Goal: Information Seeking & Learning: Learn about a topic

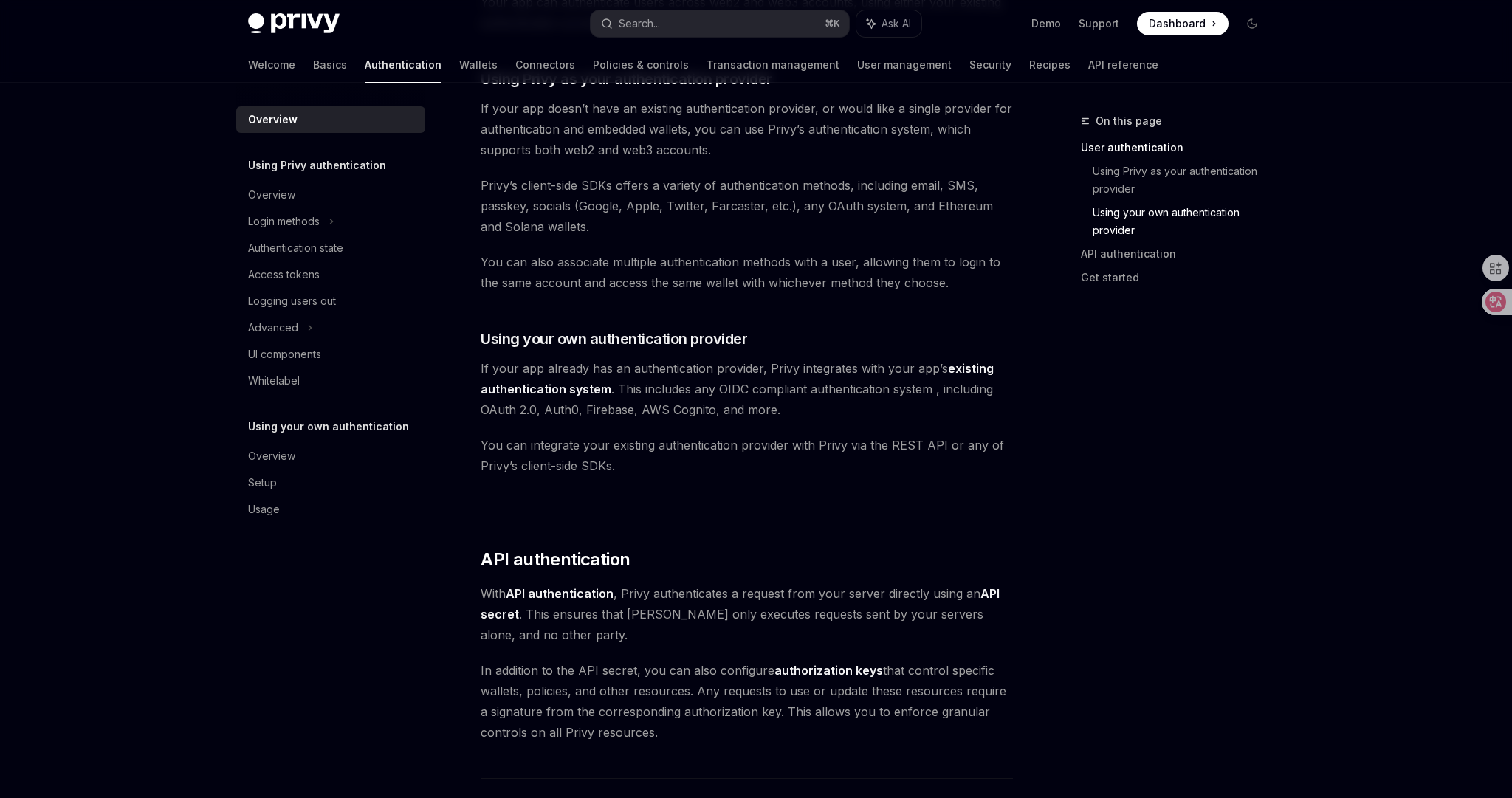
scroll to position [921, 0]
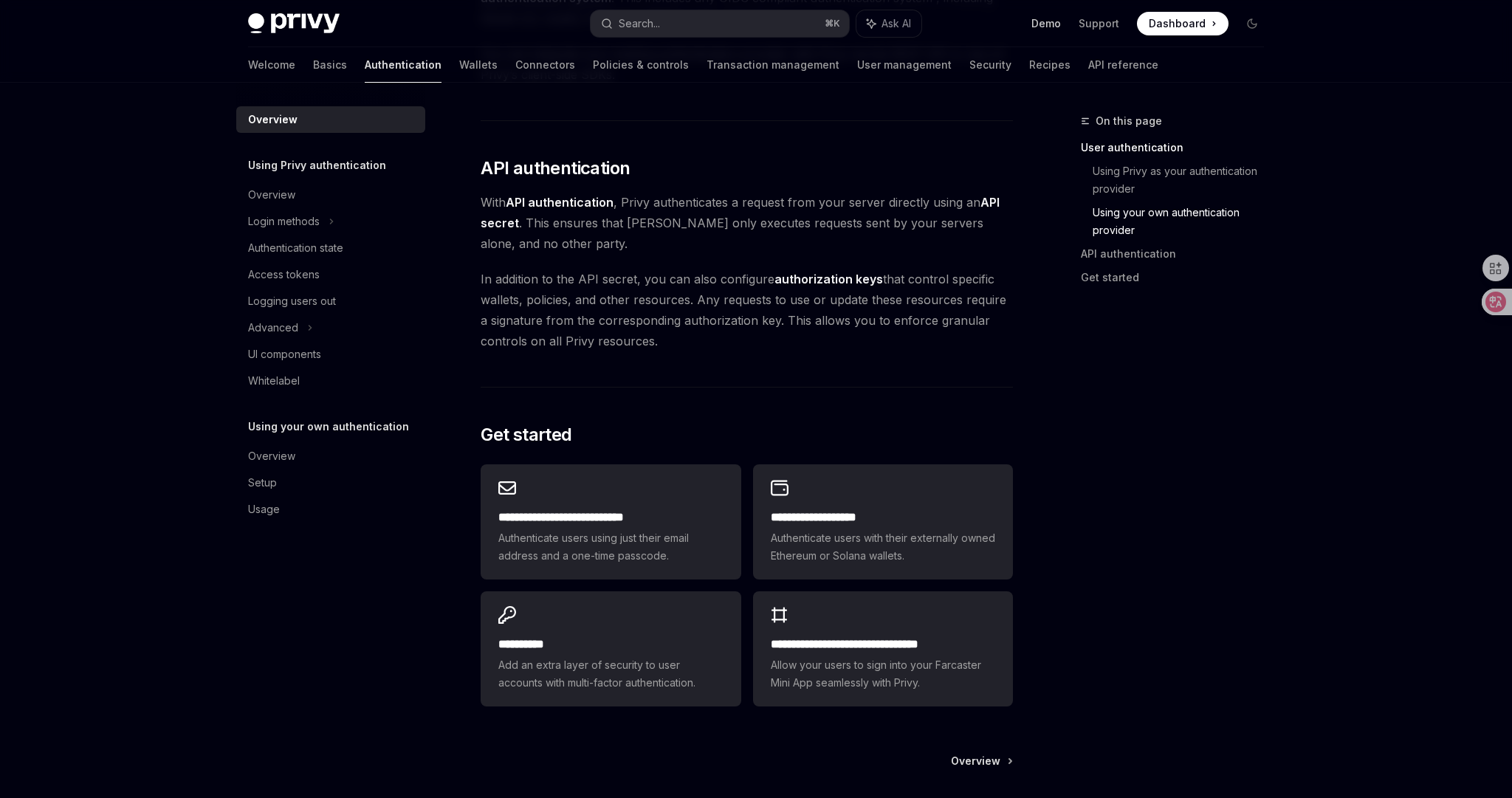
click at [1046, 25] on link "Demo" at bounding box center [1045, 23] width 29 height 15
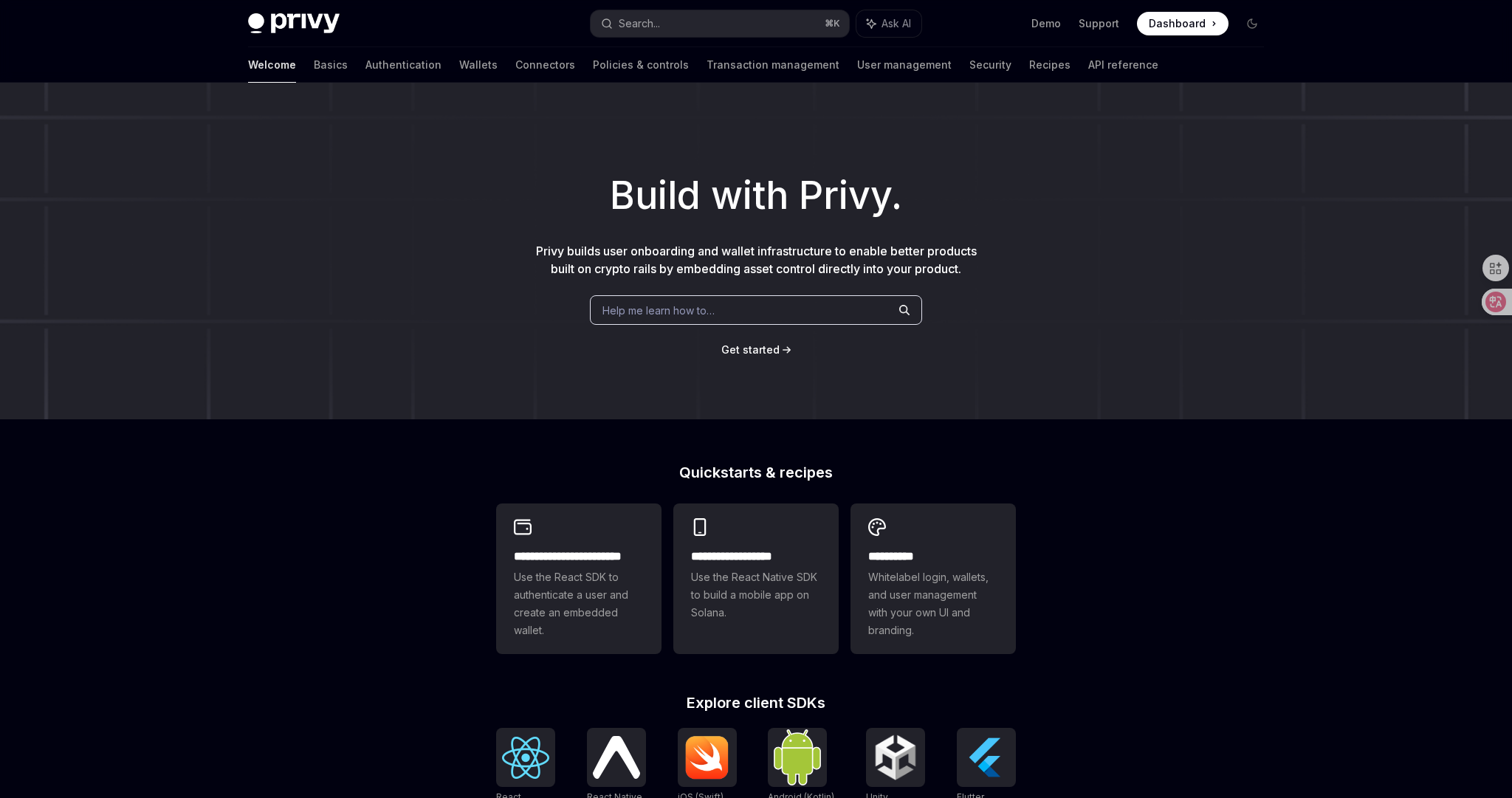
scroll to position [375, 0]
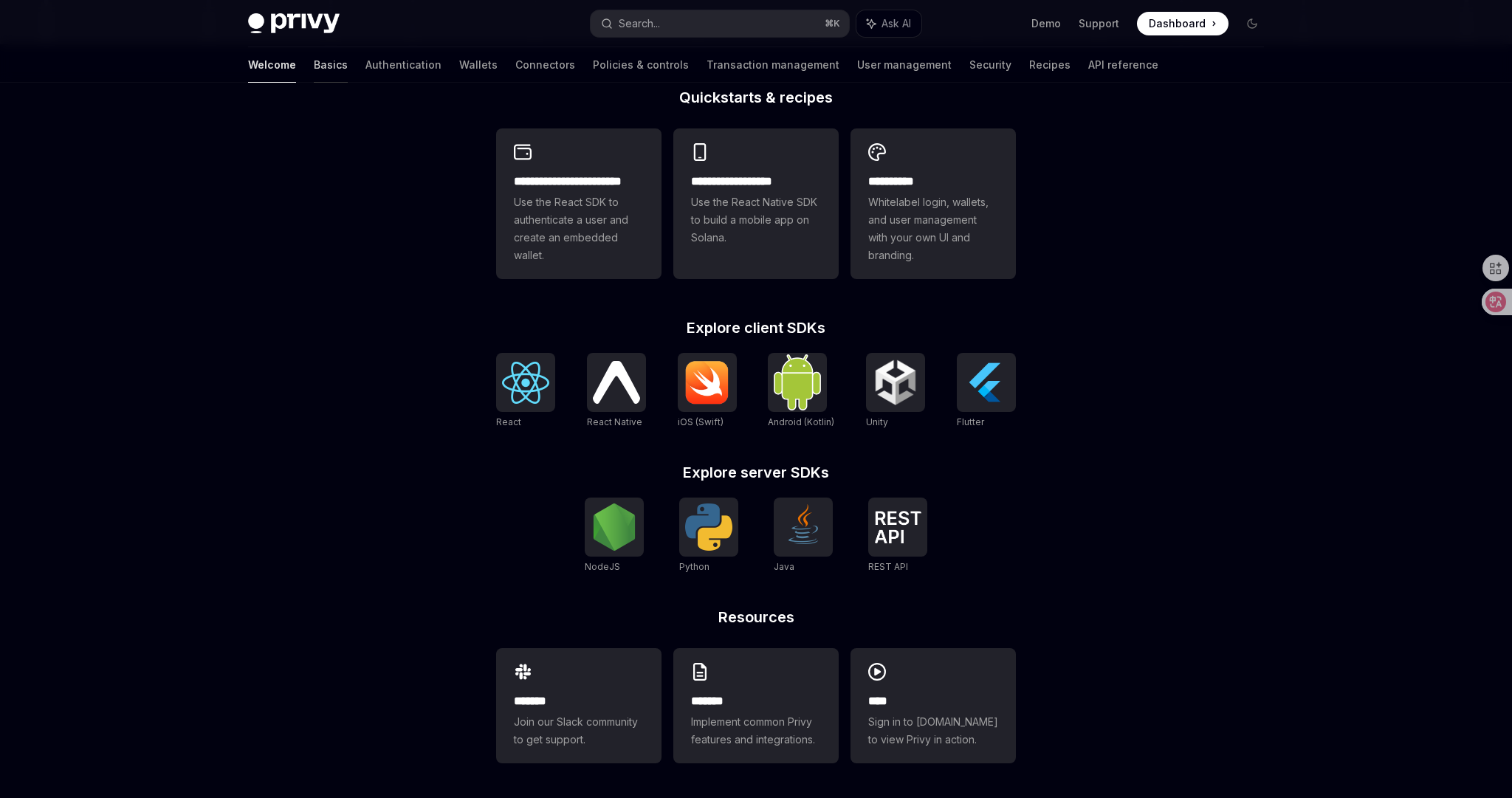
click at [314, 69] on link "Basics" at bounding box center [330, 65] width 34 height 35
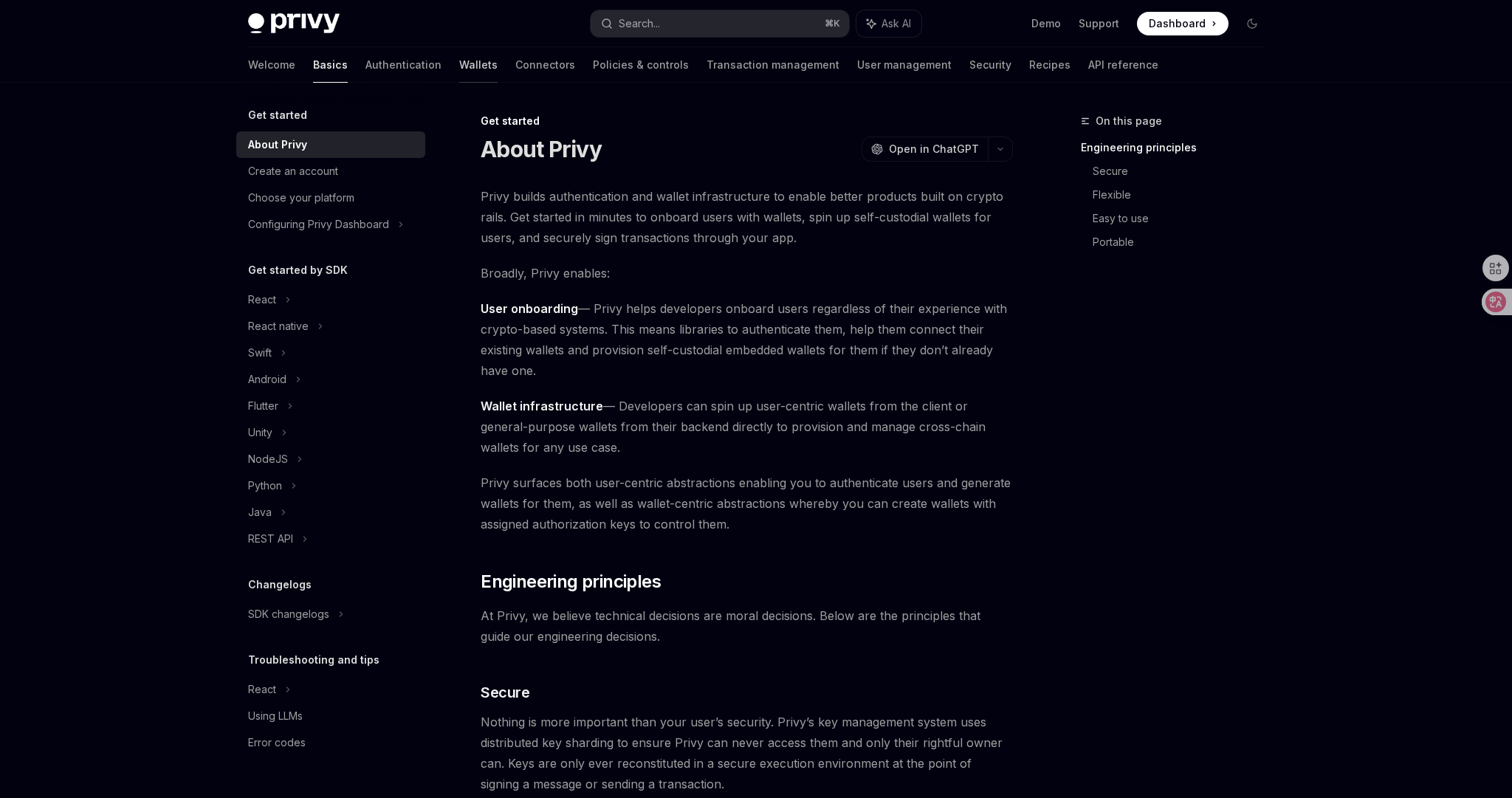
click at [459, 68] on link "Wallets" at bounding box center [477, 65] width 38 height 35
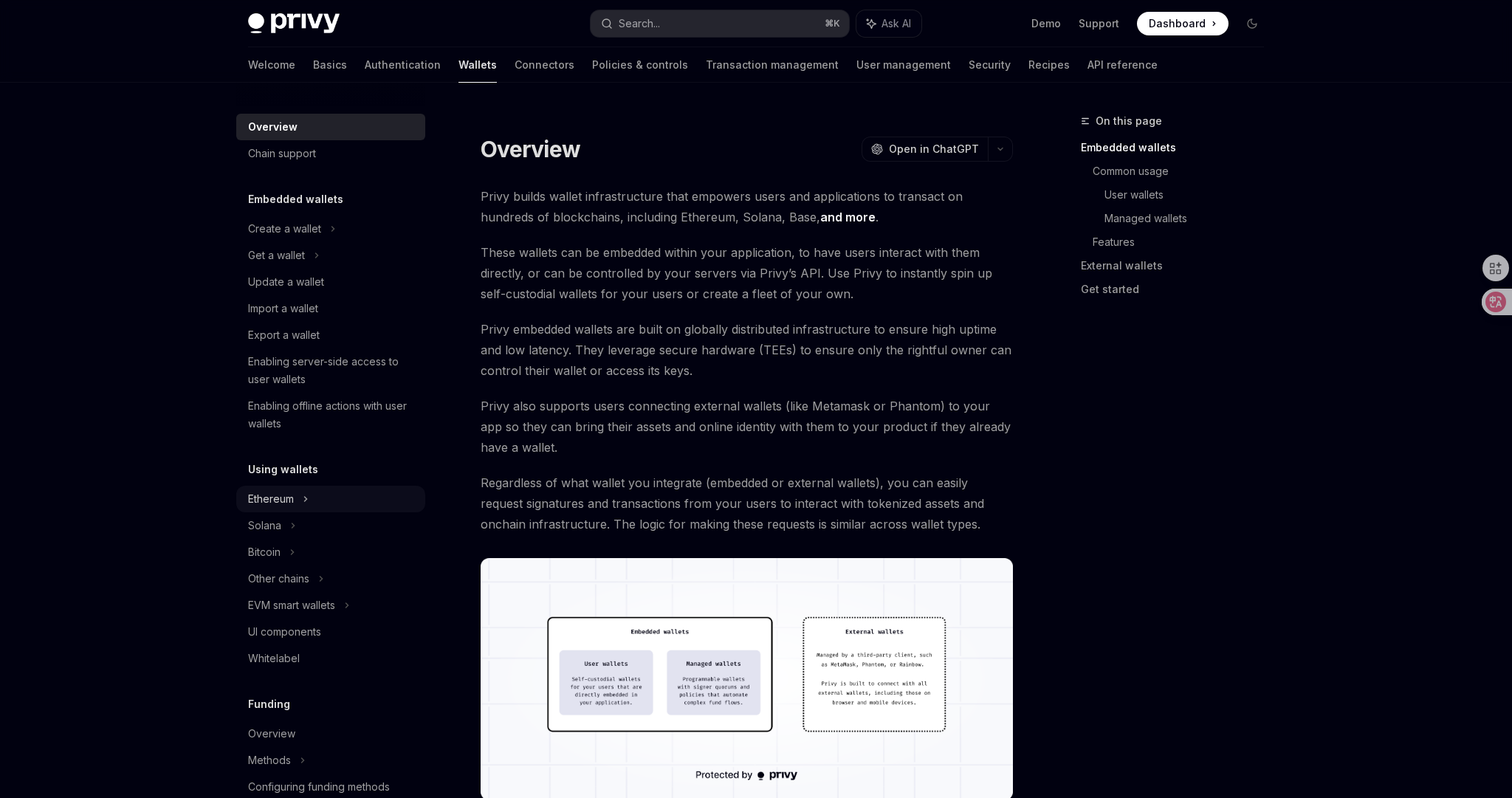
click at [285, 237] on div "Ethereum" at bounding box center [284, 229] width 74 height 18
click at [295, 521] on div "Send a transaction" at bounding box center [302, 525] width 91 height 18
click at [339, 530] on div "Send a transaction" at bounding box center [302, 525] width 91 height 18
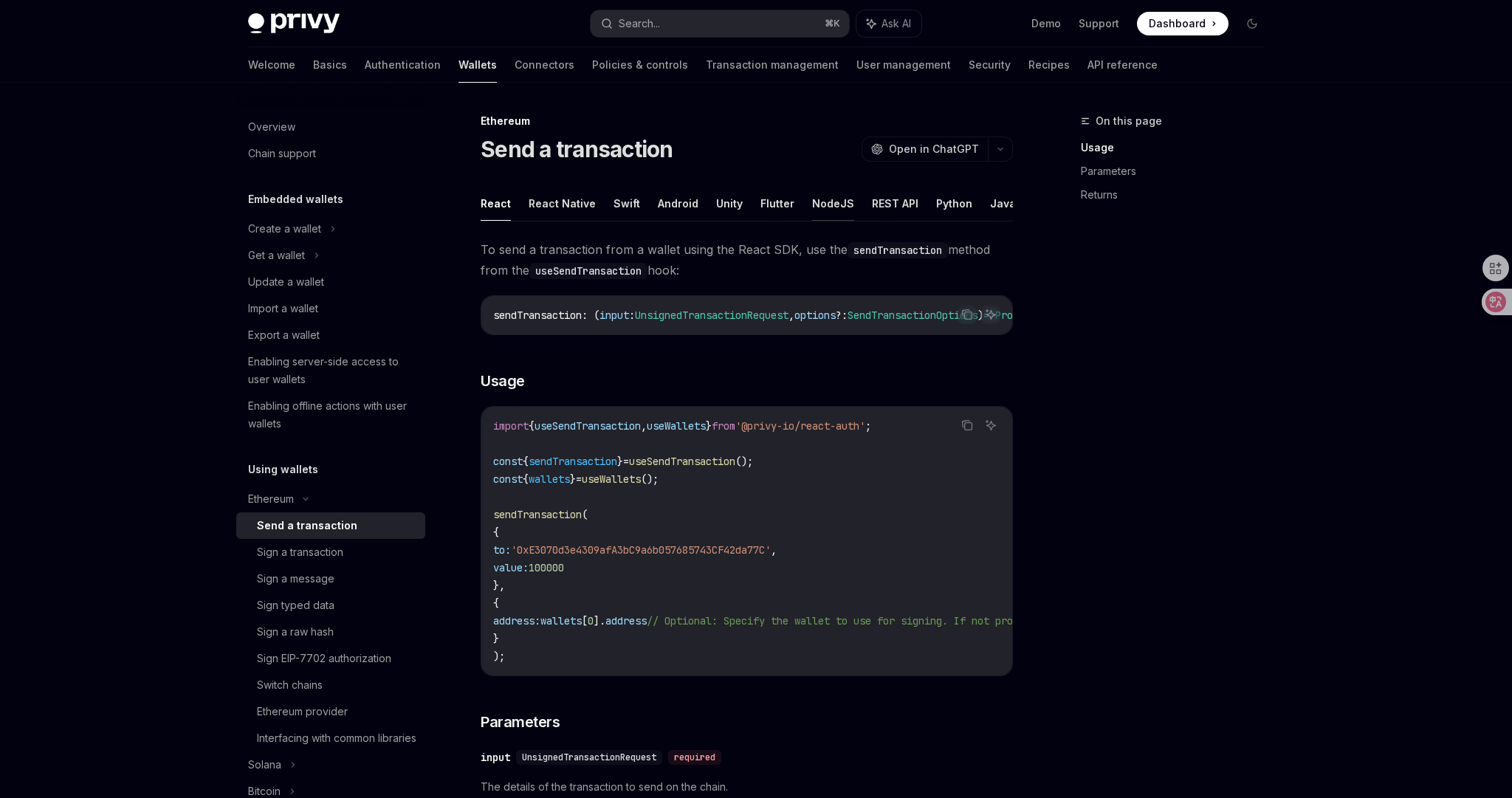
click at [824, 206] on button "NodeJS" at bounding box center [834, 203] width 43 height 35
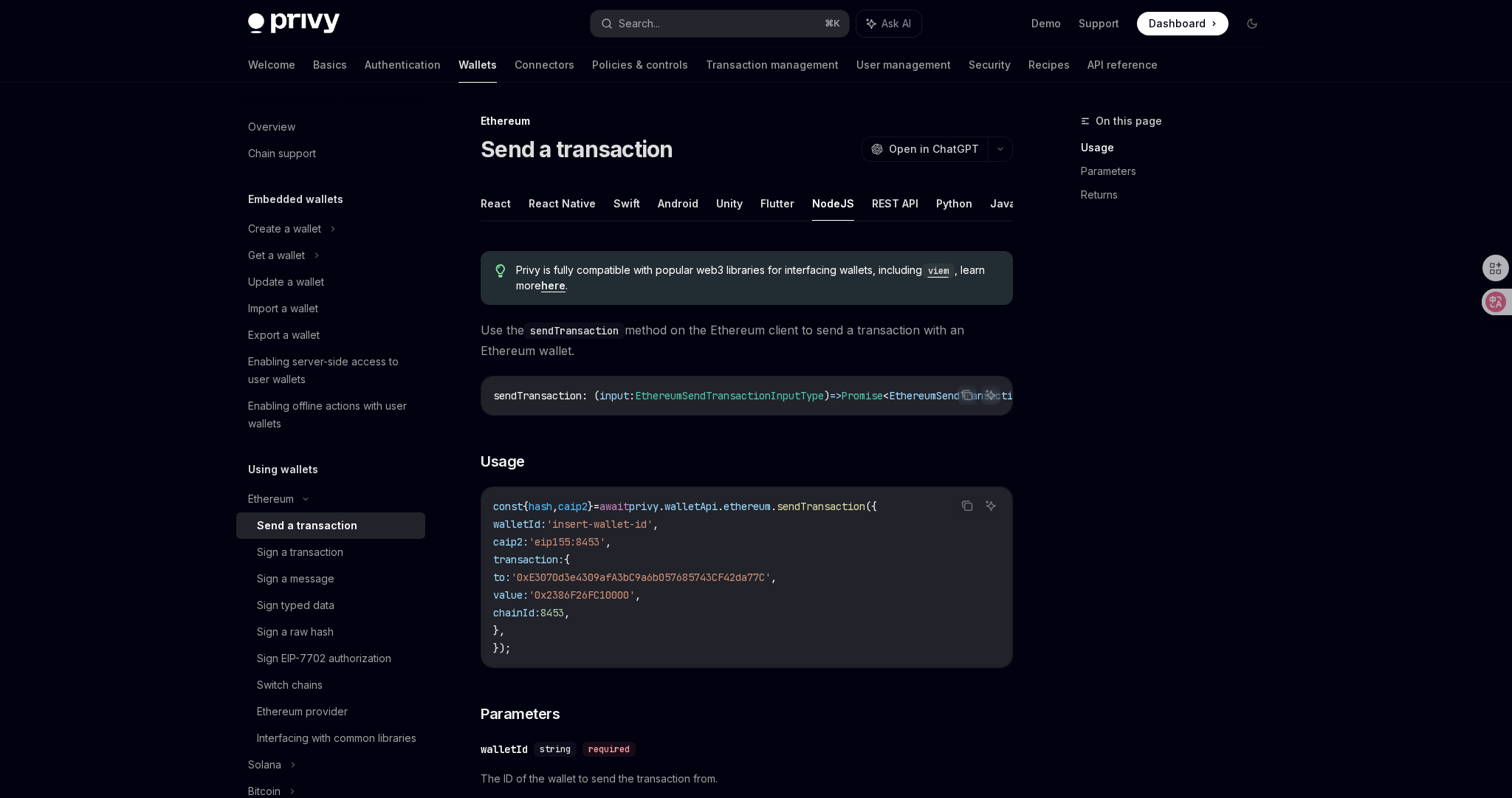
click at [717, 332] on span "Use the sendTransaction method on the Ethereum client to send a transaction wit…" at bounding box center [747, 340] width 532 height 42
click at [800, 461] on h3 "​ Usage" at bounding box center [747, 461] width 532 height 20
click at [768, 352] on span "Use the sendTransaction method on the Ethereum client to send a transaction wit…" at bounding box center [747, 340] width 532 height 42
click at [333, 574] on div "Sign a message" at bounding box center [296, 578] width 78 height 18
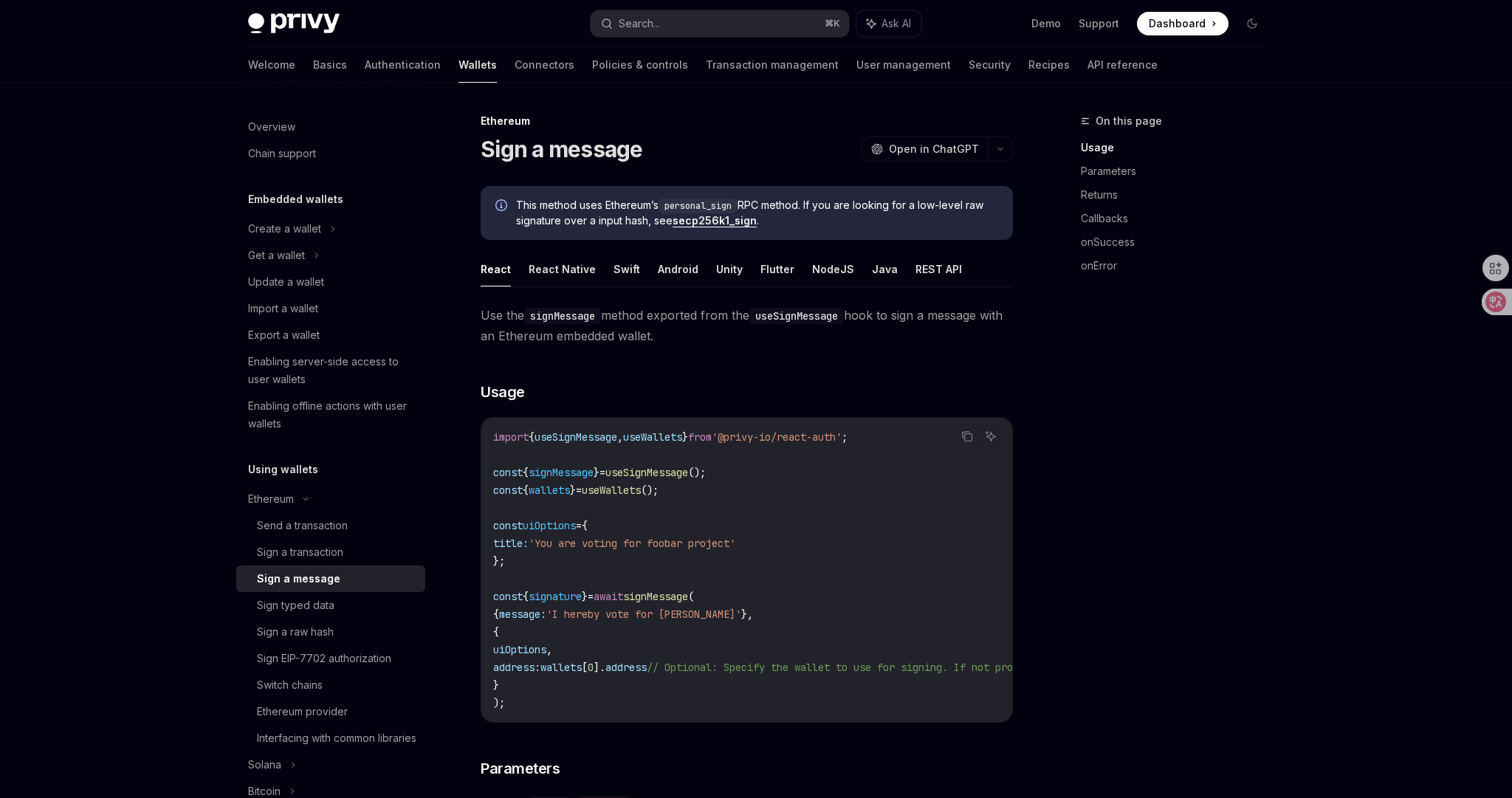
click at [774, 329] on span "Use the signMessage method exported from the useSignMessage hook to sign a mess…" at bounding box center [747, 325] width 532 height 42
click at [819, 275] on button "NodeJS" at bounding box center [834, 268] width 43 height 35
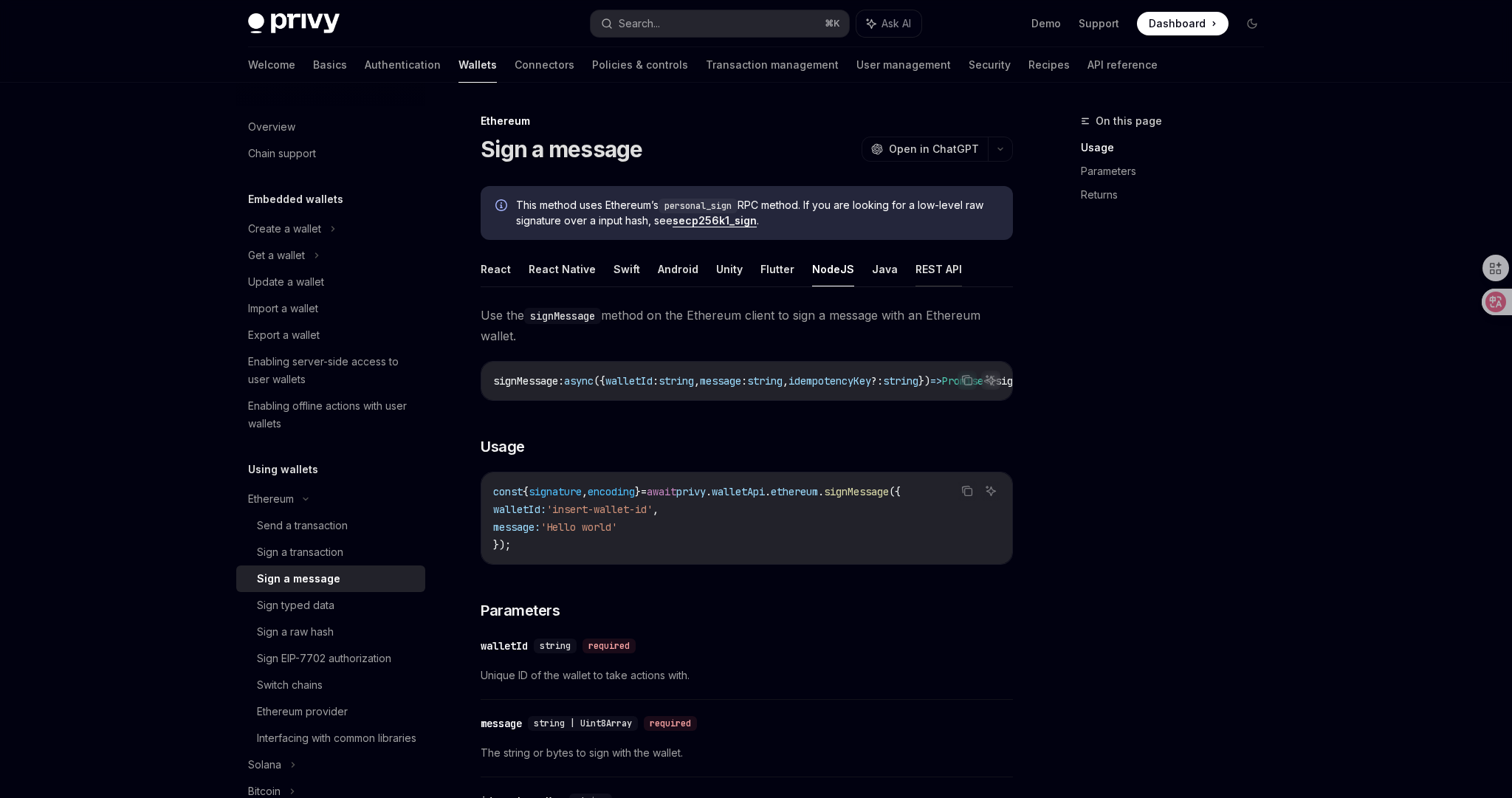
click at [916, 273] on button "REST API" at bounding box center [939, 268] width 47 height 35
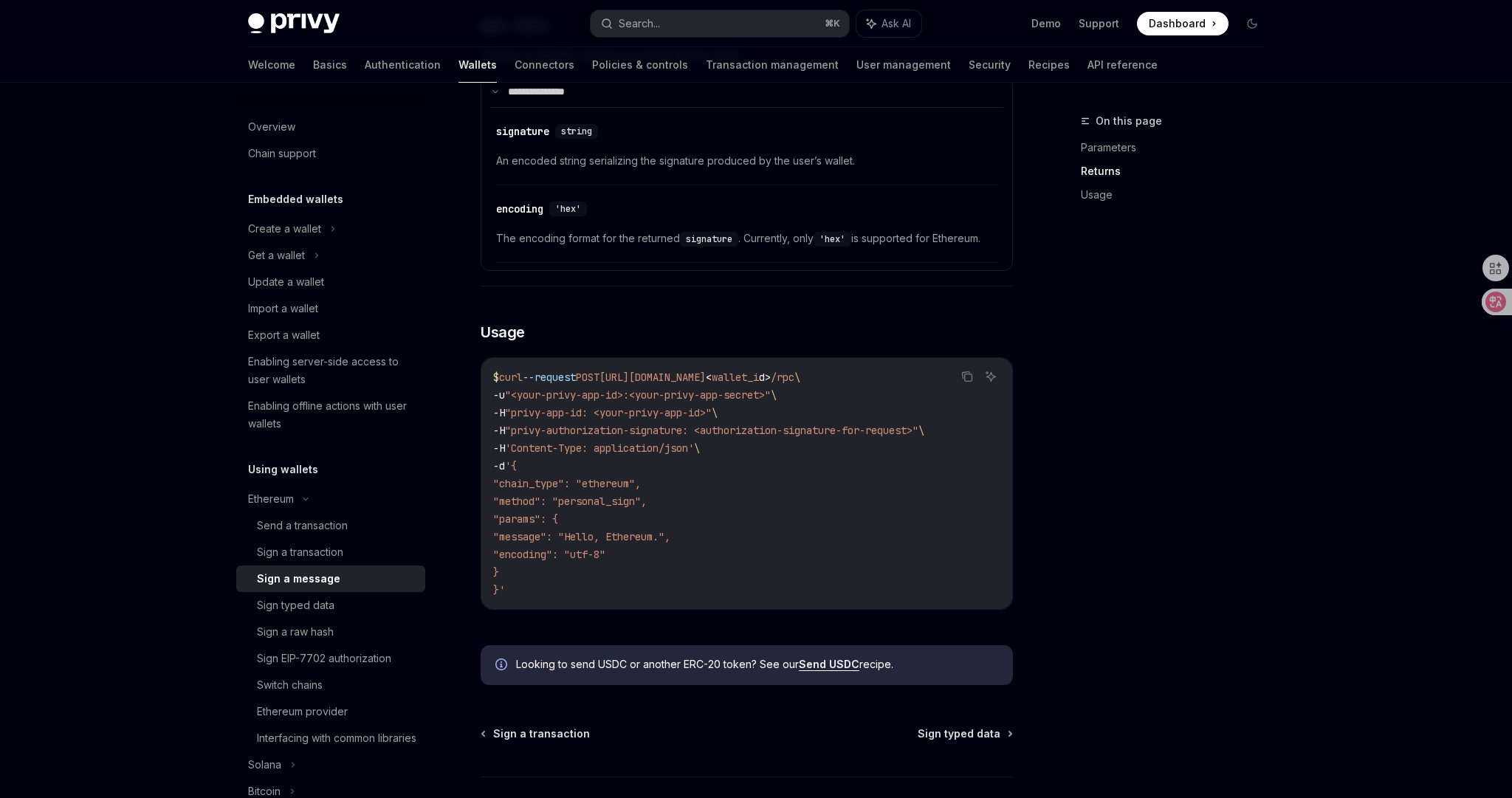
scroll to position [1036, 0]
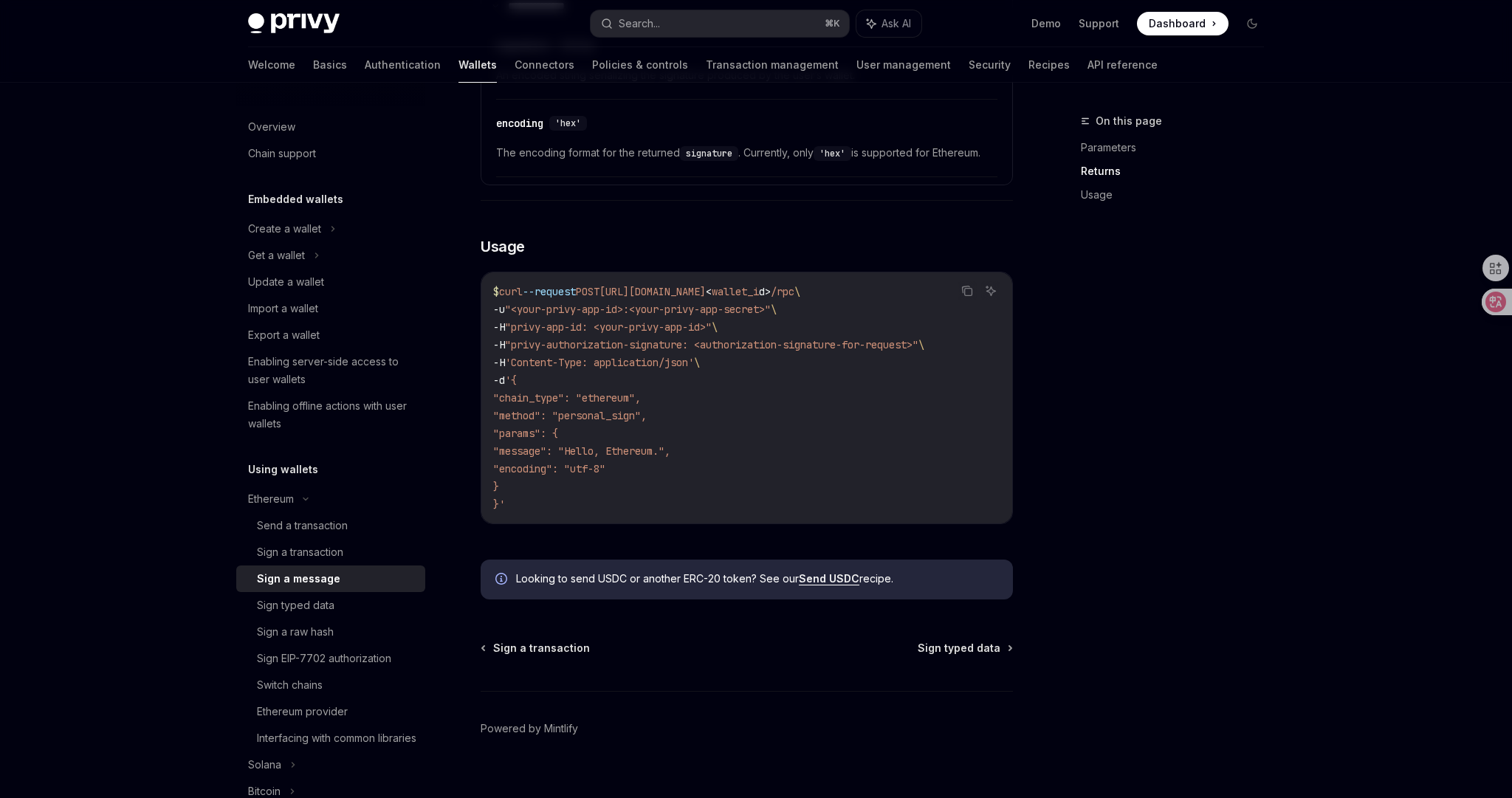
click at [835, 573] on link "Send USDC" at bounding box center [829, 578] width 60 height 13
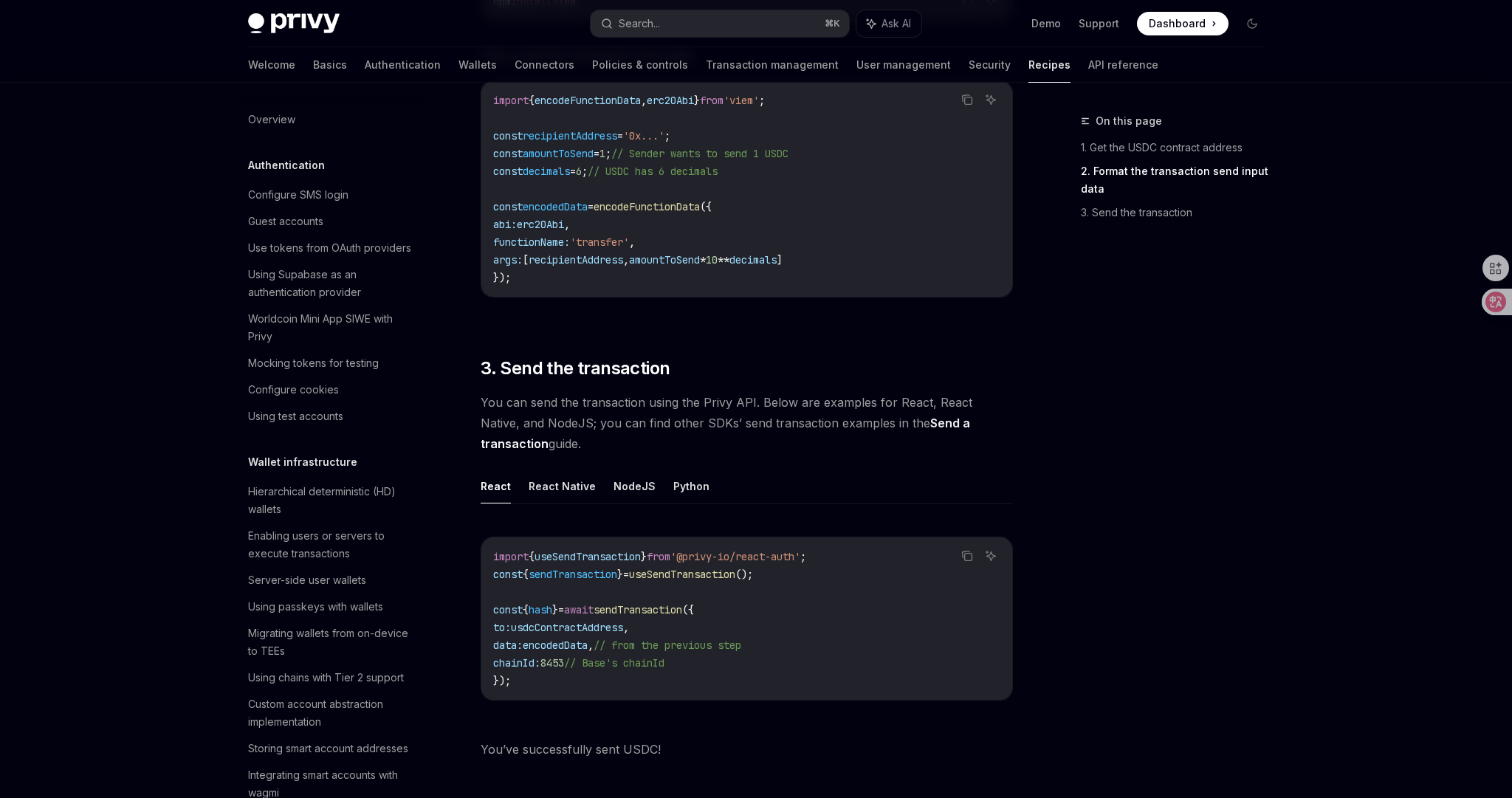
scroll to position [822, 0]
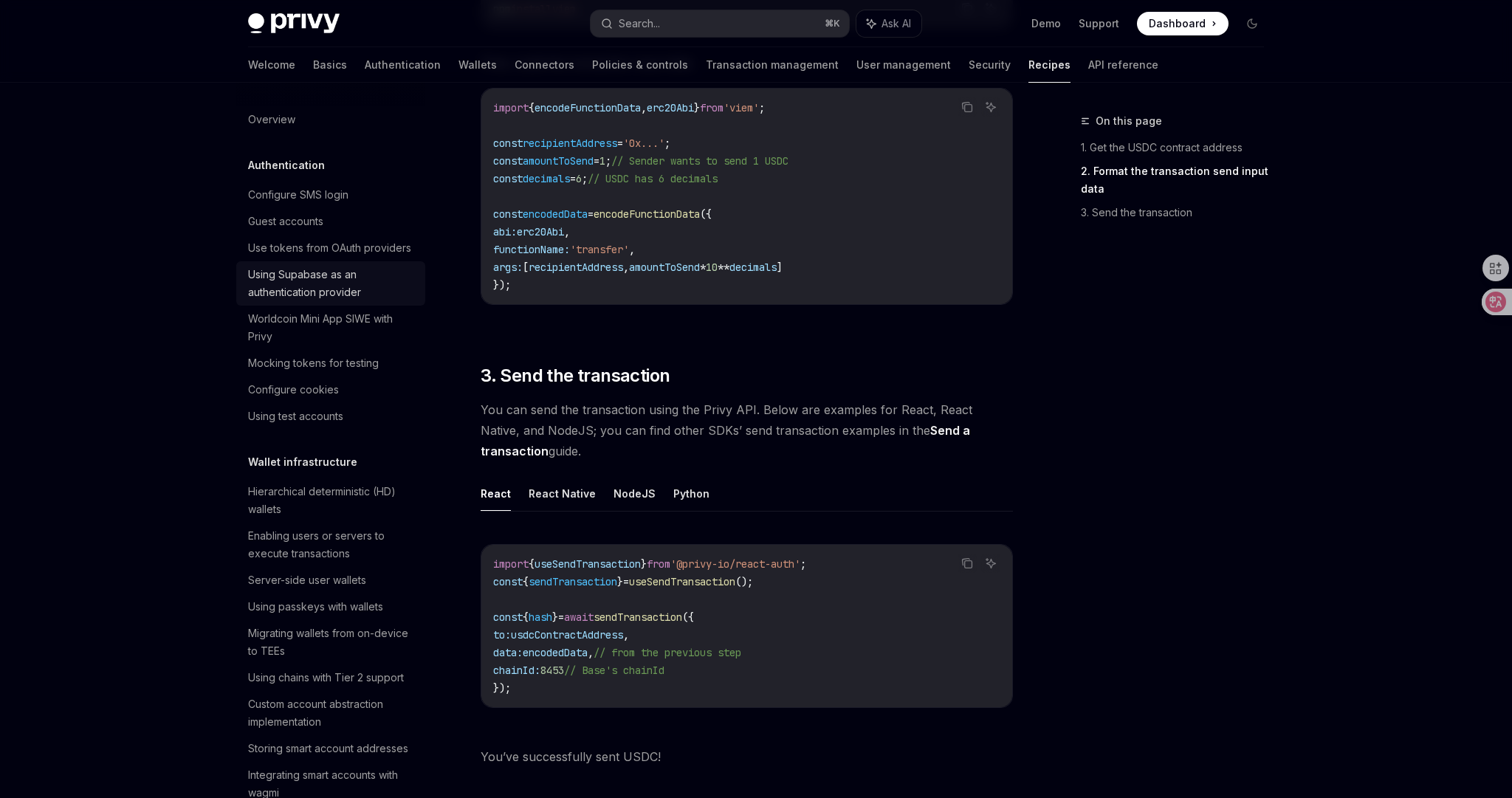
click at [302, 290] on div "Using Supabase as an authentication provider" at bounding box center [332, 283] width 168 height 35
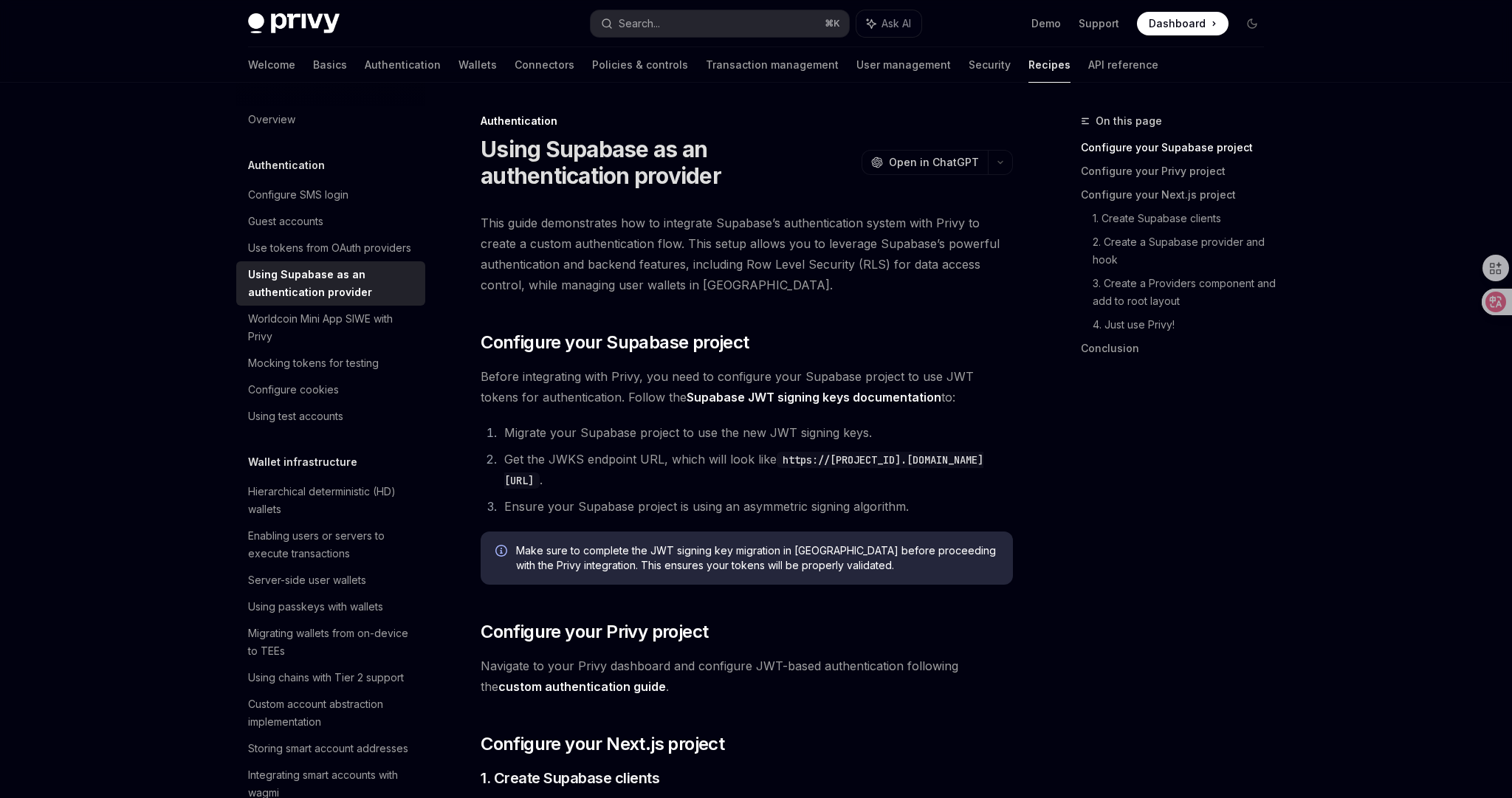
click at [587, 392] on span "Before integrating with Privy, you need to configure your Supabase project to u…" at bounding box center [747, 386] width 532 height 42
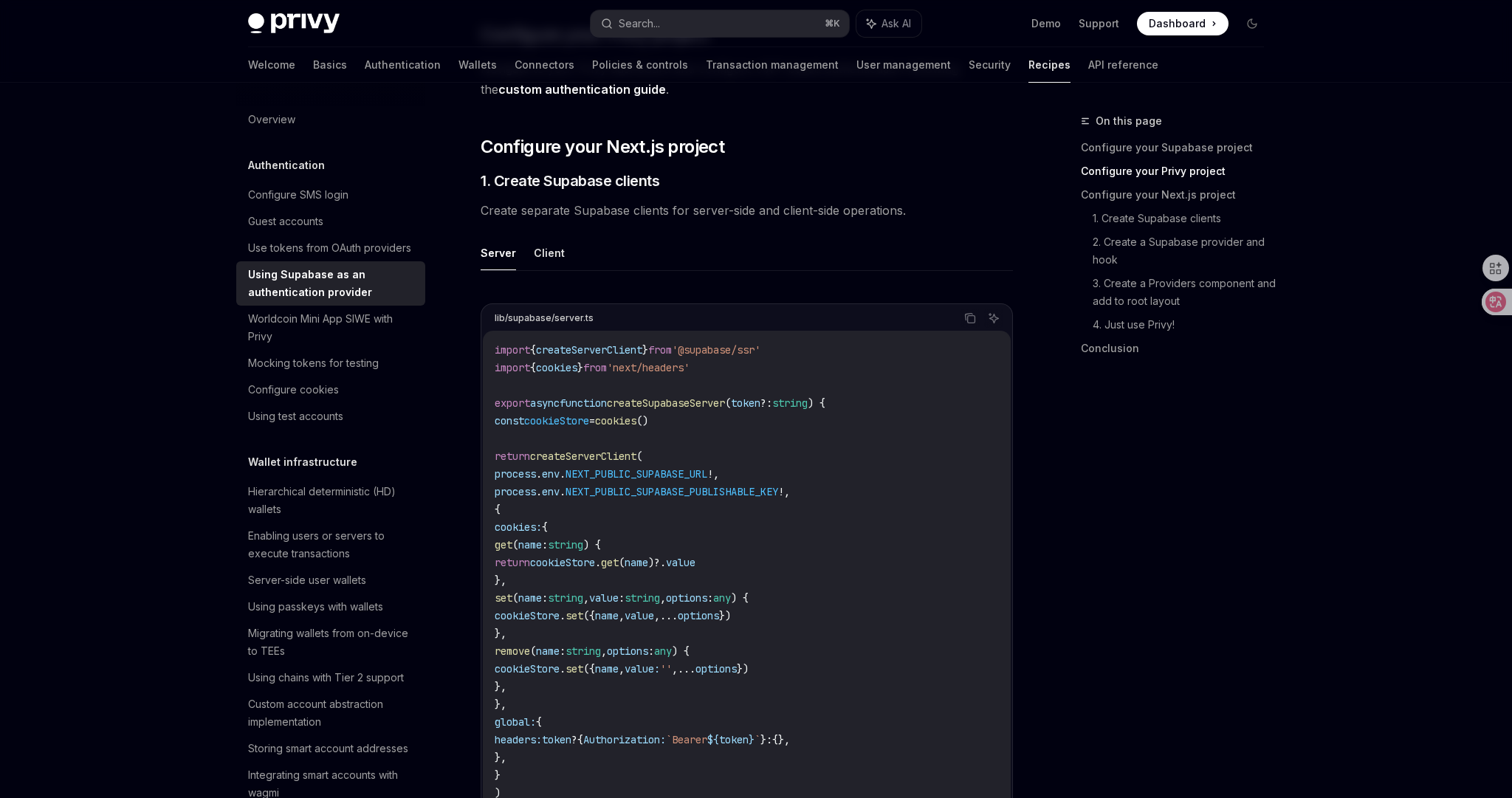
scroll to position [620, 0]
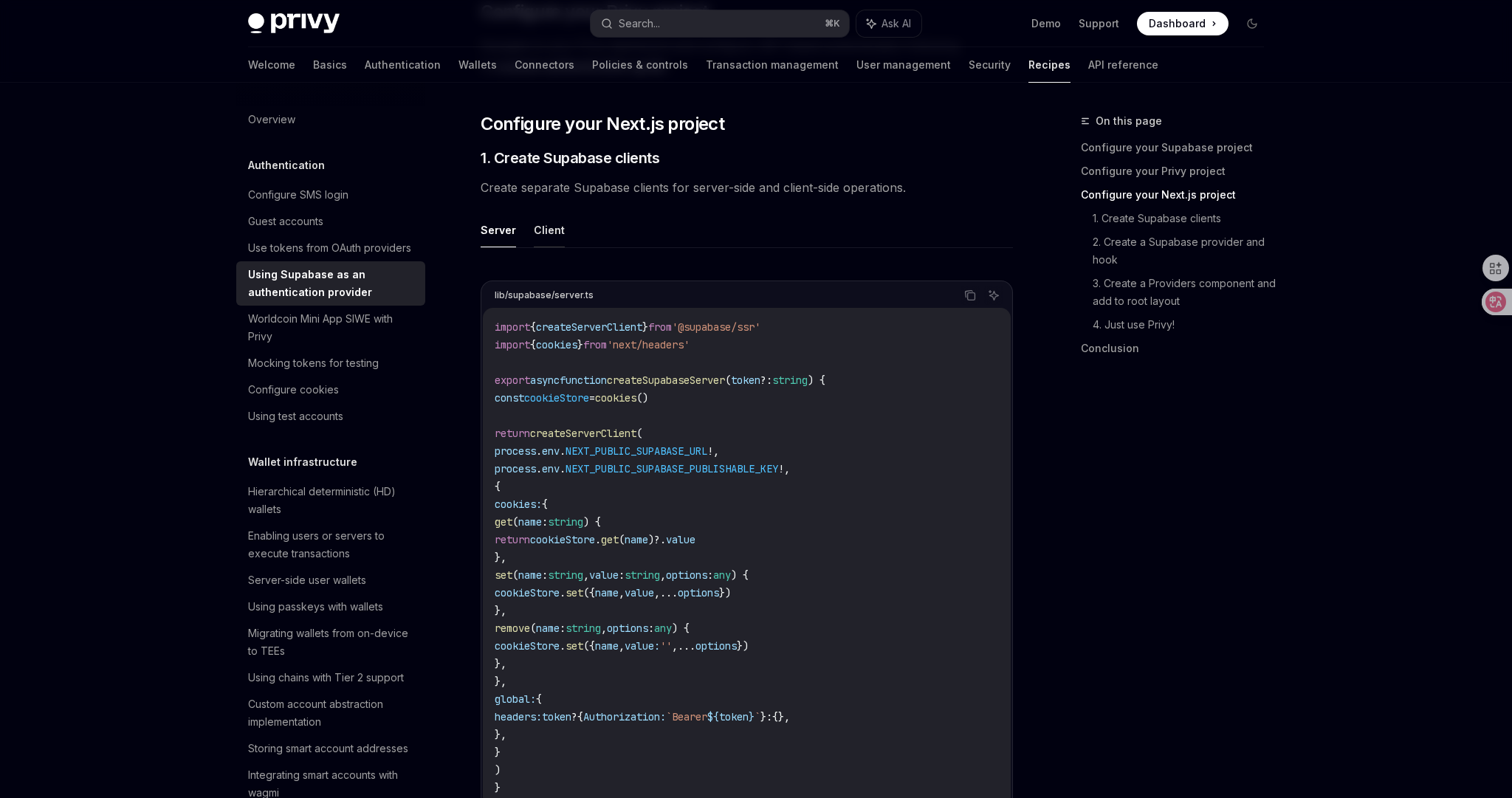
click at [547, 239] on button "Client" at bounding box center [549, 229] width 31 height 35
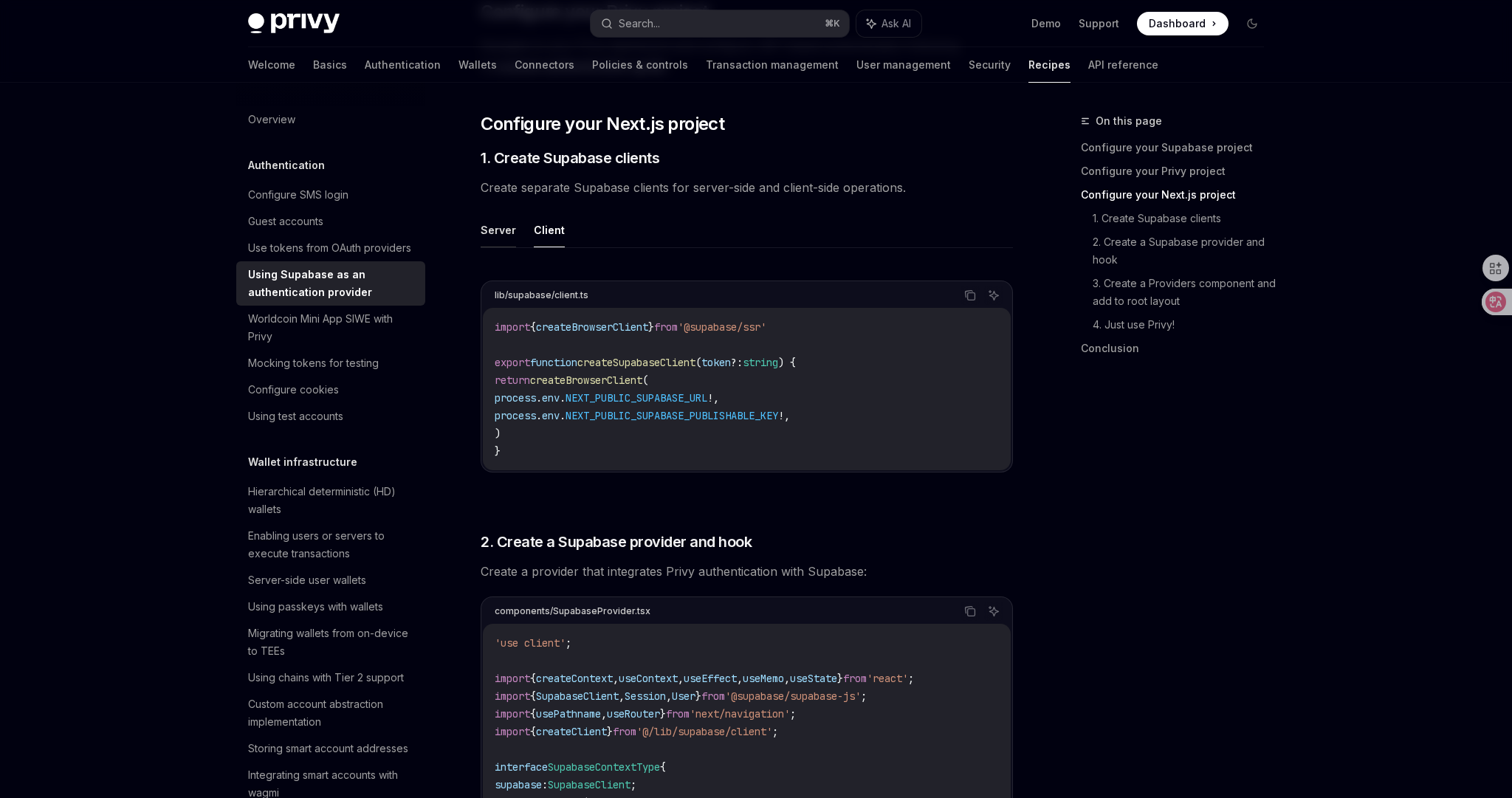
click at [504, 244] on button "Server" at bounding box center [499, 229] width 35 height 35
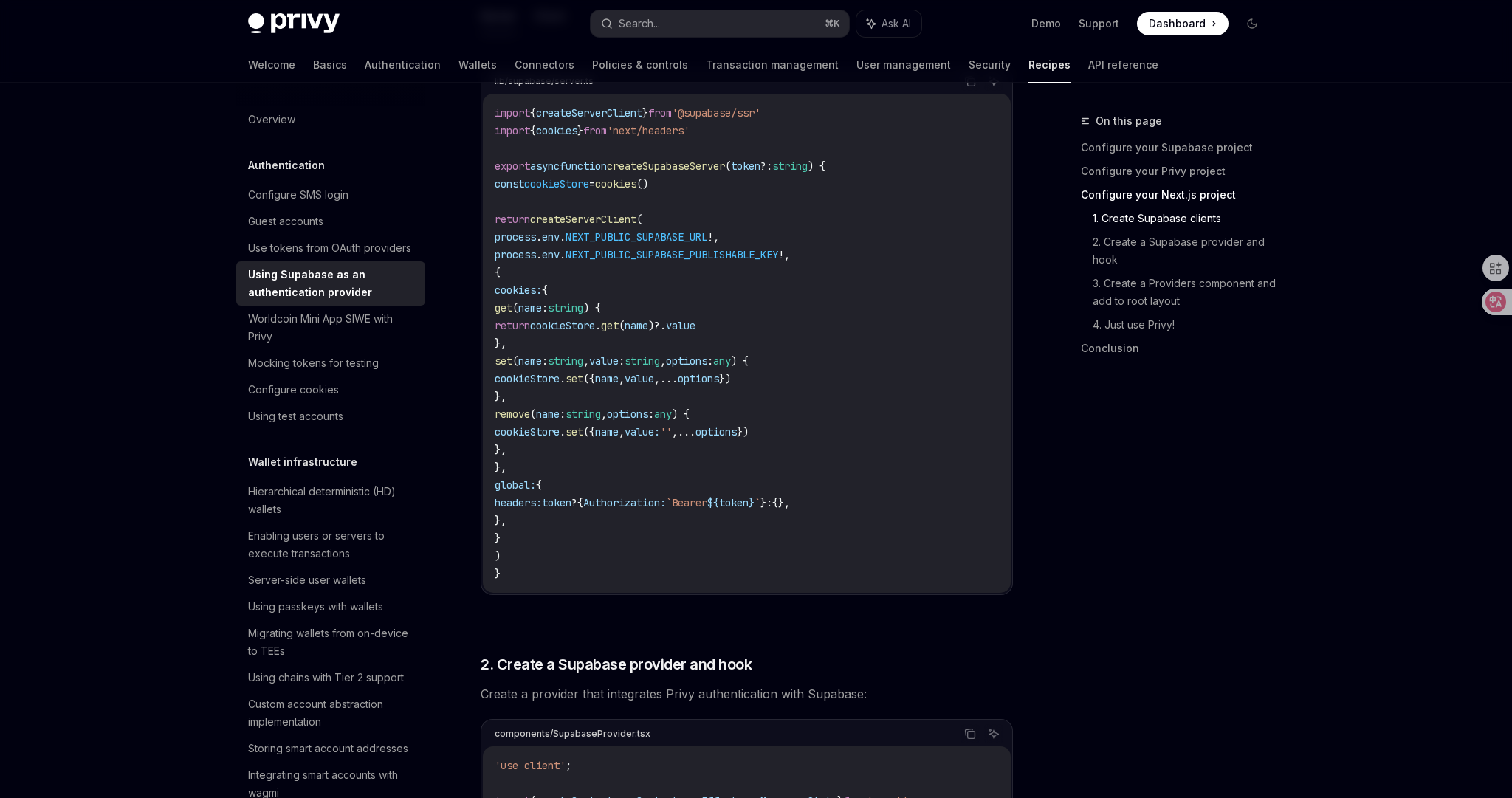
scroll to position [1058, 0]
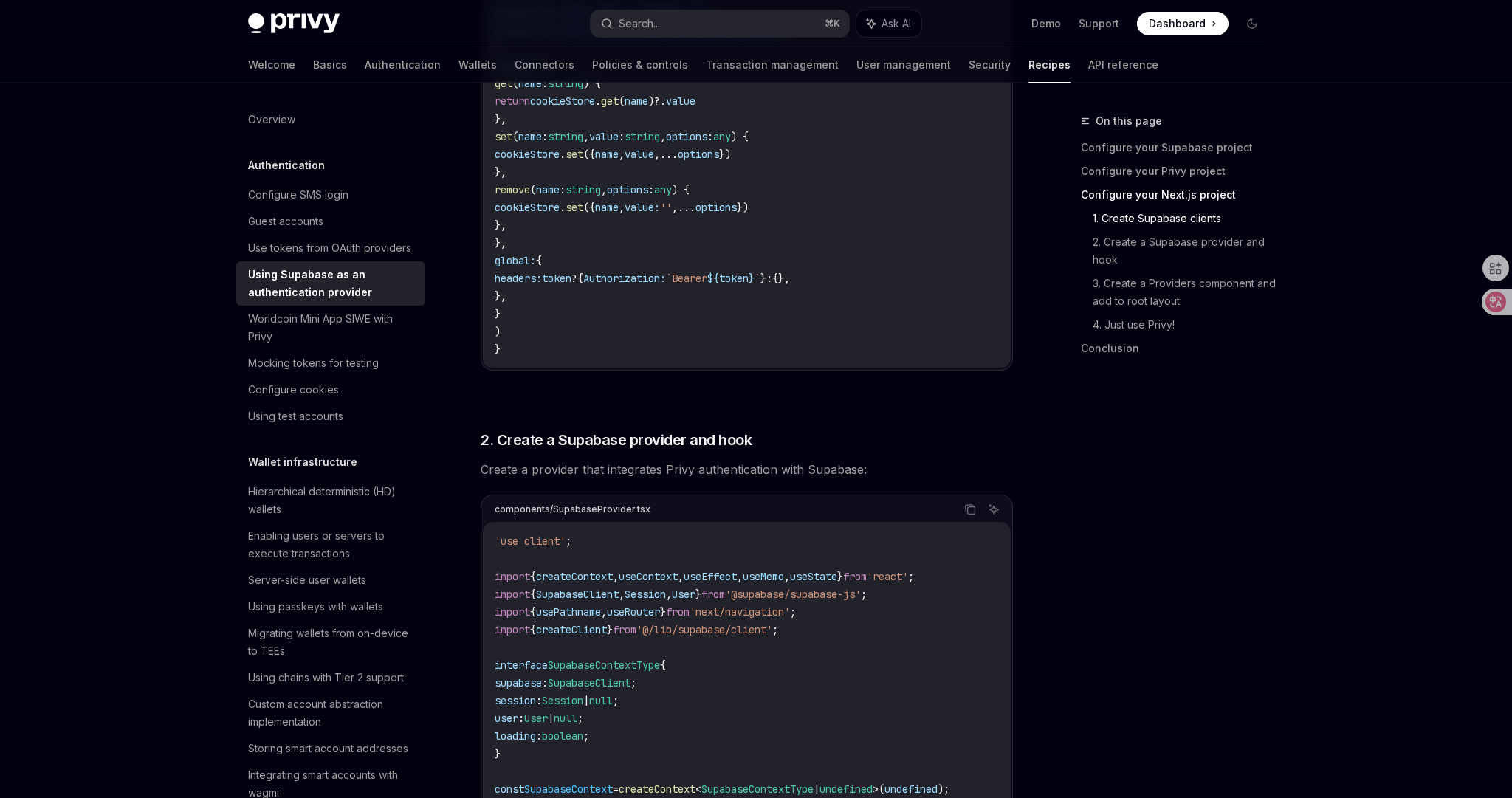
click at [867, 460] on span "Create a provider that integrates Privy authentication with Supabase:" at bounding box center [747, 469] width 532 height 20
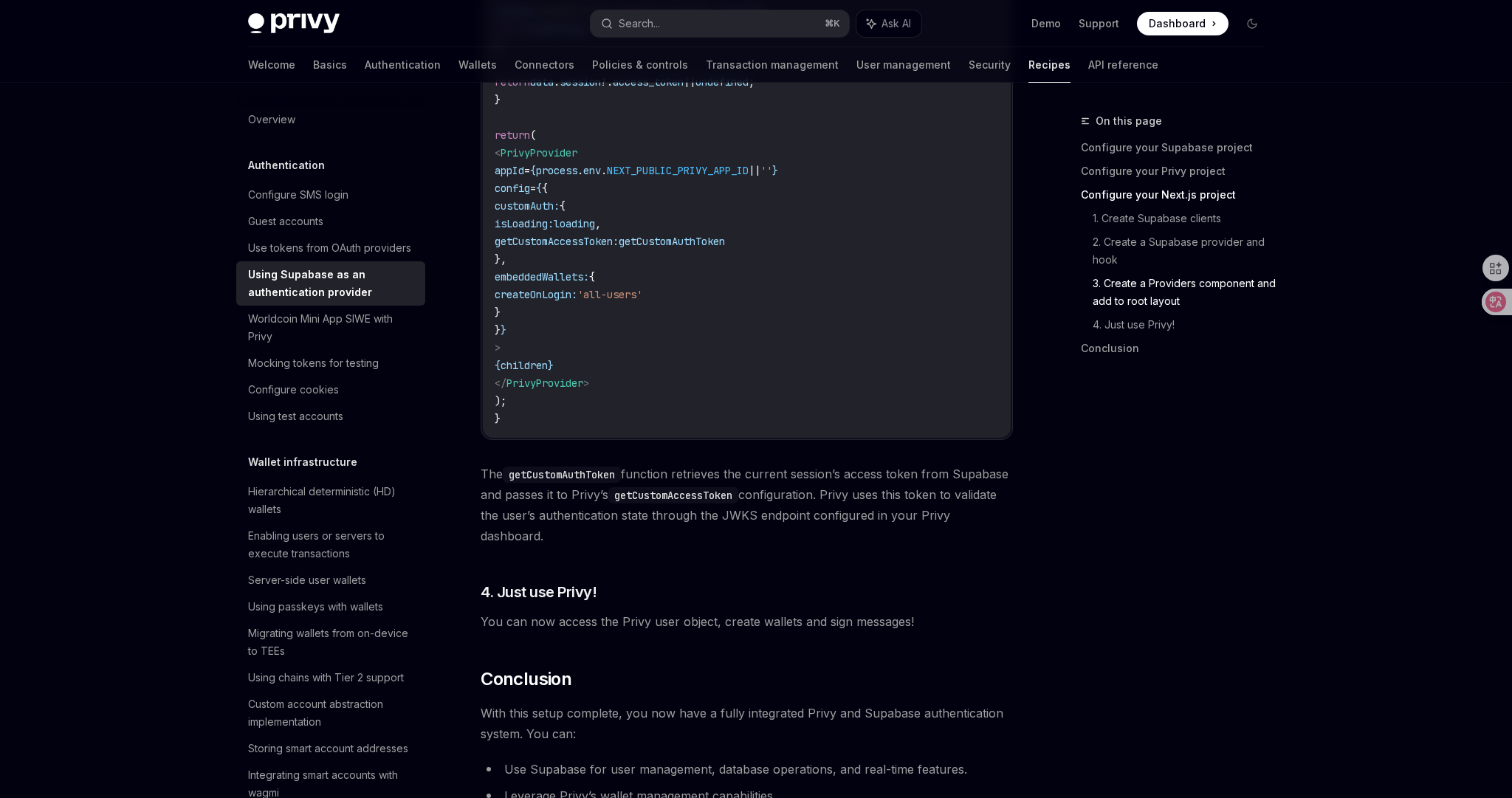
scroll to position [3647, 0]
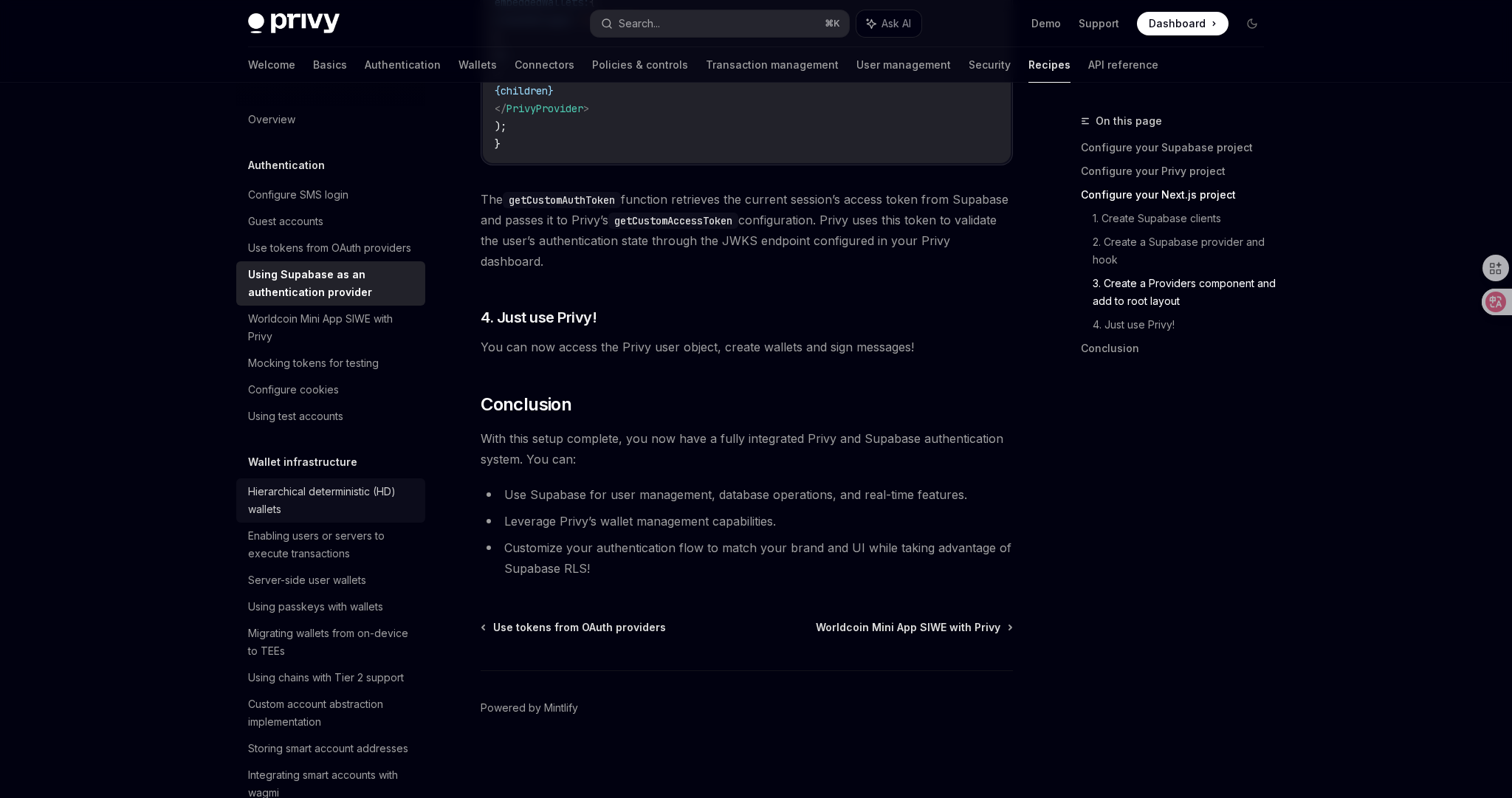
click at [358, 490] on div "Hierarchical deterministic (HD) wallets" at bounding box center [332, 500] width 168 height 35
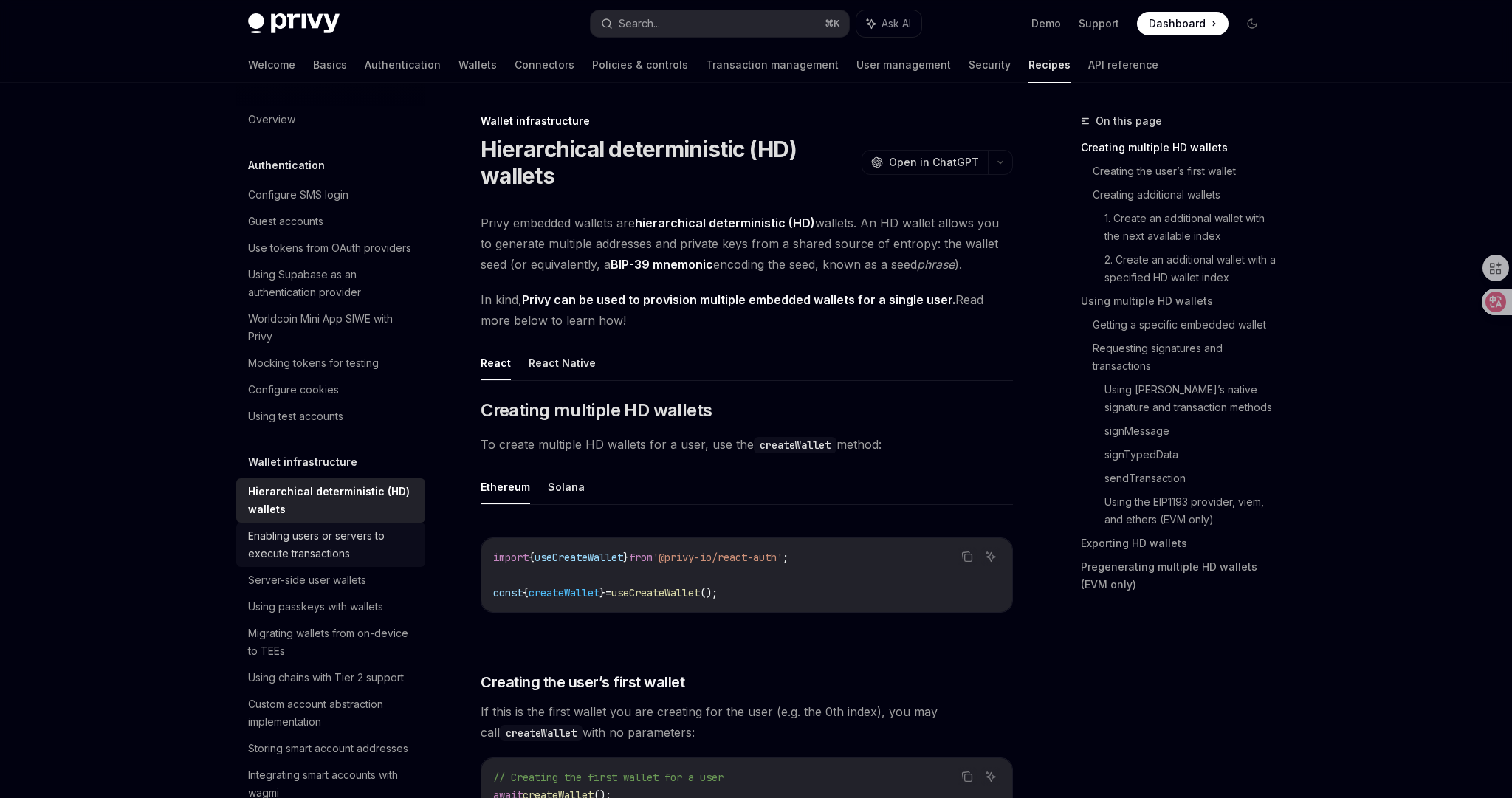
click at [376, 543] on div "Enabling users or servers to execute transactions" at bounding box center [332, 545] width 168 height 35
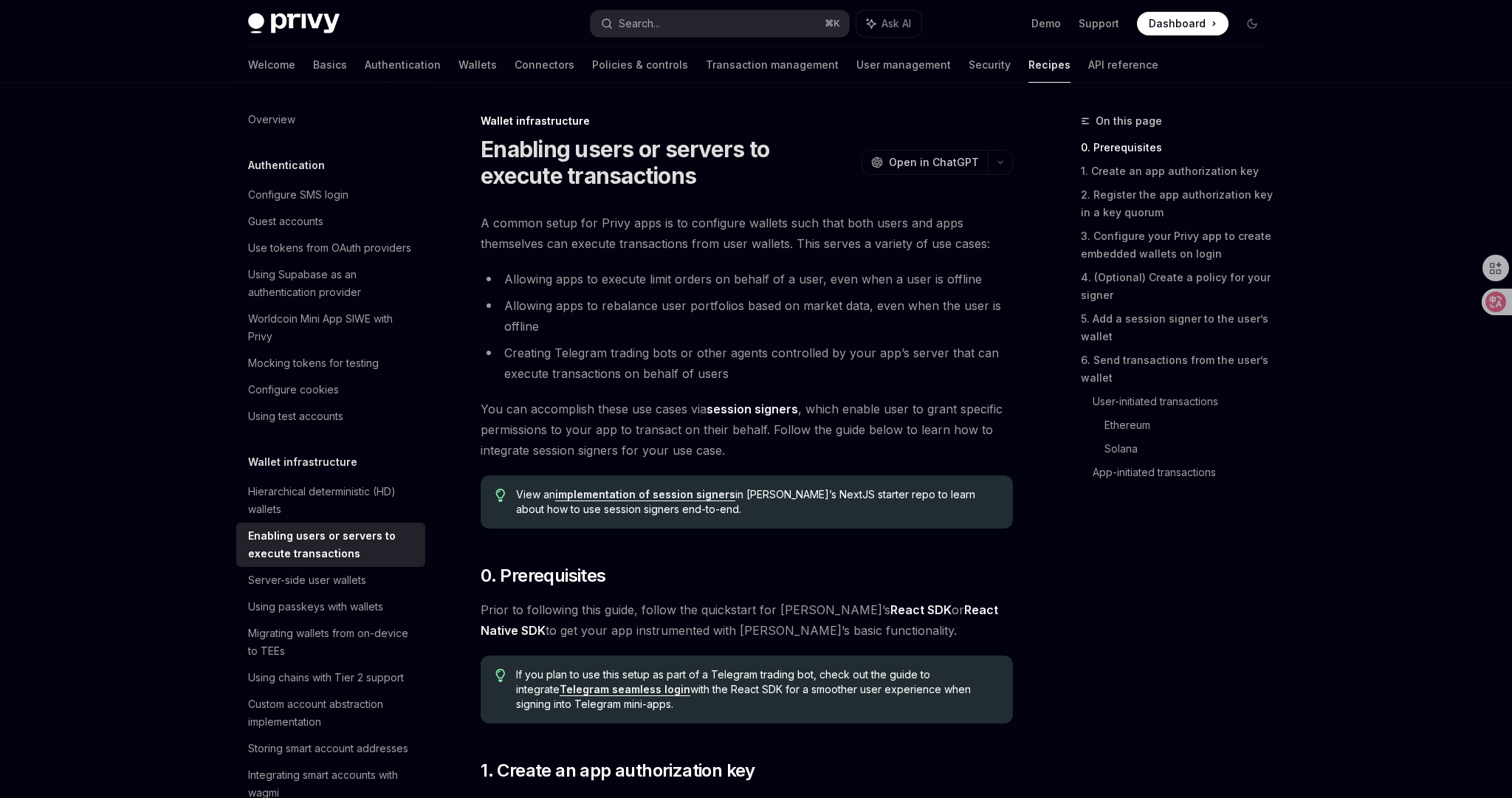
click at [710, 327] on li "Allowing apps to rebalance user portfolios based on market data, even when the …" at bounding box center [747, 315] width 532 height 42
click at [743, 373] on li "Creating Telegram trading bots or other agents controlled by your app’s server …" at bounding box center [747, 363] width 532 height 42
click at [649, 437] on span "You can accomplish these use cases via session signers , which enable user to g…" at bounding box center [747, 430] width 532 height 62
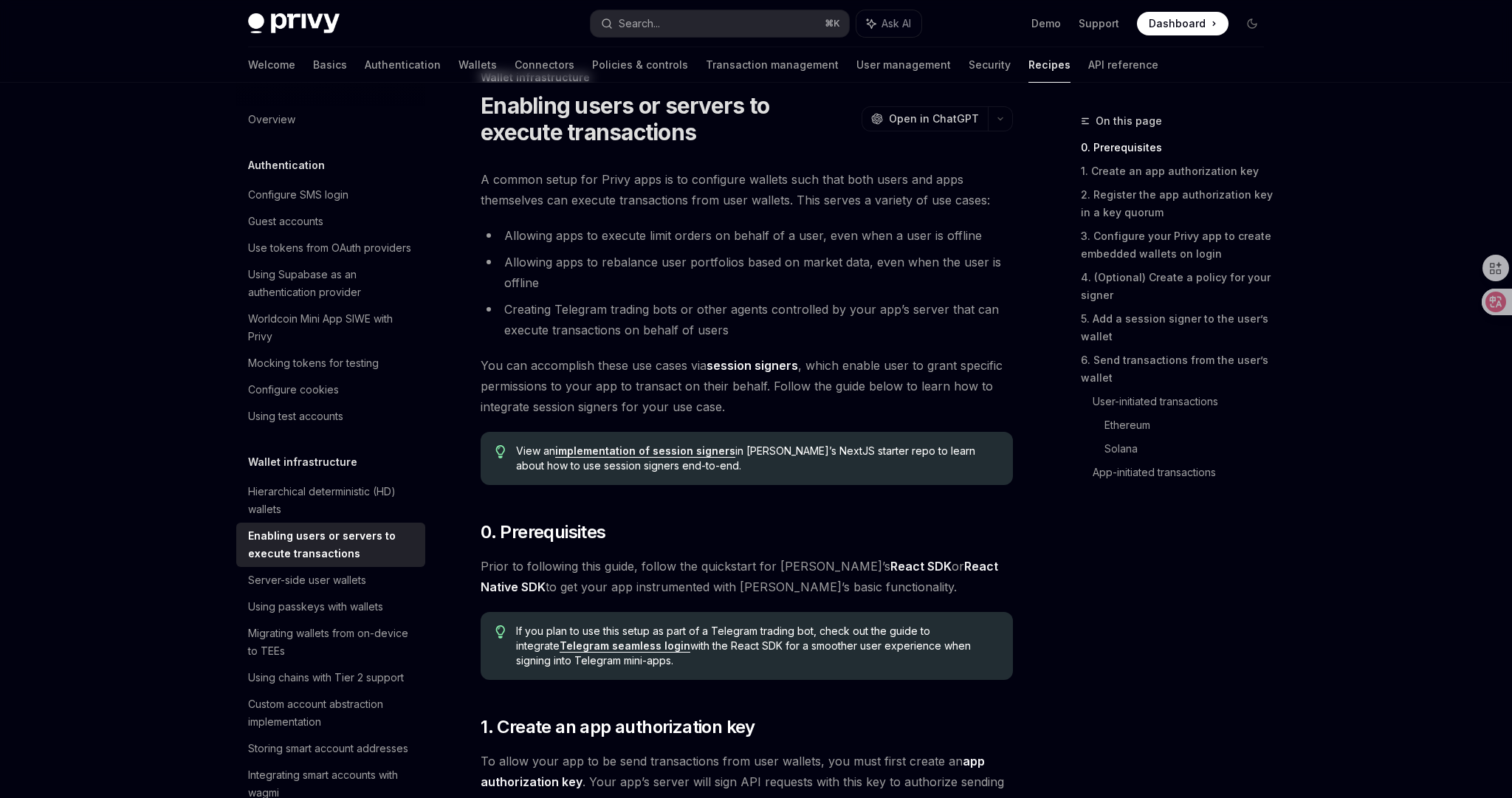
scroll to position [183, 0]
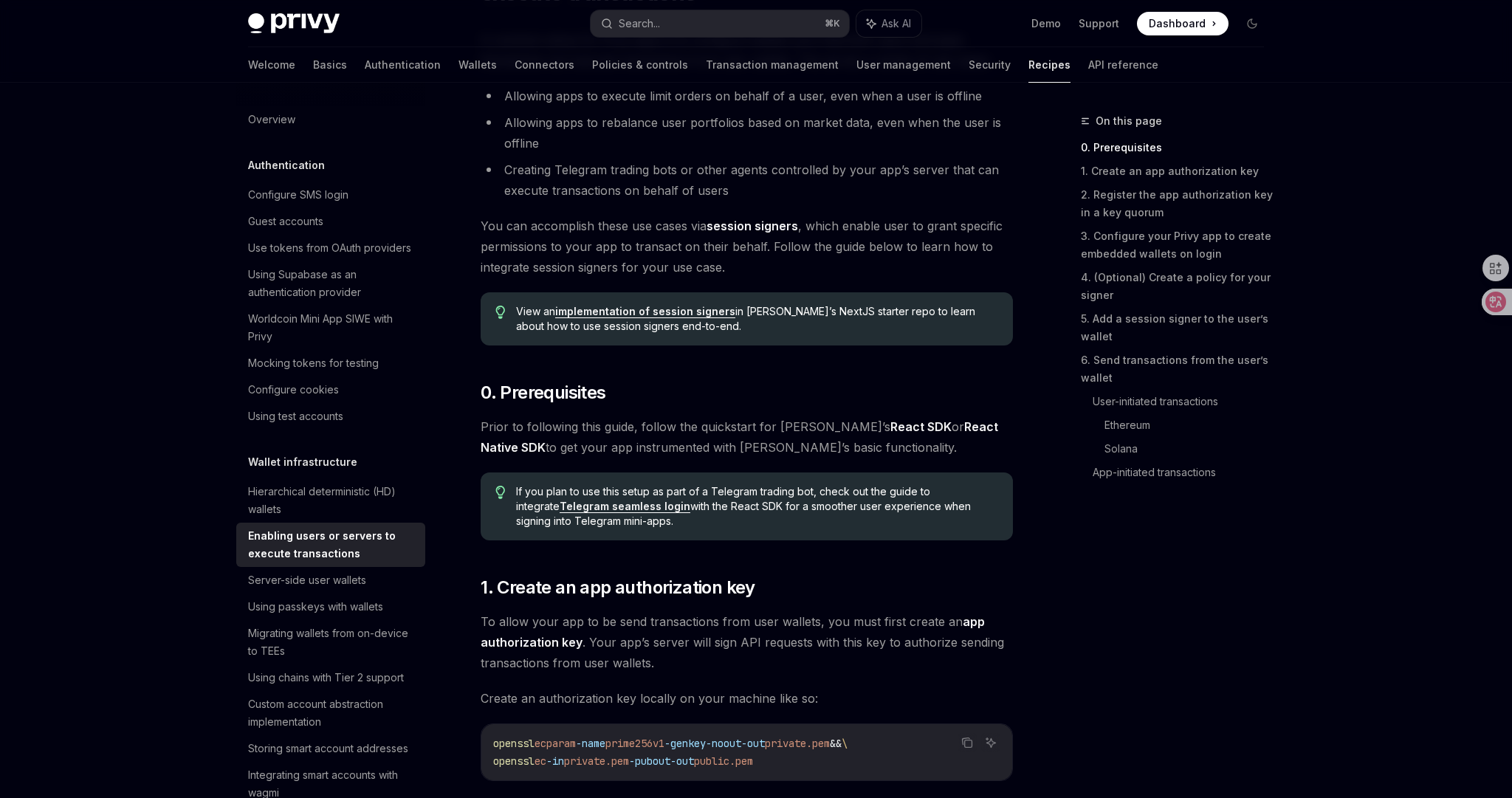
click at [756, 451] on span "Prior to following this guide, follow the quickstart for Privy’s React SDK or R…" at bounding box center [747, 437] width 532 height 42
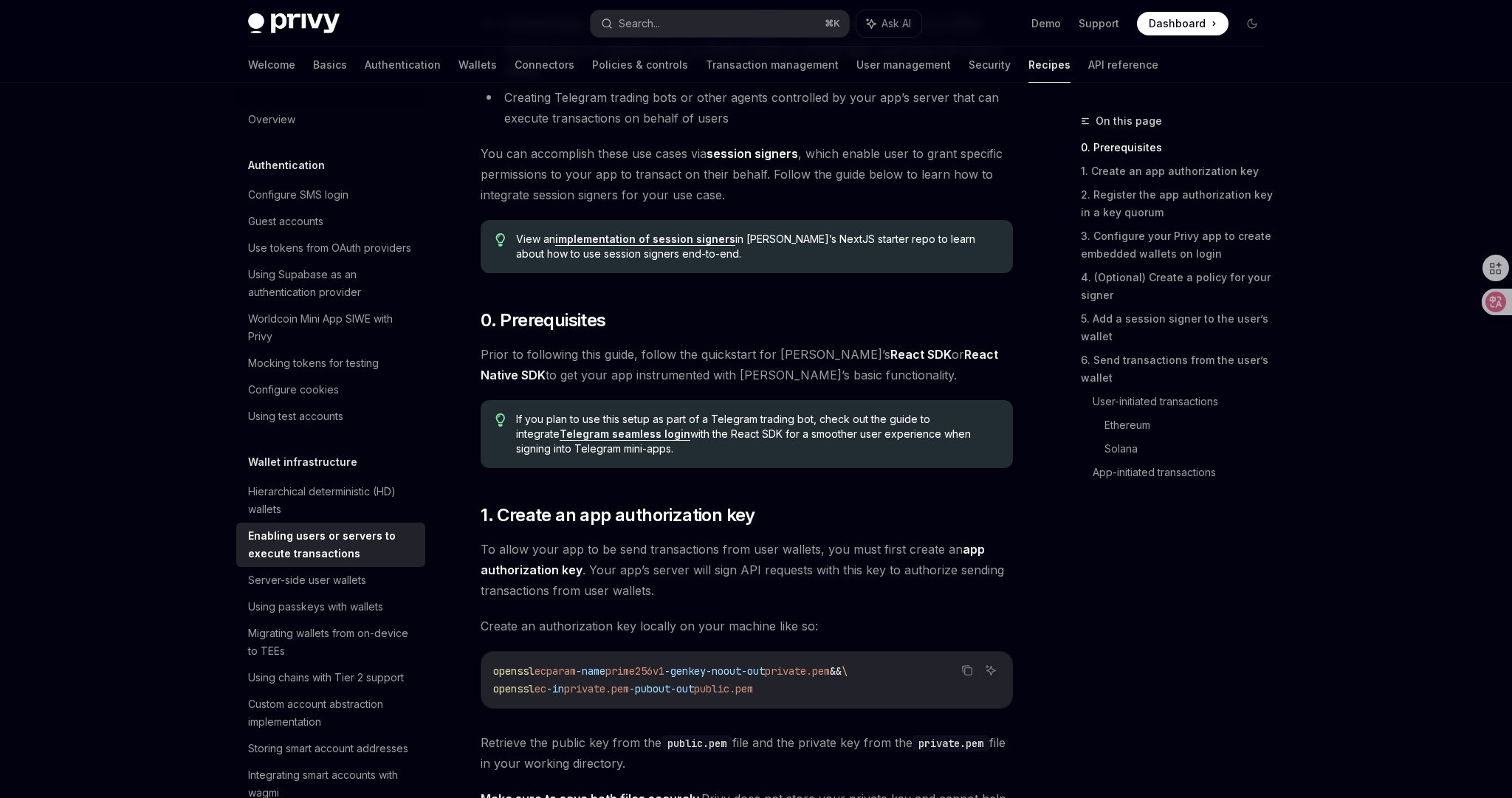
scroll to position [325, 0]
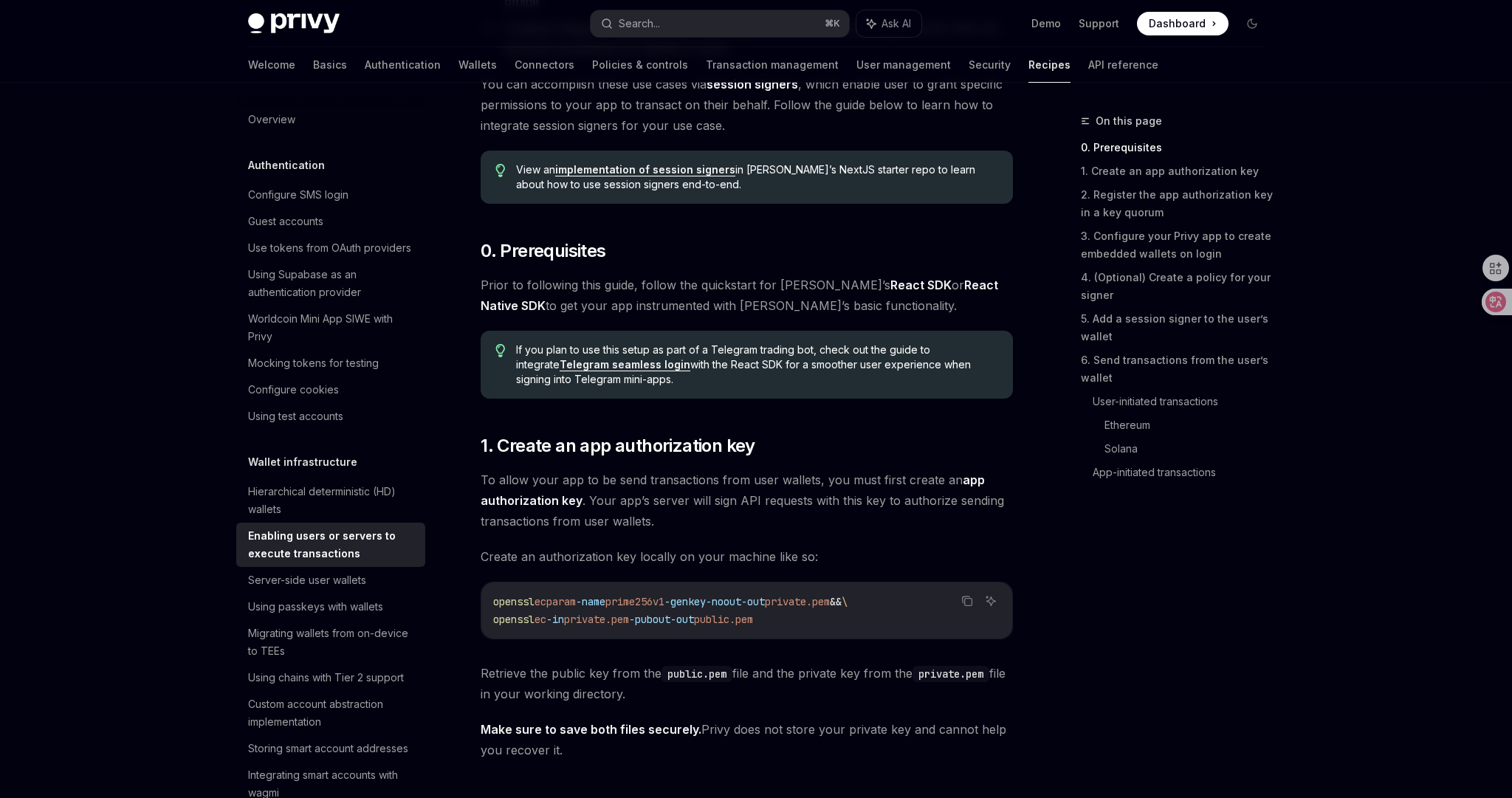
click at [743, 527] on span "To allow your app to be send transactions from user wallets, you must first cre…" at bounding box center [747, 500] width 532 height 62
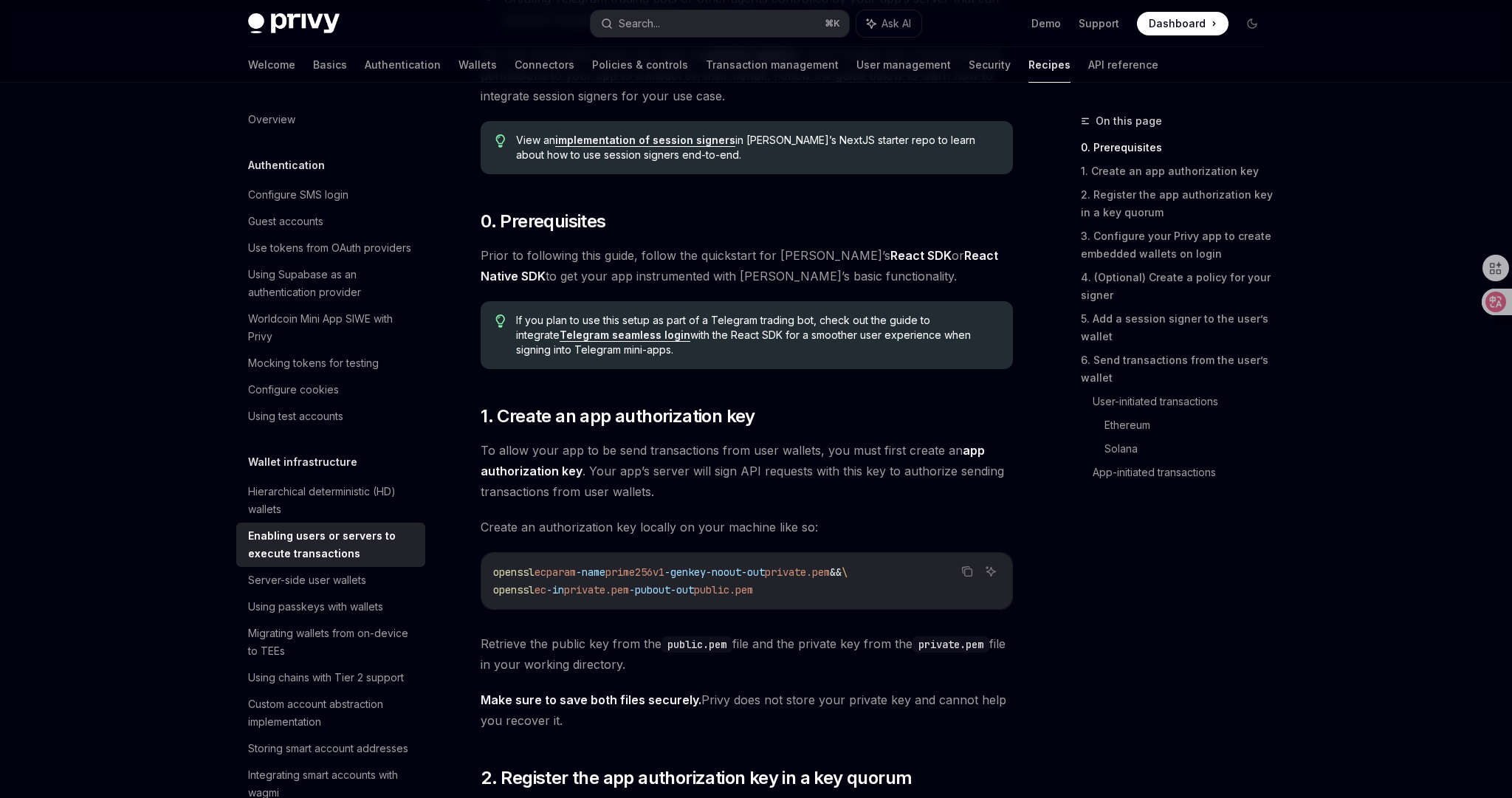
scroll to position [348, 0]
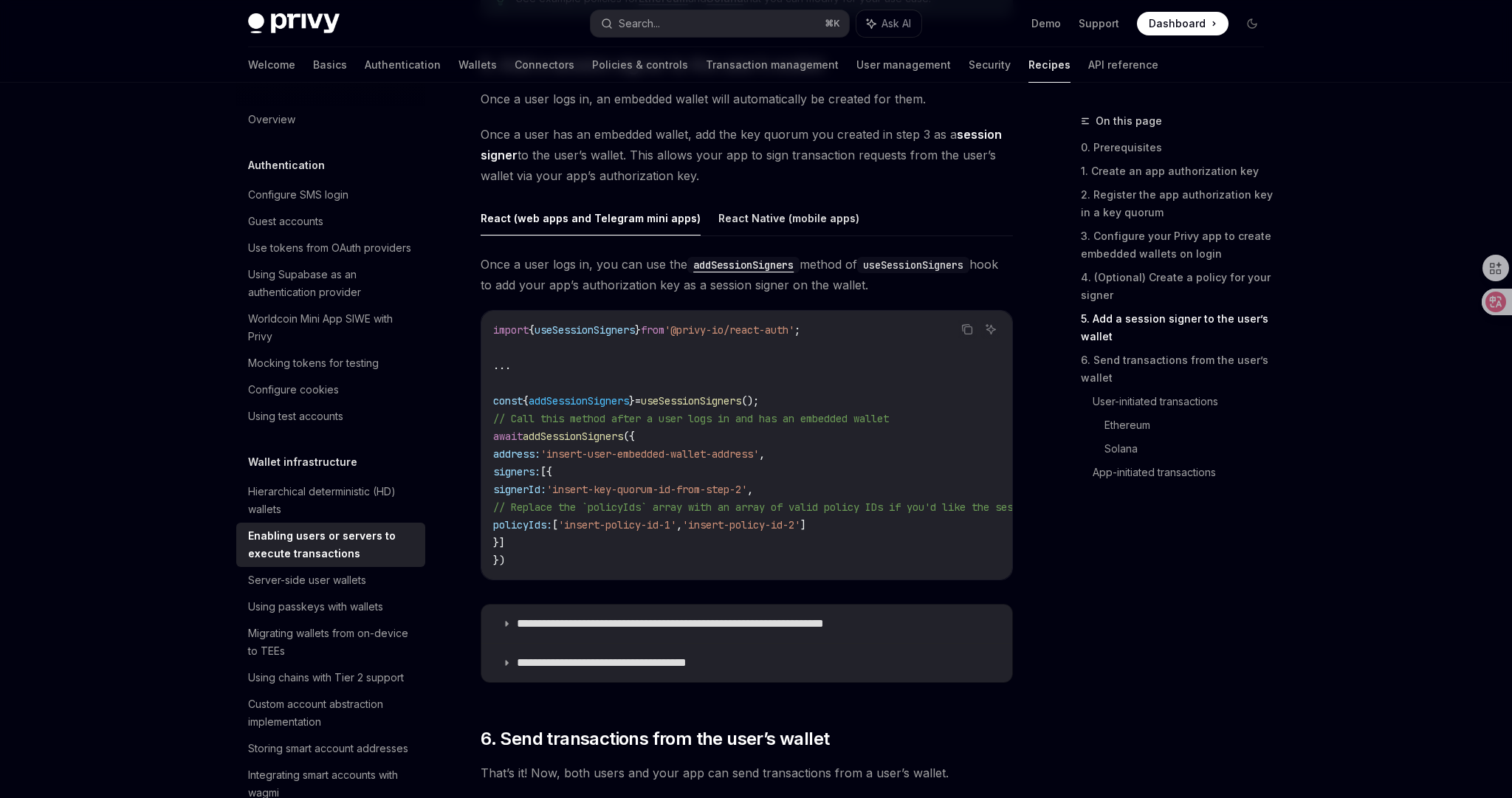
scroll to position [2299, 0]
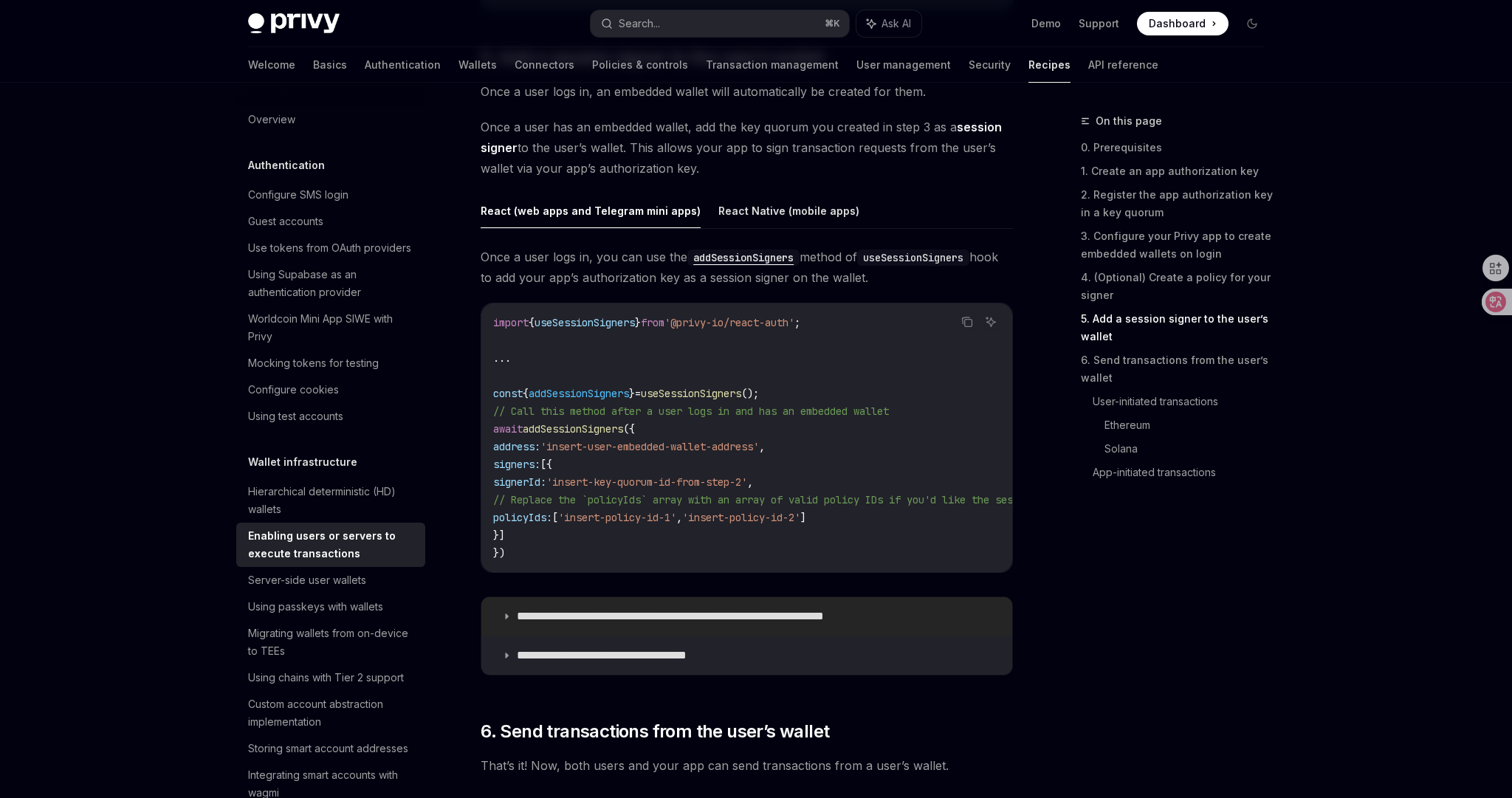
click at [663, 623] on p "**********" at bounding box center [706, 616] width 379 height 15
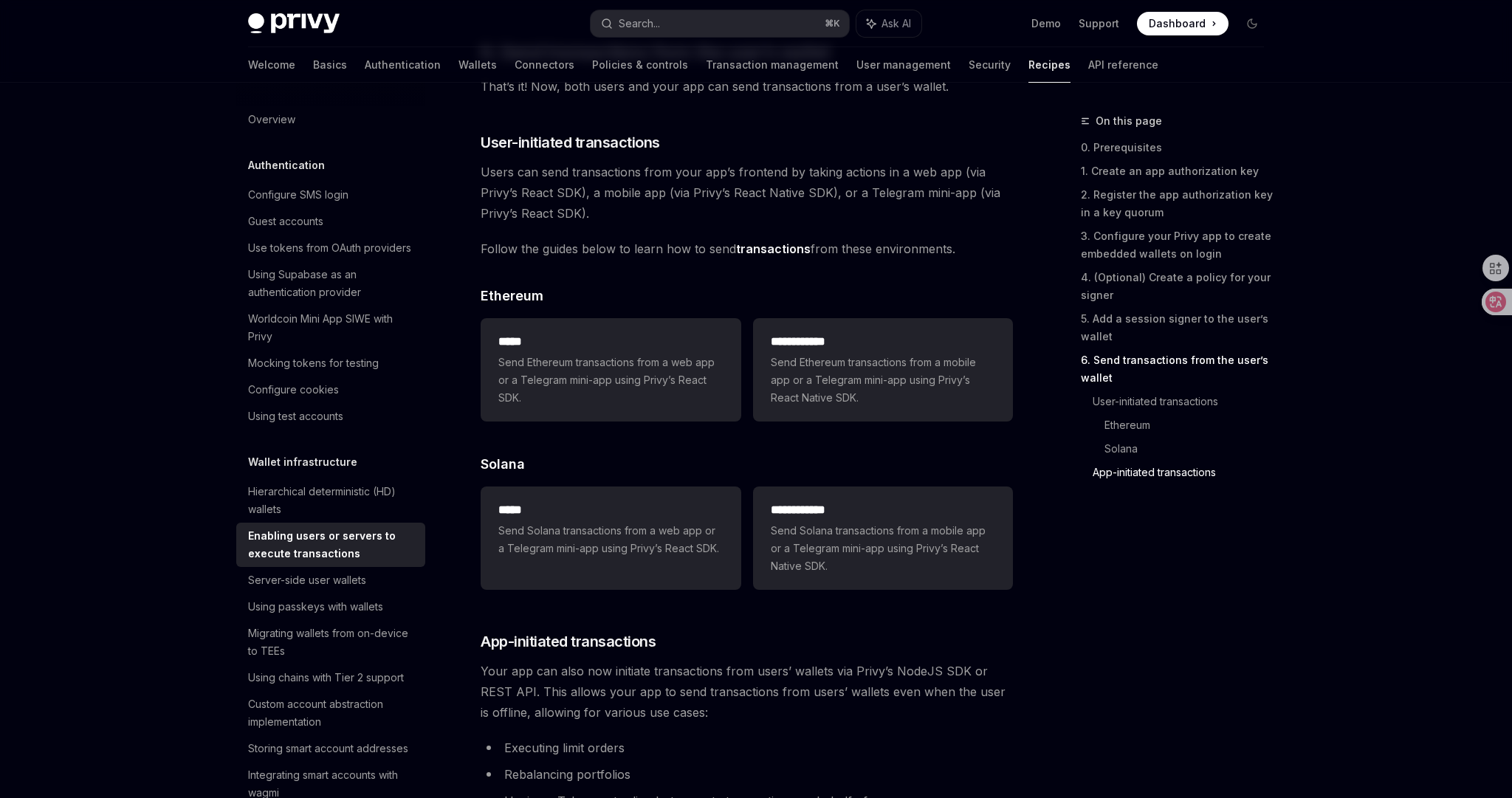
scroll to position [3945, 0]
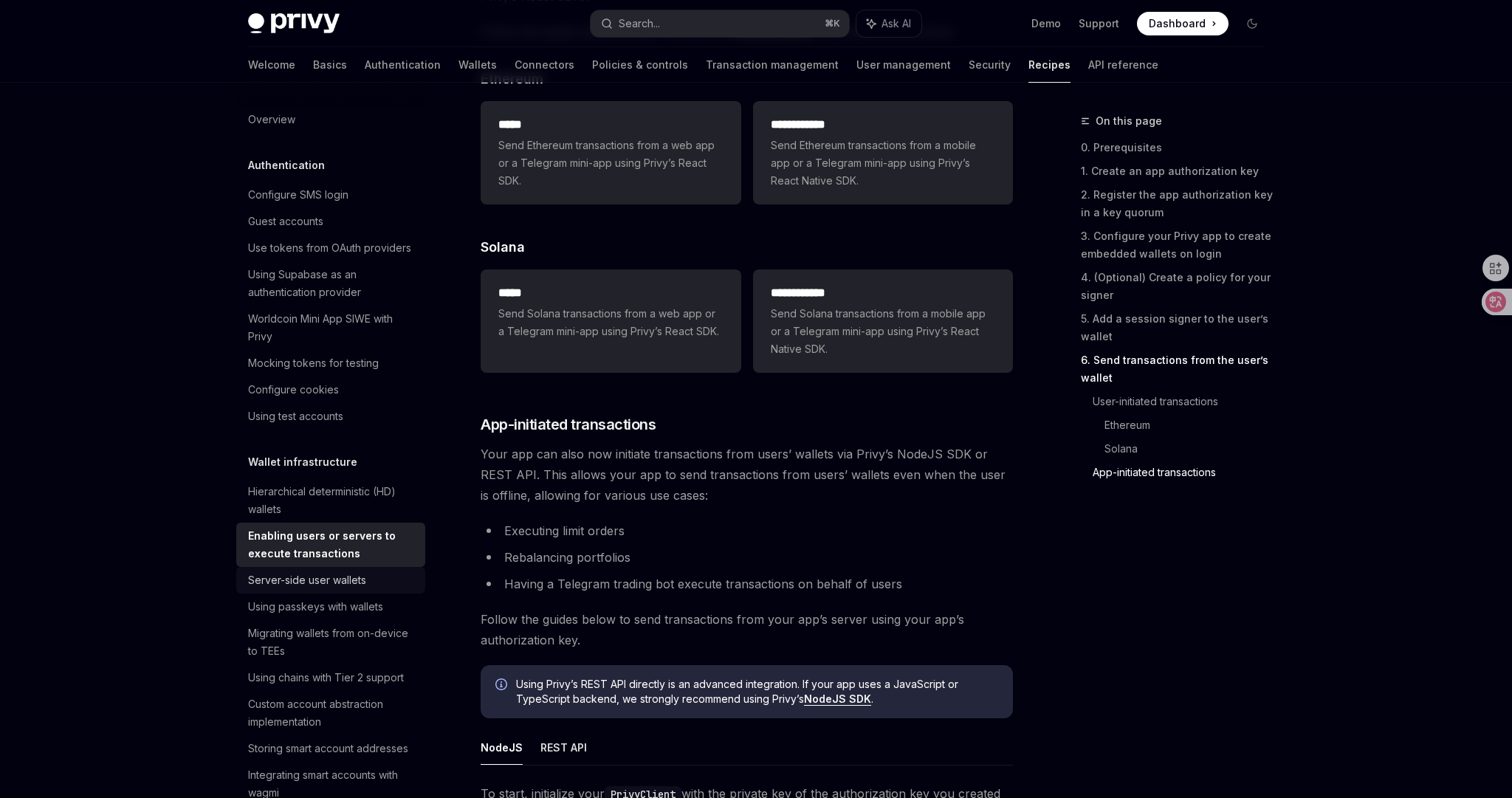
click at [370, 587] on div "Server-side user wallets" at bounding box center [332, 580] width 168 height 18
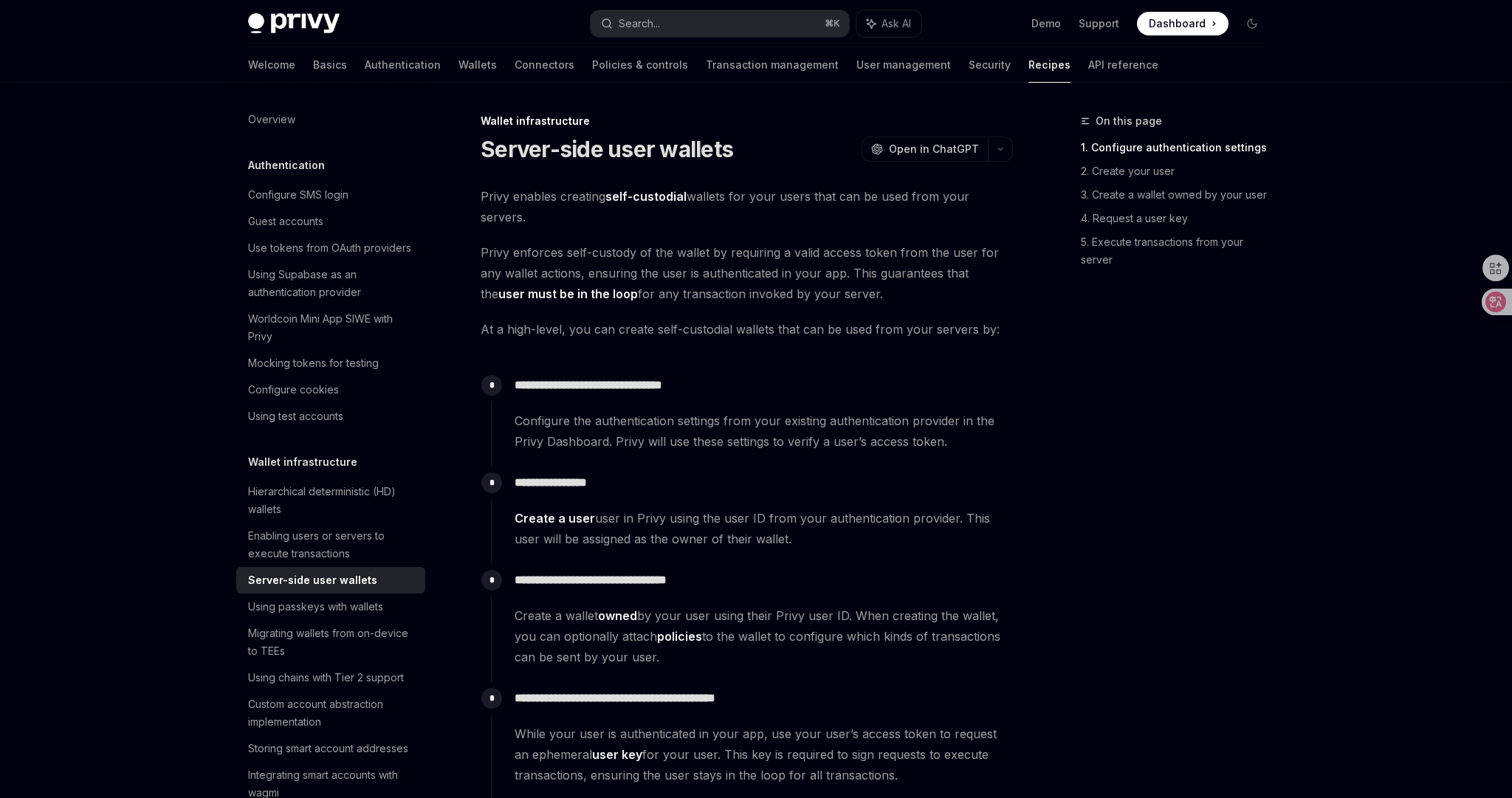
click at [779, 456] on div "**********" at bounding box center [751, 418] width 522 height 97
click at [803, 436] on span "Configure the authentication settings from your existing authentication provide…" at bounding box center [764, 430] width 498 height 42
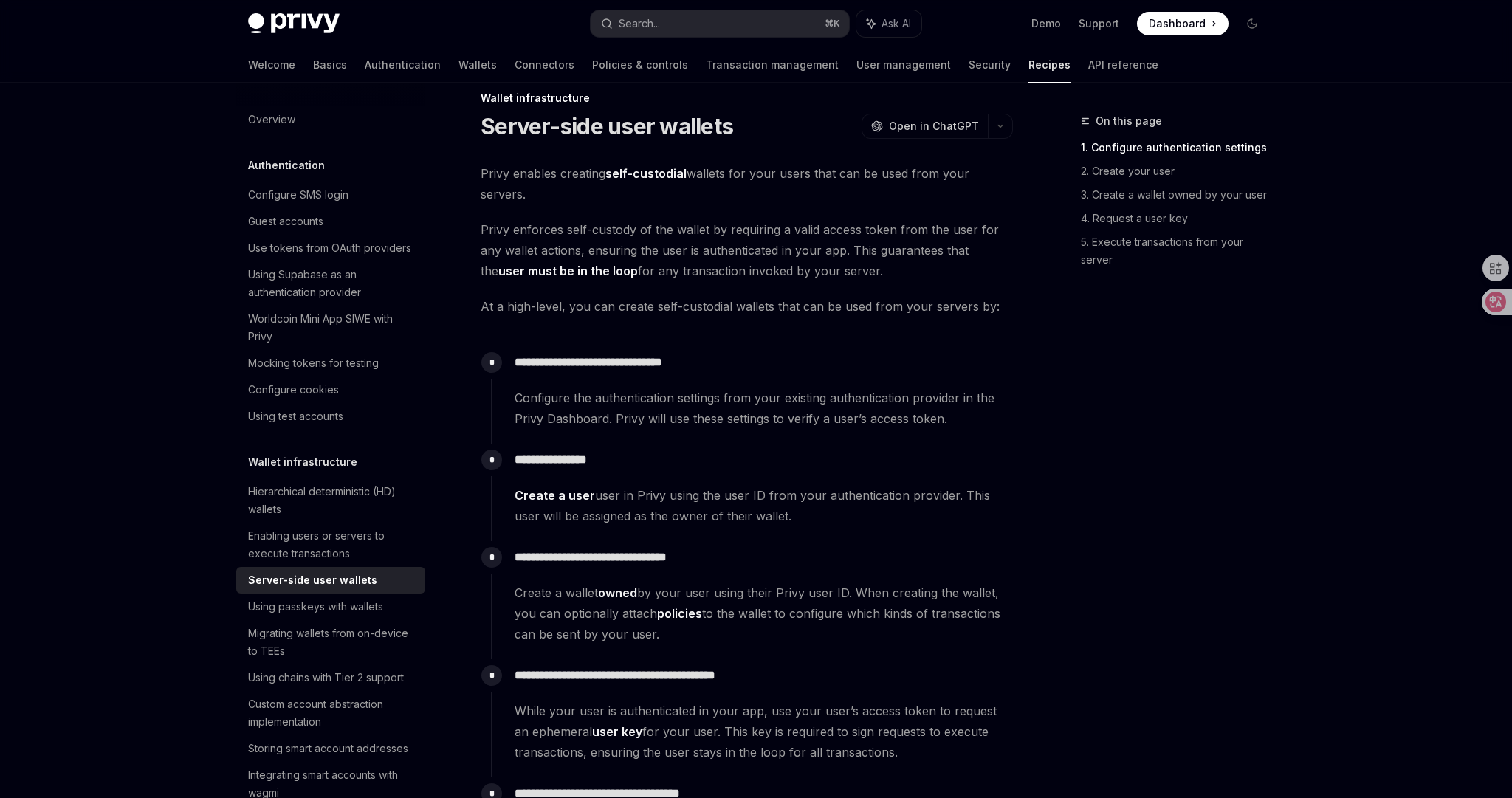
scroll to position [128, 0]
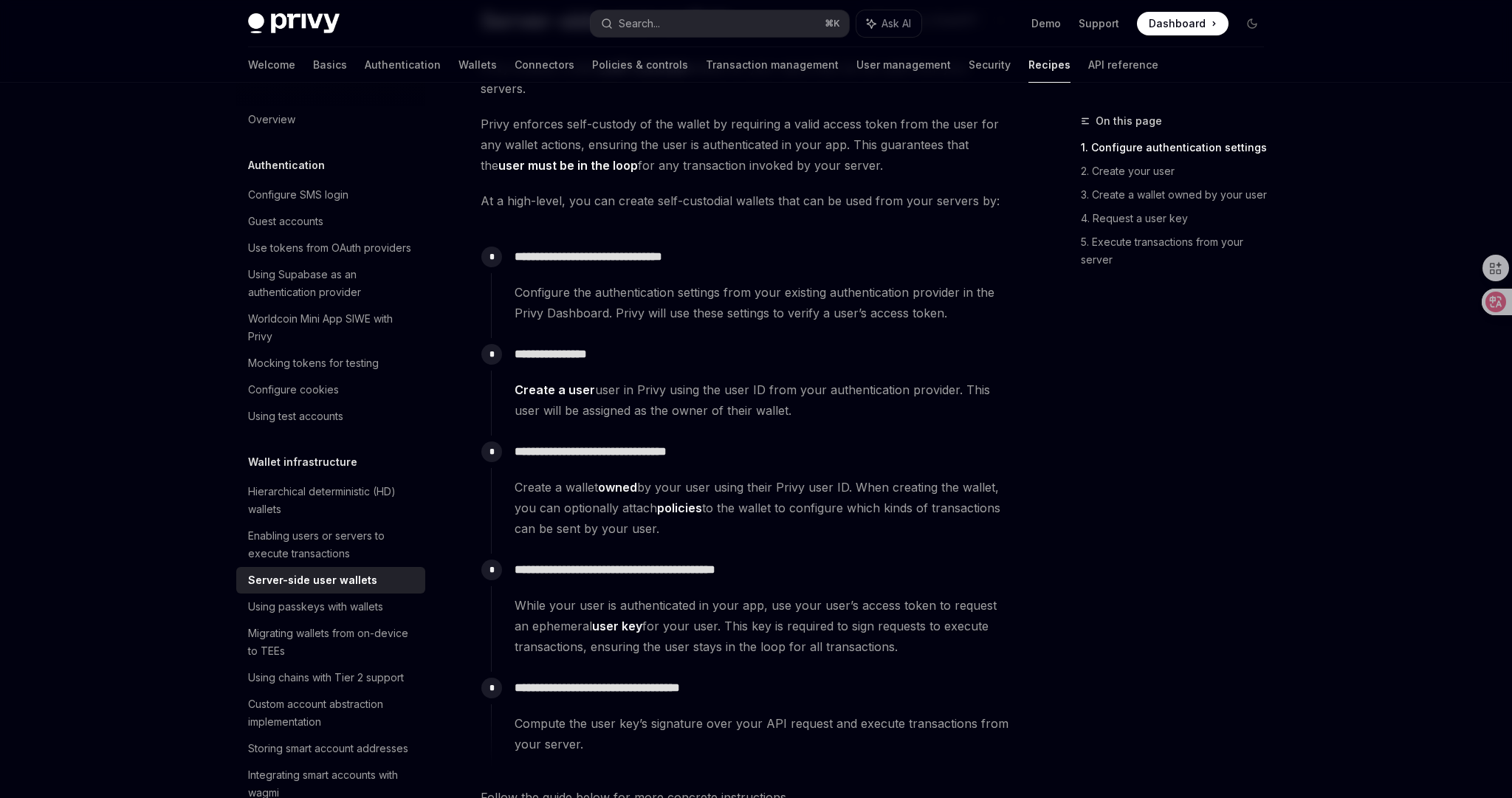
click at [801, 503] on span "Create a wallet owned by your user using their Privy user ID. When creating the…" at bounding box center [764, 507] width 498 height 62
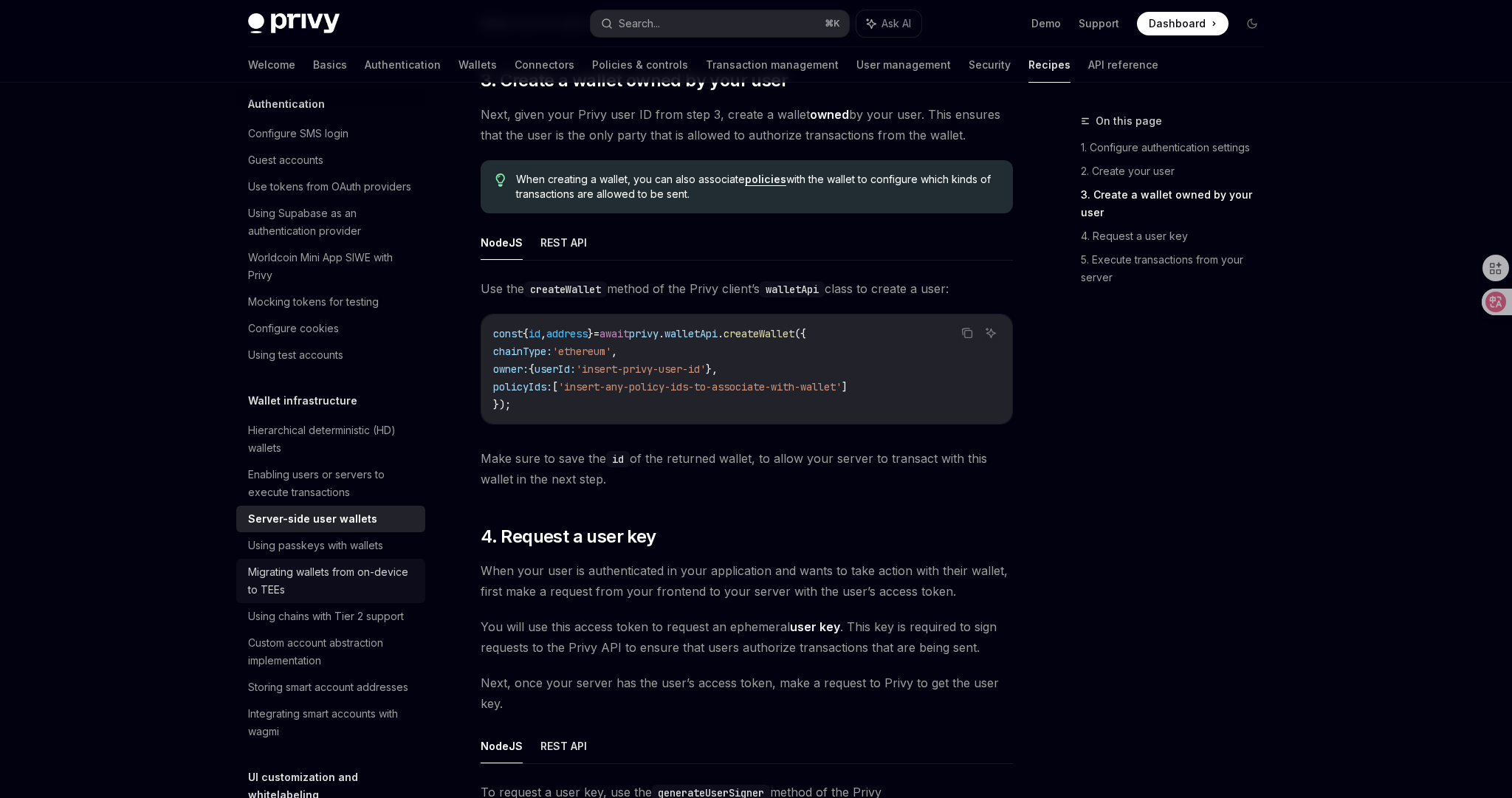
scroll to position [95, 0]
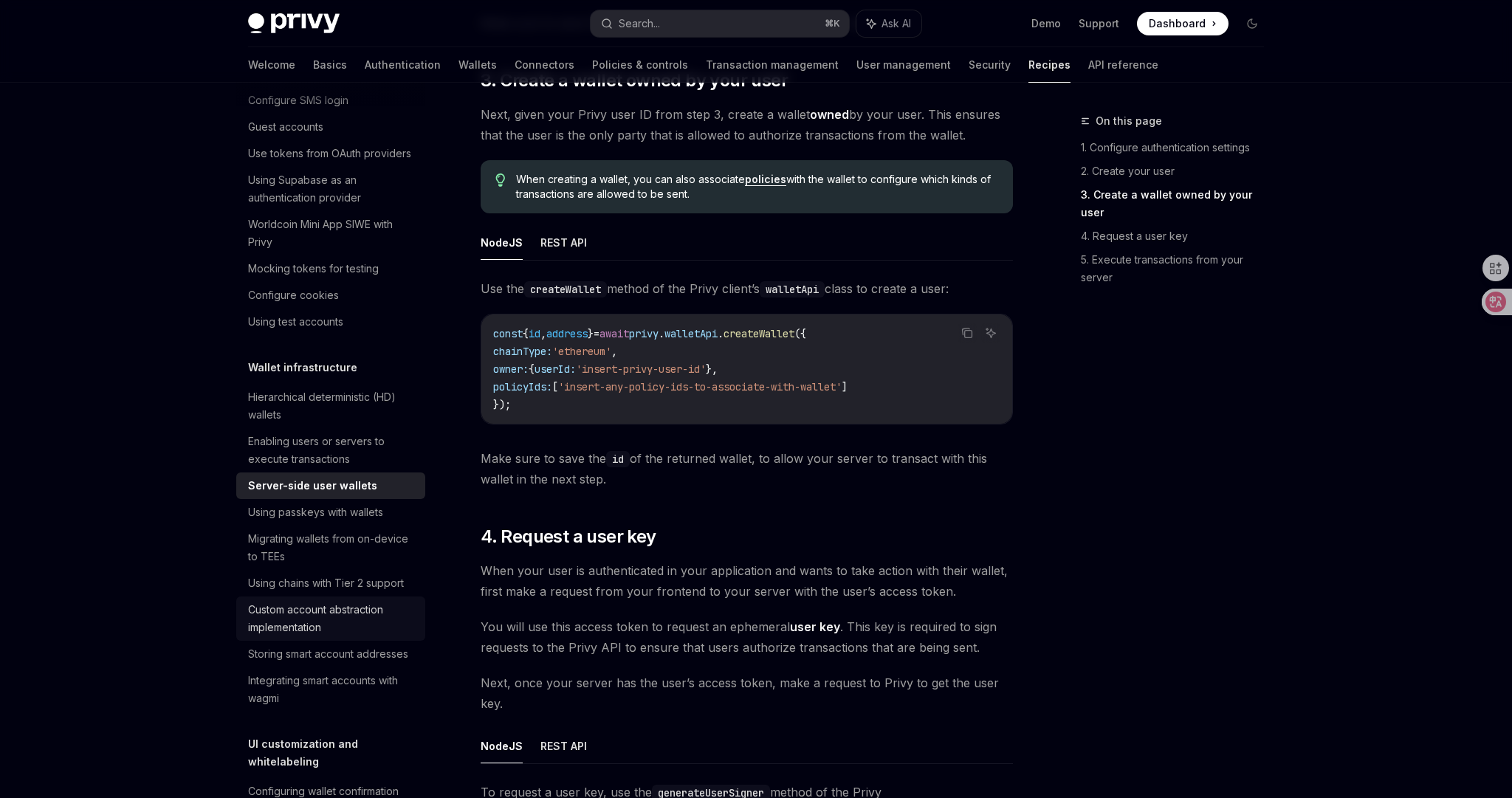
click at [384, 624] on div "Custom account abstraction implementation" at bounding box center [332, 618] width 168 height 35
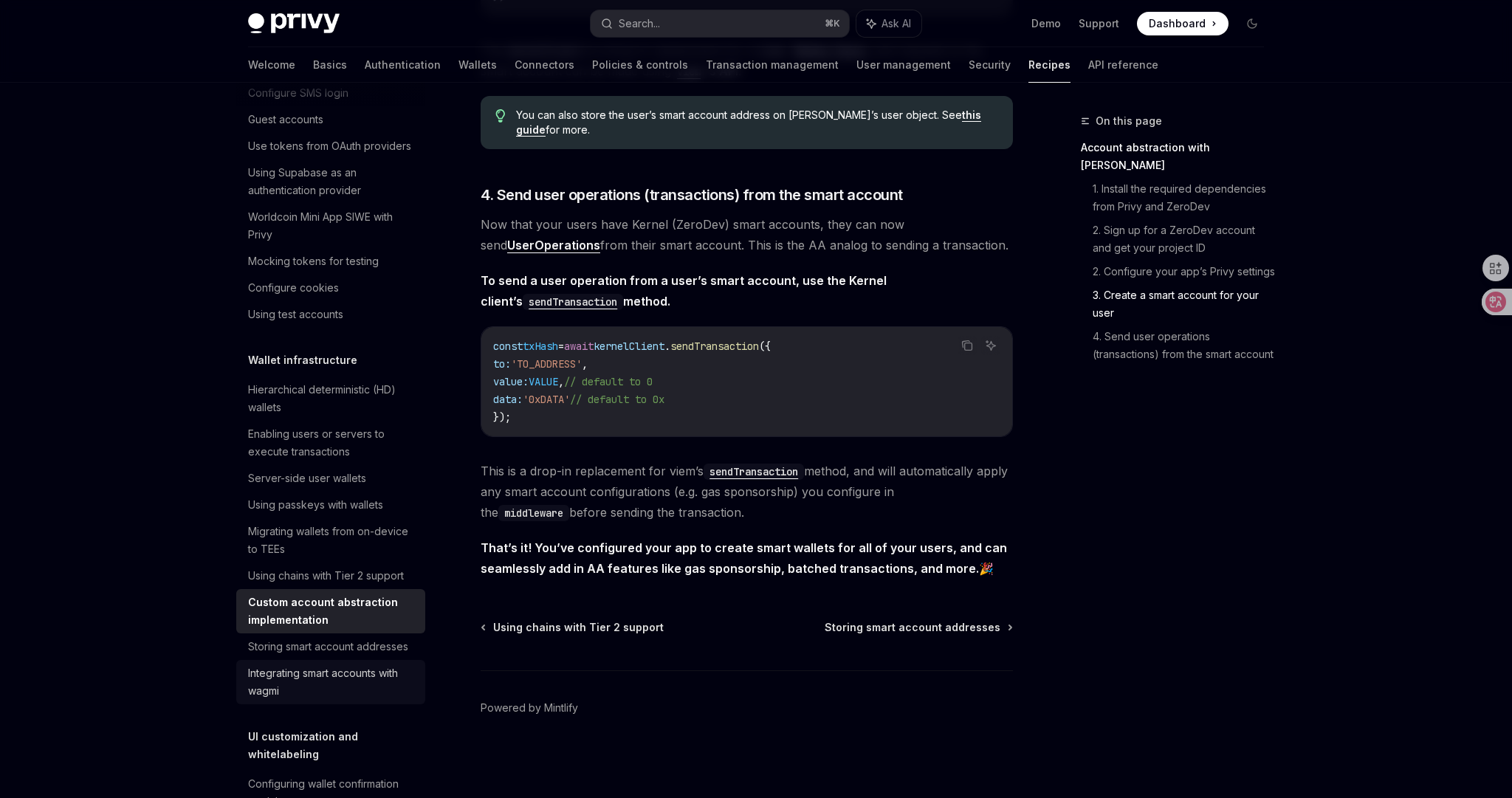
scroll to position [109, 0]
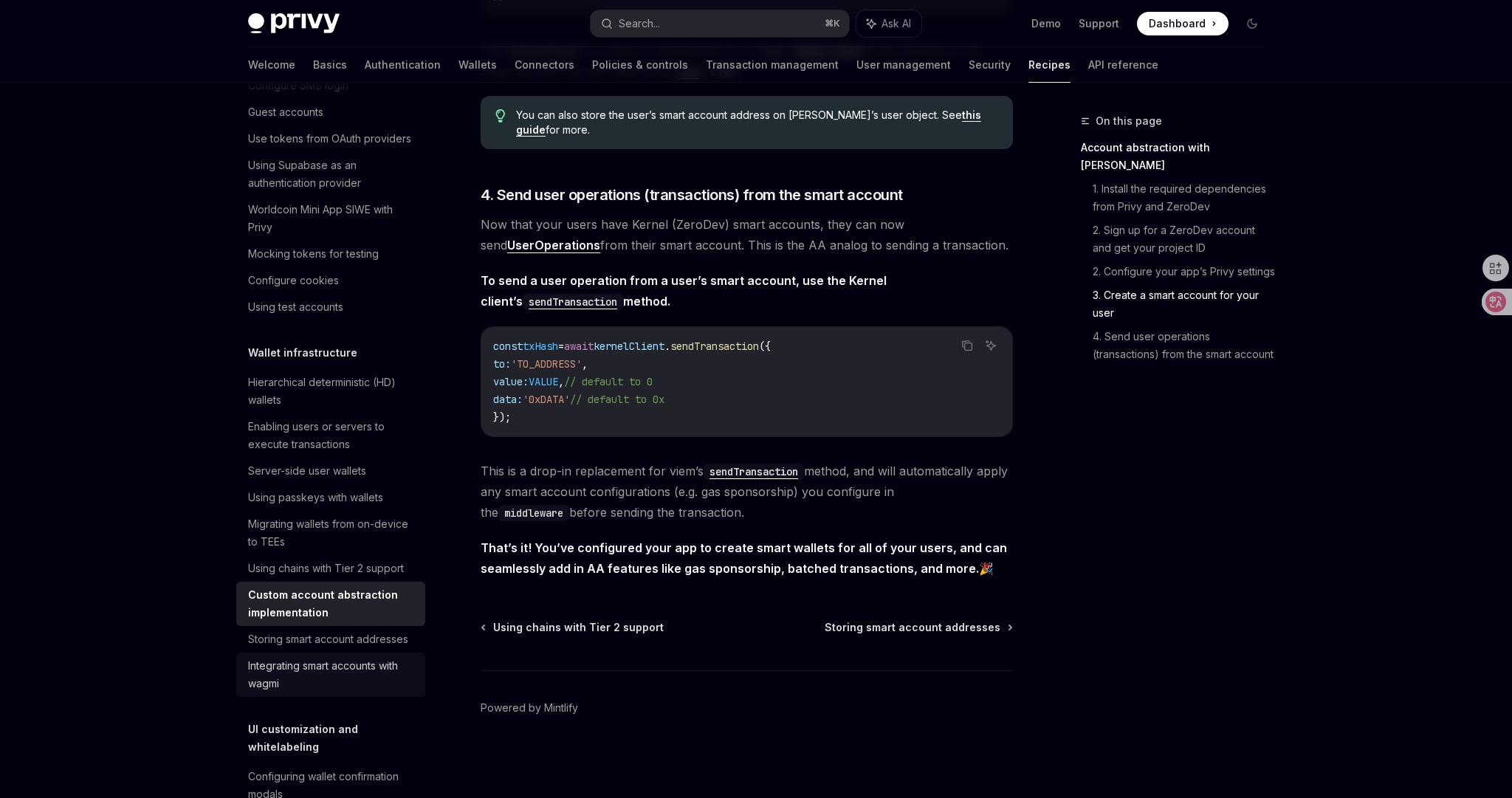
click at [344, 666] on div "Integrating smart accounts with wagmi" at bounding box center [332, 675] width 168 height 35
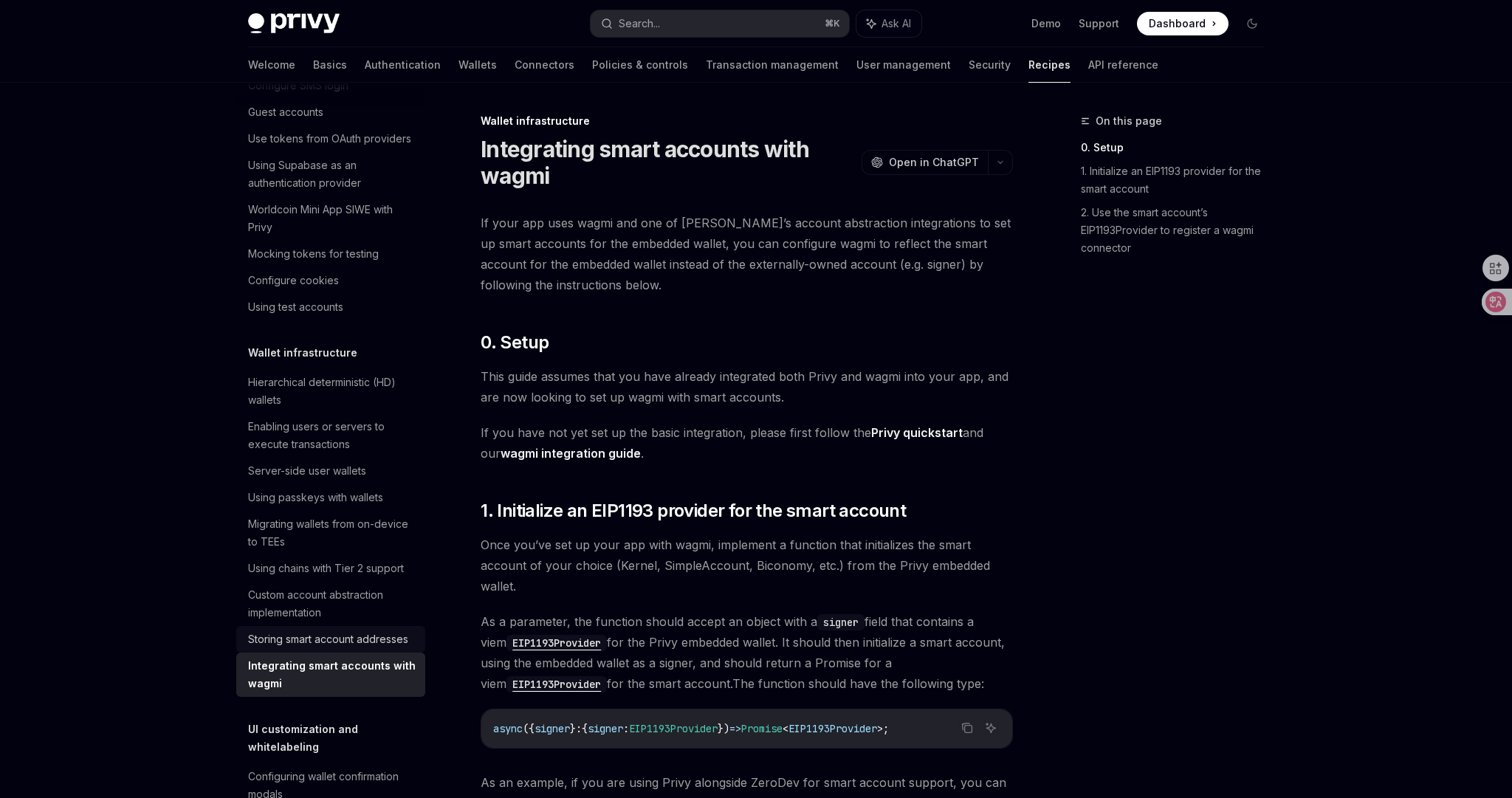
click at [326, 638] on div "Storing smart account addresses" at bounding box center [328, 639] width 160 height 18
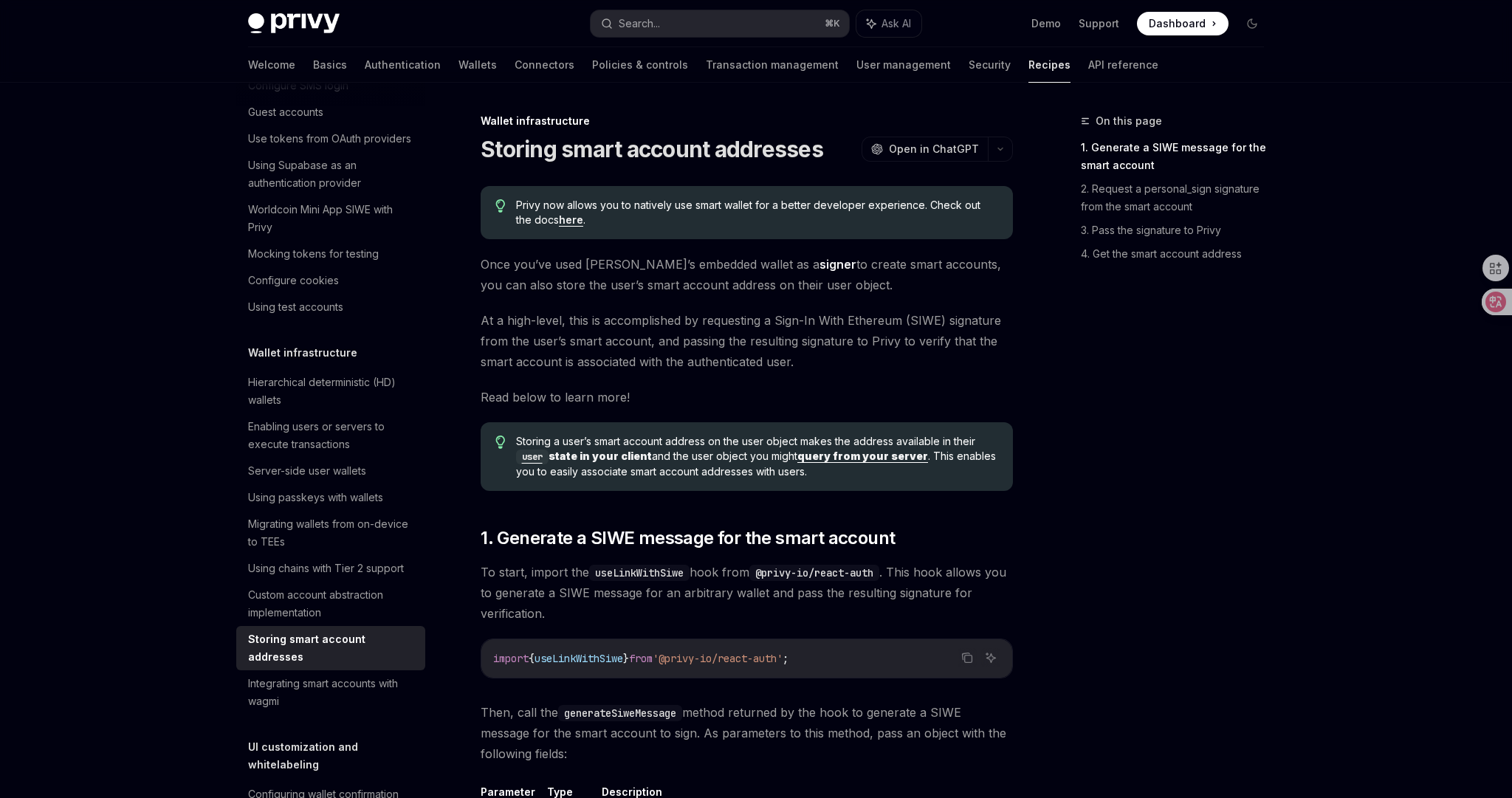
click at [779, 390] on span "Read below to learn more!" at bounding box center [747, 397] width 532 height 20
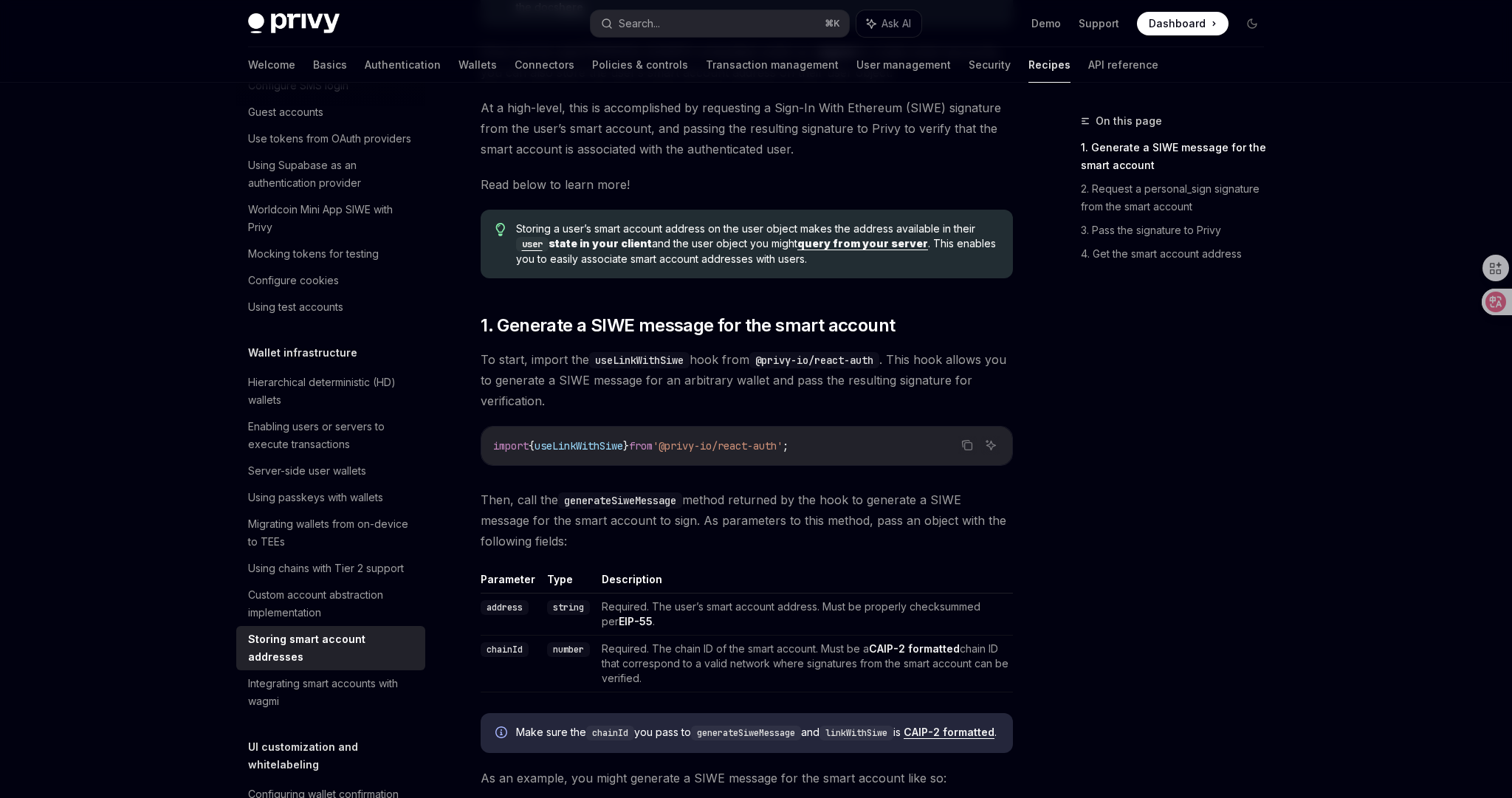
click at [779, 390] on span "To start, import the useLinkWithSiwe hook from @privy-io/react-auth . This hook…" at bounding box center [747, 380] width 532 height 62
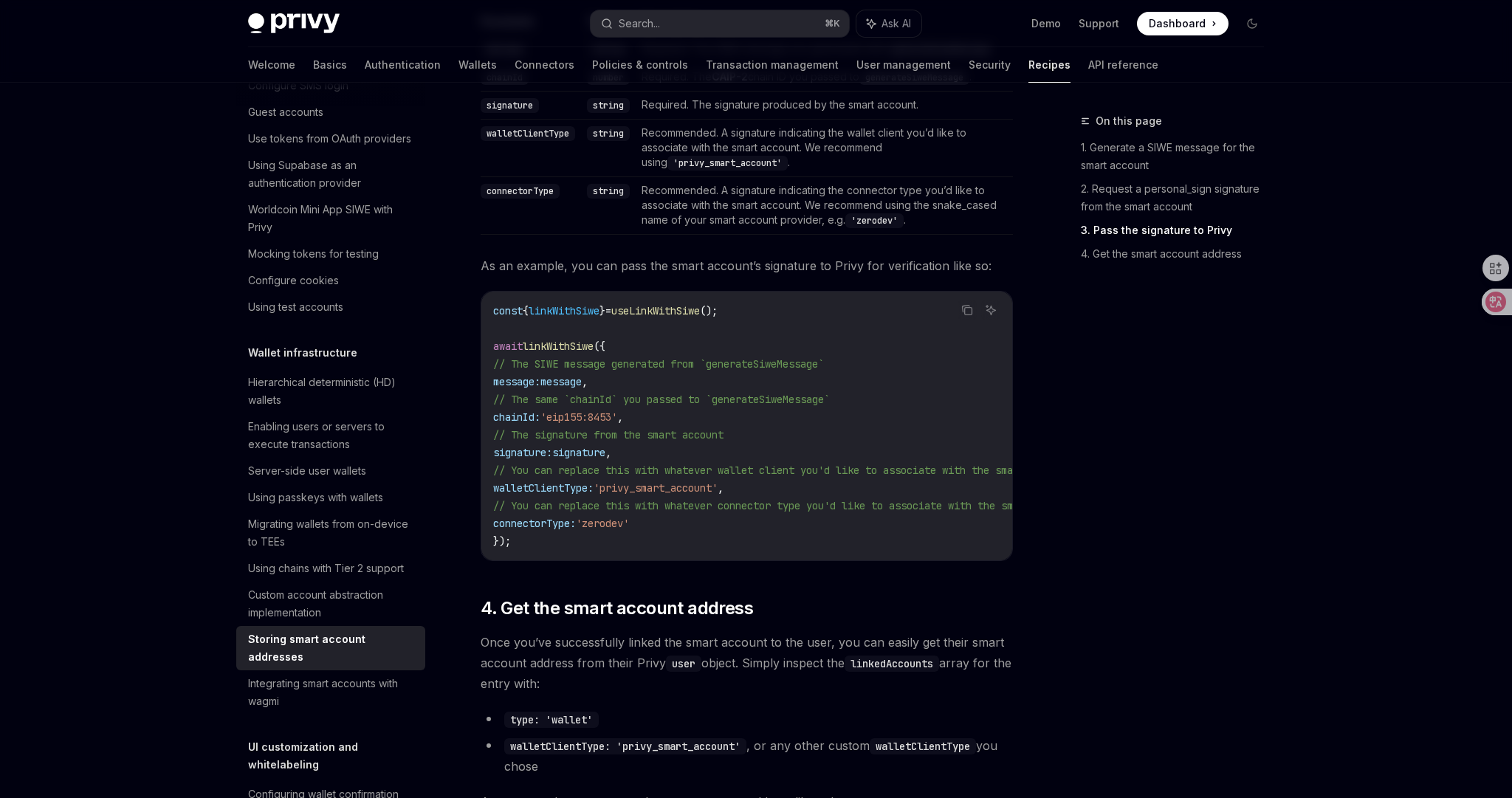
scroll to position [1852, 0]
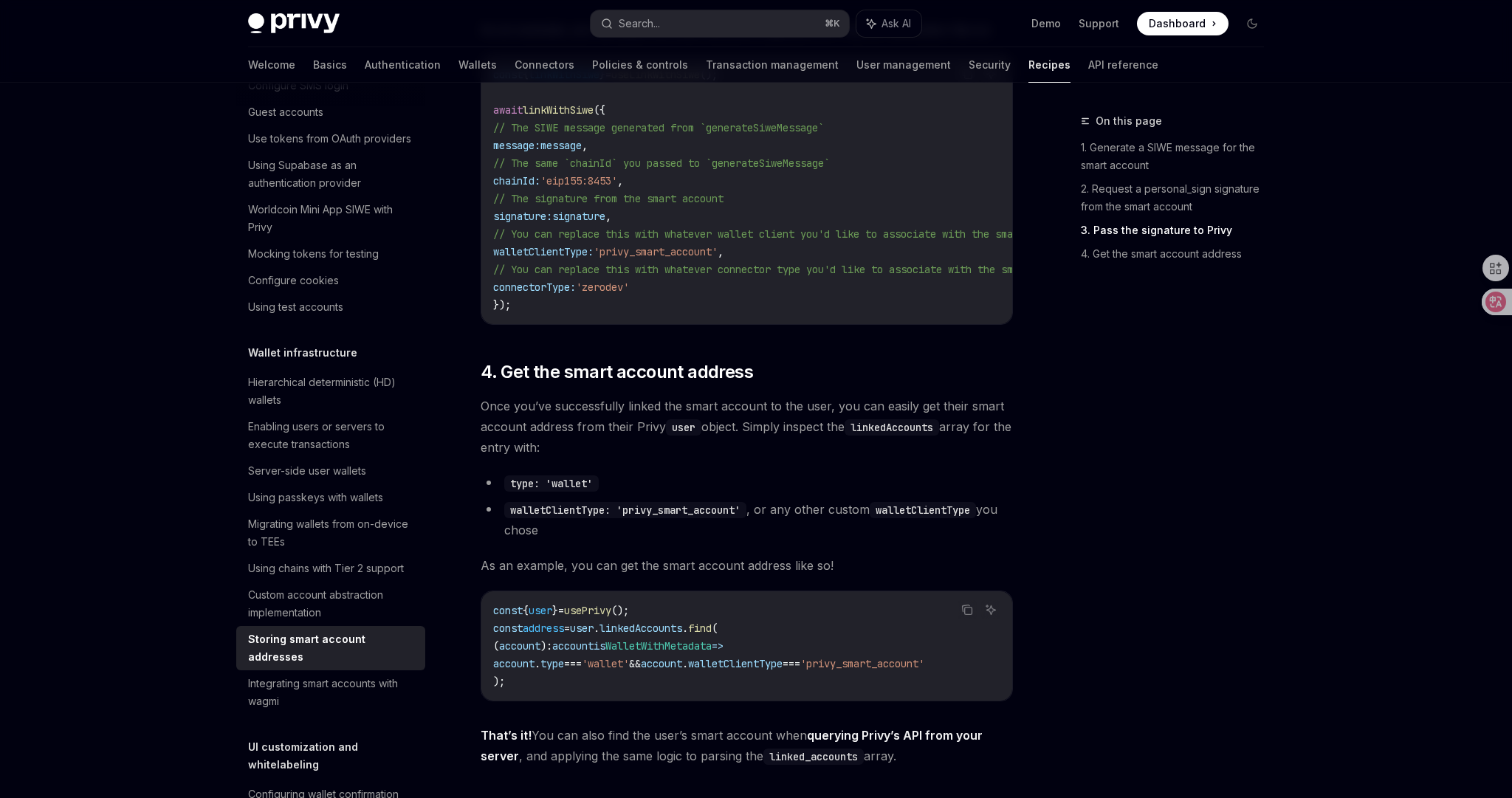
click at [772, 540] on li "walletClientType: 'privy_smart_account' , or any other custom walletClientType …" at bounding box center [747, 519] width 532 height 42
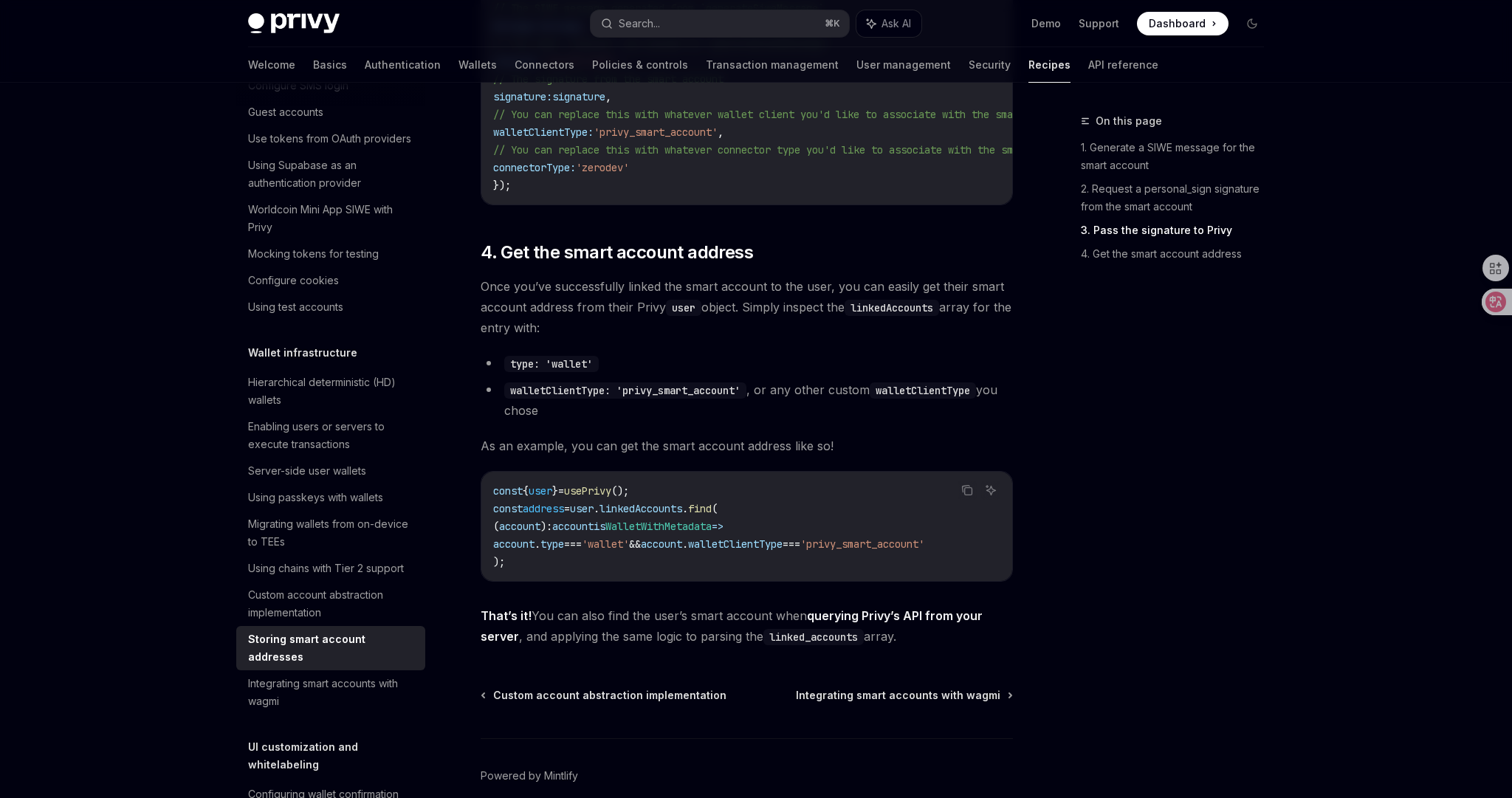
scroll to position [2055, 0]
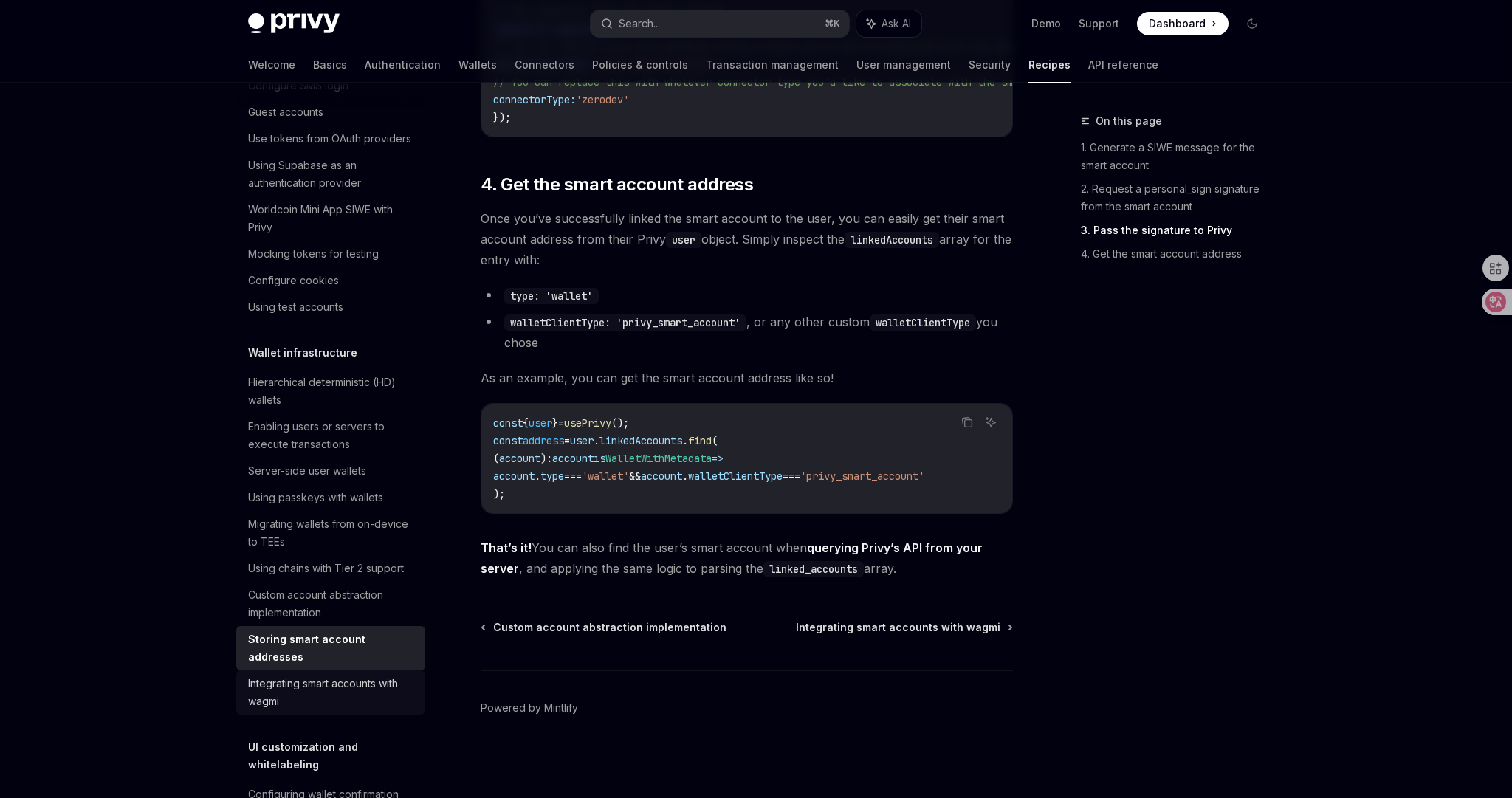
click at [322, 675] on div "Integrating smart accounts with wagmi" at bounding box center [332, 693] width 168 height 35
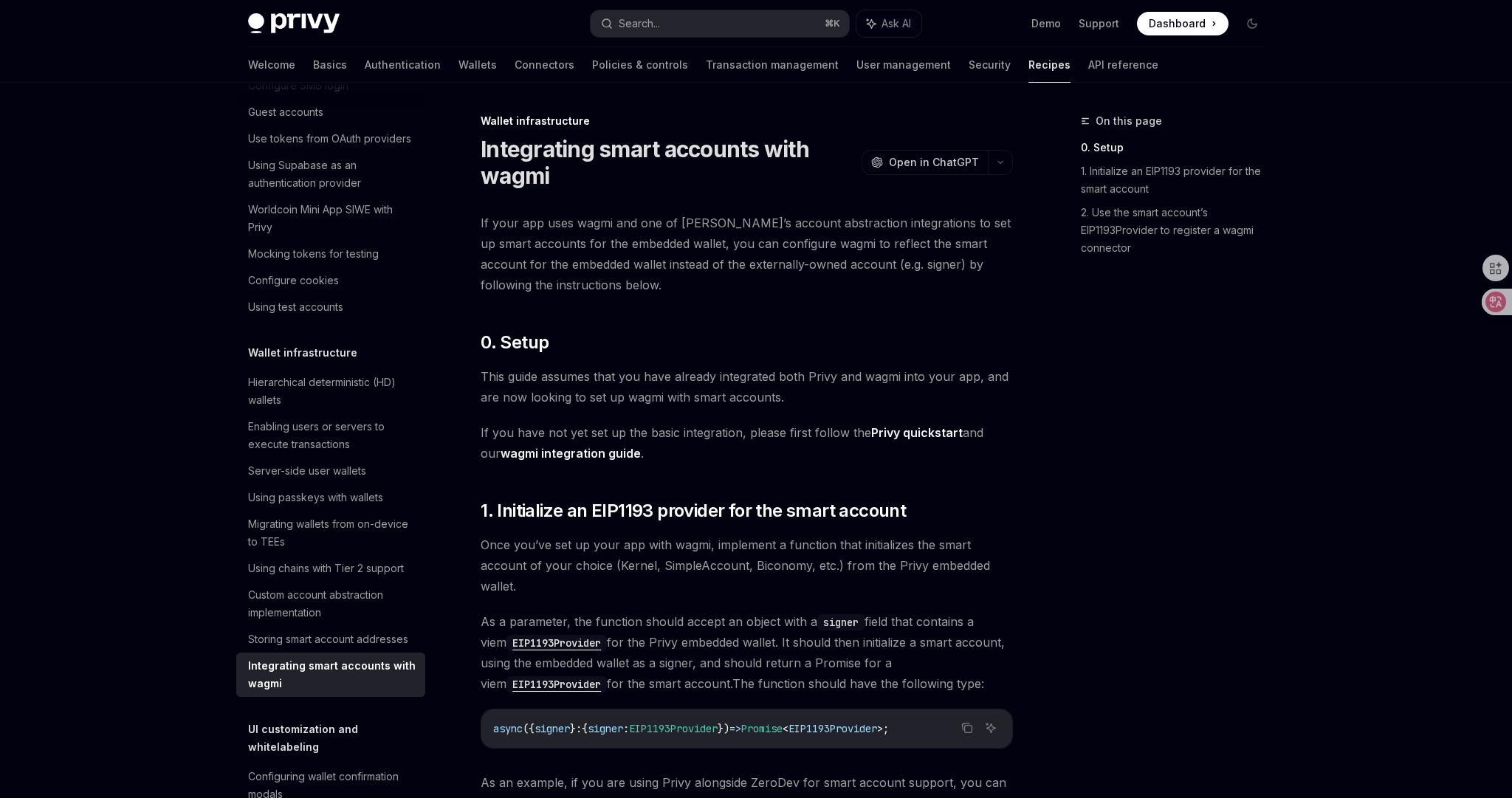
click at [761, 440] on span "If you have not yet set up the basic integration, please first follow the Privy…" at bounding box center [747, 443] width 532 height 42
click at [869, 592] on span "Once you’ve set up your app with wagmi, implement a function that initializes t…" at bounding box center [747, 565] width 532 height 62
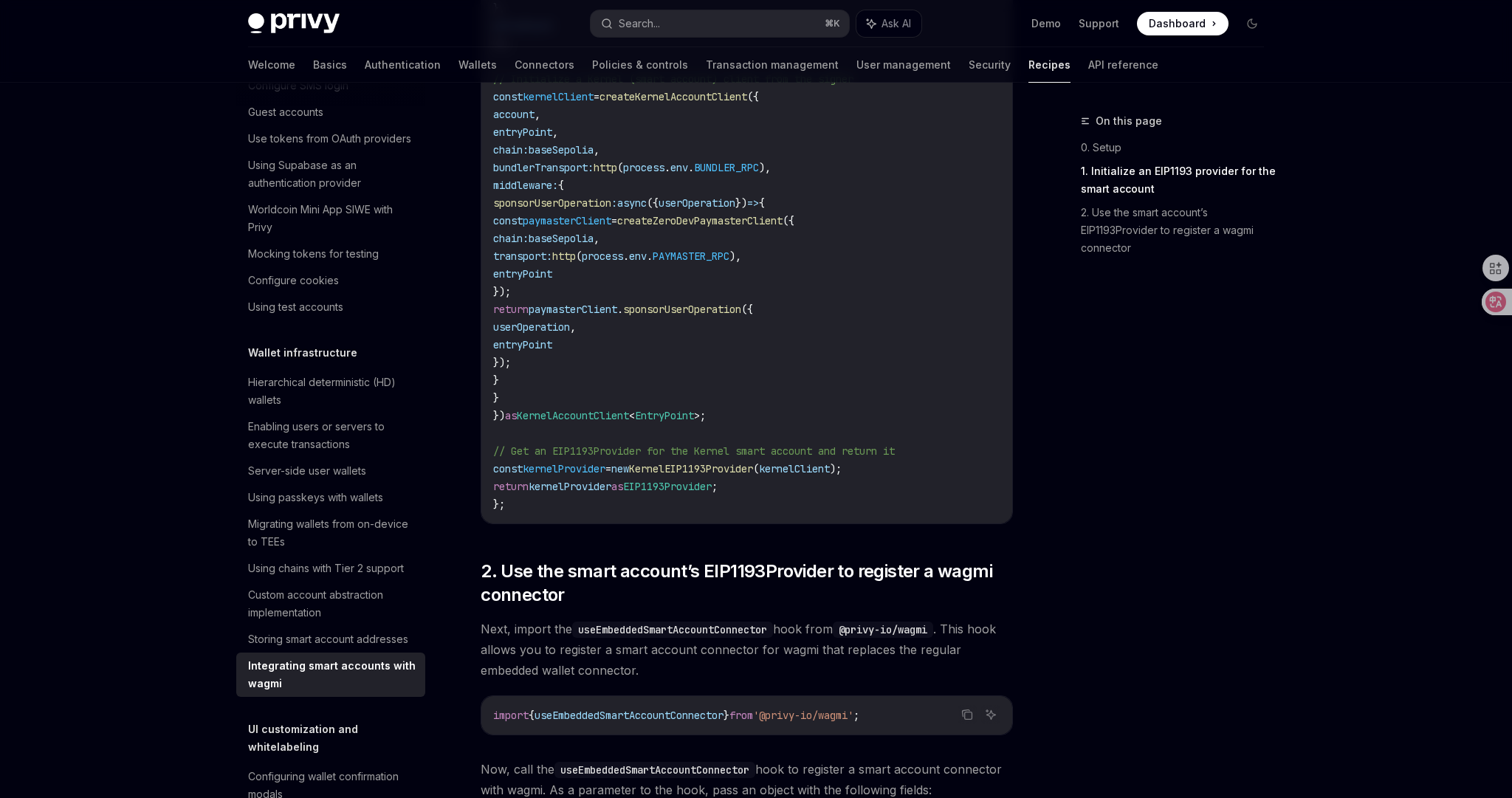
scroll to position [1503, 0]
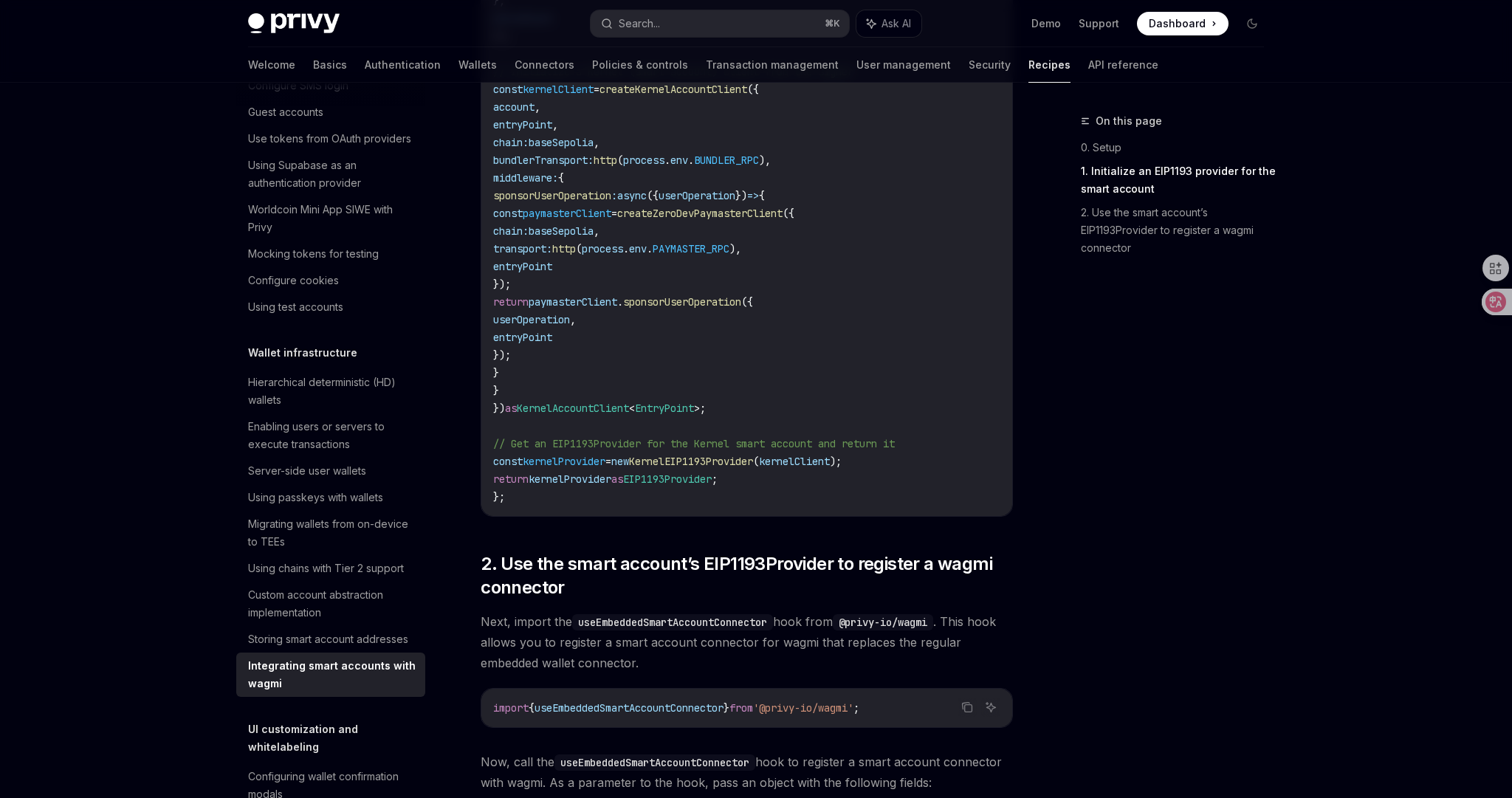
click at [809, 670] on span "Next, import the useEmbeddedSmartAccountConnector hook from @privy-io/wagmi . T…" at bounding box center [747, 642] width 532 height 62
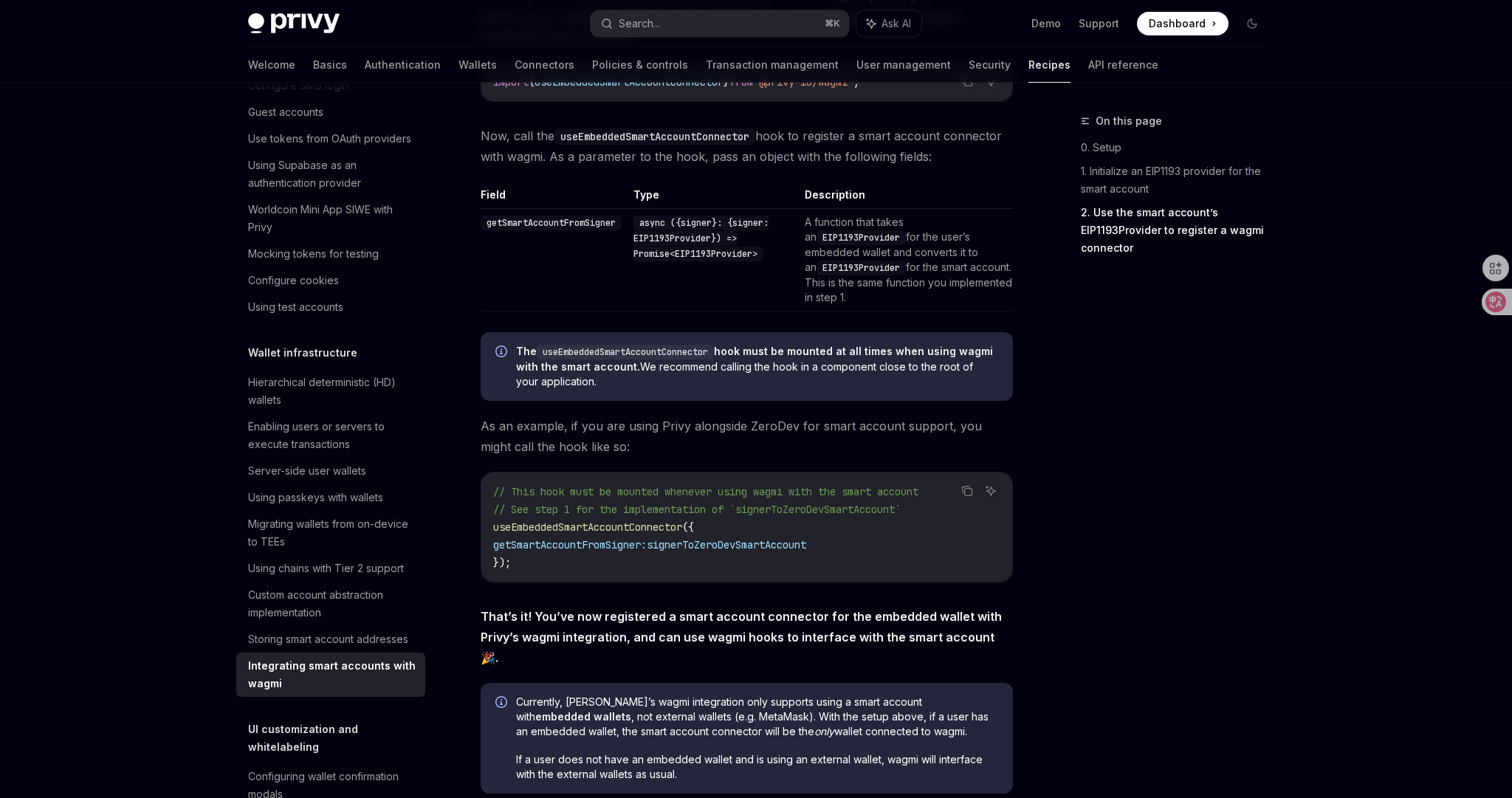
scroll to position [2225, 0]
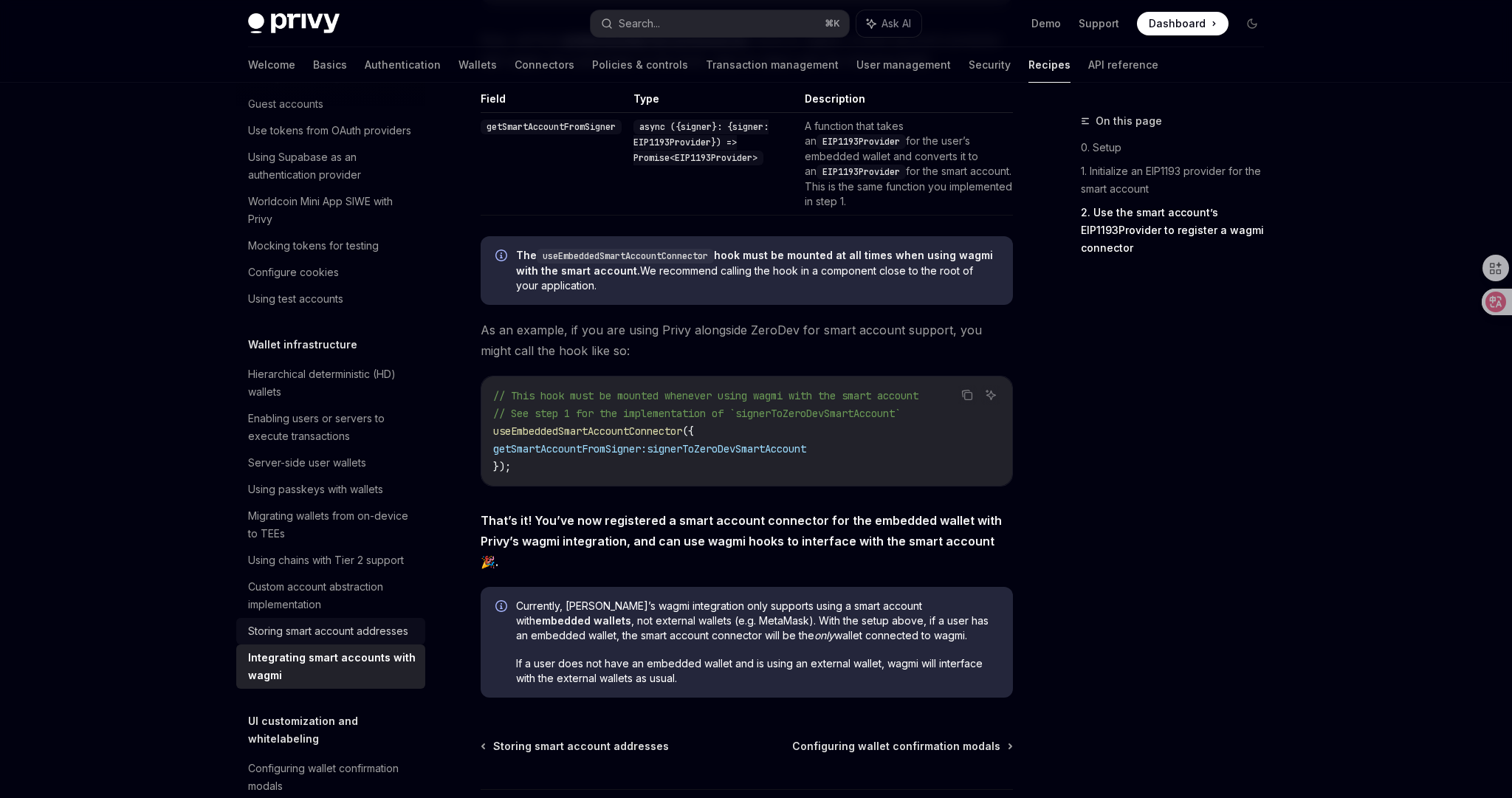
scroll to position [140, 0]
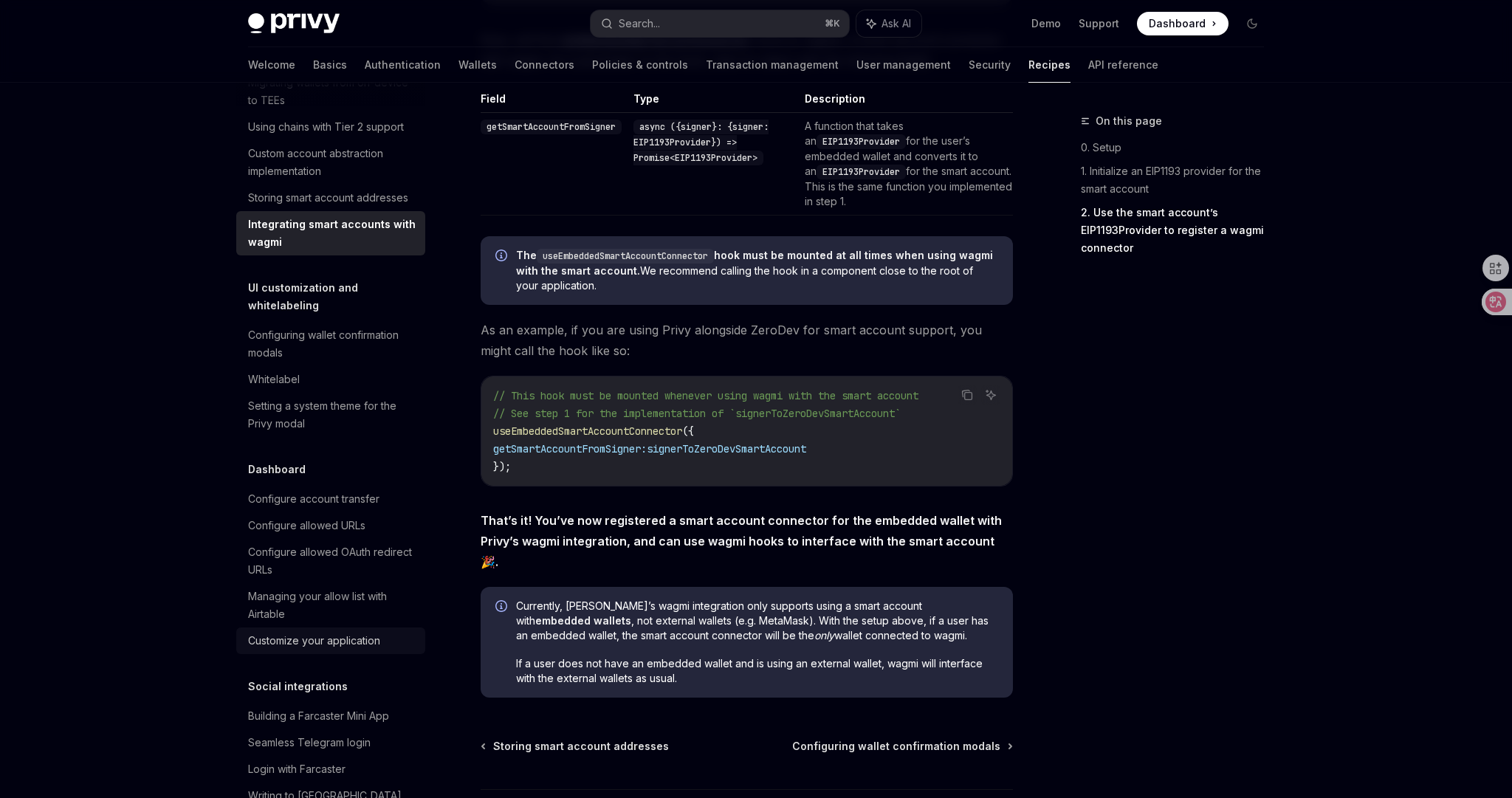
scroll to position [659, 0]
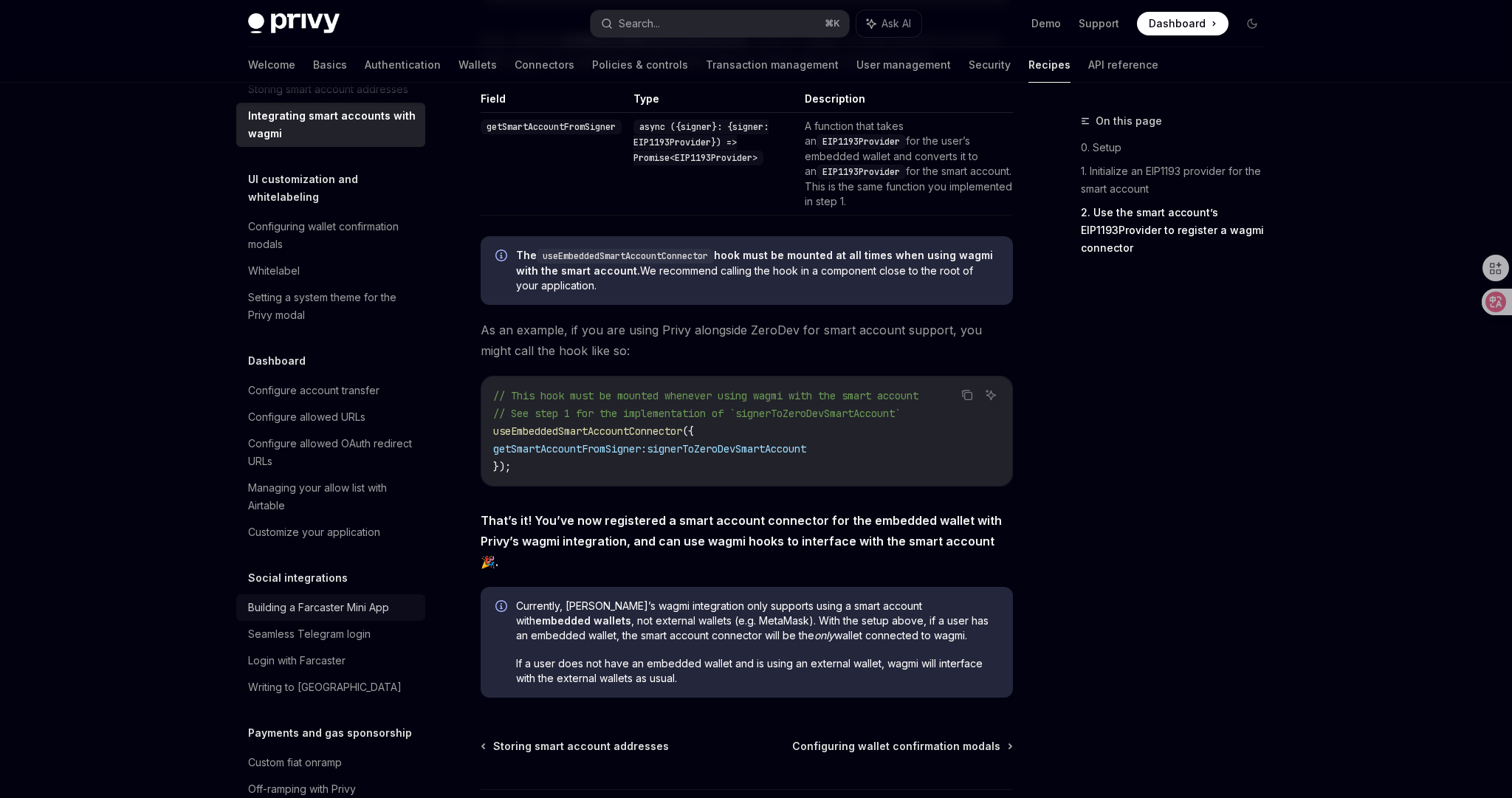
click at [354, 599] on div "Building a Farcaster Mini App" at bounding box center [318, 608] width 141 height 18
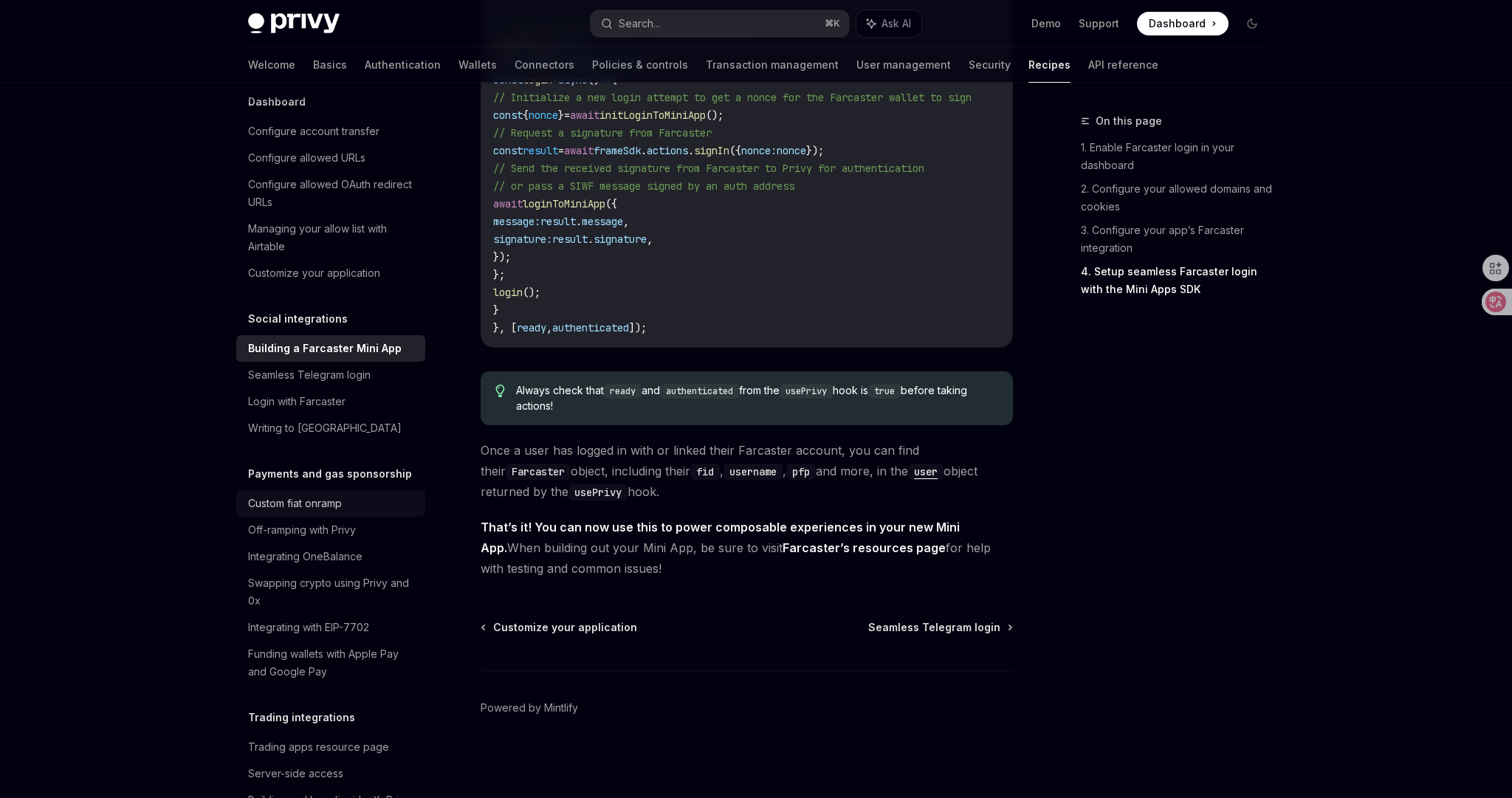
scroll to position [1027, 0]
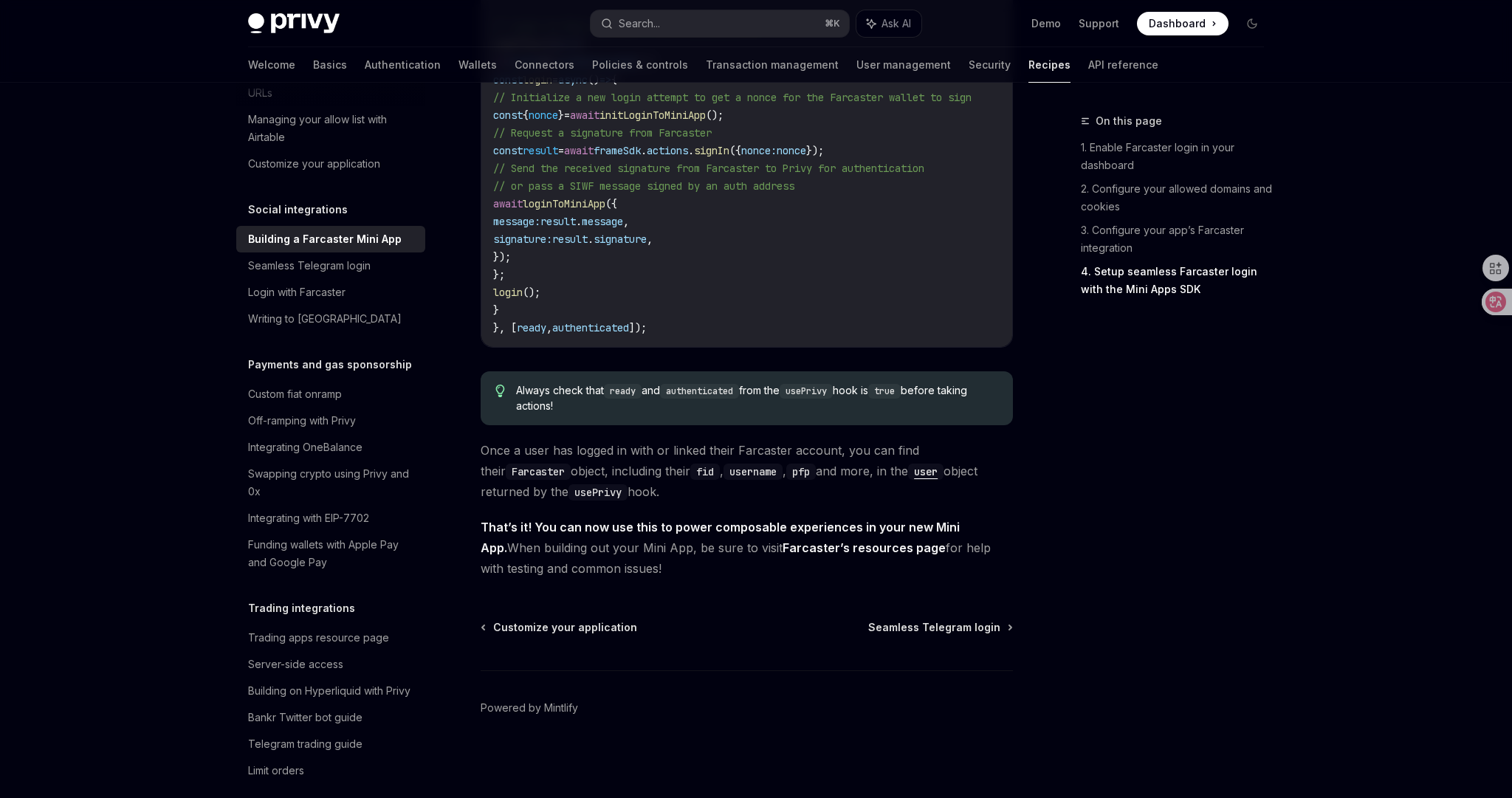
click at [330, 257] on div "Seamless Telegram login" at bounding box center [309, 266] width 122 height 18
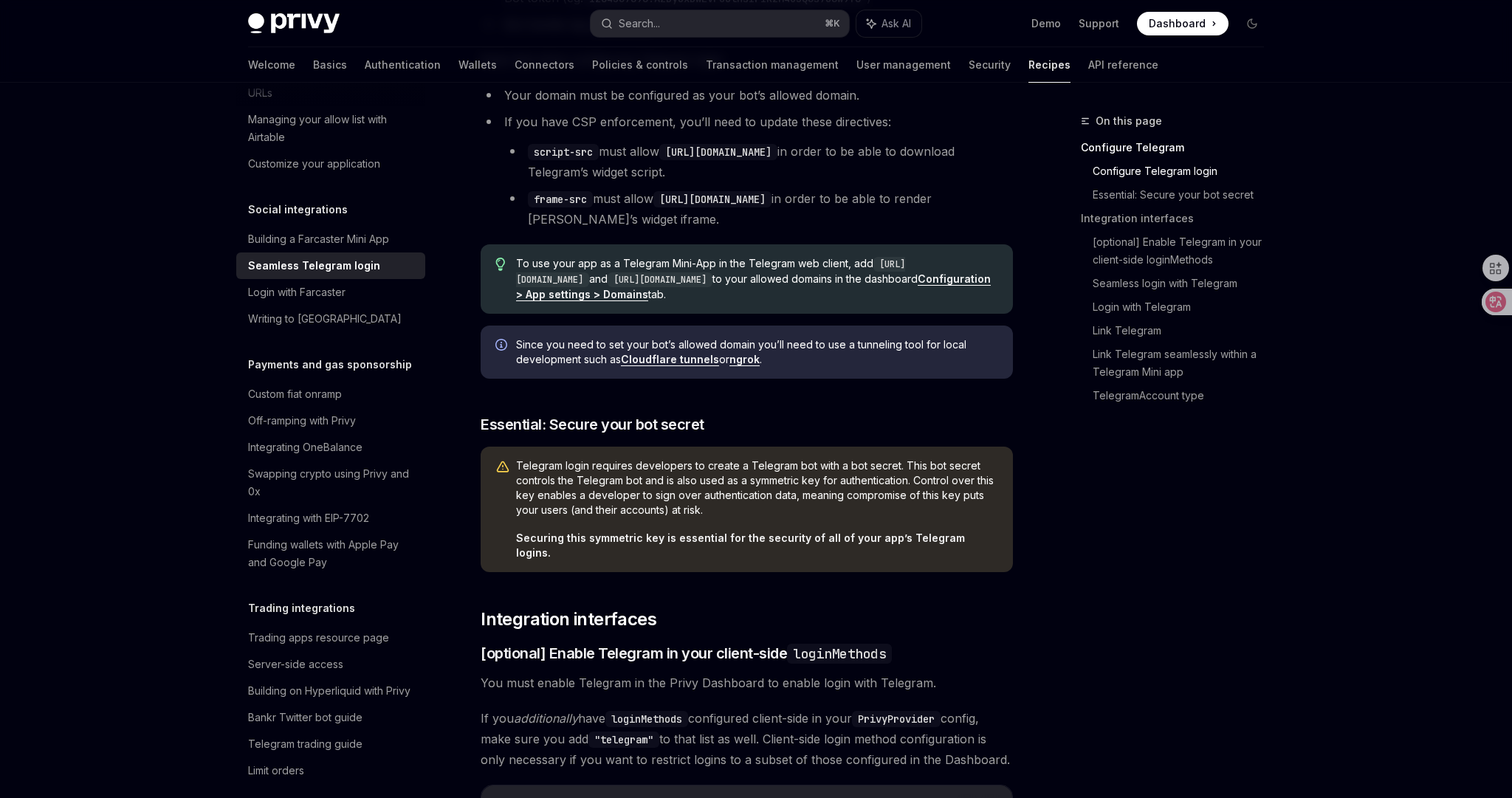
scroll to position [583, 0]
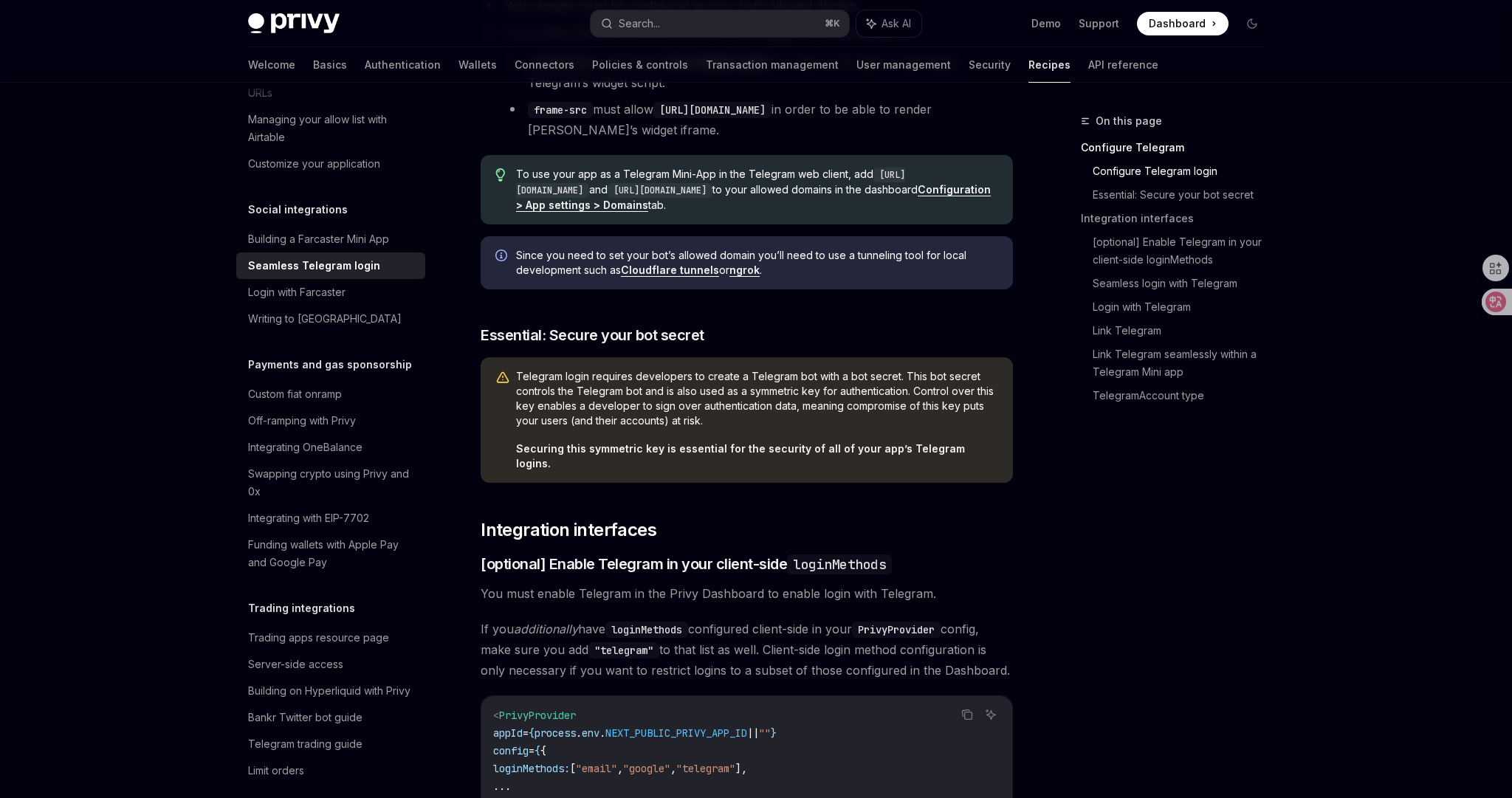
click at [763, 618] on span "If you additionally have loginMethods configured client-side in your PrivyProvi…" at bounding box center [747, 649] width 532 height 62
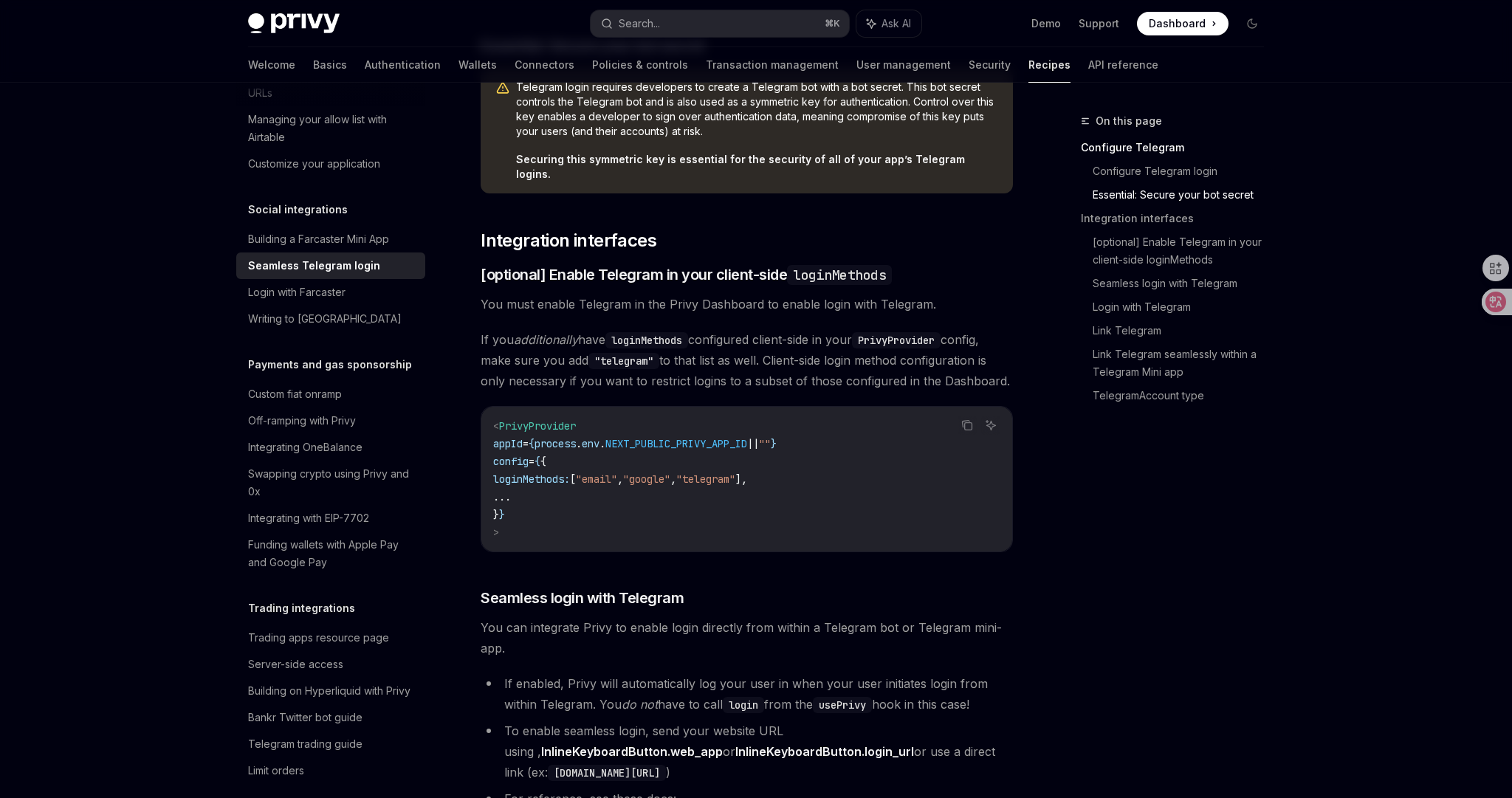
scroll to position [888, 0]
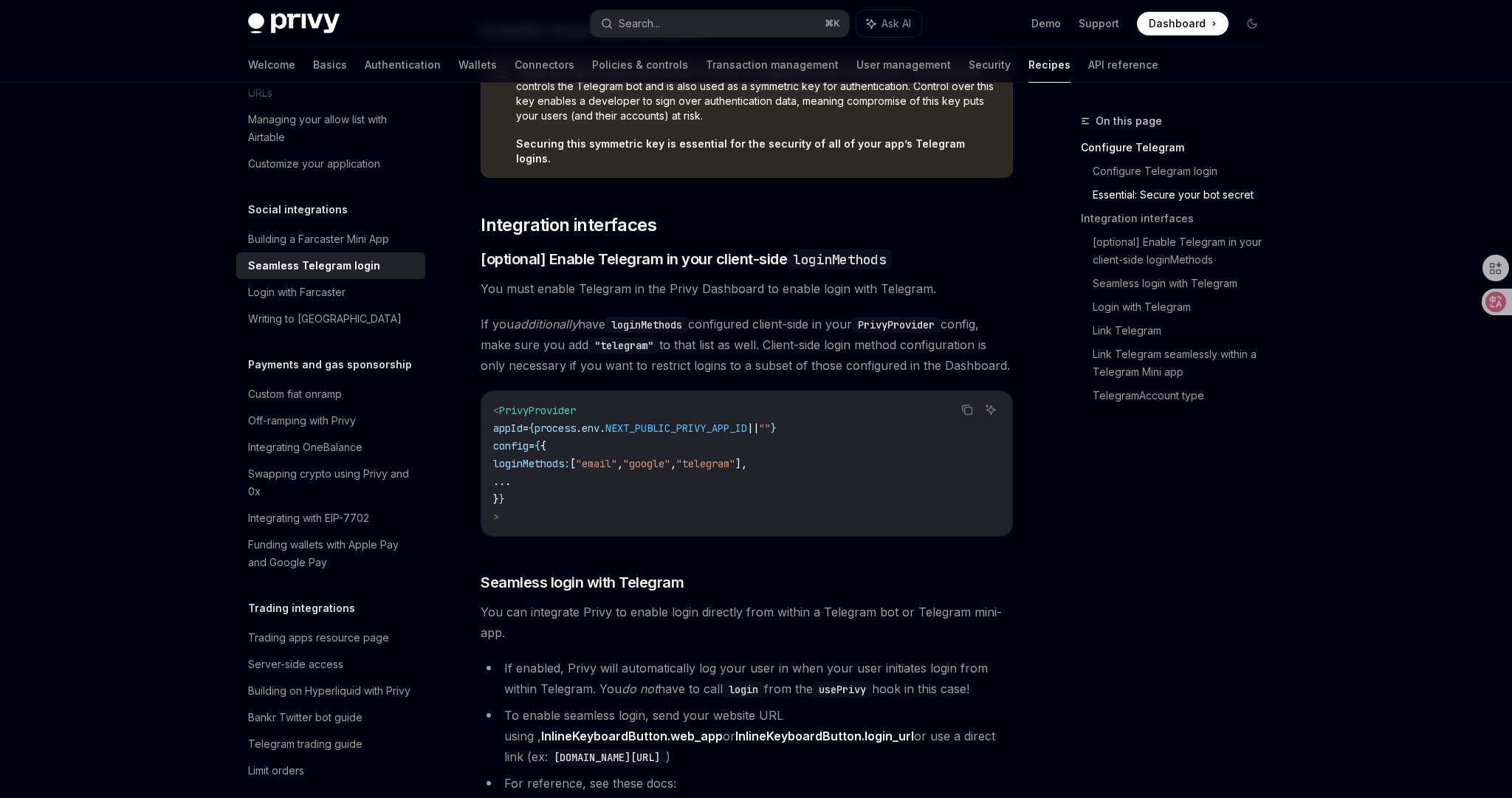
click at [761, 631] on div "Privy enables developers to quickly integrate Login with Telegram into their ap…" at bounding box center [747, 747] width 532 height 2899
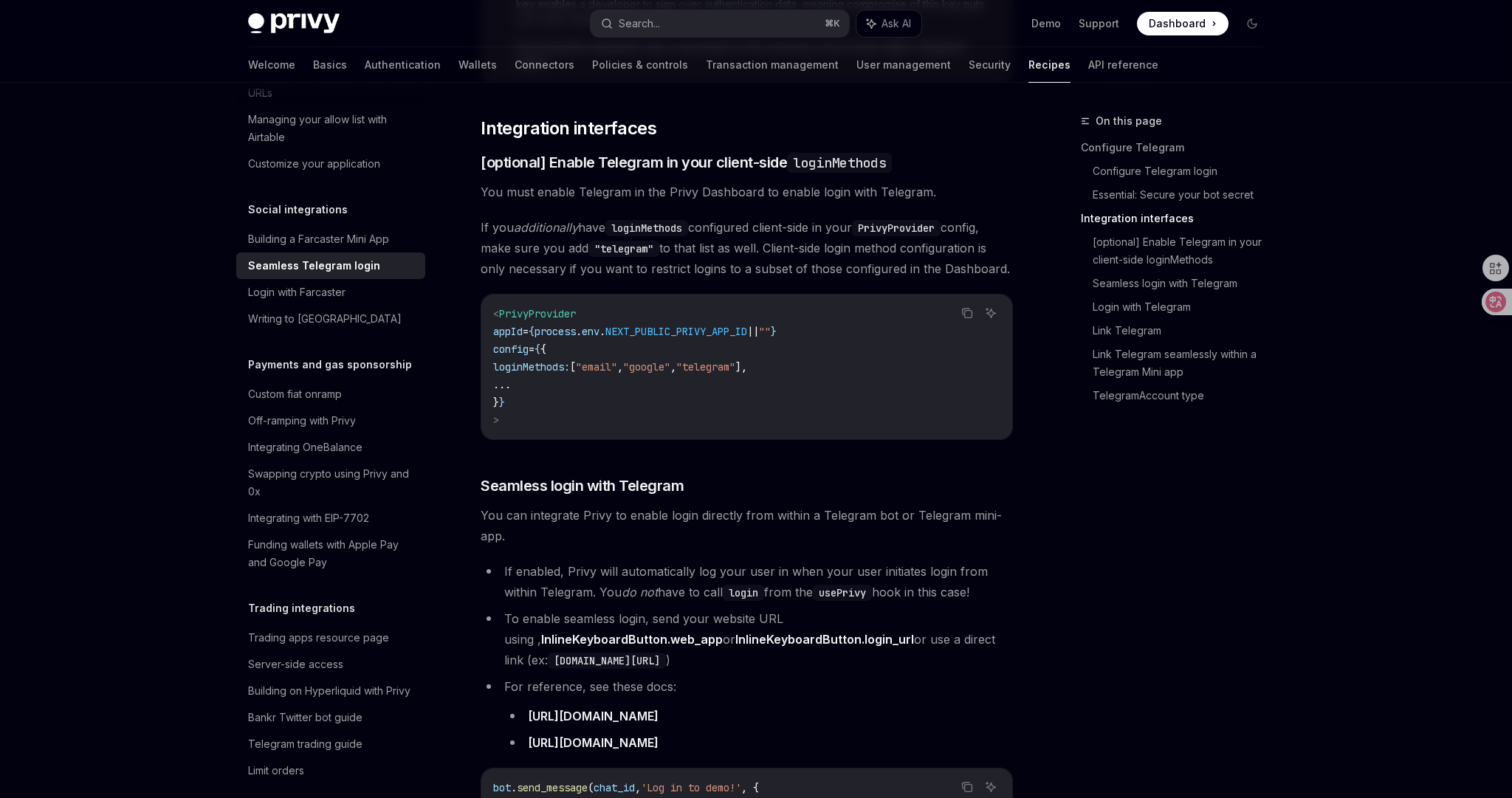
scroll to position [1000, 0]
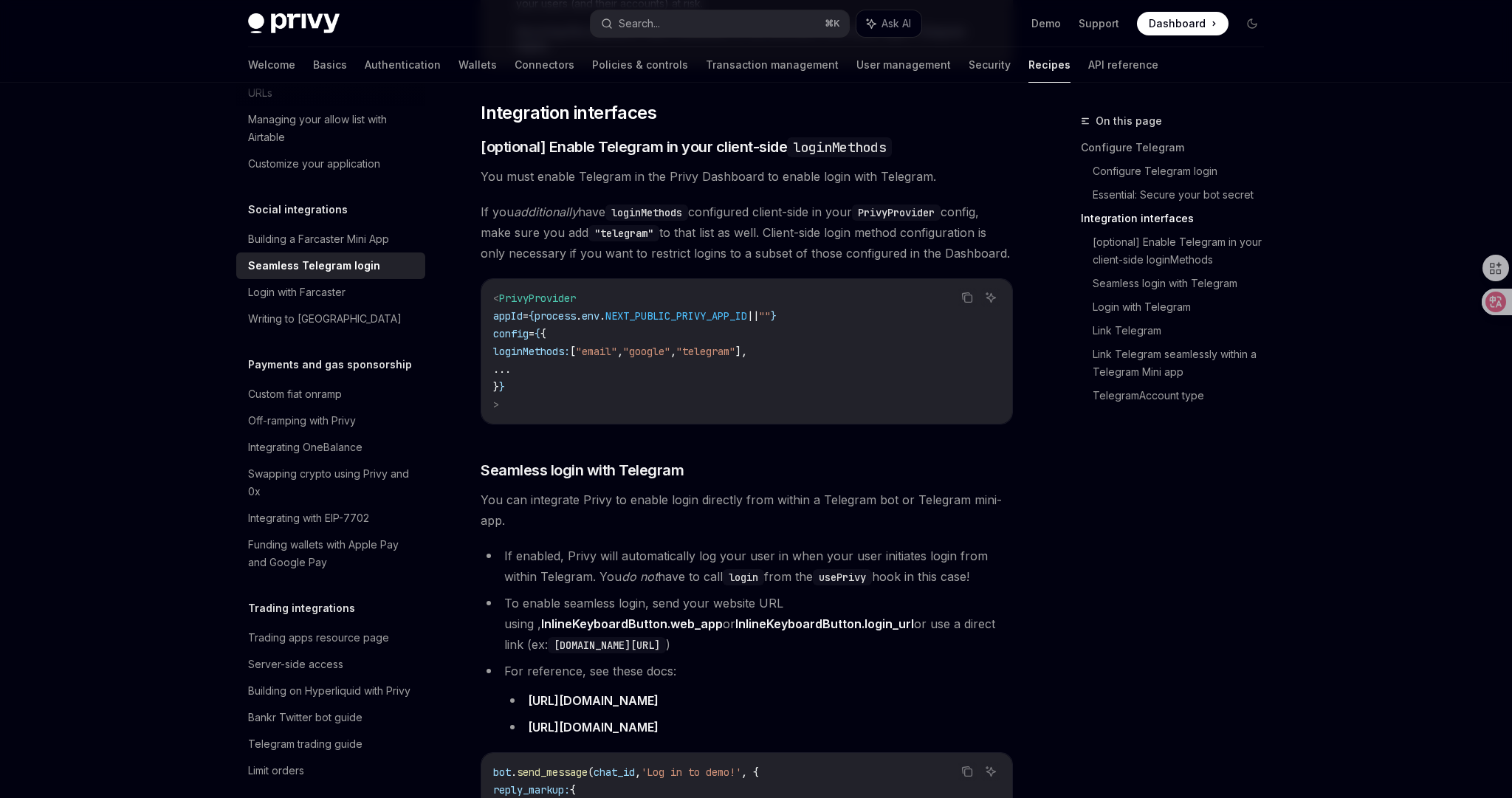
click at [796, 528] on div "Privy enables developers to quickly integrate Login with Telegram into their ap…" at bounding box center [747, 635] width 532 height 2899
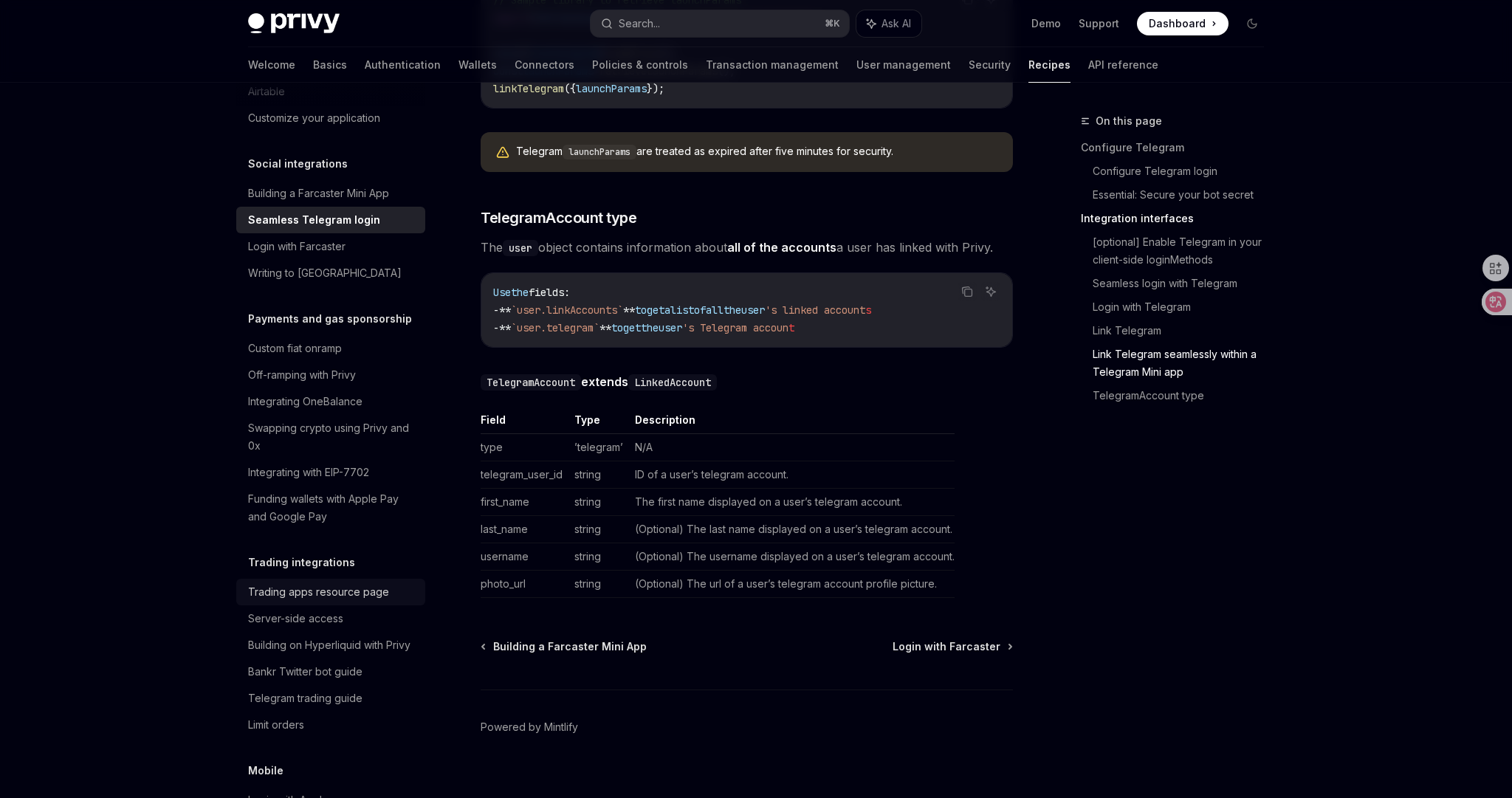
scroll to position [1089, 0]
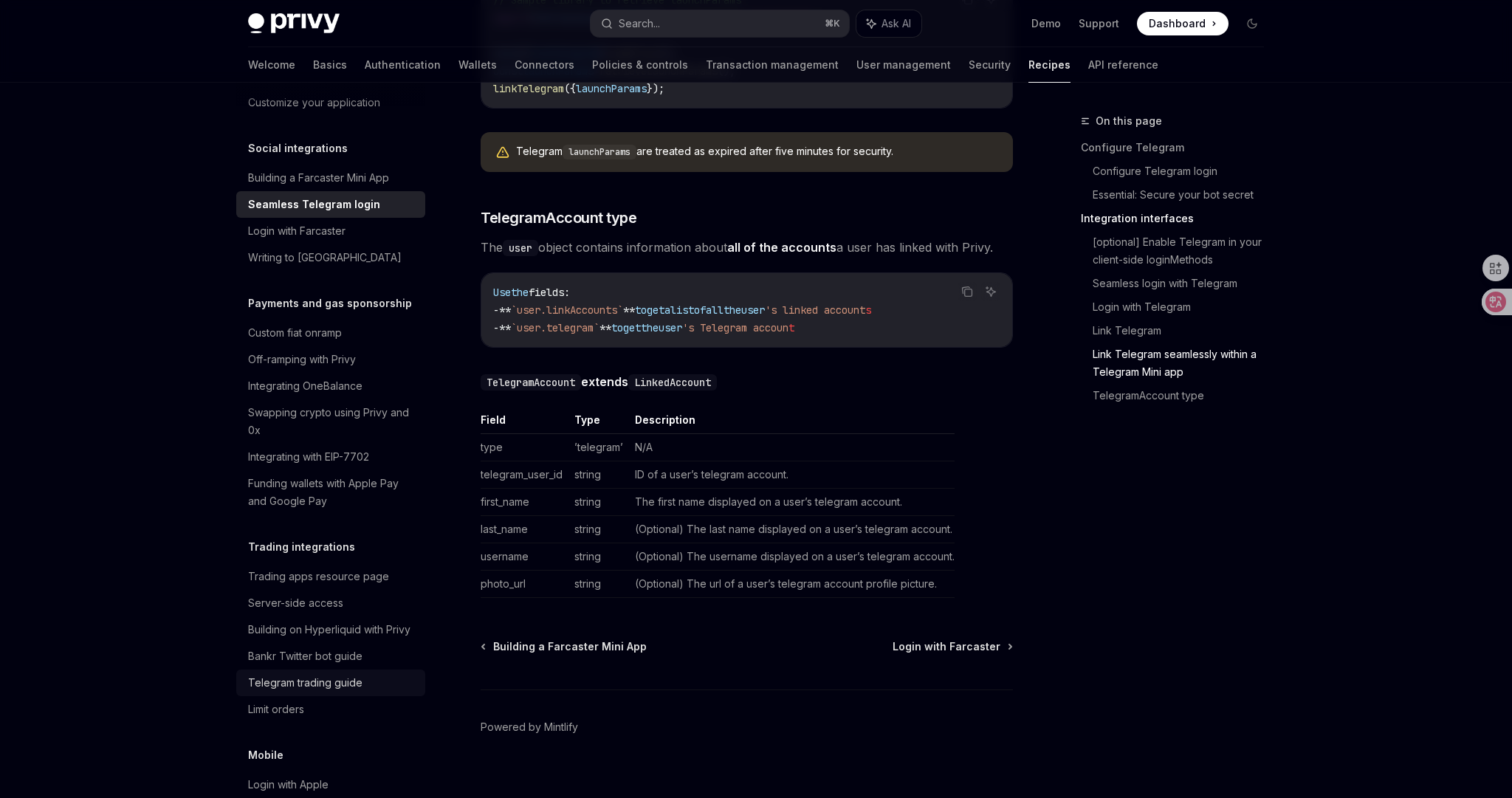
click at [345, 674] on div "Telegram trading guide" at bounding box center [305, 683] width 114 height 18
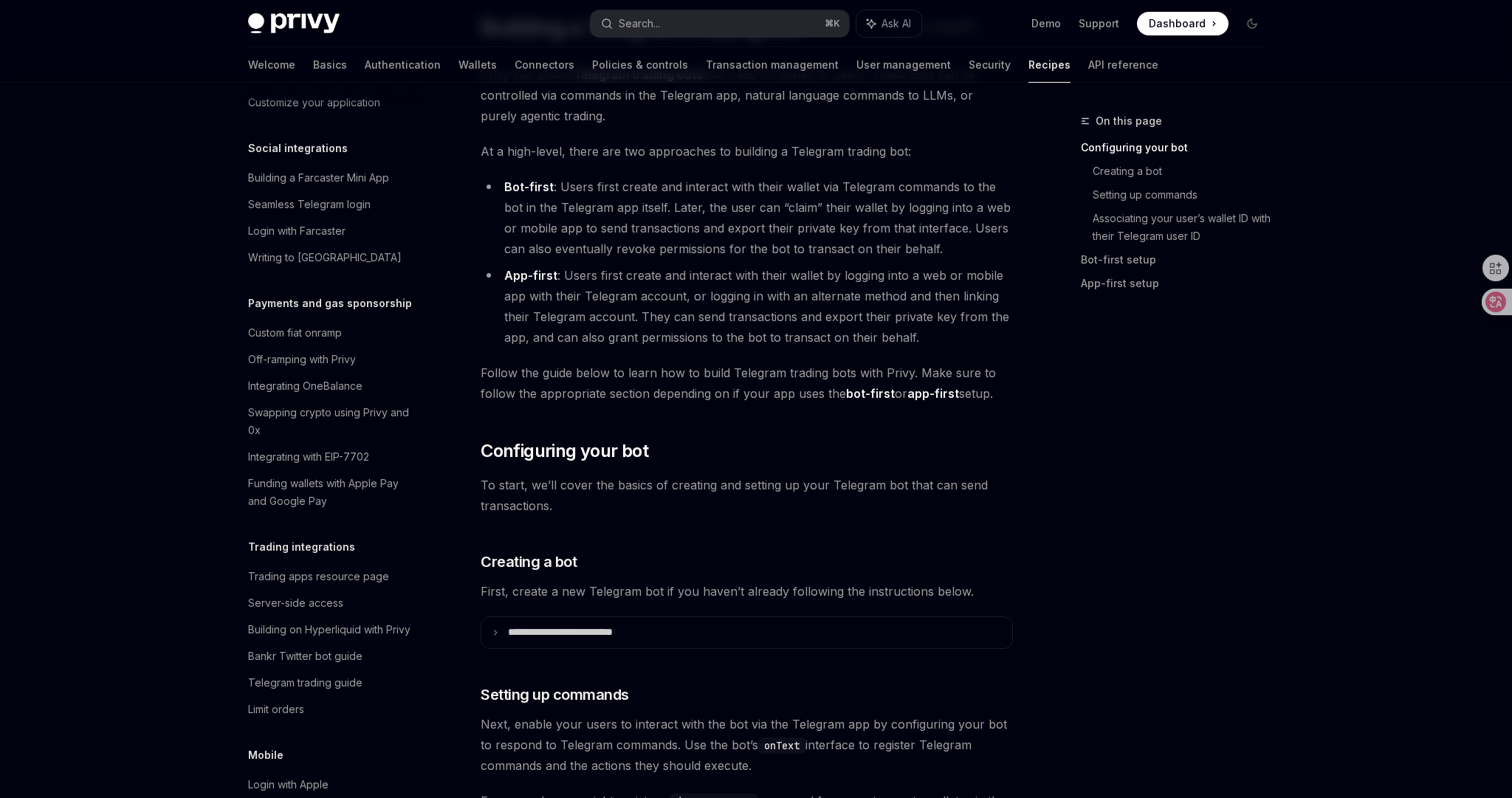
scroll to position [208, 0]
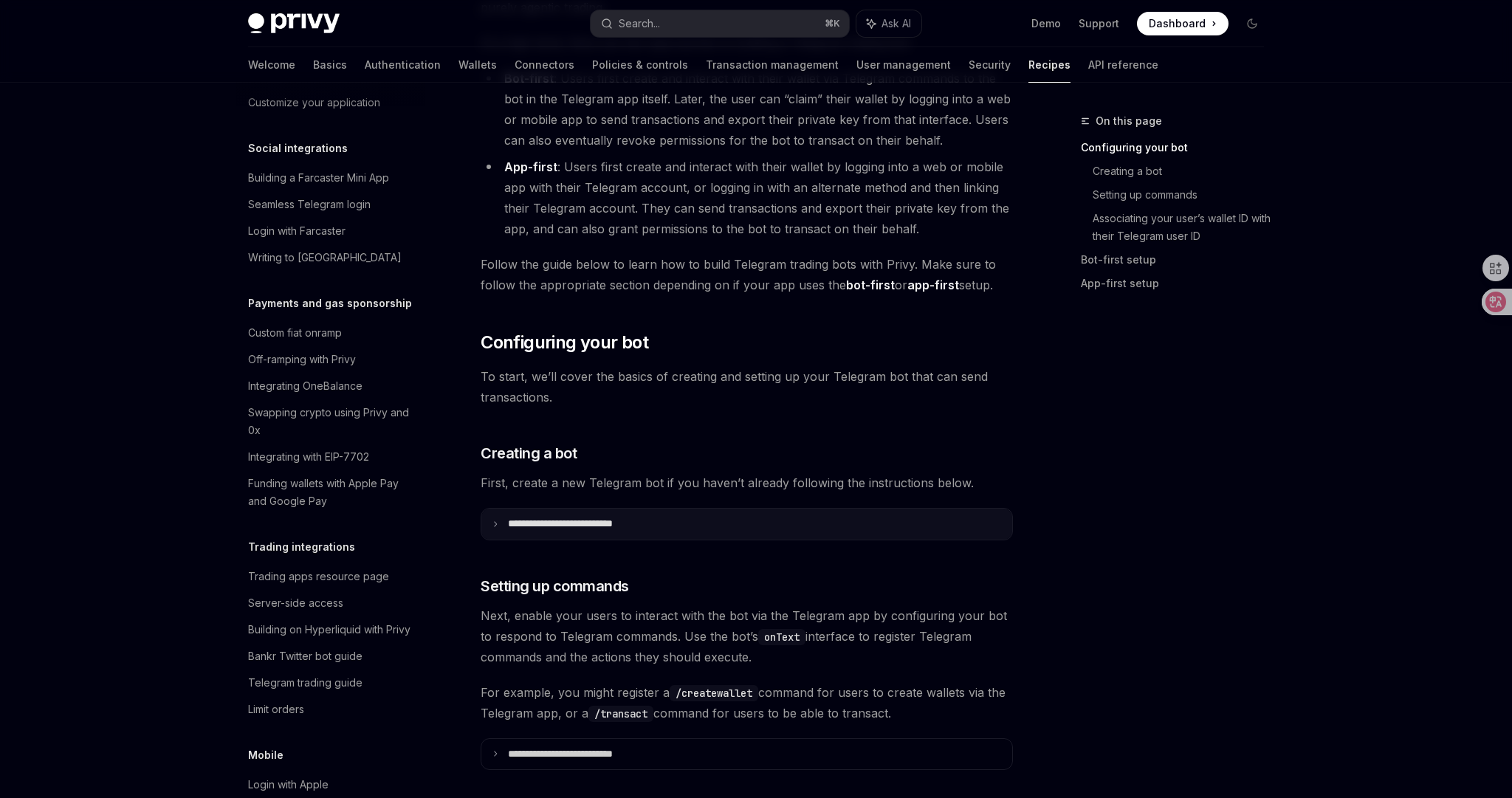
click at [678, 521] on summary "**********" at bounding box center [746, 523] width 531 height 31
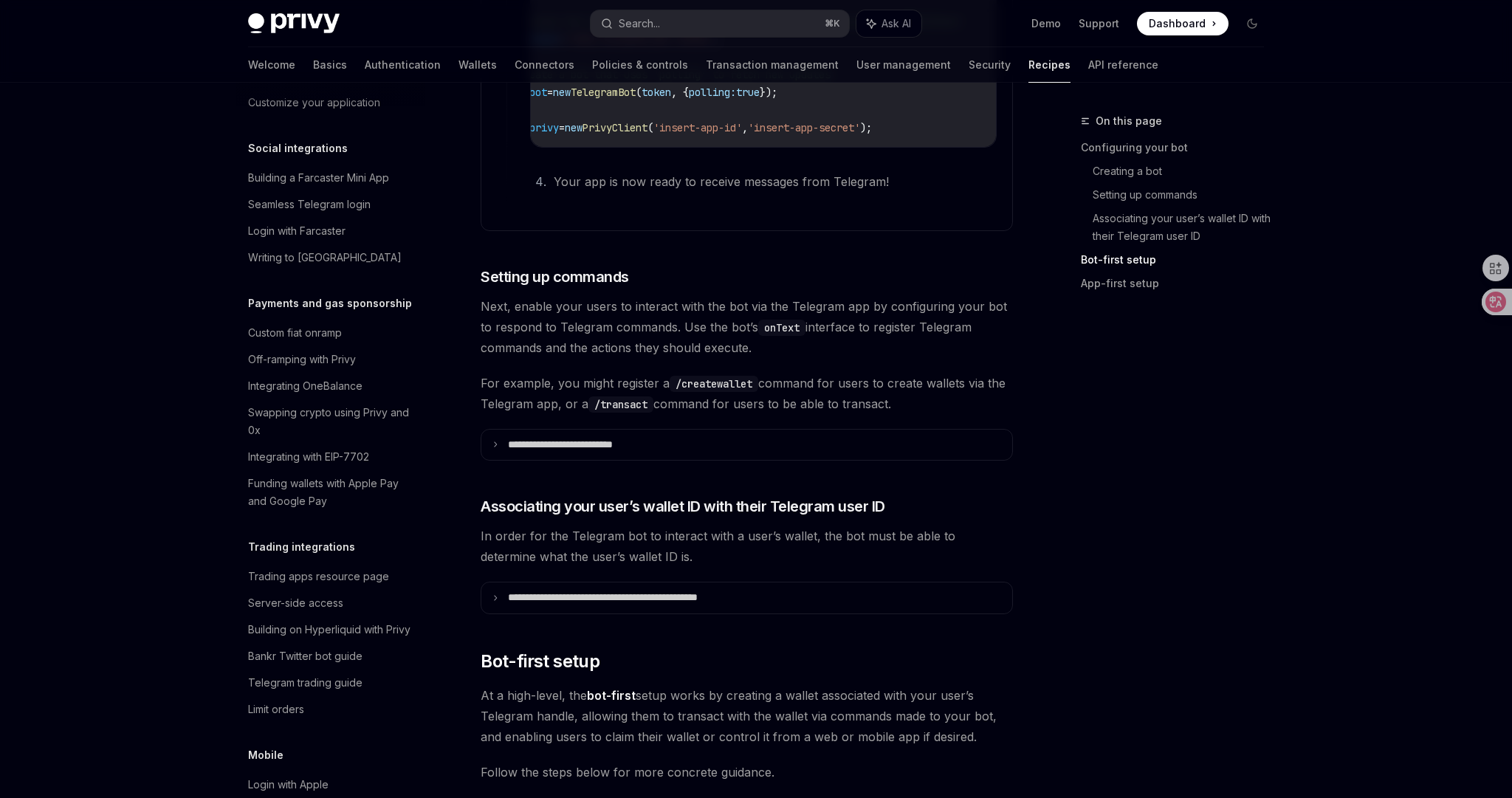
scroll to position [1656, 0]
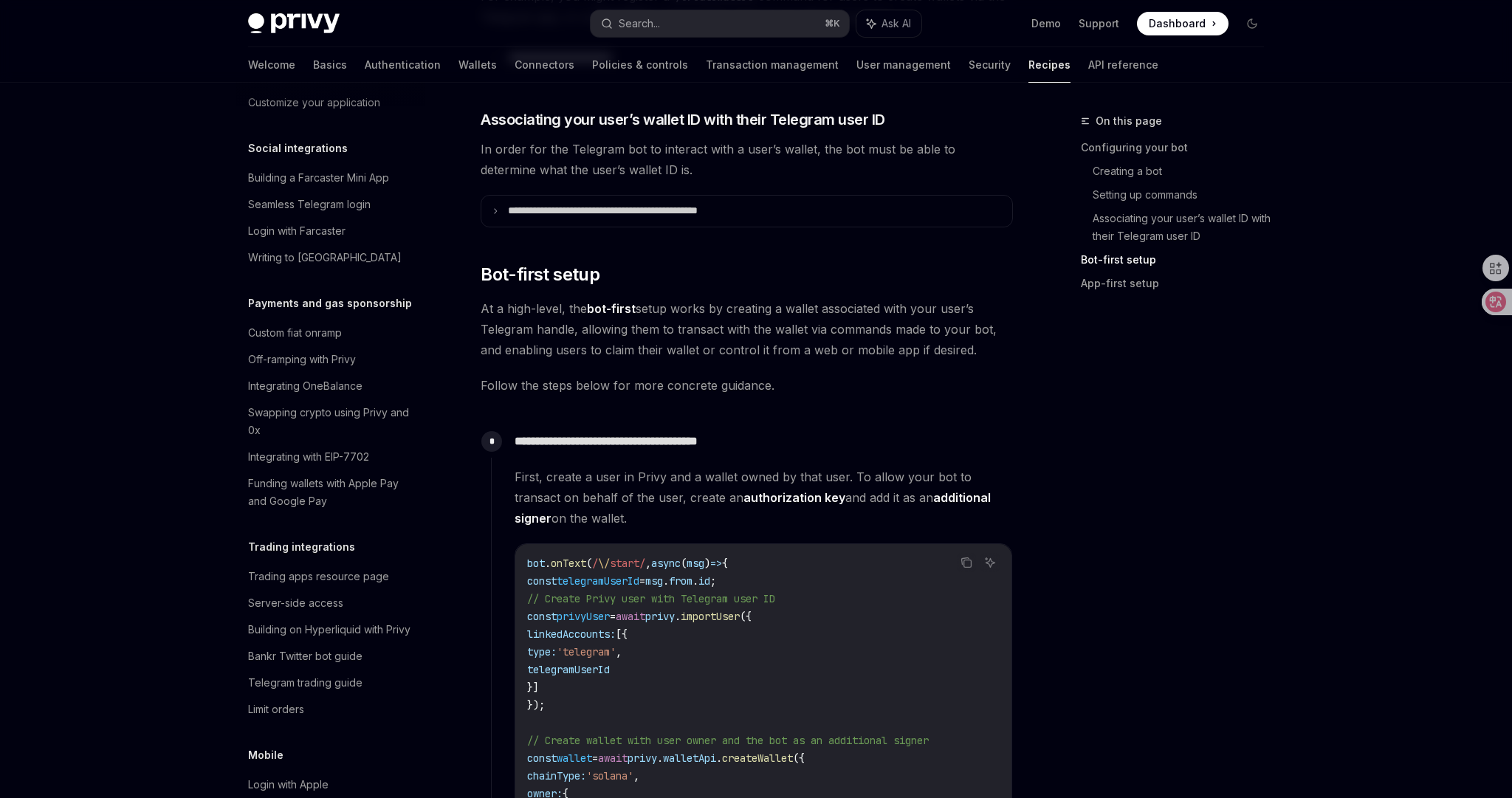
click at [1122, 516] on div "On this page Configuring your bot Creating a bot Setting up commands Associatin…" at bounding box center [1163, 455] width 224 height 686
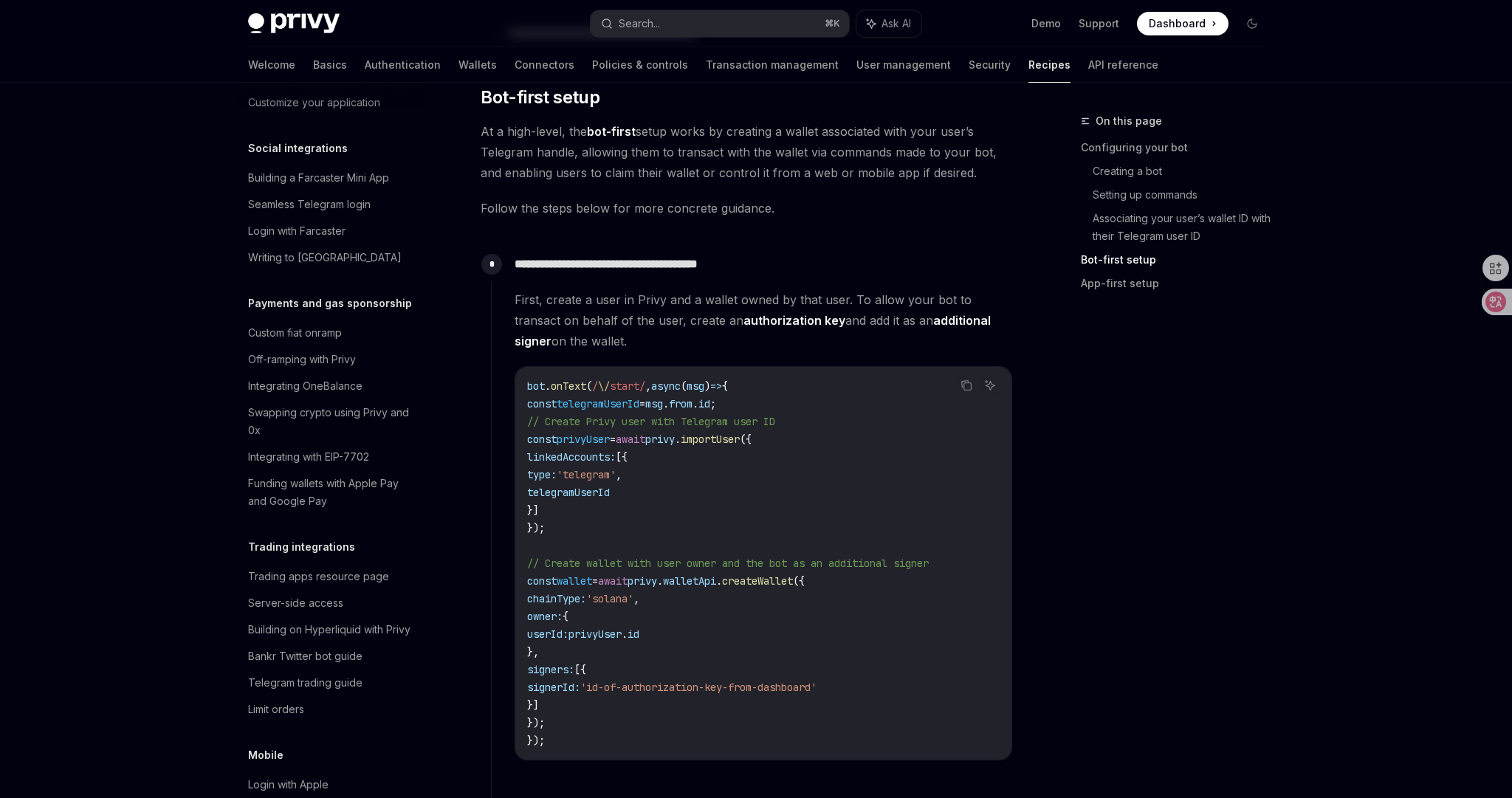
scroll to position [1943, 0]
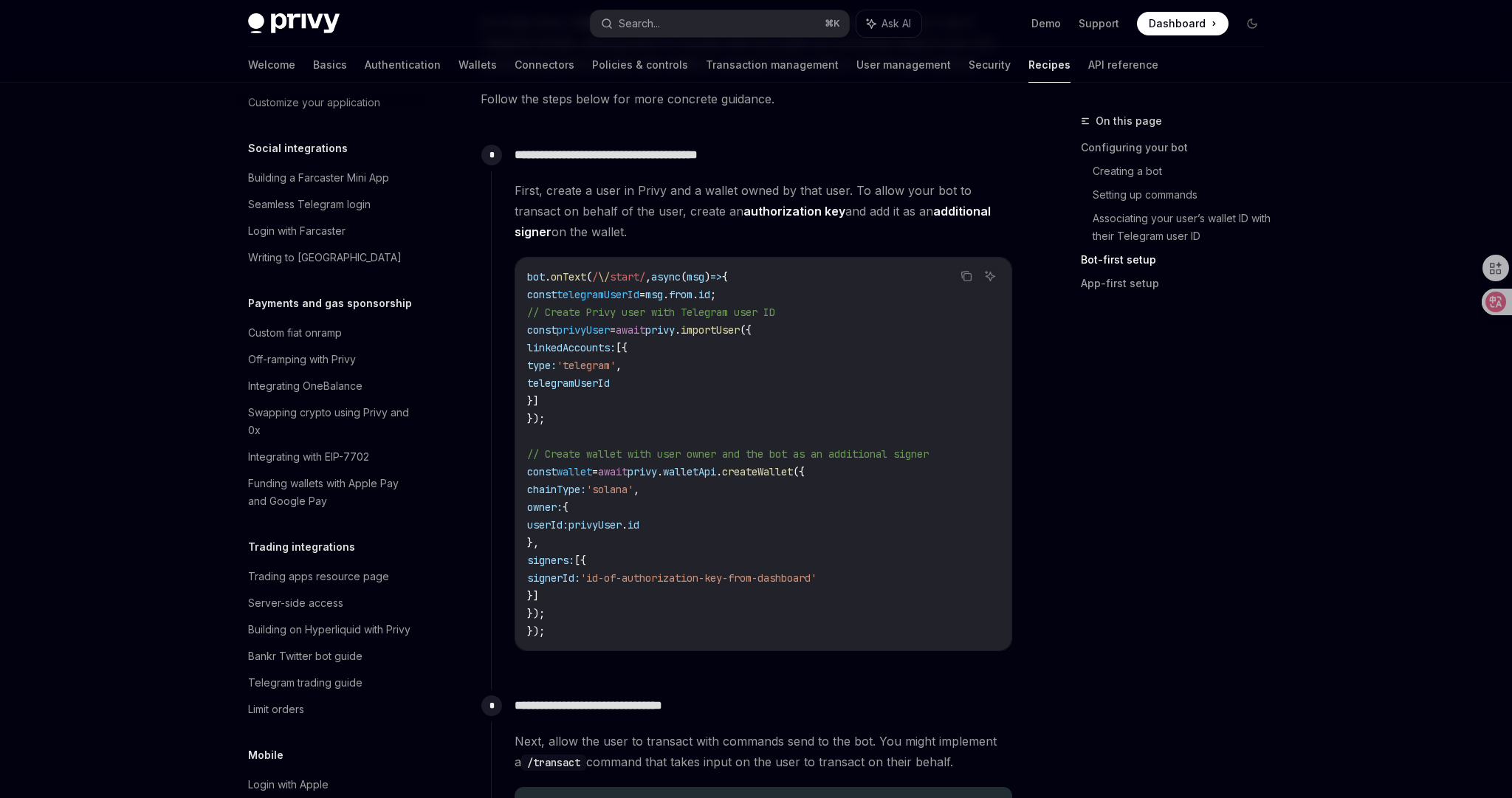
click at [1064, 564] on div "On this page Configuring your bot Creating a bot Setting up commands Associatin…" at bounding box center [1163, 455] width 224 height 686
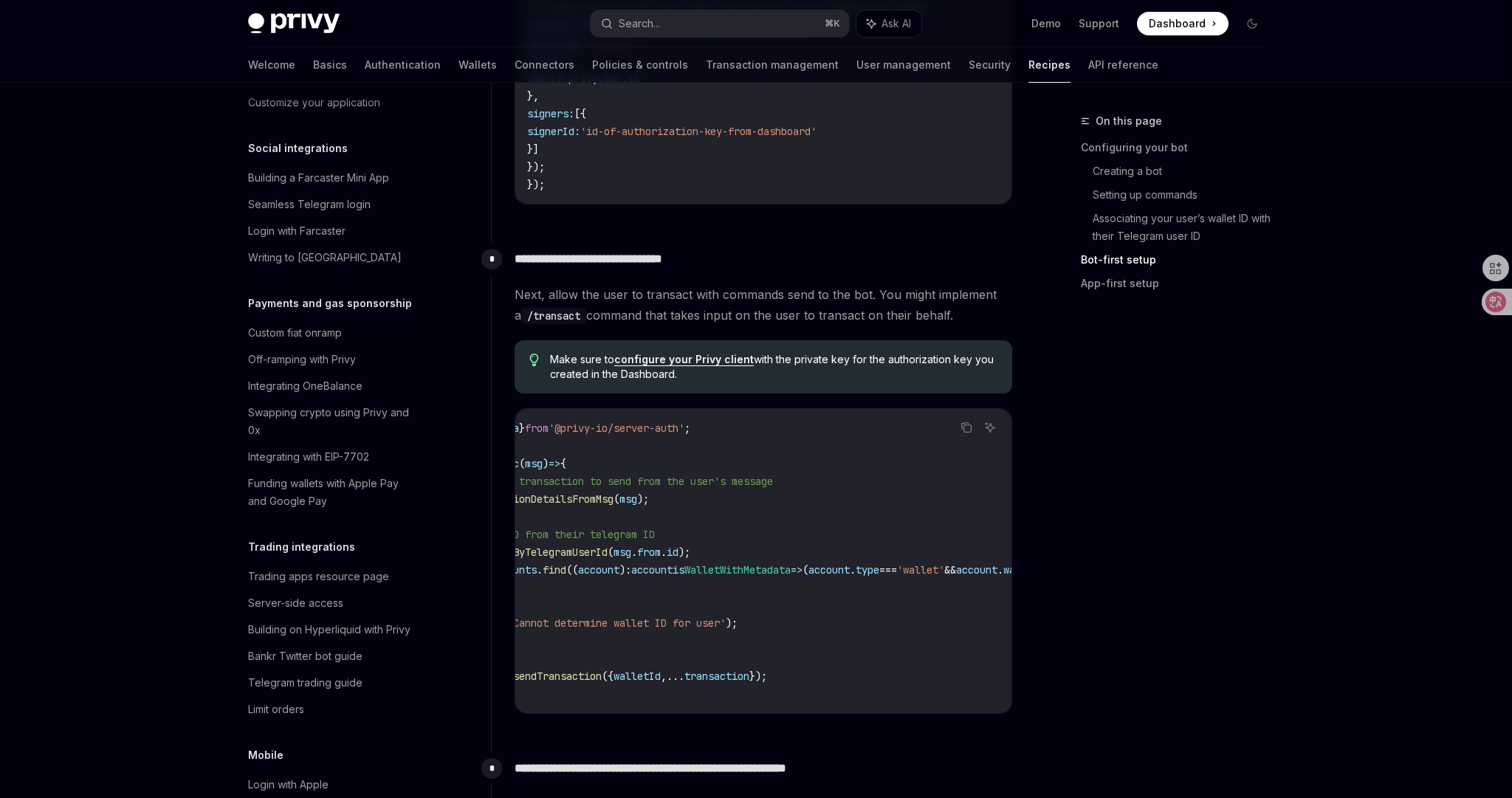
scroll to position [0, 0]
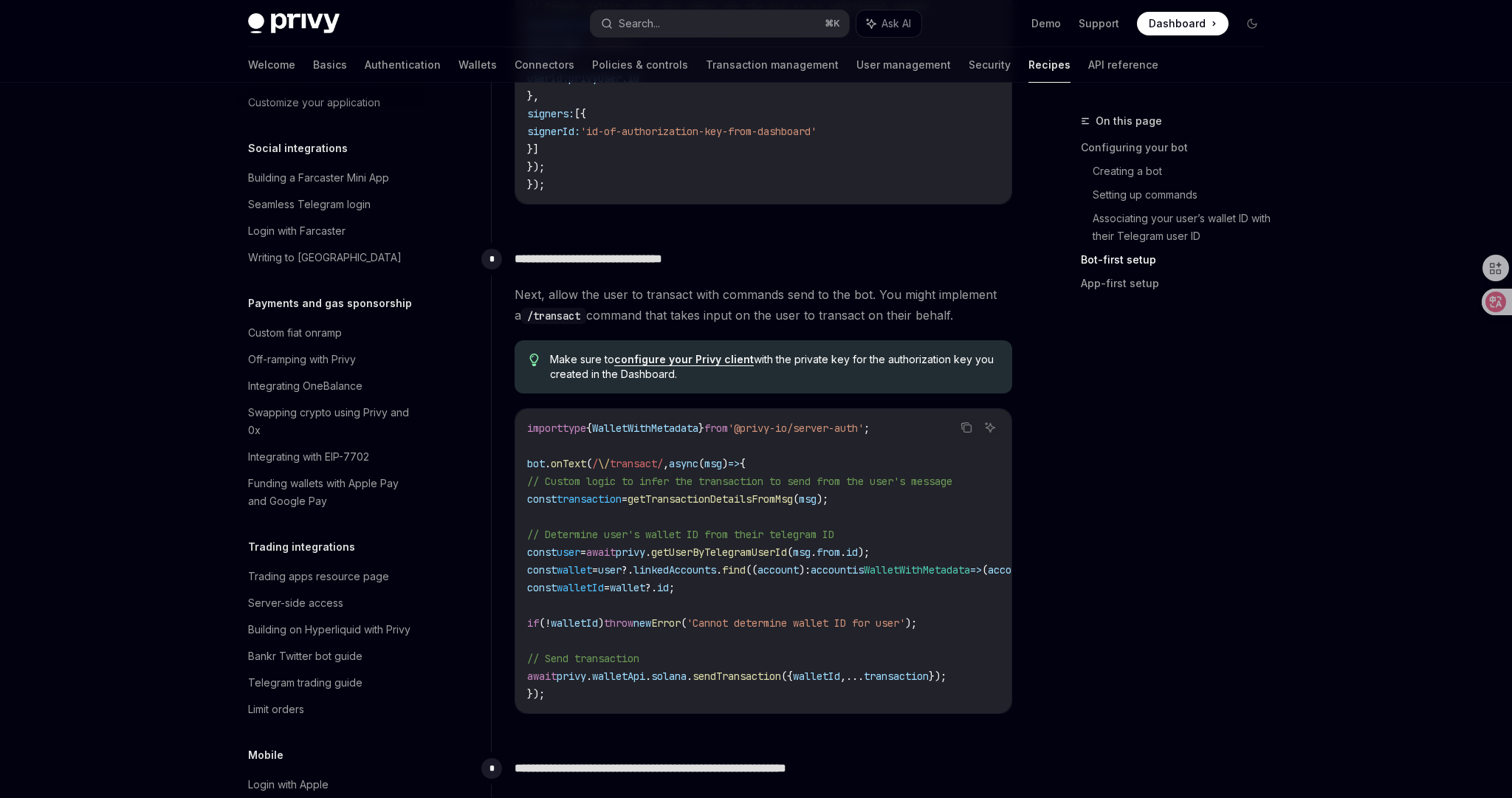
click at [1062, 629] on div "On this page Configuring your bot Creating a bot Setting up commands Associatin…" at bounding box center [1163, 455] width 224 height 686
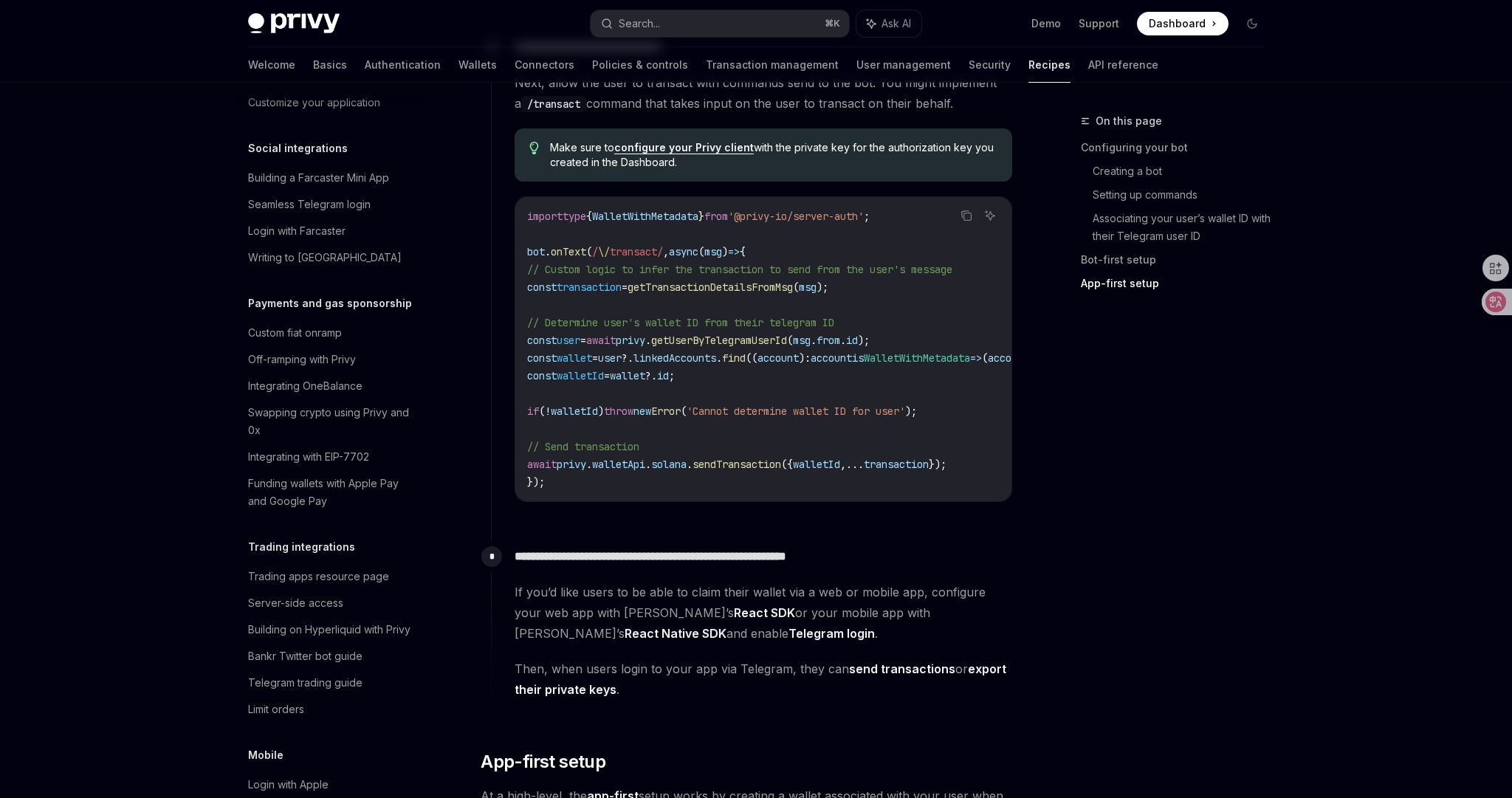
scroll to position [2693, 0]
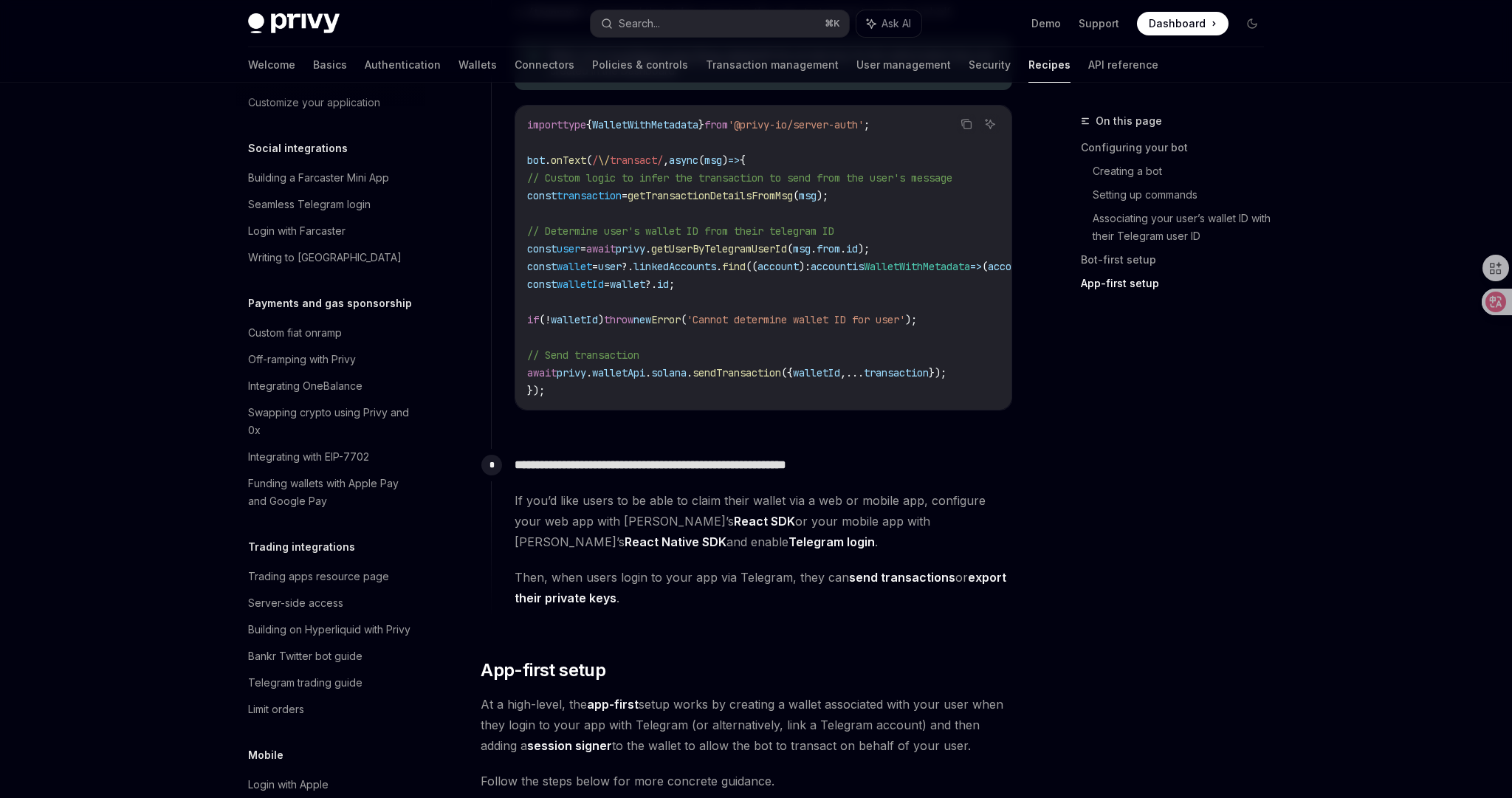
click at [1077, 602] on div "On this page Configuring your bot Creating a bot Setting up commands Associatin…" at bounding box center [1163, 455] width 224 height 686
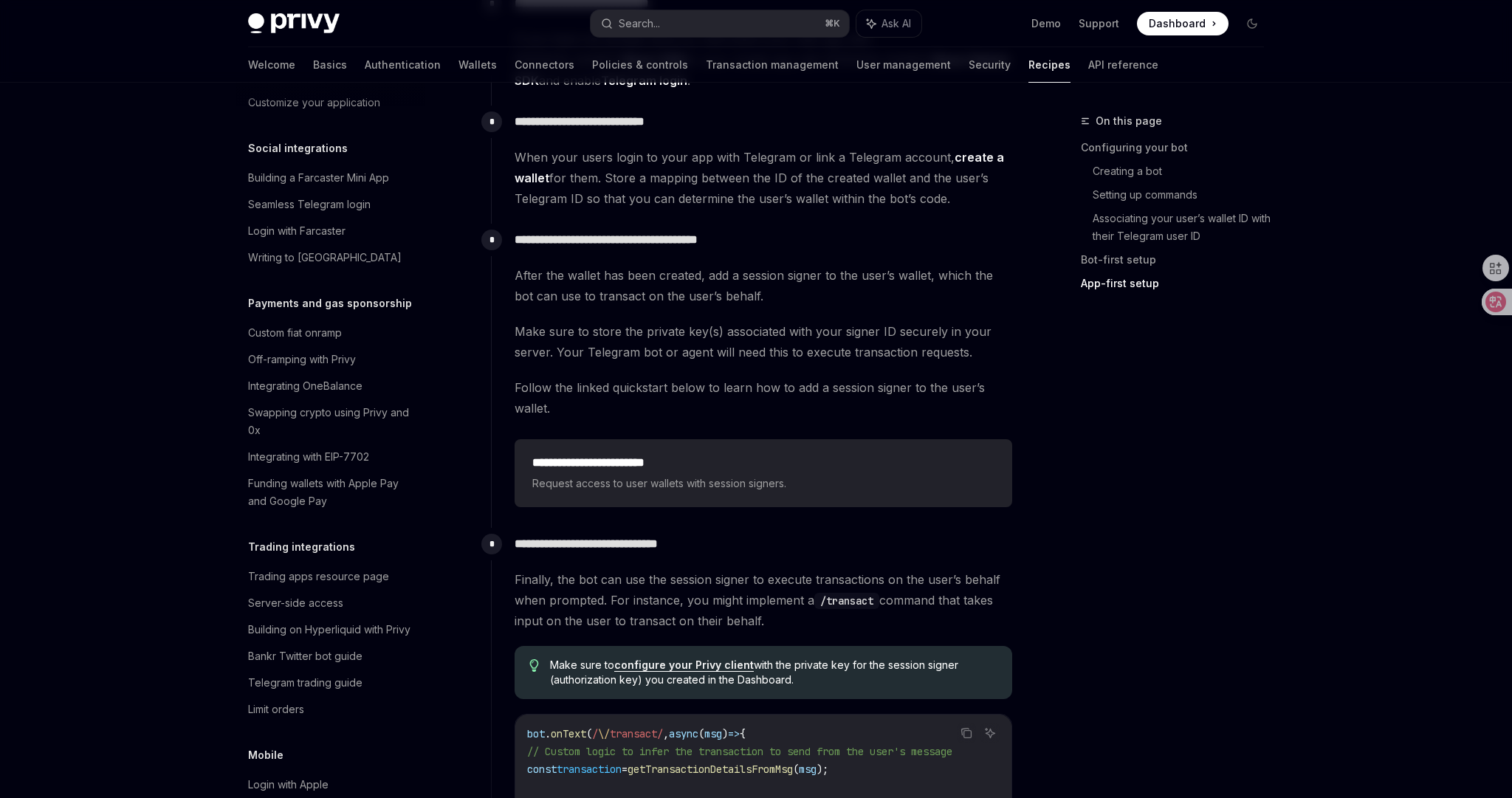
scroll to position [3635, 0]
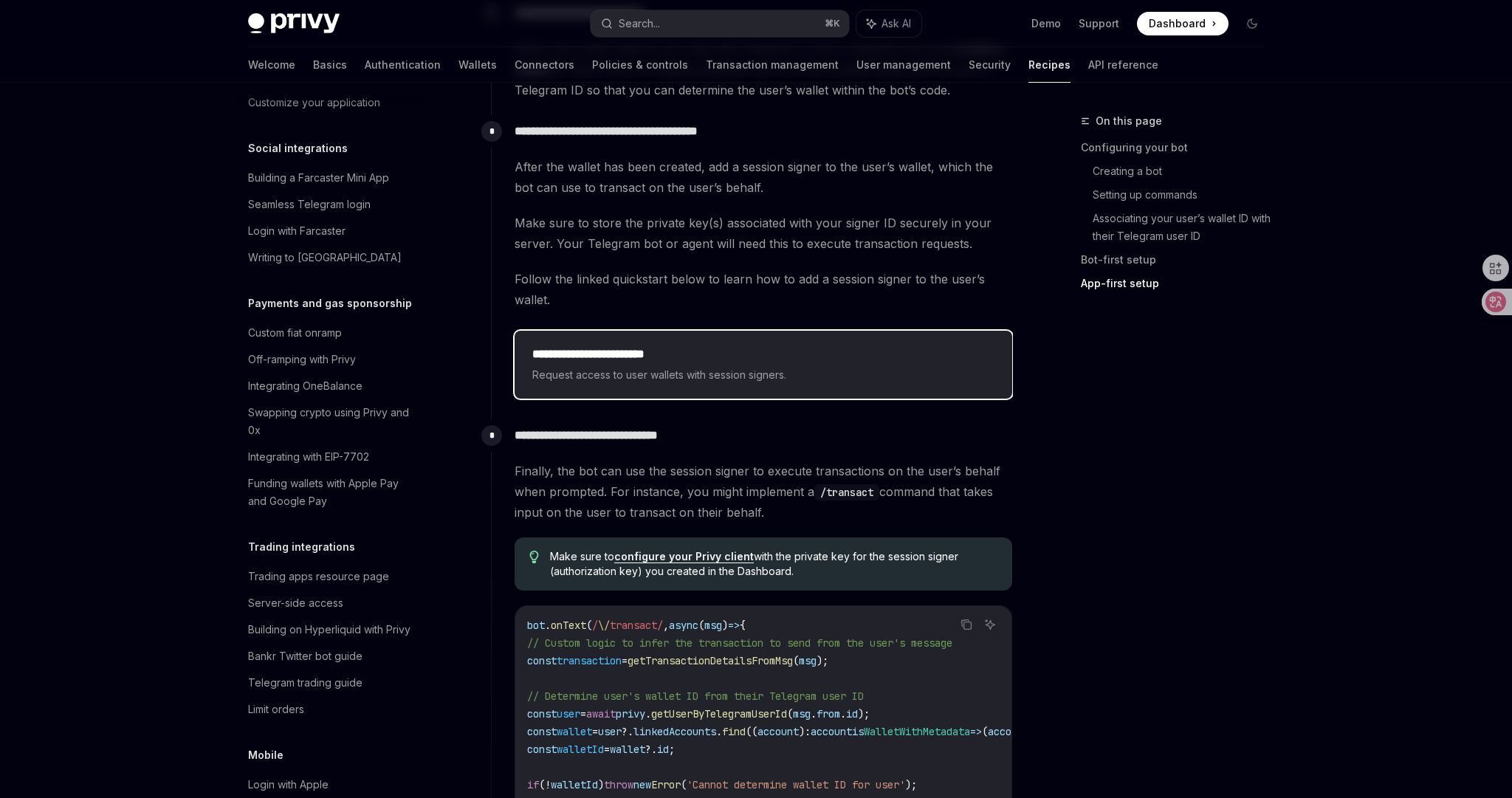
click at [750, 348] on h2 "**********" at bounding box center [764, 354] width 462 height 18
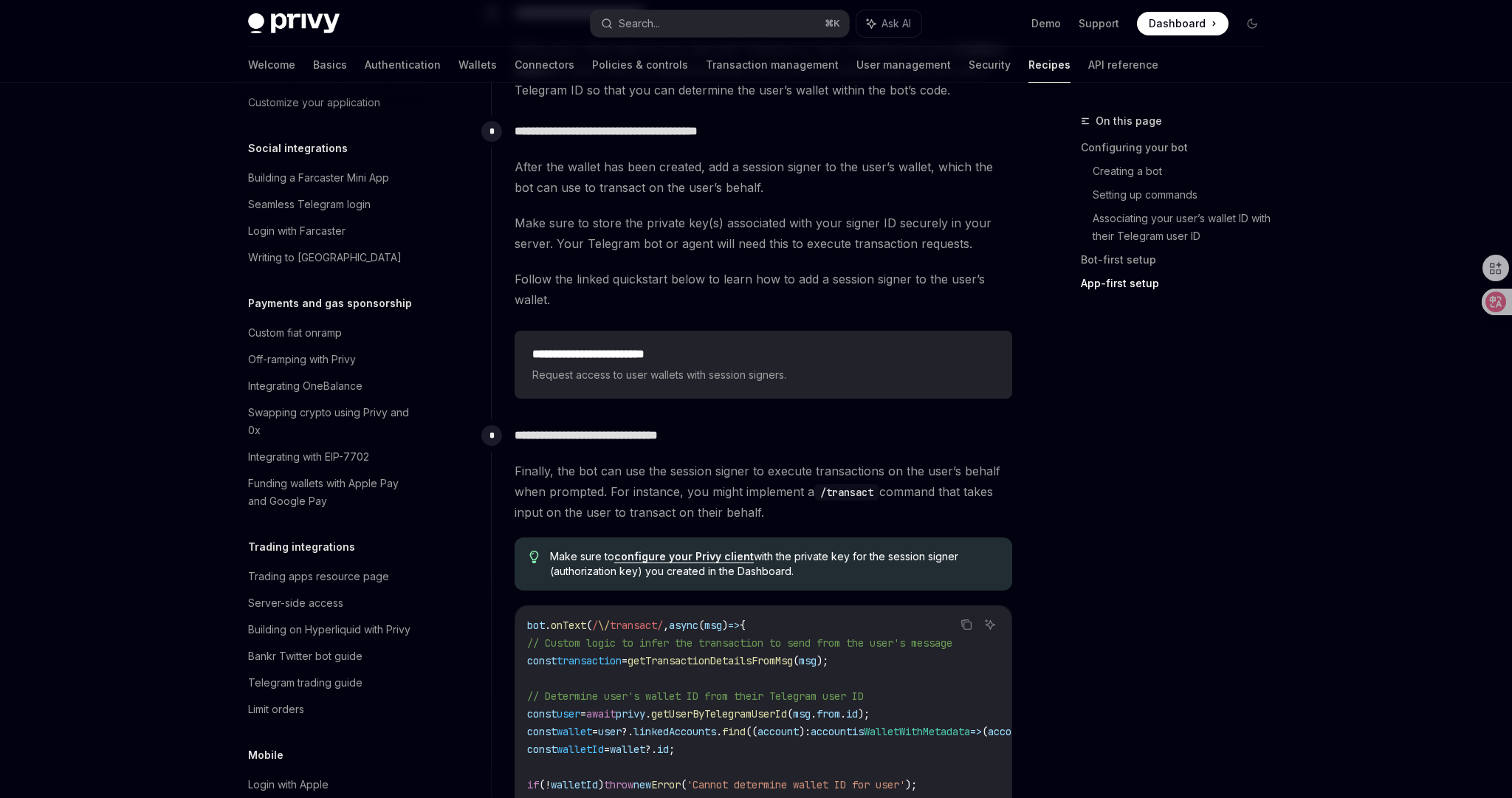
click at [1057, 454] on div "On this page Configuring your bot Creating a bot Setting up commands Associatin…" at bounding box center [1163, 455] width 224 height 686
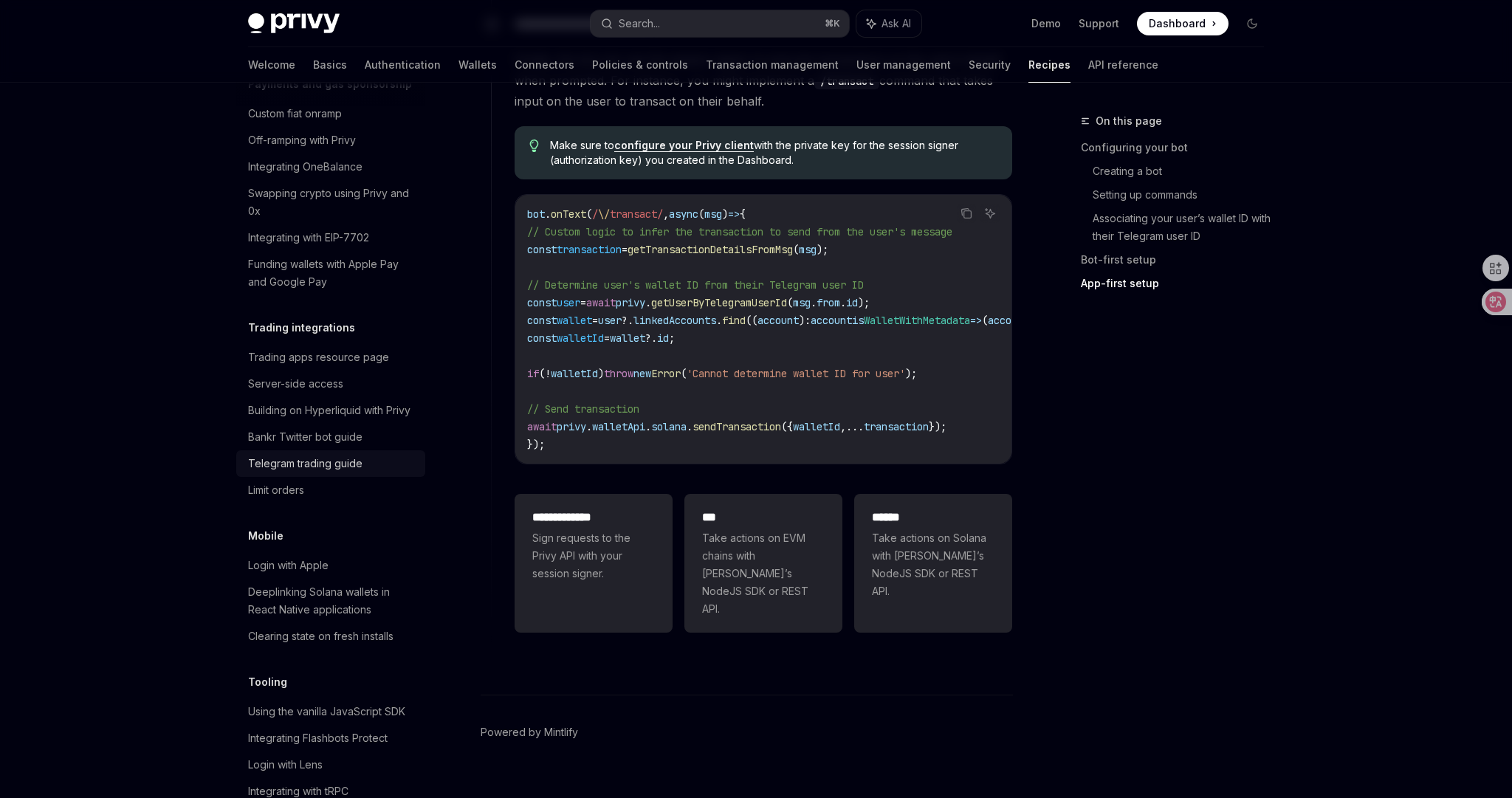
scroll to position [1311, 0]
click at [282, 478] on div "Limit orders" at bounding box center [275, 487] width 56 height 18
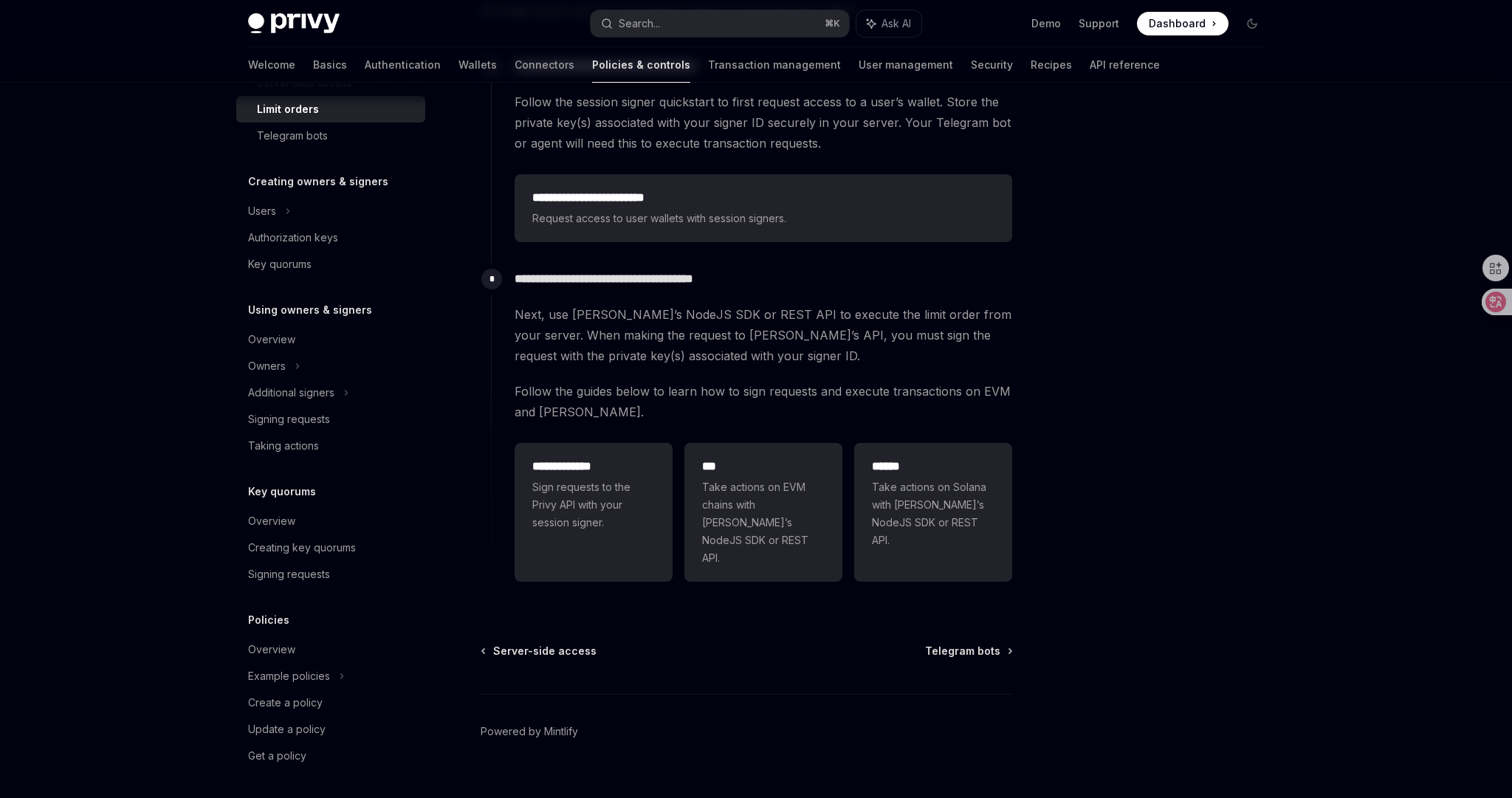
scroll to position [295, 0]
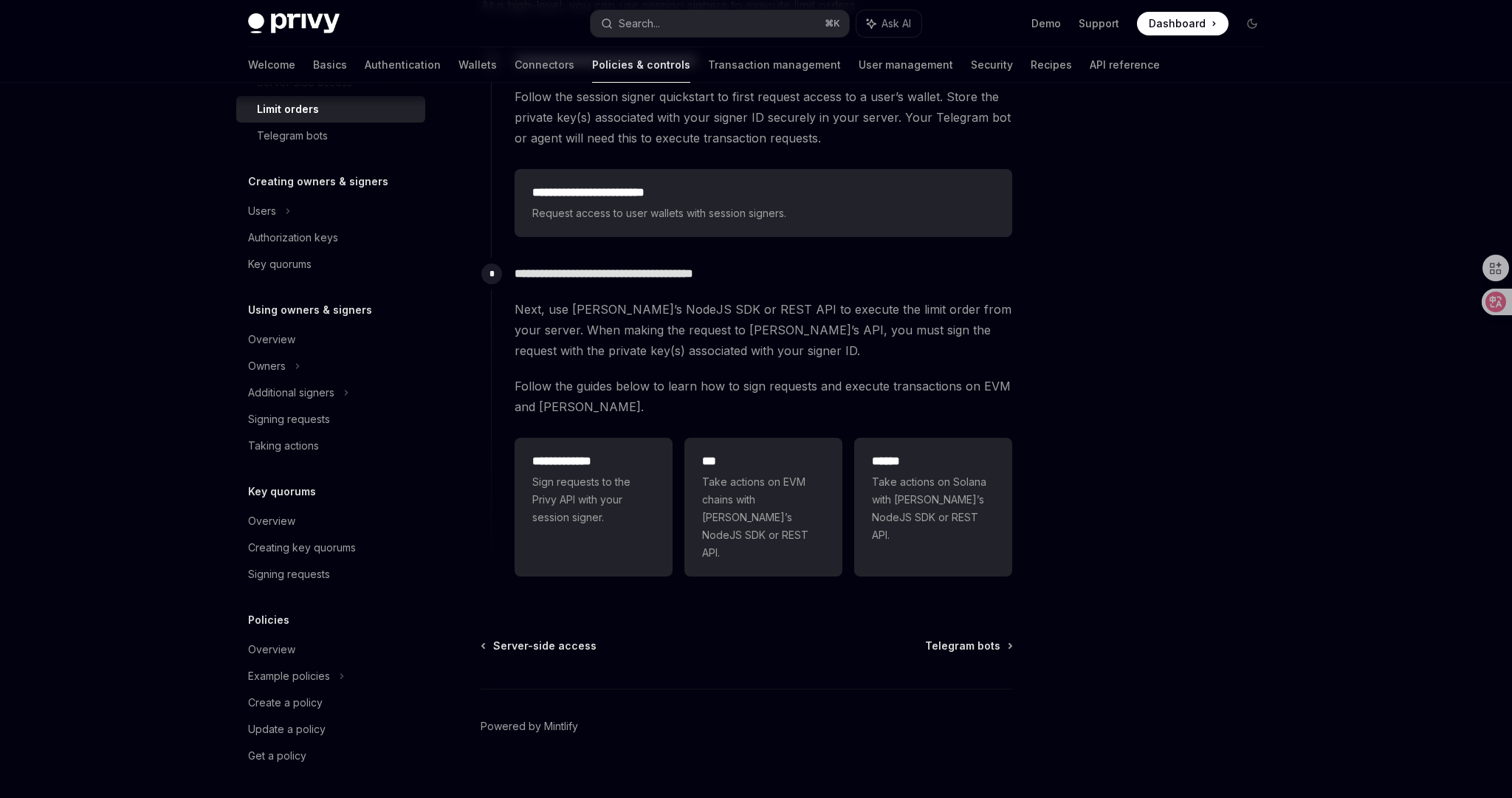
click at [1136, 411] on div at bounding box center [1163, 455] width 224 height 686
click at [982, 639] on span "Telegram bots" at bounding box center [962, 646] width 75 height 15
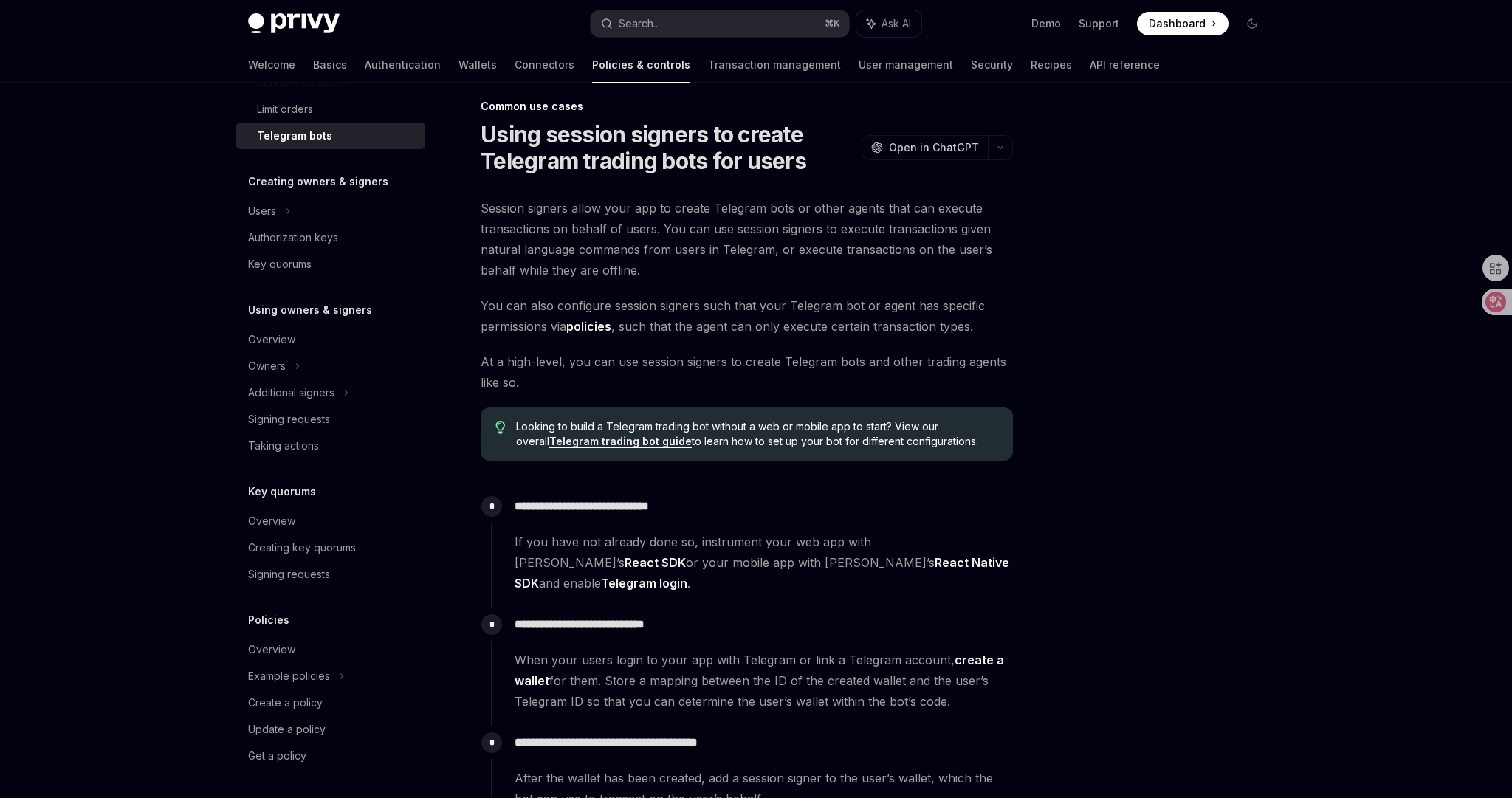
scroll to position [17, 0]
click at [1109, 587] on div at bounding box center [1163, 455] width 224 height 686
click at [703, 384] on span "At a high-level, you can use session signers to create Telegram bots and other …" at bounding box center [747, 369] width 532 height 42
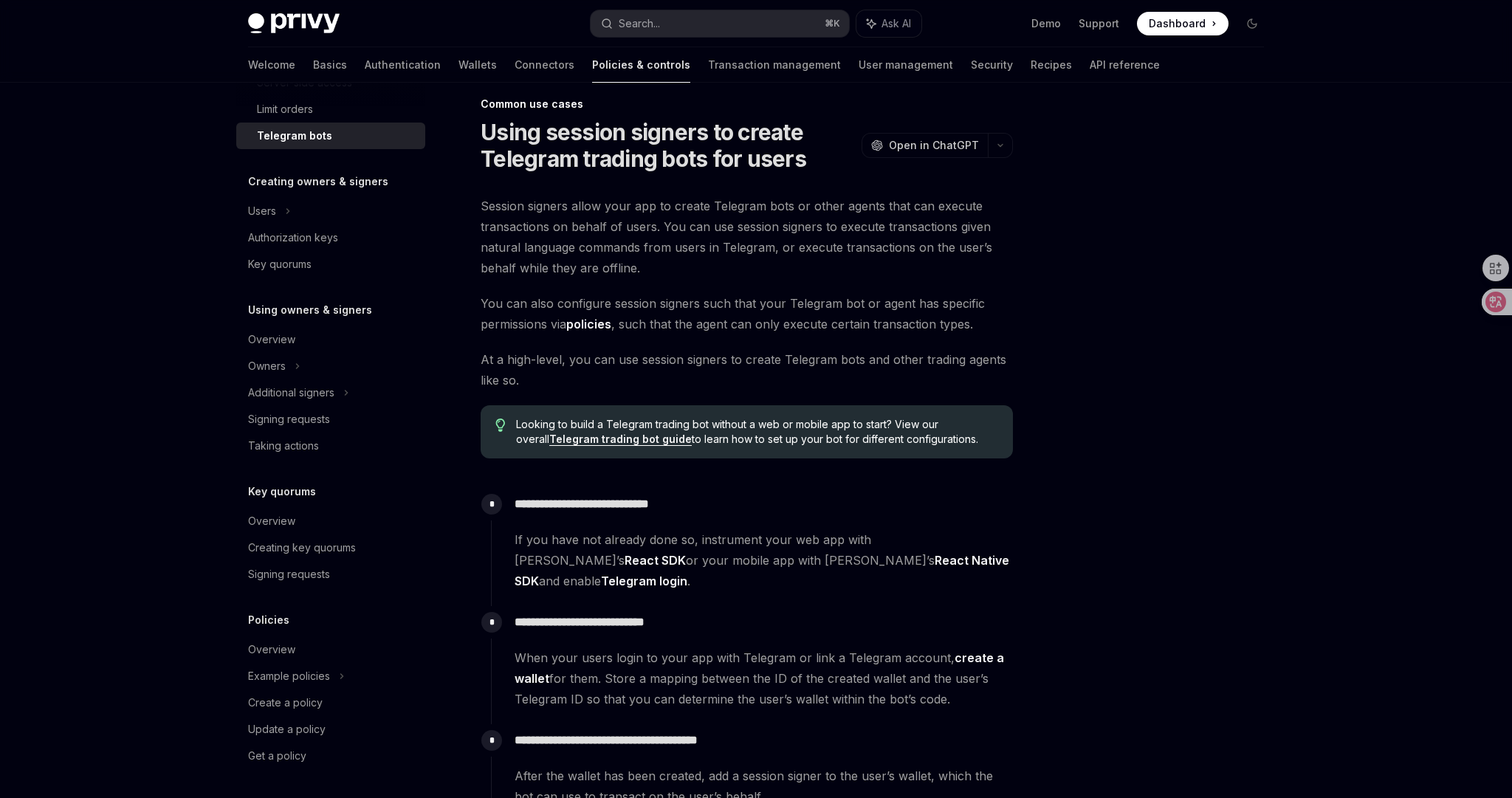
click at [717, 370] on span "At a high-level, you can use session signers to create Telegram bots and other …" at bounding box center [747, 369] width 532 height 42
drag, startPoint x: 765, startPoint y: 283, endPoint x: 779, endPoint y: 308, distance: 28.7
click at [785, 330] on span "You can also configure session signers such that your Telegram bot or agent has…" at bounding box center [747, 314] width 532 height 42
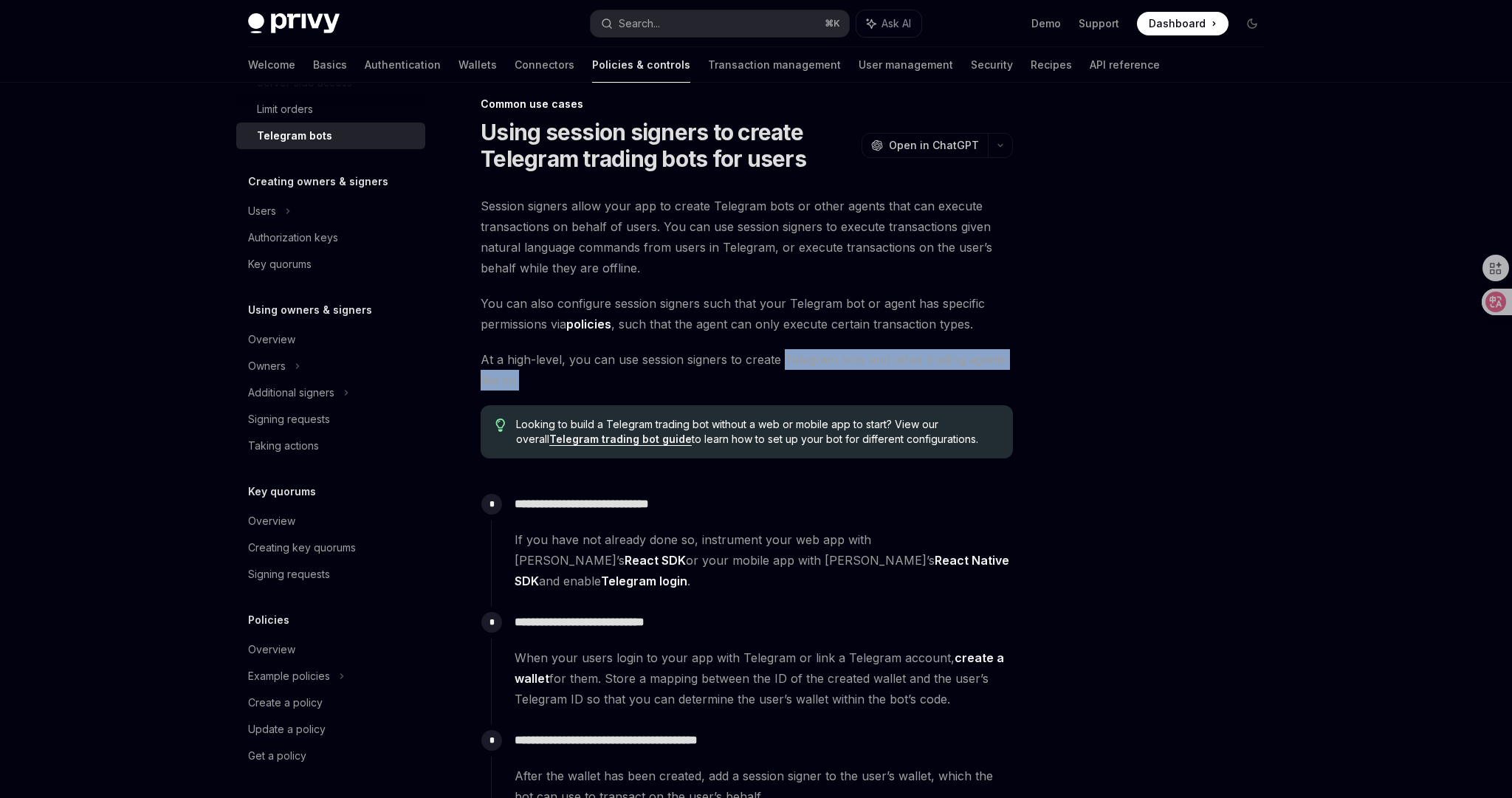
drag, startPoint x: 784, startPoint y: 375, endPoint x: 784, endPoint y: 354, distance: 21.0
click at [784, 355] on span "At a high-level, you can use session signers to create Telegram bots and other …" at bounding box center [747, 369] width 532 height 42
click at [1097, 345] on div at bounding box center [1163, 455] width 224 height 686
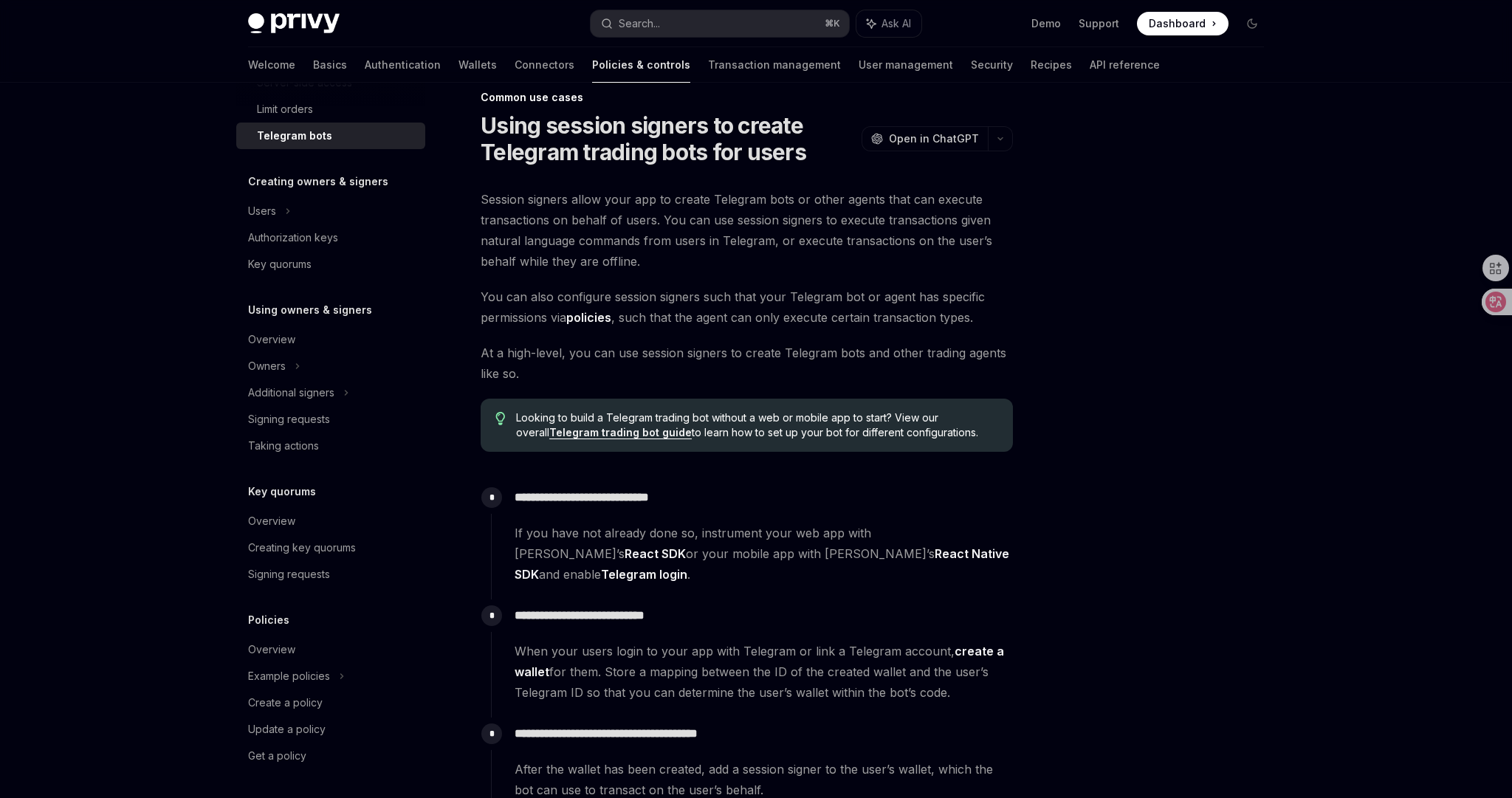
scroll to position [32, 0]
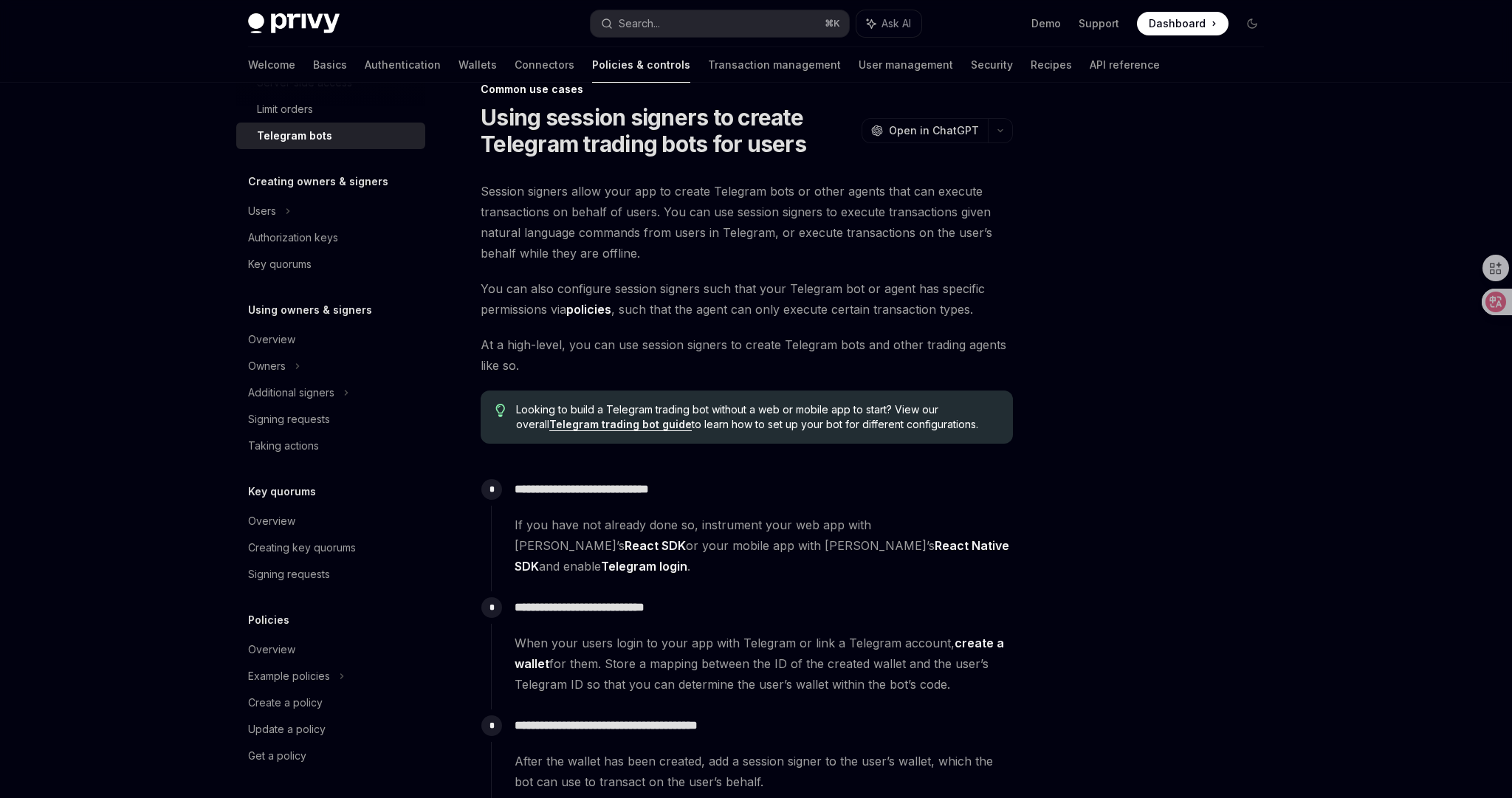
click at [1071, 397] on div at bounding box center [1163, 455] width 224 height 686
click at [1058, 390] on div at bounding box center [1163, 455] width 224 height 686
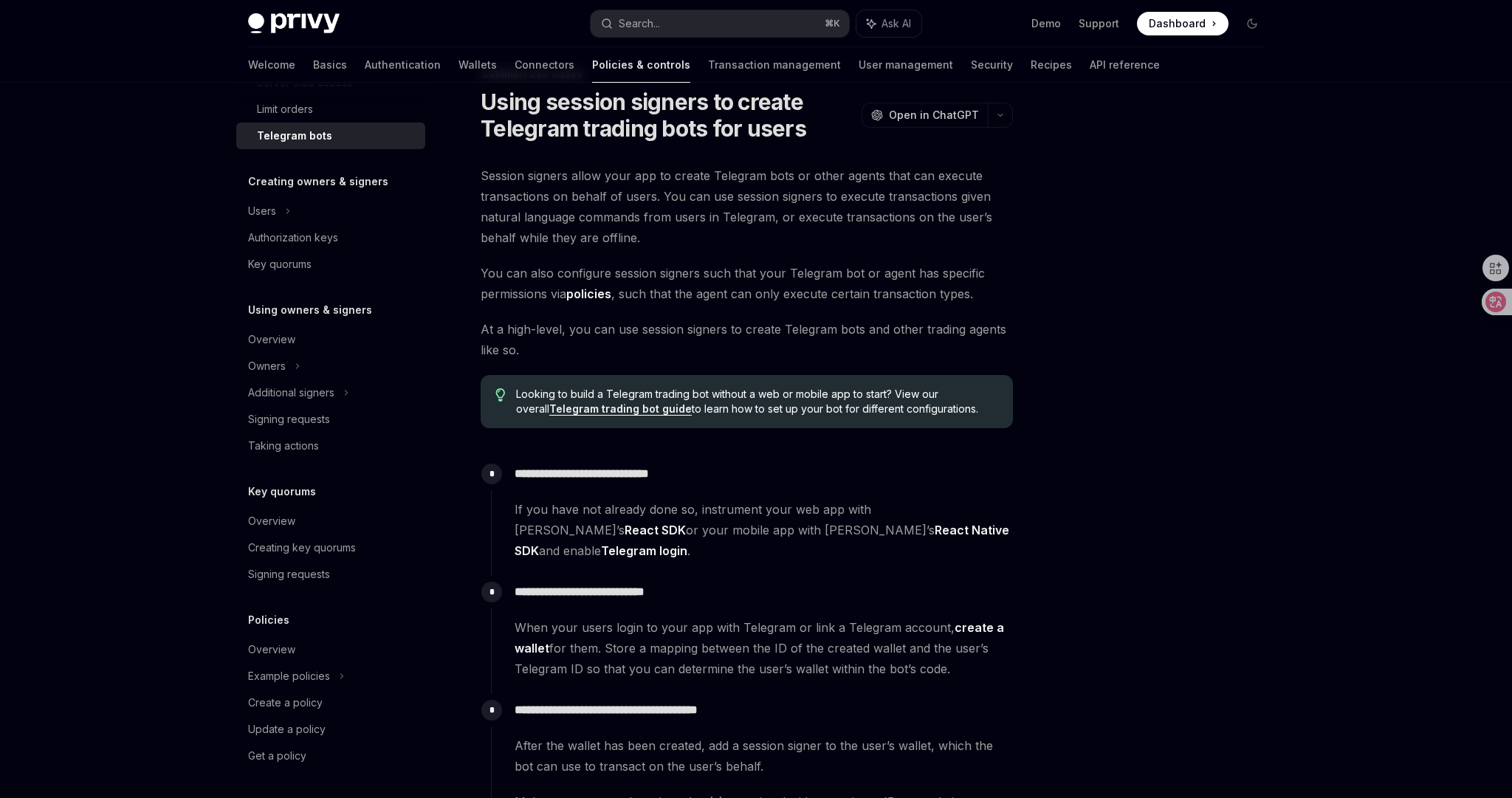
scroll to position [62, 0]
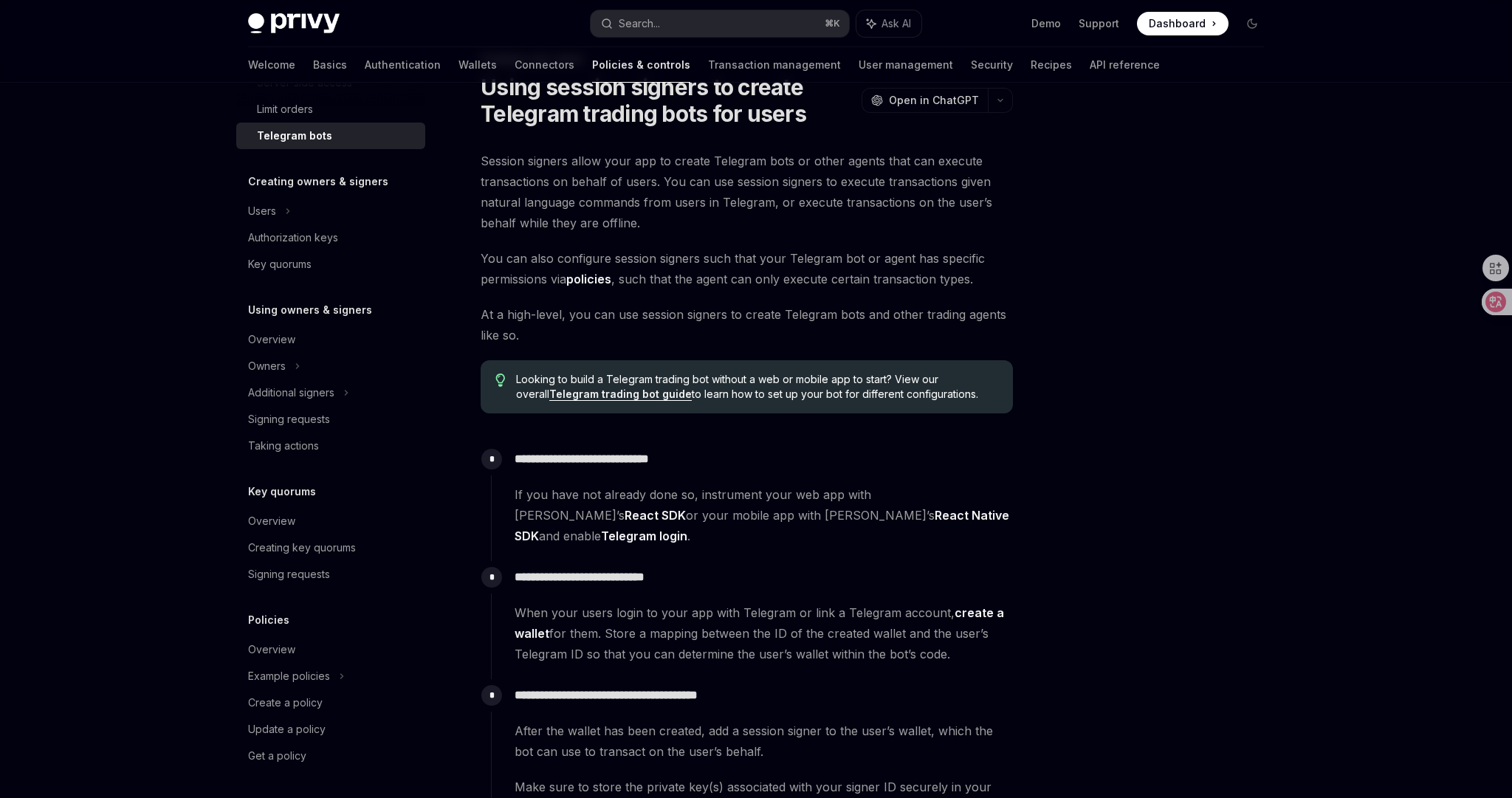
click at [1051, 393] on div at bounding box center [1163, 455] width 224 height 686
drag, startPoint x: 968, startPoint y: 332, endPoint x: 959, endPoint y: 304, distance: 29.4
click at [959, 304] on span "At a high-level, you can use session signers to create Telegram bots and other …" at bounding box center [747, 324] width 532 height 42
drag, startPoint x: 965, startPoint y: 332, endPoint x: 957, endPoint y: 306, distance: 27.2
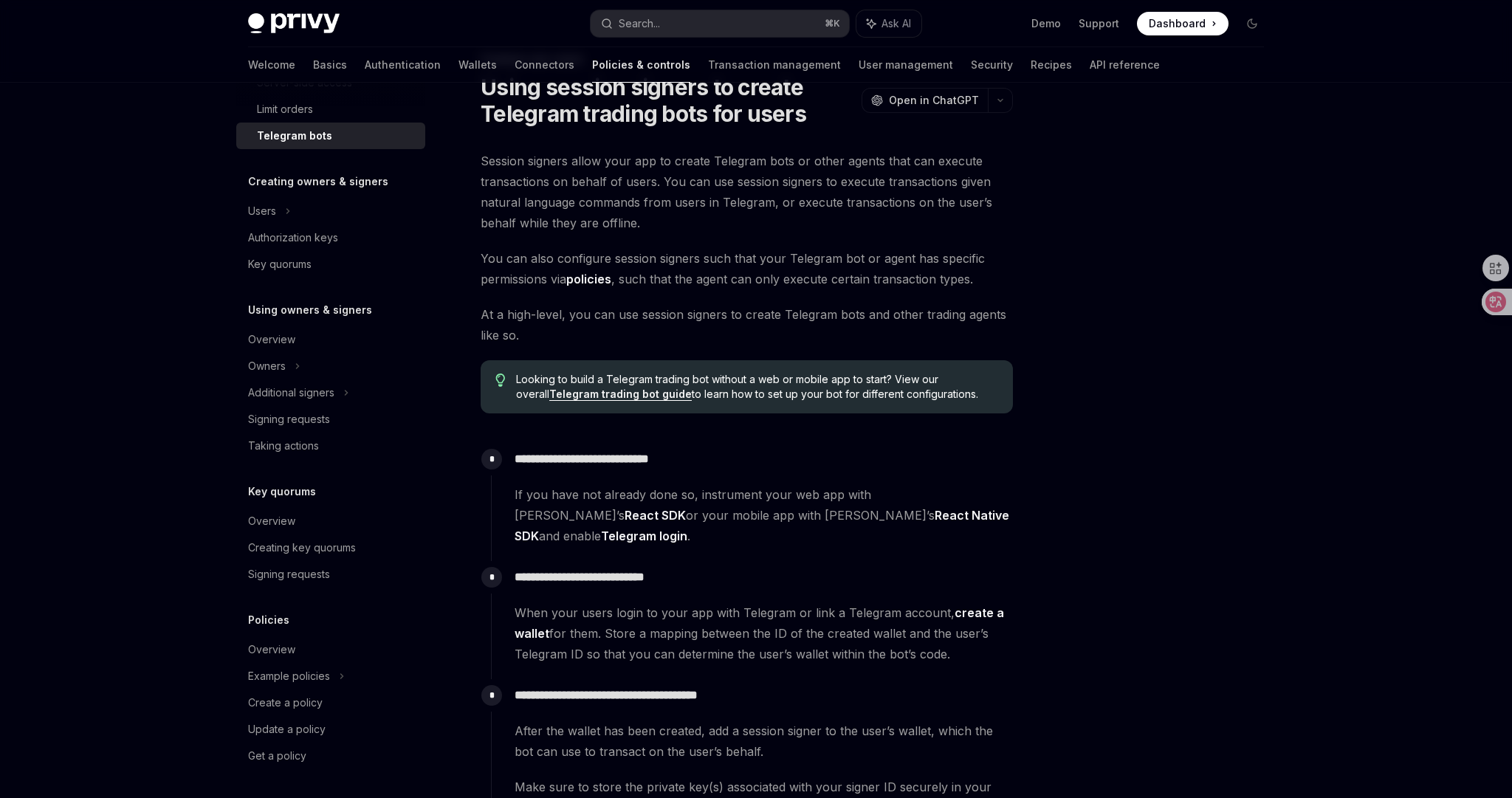
click at [958, 310] on span "At a high-level, you can use session signers to create Telegram bots and other …" at bounding box center [747, 324] width 532 height 42
drag, startPoint x: 942, startPoint y: 331, endPoint x: 934, endPoint y: 304, distance: 28.2
click at [935, 305] on span "At a high-level, you can use session signers to create Telegram bots and other …" at bounding box center [747, 324] width 532 height 42
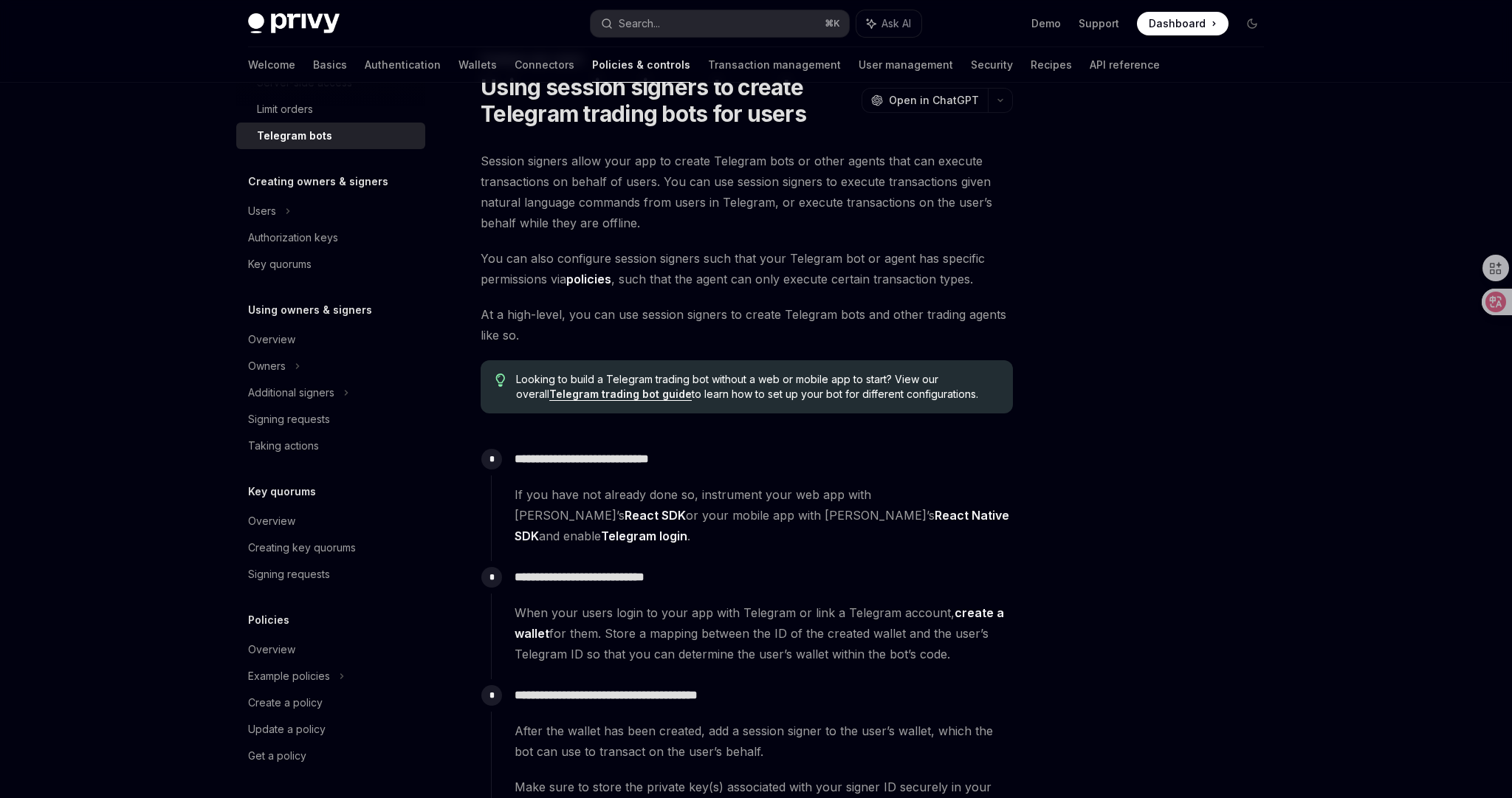
scroll to position [0, 0]
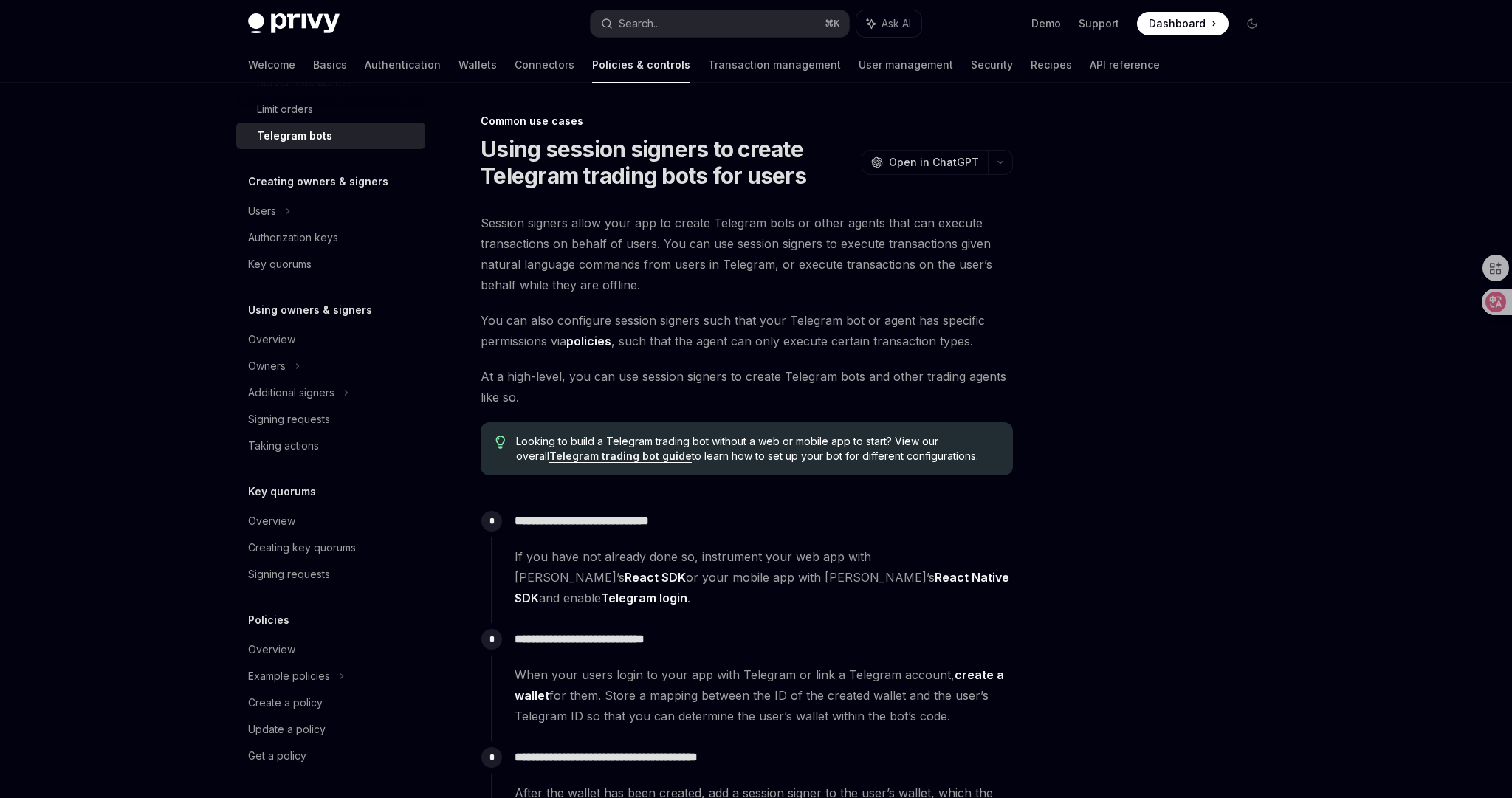
click at [1003, 387] on span "At a high-level, you can use session signers to create Telegram bots and other …" at bounding box center [747, 386] width 532 height 42
click at [1004, 388] on span "At a high-level, you can use session signers to create Telegram bots and other …" at bounding box center [747, 386] width 532 height 42
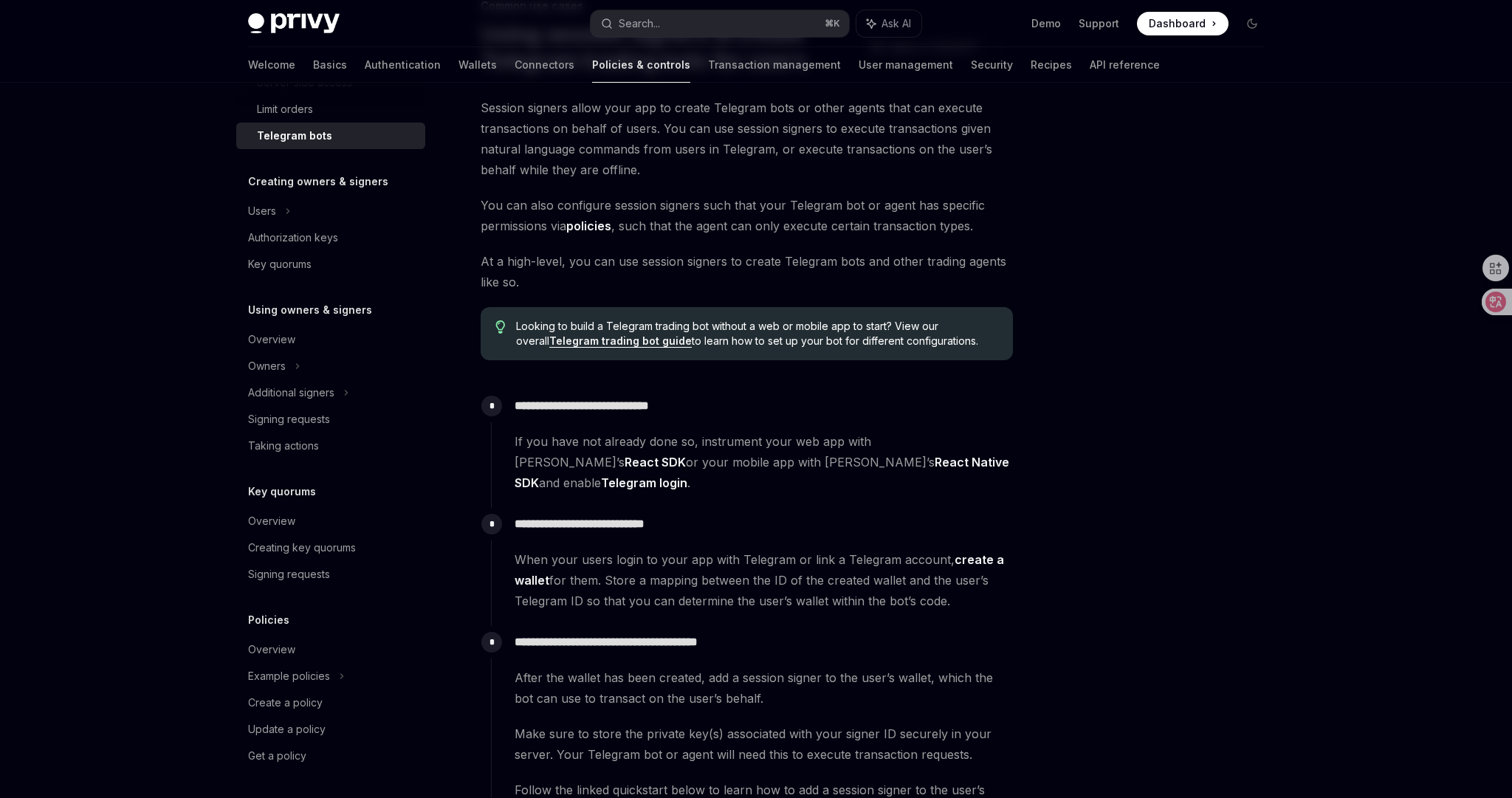
scroll to position [130, 0]
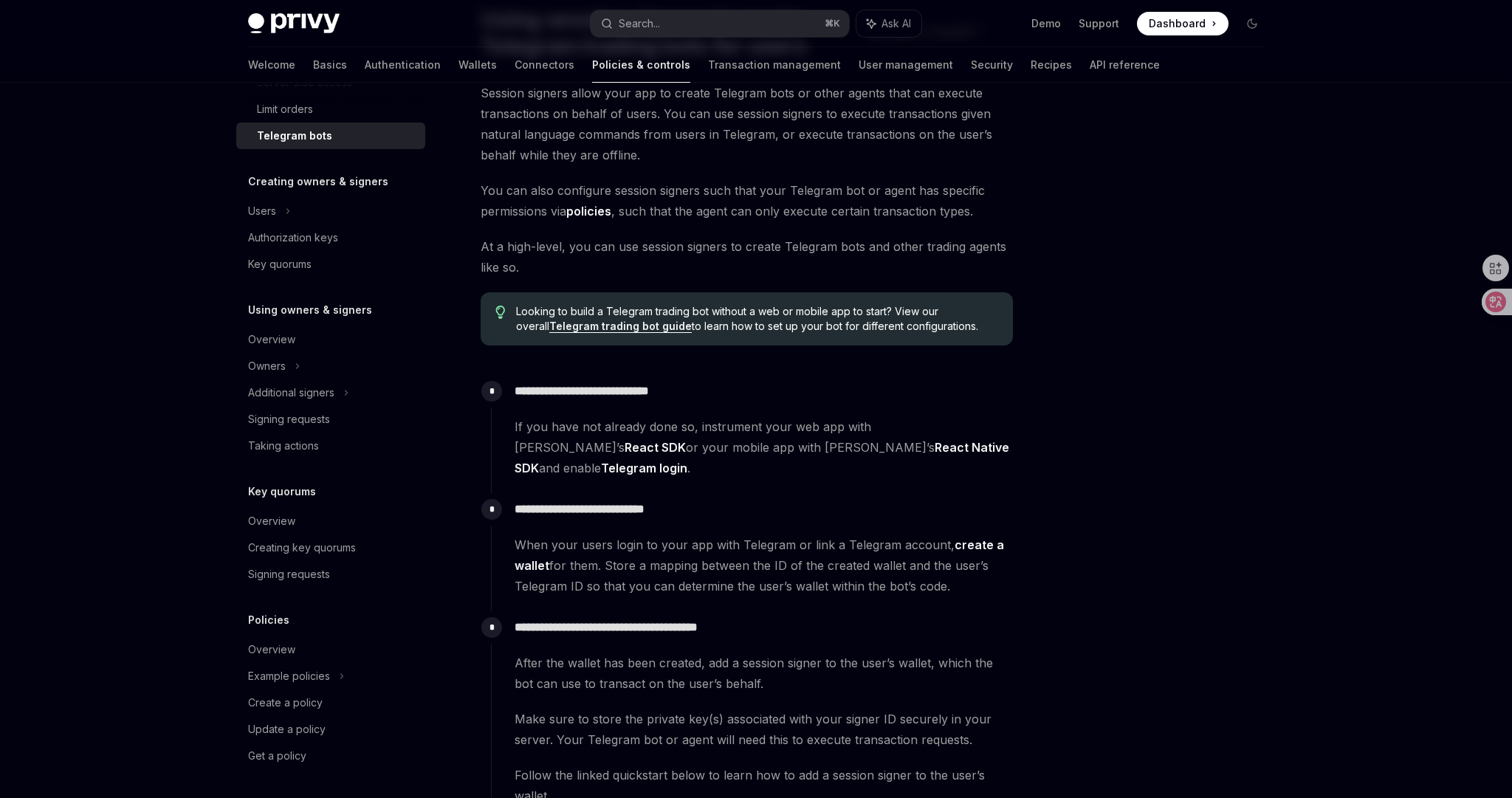
click at [958, 574] on span "When your users login to your app with Telegram or link a Telegram account, cre…" at bounding box center [764, 565] width 498 height 62
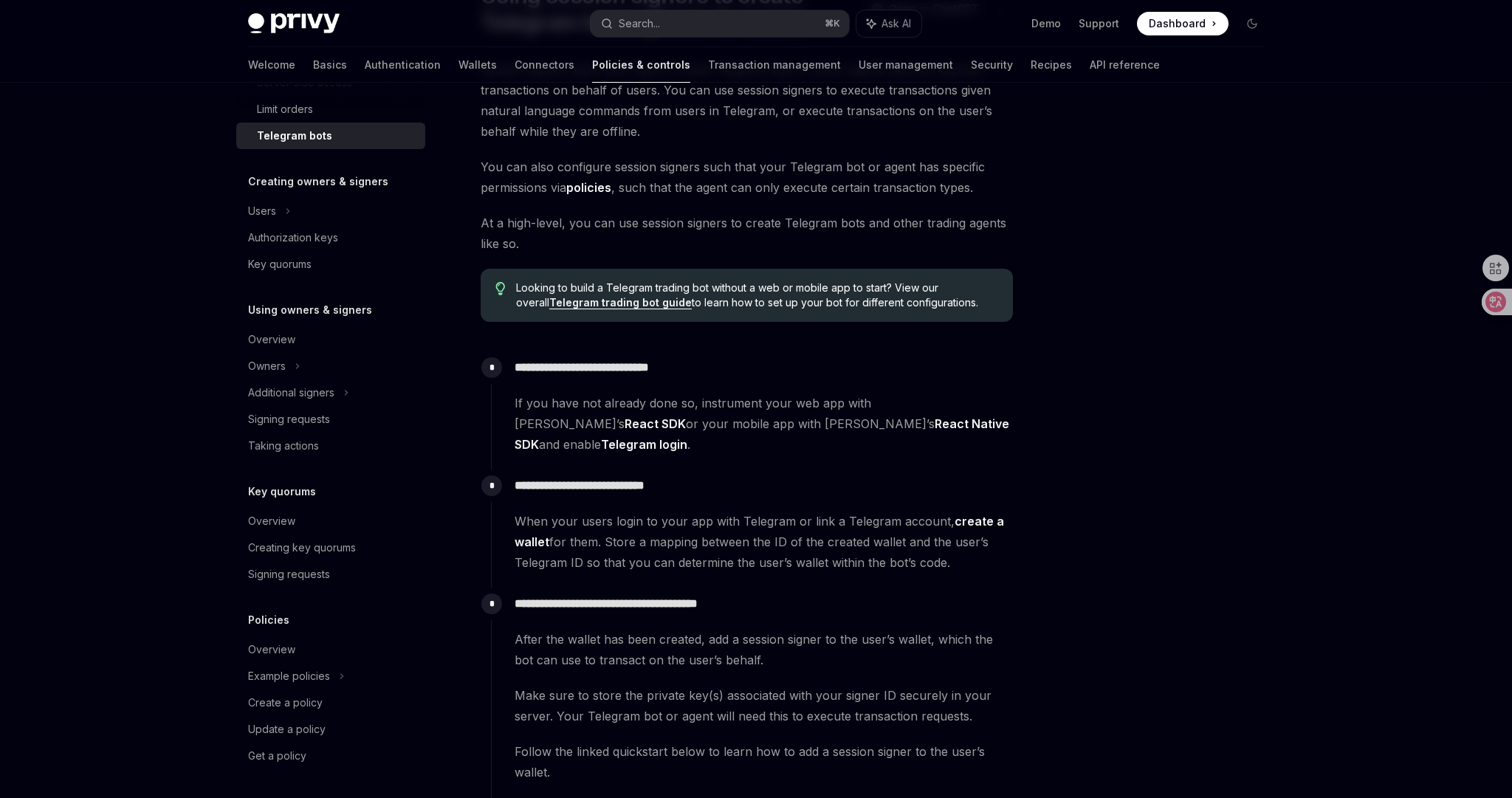
scroll to position [161, 0]
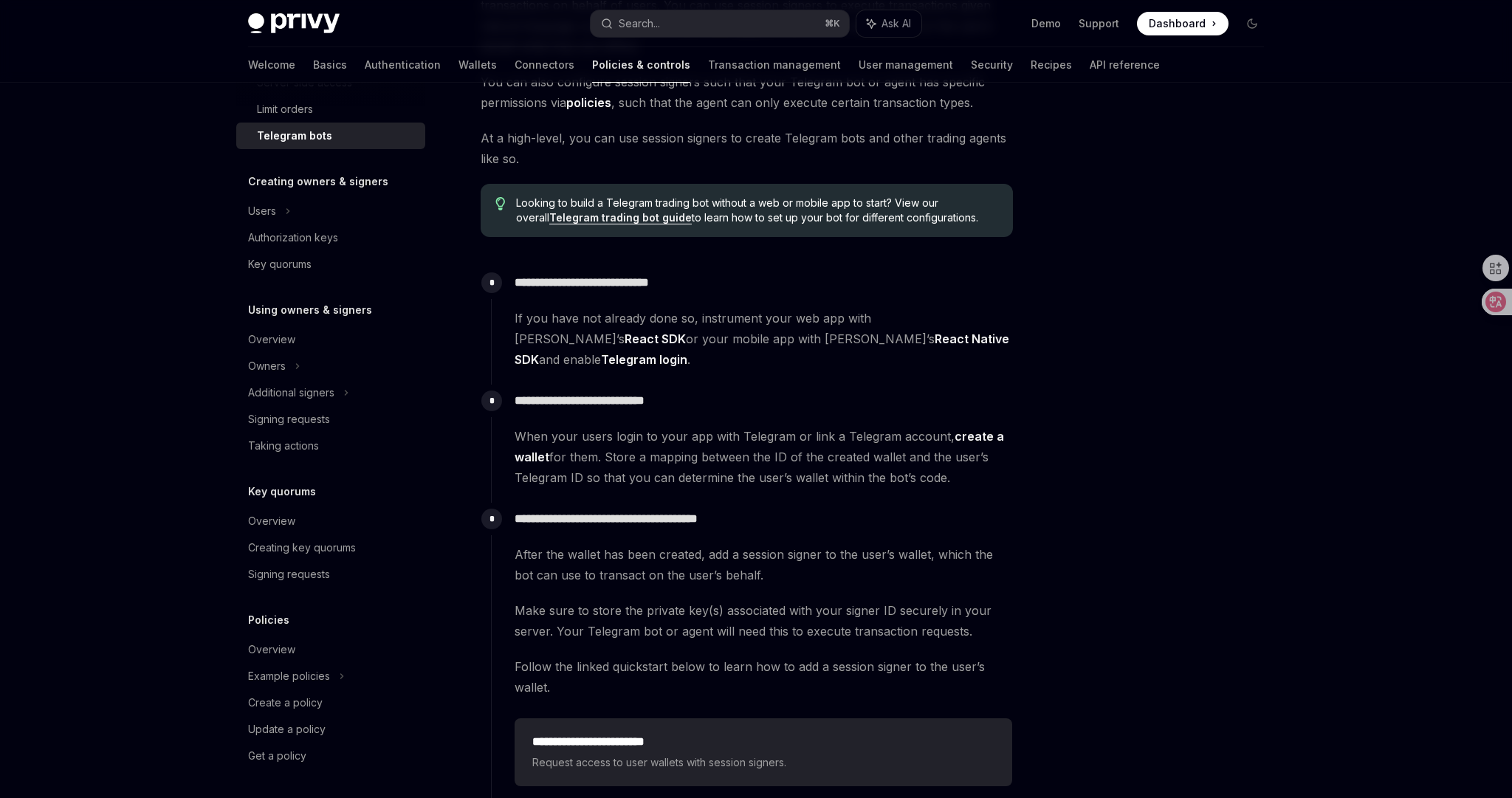
scroll to position [261, 0]
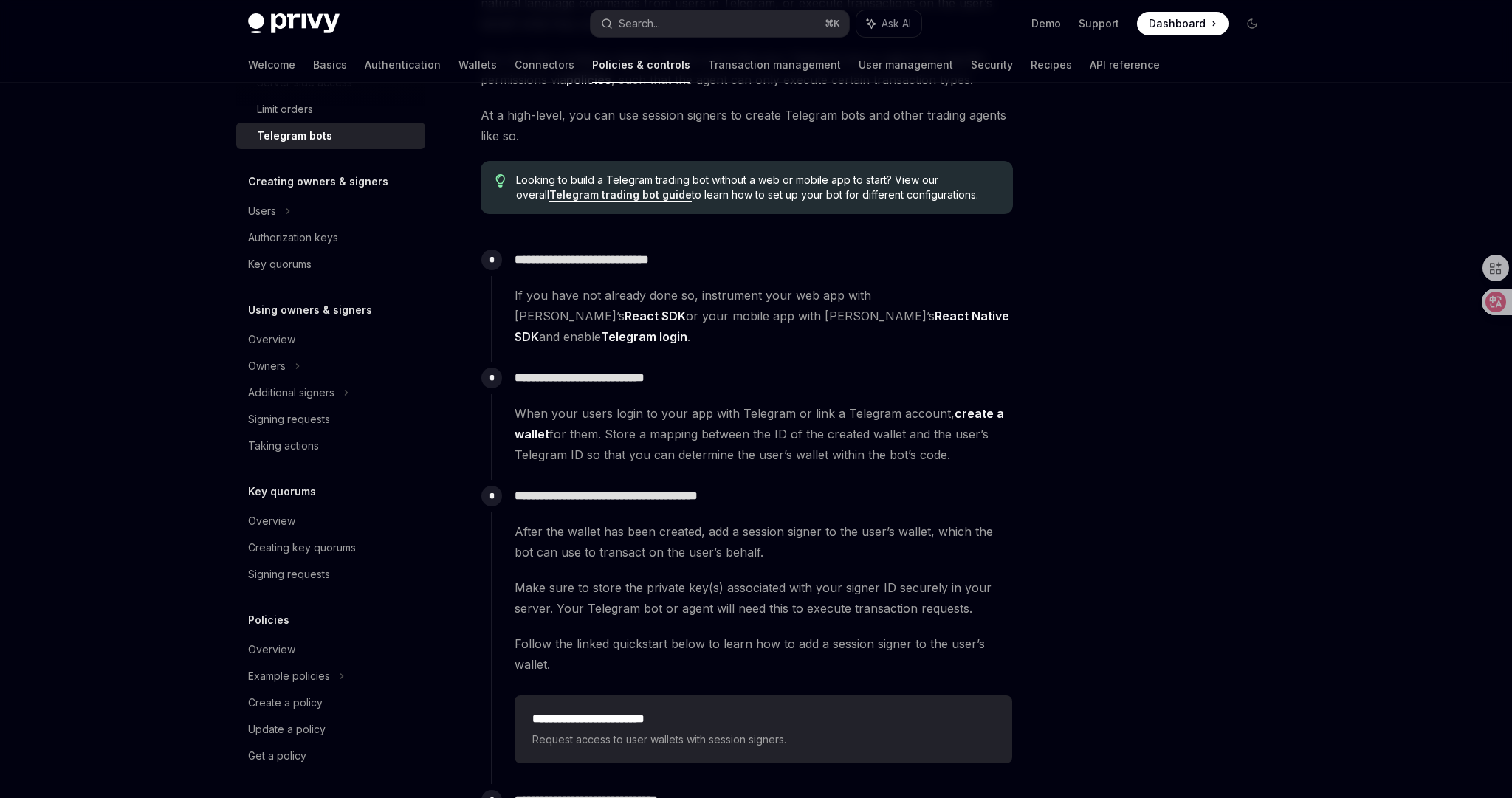
click at [1003, 585] on span "Make sure to store the private key(s) associated with your signer ID securely i…" at bounding box center [764, 598] width 498 height 42
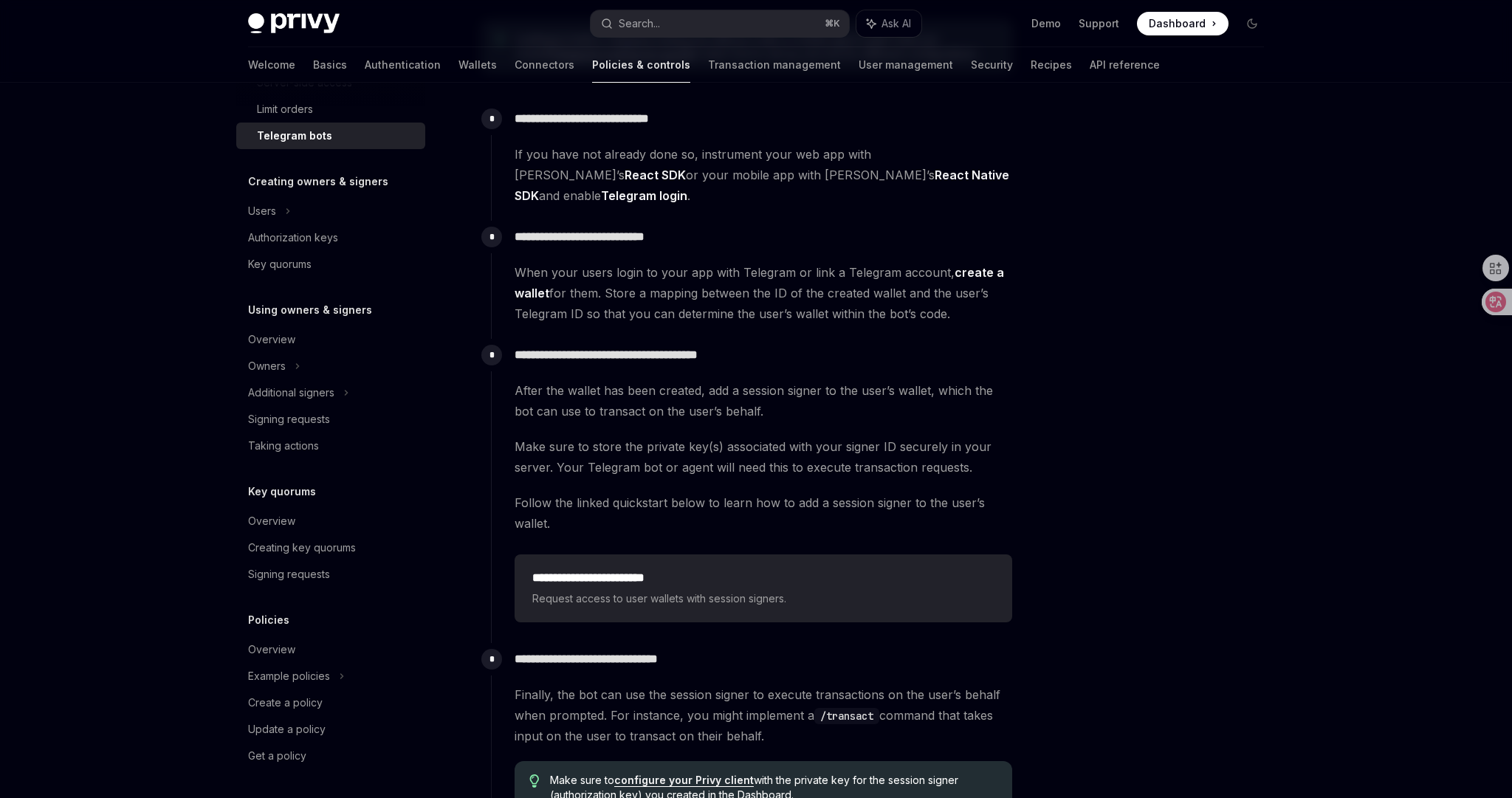
scroll to position [464, 0]
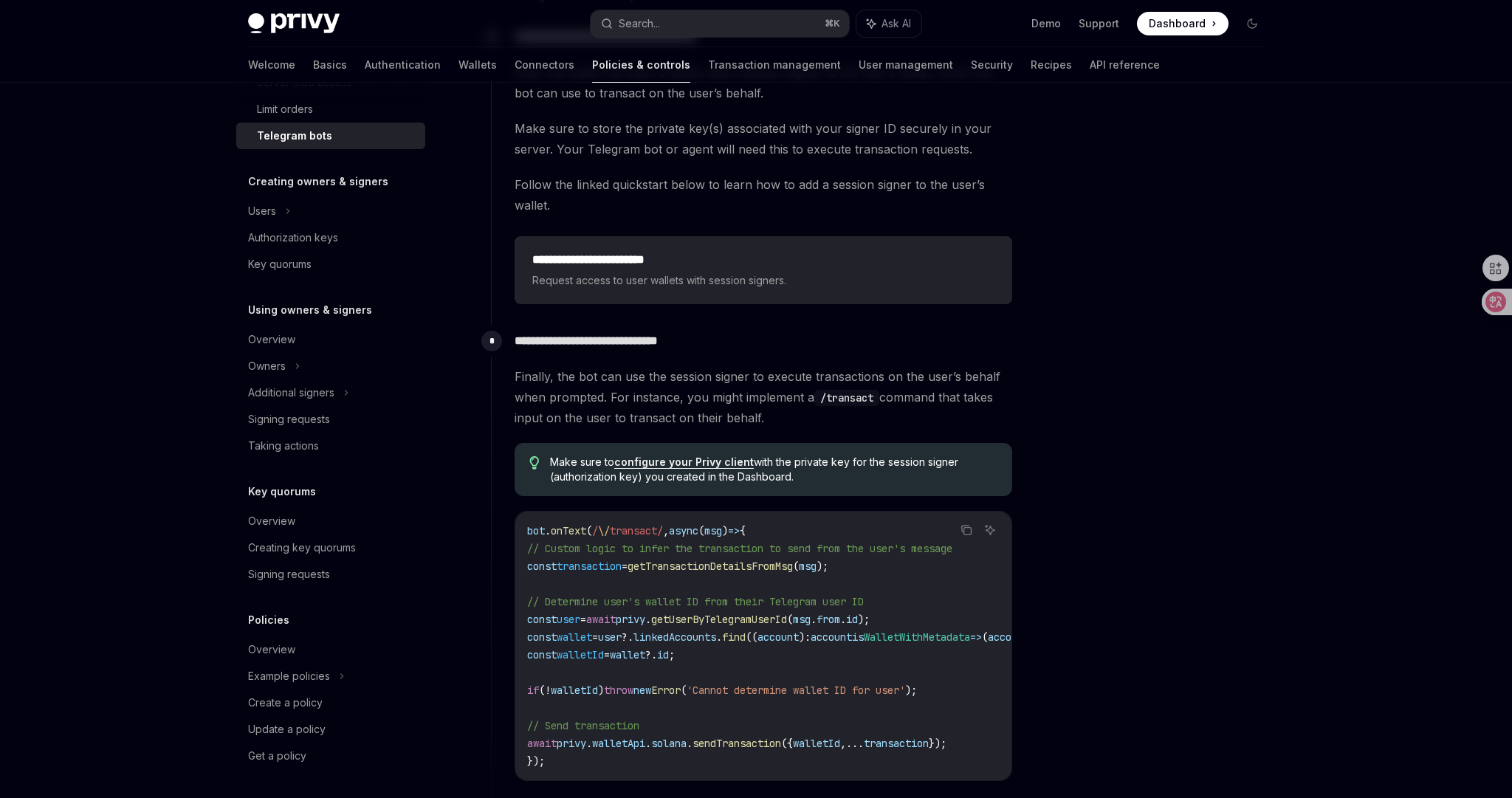
scroll to position [397, 0]
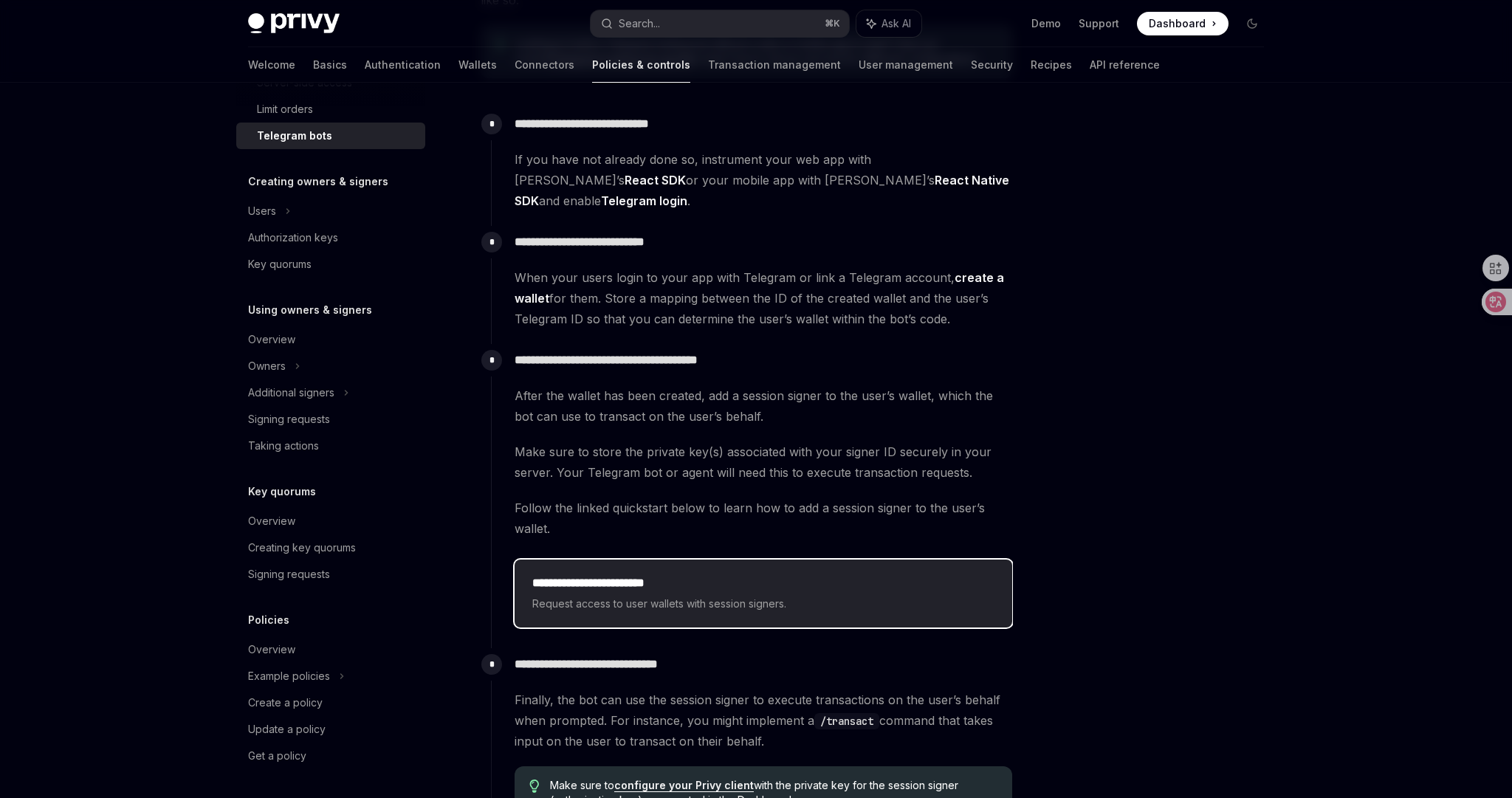
click at [884, 574] on div "**********" at bounding box center [764, 593] width 462 height 38
type textarea "*"
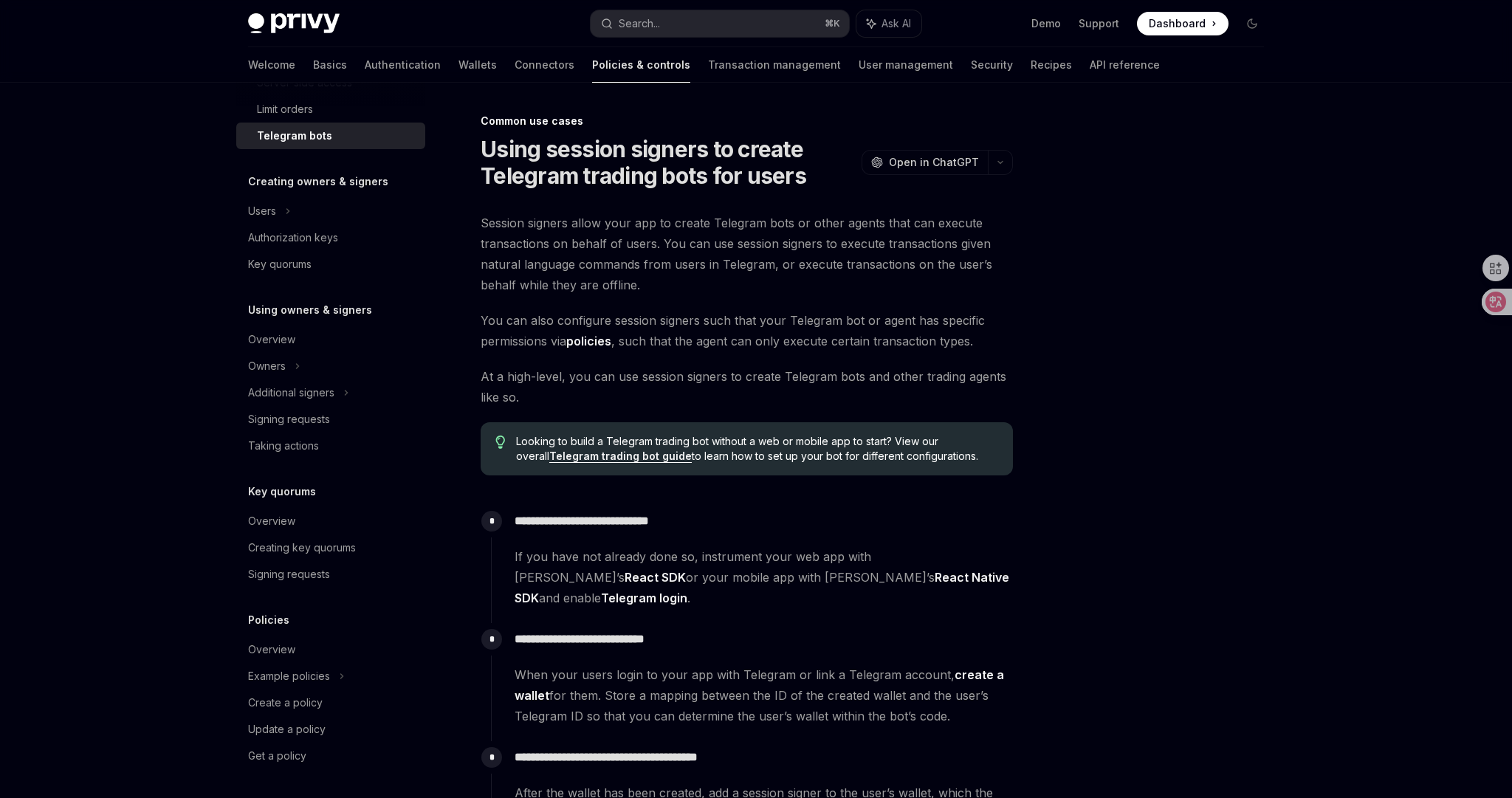
scroll to position [480, 0]
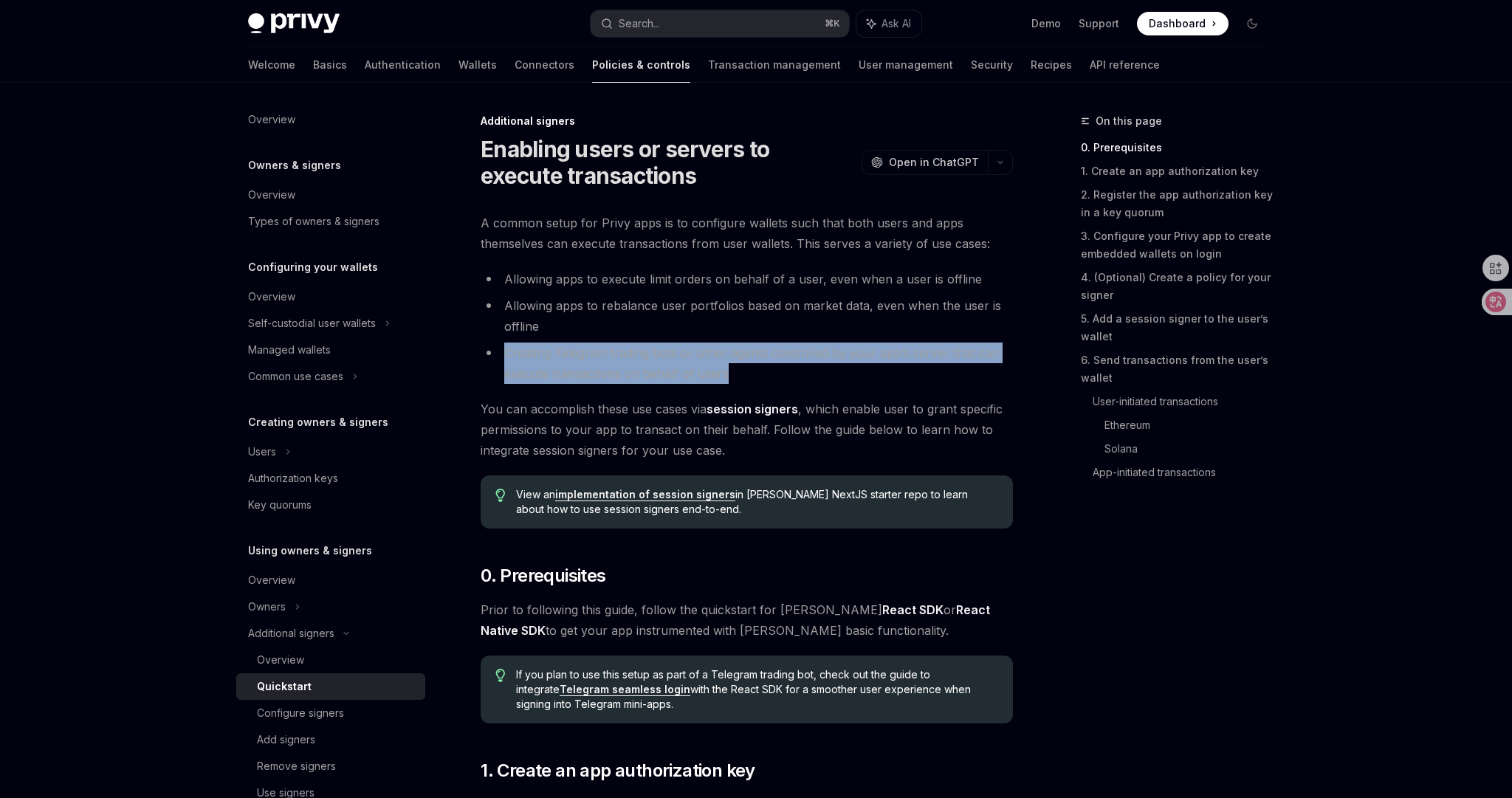
drag, startPoint x: 743, startPoint y: 368, endPoint x: 729, endPoint y: 334, distance: 36.8
click at [729, 334] on ul "Allowing apps to execute limit orders on behalf of a user, even when a user is …" at bounding box center [747, 326] width 532 height 115
click at [731, 323] on li "Allowing apps to rebalance user portfolios based on market data, even when the …" at bounding box center [747, 315] width 532 height 42
drag, startPoint x: 740, startPoint y: 369, endPoint x: 717, endPoint y: 332, distance: 43.6
click at [717, 334] on ul "Allowing apps to execute limit orders on behalf of a user, even when a user is …" at bounding box center [747, 326] width 532 height 115
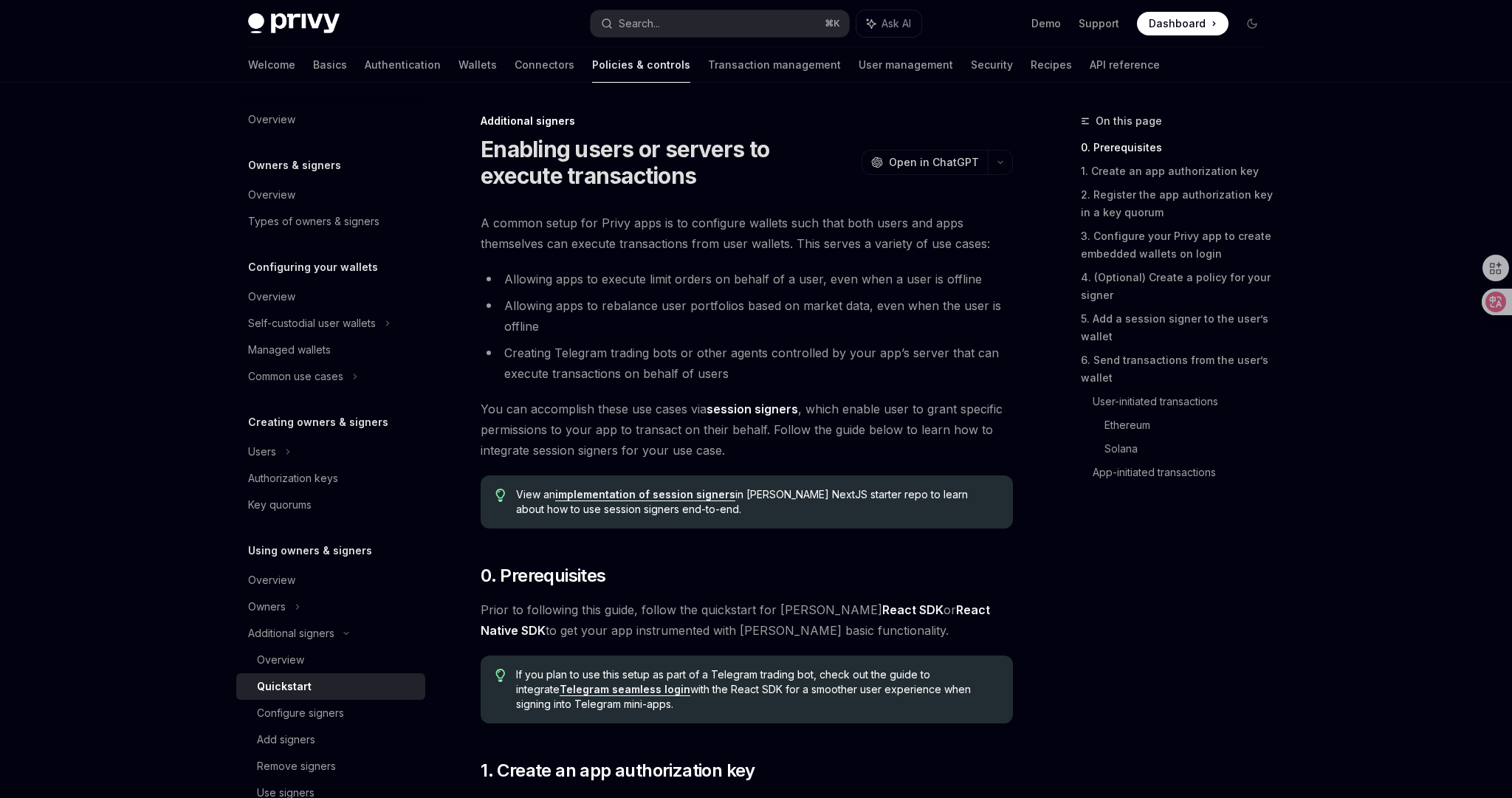
click at [725, 296] on li "Allowing apps to rebalance user portfolios based on market data, even when the …" at bounding box center [747, 315] width 532 height 42
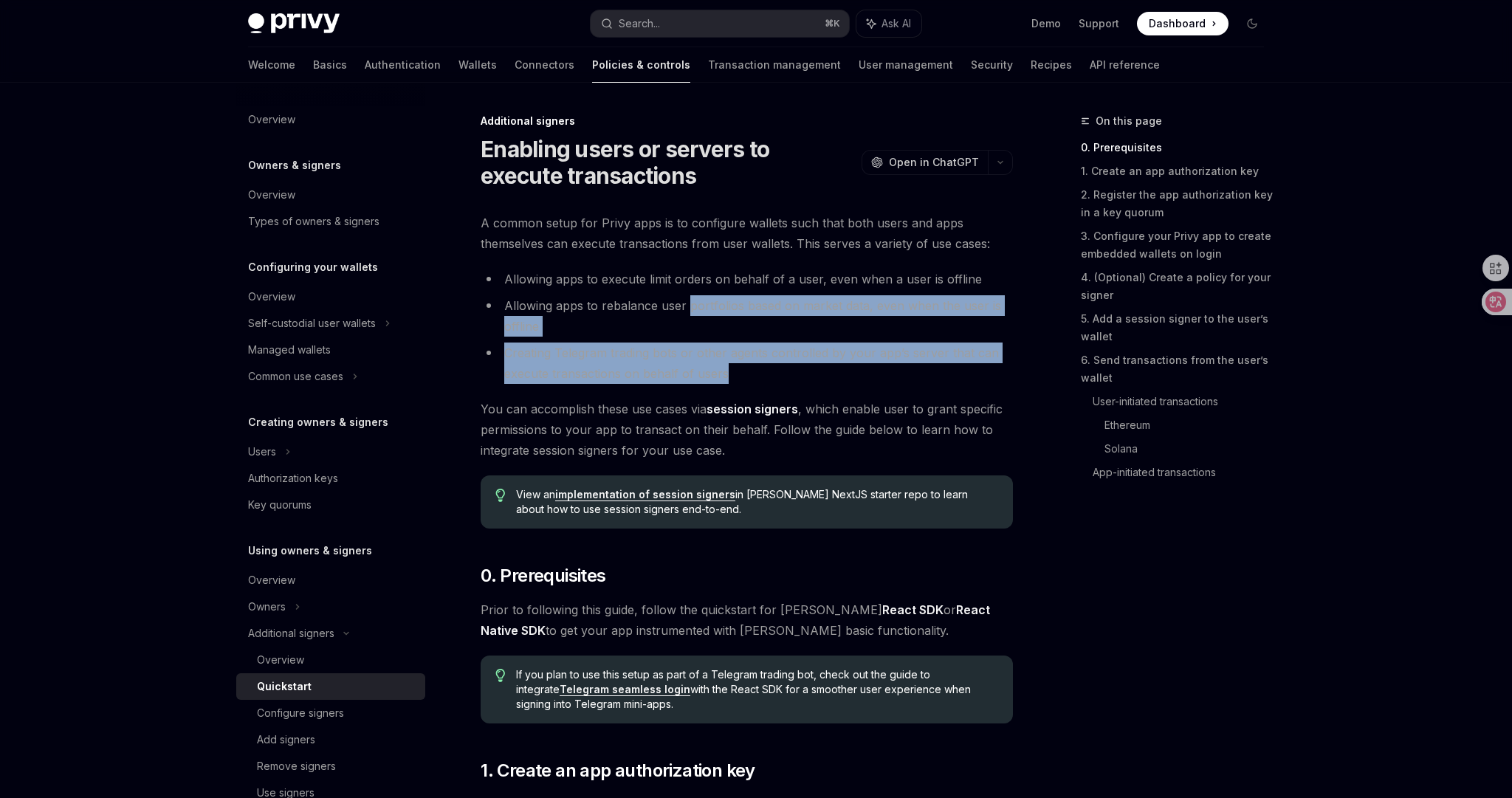
drag, startPoint x: 755, startPoint y: 376, endPoint x: 687, endPoint y: 292, distance: 108.1
click at [687, 292] on ul "Allowing apps to execute limit orders on behalf of a user, even when a user is …" at bounding box center [747, 326] width 532 height 115
click at [685, 299] on li "Allowing apps to rebalance user portfolios based on market data, even when the …" at bounding box center [747, 315] width 532 height 42
drag, startPoint x: 739, startPoint y: 368, endPoint x: 722, endPoint y: 318, distance: 52.8
click at [722, 318] on ul "Allowing apps to execute limit orders on behalf of a user, even when a user is …" at bounding box center [747, 326] width 532 height 115
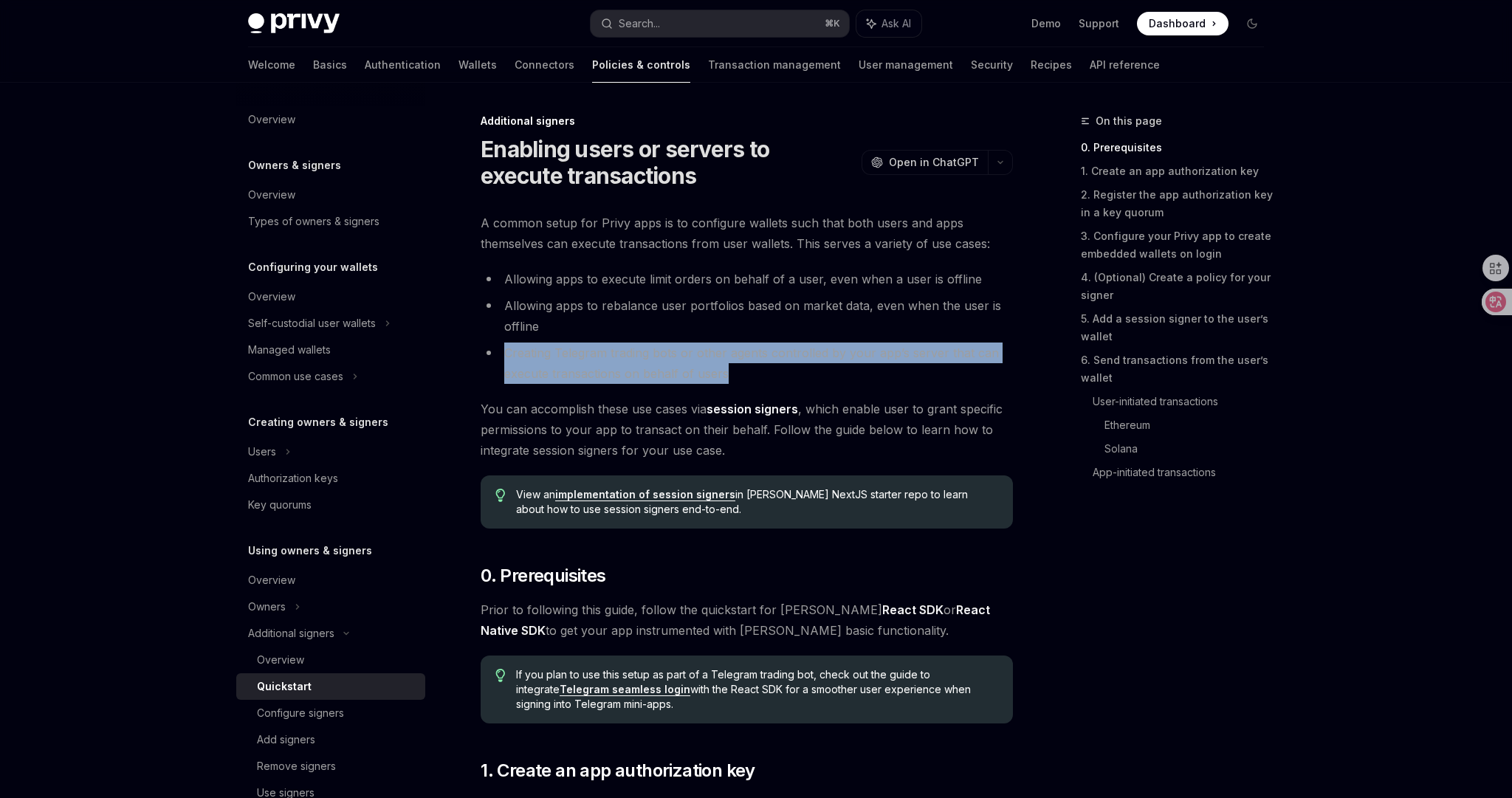
click at [721, 322] on li "Allowing apps to rebalance user portfolios based on market data, even when the …" at bounding box center [747, 315] width 532 height 42
drag, startPoint x: 736, startPoint y: 357, endPoint x: 717, endPoint y: 326, distance: 36.4
click at [717, 325] on ul "Allowing apps to execute limit orders on behalf of a user, even when a user is …" at bounding box center [747, 326] width 532 height 115
click at [712, 329] on li "Allowing apps to rebalance user portfolios based on market data, even when the …" at bounding box center [747, 315] width 532 height 42
drag, startPoint x: 740, startPoint y: 374, endPoint x: 699, endPoint y: 312, distance: 74.3
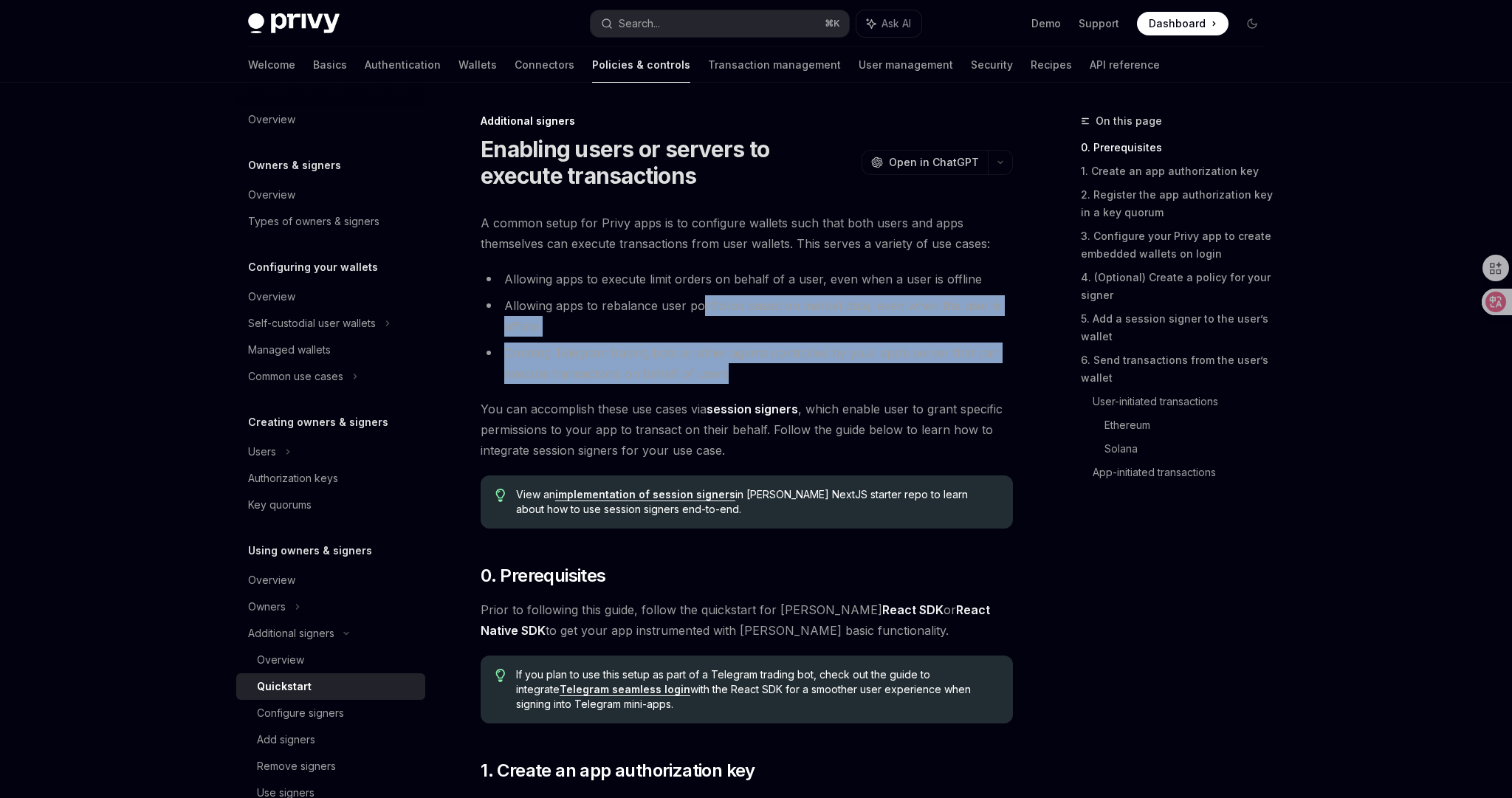
click at [699, 312] on ul "Allowing apps to execute limit orders on behalf of a user, even when a user is …" at bounding box center [747, 326] width 532 height 115
click at [697, 335] on li "Allowing apps to rebalance user portfolios based on market data, even when the …" at bounding box center [747, 315] width 532 height 42
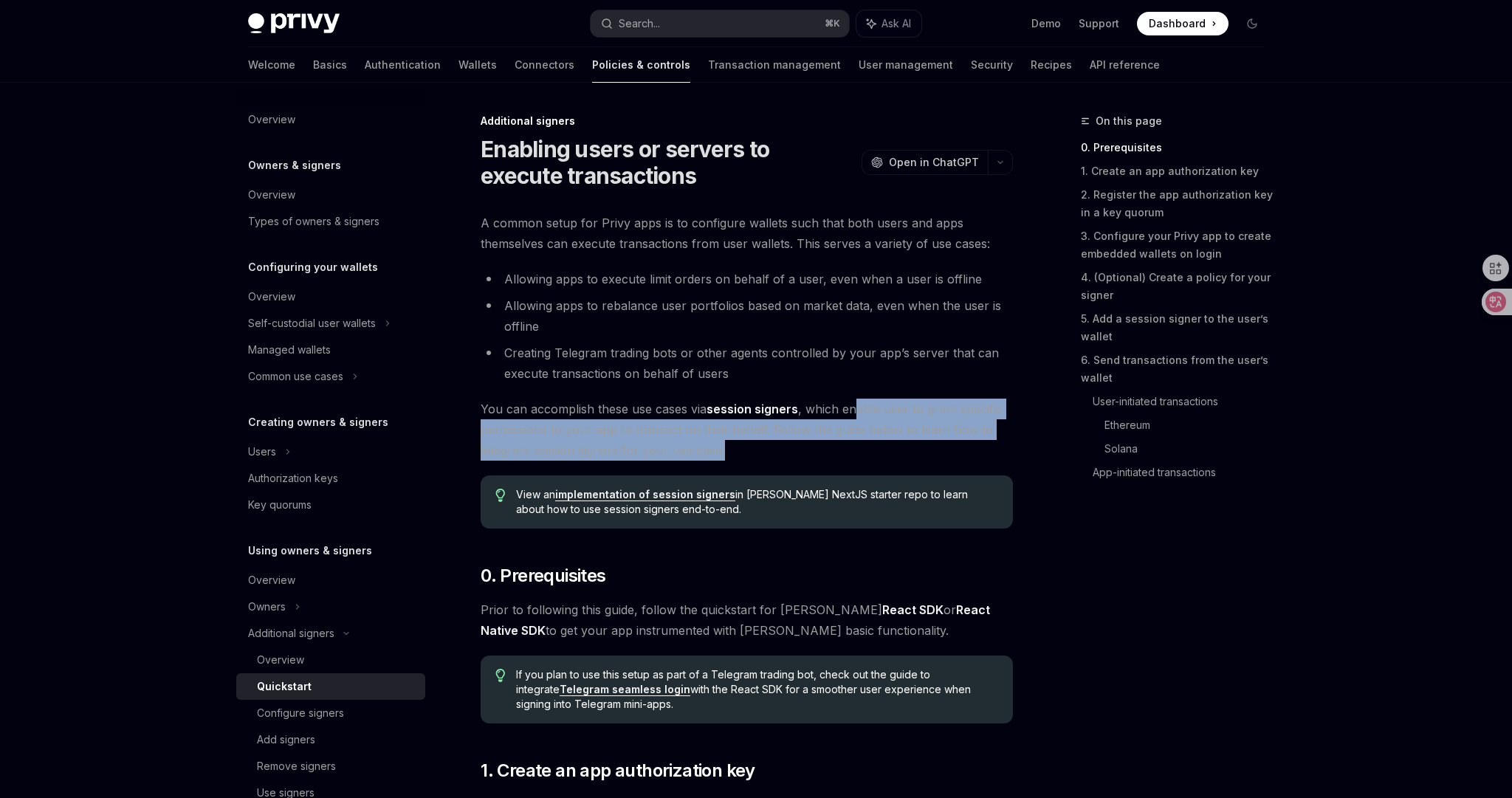
drag, startPoint x: 866, startPoint y: 442, endPoint x: 854, endPoint y: 410, distance: 34.2
click at [854, 410] on span "You can accomplish these use cases via session signers , which enable user to g…" at bounding box center [747, 430] width 532 height 62
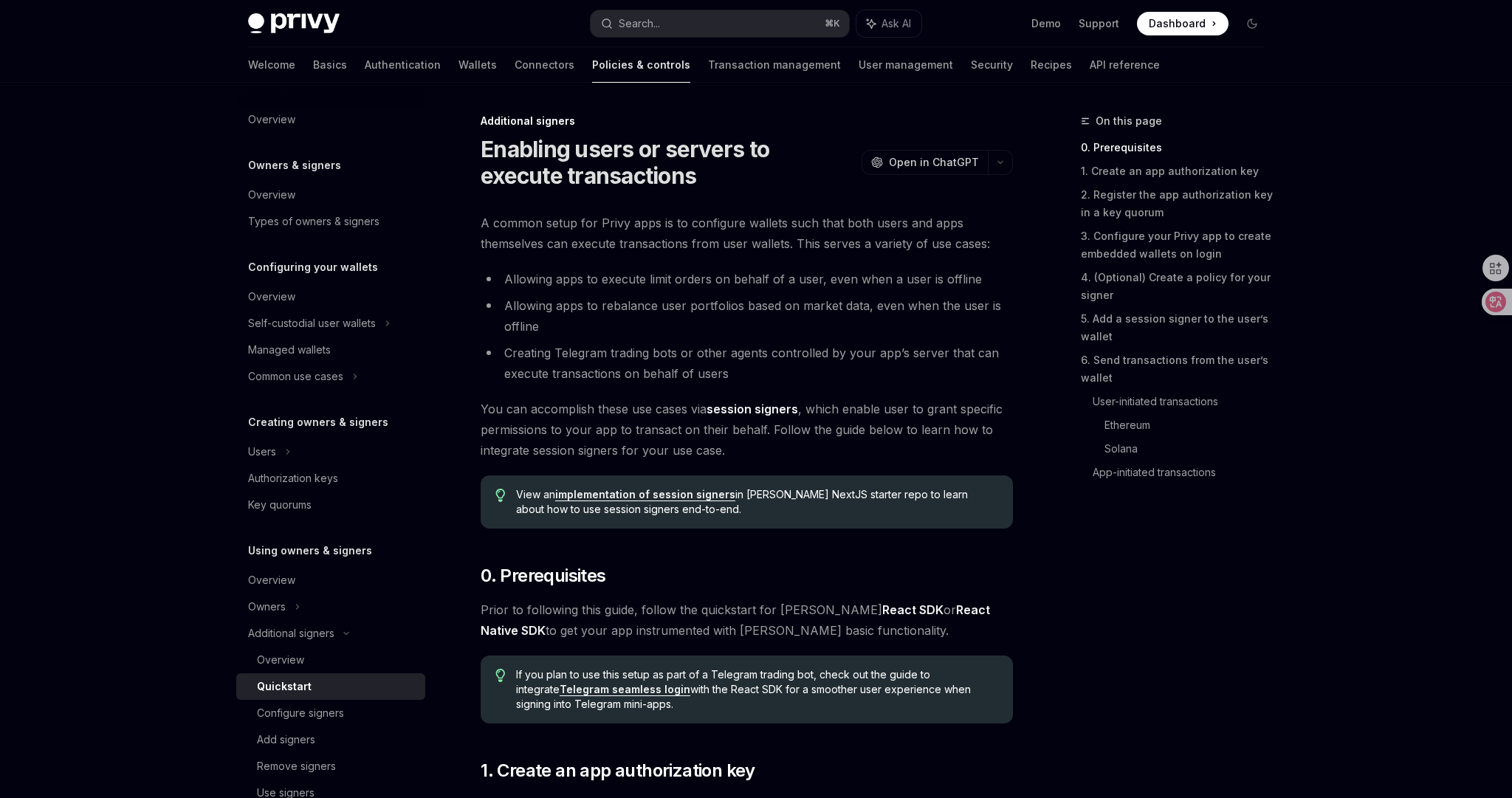
click at [849, 406] on span "You can accomplish these use cases via session signers , which enable user to g…" at bounding box center [747, 430] width 532 height 62
drag, startPoint x: 737, startPoint y: 447, endPoint x: 671, endPoint y: 436, distance: 66.9
click at [707, 441] on span "You can accomplish these use cases via session signers , which enable user to g…" at bounding box center [747, 430] width 532 height 62
click at [630, 428] on span "You can accomplish these use cases via session signers , which enable user to g…" at bounding box center [747, 430] width 532 height 62
click at [734, 376] on li "Creating Telegram trading bots or other agents controlled by your app’s server …" at bounding box center [747, 363] width 532 height 42
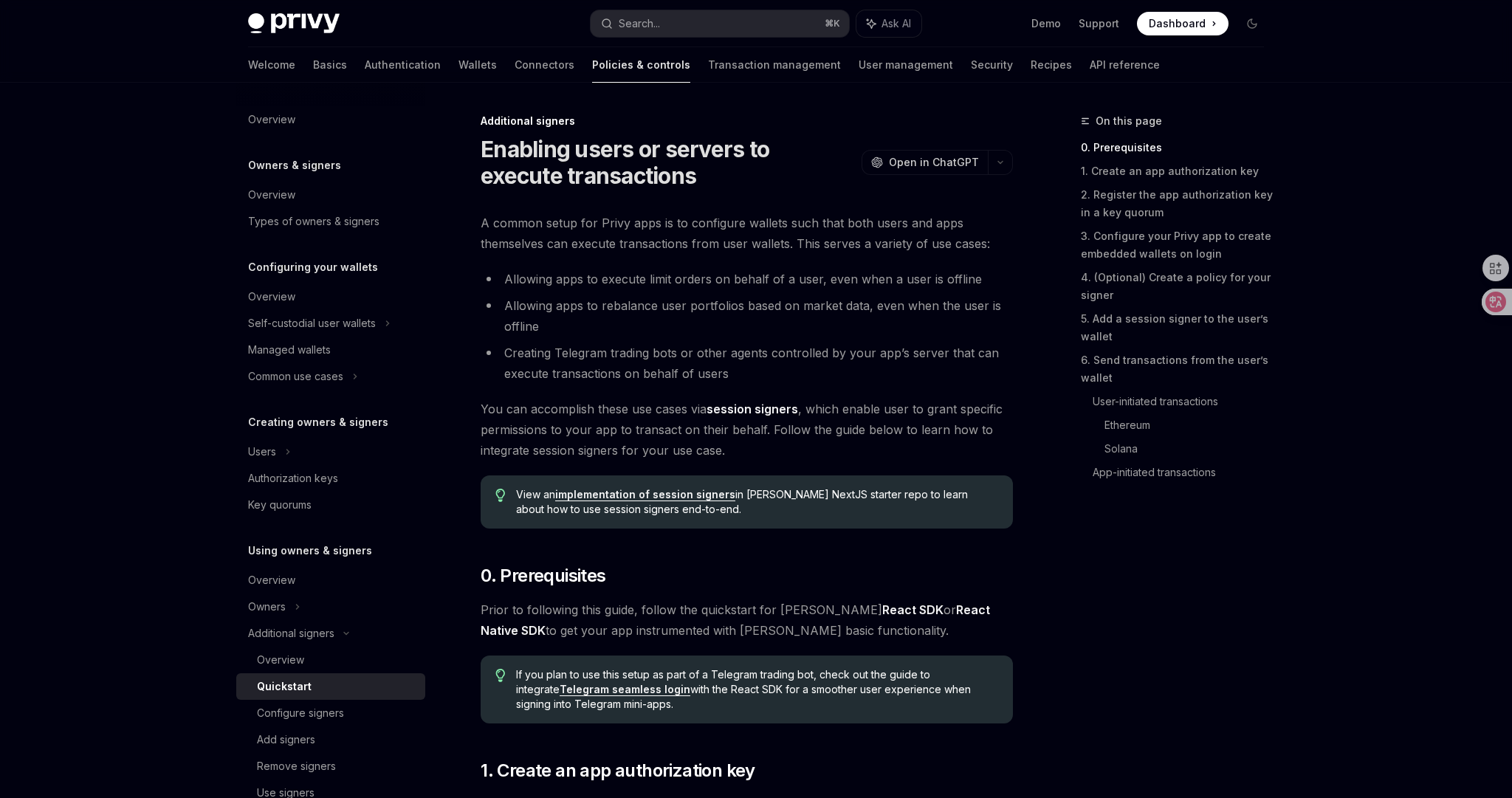
click at [785, 366] on li "Creating Telegram trading bots or other agents controlled by your app’s server …" at bounding box center [747, 363] width 532 height 42
click at [811, 353] on li "Creating Telegram trading bots or other agents controlled by your app’s server …" at bounding box center [747, 363] width 532 height 42
click at [818, 361] on li "Creating Telegram trading bots or other agents controlled by your app’s server …" at bounding box center [747, 363] width 532 height 42
click at [818, 367] on li "Creating Telegram trading bots or other agents controlled by your app’s server …" at bounding box center [747, 363] width 532 height 42
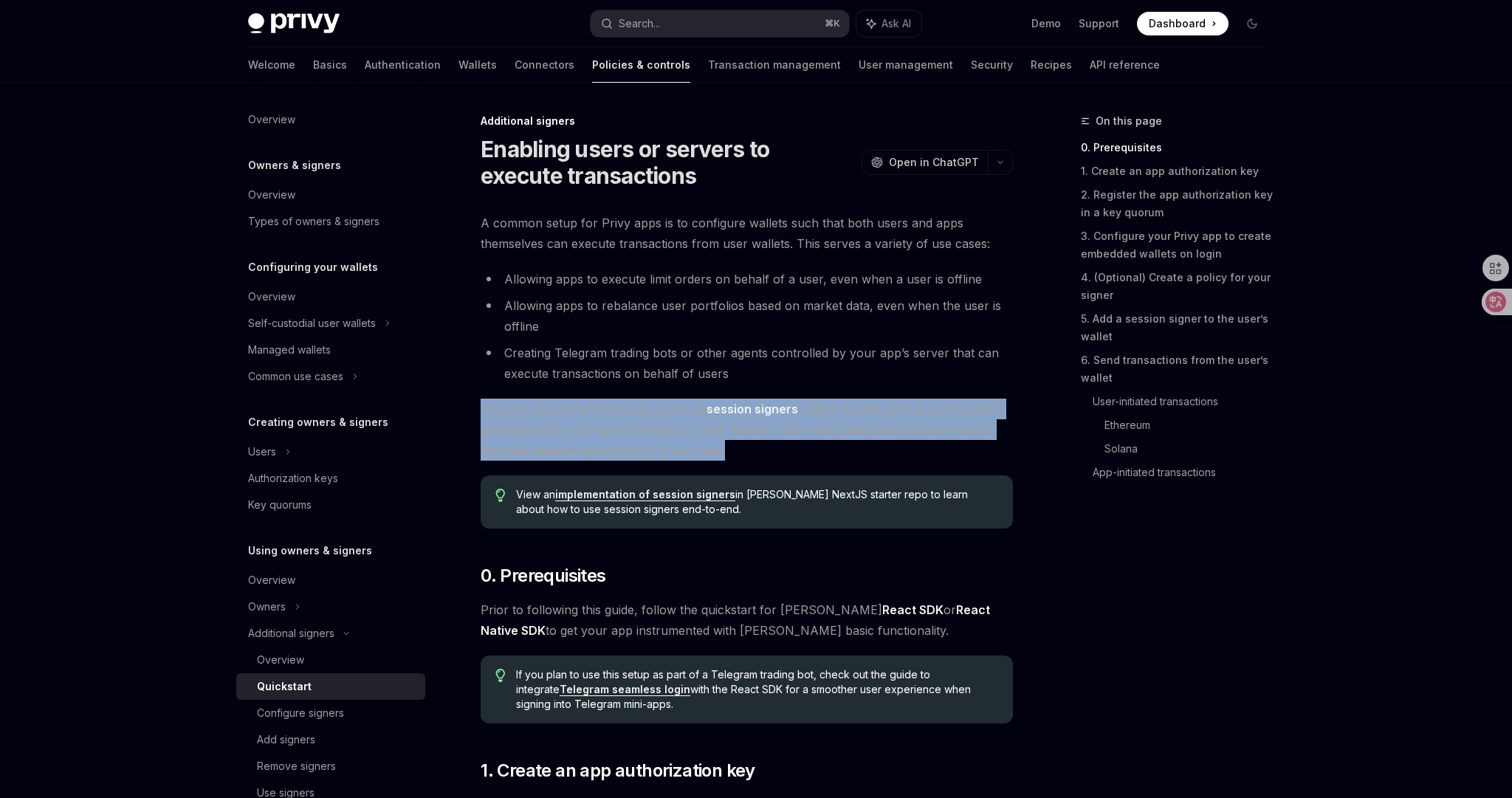
drag, startPoint x: 826, startPoint y: 450, endPoint x: 836, endPoint y: 388, distance: 62.8
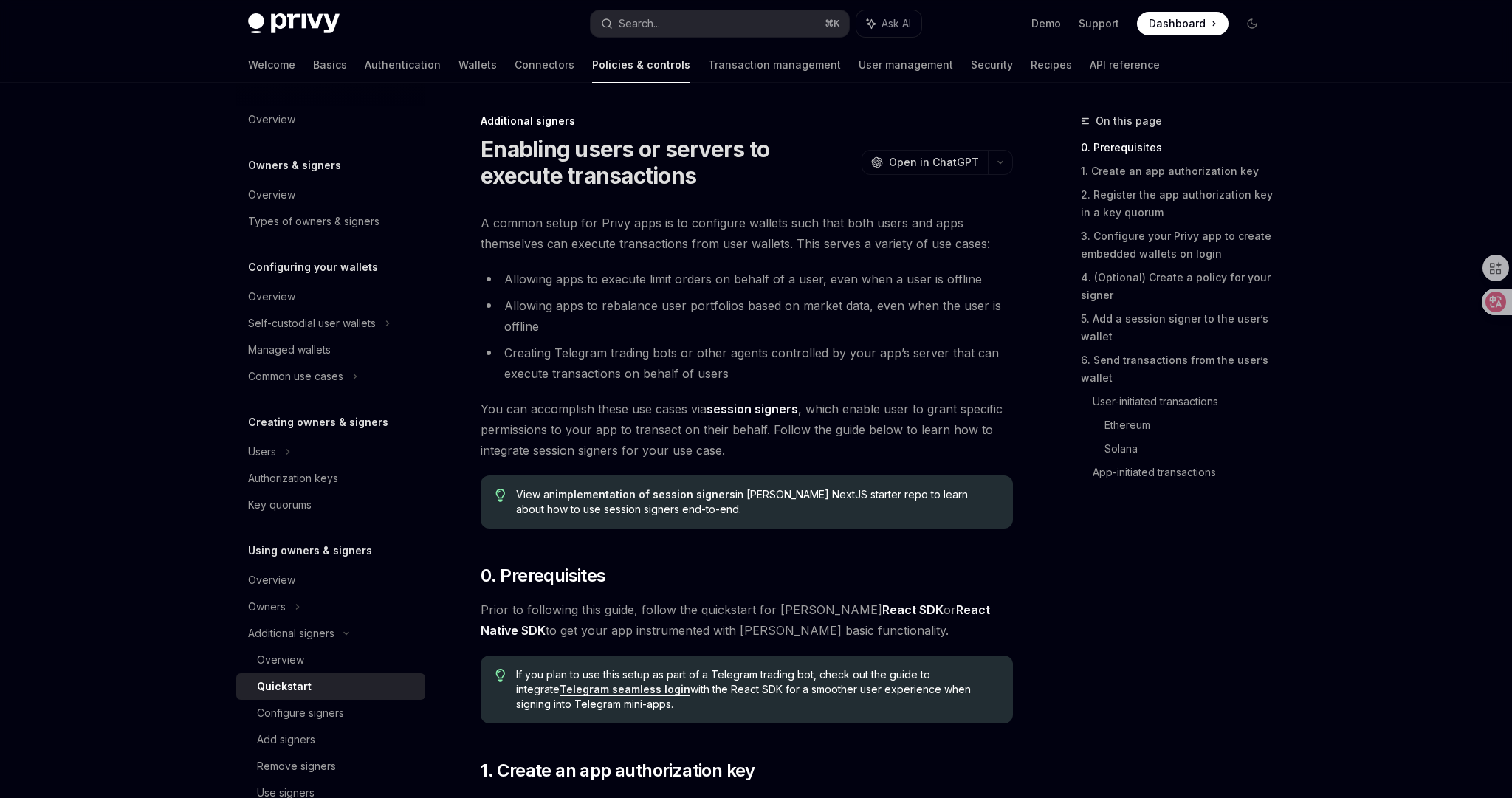
click at [834, 383] on li "Creating Telegram trading bots or other agents controlled by your app’s server …" at bounding box center [747, 363] width 532 height 42
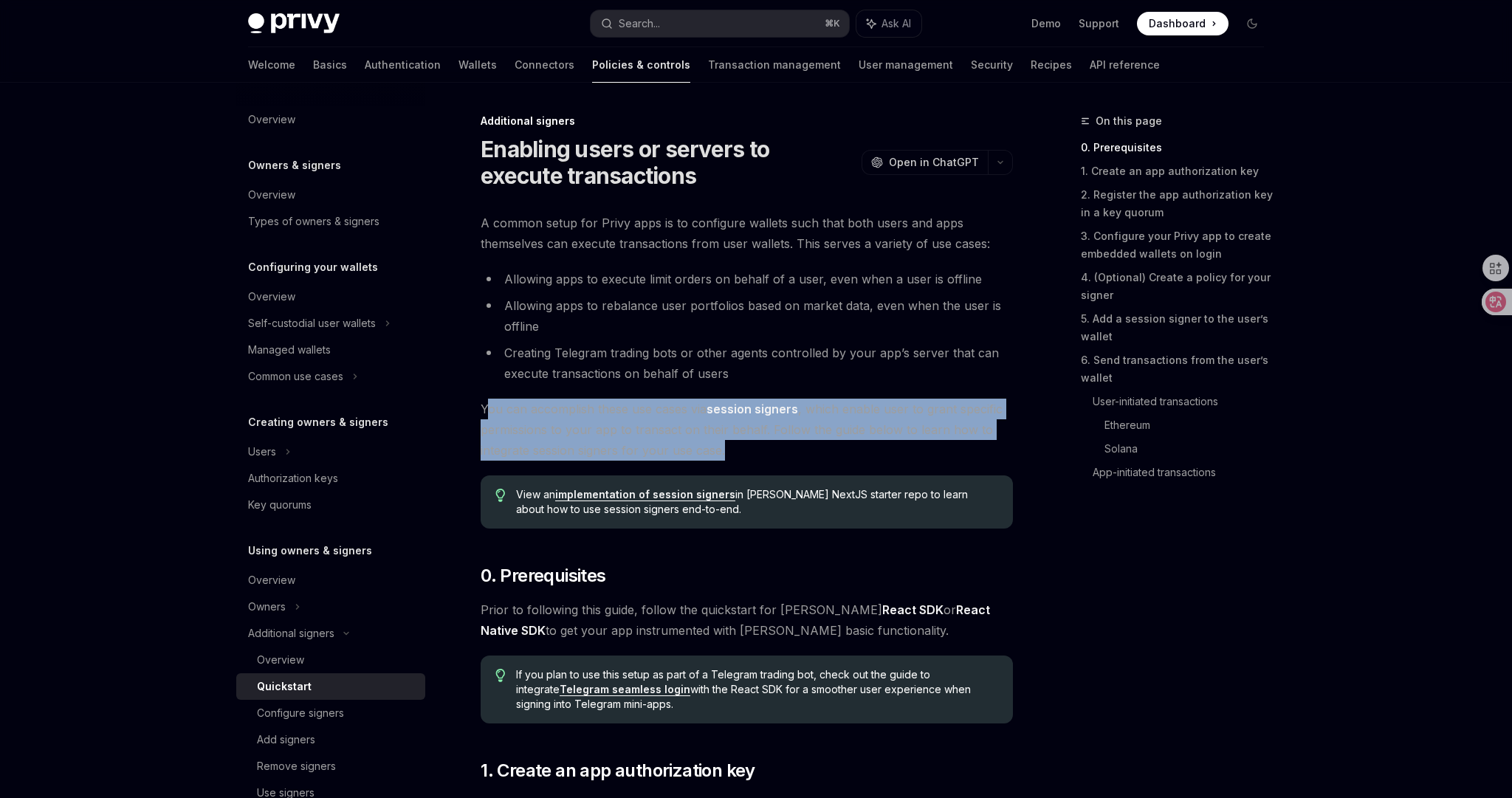
drag, startPoint x: 734, startPoint y: 450, endPoint x: 485, endPoint y: 410, distance: 252.2
click at [487, 410] on span "You can accomplish these use cases via session signers , which enable user to g…" at bounding box center [747, 430] width 532 height 62
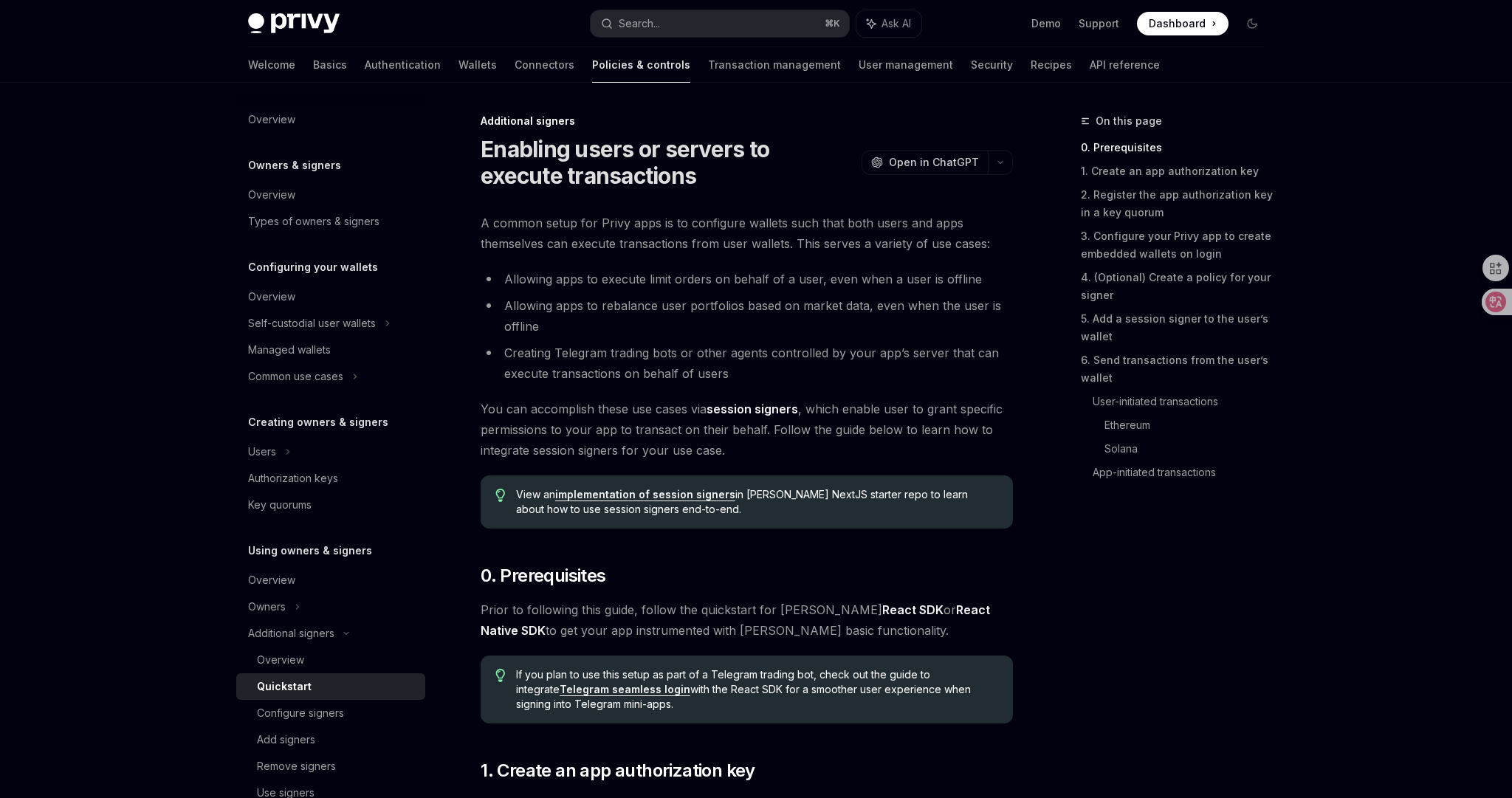
click at [483, 411] on span "You can accomplish these use cases via session signers , which enable user to g…" at bounding box center [747, 430] width 532 height 62
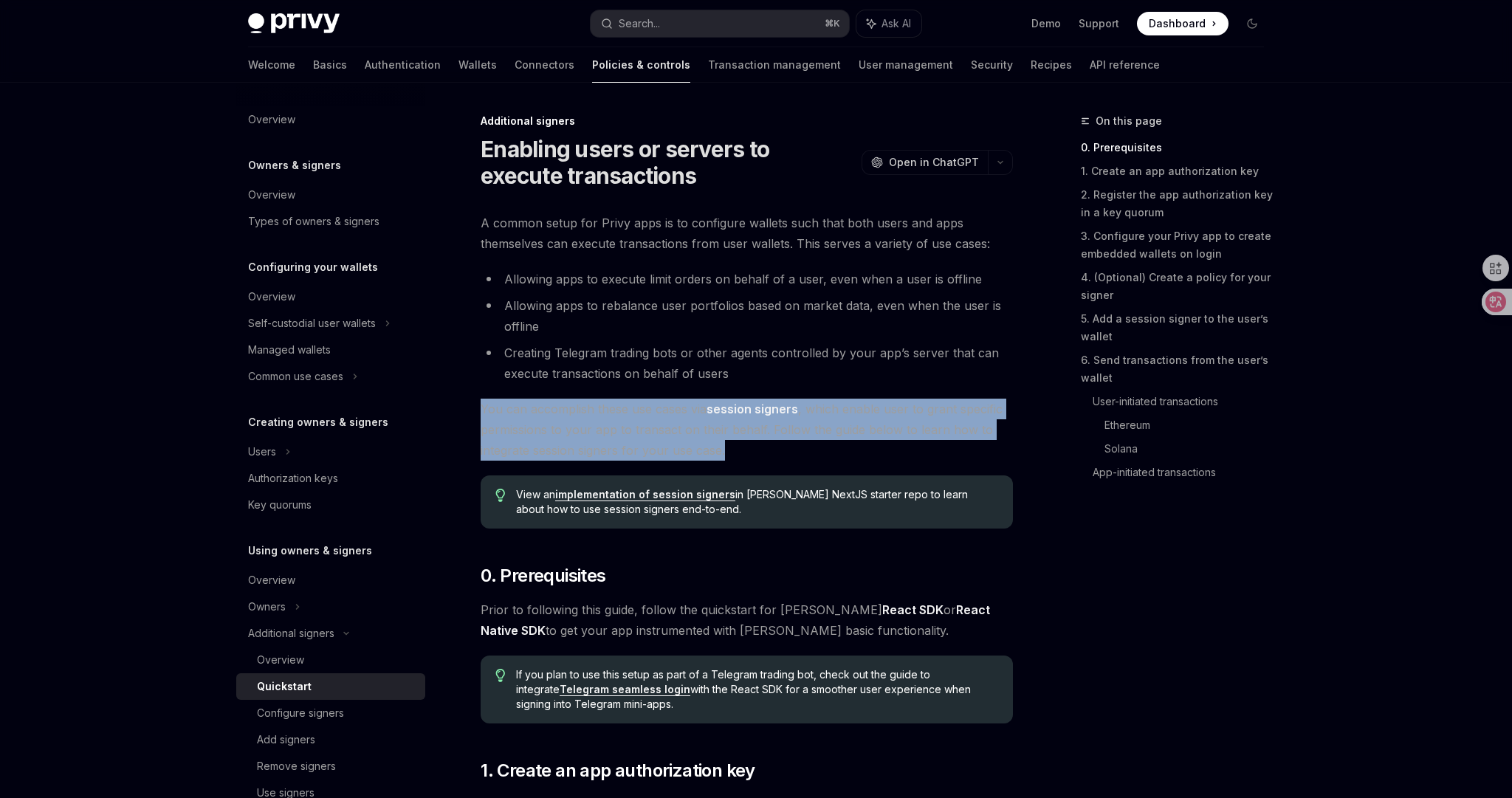
drag, startPoint x: 481, startPoint y: 411, endPoint x: 737, endPoint y: 446, distance: 258.4
click at [737, 446] on span "You can accomplish these use cases via session signers , which enable user to g…" at bounding box center [747, 430] width 532 height 62
click at [743, 452] on span "You can accomplish these use cases via session signers , which enable user to g…" at bounding box center [747, 430] width 532 height 62
drag, startPoint x: 752, startPoint y: 453, endPoint x: 468, endPoint y: 411, distance: 287.1
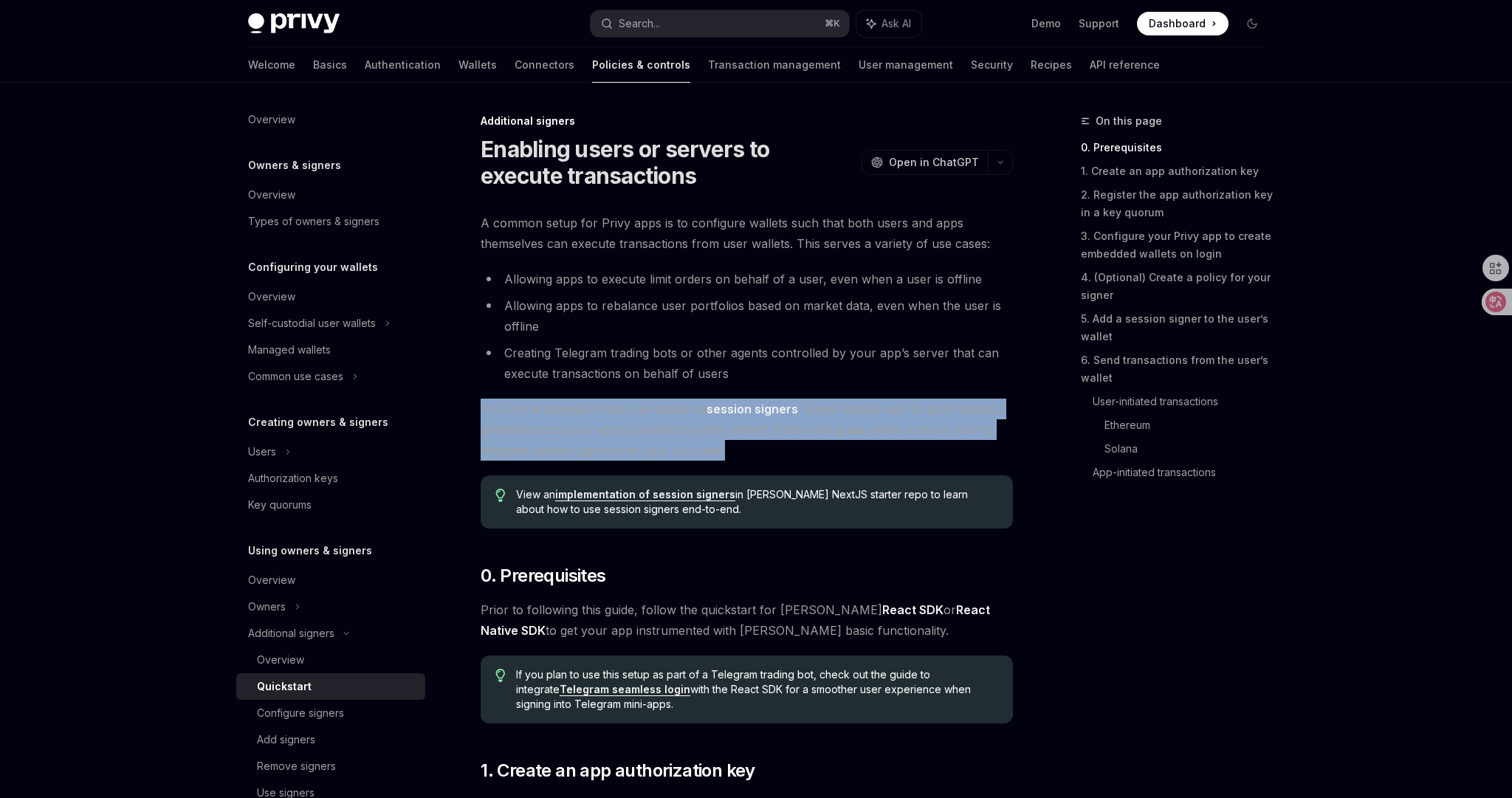
drag, startPoint x: 757, startPoint y: 451, endPoint x: 523, endPoint y: 402, distance: 239.1
click at [516, 407] on span "You can accomplish these use cases via session signers , which enable user to g…" at bounding box center [747, 430] width 532 height 62
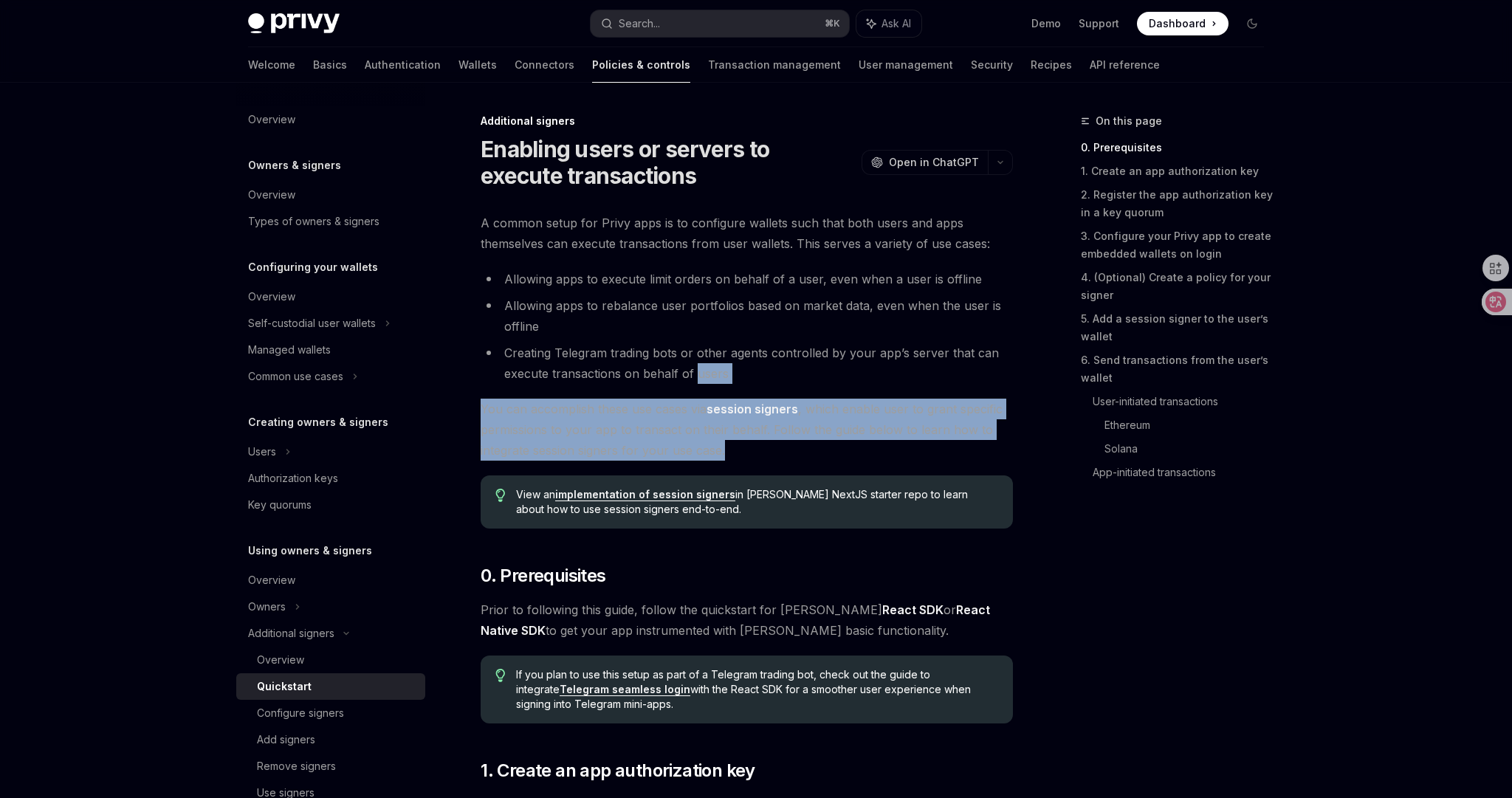
drag, startPoint x: 759, startPoint y: 450, endPoint x: 694, endPoint y: 361, distance: 110.2
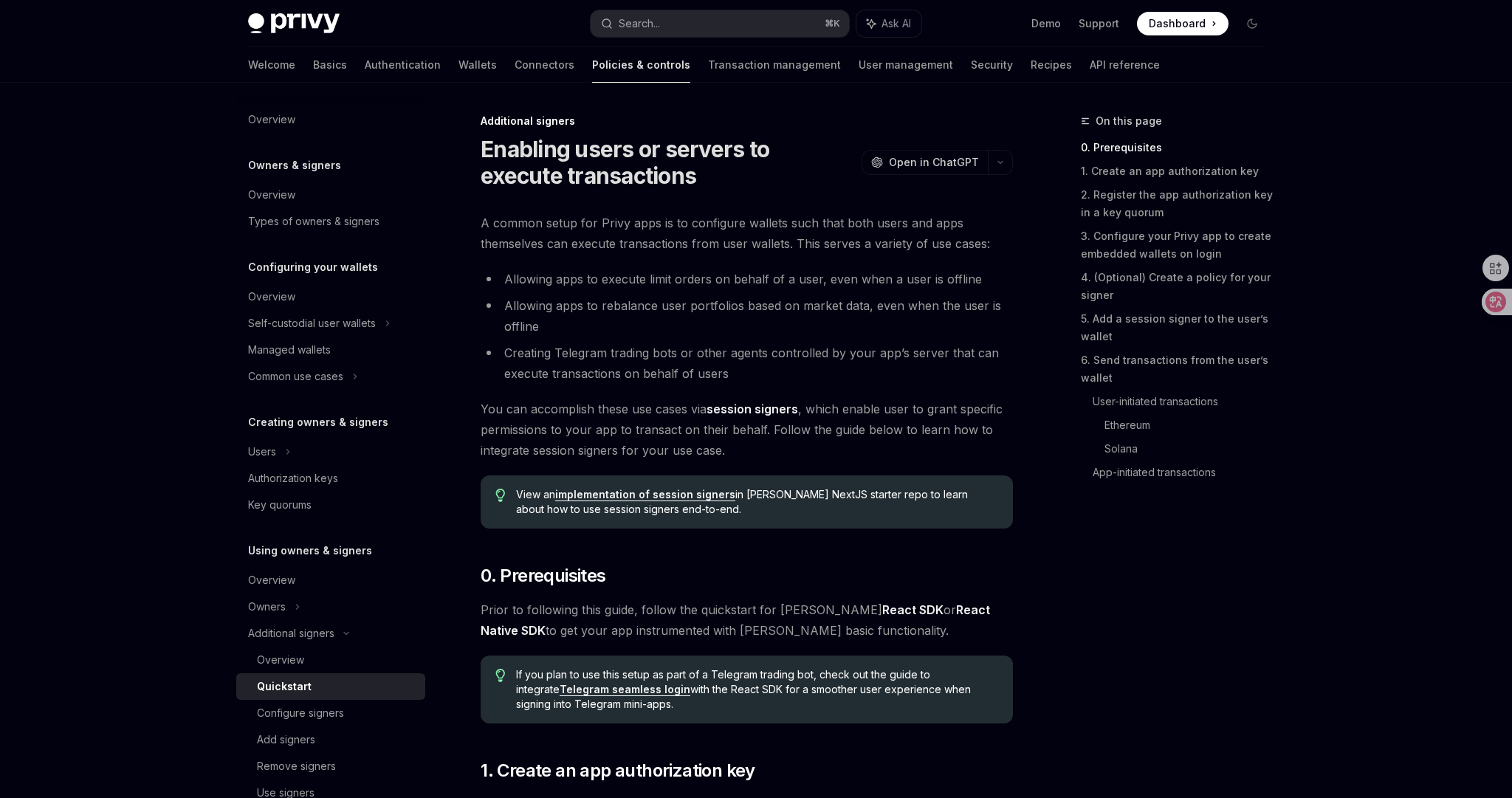
click at [702, 327] on li "Allowing apps to rebalance user portfolios based on market data, even when the …" at bounding box center [747, 315] width 532 height 42
click at [772, 357] on li "Creating Telegram trading bots or other agents controlled by your app’s server …" at bounding box center [747, 363] width 532 height 42
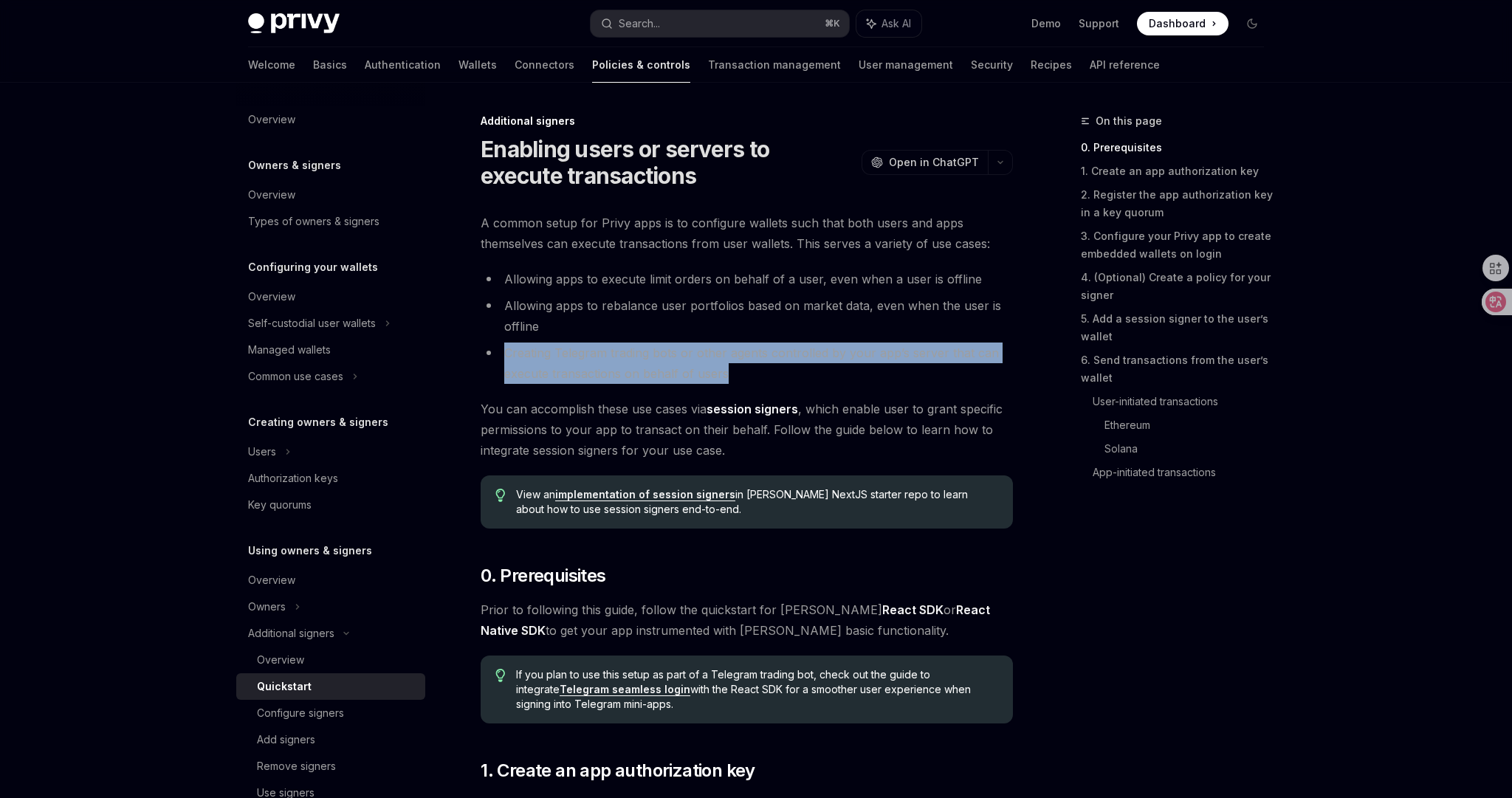
drag, startPoint x: 756, startPoint y: 374, endPoint x: 738, endPoint y: 329, distance: 48.5
click at [739, 330] on ul "Allowing apps to execute limit orders on behalf of a user, even when a user is …" at bounding box center [747, 326] width 532 height 115
click at [738, 329] on li "Allowing apps to rebalance user portfolios based on market data, even when the …" at bounding box center [747, 315] width 532 height 42
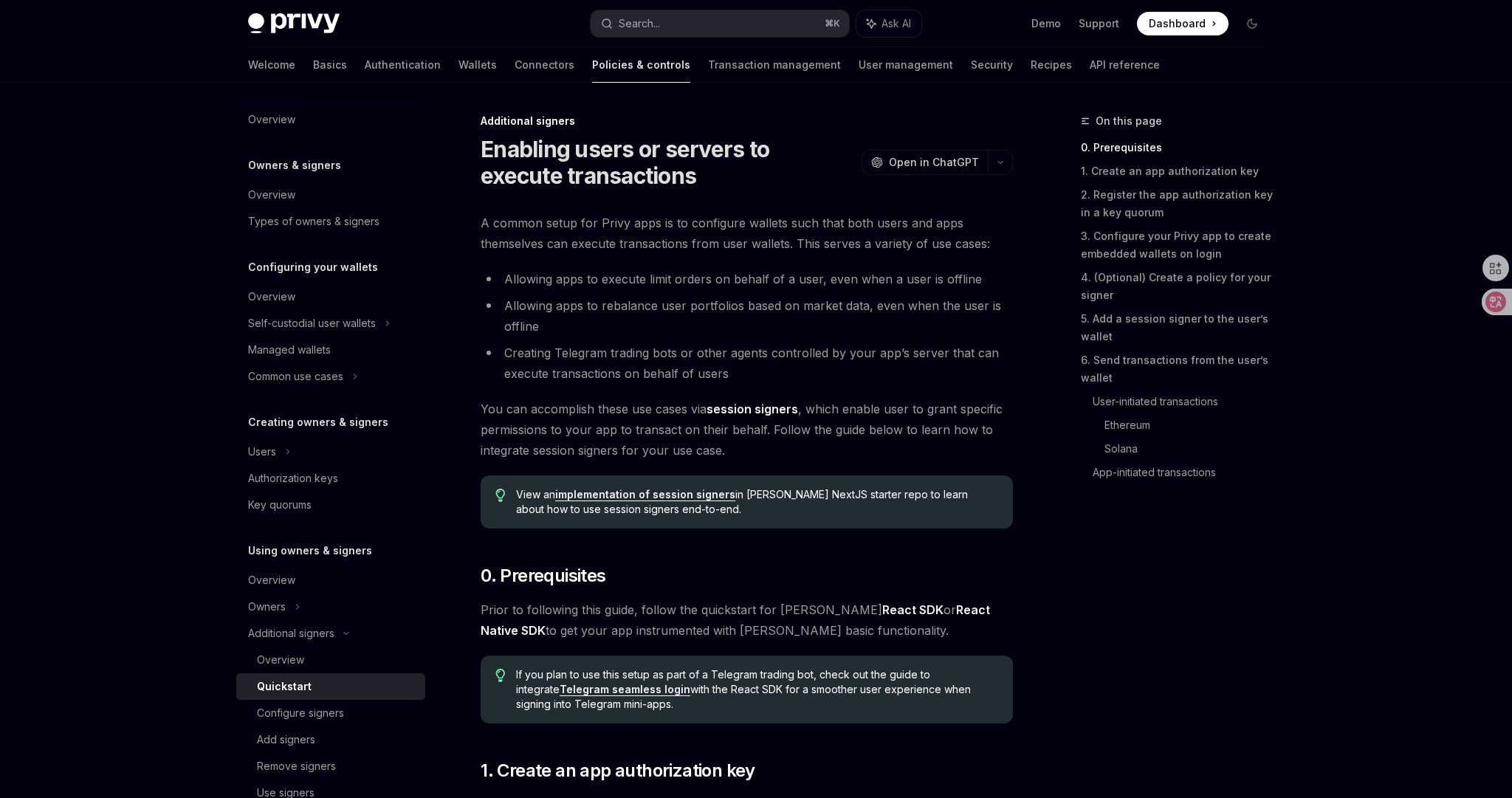
click at [864, 435] on span "You can accomplish these use cases via session signers , which enable user to g…" at bounding box center [747, 430] width 532 height 62
click at [865, 444] on span "You can accomplish these use cases via session signers , which enable user to g…" at bounding box center [747, 430] width 532 height 62
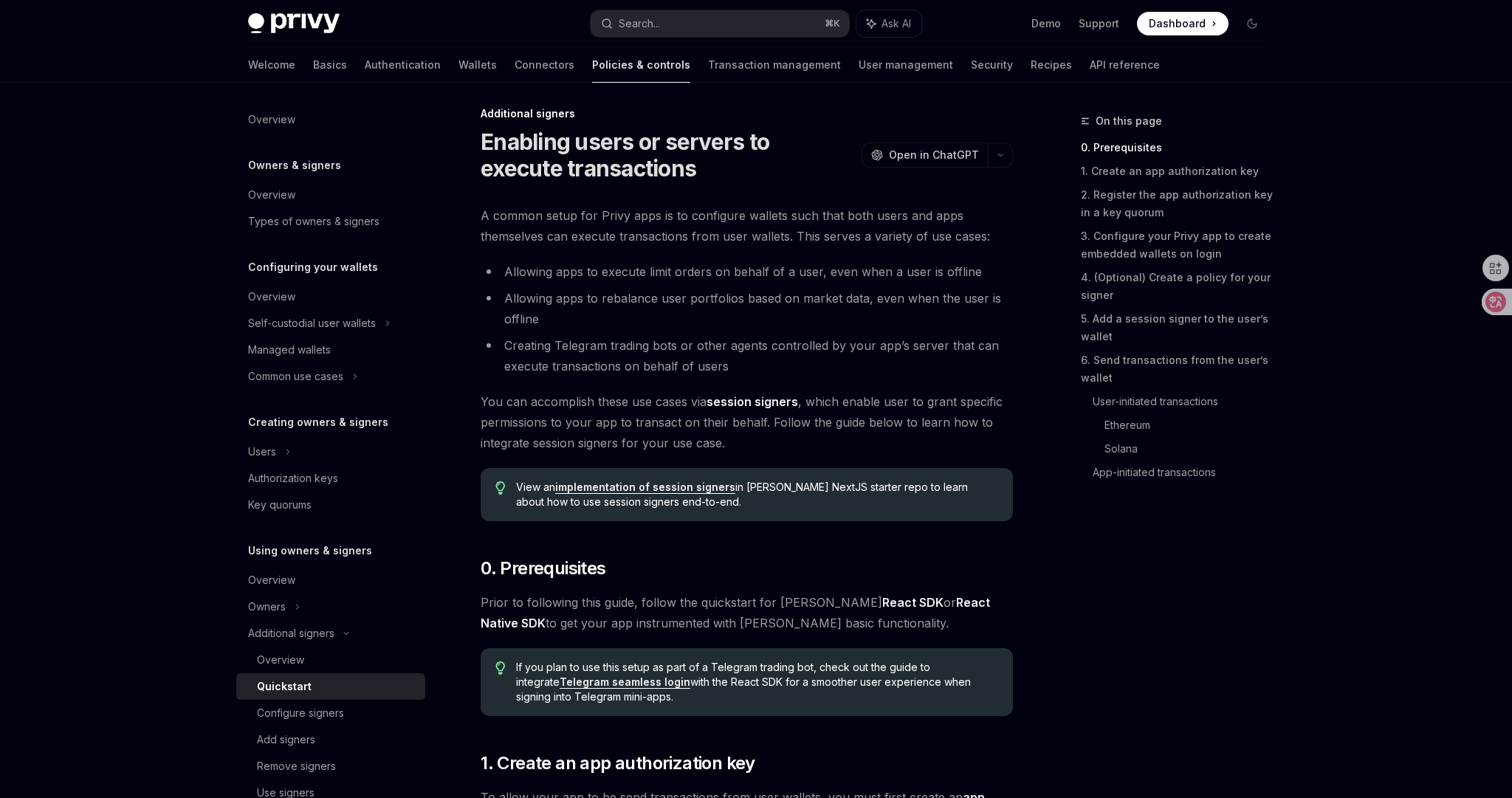
scroll to position [15, 0]
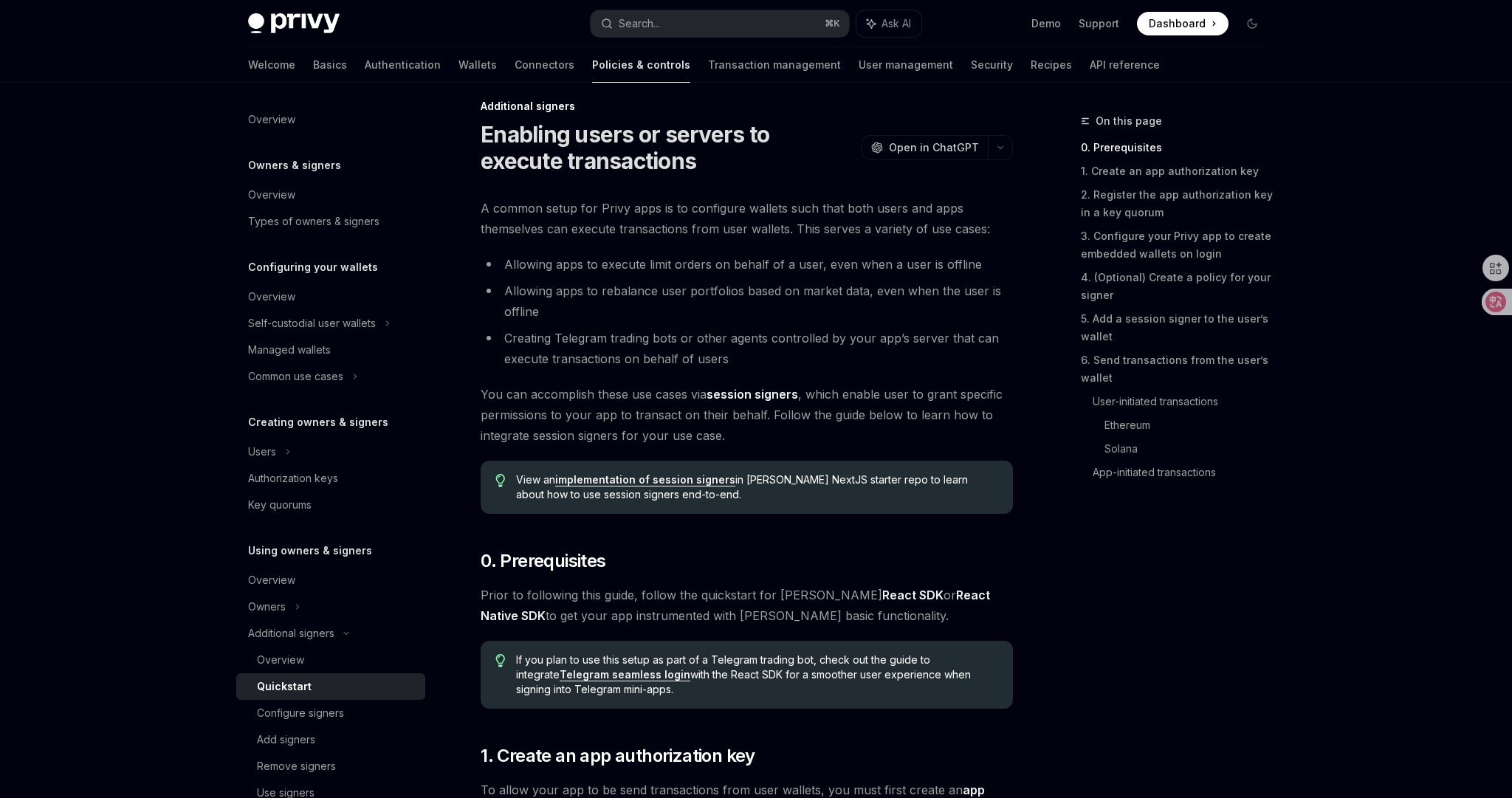
click at [865, 438] on span "You can accomplish these use cases via session signers , which enable user to g…" at bounding box center [747, 414] width 532 height 62
click at [856, 361] on li "Creating Telegram trading bots or other agents controlled by your app’s server …" at bounding box center [747, 348] width 532 height 42
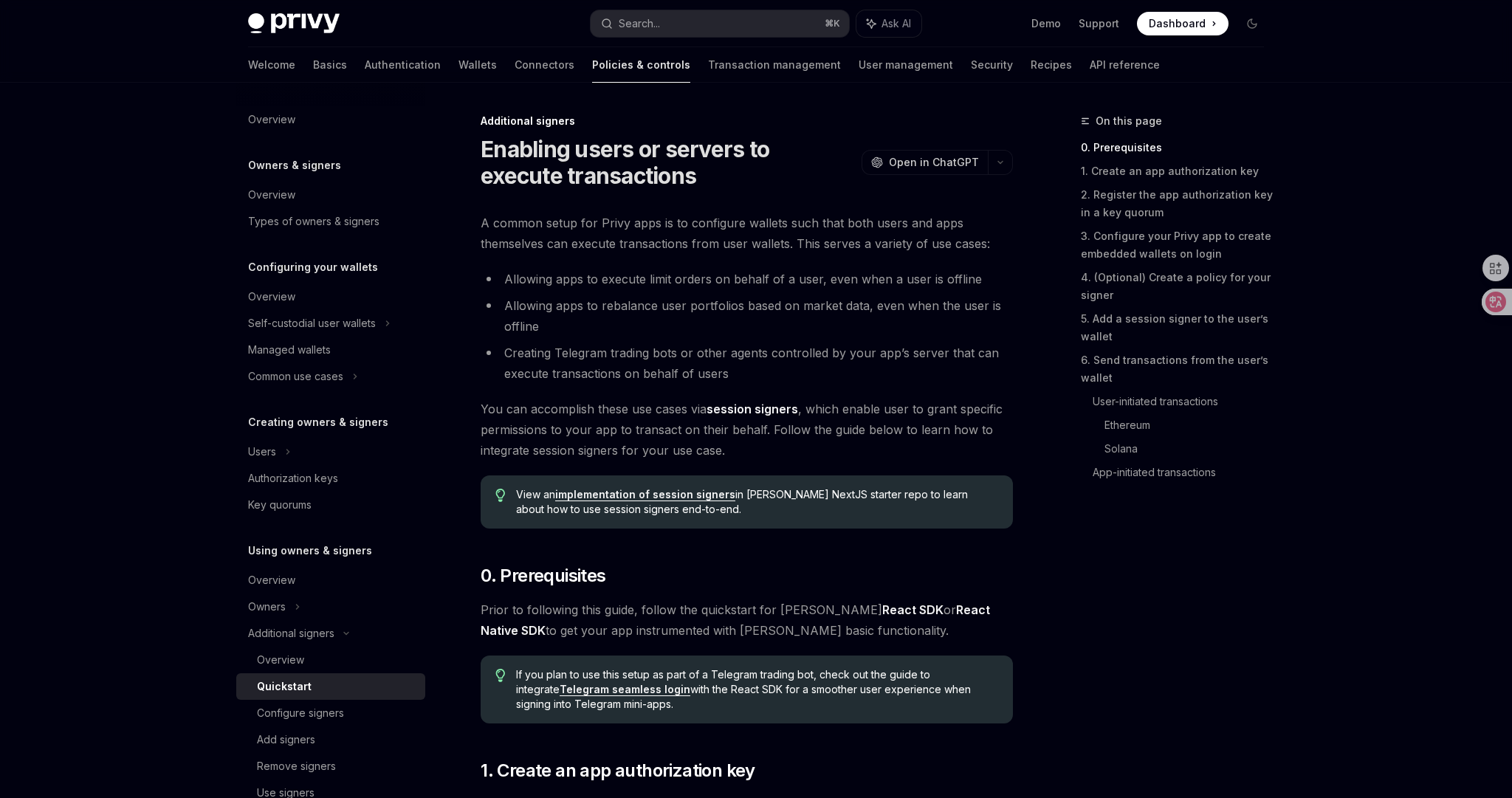
click at [805, 329] on li "Allowing apps to rebalance user portfolios based on market data, even when the …" at bounding box center [747, 315] width 532 height 42
click at [708, 74] on link "Transaction management" at bounding box center [774, 65] width 133 height 35
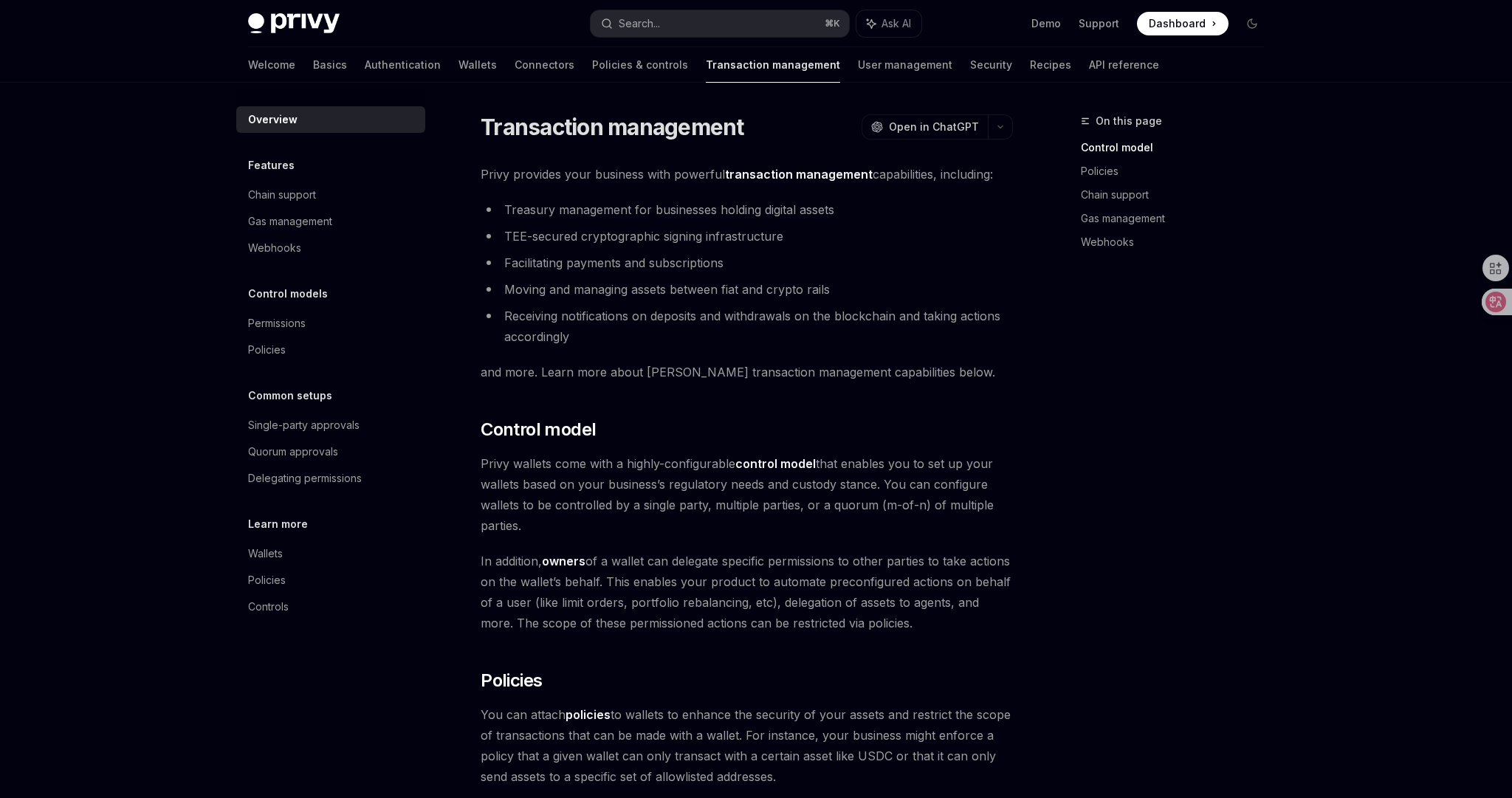
click at [748, 273] on ul "Treasury management for businesses holding digital assets TEE-secured cryptogra…" at bounding box center [747, 273] width 532 height 148
click at [847, 247] on ul "Treasury management for businesses holding digital assets TEE-secured cryptogra…" at bounding box center [747, 273] width 532 height 148
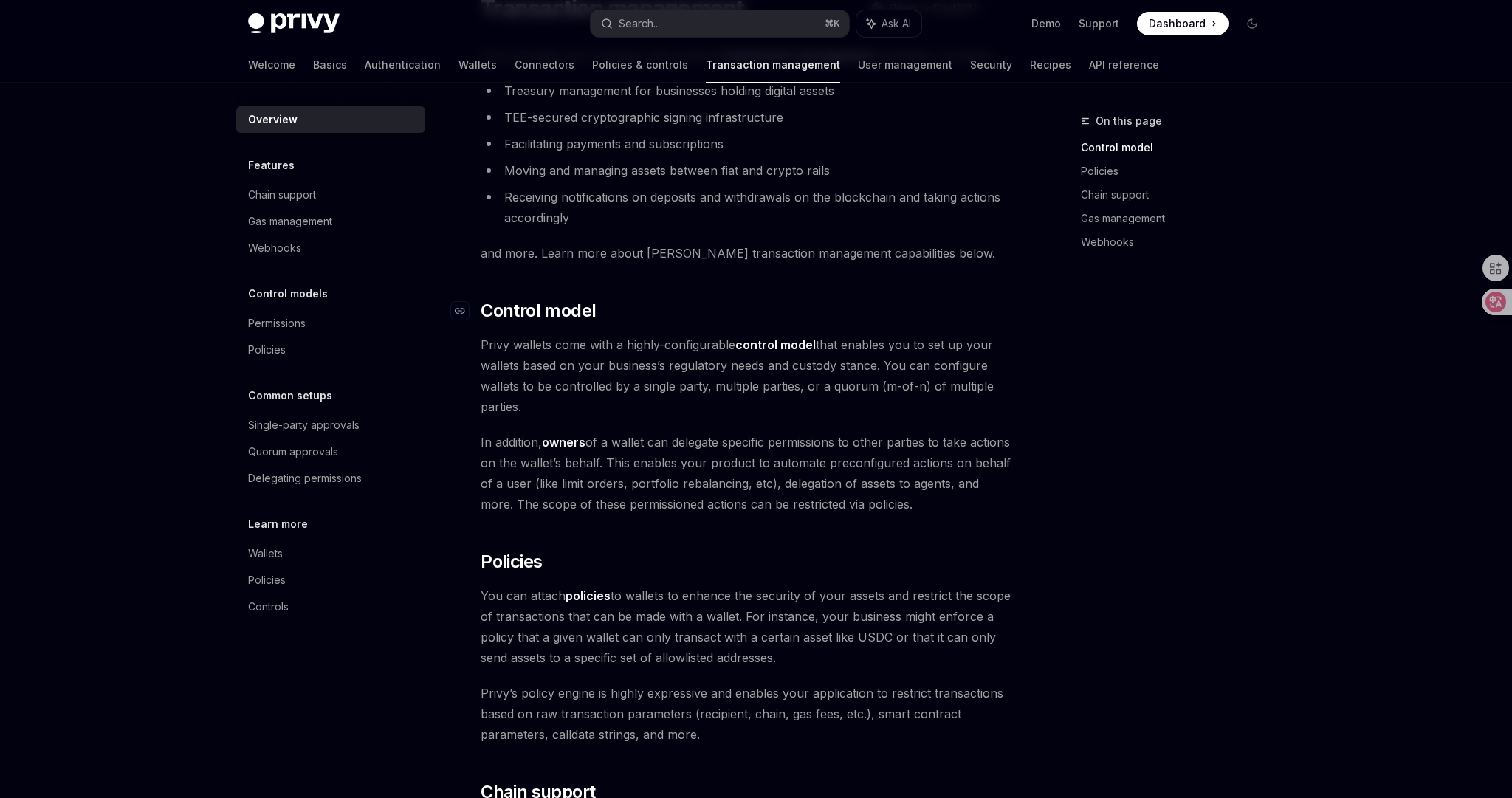
scroll to position [569, 0]
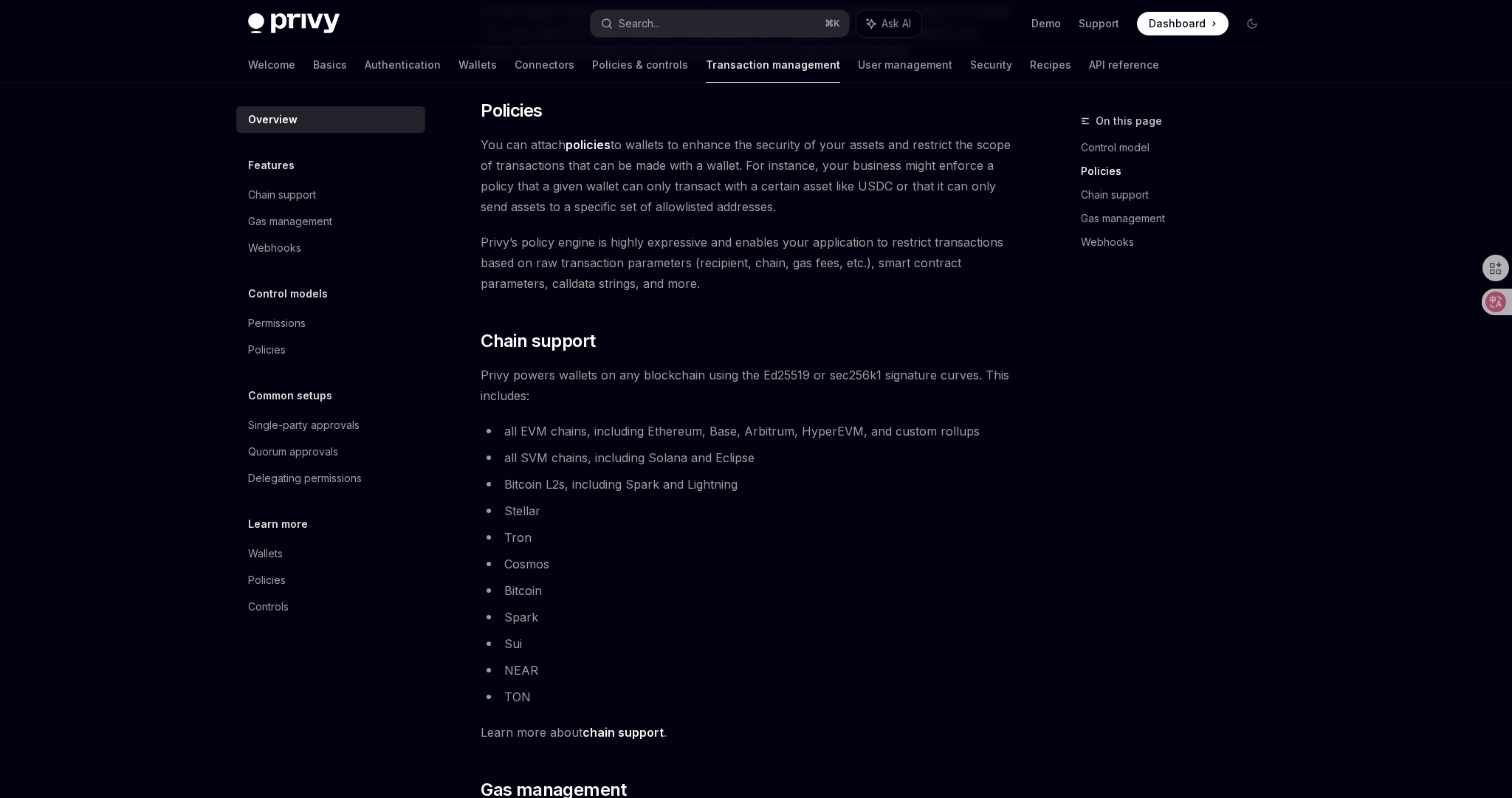
click at [826, 527] on li "Tron" at bounding box center [747, 537] width 532 height 20
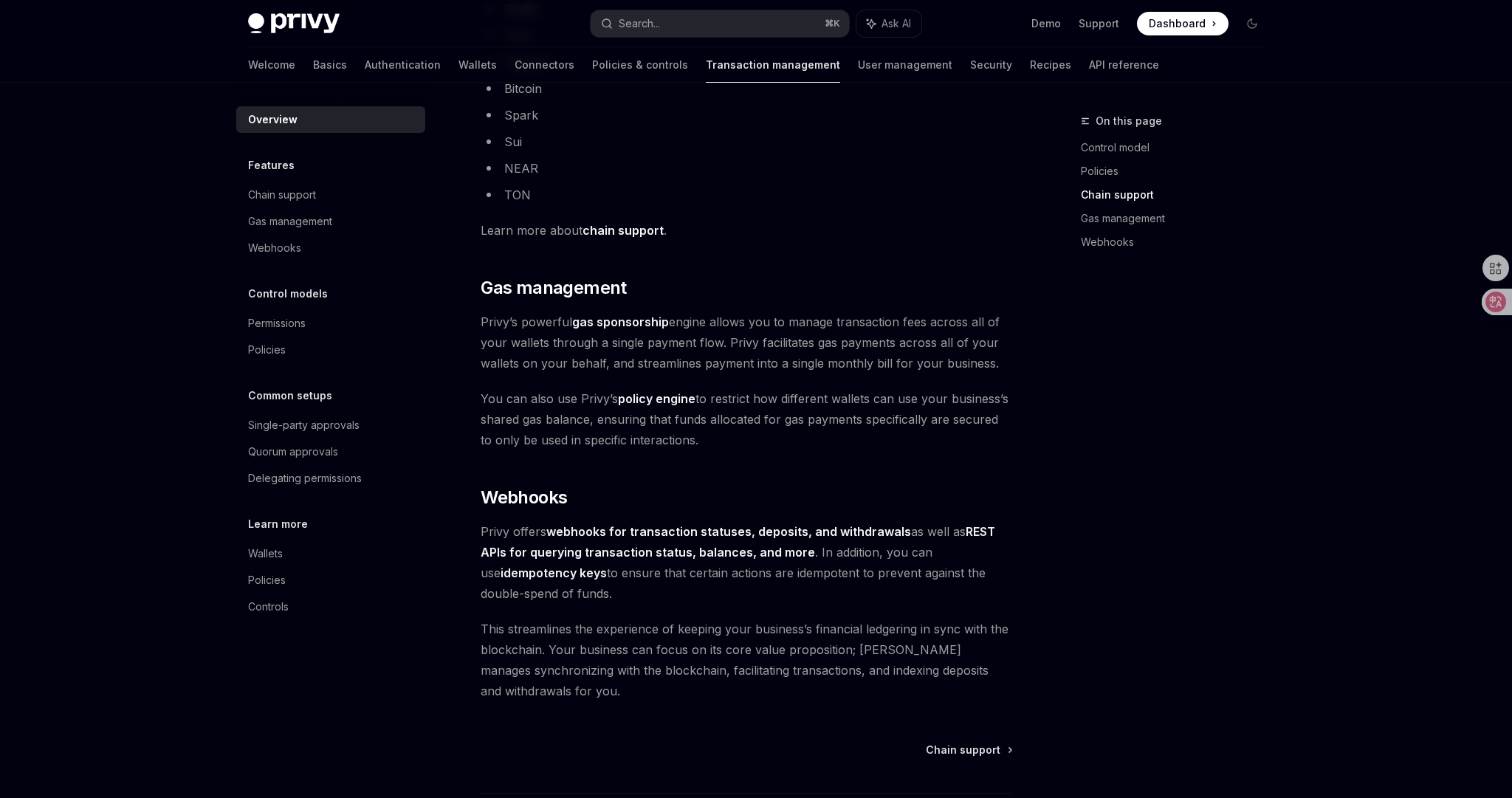
scroll to position [1084, 0]
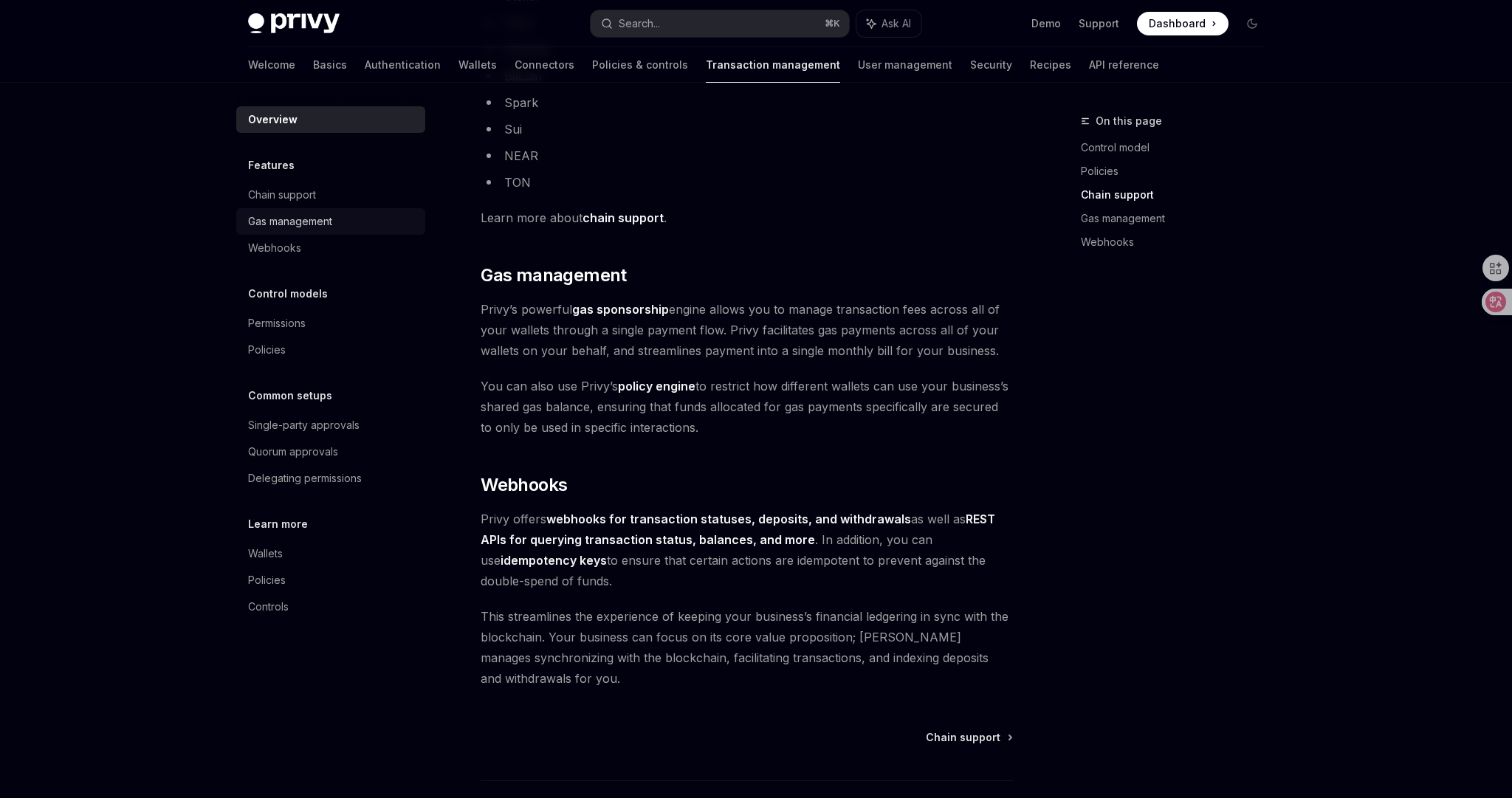
click at [295, 215] on div "Gas management" at bounding box center [290, 221] width 84 height 18
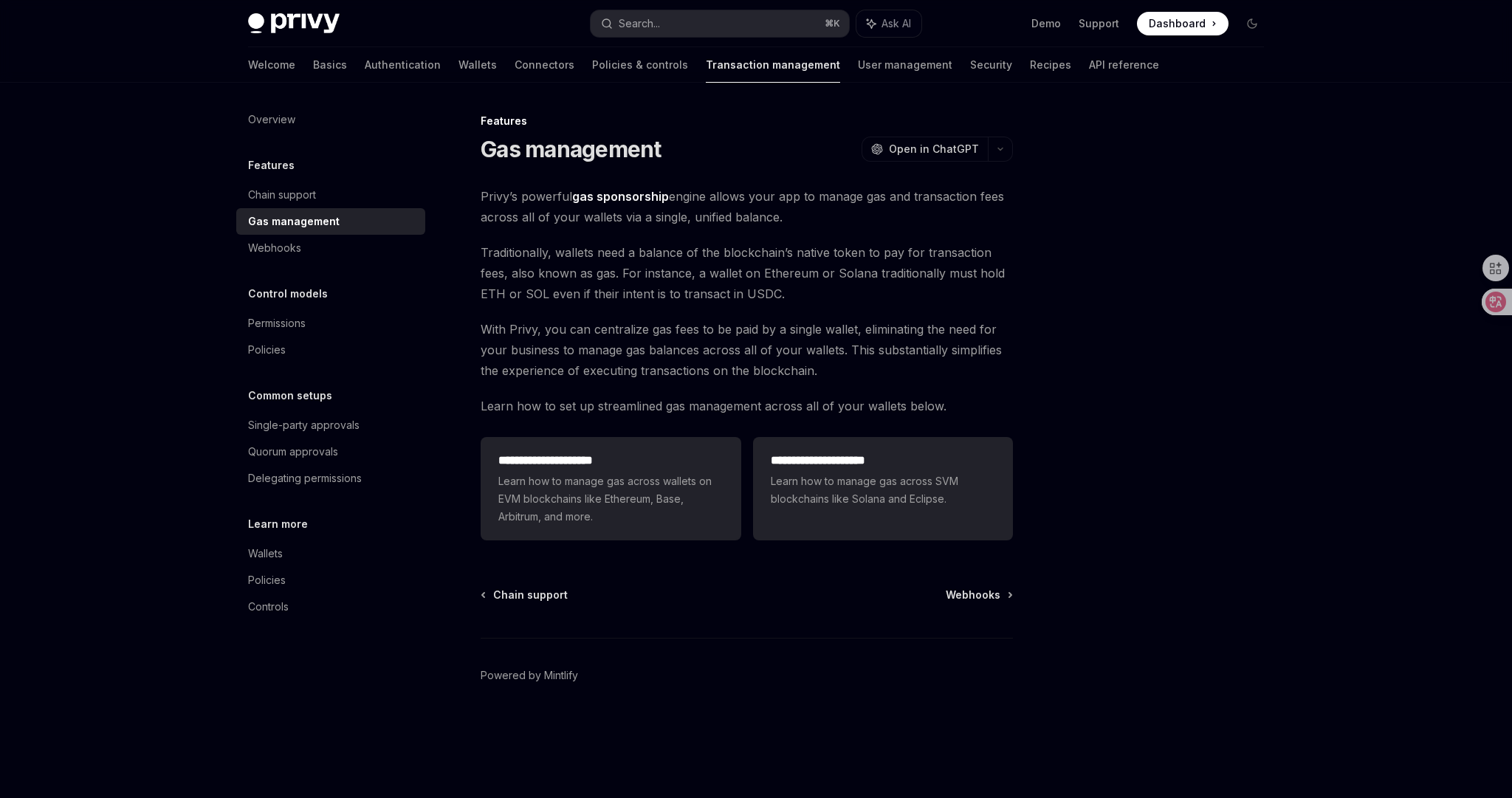
click at [811, 316] on div "**********" at bounding box center [747, 366] width 532 height 360
click at [635, 455] on h2 "**********" at bounding box center [610, 461] width 224 height 18
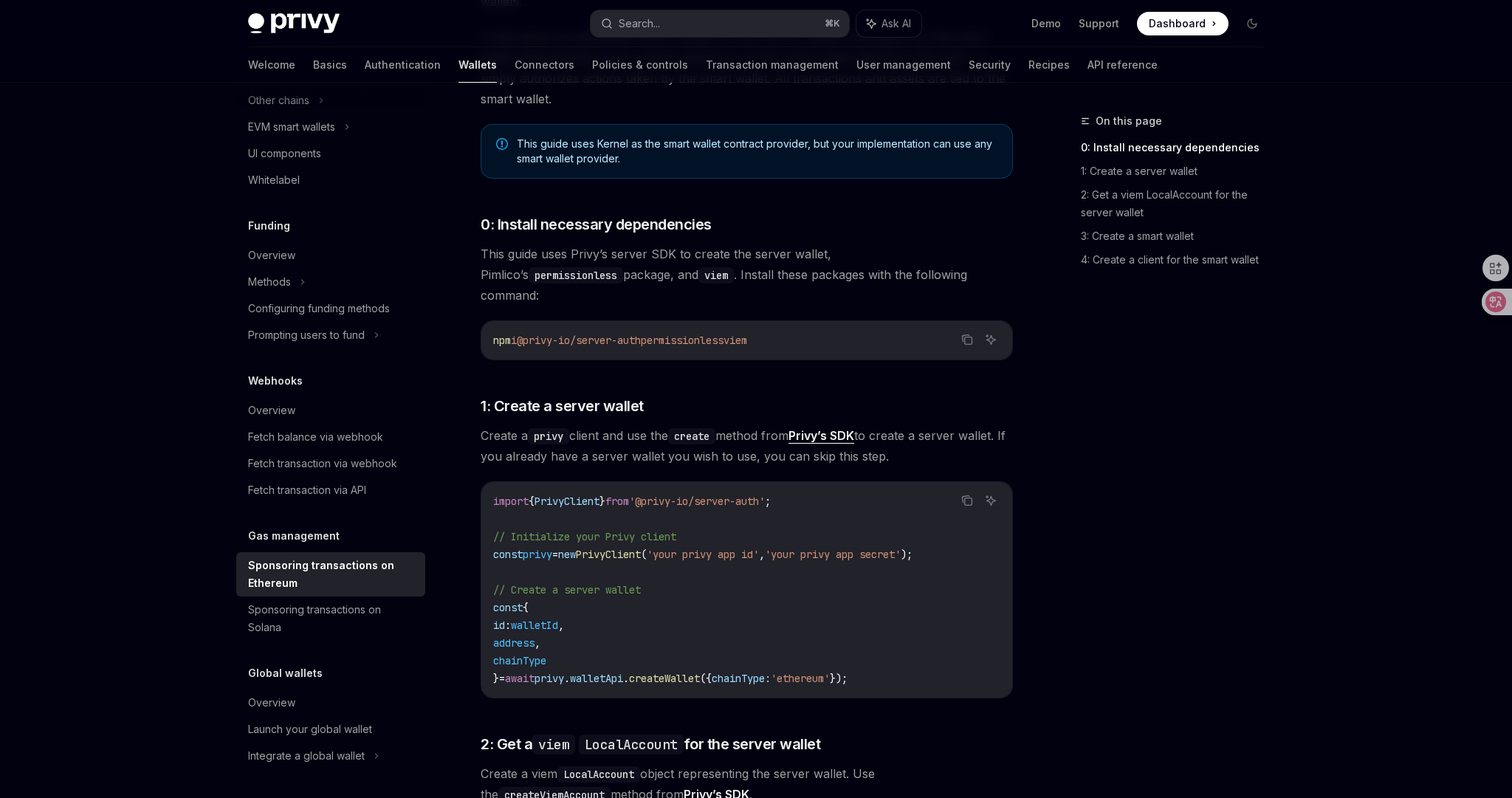
scroll to position [393, 0]
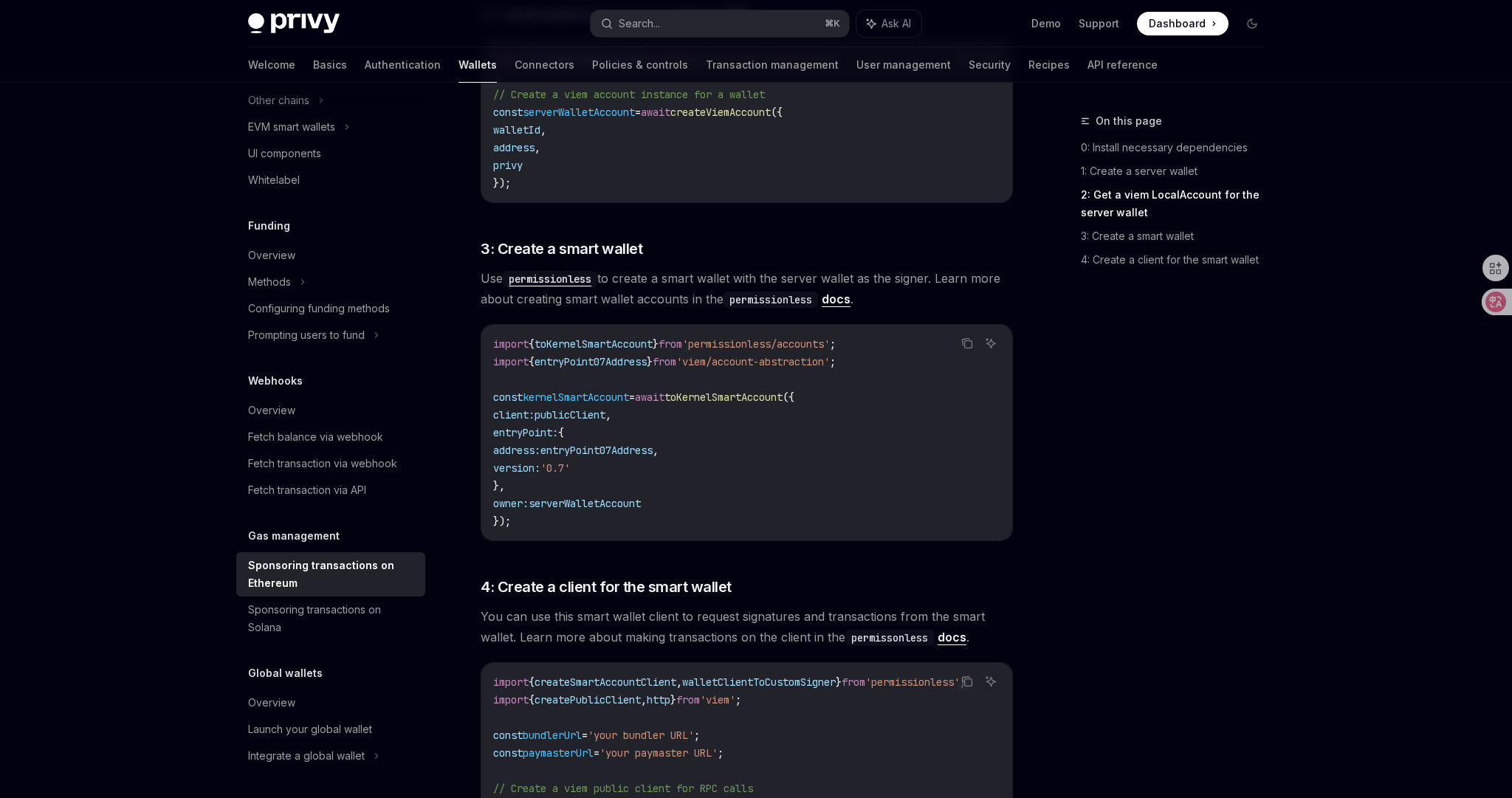
scroll to position [1175, 0]
click at [689, 604] on span "You can use this smart wallet client to request signatures and transactions fro…" at bounding box center [747, 624] width 532 height 42
click at [676, 487] on code "import { toKernelSmartAccount } from 'permissionless/accounts' ; import { entry…" at bounding box center [747, 430] width 508 height 195
click at [1046, 538] on div "On this page 0: Install necessary dependencies 1: Create a server wallet 2: Get…" at bounding box center [756, 164] width 1040 height 2514
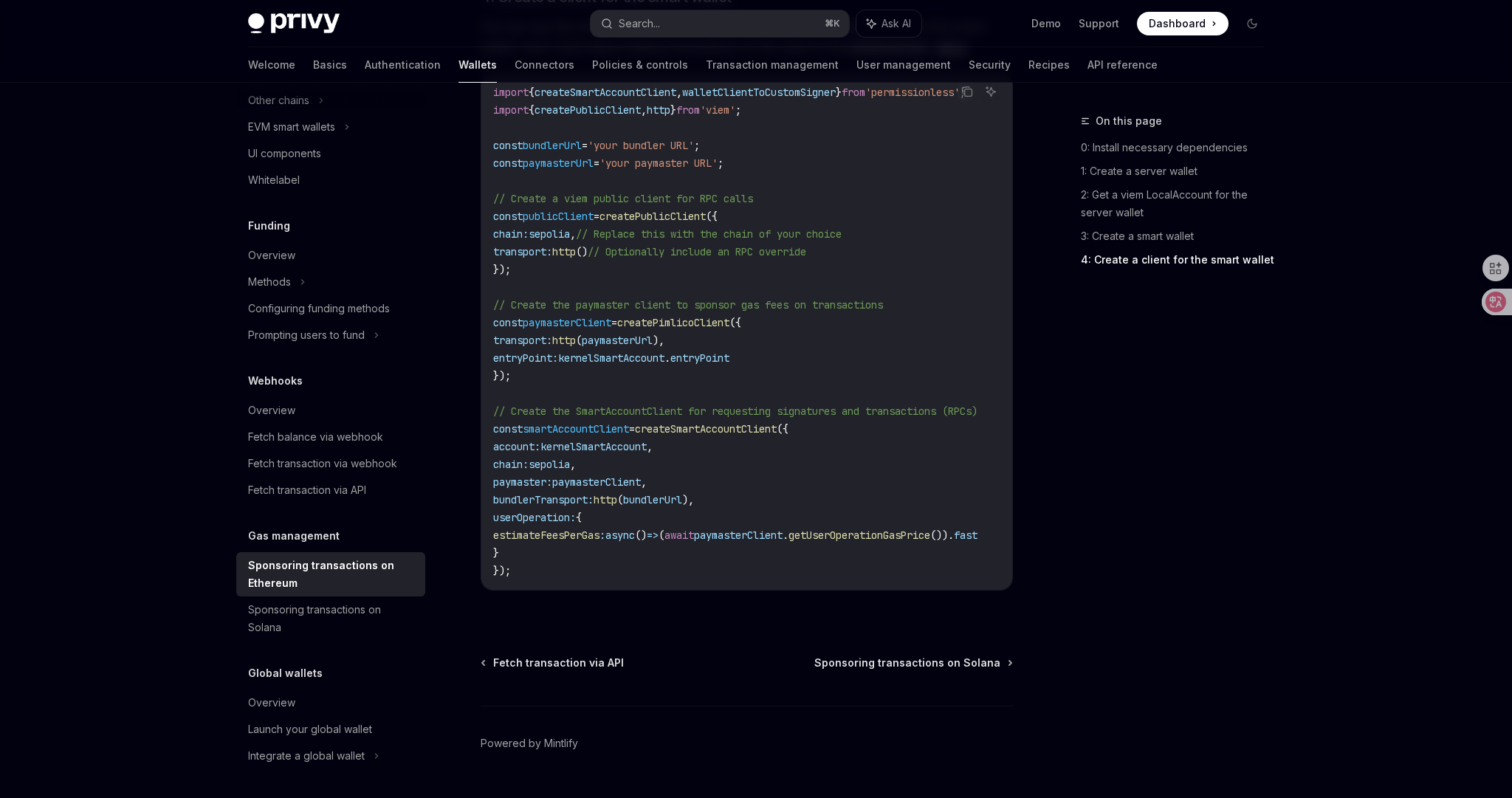
scroll to position [478, 0]
click at [304, 708] on div "Overview" at bounding box center [332, 702] width 168 height 18
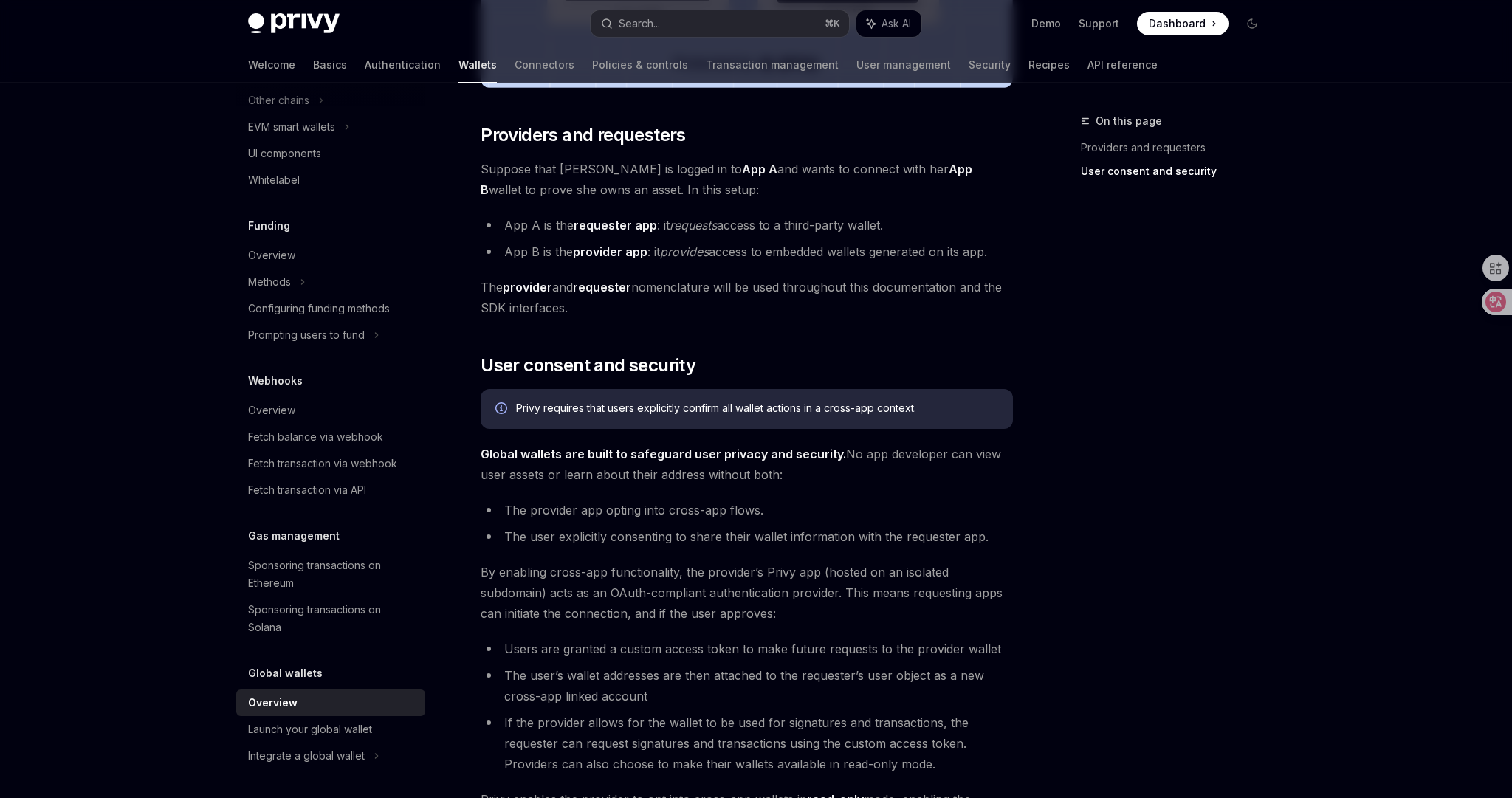
scroll to position [647, 0]
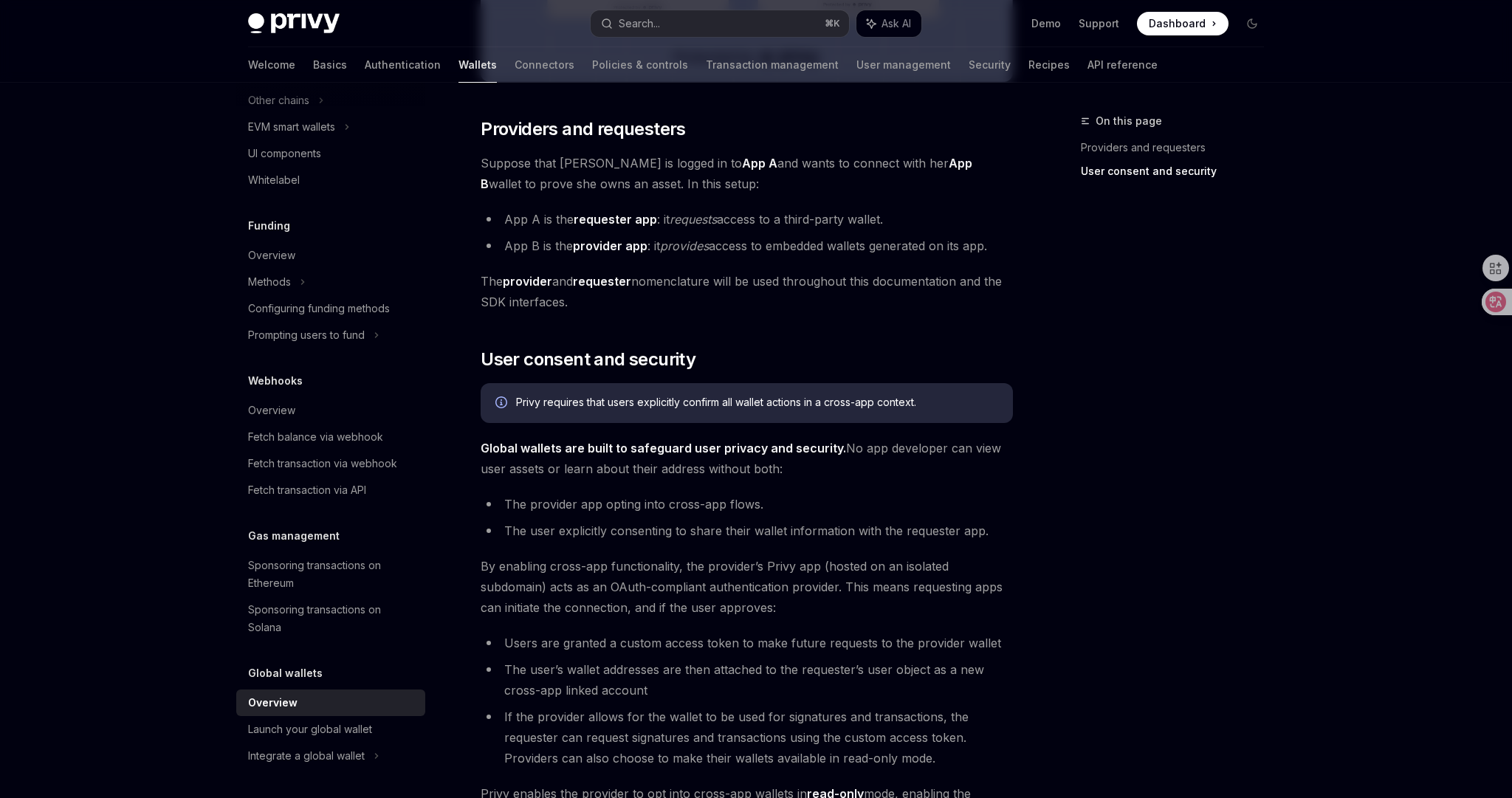
click at [1029, 507] on div "On this page Providers and requesters User consent and security Global wallets …" at bounding box center [756, 329] width 1040 height 1788
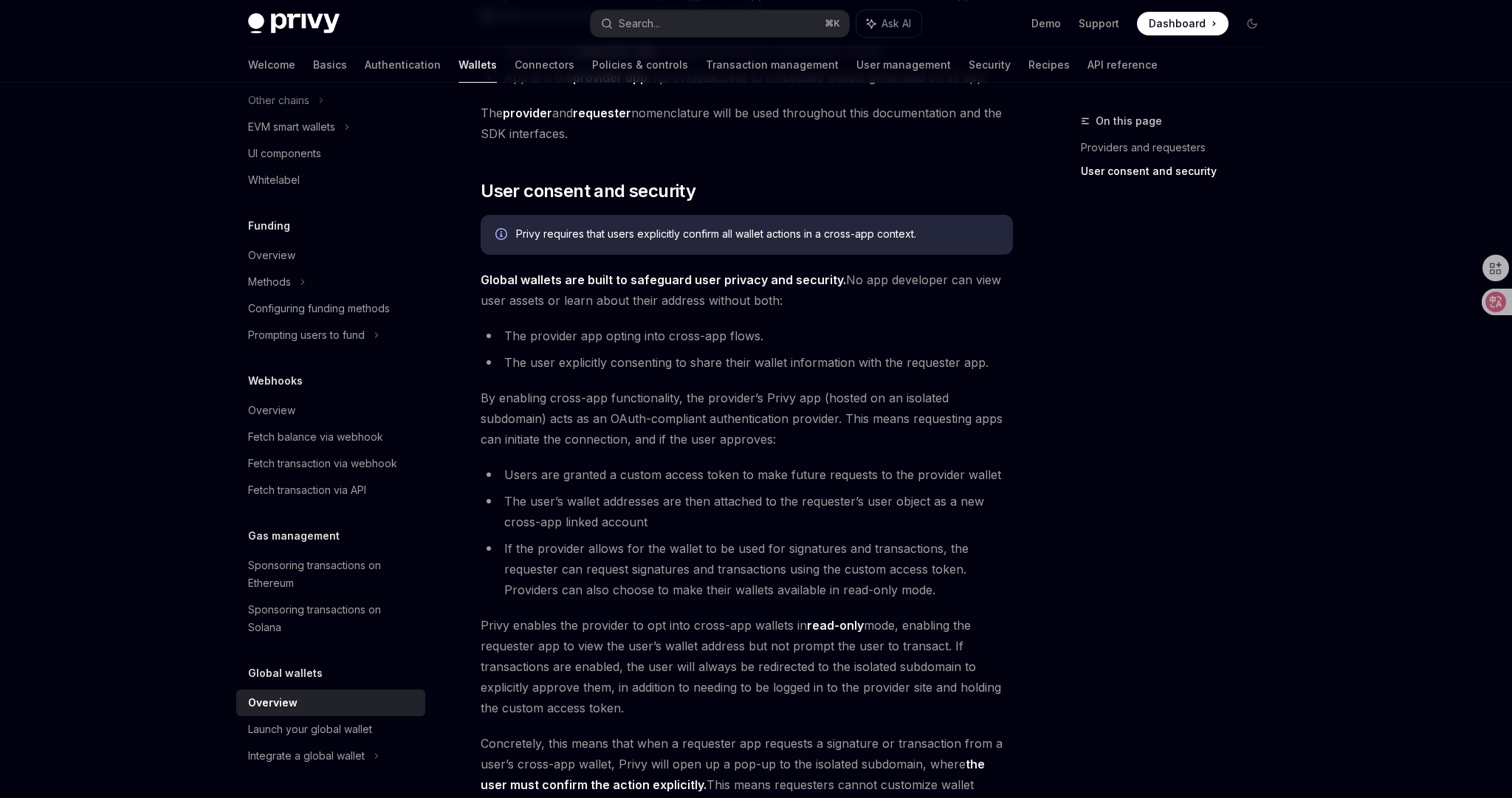
scroll to position [823, 0]
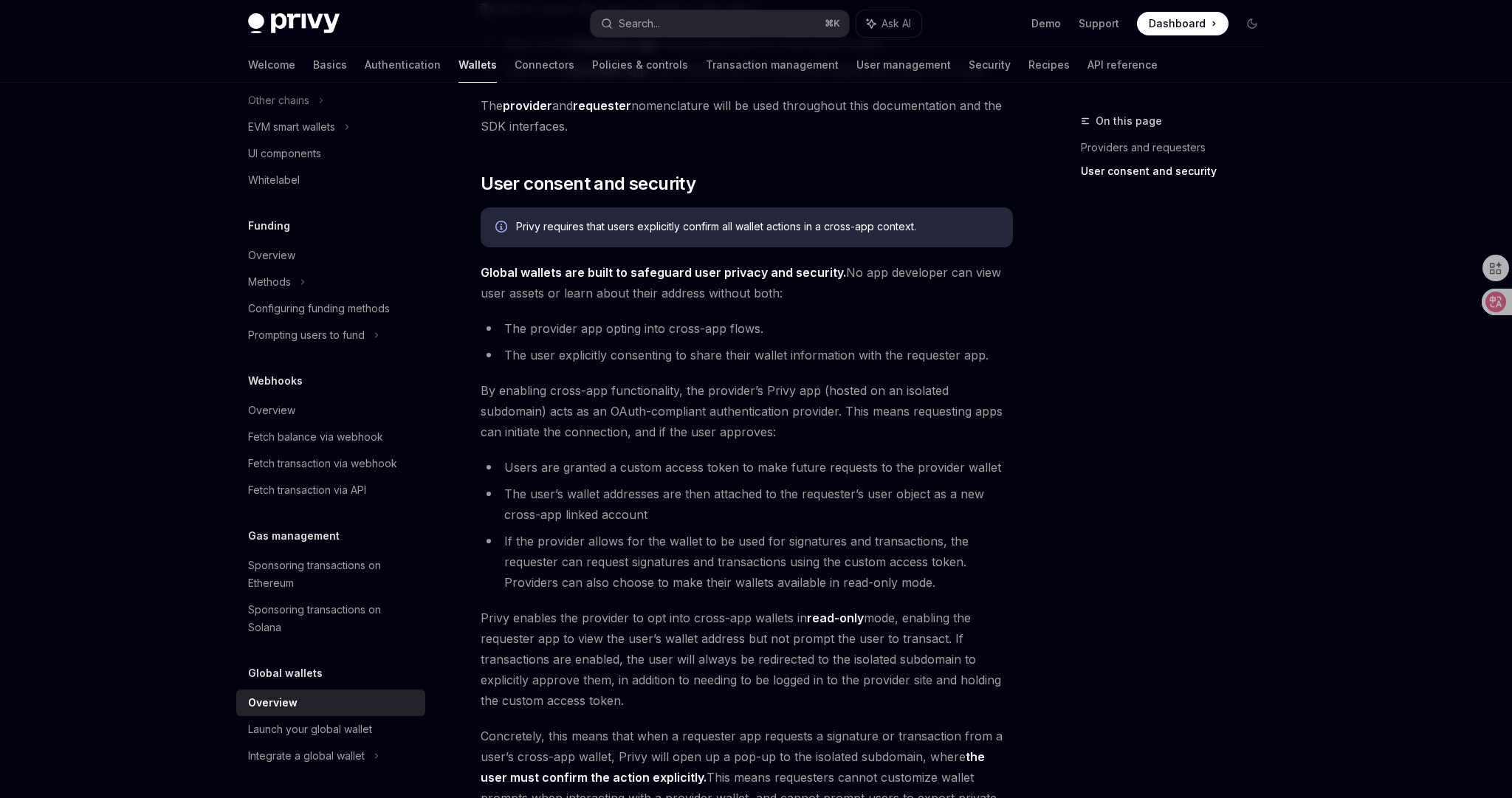
click at [1029, 515] on div "On this page Providers and requesters User consent and security Global wallets …" at bounding box center [756, 154] width 1040 height 1788
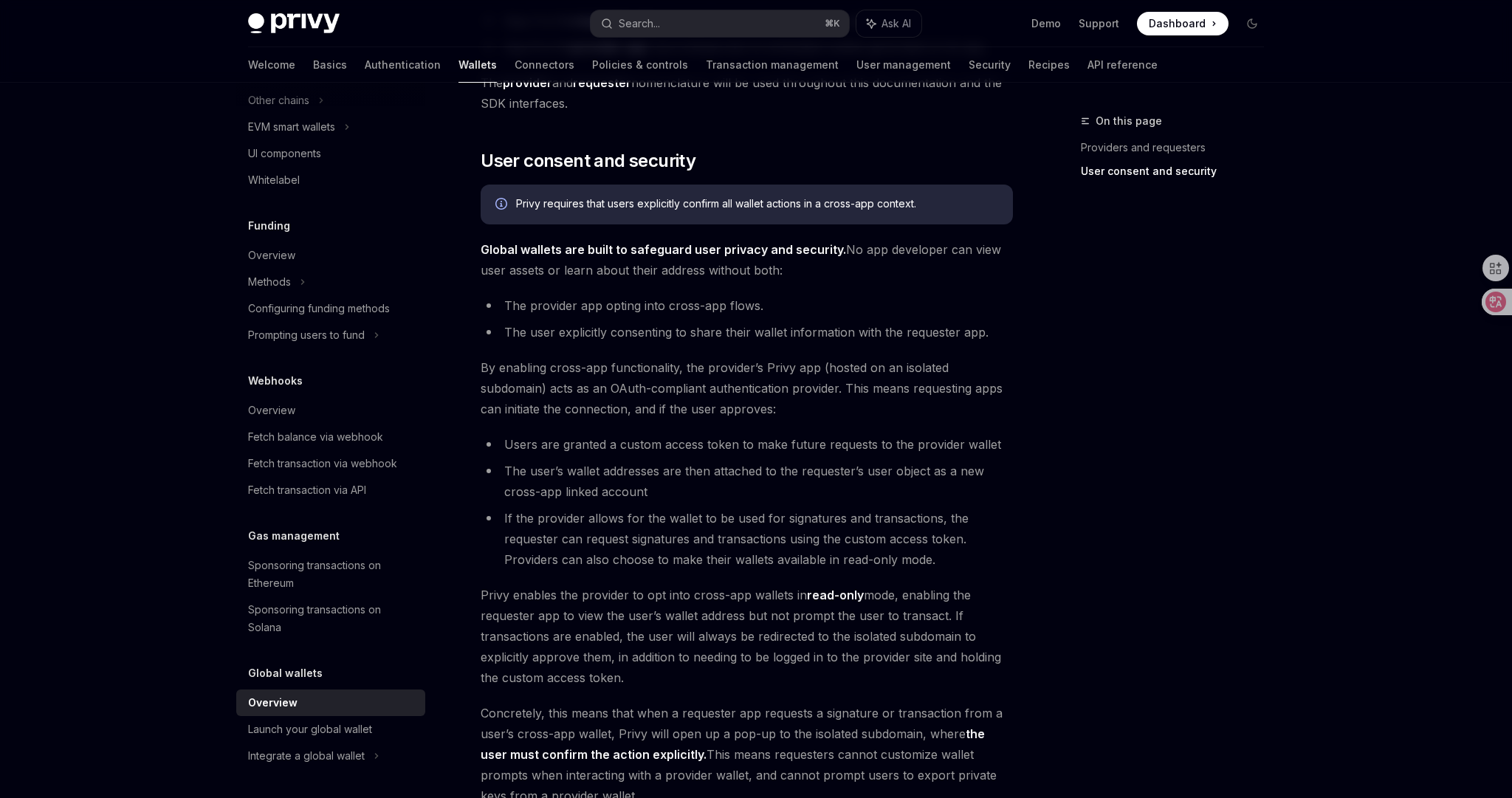
scroll to position [854, 0]
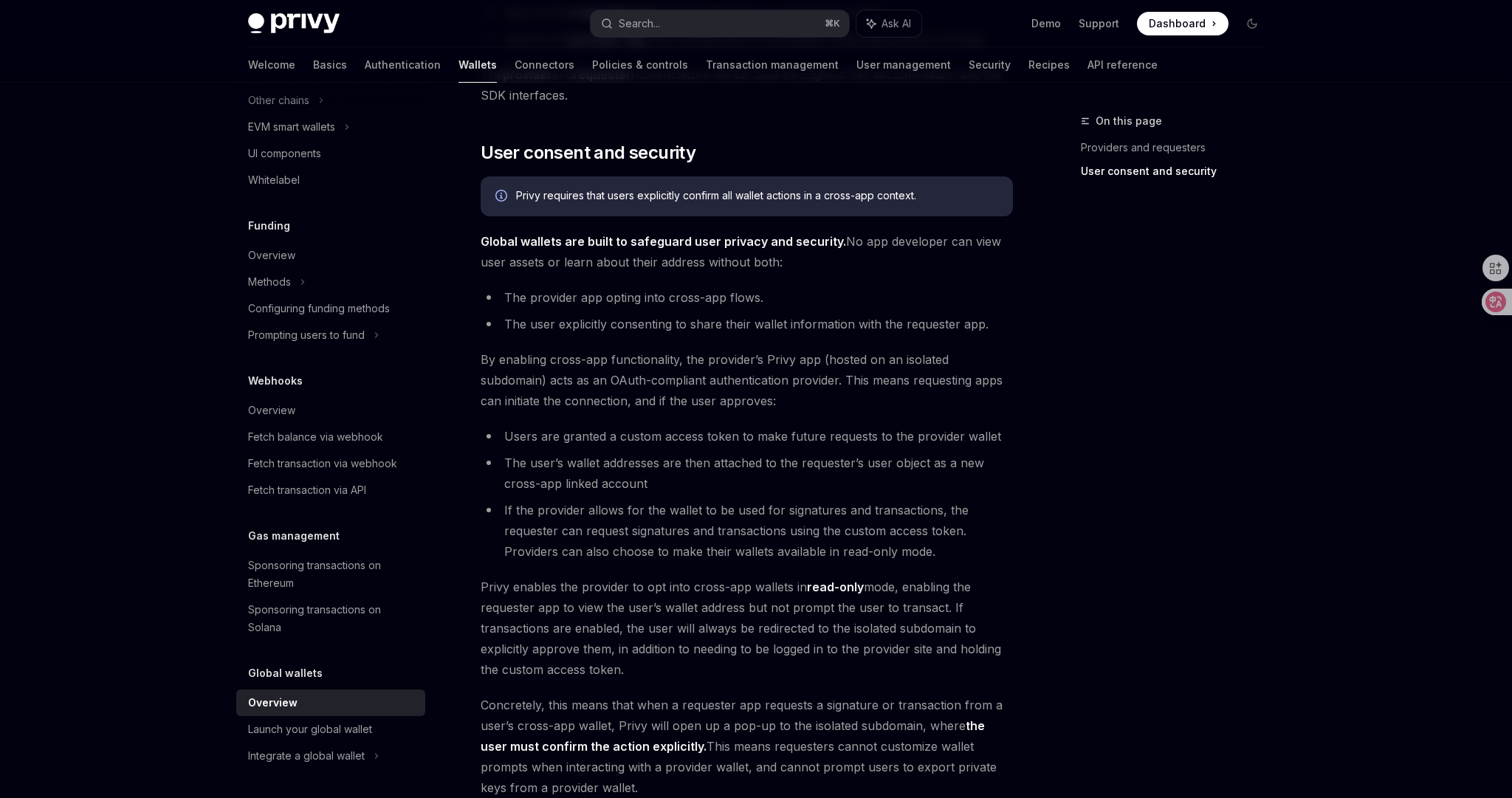
click at [1043, 513] on div "On this page Providers and requesters User consent and security Global wallets …" at bounding box center [756, 123] width 1040 height 1788
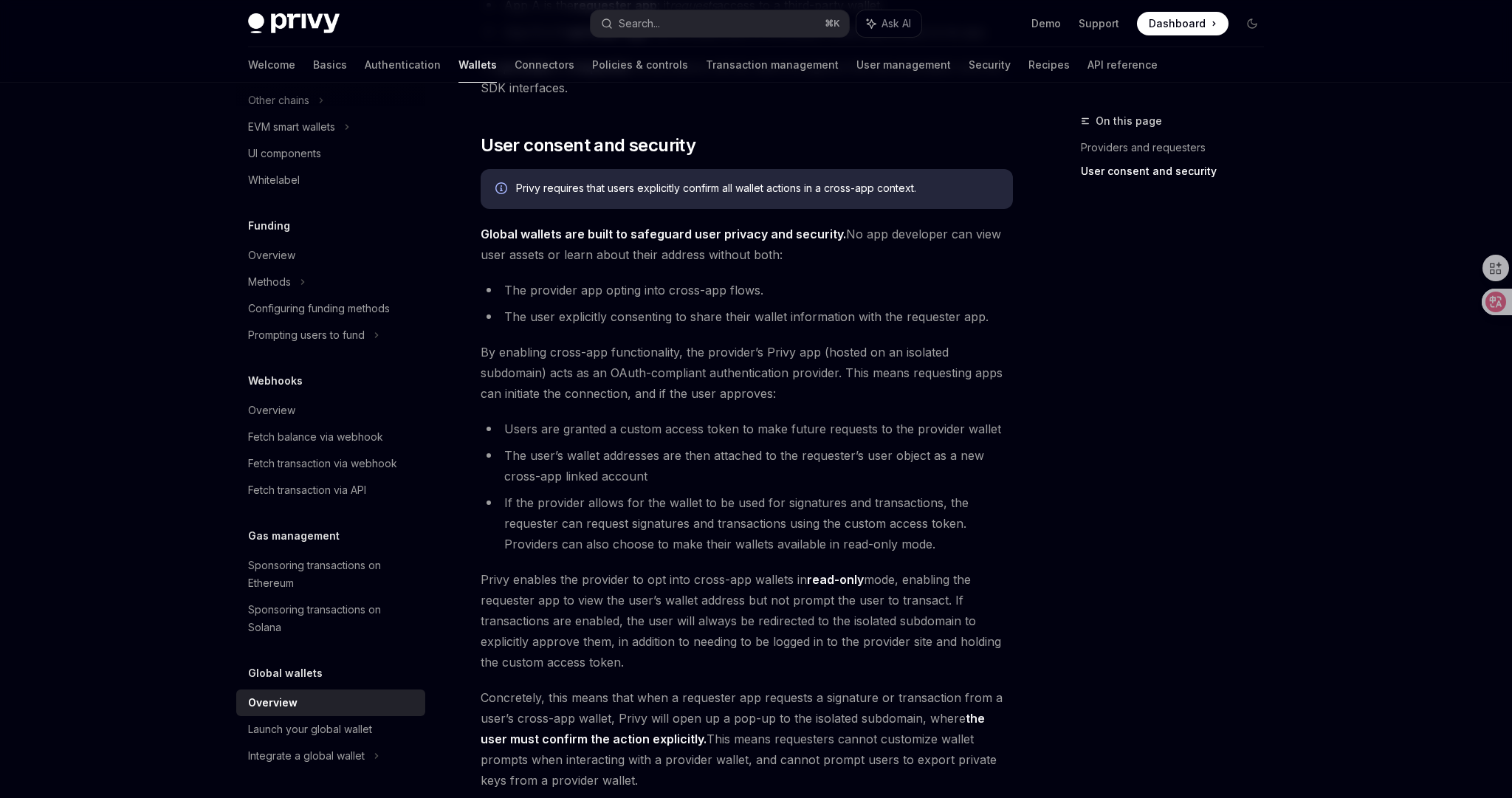
scroll to position [868, 0]
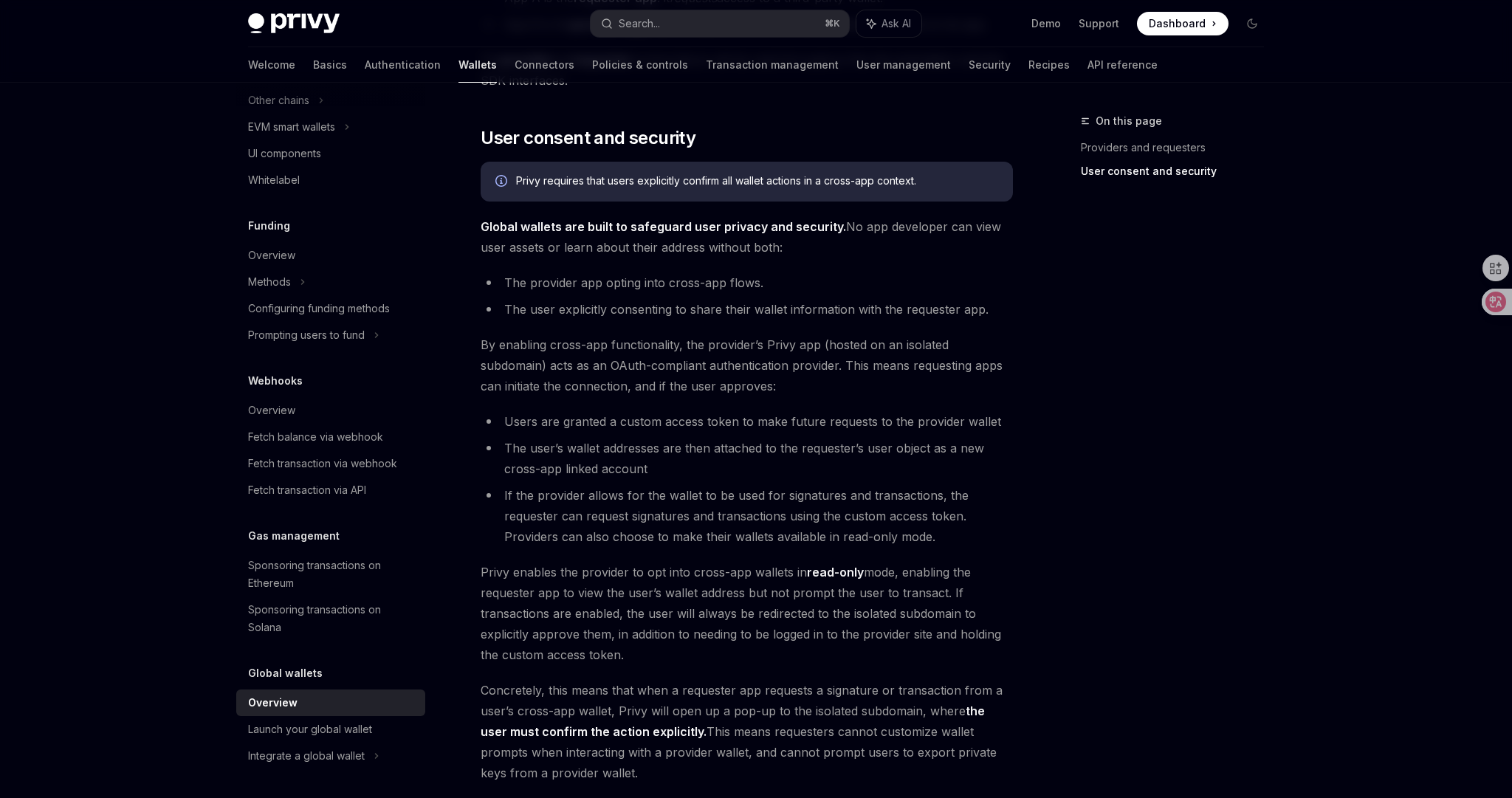
click at [1001, 500] on li "If the provider allows for the wallet to be used for signatures and transaction…" at bounding box center [747, 516] width 532 height 62
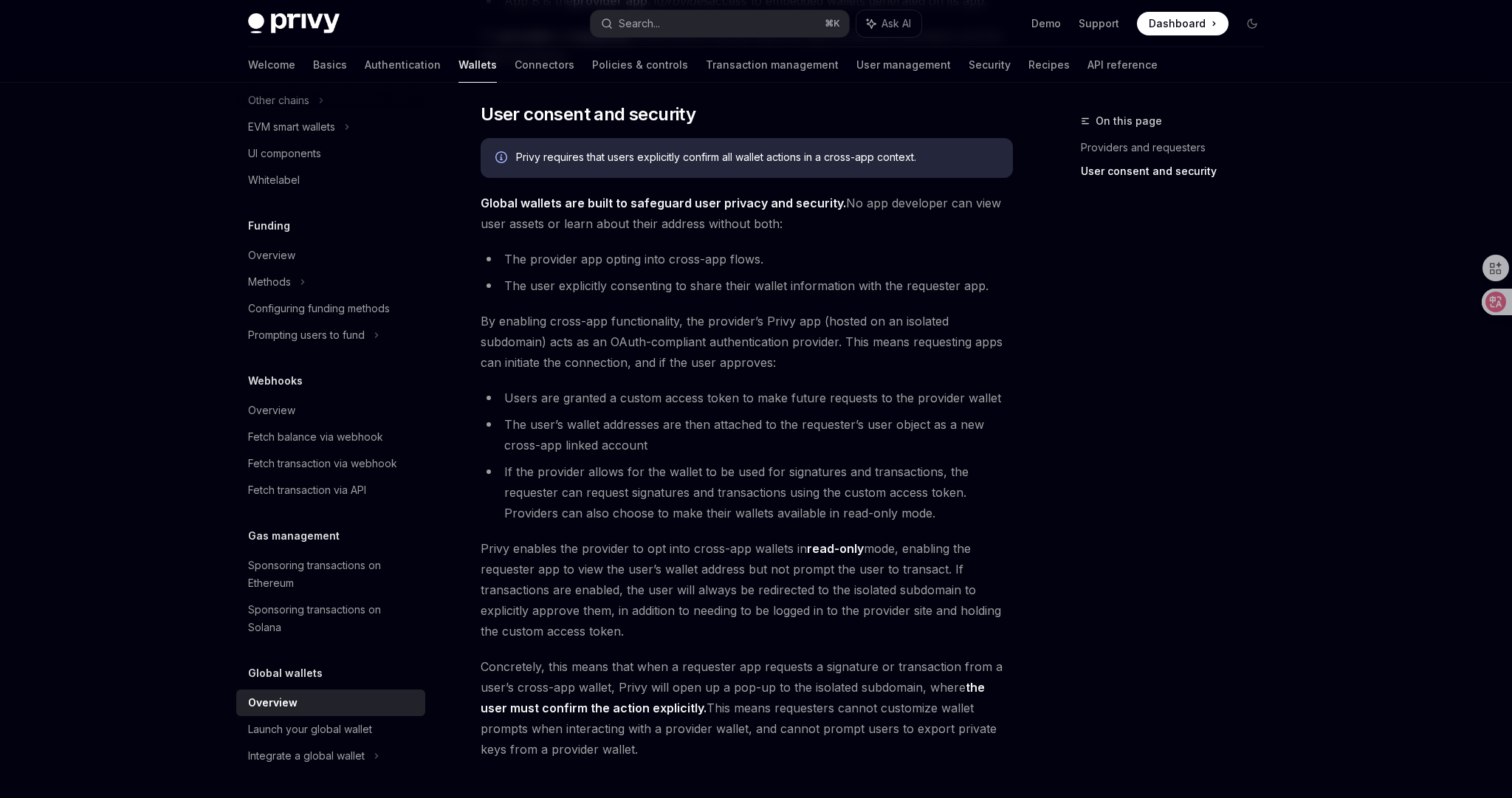
click at [1001, 500] on li "If the provider allows for the wallet to be used for signatures and transaction…" at bounding box center [747, 492] width 532 height 62
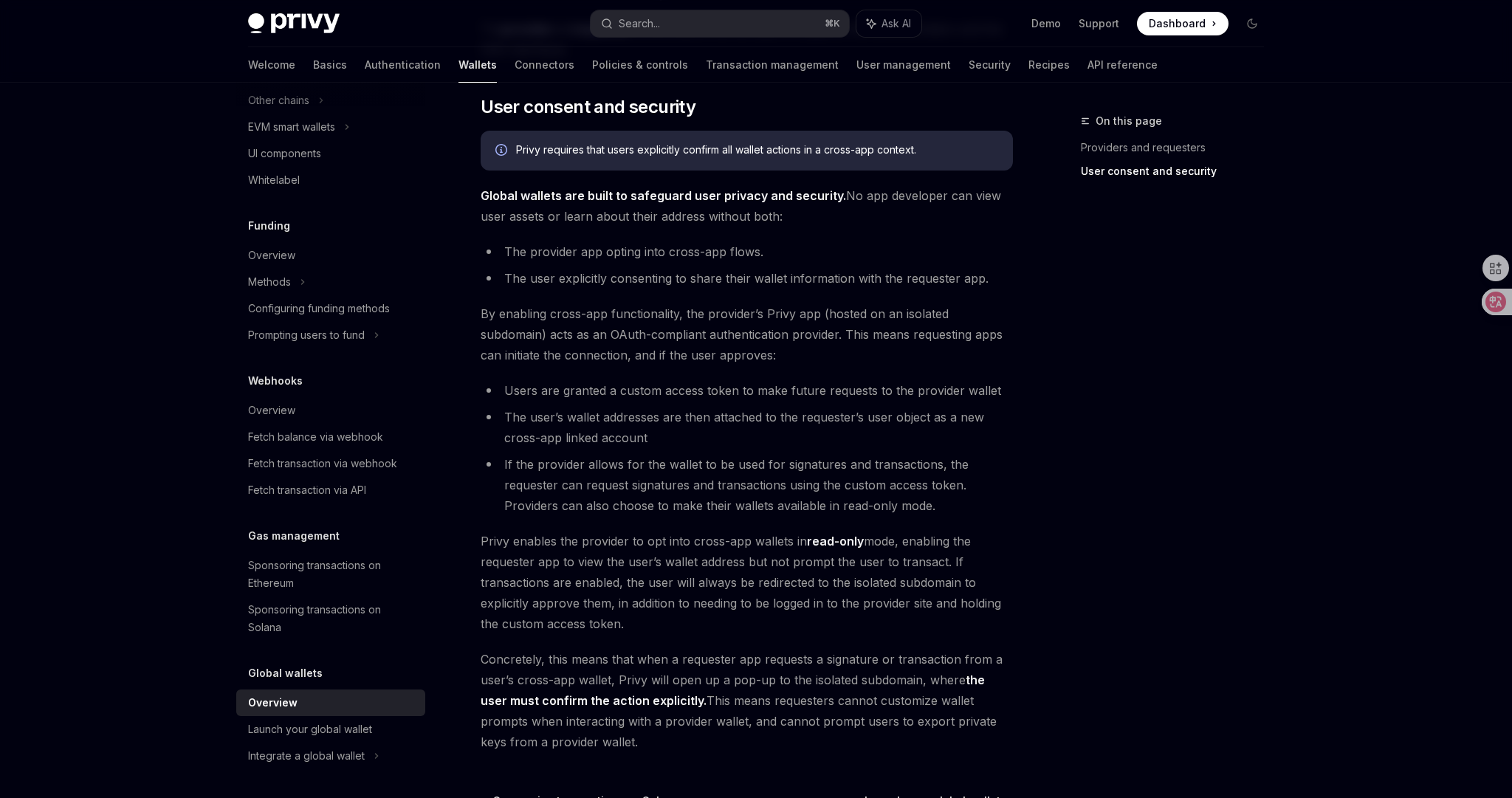
scroll to position [915, 0]
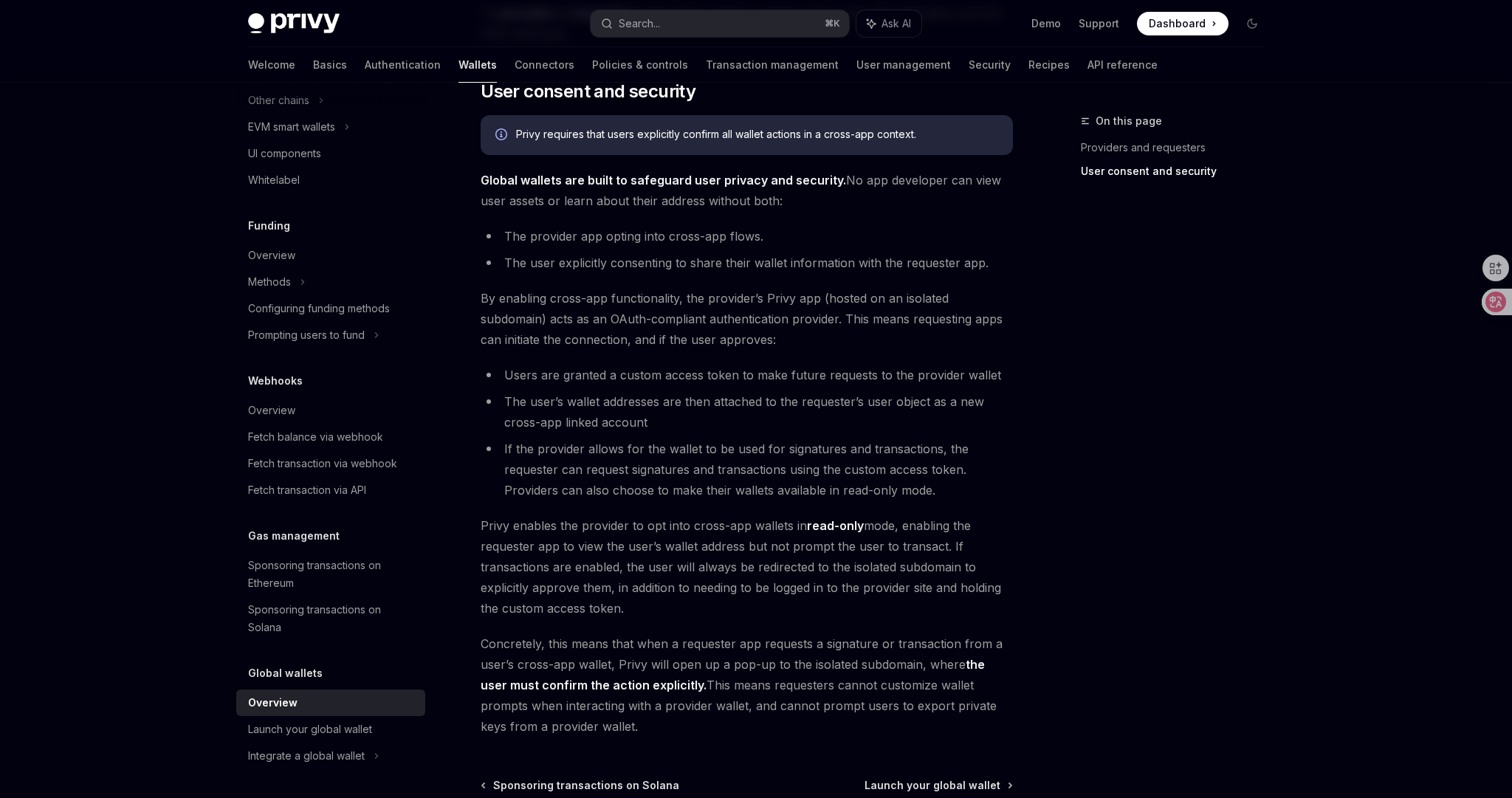
click at [1001, 500] on li "If the provider allows for the wallet to be used for signatures and transaction…" at bounding box center [747, 469] width 532 height 62
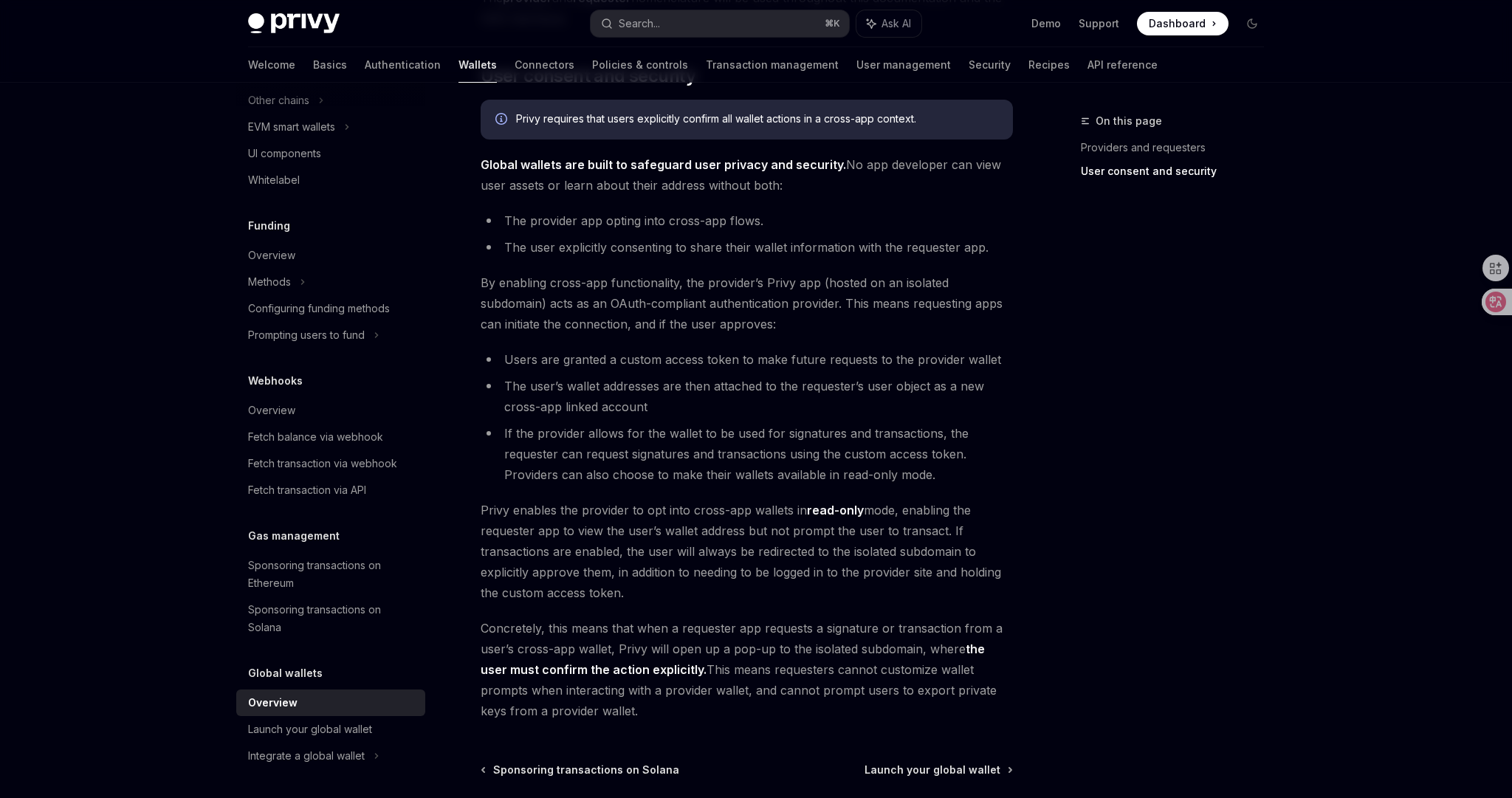
scroll to position [945, 0]
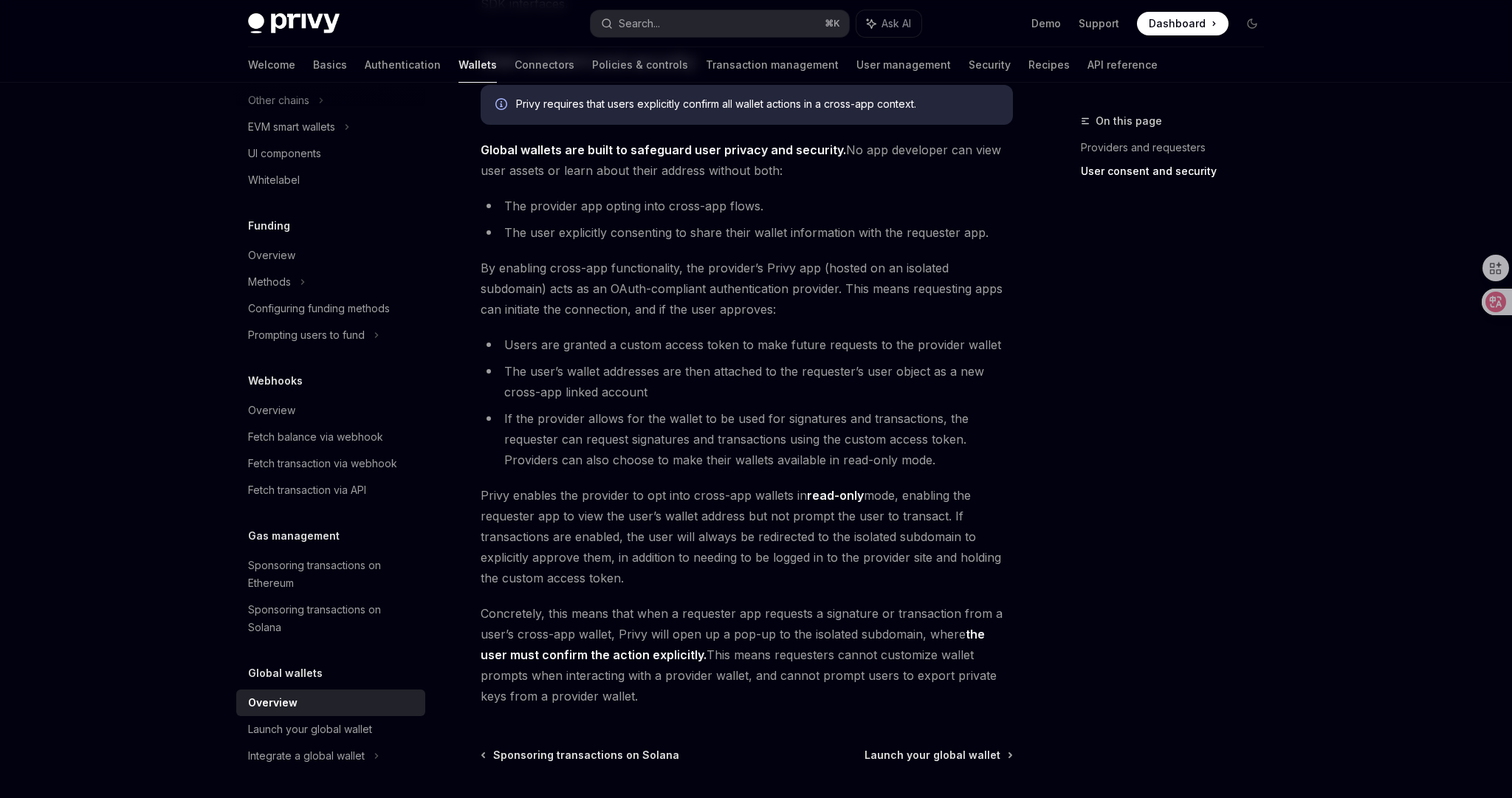
click at [1001, 500] on span "Privy enables the provider to opt into cross-app wallets in read-only mode, ena…" at bounding box center [747, 537] width 532 height 104
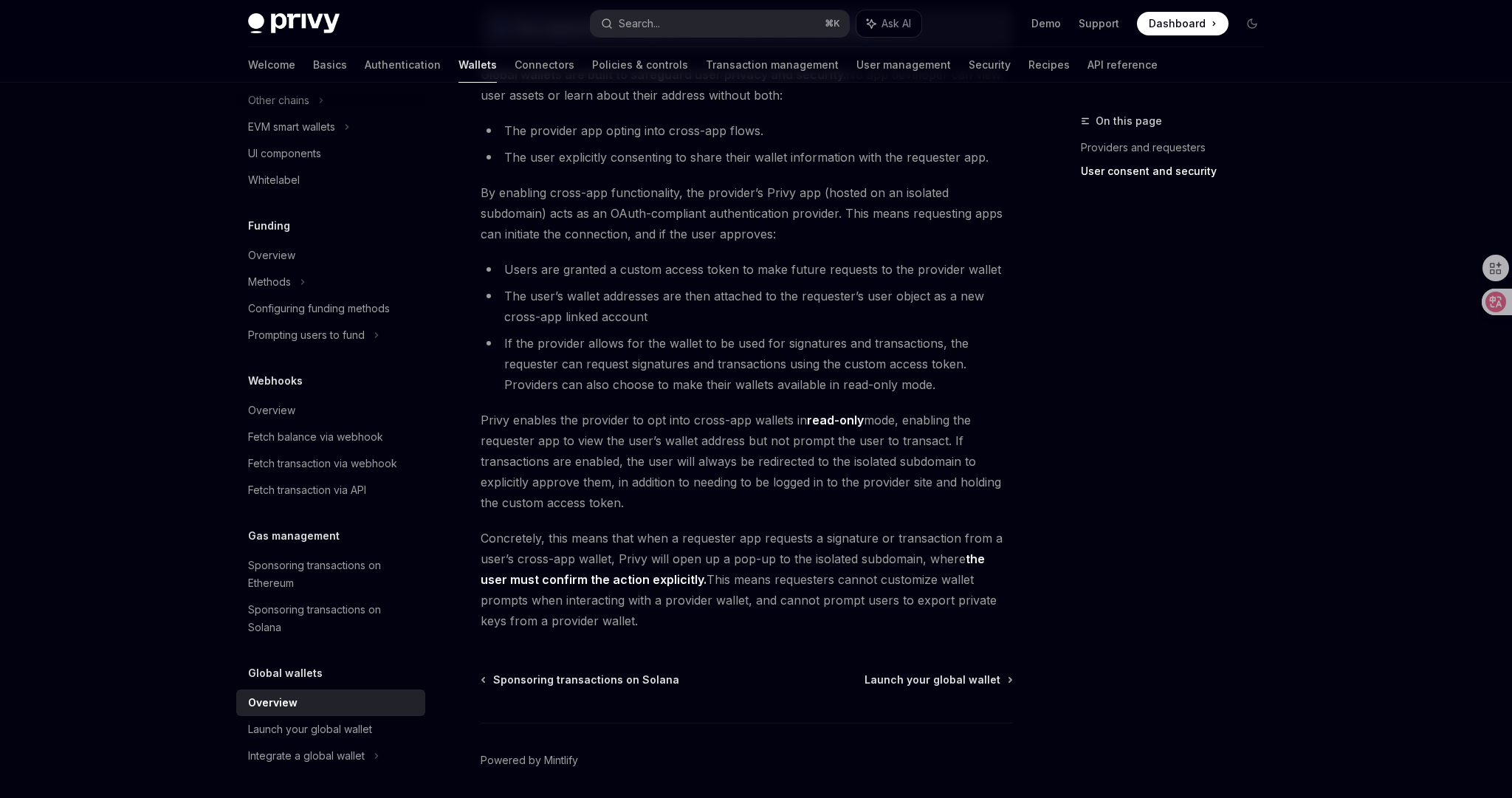
scroll to position [1045, 0]
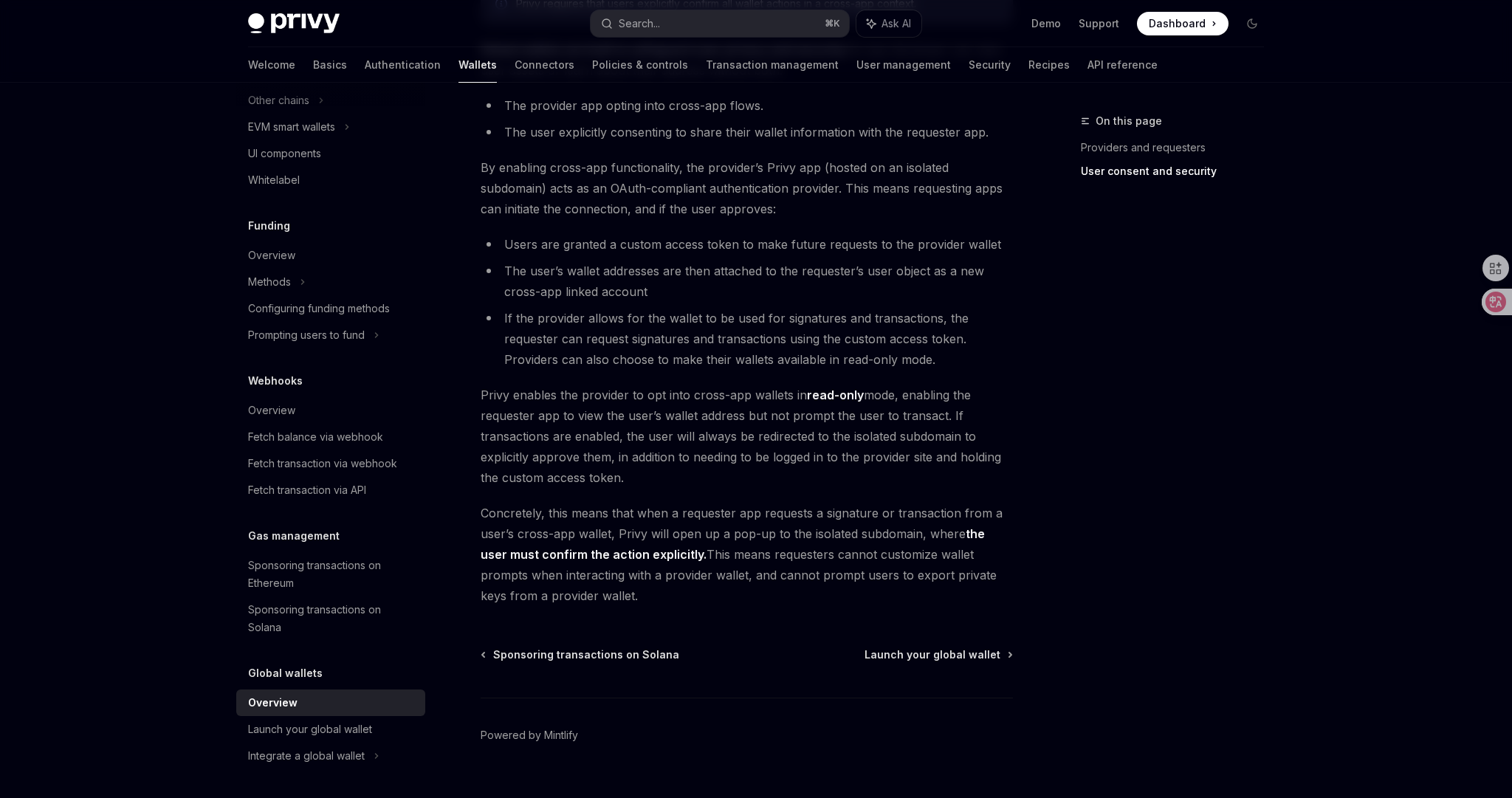
click at [997, 518] on span "Concretely, this means that when a requester app requests a signature or transa…" at bounding box center [747, 554] width 532 height 104
click at [585, 343] on li "If the provider allows for the wallet to be used for signatures and transaction…" at bounding box center [747, 339] width 532 height 62
click at [961, 659] on span "Launch your global wallet" at bounding box center [932, 655] width 136 height 15
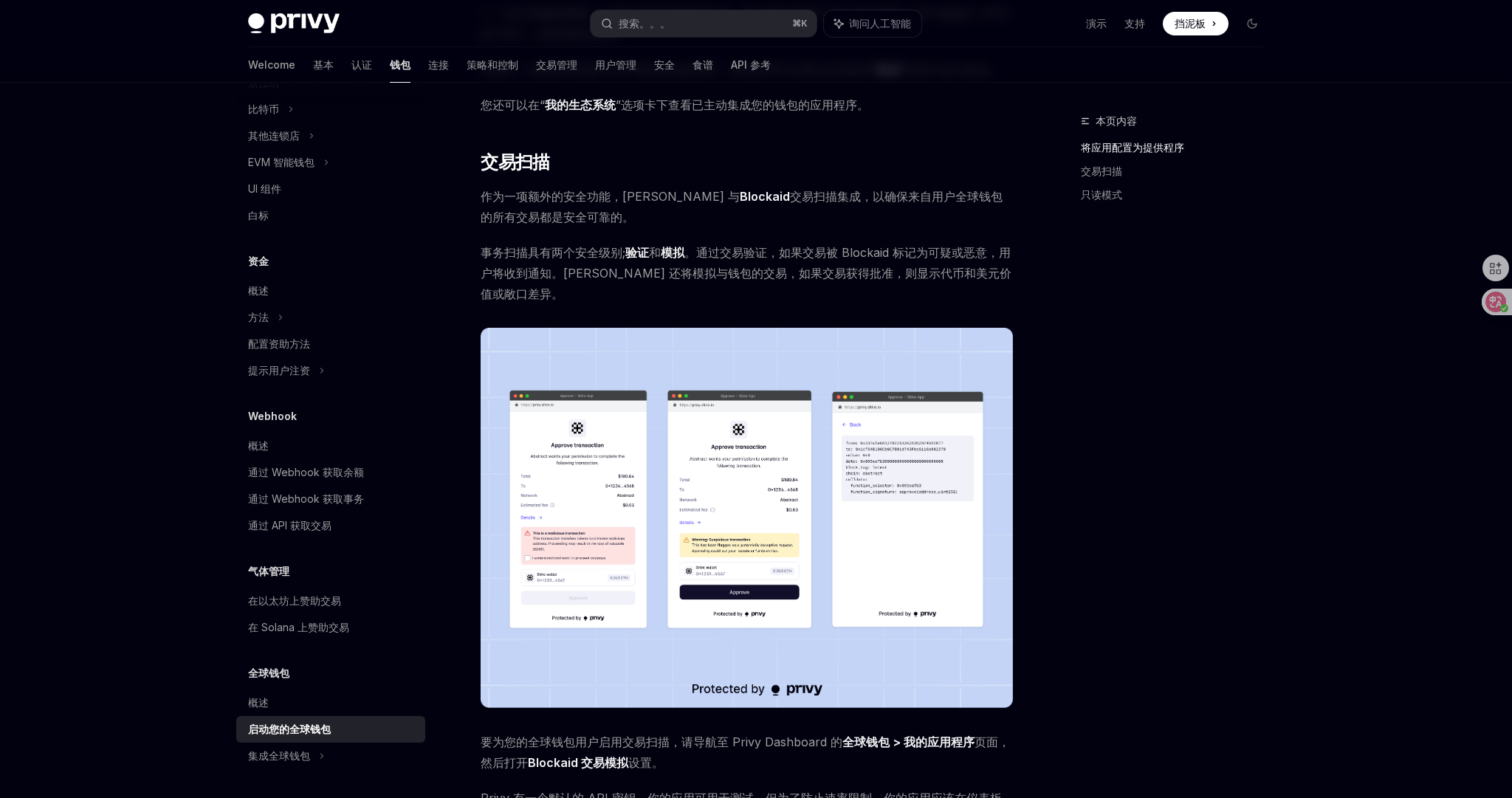
scroll to position [484, 0]
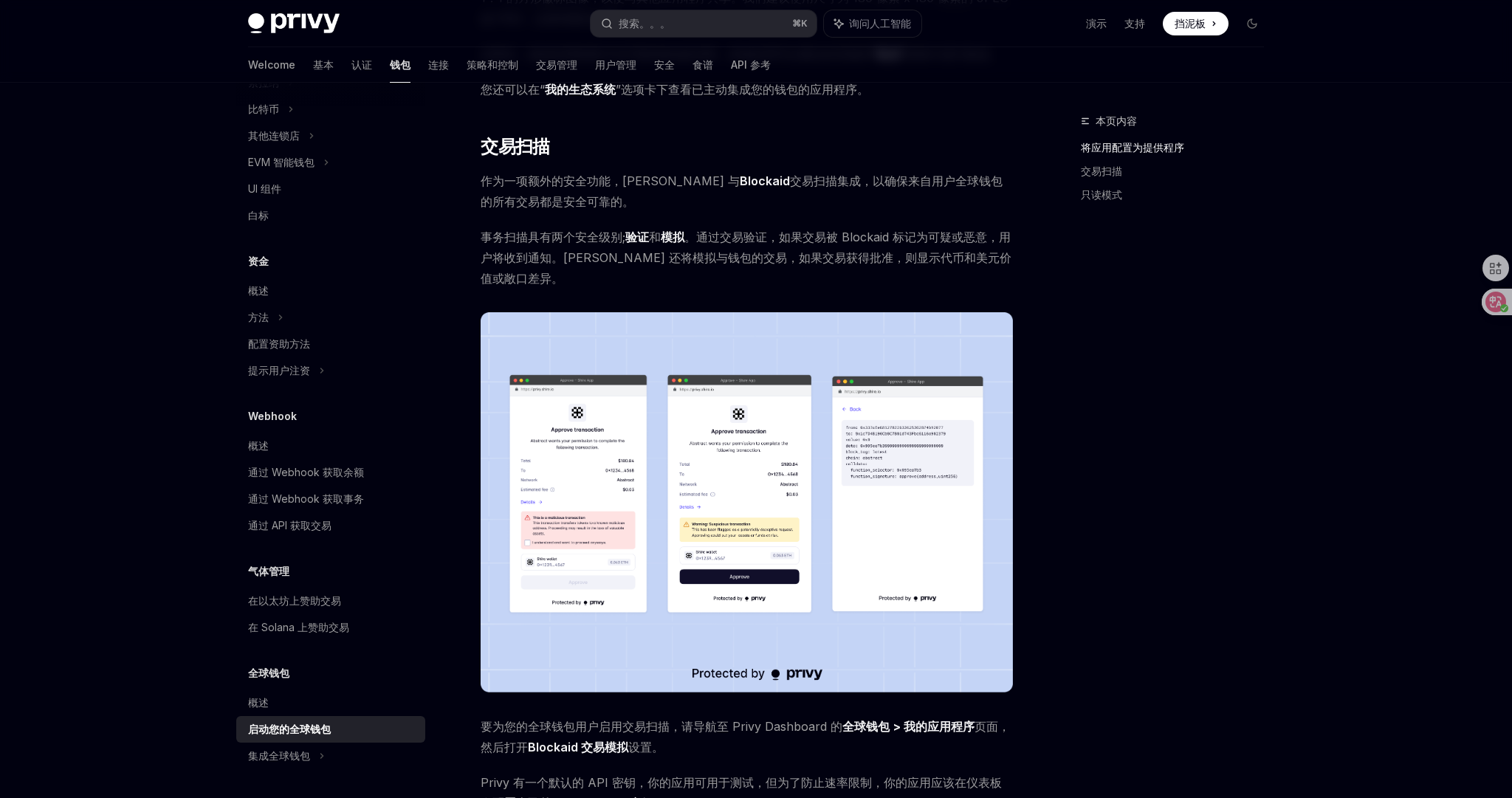
click at [675, 573] on img at bounding box center [747, 502] width 532 height 380
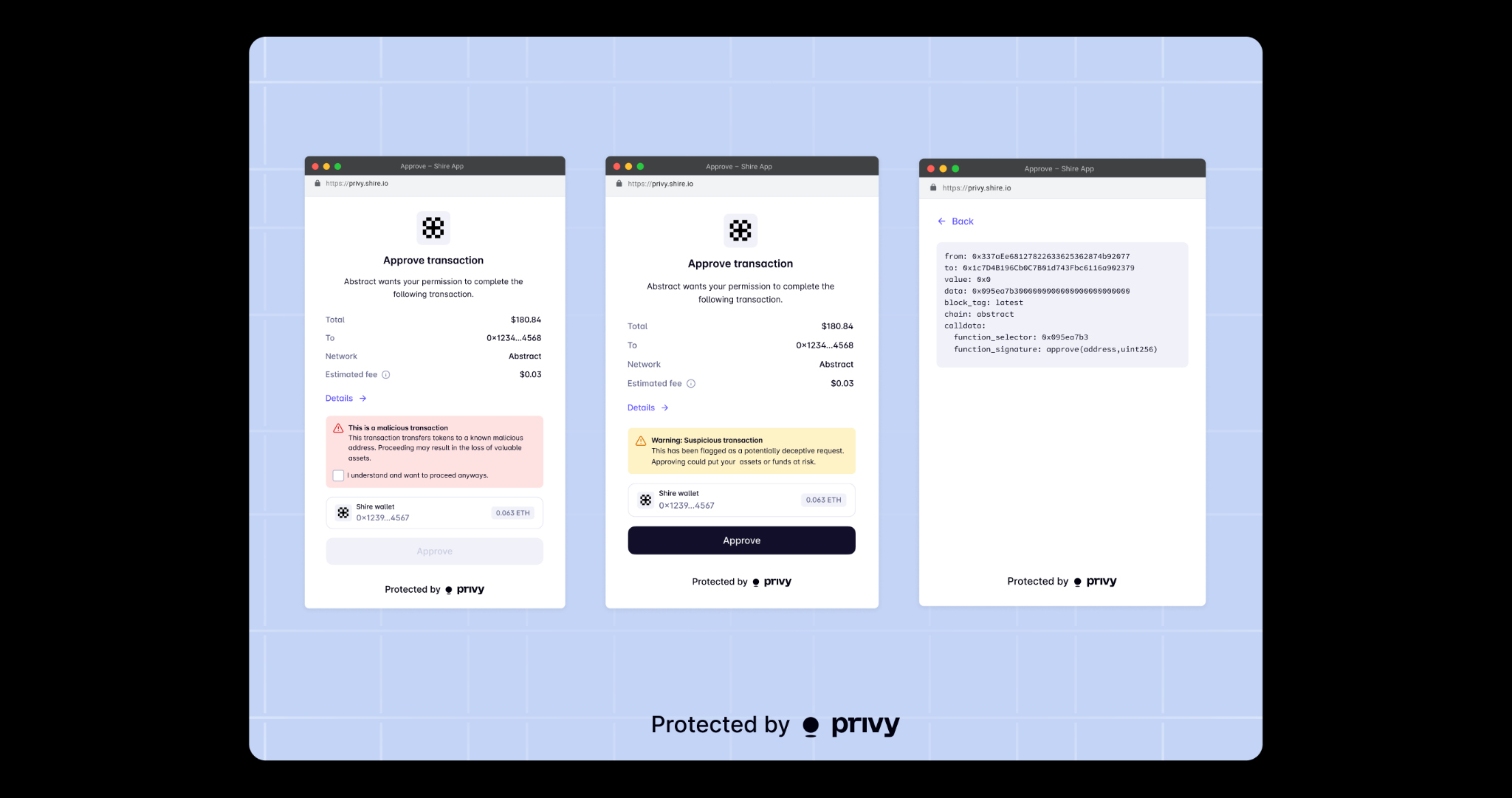
click at [826, 492] on img at bounding box center [756, 399] width 1013 height 724
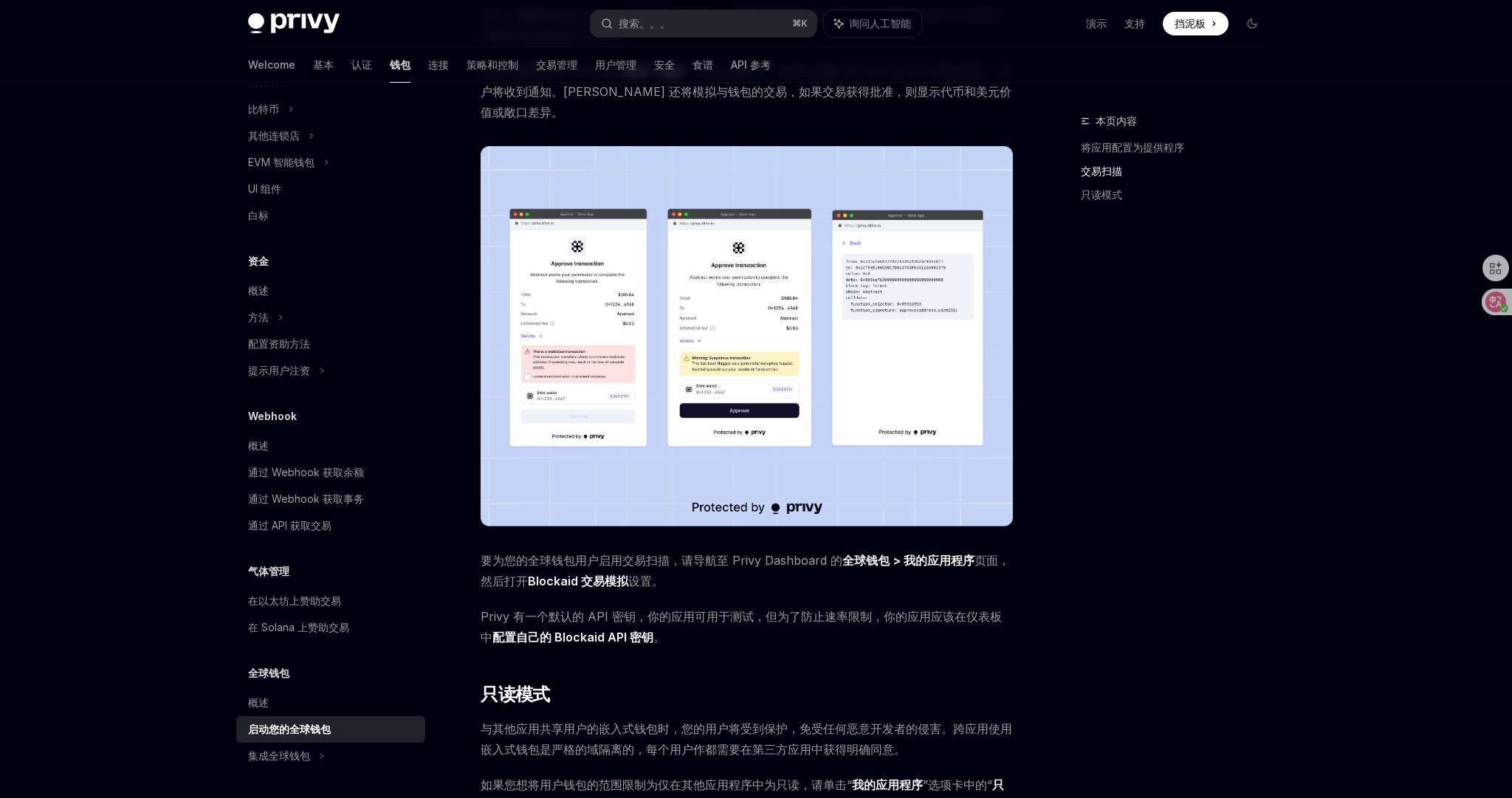
scroll to position [762, 0]
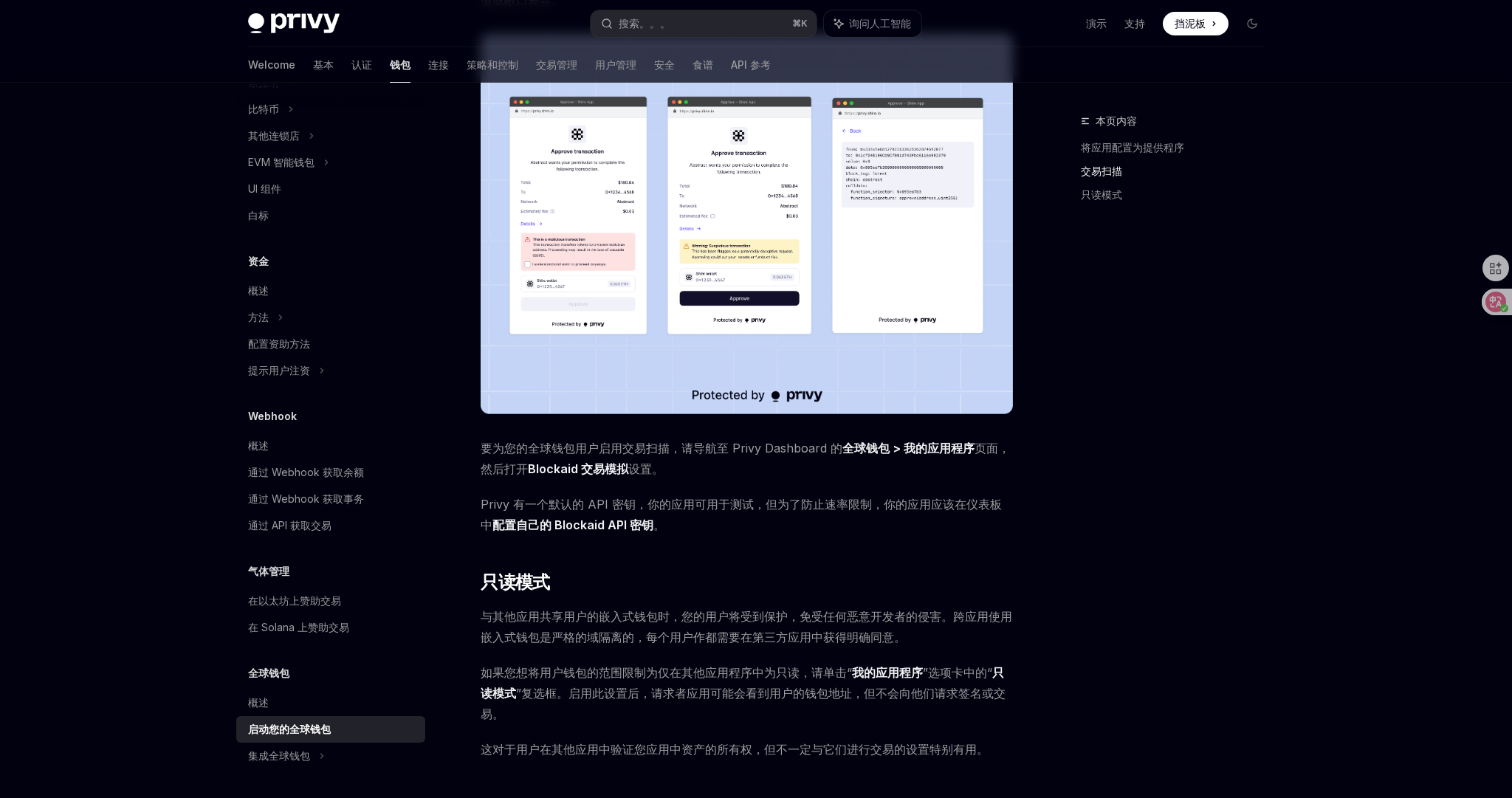
click at [805, 497] on font "Privy 有一个默认的 API 密钥，你的应用可用于测试，但为了防止速率限制，你的应用应该在仪表板中 配置自己的 Blockaid API 密钥 。" at bounding box center [741, 515] width 521 height 35
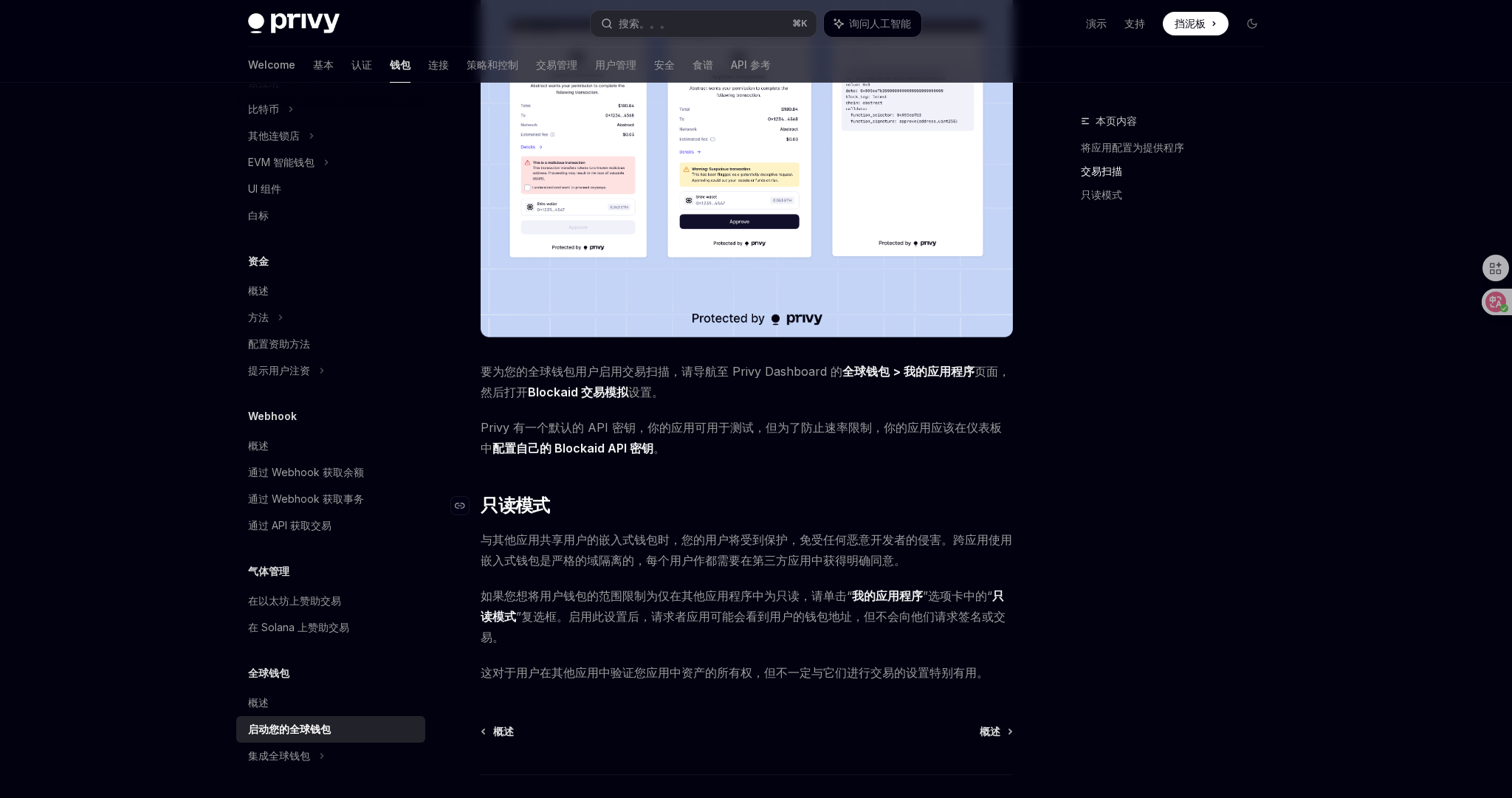
scroll to position [846, 0]
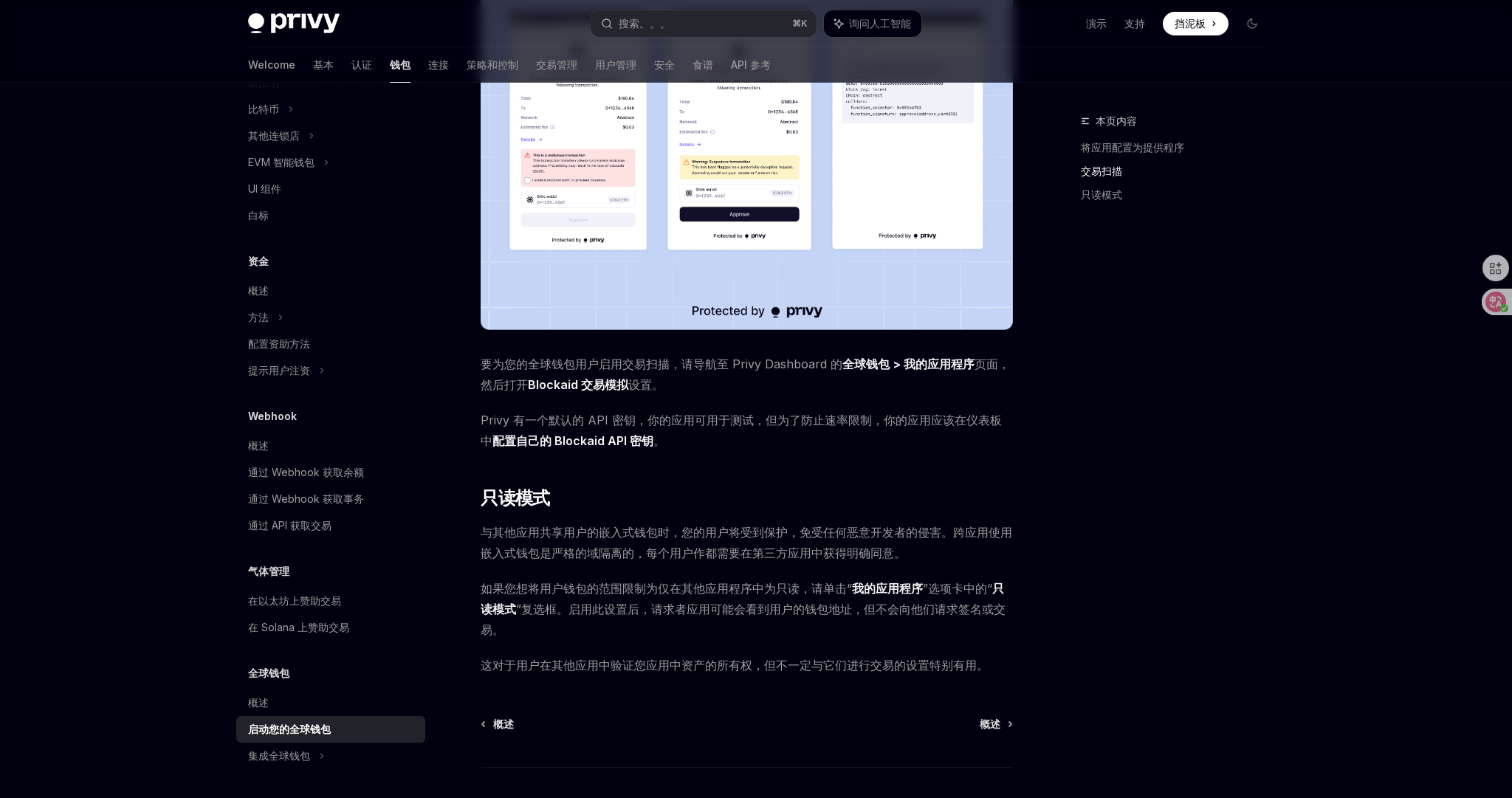
click at [659, 571] on div "提供商 是使用户的嵌入式钱包能够在其他应用程序中使用的应用程序。成为提供商后，您的用户能够在其他地方使用您应用中的嵌入式钱包和资产，从而允许他们从现有余额进行…" at bounding box center [747, 8] width 532 height 1336
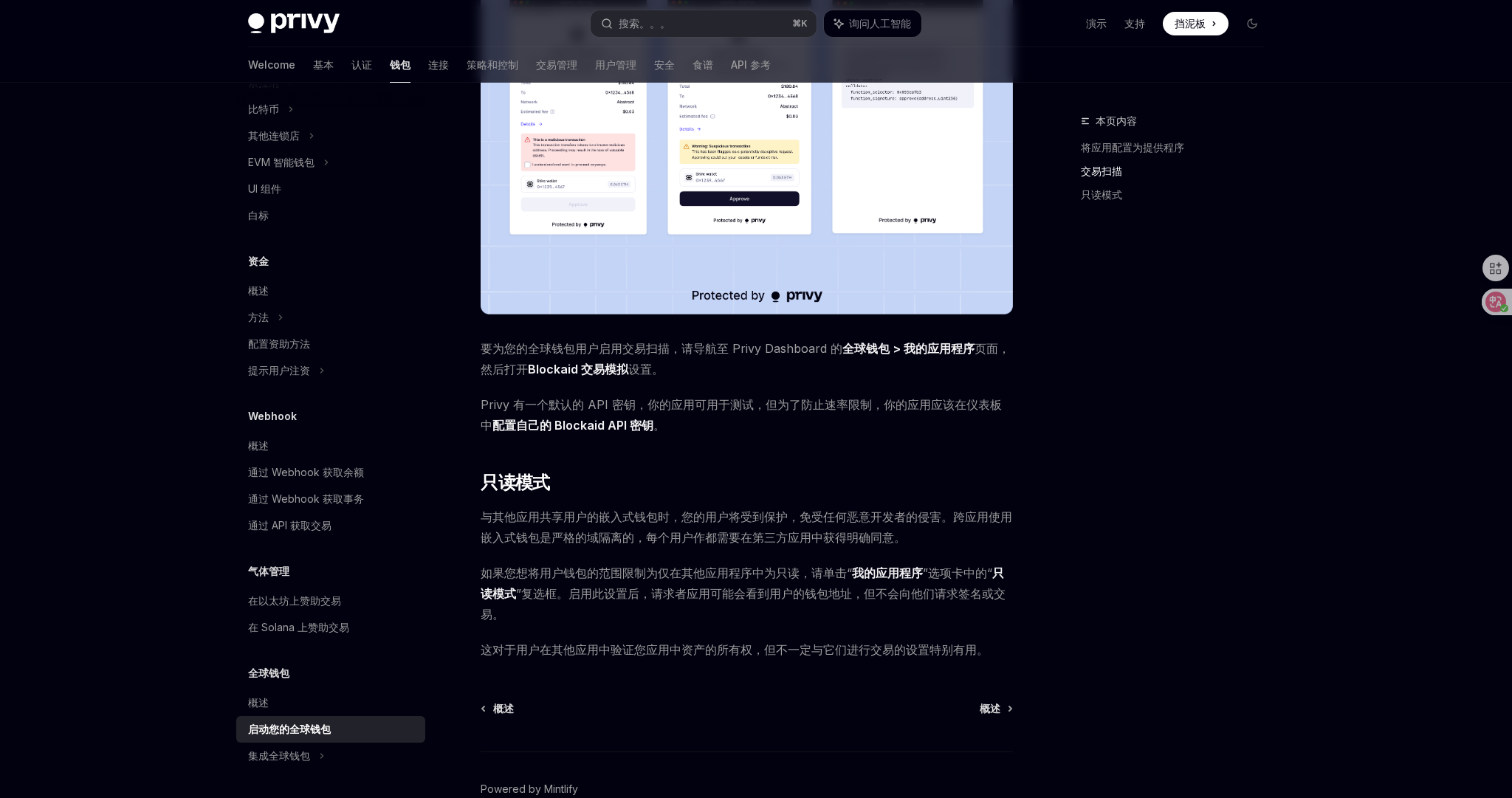
scroll to position [869, 0]
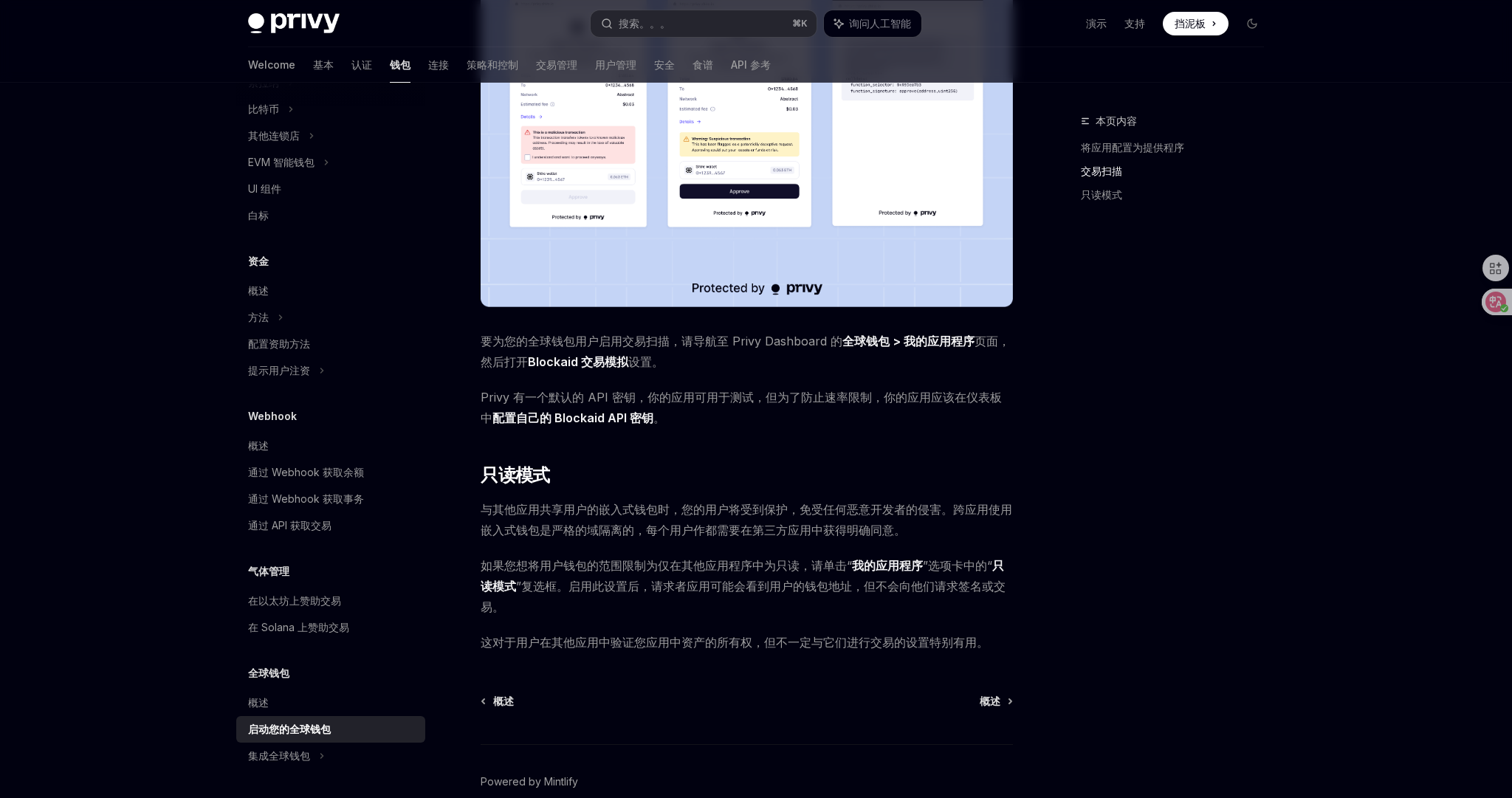
click at [944, 536] on span "与其他应用共享用户的嵌入式钱包时，您的用户将受到保护，免受任何恶意开发者的侵害。跨应用使用嵌入式钱包是严格的域隔离的，每个用户作都需要在第三方应用中获得明确同…" at bounding box center [747, 519] width 532 height 42
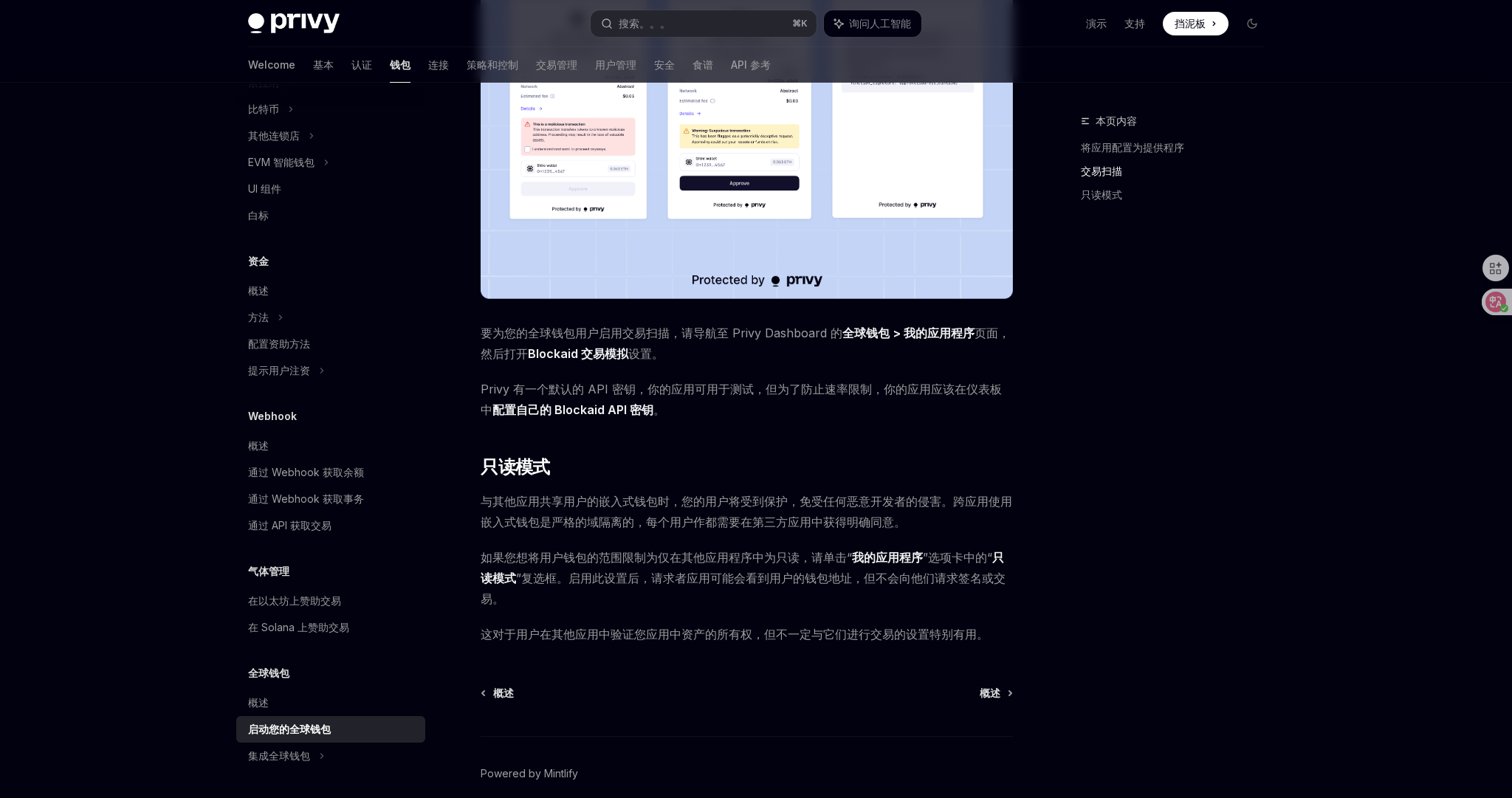
scroll to position [885, 0]
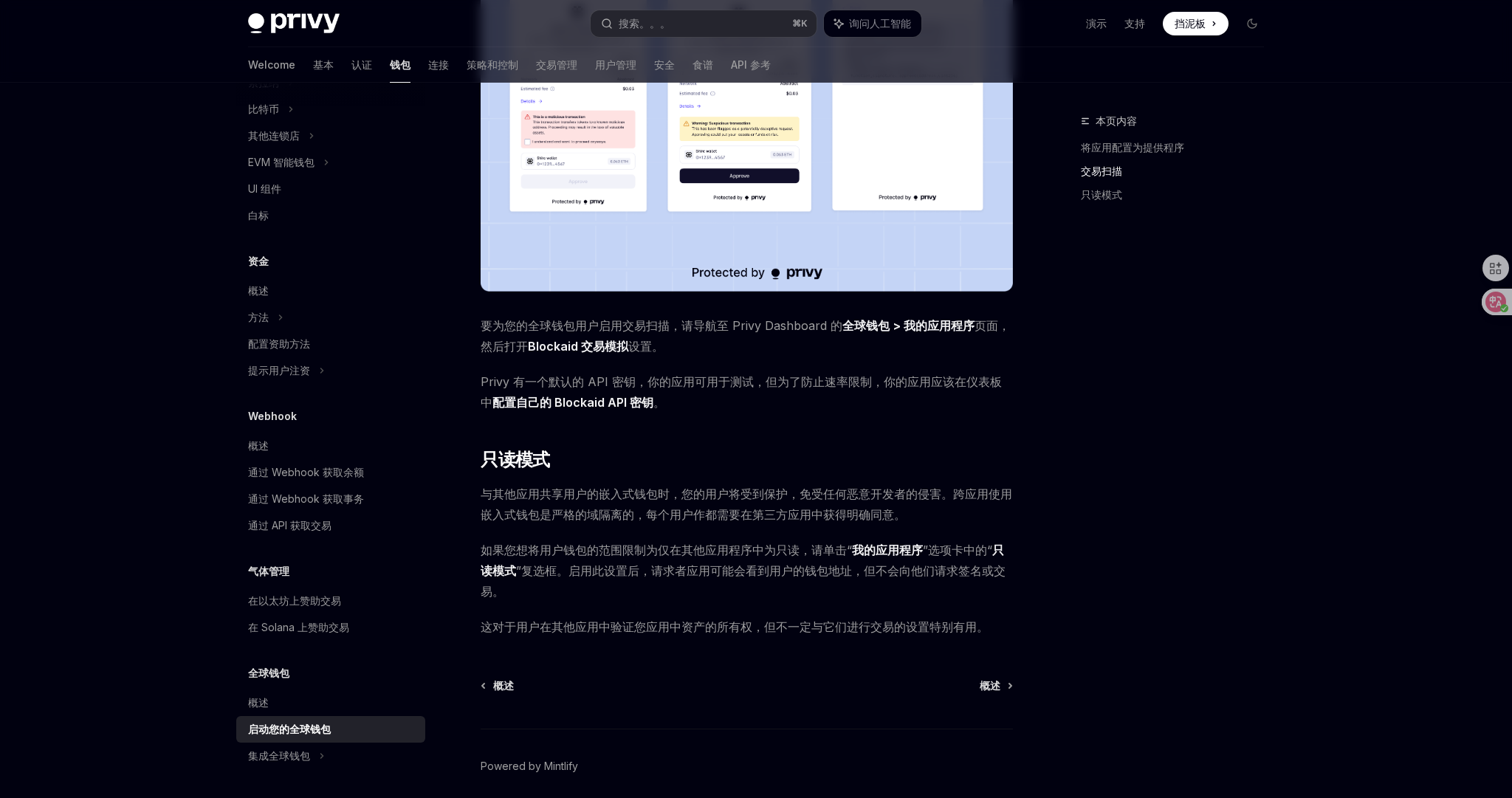
click at [817, 585] on span "如果您想将用户钱包的范围限制为仅在其他应用程序中为只读，请单击“ 我的应用程序 ”选项卡中的“ 只读模式 ”复选框。启用此设置后，请求者应用可能会看到用户的钱…" at bounding box center [747, 570] width 532 height 62
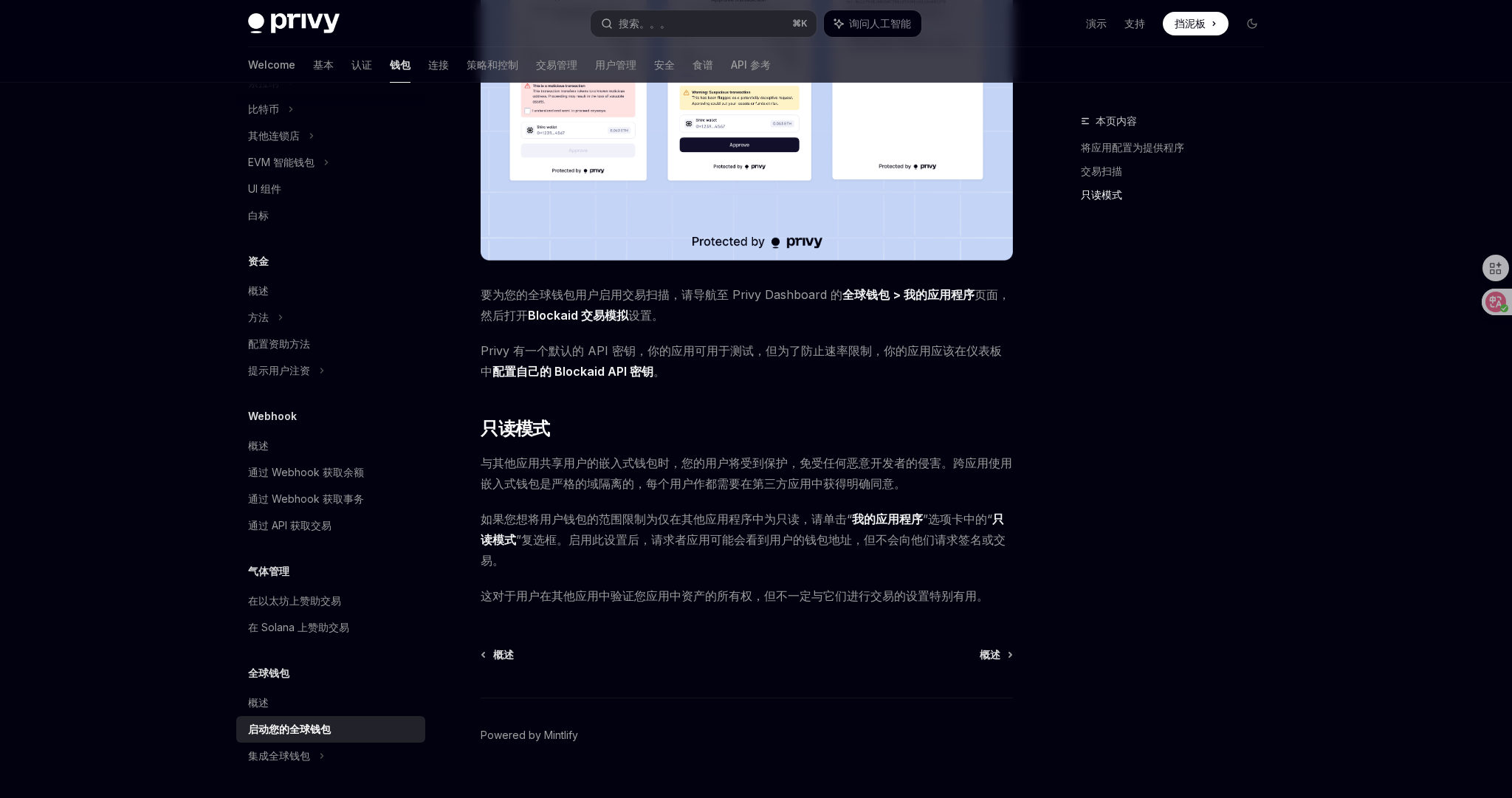
scroll to position [922, 0]
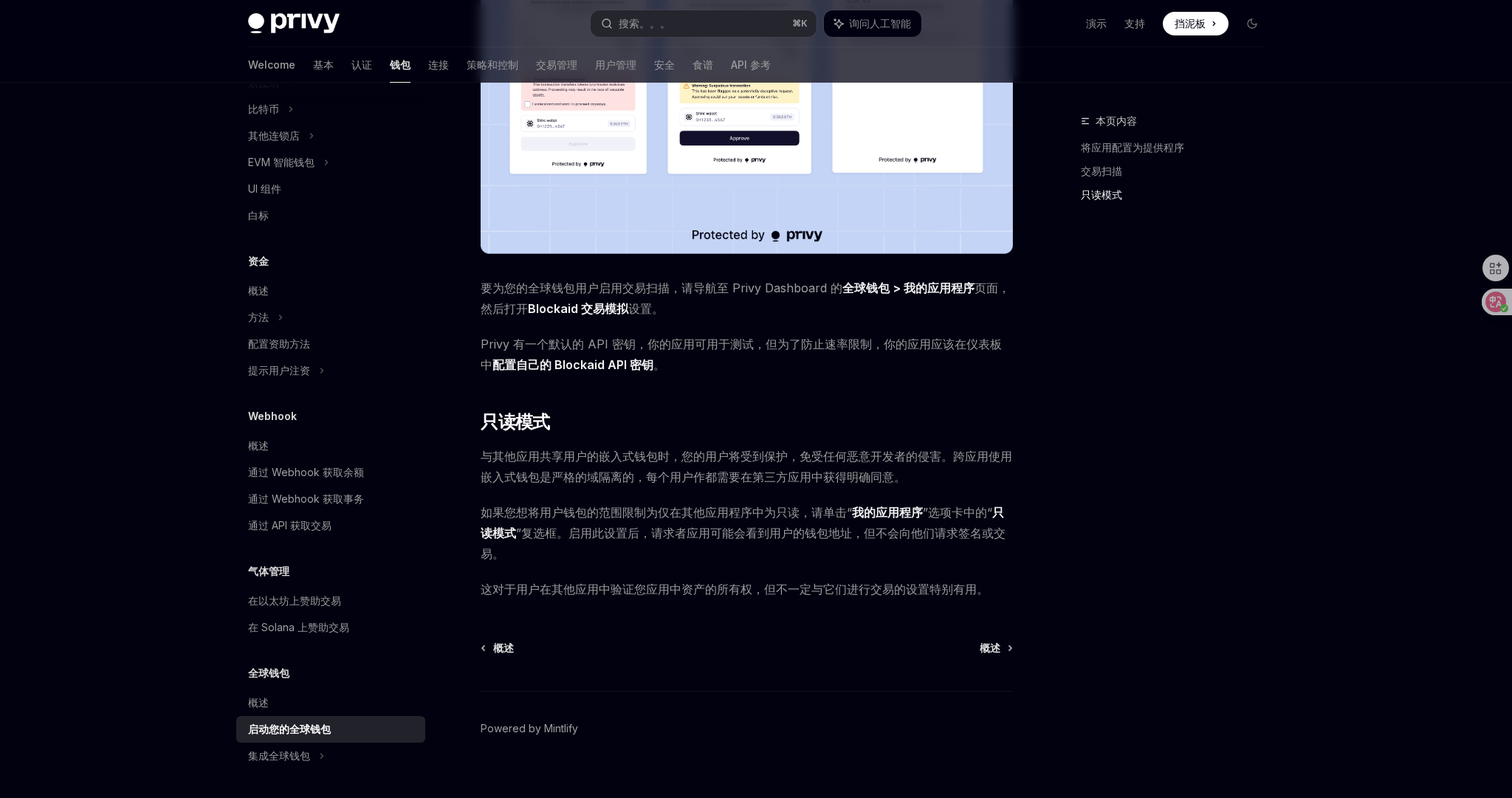
click at [840, 598] on span "这对于用户在其他应用中验证您应用中资产的所有权，但不一定与它们进行交易的设置特别有用。" at bounding box center [747, 588] width 532 height 20
click at [981, 641] on font "概述" at bounding box center [989, 647] width 20 height 12
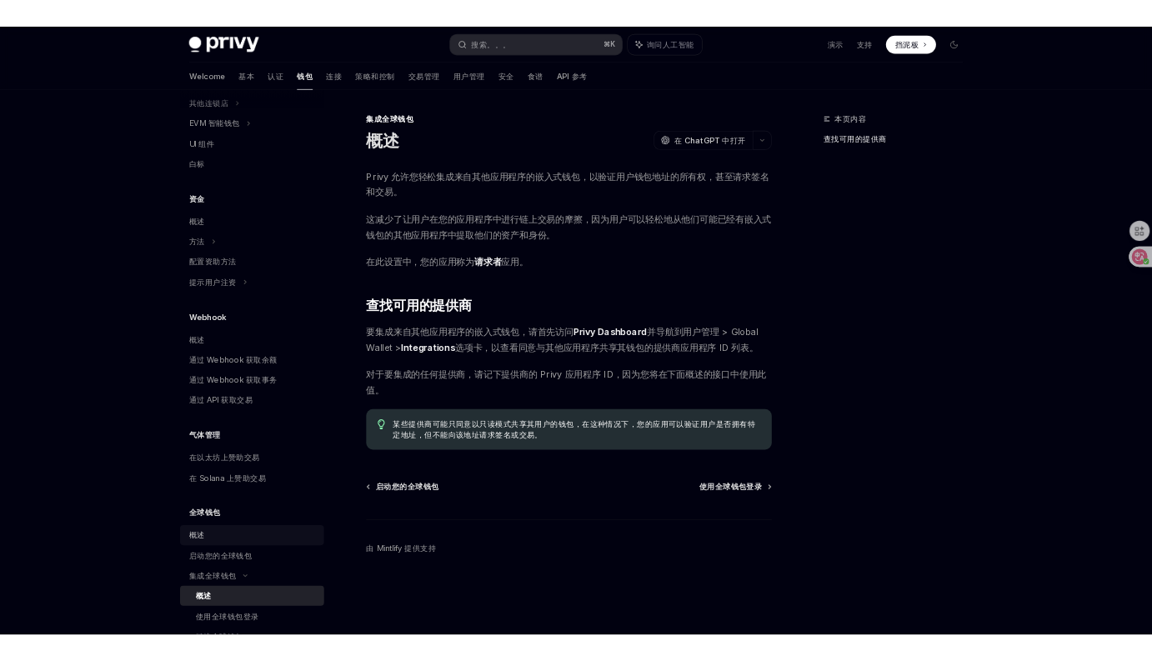
scroll to position [582, 0]
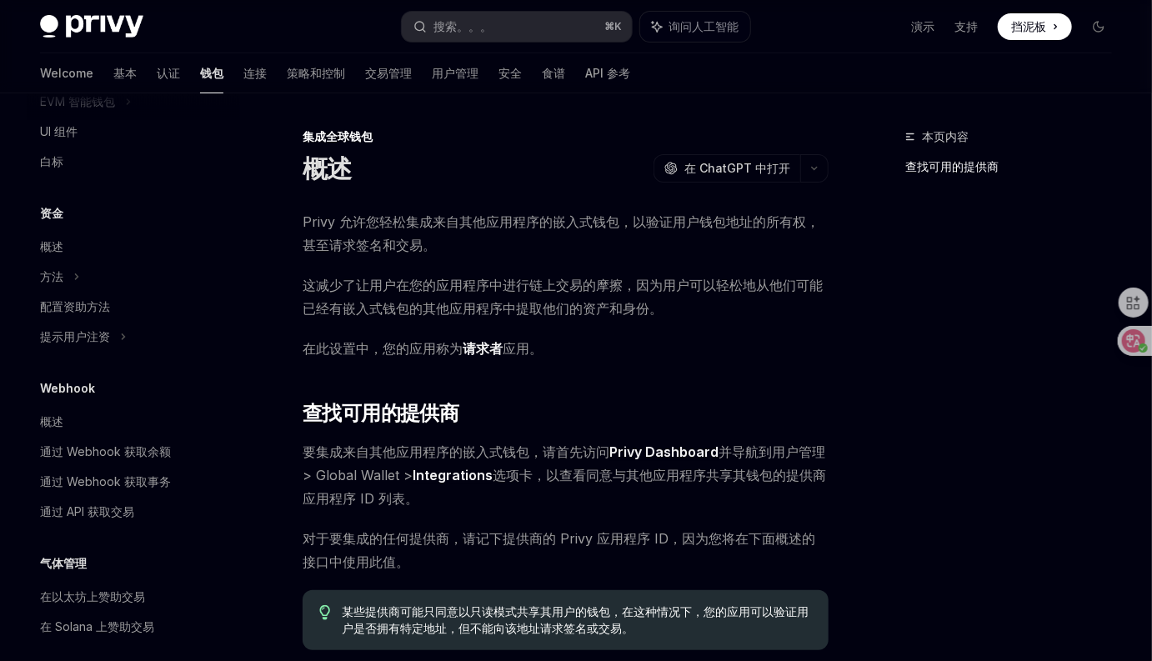
click at [598, 286] on font "这减少了让用户在您的应用程序中进行链上交易的摩擦，因为用户可以轻松地从他们可能已经有嵌入式钱包的其他应用程序中提取他们的资产和身份。" at bounding box center [563, 297] width 520 height 40
click at [686, 308] on span "这减少了让用户在您的应用程序中进行链上交易的摩擦，因为用户可以轻松地从他们可能已经有嵌入式钱包的其他应用程序中提取他们的资产和身份。" at bounding box center [566, 296] width 526 height 47
click at [705, 333] on div "Privy 允许您轻松集成来自其他应用程序的嵌入式钱包，以验证用户钱包地址的所有权，甚至请求签名和交易。 这减少了让用户在您的应用程序中进行链上交易的摩擦，因…" at bounding box center [566, 430] width 526 height 440
click at [700, 329] on div "Privy 允许您轻松集成来自其他应用程序的嵌入式钱包，以验证用户钱包地址的所有权，甚至请求签名和交易。 这减少了让用户在您的应用程序中进行链上交易的摩擦，因…" at bounding box center [566, 430] width 526 height 440
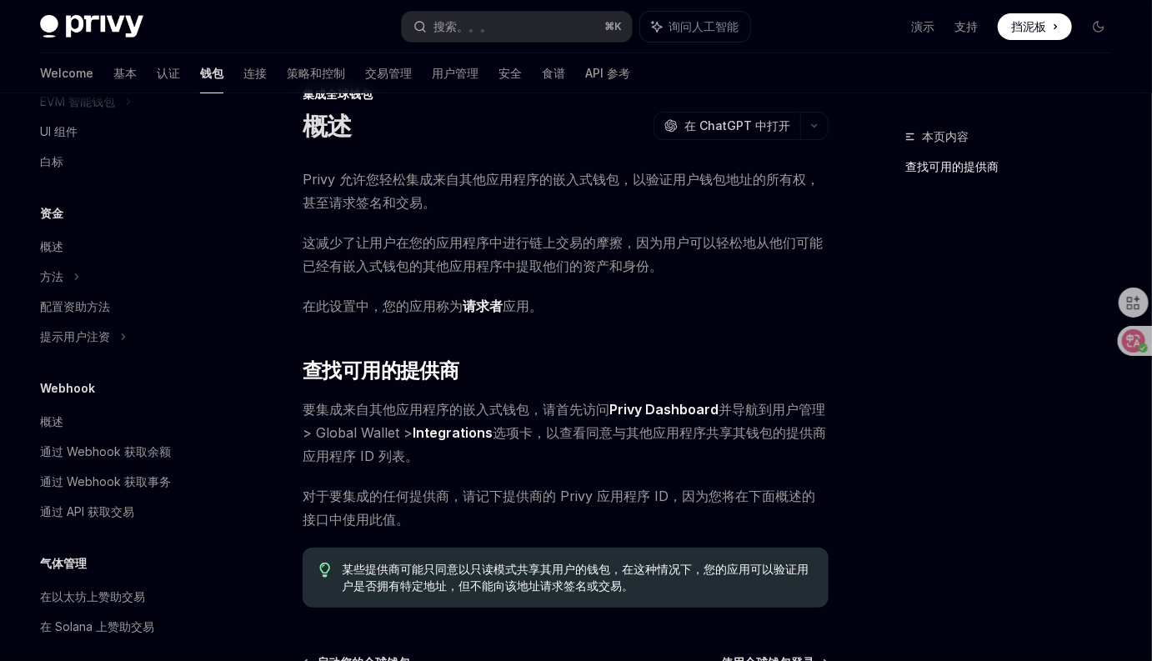
scroll to position [51, 0]
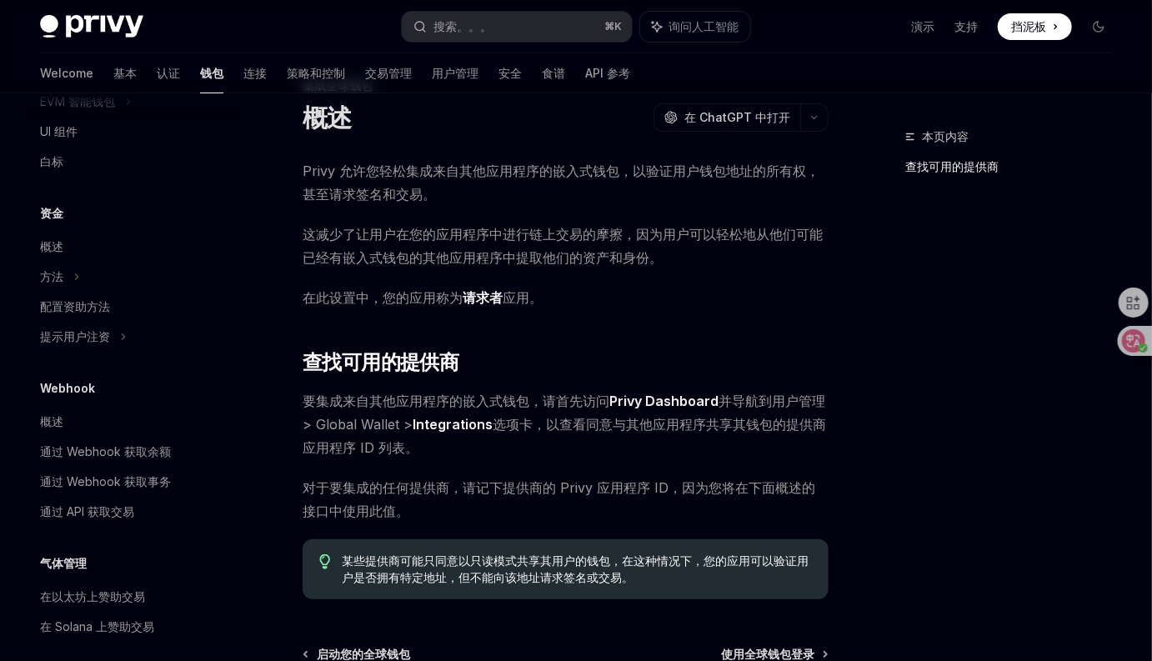
click at [703, 425] on font "要集成来自其他应用程序的嵌入式钱包，请首先访问 Privy Dashboard 并导航到用户管理 > Global Wallet > Integrations…" at bounding box center [564, 424] width 523 height 63
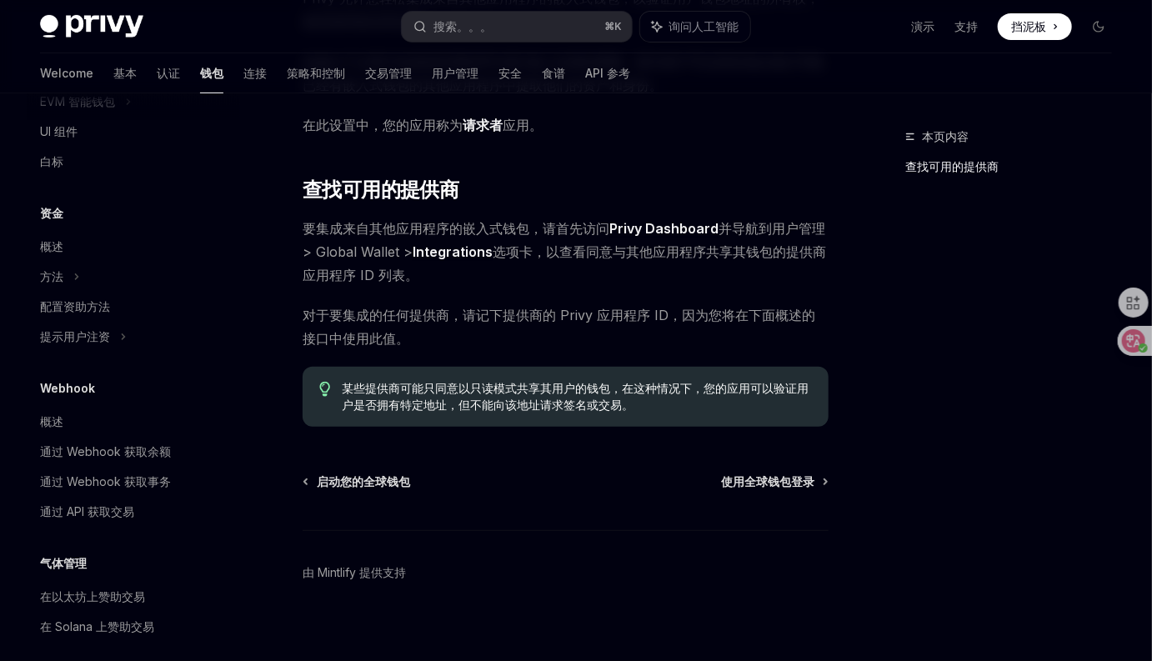
scroll to position [236, 0]
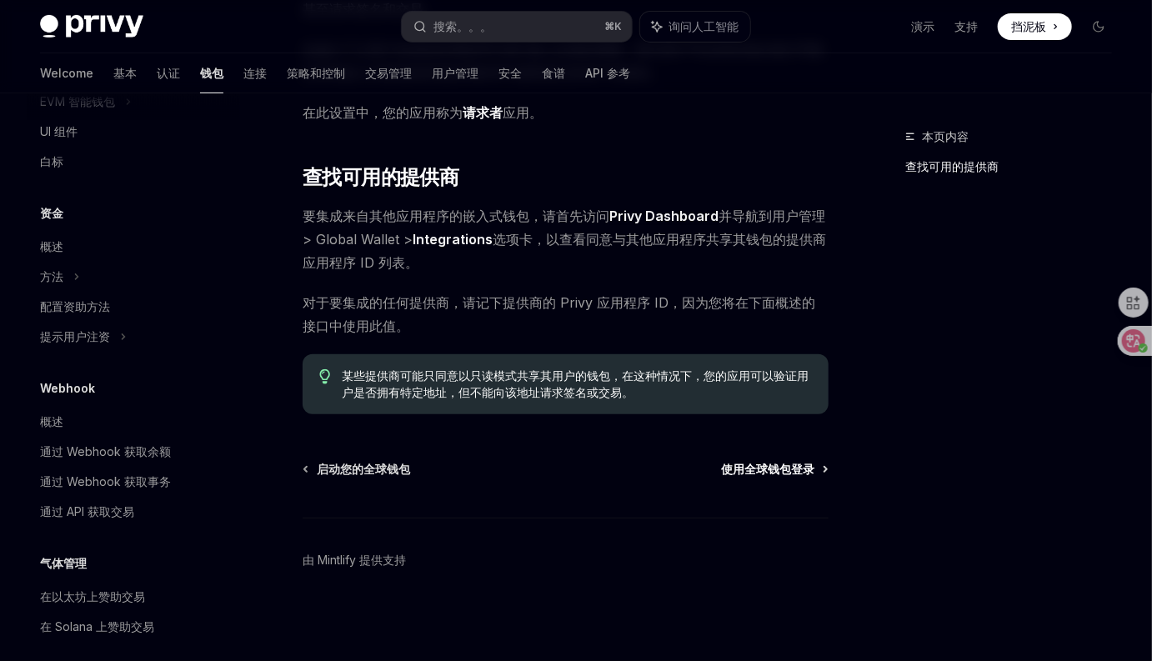
click at [787, 470] on font "使用全球钱包登录" at bounding box center [767, 469] width 93 height 14
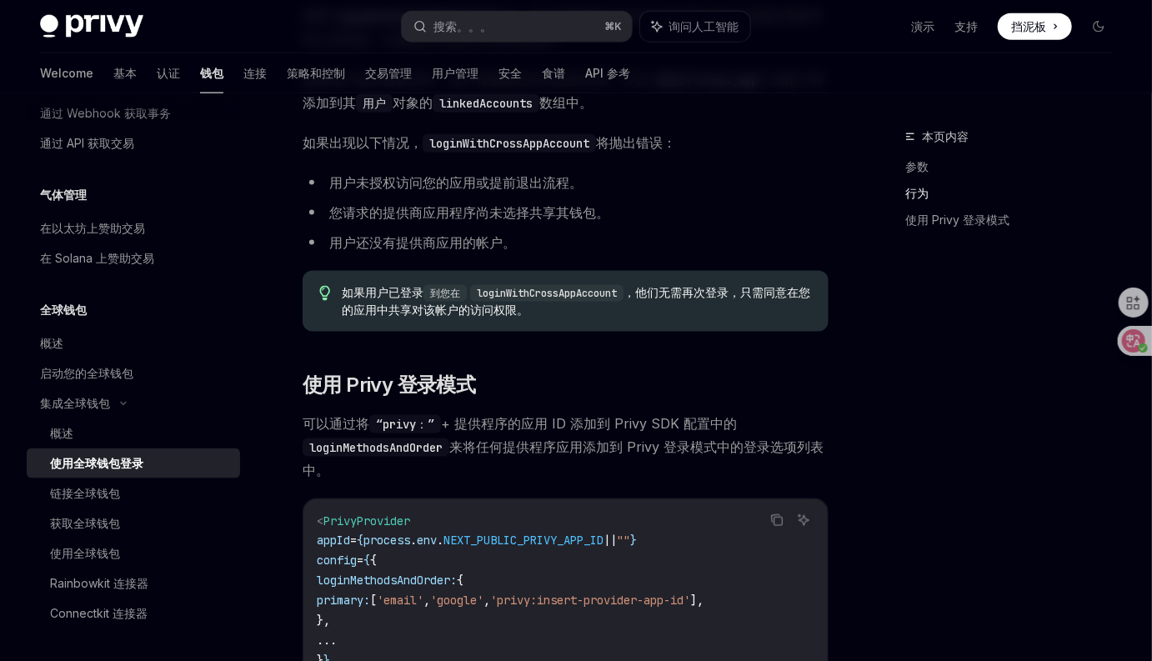
scroll to position [1228, 0]
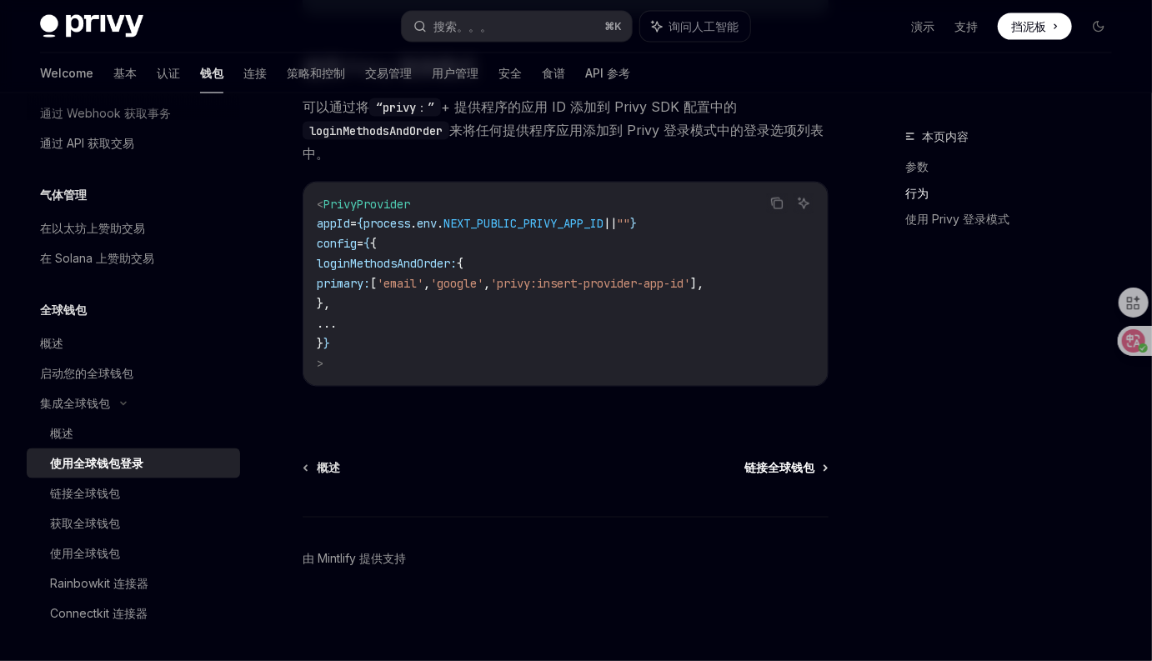
click at [792, 473] on font "链接全球钱包" at bounding box center [779, 468] width 70 height 14
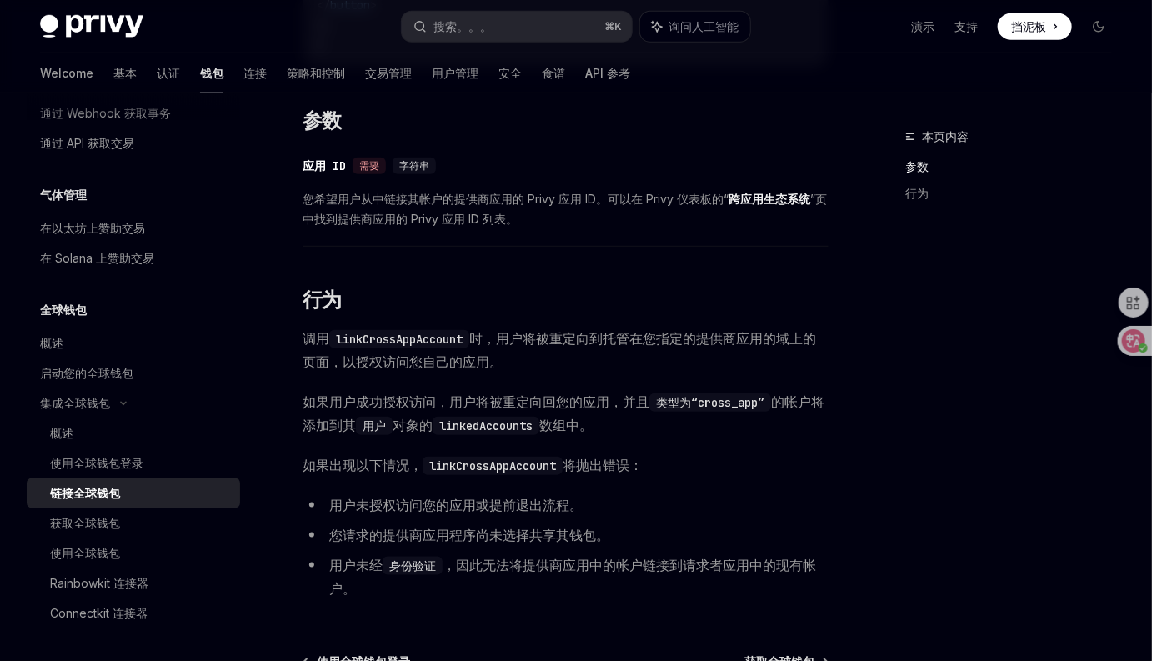
scroll to position [789, 0]
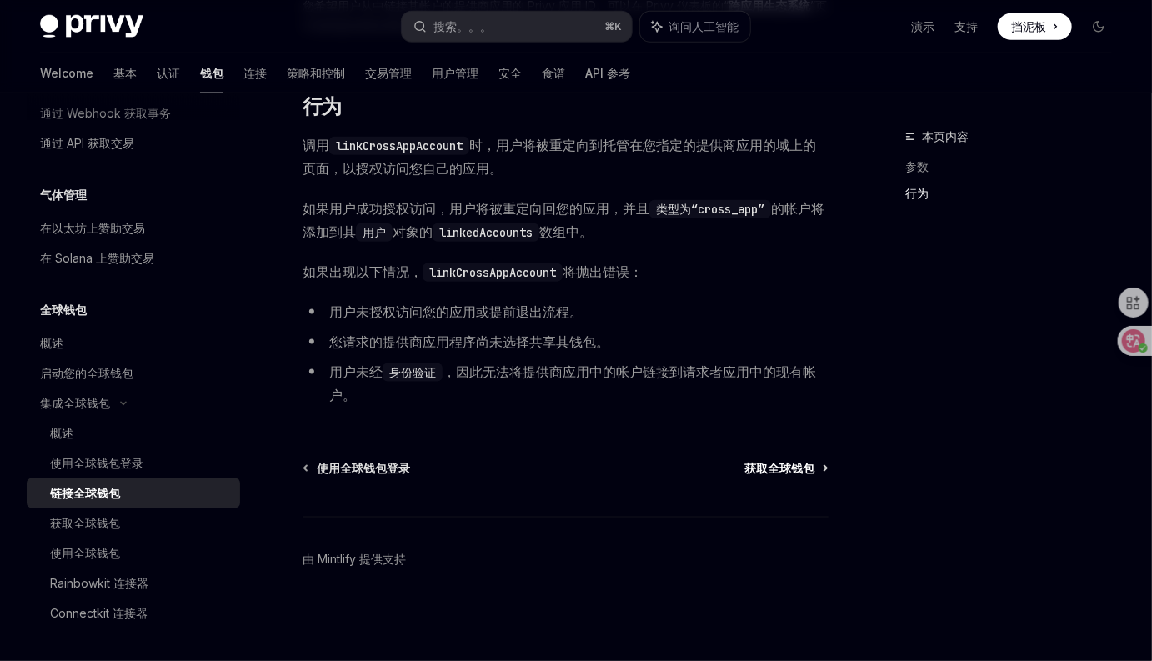
click at [778, 463] on font "获取全球钱包" at bounding box center [779, 468] width 70 height 14
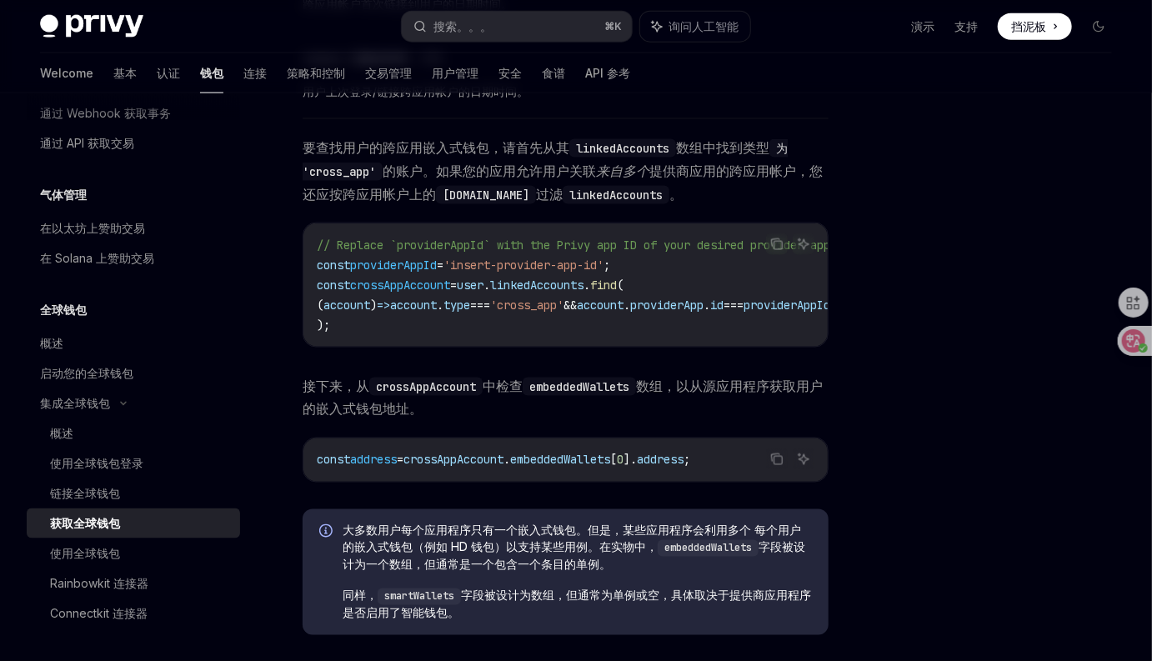
scroll to position [1257, 0]
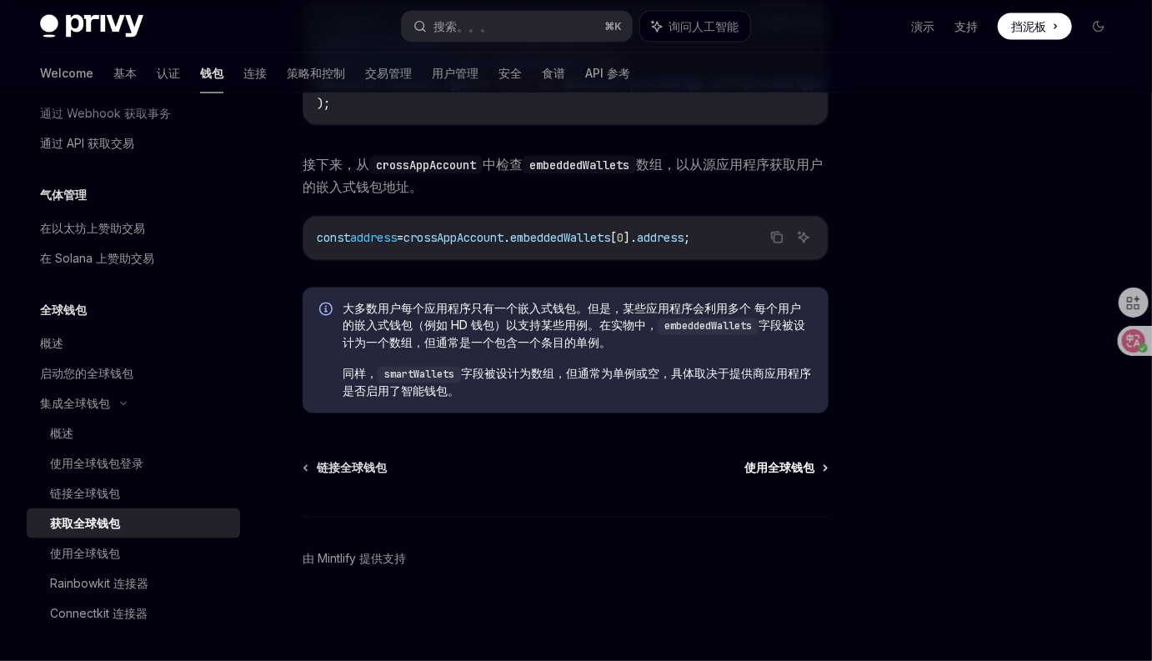
click at [767, 472] on font "使用全球钱包" at bounding box center [779, 468] width 70 height 14
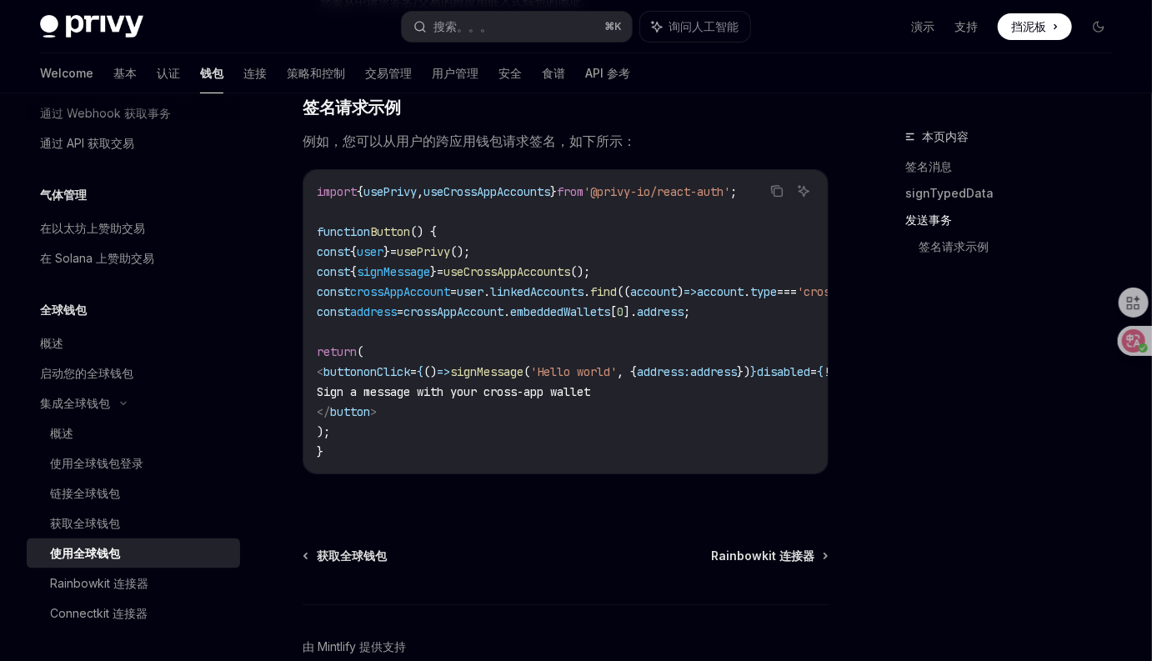
scroll to position [2785, 0]
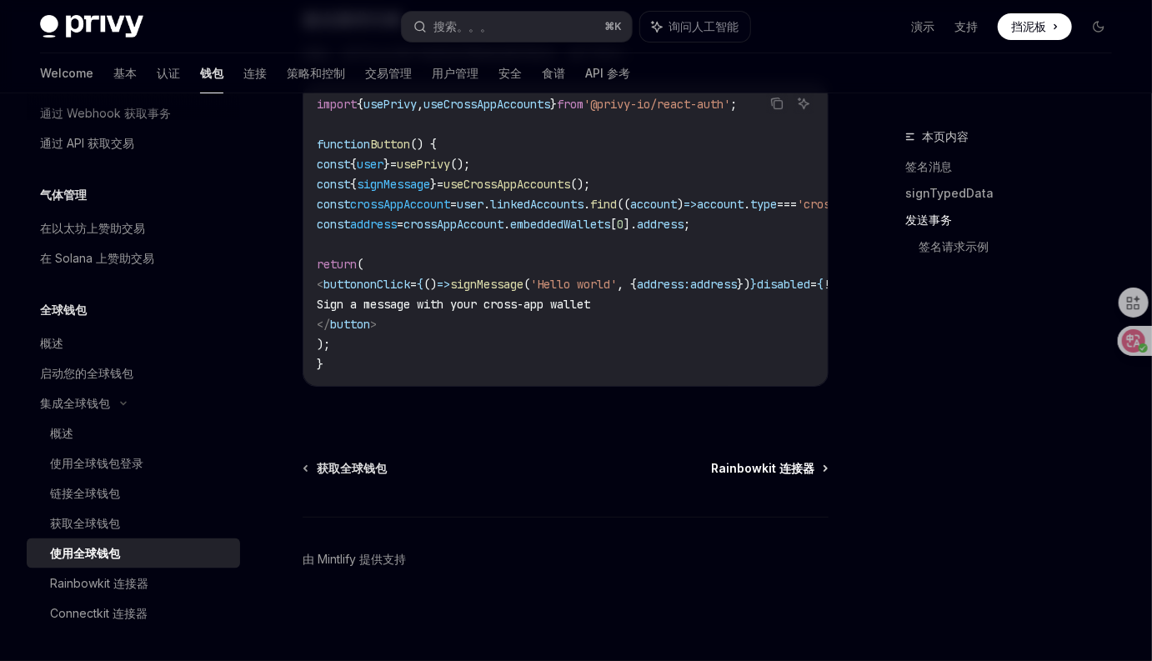
click at [799, 471] on font "Rainbowkit 连接器" at bounding box center [762, 468] width 103 height 14
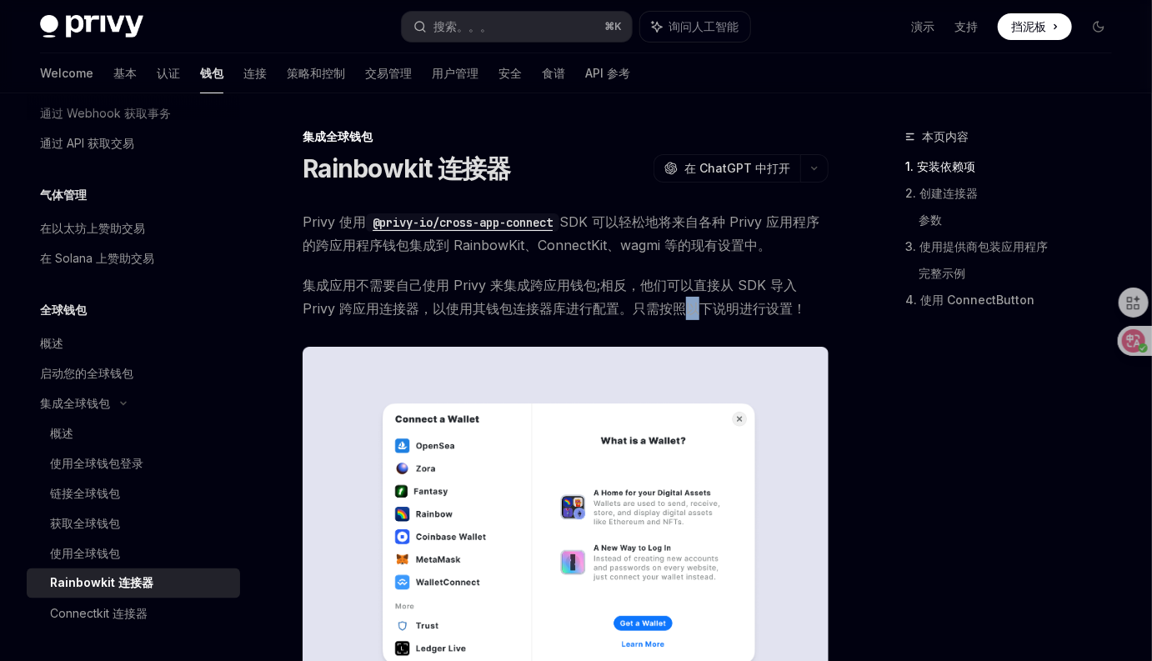
click at [694, 310] on font "集成应用不需要自己使用 Privy 来集成跨应用钱包;相反，他们可以直接从 SDK 导入 Privy 跨应用连接器，以使用其钱包连接器库进行配置。只需按照以下…" at bounding box center [554, 297] width 503 height 40
click at [756, 306] on font "集成应用不需要自己使用 Privy 来集成跨应用钱包;相反，他们可以直接从 SDK 导入 Privy 跨应用连接器，以使用其钱包连接器库进行配置。只需按照以下…" at bounding box center [554, 297] width 503 height 40
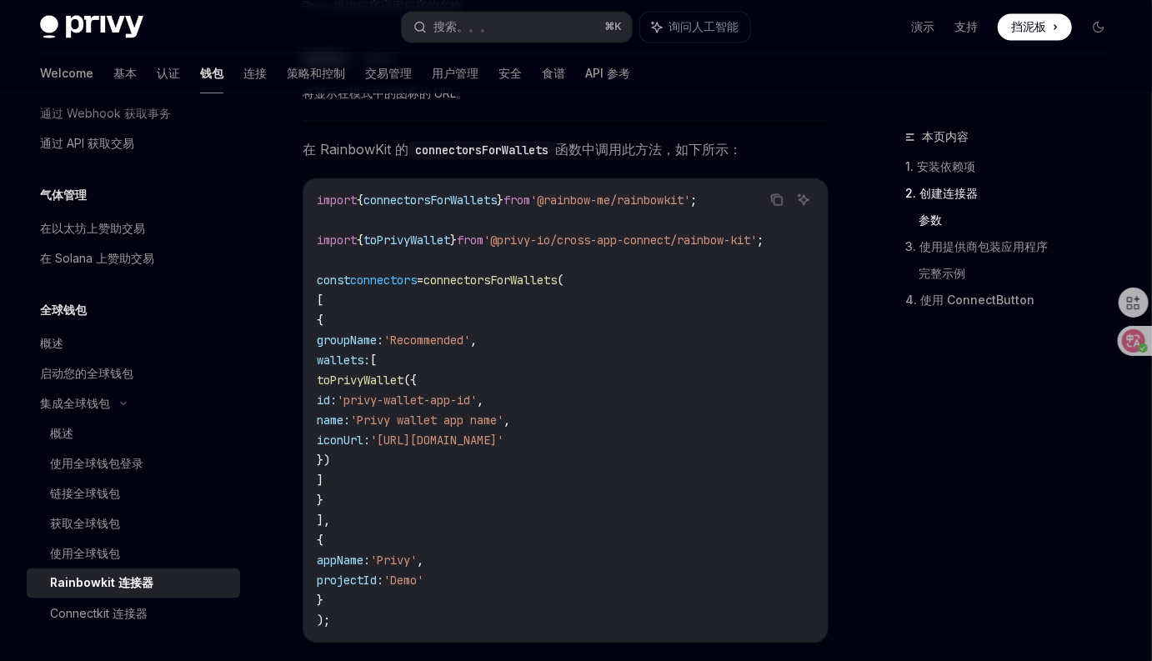
scroll to position [2187, 0]
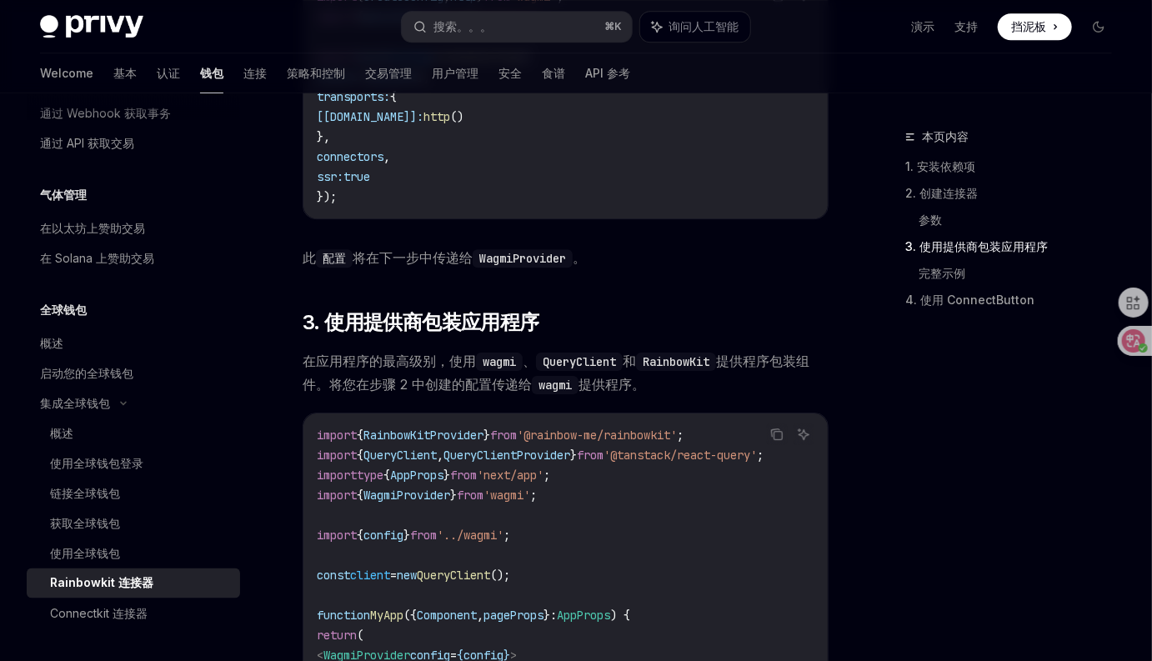
click at [768, 396] on span "在应用程序的最高级别，使用 wagmi 、 QueryClient 和 RainbowKit 提供程序包装组件。将您在步骤 2 中创建的配置传递给 wagmi…" at bounding box center [566, 372] width 526 height 47
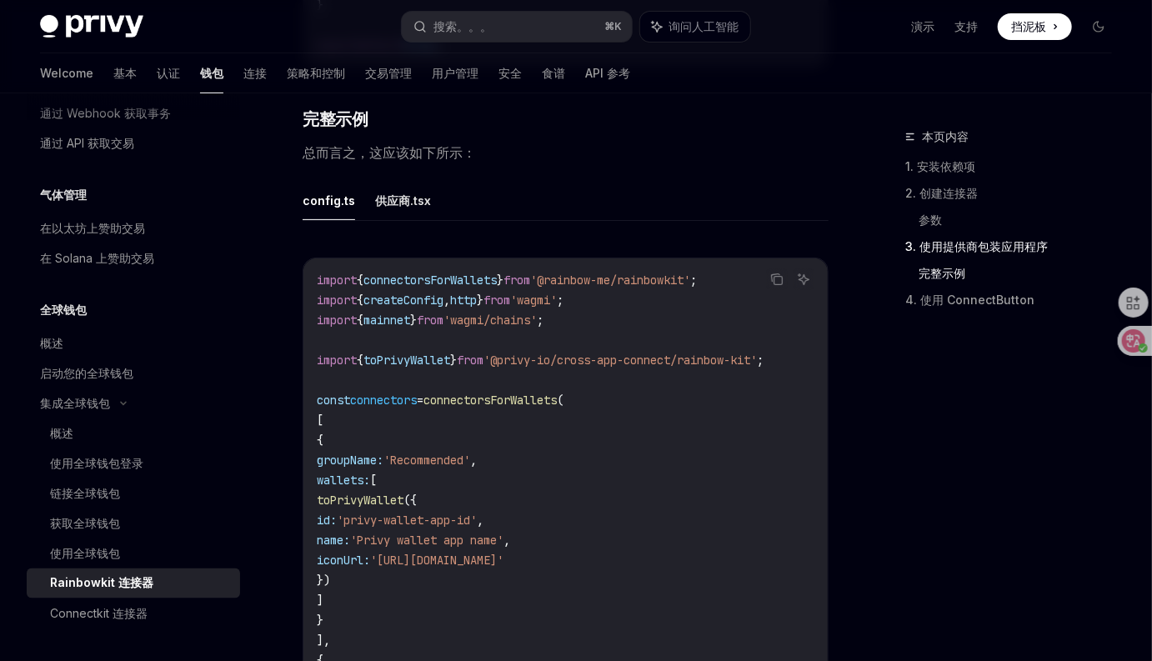
scroll to position [2874, 0]
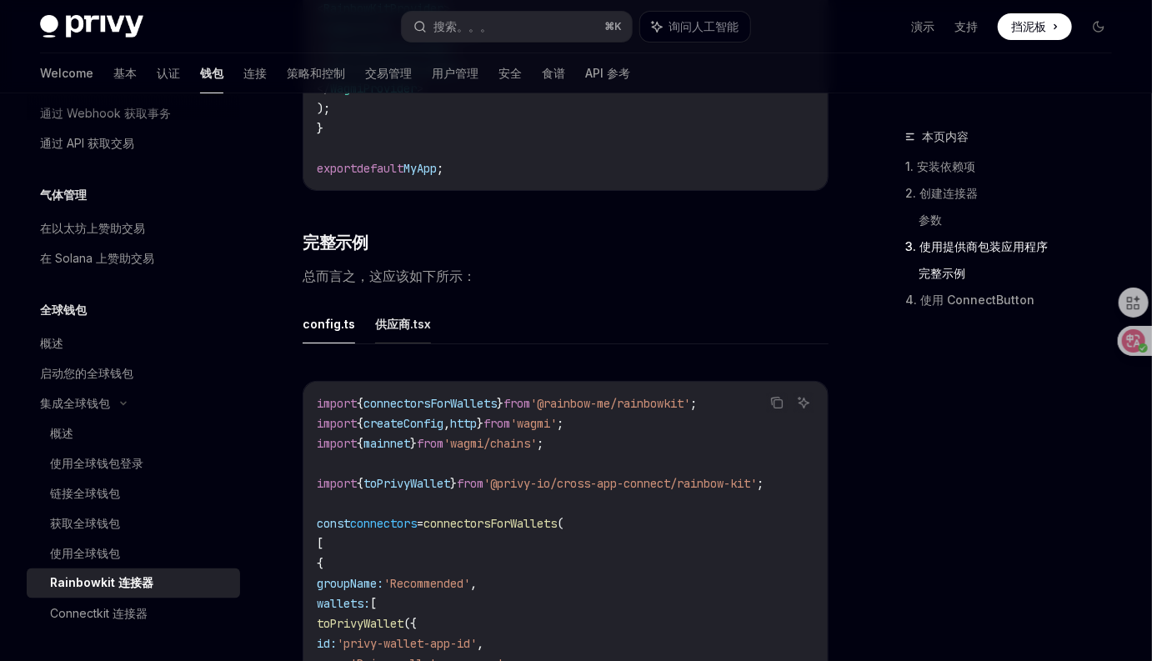
click at [393, 331] on font "供应商.tsx" at bounding box center [403, 324] width 56 height 14
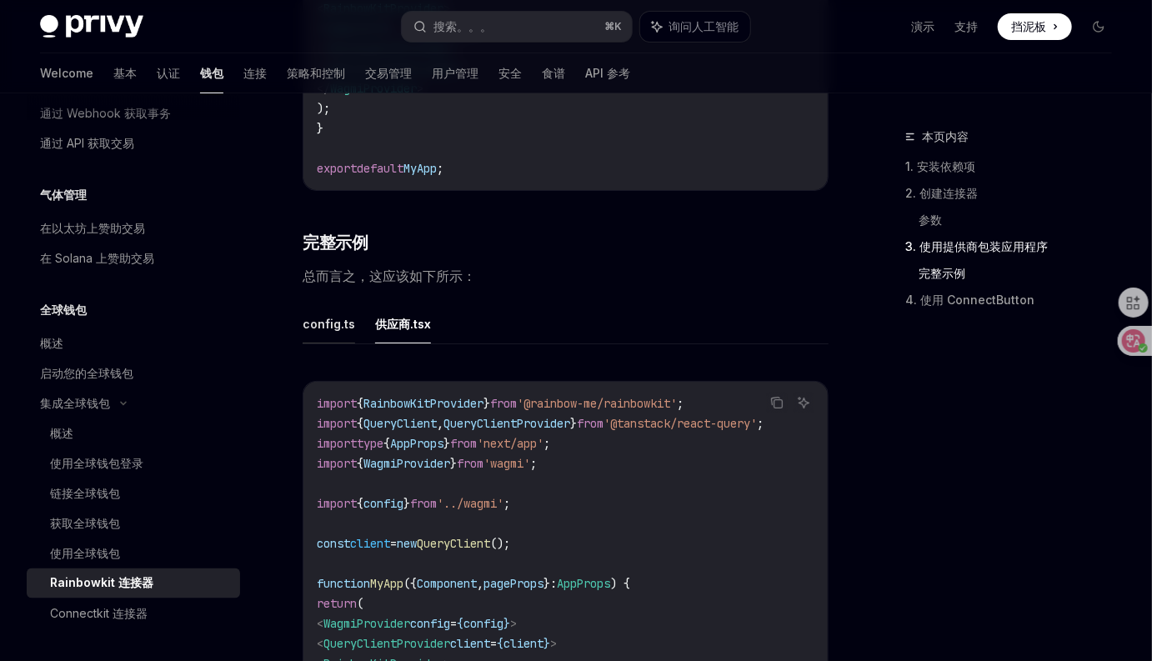
click at [325, 343] on button "config.ts" at bounding box center [329, 323] width 53 height 39
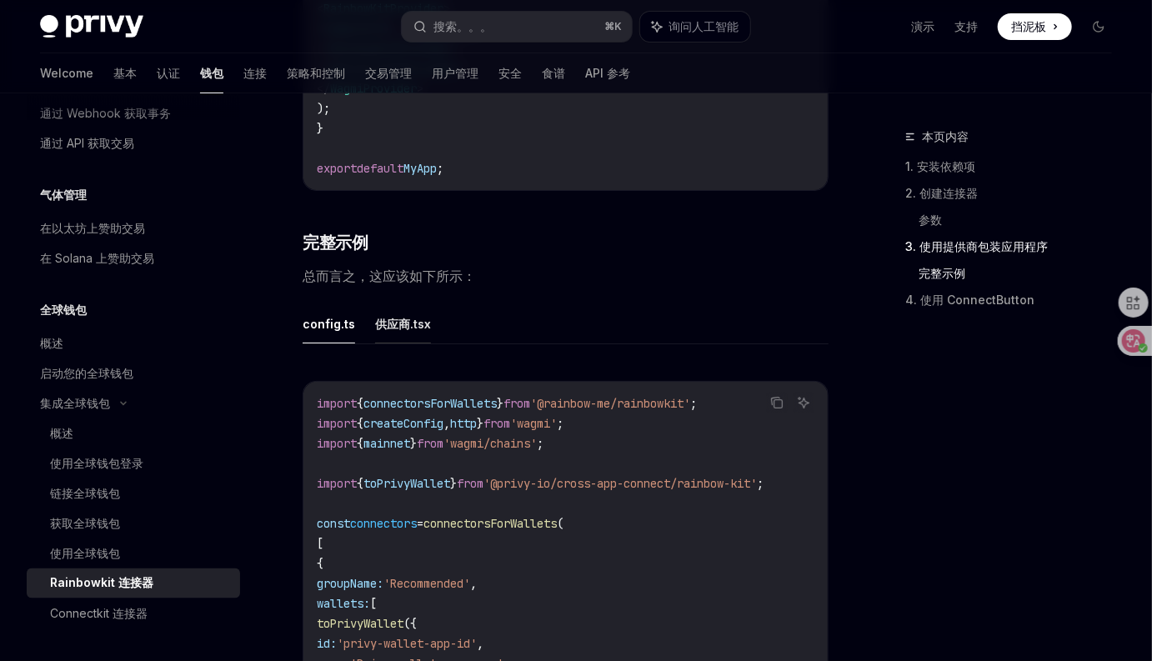
click at [405, 331] on font "供应商.tsx" at bounding box center [403, 324] width 56 height 14
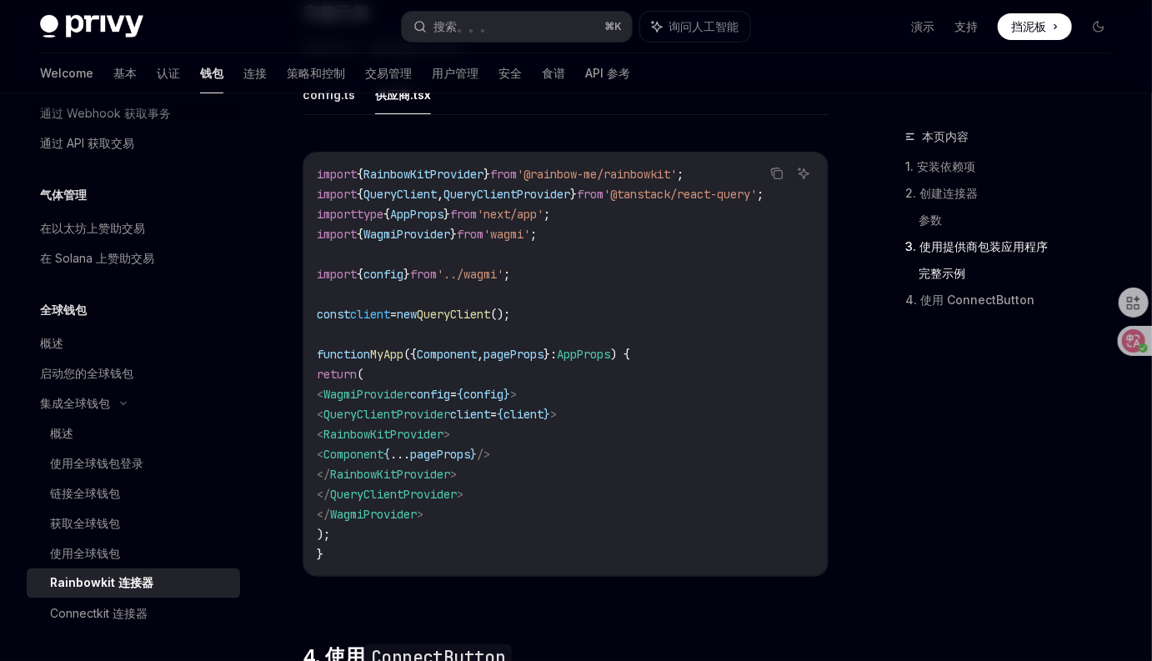
scroll to position [3349, 0]
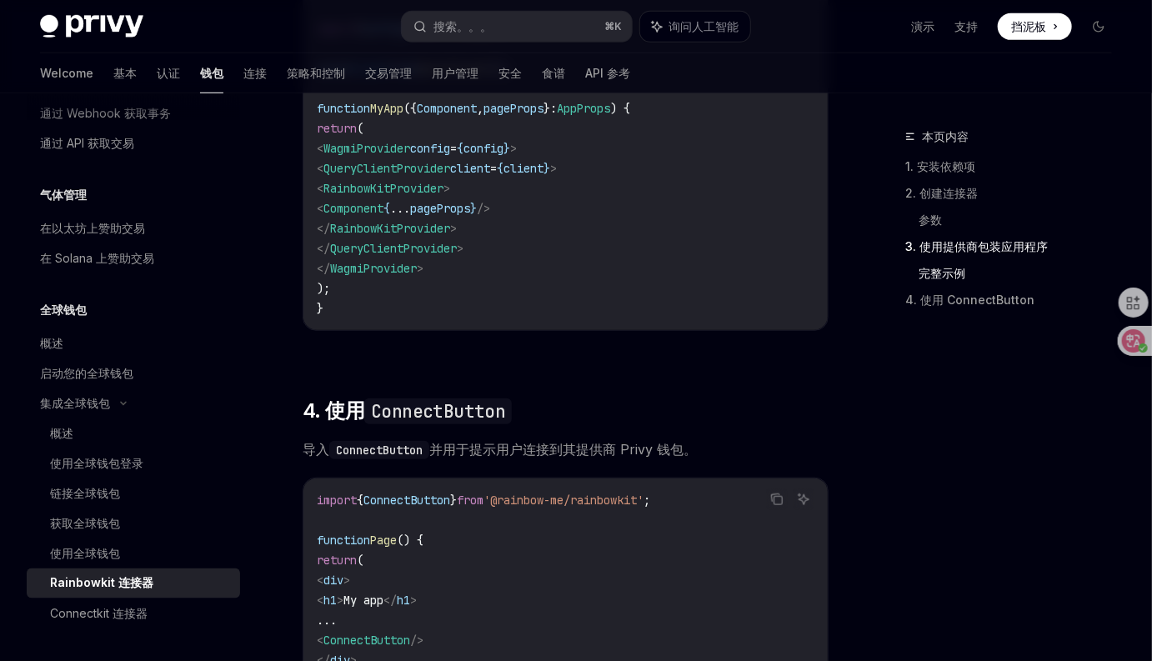
click at [727, 461] on span "导入 ConnectButton 并用于提示用户连接到其提供商 Privy 钱包。" at bounding box center [566, 449] width 526 height 23
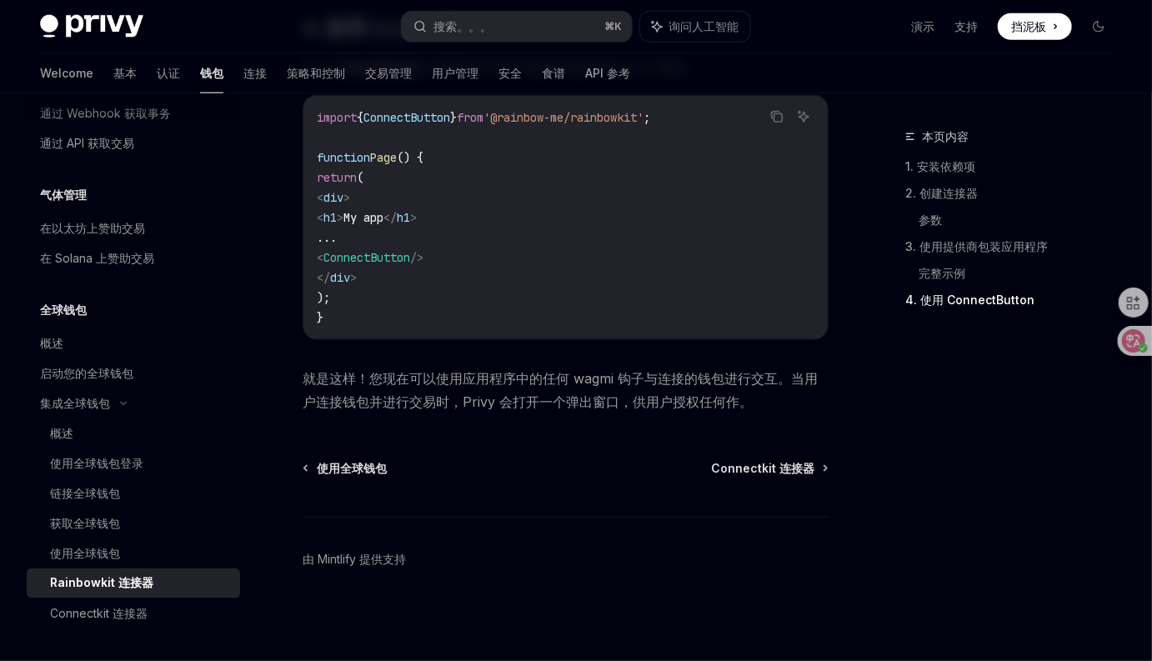
scroll to position [3761, 0]
click at [752, 475] on font "Connectkit 连接器" at bounding box center [762, 468] width 103 height 14
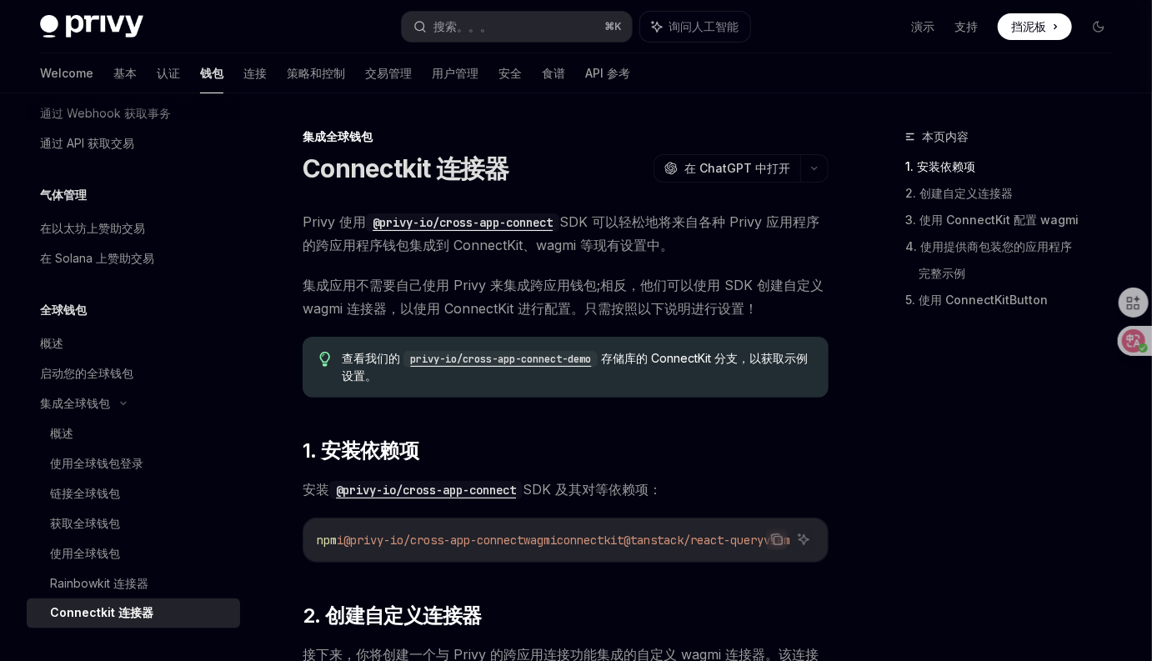
click at [607, 302] on font "集成应用不需要自己使用 Privy 来集成跨应用钱包;相反，他们可以使用 SDK 创建自定义 wagmi 连接器，以使用 ConnectKit 进行配置。只需…" at bounding box center [563, 297] width 521 height 40
click at [529, 308] on font "集成应用不需要自己使用 Privy 来集成跨应用钱包;相反，他们可以使用 SDK 创建自定义 wagmi 连接器，以使用 ConnectKit 进行配置。只需…" at bounding box center [563, 297] width 521 height 40
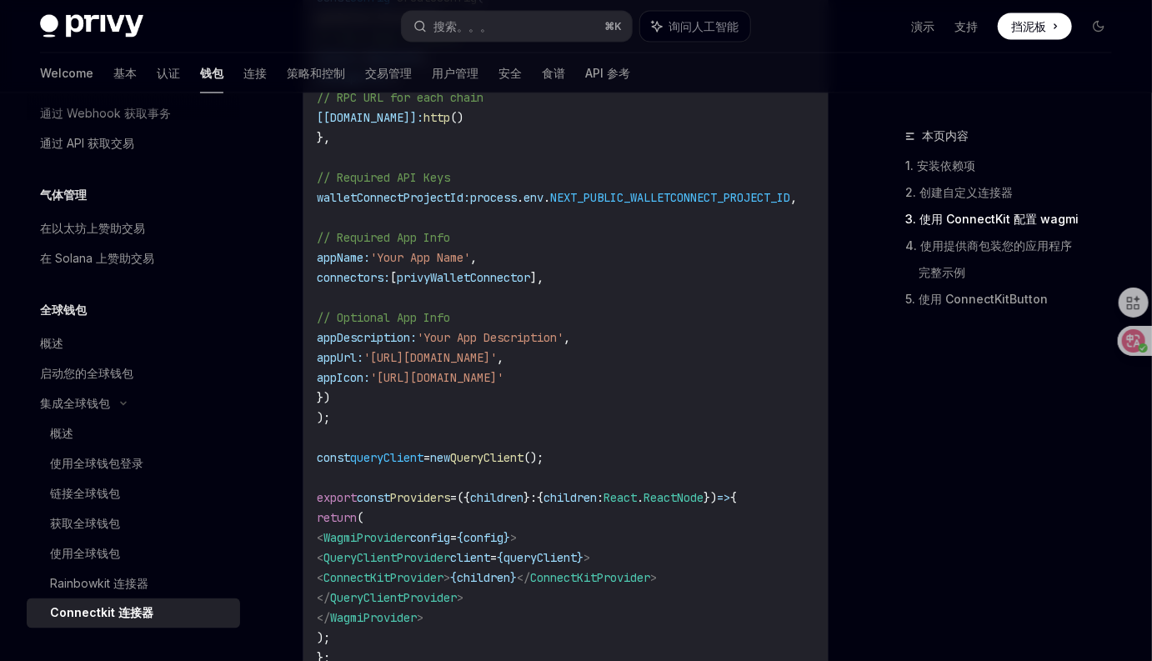
scroll to position [1586, 0]
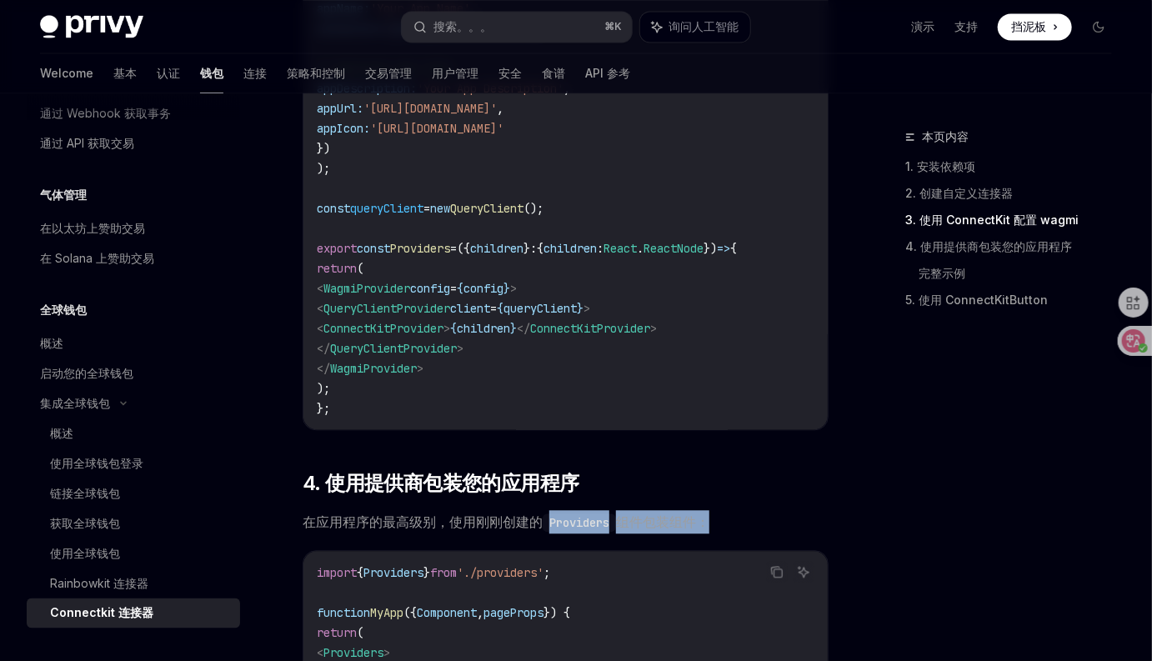
drag, startPoint x: 704, startPoint y: 528, endPoint x: 461, endPoint y: 533, distance: 243.5
click at [552, 529] on font "在应用程序的最高级别，使用刚刚创建的 Providers 组件包装组件：" at bounding box center [506, 521] width 407 height 17
click at [450, 530] on font "在应用程序的最高级别，使用刚刚创建的 Providers 组件包装组件：" at bounding box center [506, 521] width 407 height 17
drag, startPoint x: 653, startPoint y: 536, endPoint x: 493, endPoint y: 539, distance: 160.9
click at [494, 530] on font "在应用程序的最高级别，使用刚刚创建的 Providers 组件包装组件：" at bounding box center [506, 521] width 407 height 17
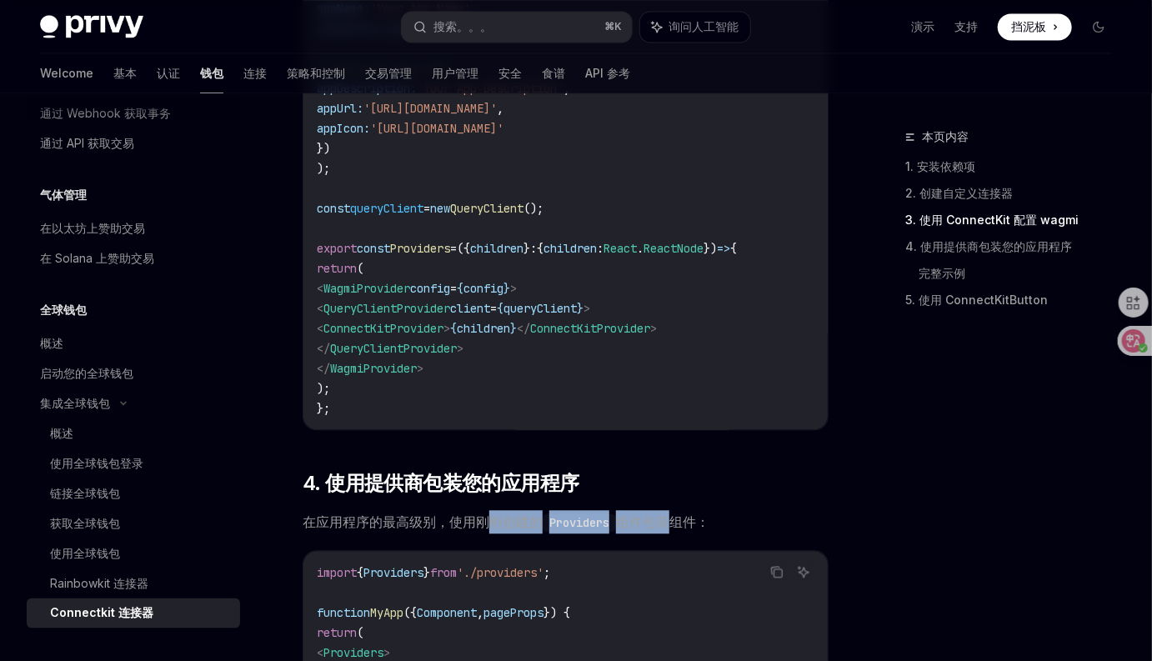
click at [492, 530] on font "在应用程序的最高级别，使用刚刚创建的 Providers 组件包装组件：" at bounding box center [506, 521] width 407 height 17
drag, startPoint x: 514, startPoint y: 536, endPoint x: 678, endPoint y: 537, distance: 164.2
click at [663, 530] on font "在应用程序的最高级别，使用刚刚创建的 Providers 组件包装组件：" at bounding box center [506, 521] width 407 height 17
click at [678, 530] on font "在应用程序的最高级别，使用刚刚创建的 Providers 组件包装组件：" at bounding box center [506, 521] width 407 height 17
click at [698, 530] on font "在应用程序的最高级别，使用刚刚创建的 Providers 组件包装组件：" at bounding box center [506, 521] width 407 height 17
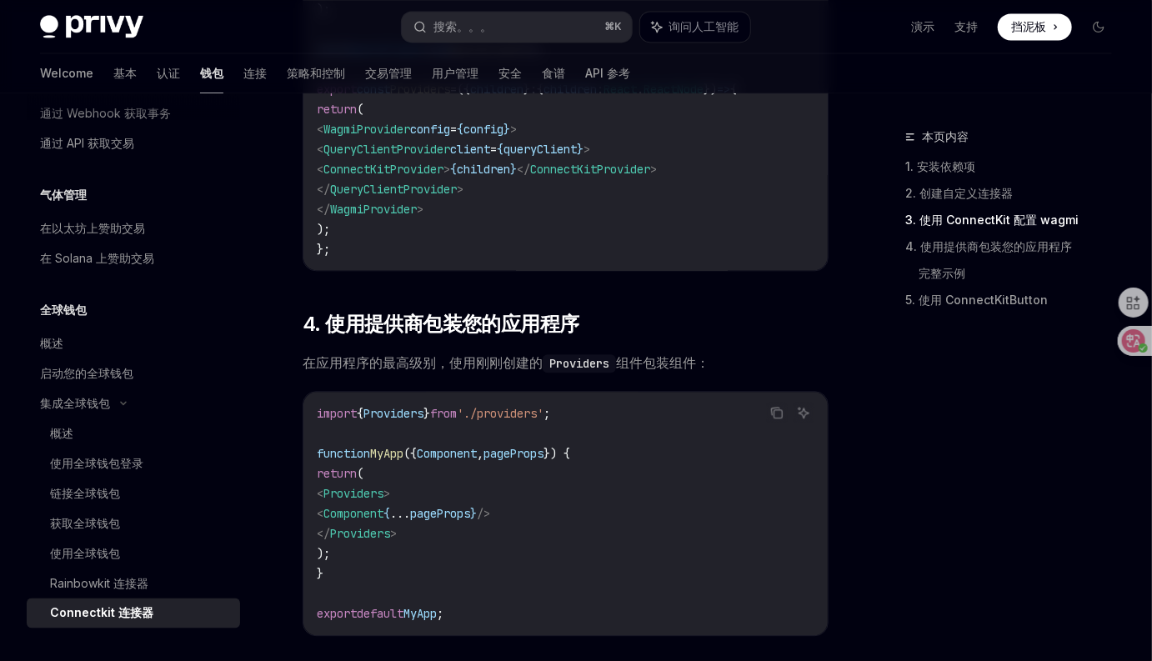
scroll to position [1859, 0]
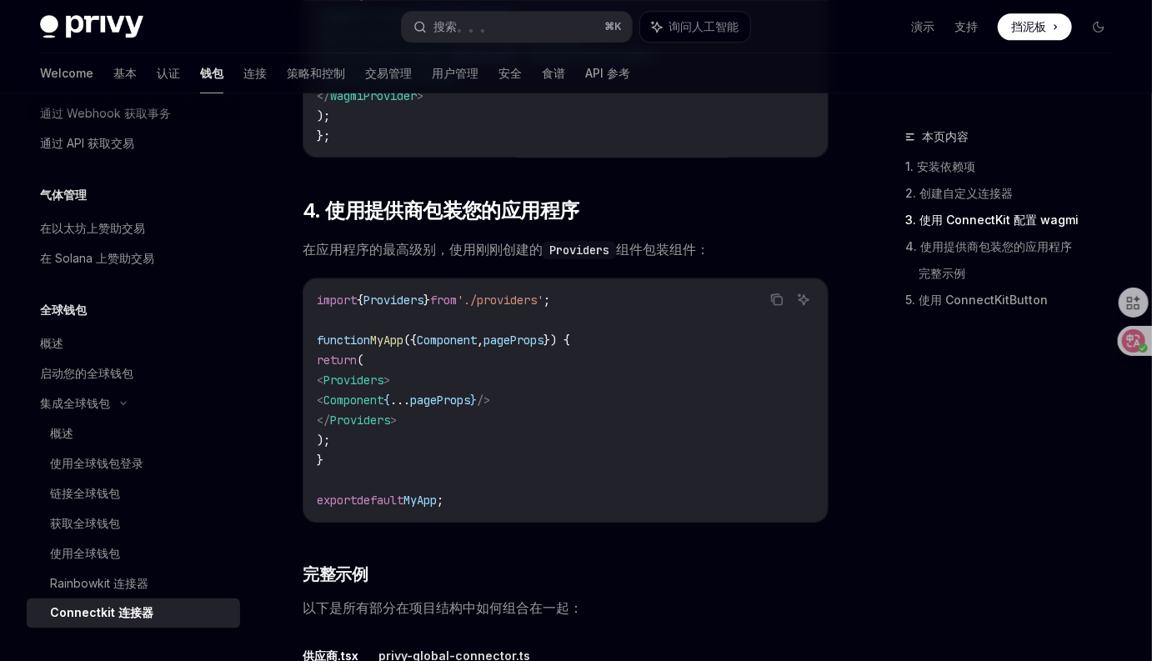
click at [696, 510] on code "import { Providers } from './providers' ; function MyApp ({ Component , pagePro…" at bounding box center [566, 400] width 498 height 220
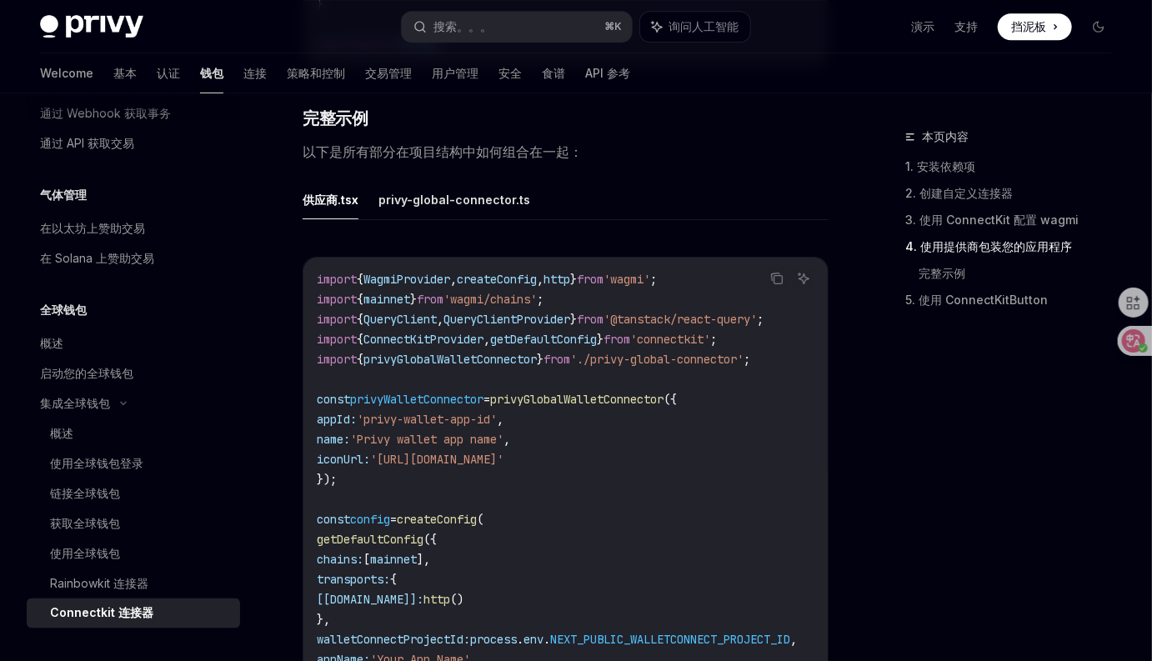
scroll to position [2437, 0]
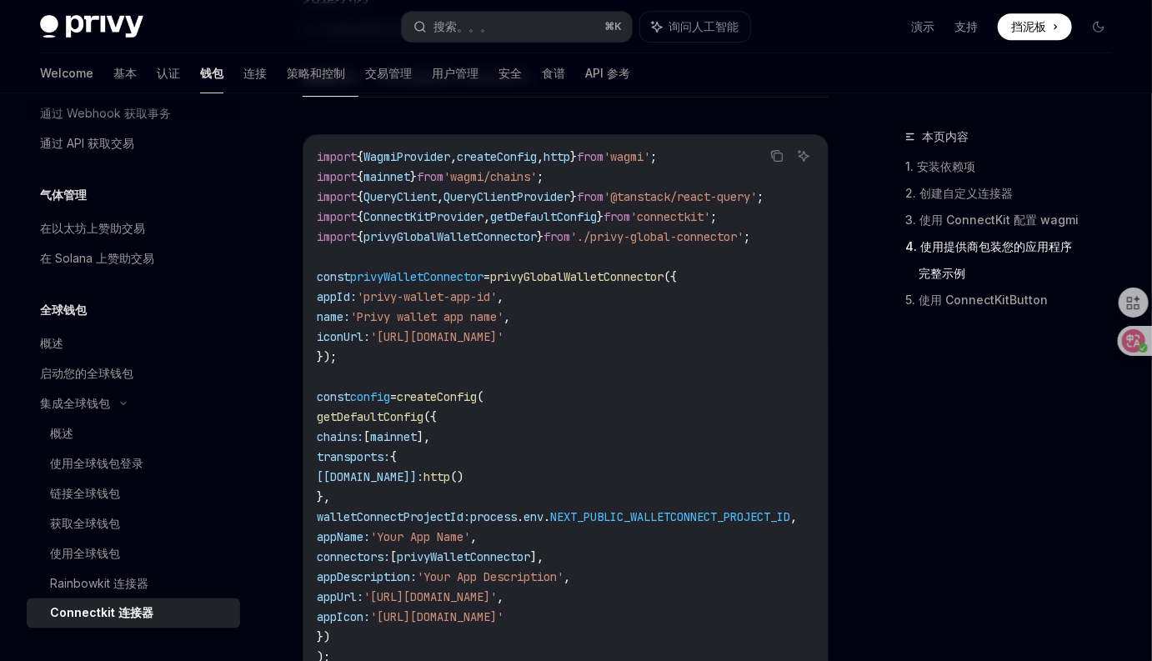
click at [727, 444] on code "import { WagmiProvider , createConfig , http } from 'wagmi' ; import { mainnet …" at bounding box center [577, 527] width 520 height 760
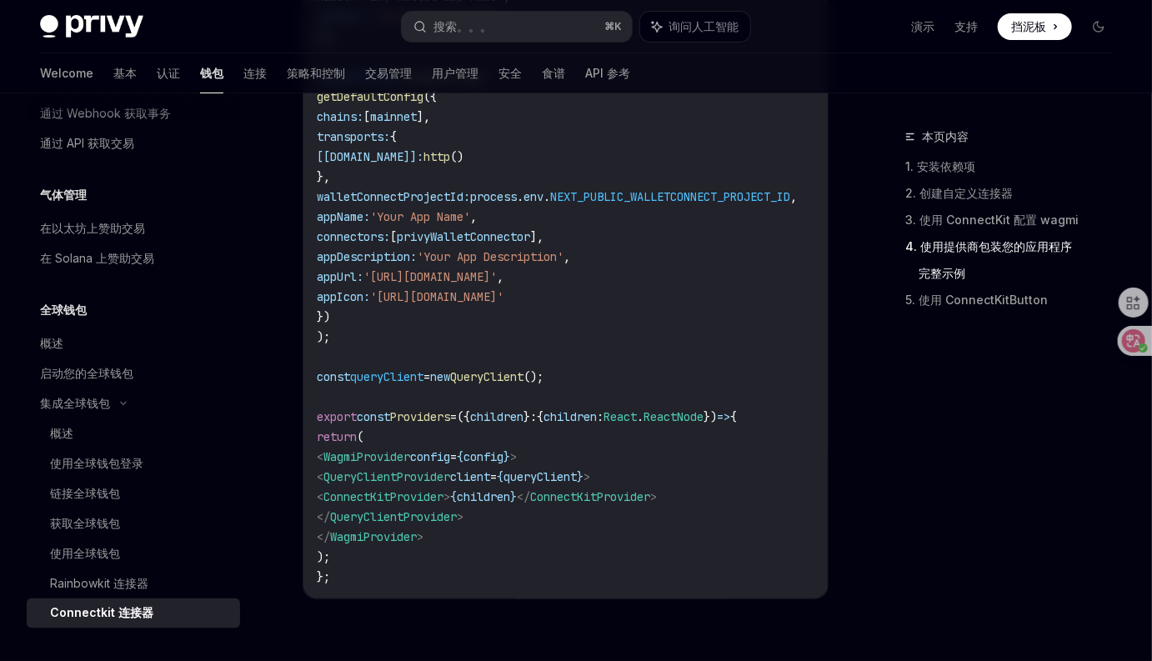
click at [713, 467] on code "import { WagmiProvider , createConfig , http } from 'wagmi' ; import { mainnet …" at bounding box center [577, 207] width 520 height 760
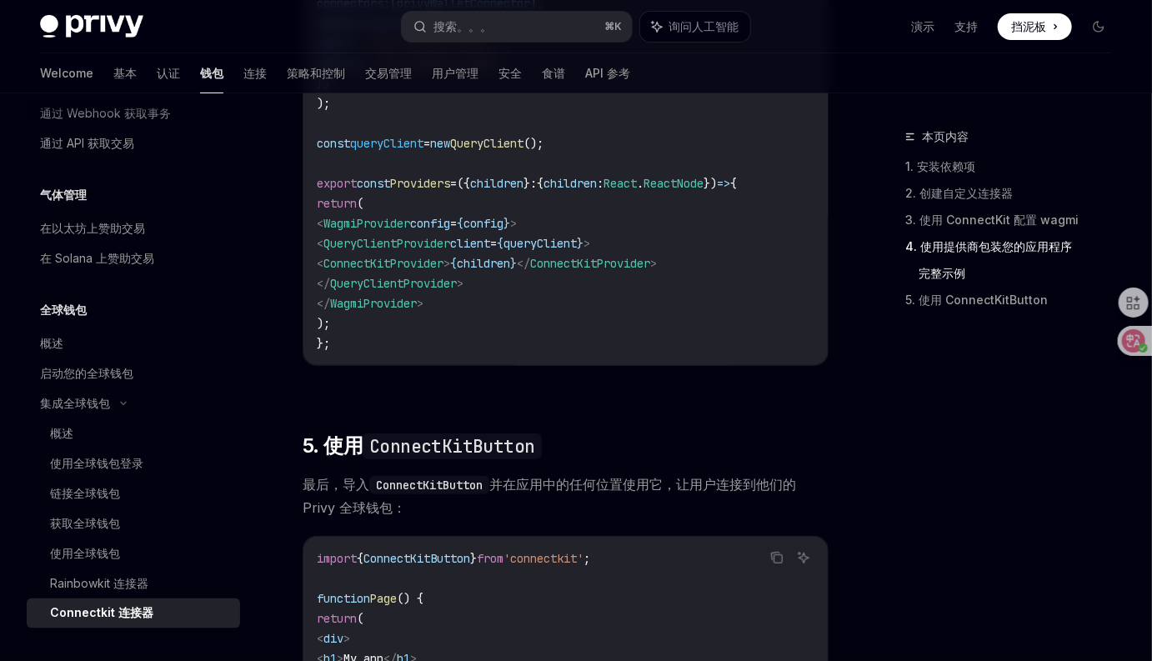
click at [736, 518] on span "最后，导入 ConnectKitButton 并在应用中的任何位置使用它，让用户连接到他们的 Privy 全球钱包：" at bounding box center [566, 496] width 526 height 47
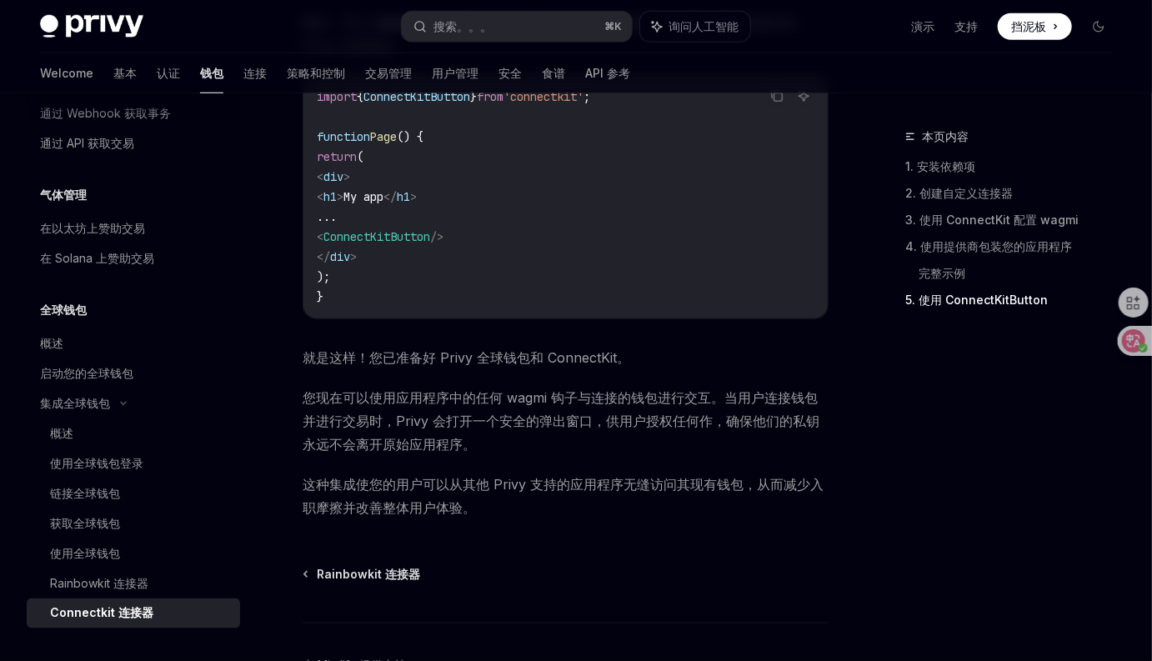
scroll to position [3575, 0]
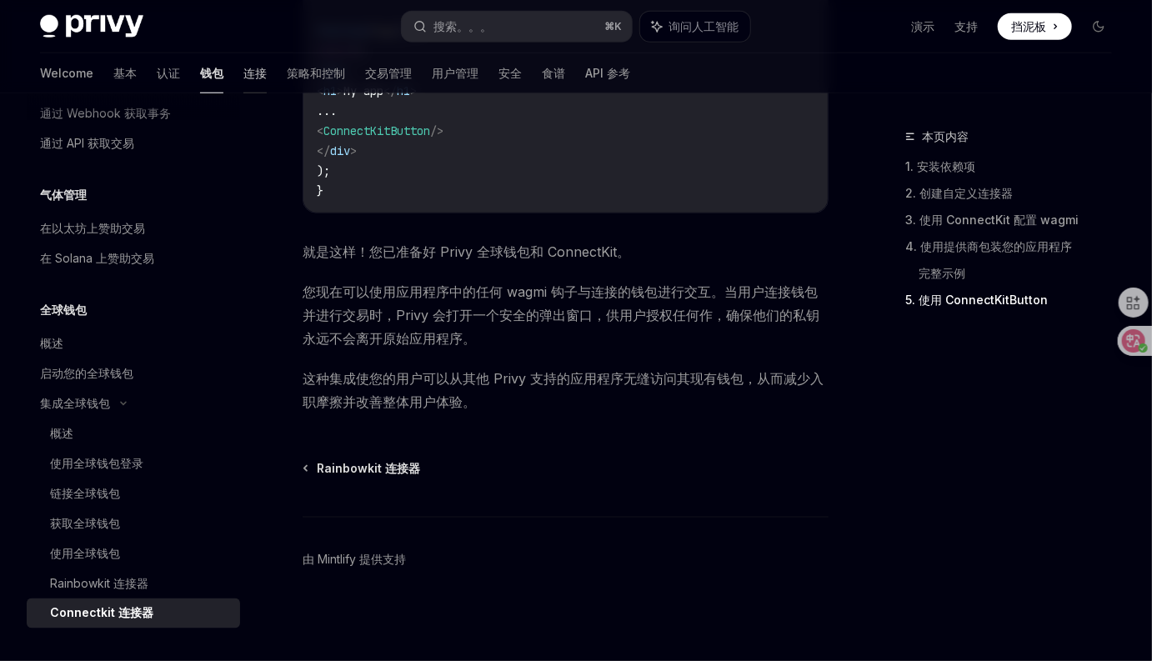
click at [243, 75] on font "连接" at bounding box center [254, 73] width 23 height 14
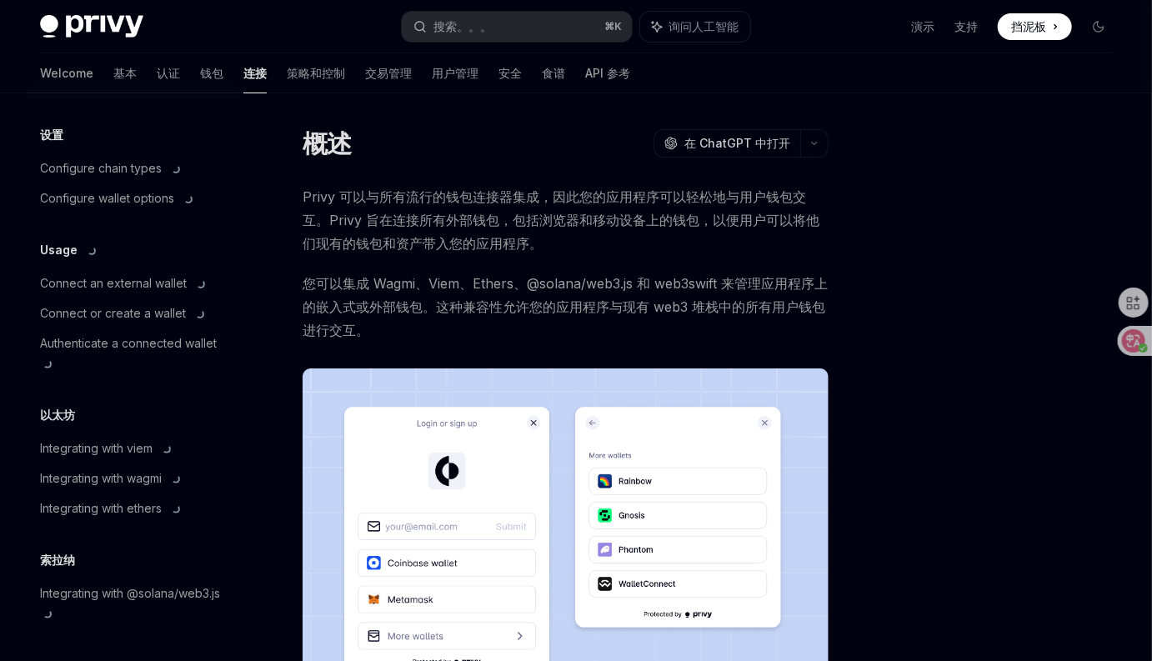
scroll to position [12, 0]
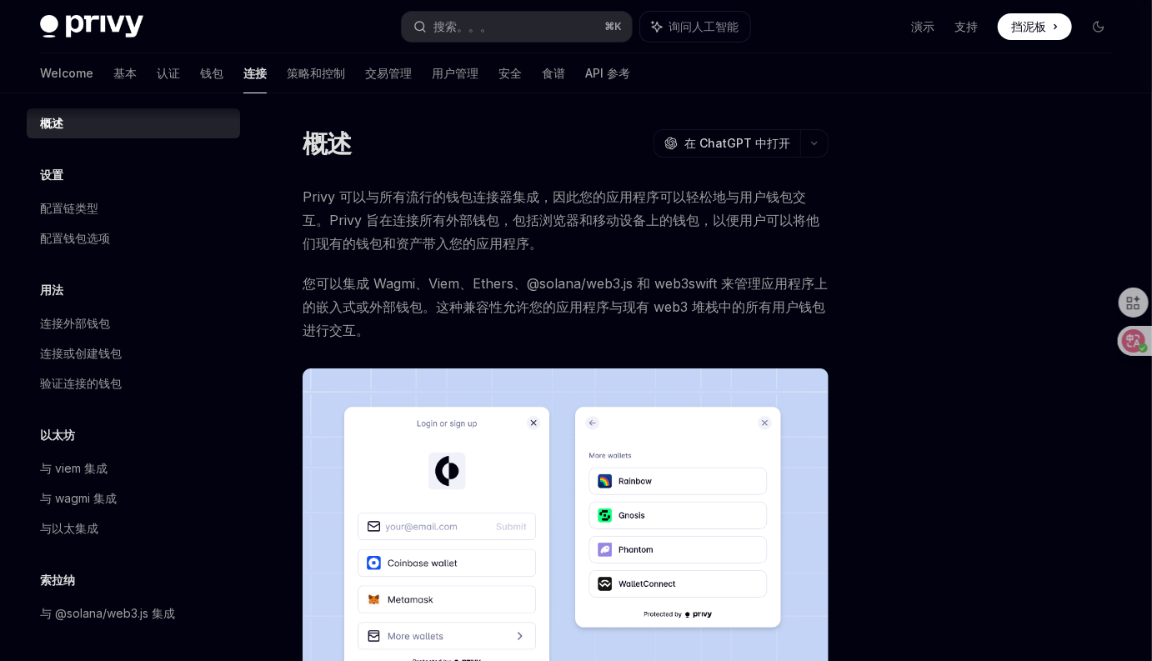
click at [656, 261] on div "Privy 可以与所有流行的钱包连接器集成，因此您的应用程序可以轻松地与用户钱包交互。Privy 旨在连接所有外部钱包，包括浏览器和移动设备上的钱包，以便用户…" at bounding box center [566, 464] width 526 height 559
click at [676, 323] on span "您可以集成 Wagmi、Viem、Ethers、@solana/web3.js 和 web3swift 来管理应用程序上的嵌入式或外部钱包。这种兼容性允许您的…" at bounding box center [566, 307] width 526 height 70
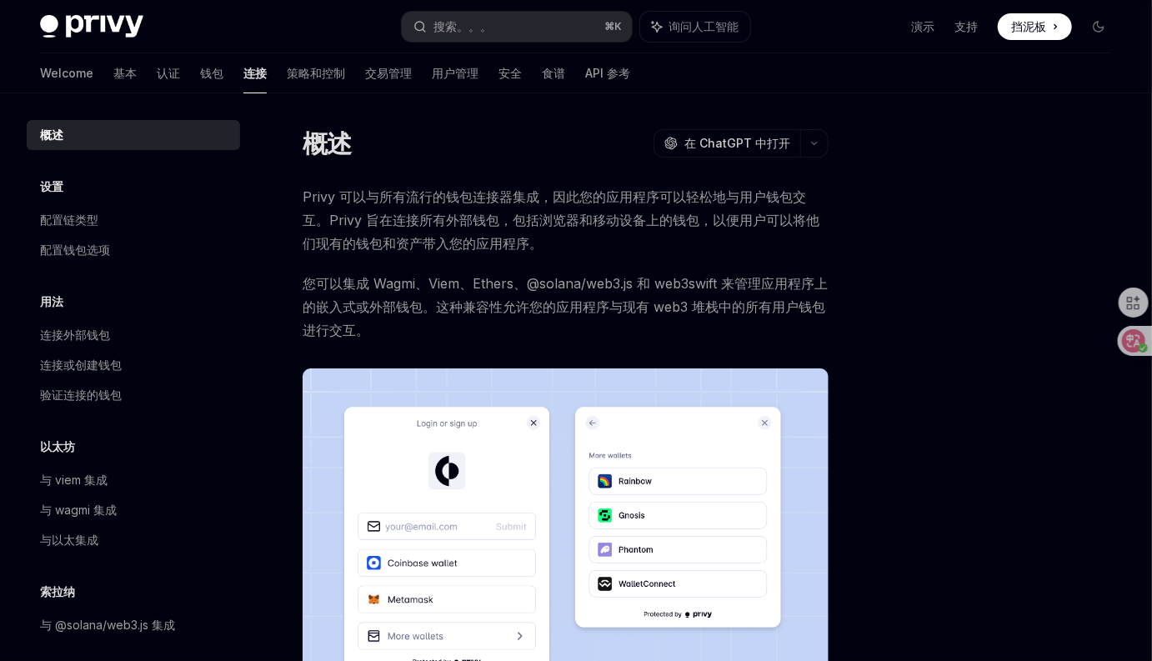
click at [612, 339] on span "您可以集成 Wagmi、Viem、Ethers、@solana/web3.js 和 web3swift 来管理应用程序上的嵌入式或外部钱包。这种兼容性允许您的…" at bounding box center [566, 307] width 526 height 70
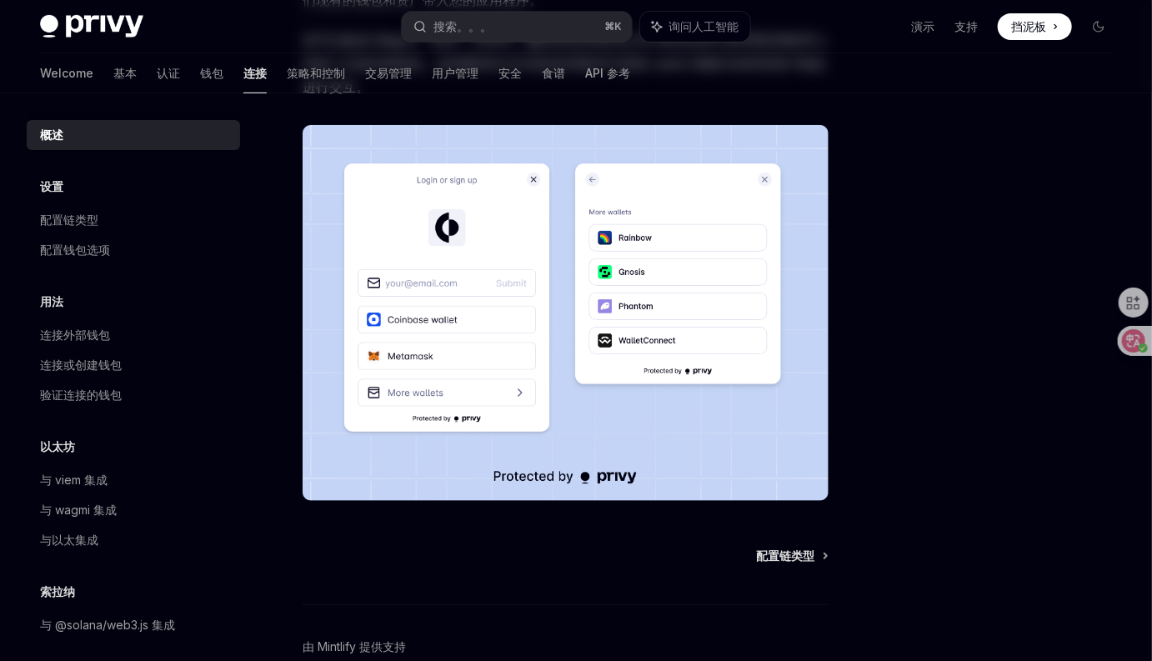
scroll to position [330, 0]
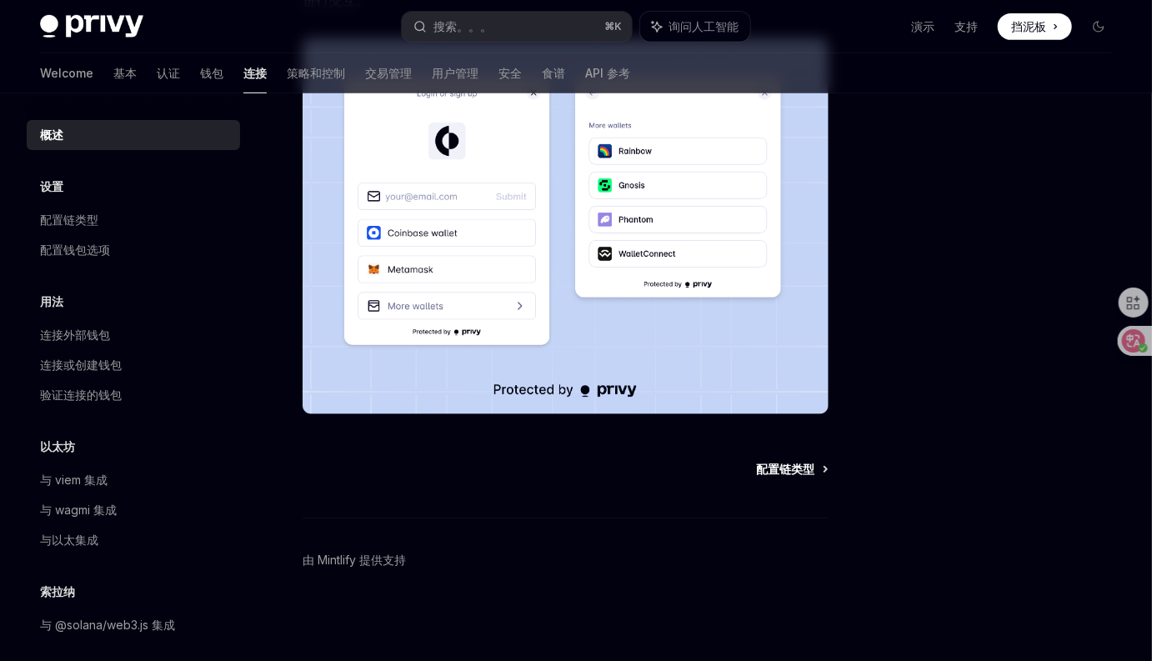
click at [762, 465] on font "配置链类型" at bounding box center [785, 469] width 58 height 14
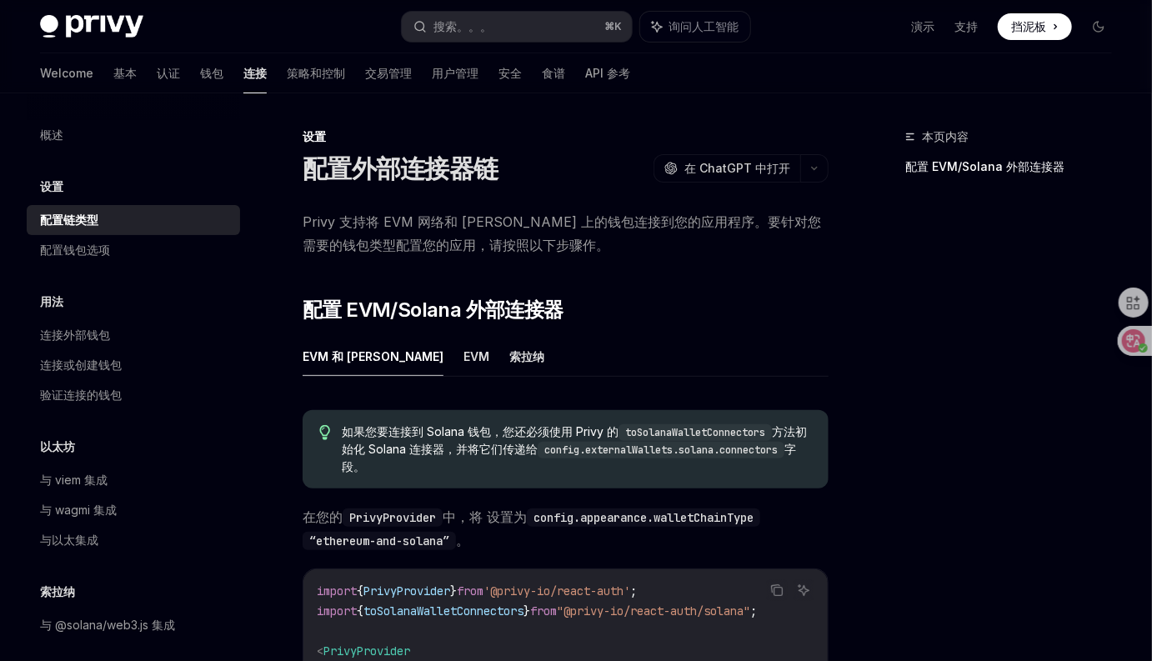
scroll to position [315, 0]
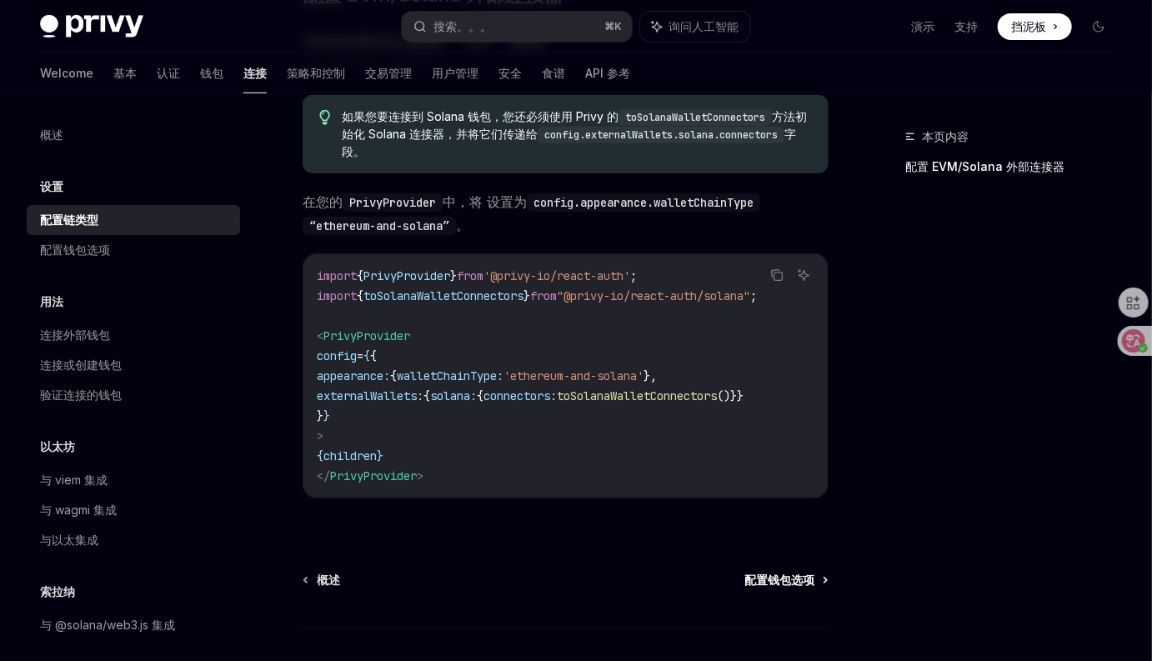
click at [747, 582] on font "配置钱包选项" at bounding box center [779, 580] width 70 height 14
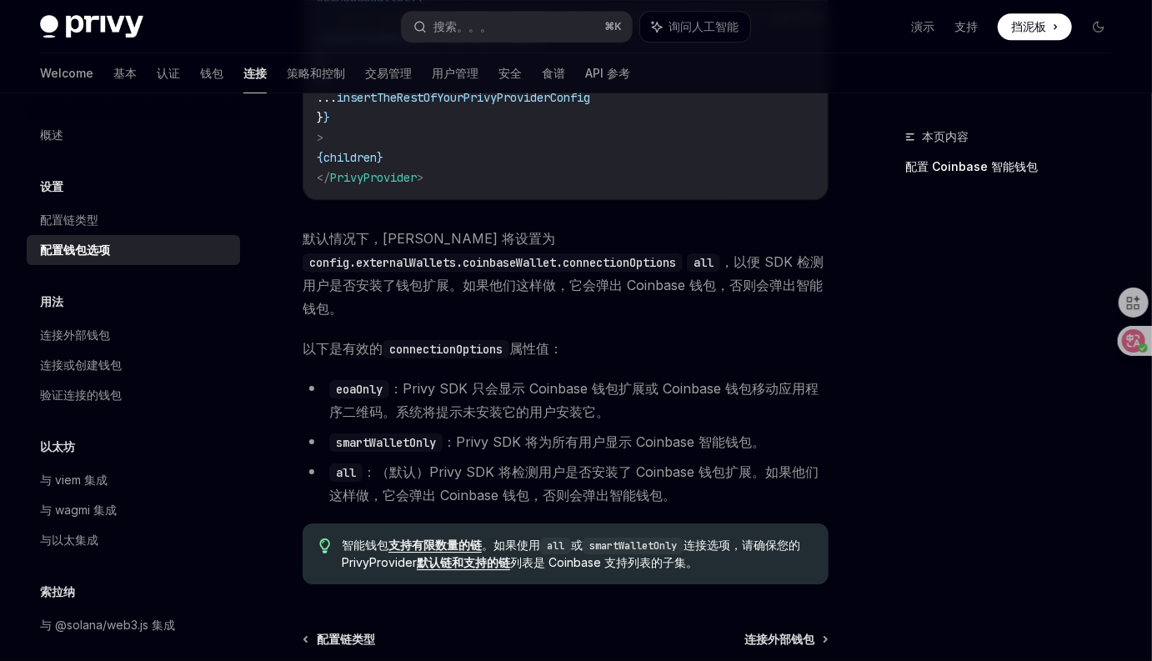
scroll to position [2375, 0]
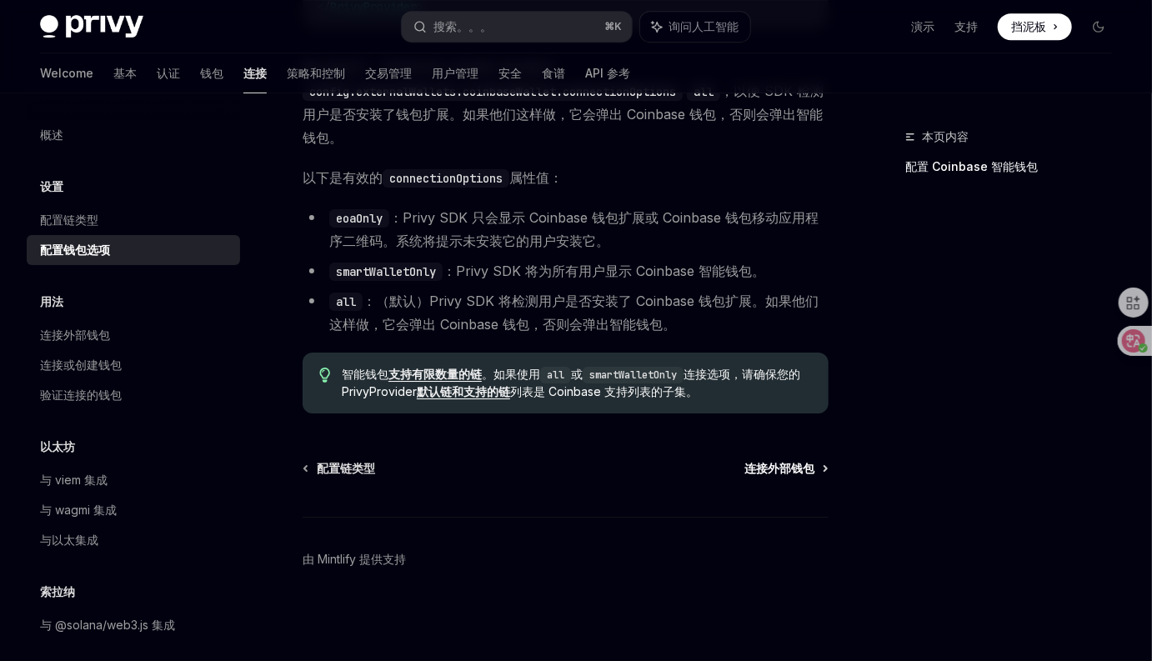
click at [768, 473] on font "连接外部钱包" at bounding box center [779, 468] width 70 height 14
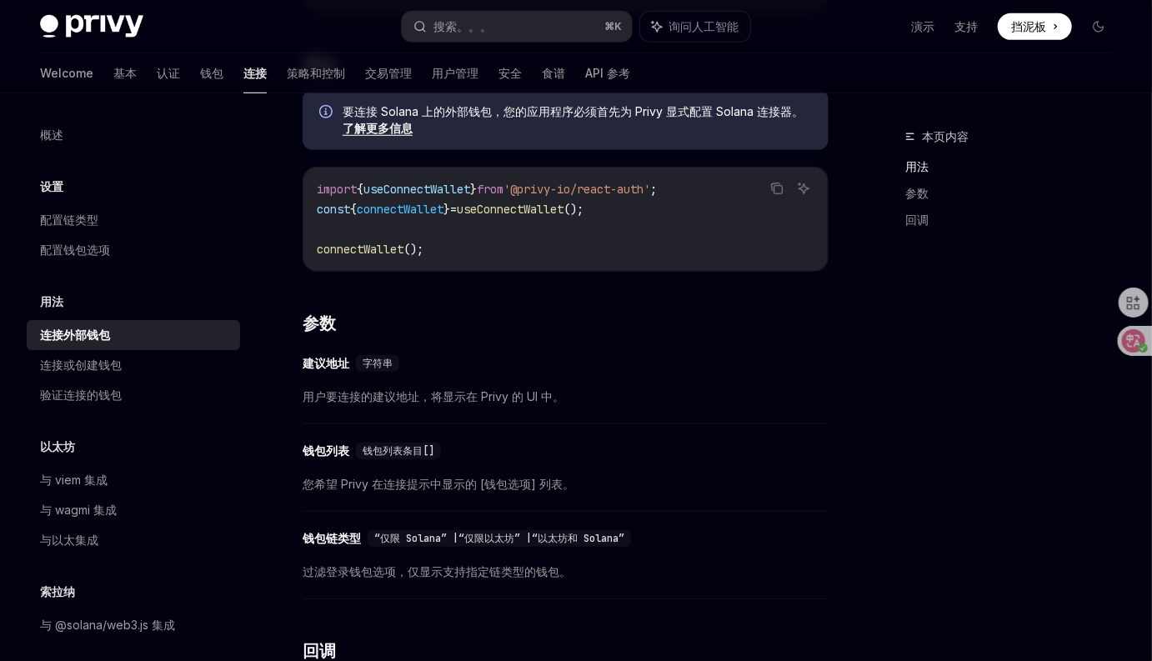
scroll to position [333, 0]
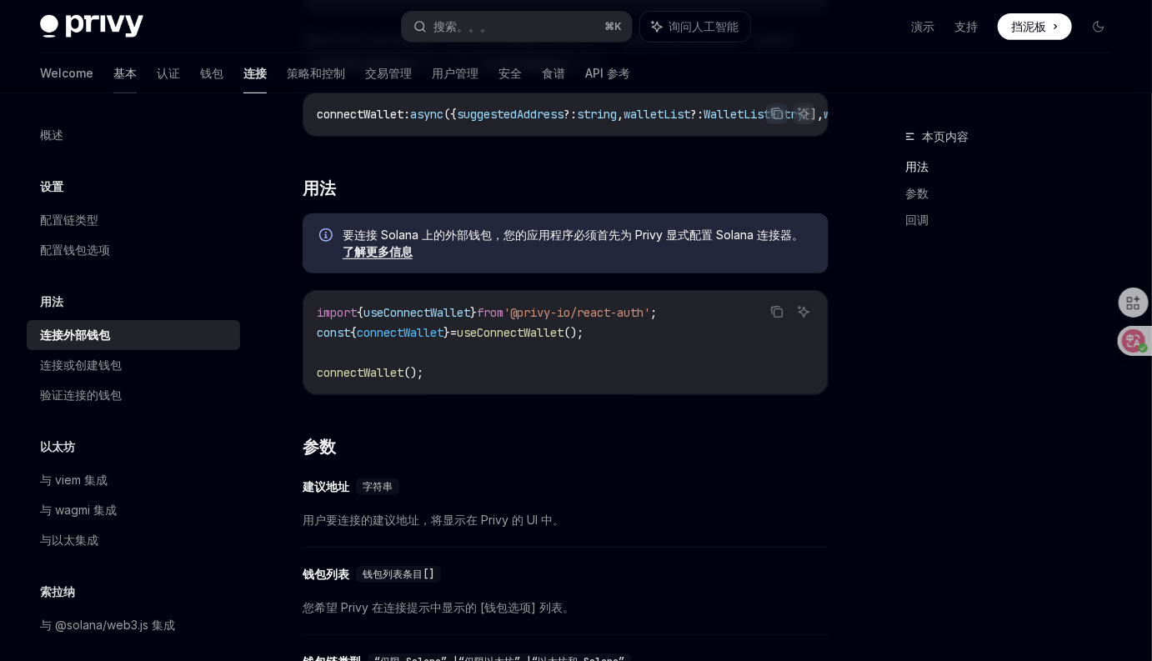
click at [113, 70] on font "基本" at bounding box center [124, 73] width 23 height 14
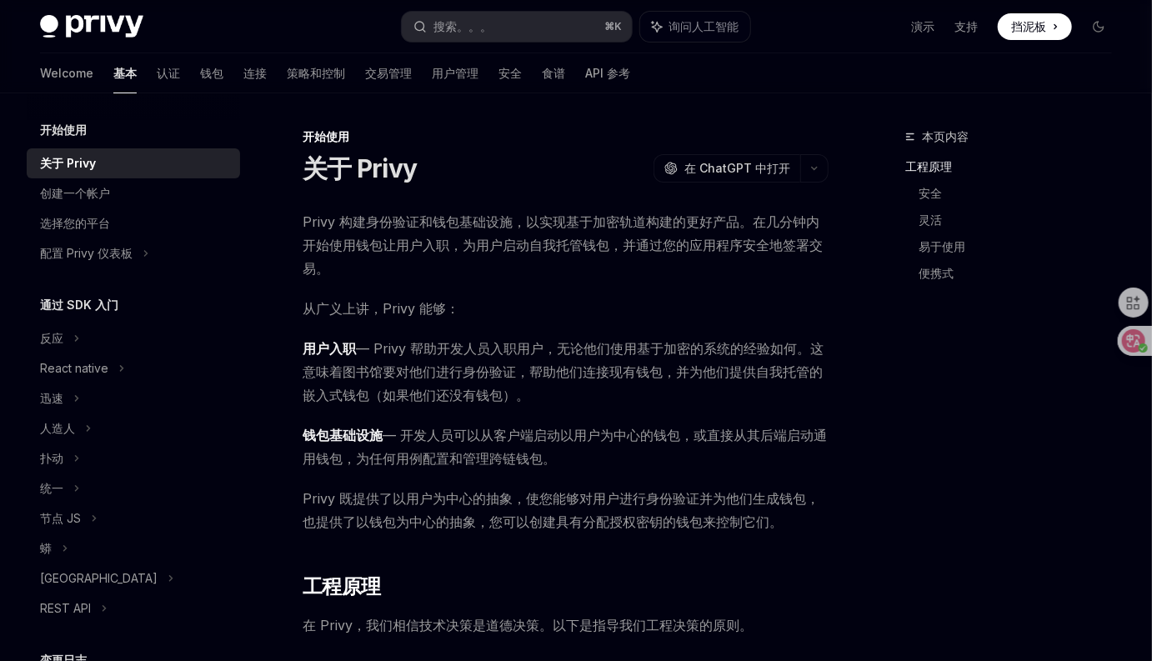
click at [637, 403] on span "用户入职 — Privy 帮助开发人员入职用户，无论他们使用基于加密的系统的经验如何。这意味着图书馆要对他们进行身份验证，帮助他们连接现有钱包，并为他们提供自…" at bounding box center [566, 372] width 526 height 70
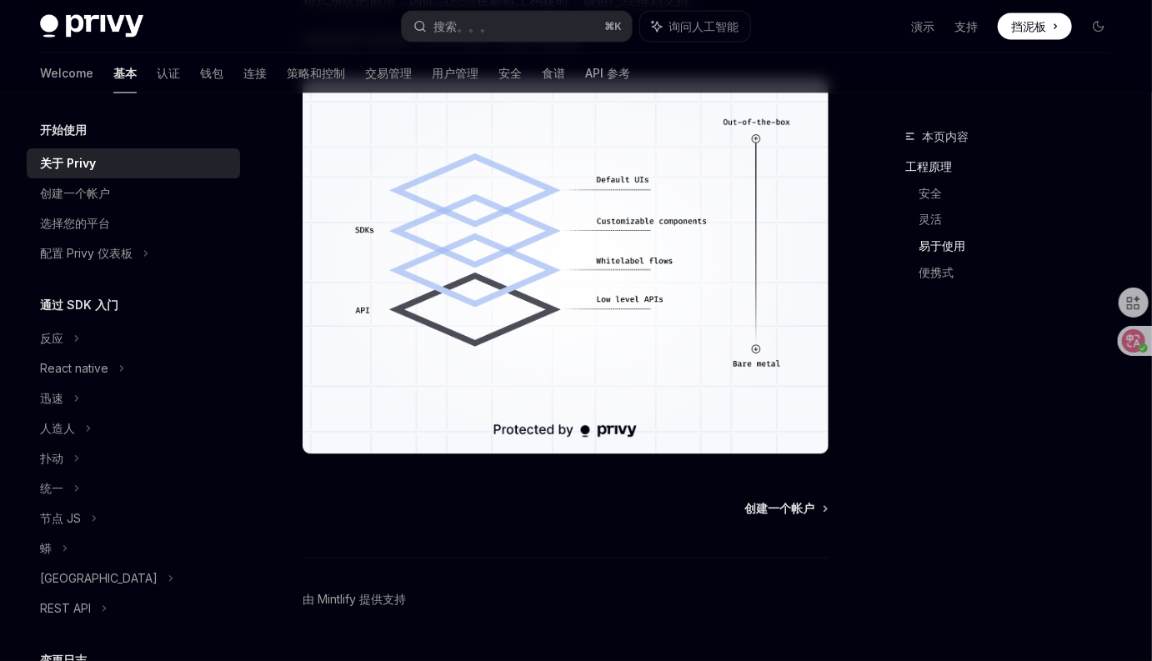
scroll to position [1279, 0]
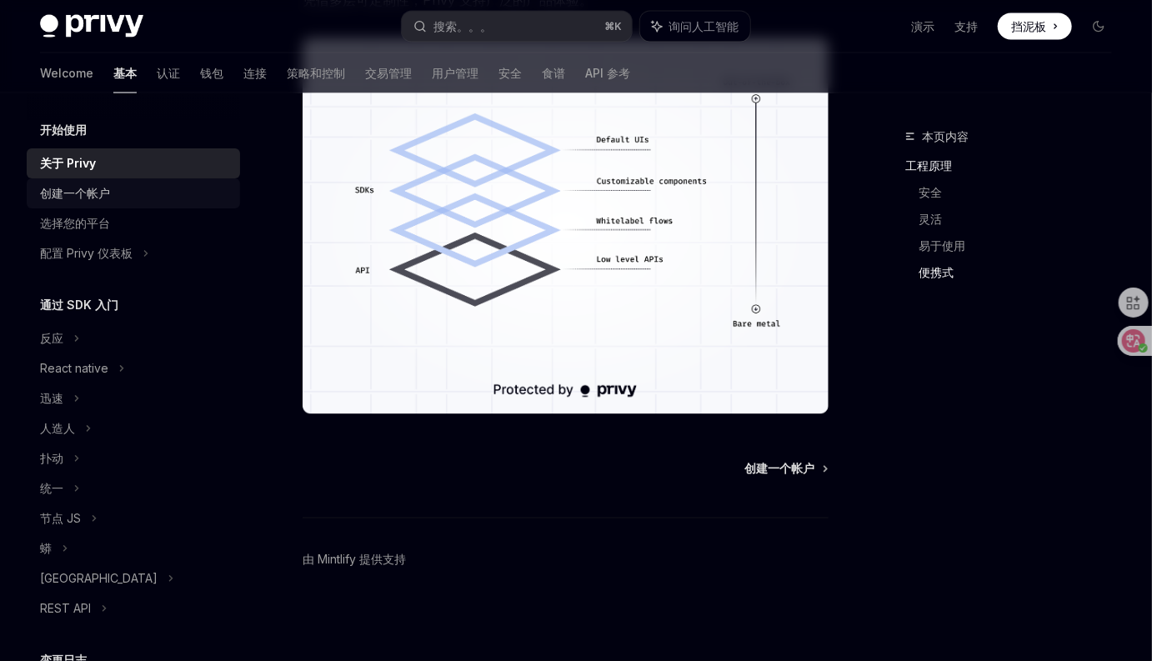
click at [102, 197] on font "创建一个帐户" at bounding box center [75, 193] width 70 height 14
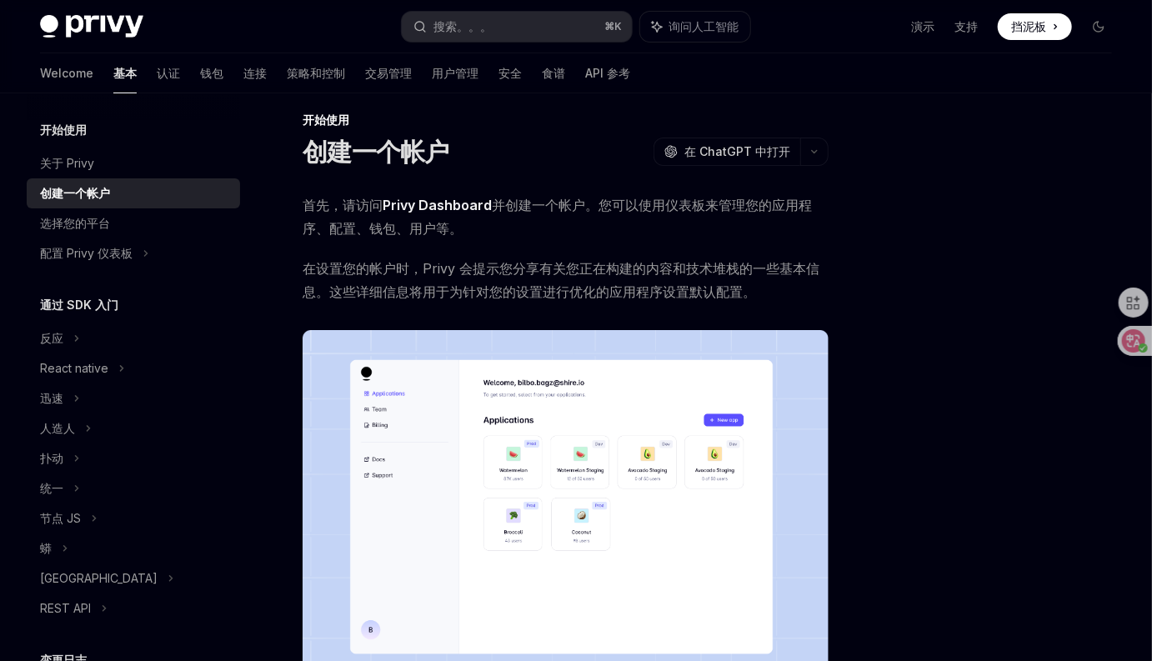
scroll to position [308, 0]
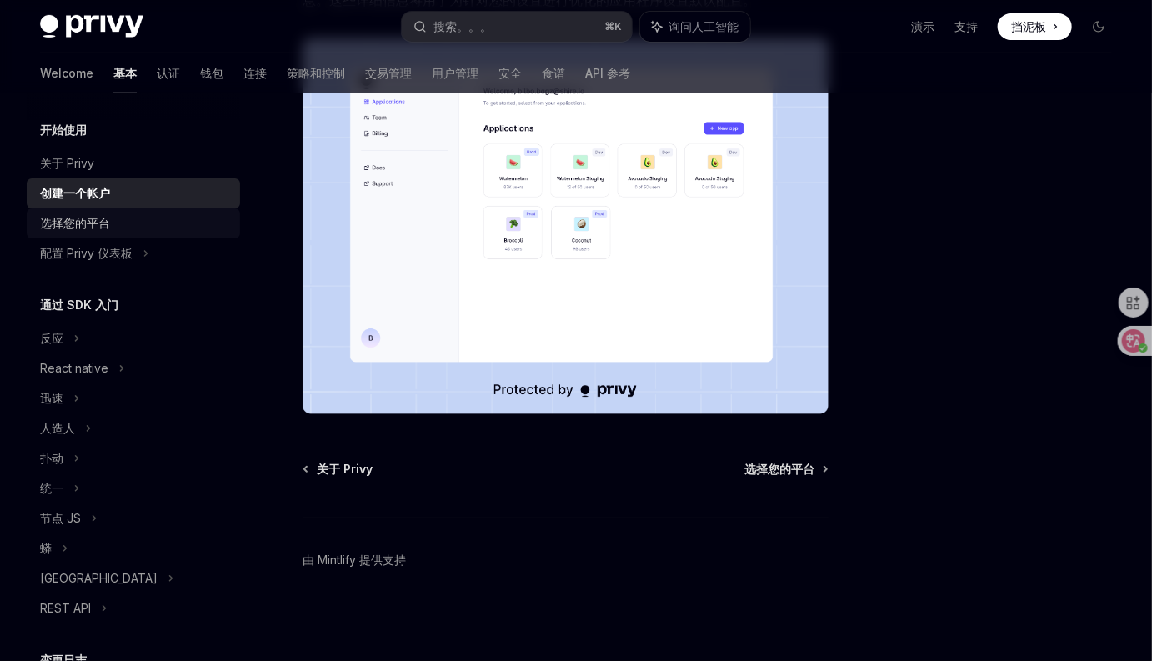
click at [51, 213] on link "选择您的平台" at bounding box center [133, 223] width 213 height 30
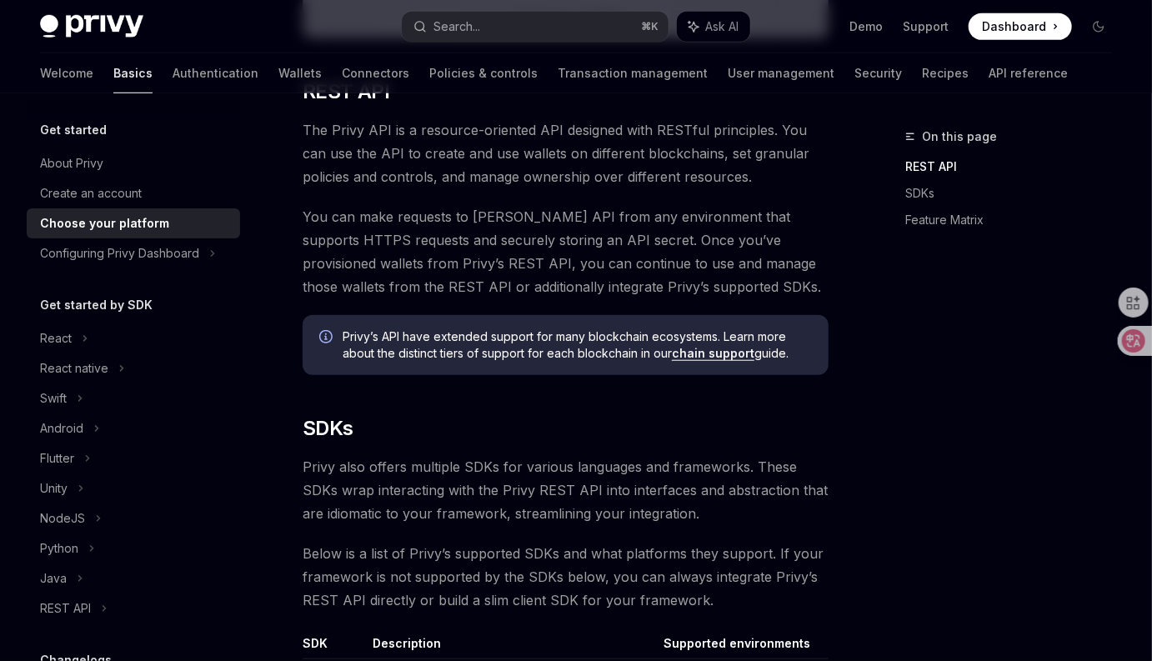
scroll to position [388, 0]
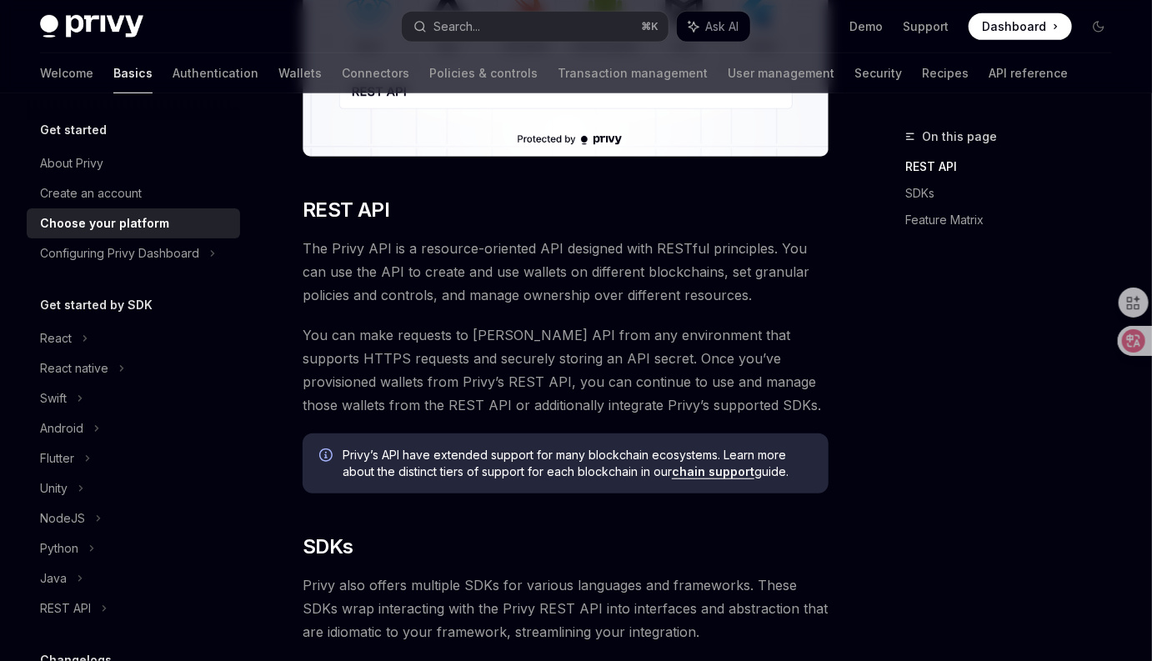
click at [700, 289] on span "The Privy API is a resource-oriented API designed with RESTful principles. You …" at bounding box center [566, 272] width 526 height 70
click at [672, 396] on span "You can make requests to Privy’s API from any environment that supports HTTPS r…" at bounding box center [566, 369] width 526 height 93
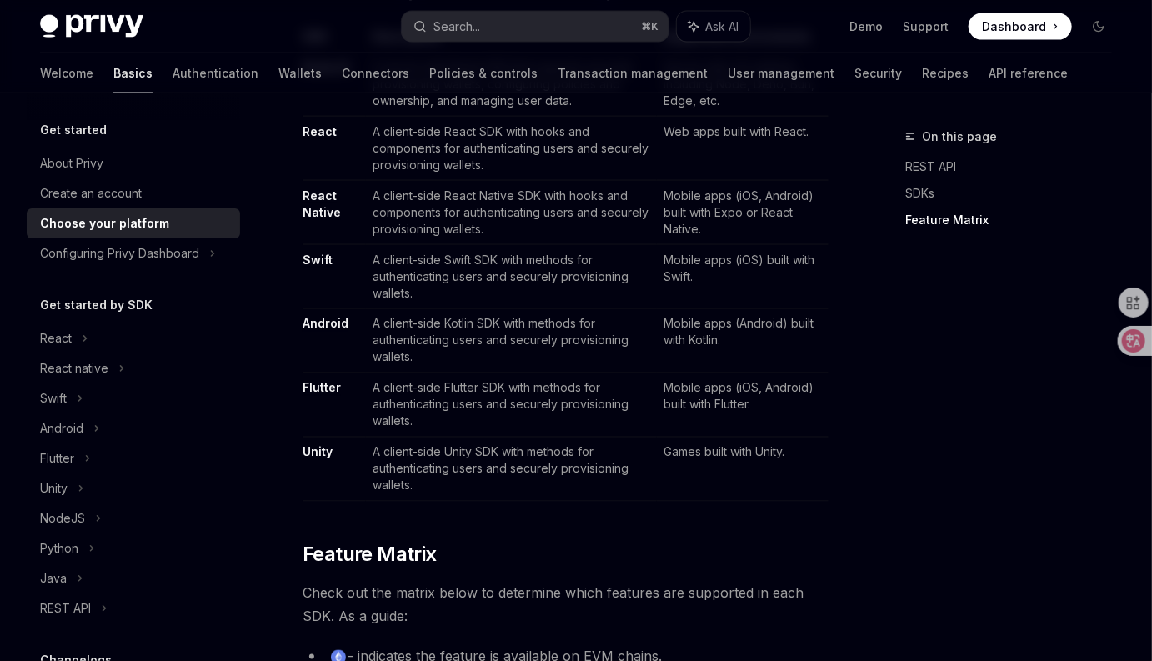
scroll to position [1359, 0]
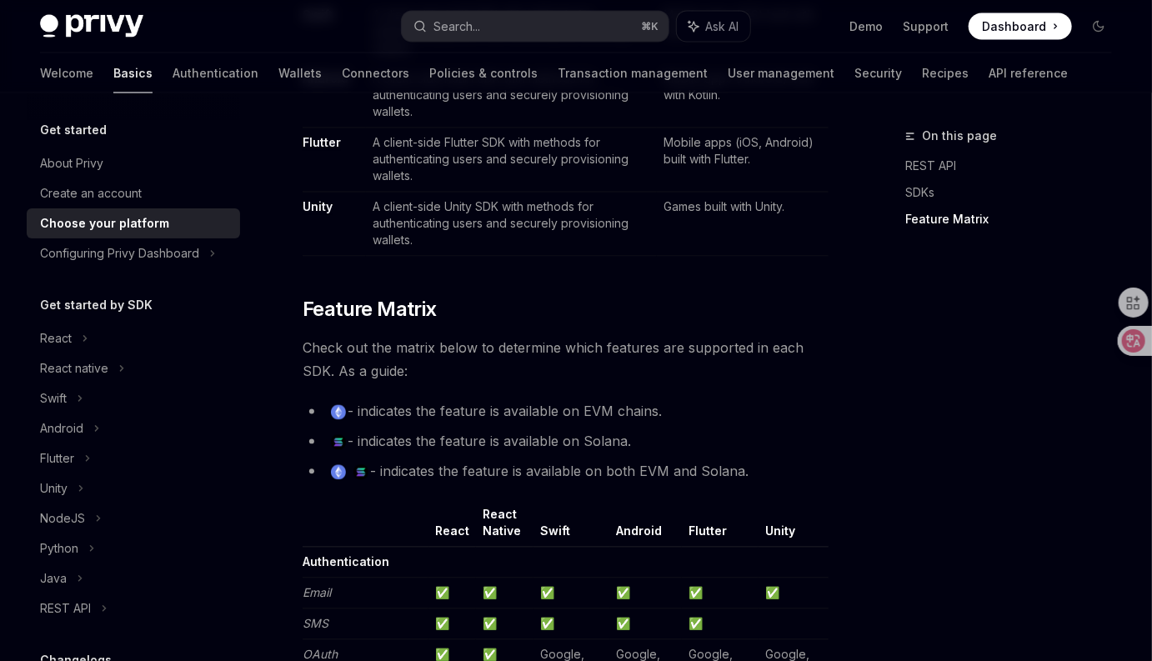
click at [693, 386] on div "Privy builds flexible wallet and key management infrastructure to power better …" at bounding box center [566, 601] width 526 height 3500
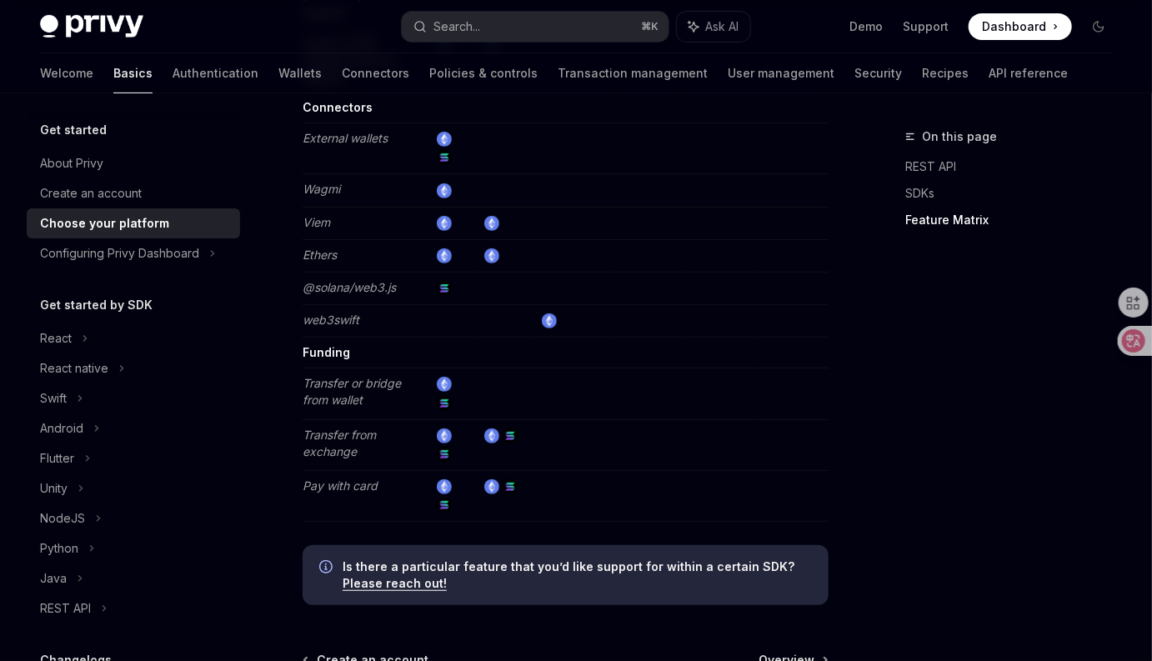
scroll to position [3200, 0]
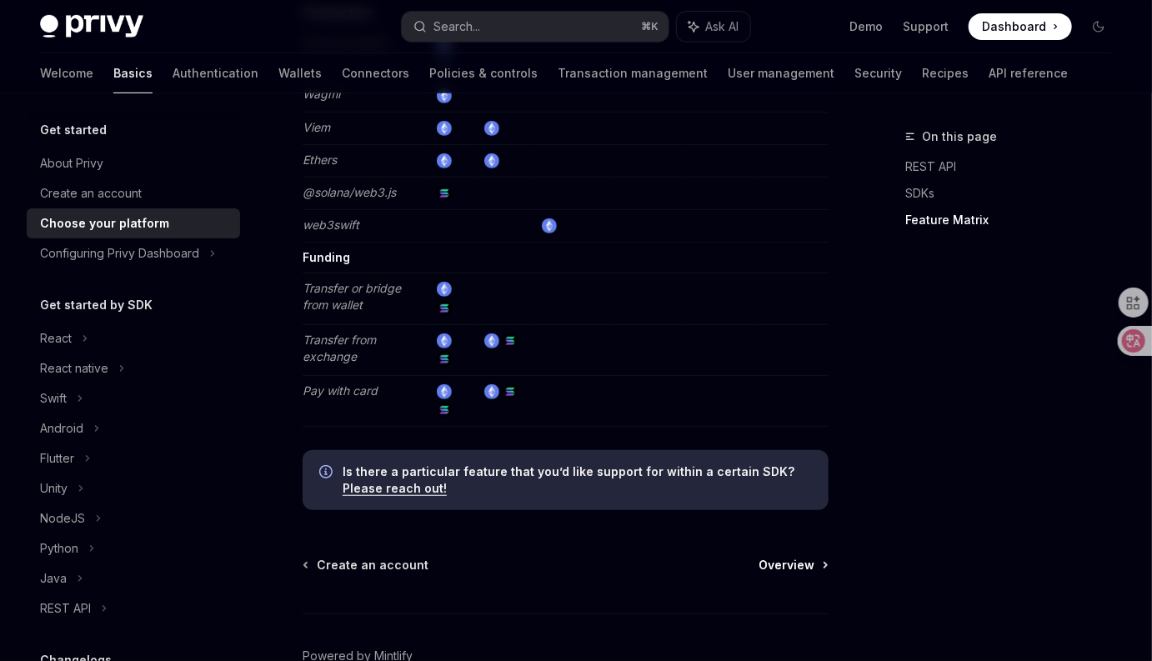
click at [792, 567] on span "Overview" at bounding box center [786, 565] width 56 height 17
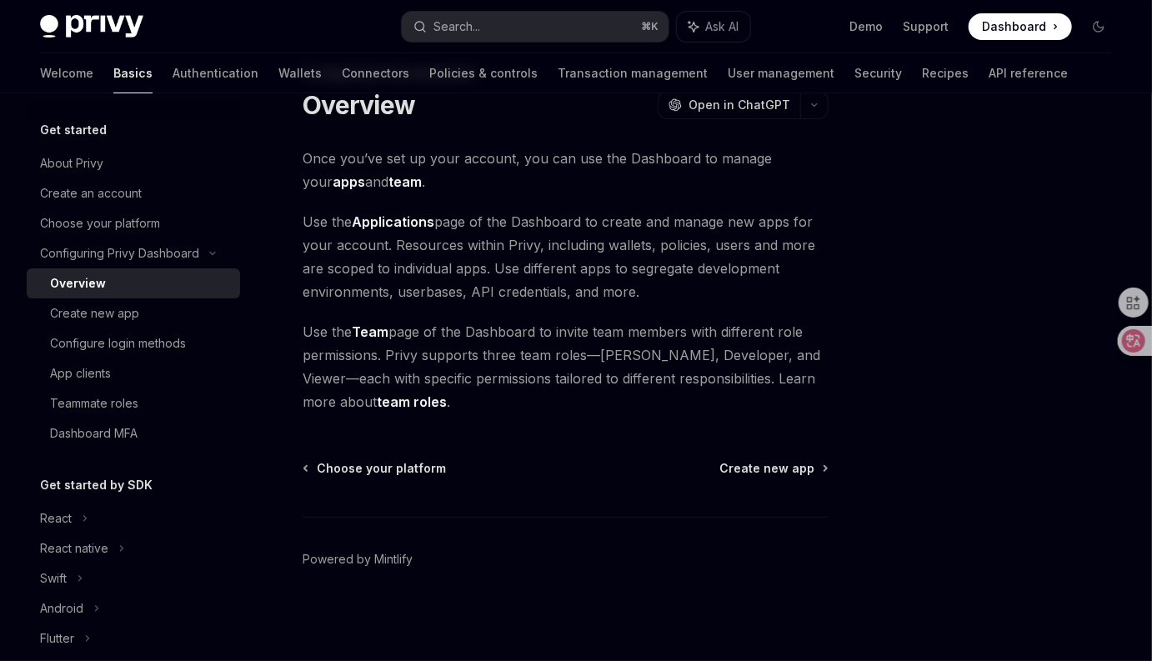
scroll to position [63, 0]
click at [750, 470] on span "Create new app" at bounding box center [766, 469] width 95 height 17
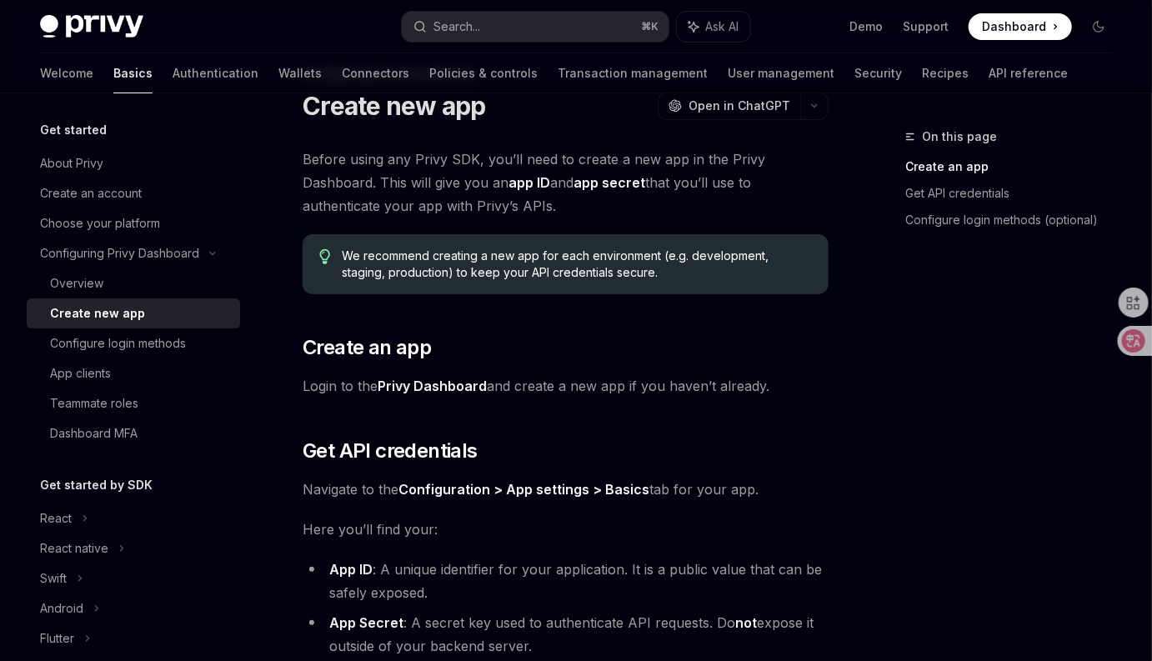
click at [639, 401] on div "Before using any Privy SDK, you’ll need to create a new app in the Privy Dashbo…" at bounding box center [566, 528] width 526 height 760
drag, startPoint x: 697, startPoint y: 387, endPoint x: 770, endPoint y: 390, distance: 73.4
click at [770, 390] on span "Login to the Privy Dashboard and create a new app if you haven’t already." at bounding box center [566, 385] width 526 height 23
click at [783, 391] on span "Login to the Privy Dashboard and create a new app if you haven’t already." at bounding box center [566, 385] width 526 height 23
click at [758, 467] on div "Before using any Privy SDK, you’ll need to create a new app in the Privy Dashbo…" at bounding box center [566, 528] width 526 height 760
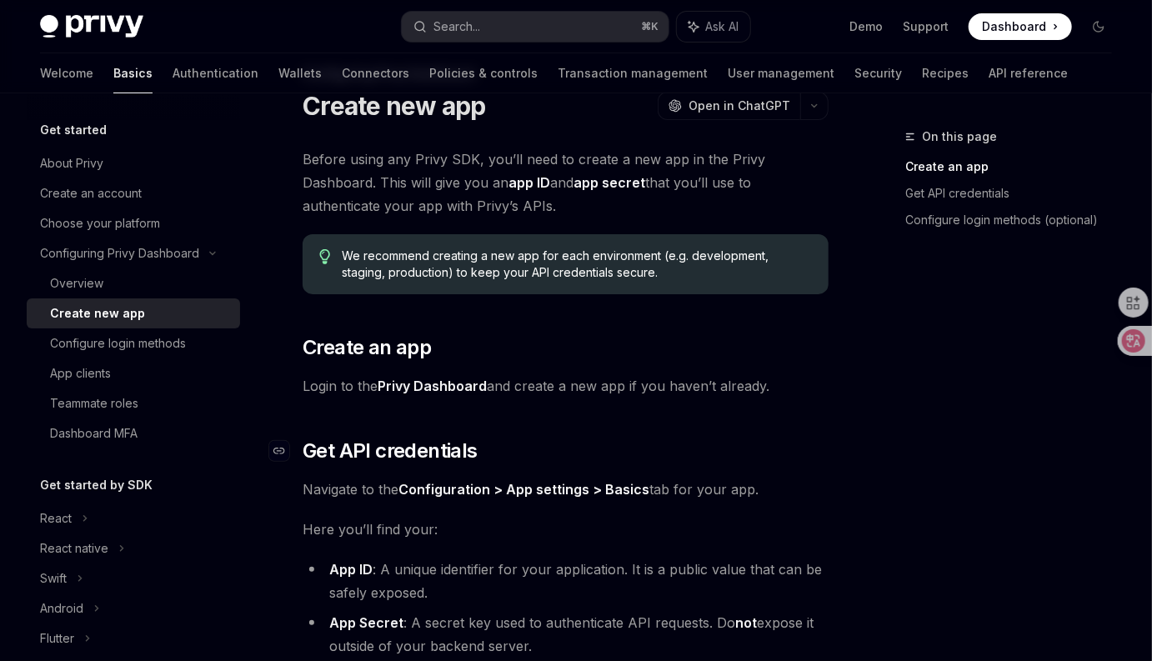
click at [798, 443] on h2 "​ Get API credentials" at bounding box center [566, 451] width 526 height 27
click at [836, 428] on div "On this page Create an app Get API credentials Configure login methods (optiona…" at bounding box center [576, 593] width 1099 height 1124
click at [756, 448] on h2 "​ Get API credentials" at bounding box center [566, 451] width 526 height 27
click at [774, 458] on h2 "​ Get API credentials" at bounding box center [566, 451] width 526 height 27
click at [813, 461] on h2 "​ Get API credentials" at bounding box center [566, 451] width 526 height 27
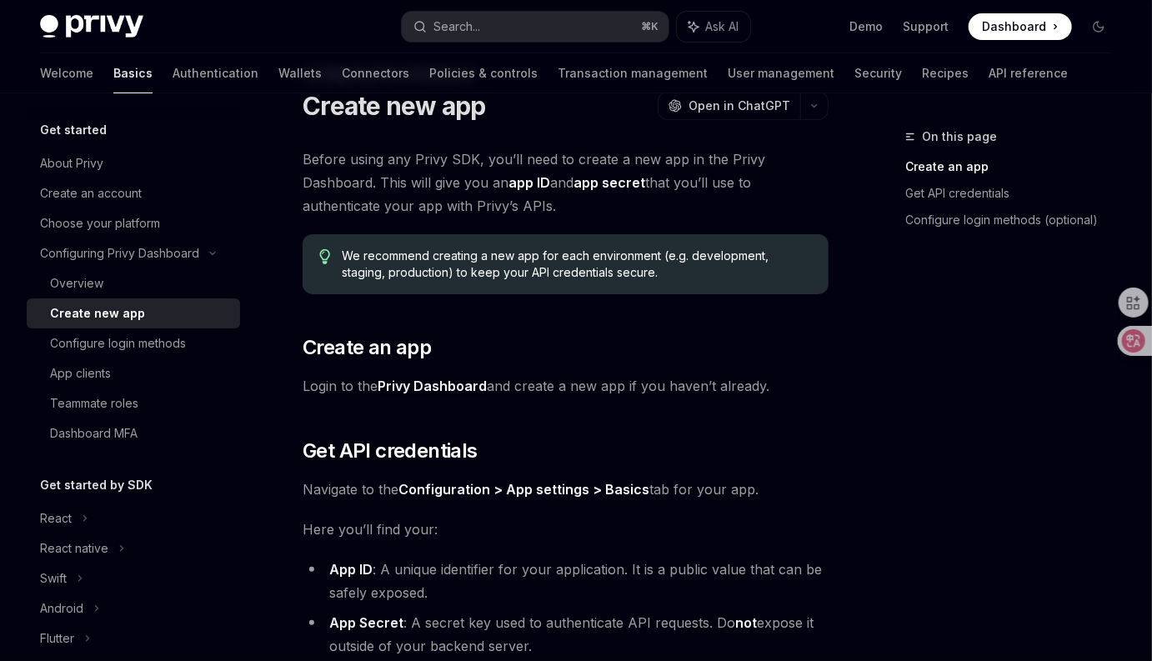
click at [779, 419] on div "Before using any Privy SDK, you’ll need to create a new app in the Privy Dashbo…" at bounding box center [566, 528] width 526 height 760
click at [773, 418] on div "Before using any Privy SDK, you’ll need to create a new app in the Privy Dashbo…" at bounding box center [566, 528] width 526 height 760
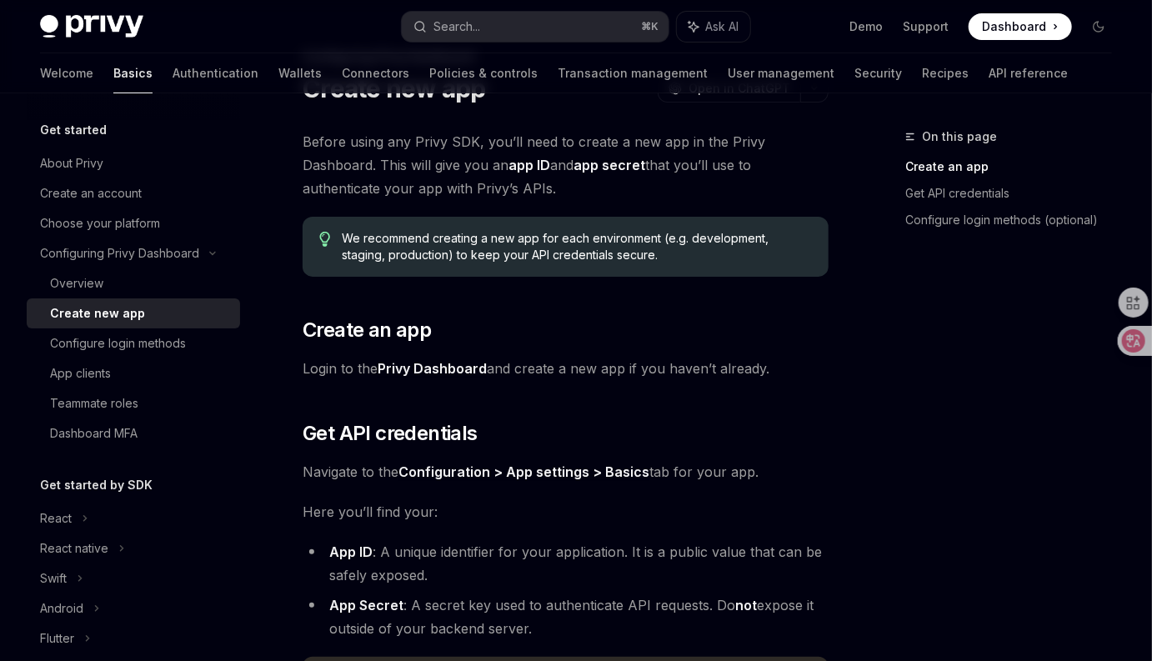
scroll to position [88, 0]
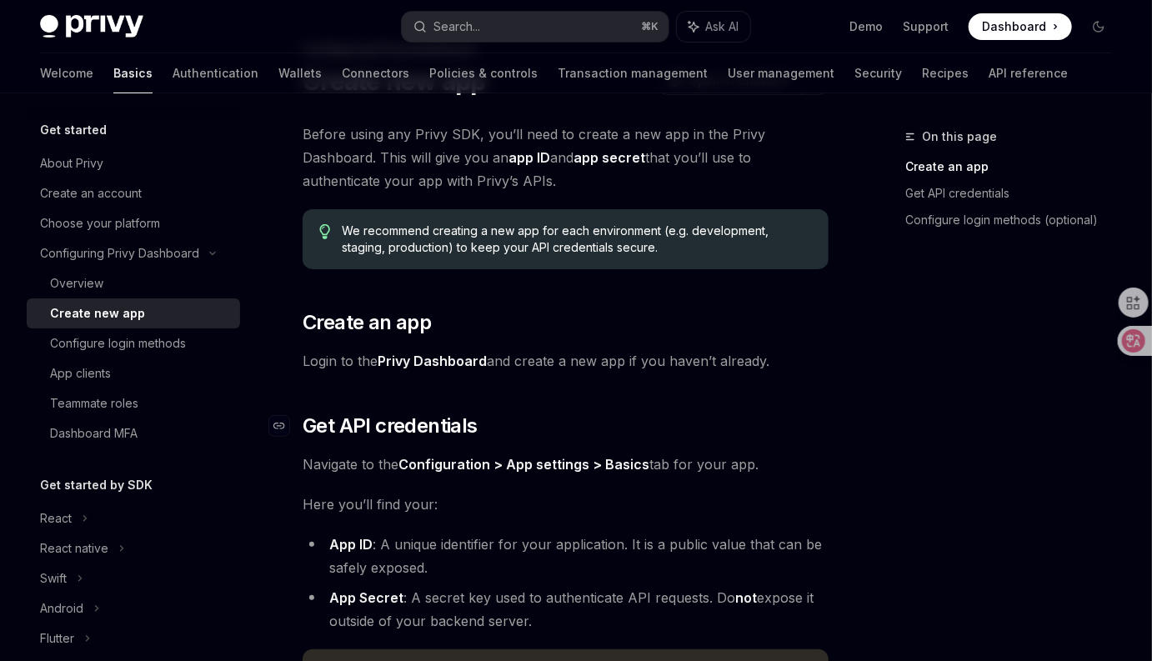
click at [788, 431] on h2 "​ Get API credentials" at bounding box center [566, 426] width 526 height 27
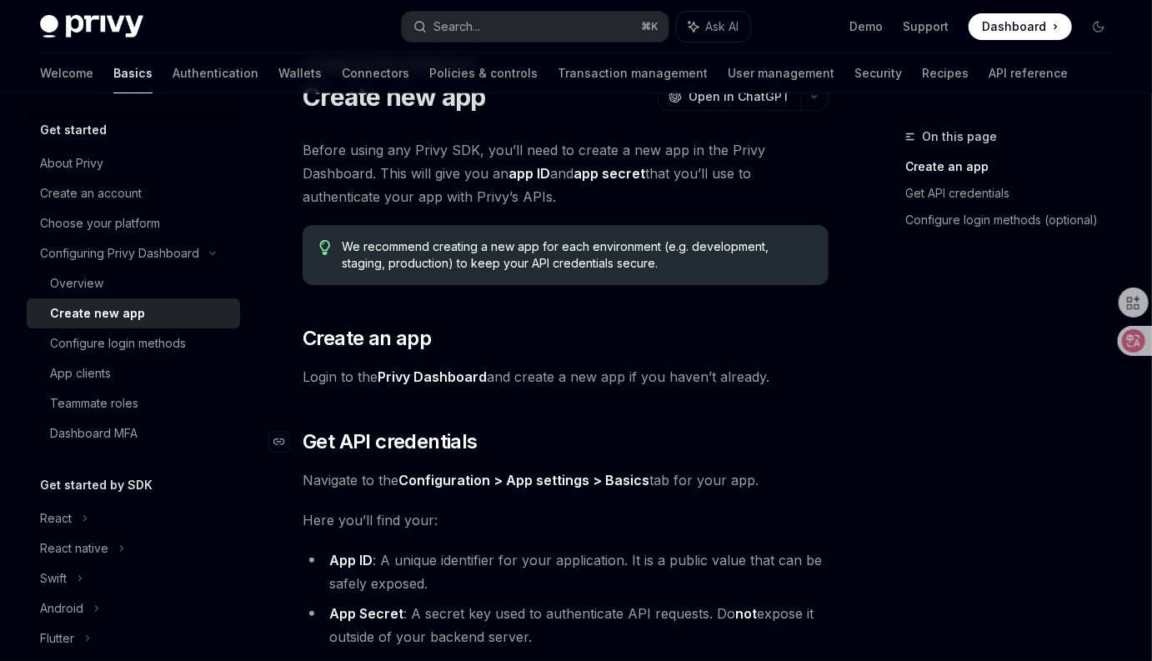
scroll to position [63, 0]
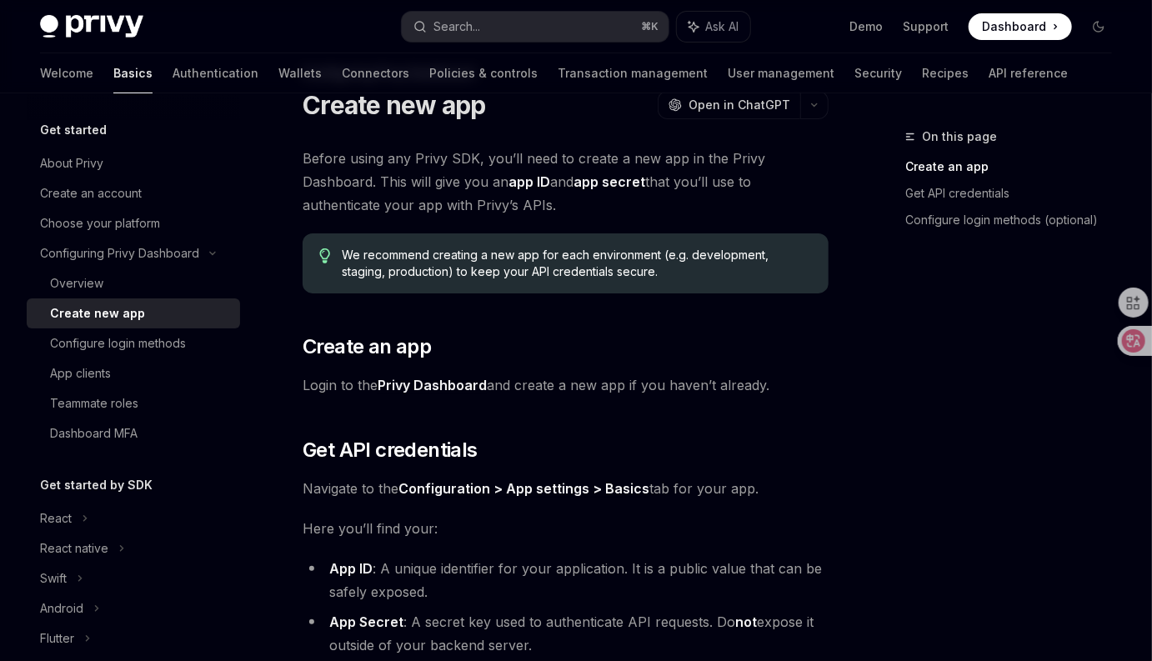
click at [790, 428] on div "Before using any Privy SDK, you’ll need to create a new app in the Privy Dashbo…" at bounding box center [566, 527] width 526 height 760
click at [783, 402] on div "Before using any Privy SDK, you’ll need to create a new app in the Privy Dashbo…" at bounding box center [566, 527] width 526 height 760
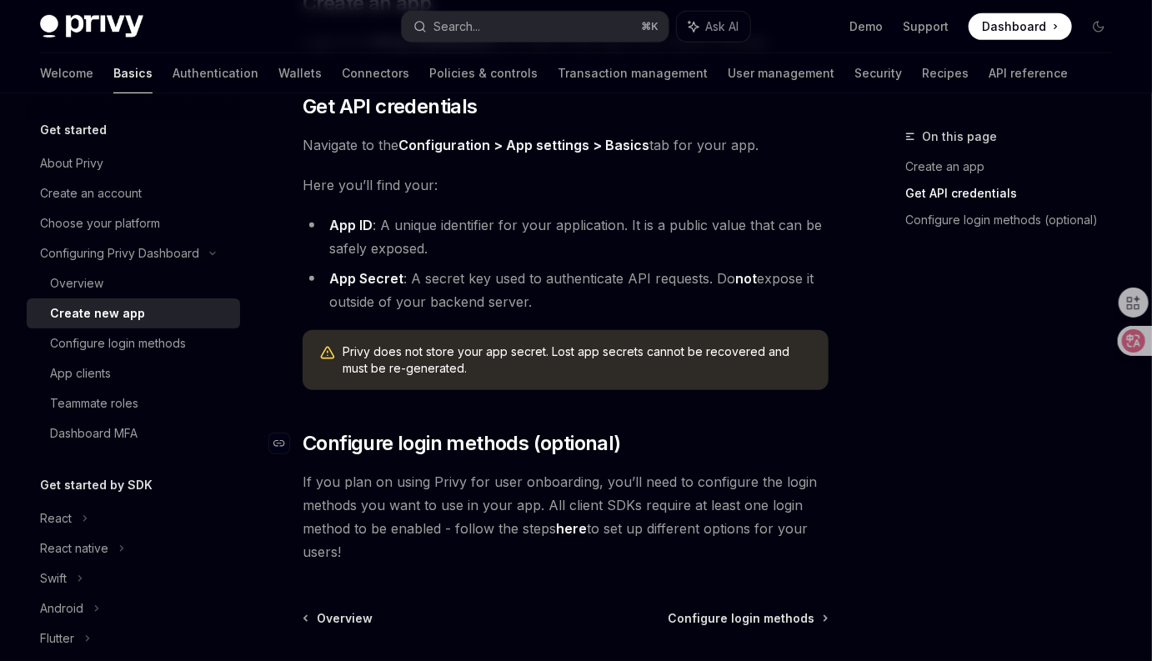
scroll to position [510, 0]
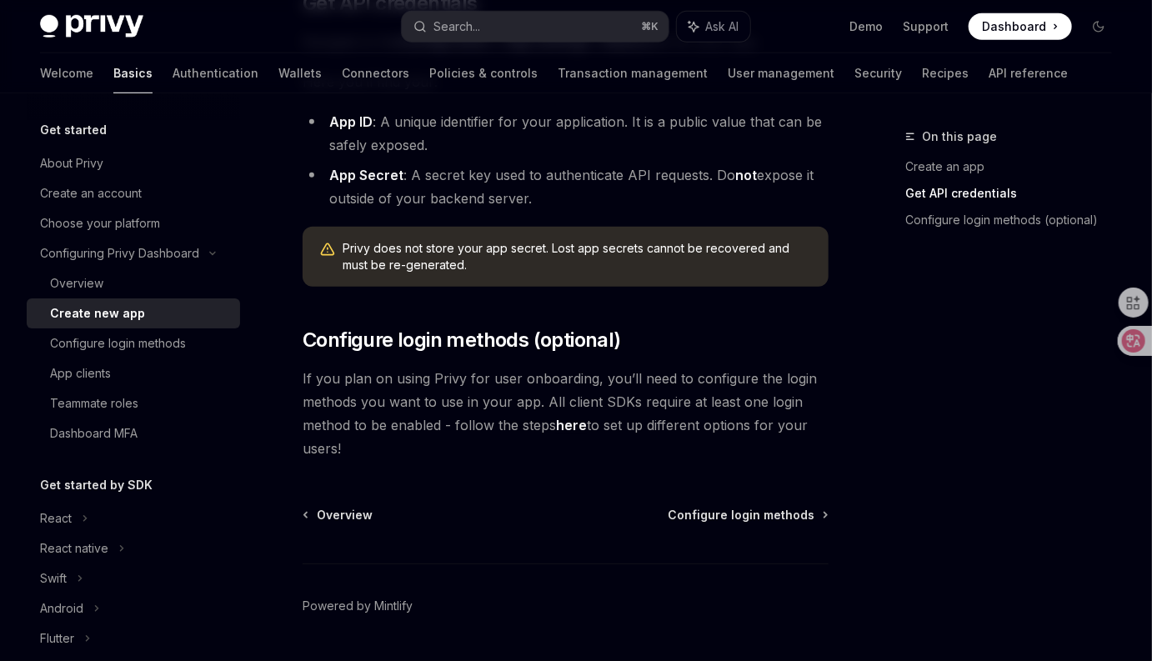
click at [742, 401] on span "If you plan on using Privy for user onboarding, you’ll need to configure the lo…" at bounding box center [566, 413] width 526 height 93
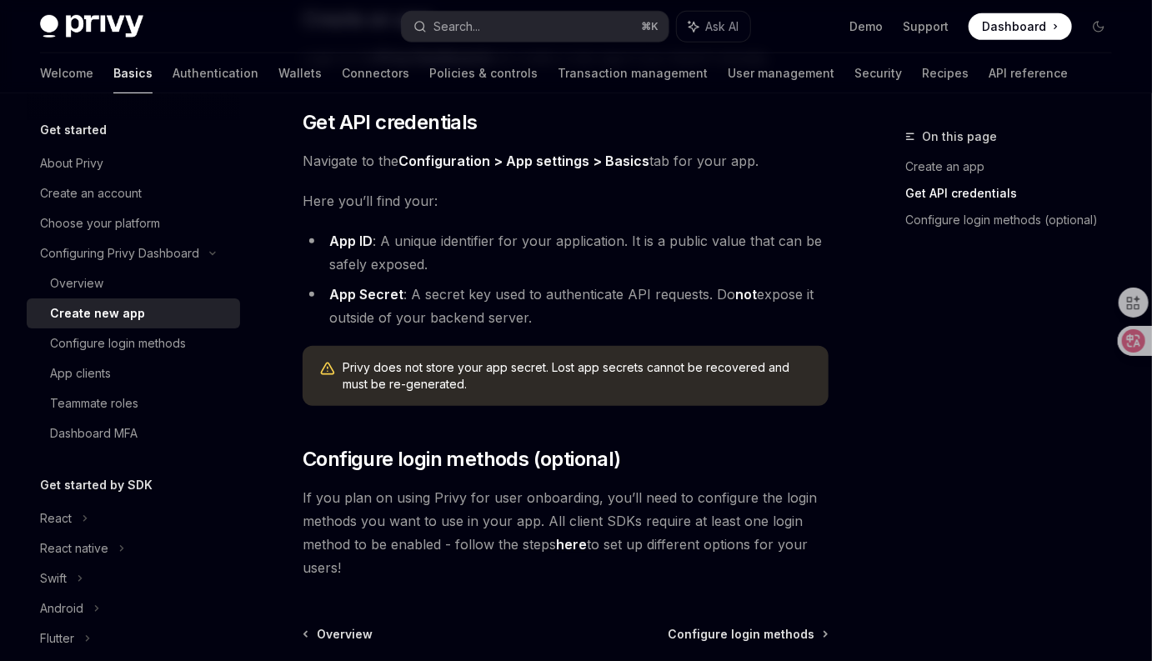
scroll to position [501, 0]
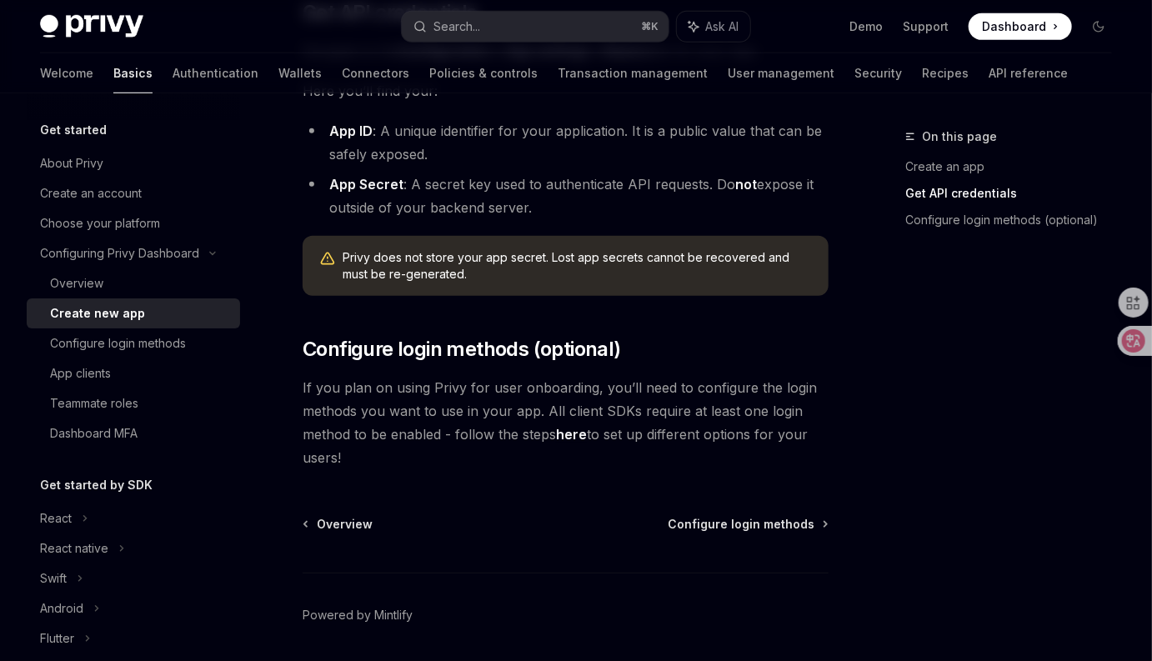
click at [741, 434] on span "If you plan on using Privy for user onboarding, you’ll need to configure the lo…" at bounding box center [566, 422] width 526 height 93
click at [756, 523] on span "Configure login methods" at bounding box center [741, 524] width 147 height 17
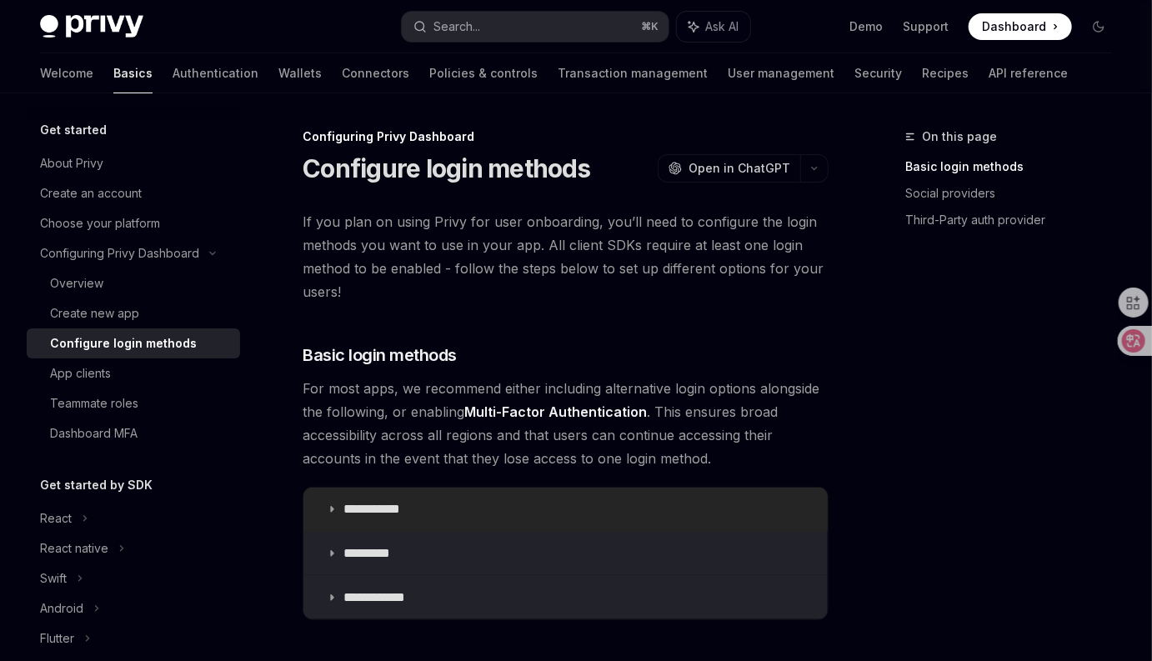
click at [320, 514] on summary "**********" at bounding box center [565, 509] width 524 height 43
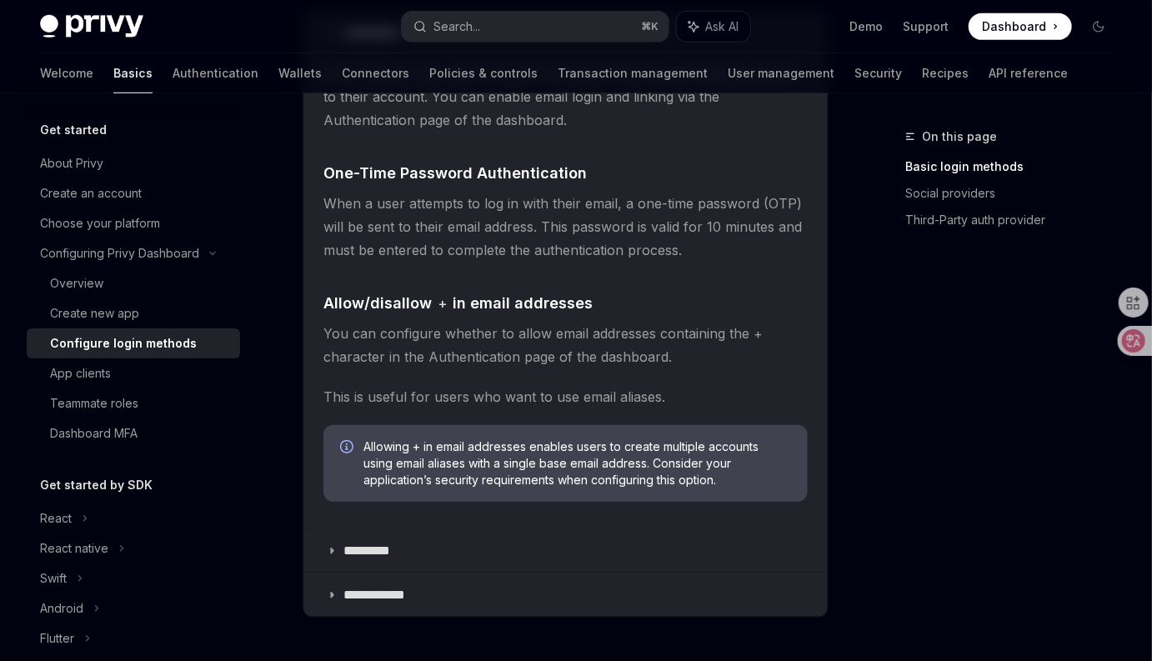
scroll to position [493, 0]
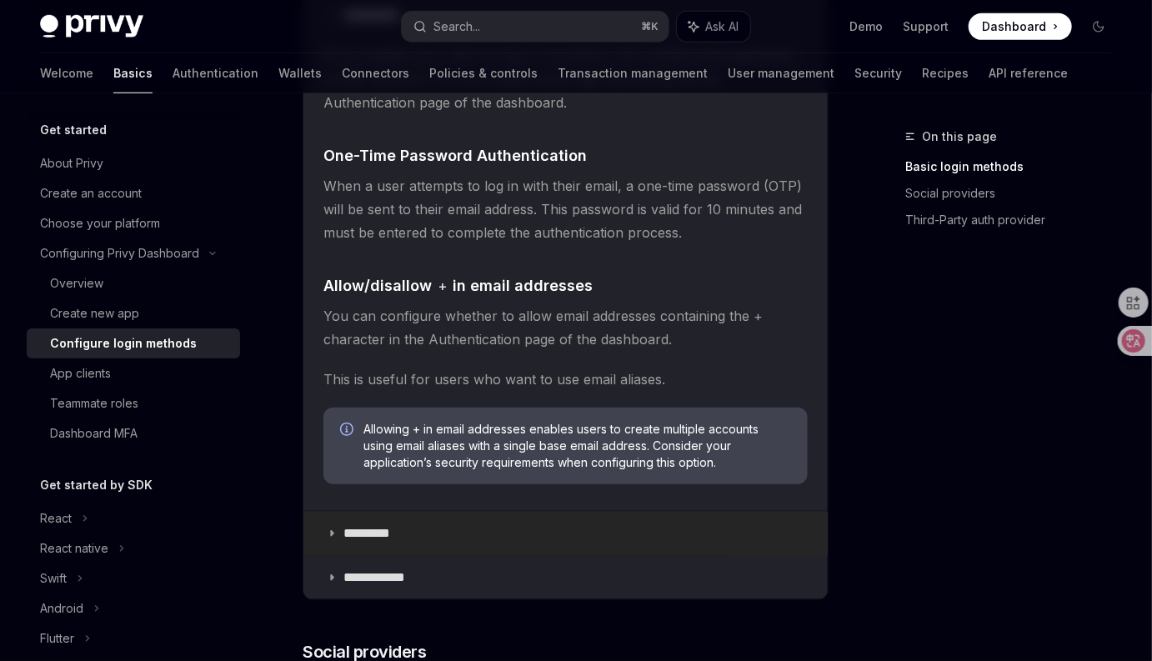
click at [411, 541] on summary "*********" at bounding box center [565, 533] width 524 height 43
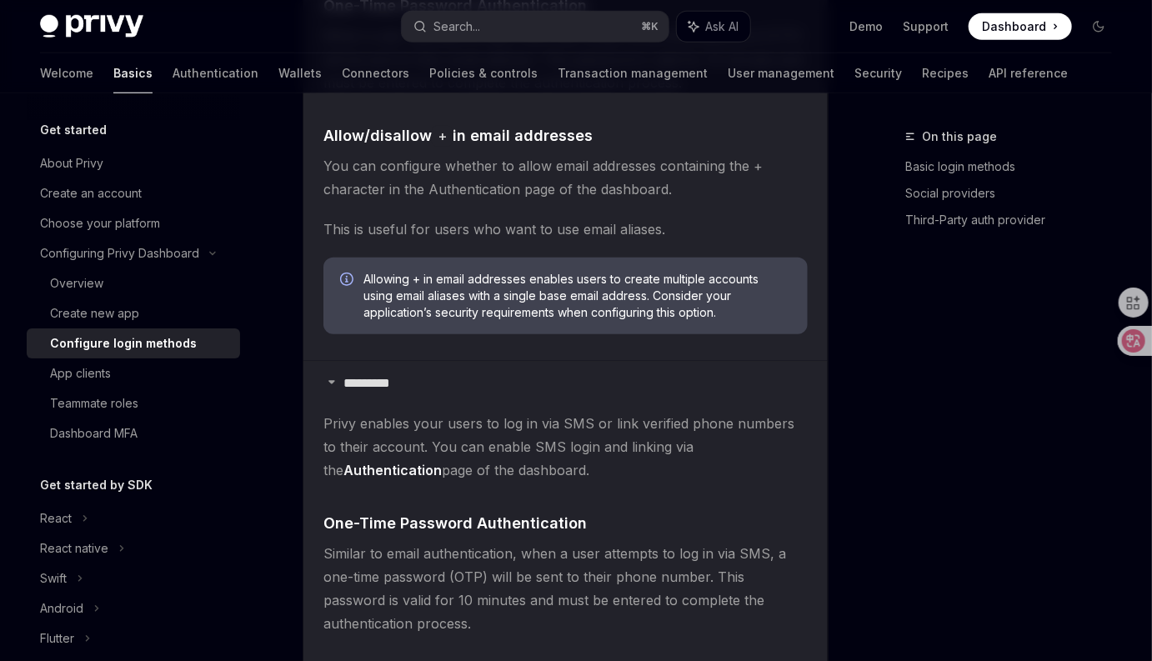
scroll to position [677, 0]
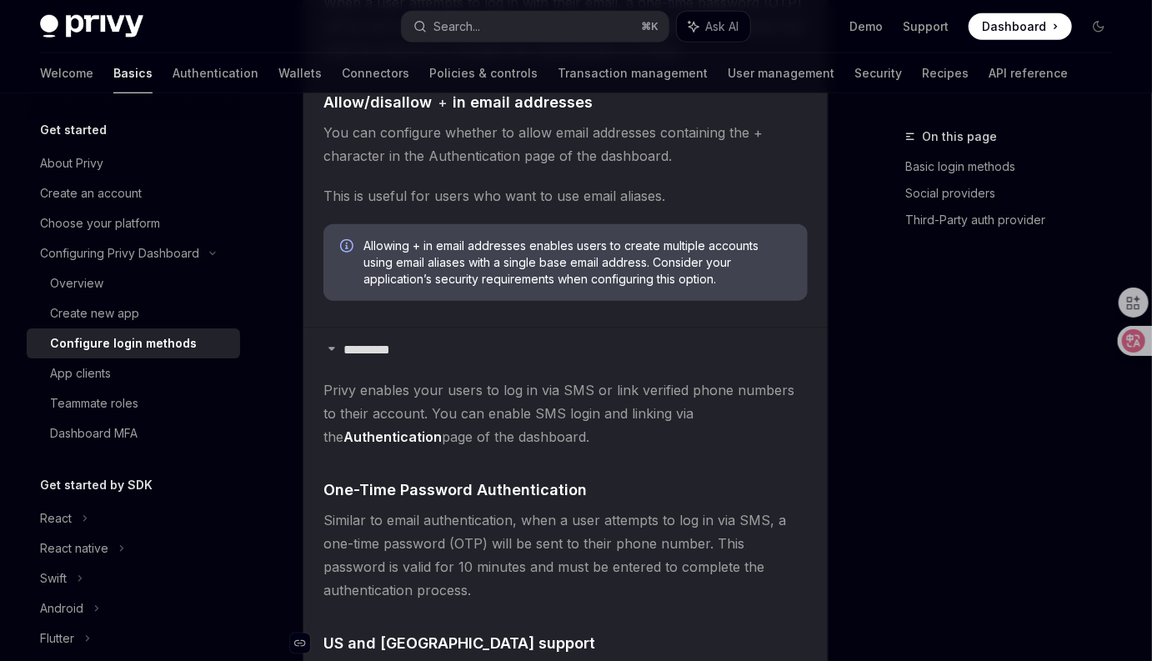
click at [438, 632] on span "US and Canada support" at bounding box center [459, 643] width 272 height 23
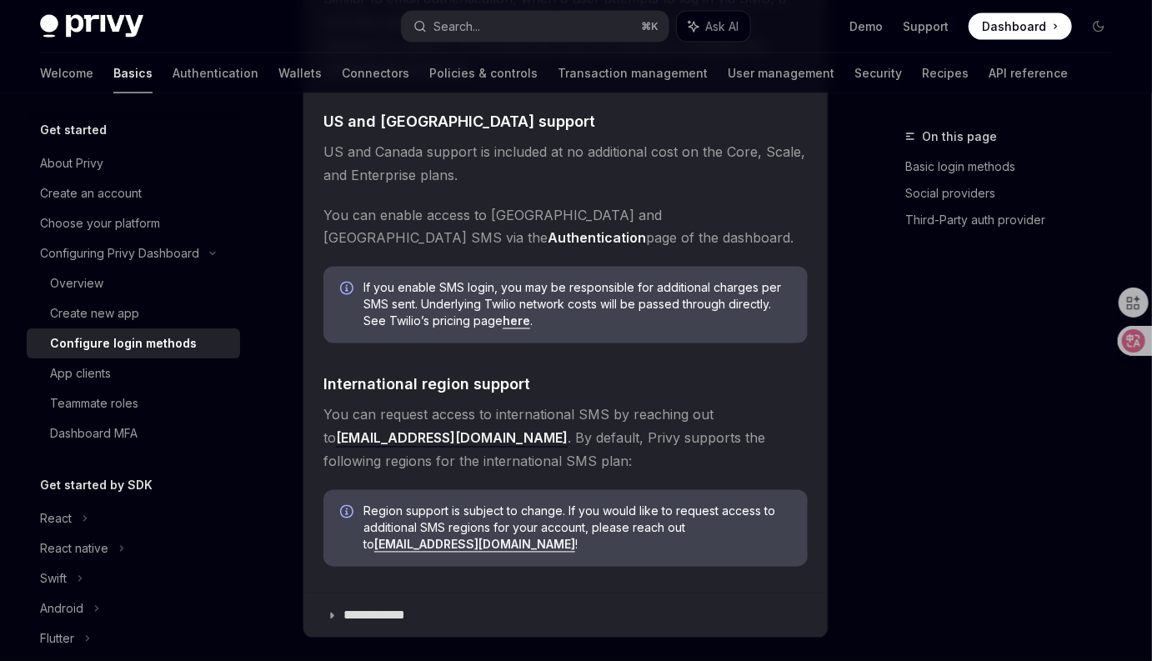
scroll to position [1314, 0]
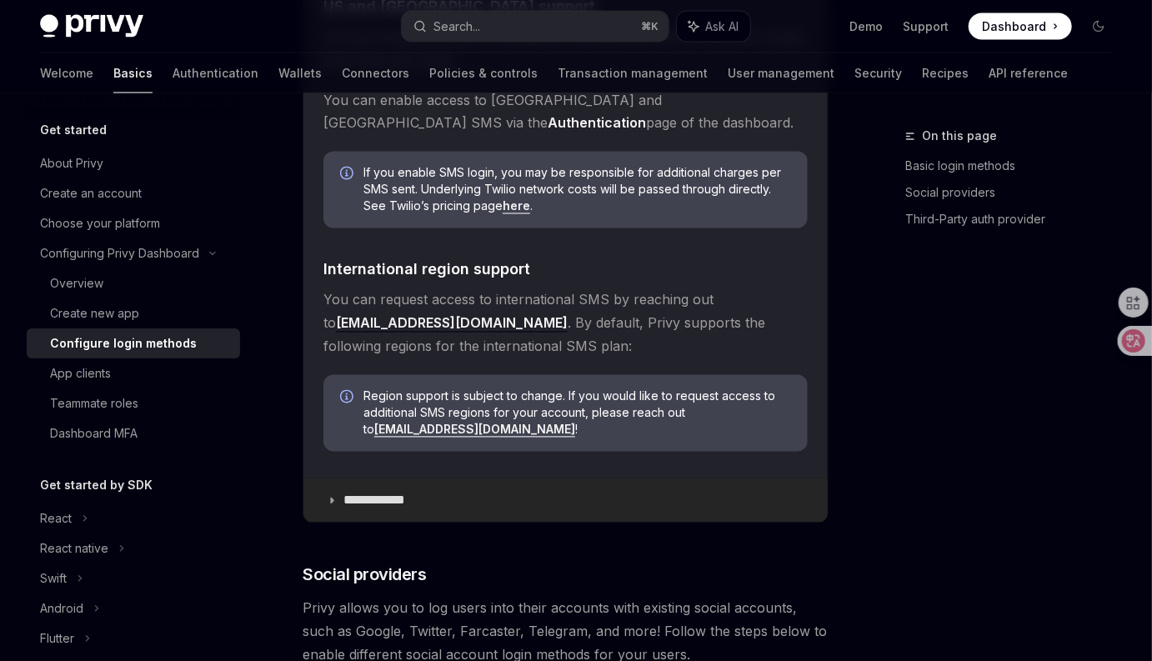
click at [408, 503] on p "**********" at bounding box center [380, 501] width 74 height 17
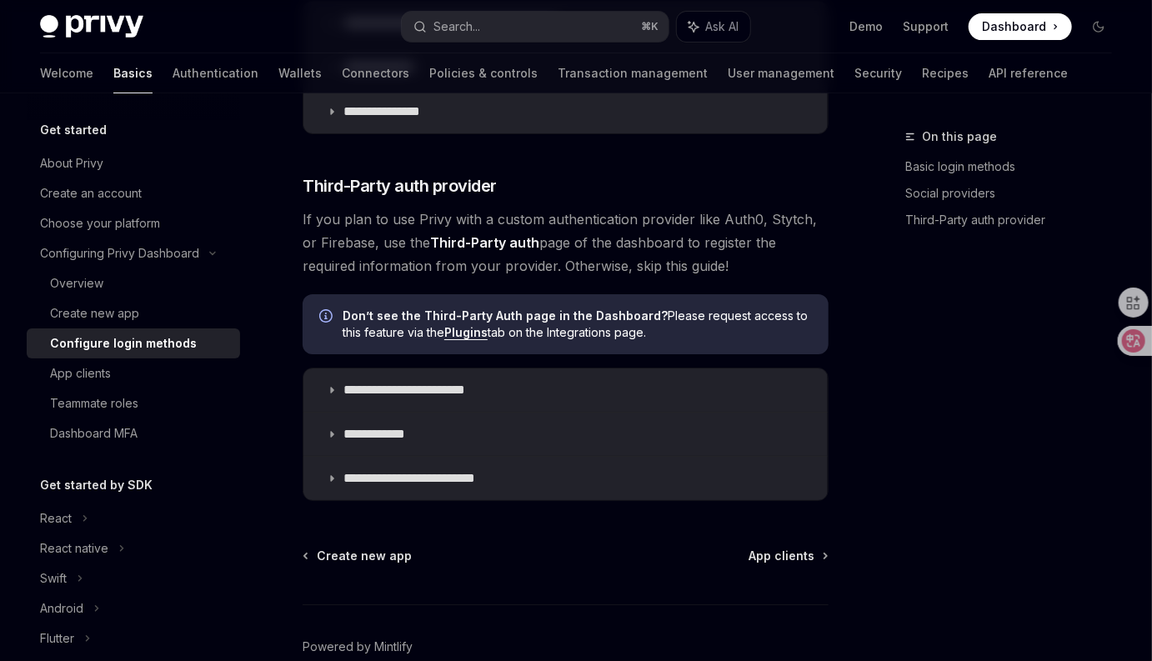
scroll to position [2628, 0]
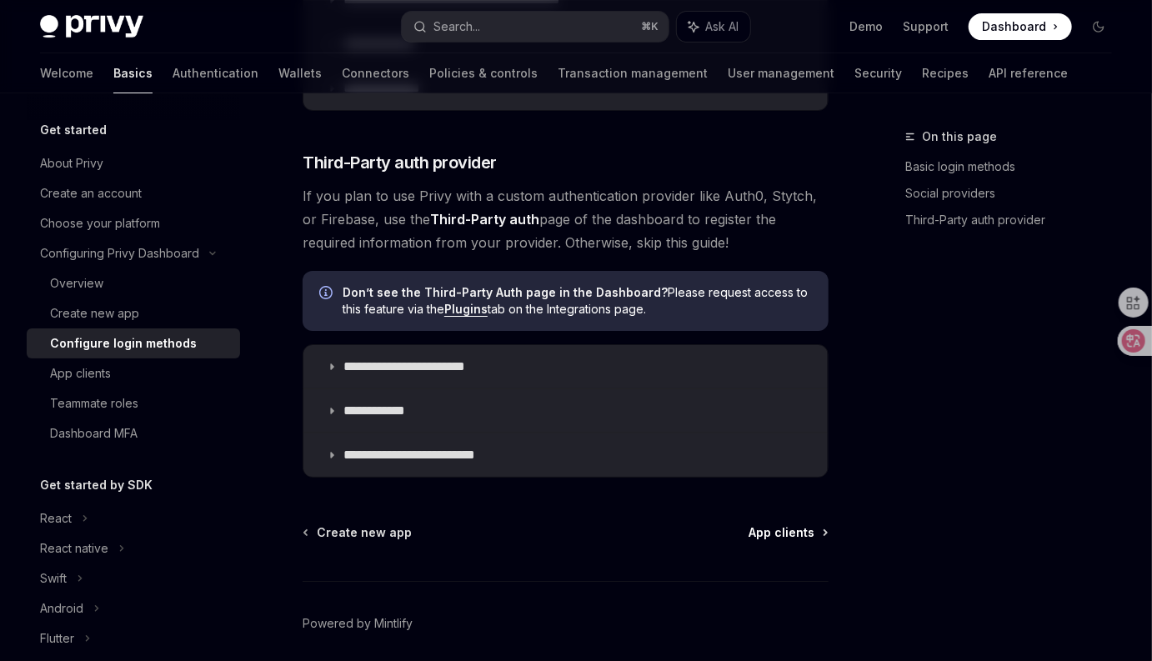
click at [773, 524] on span "App clients" at bounding box center [781, 532] width 66 height 17
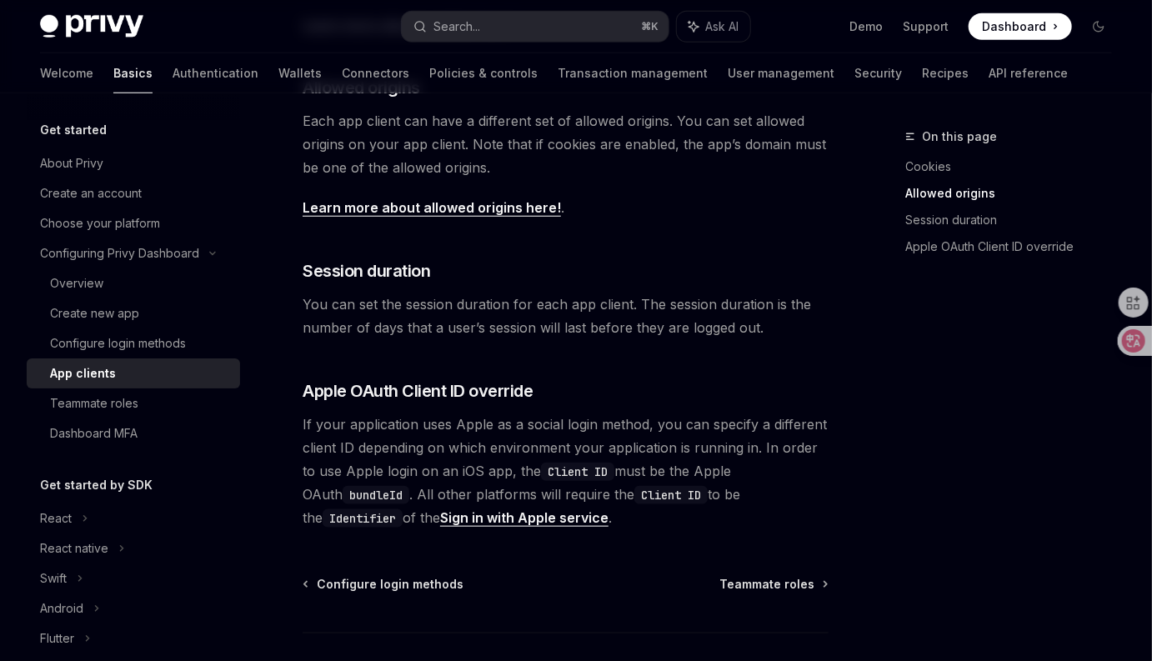
scroll to position [692, 0]
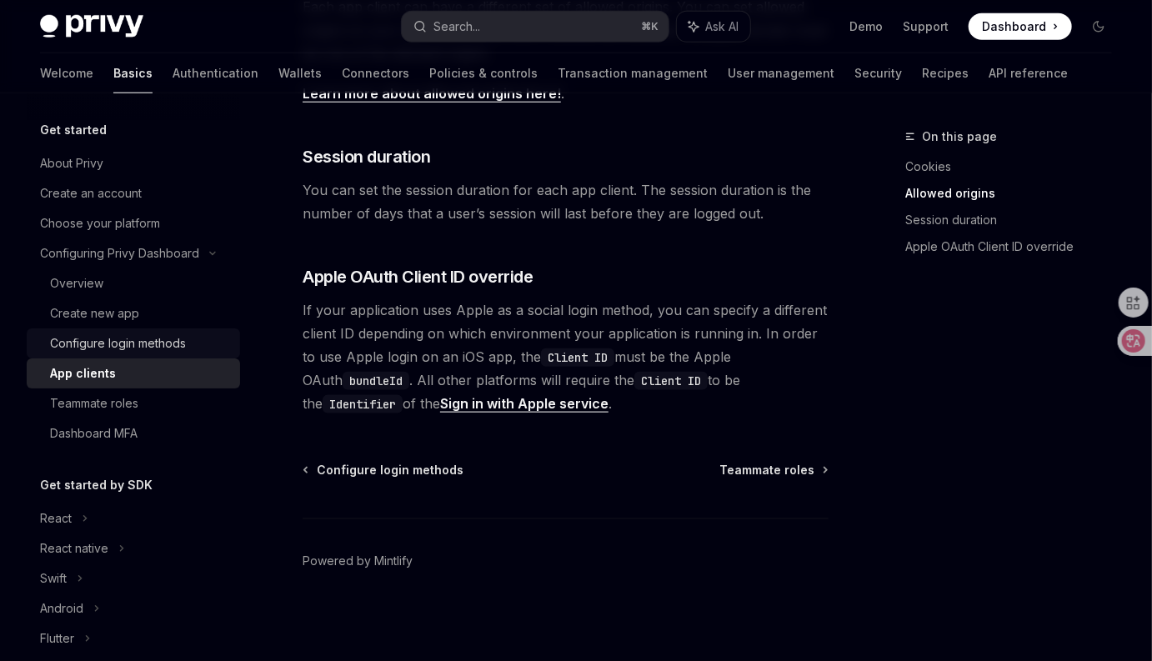
click at [133, 346] on div "Configure login methods" at bounding box center [118, 343] width 136 height 20
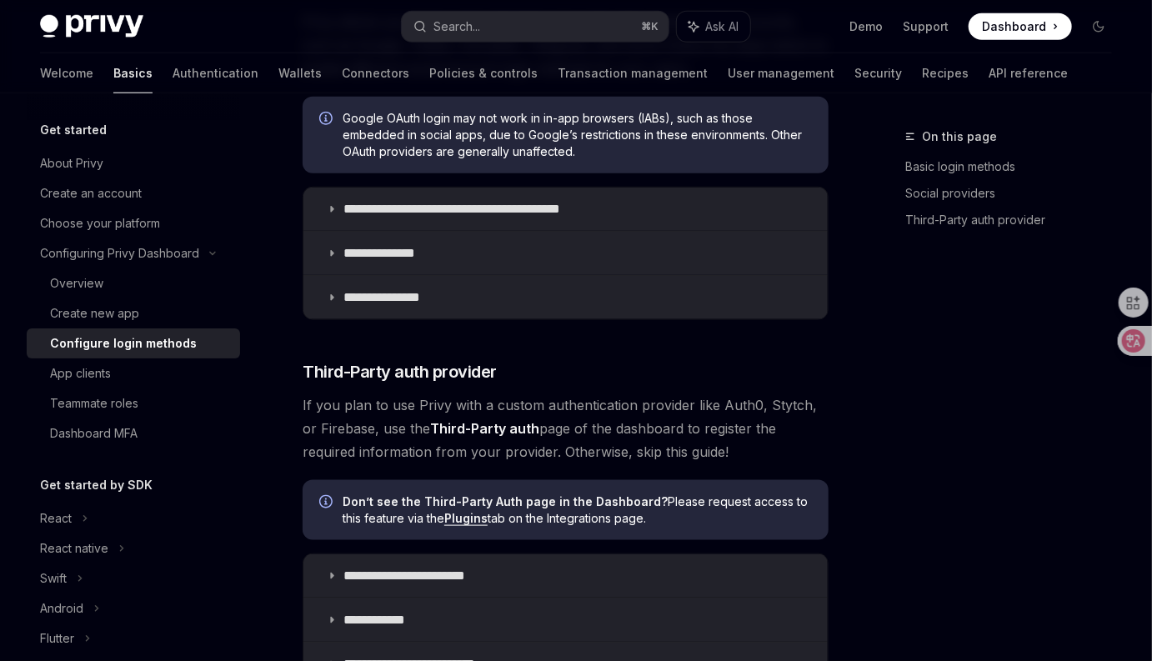
scroll to position [940, 0]
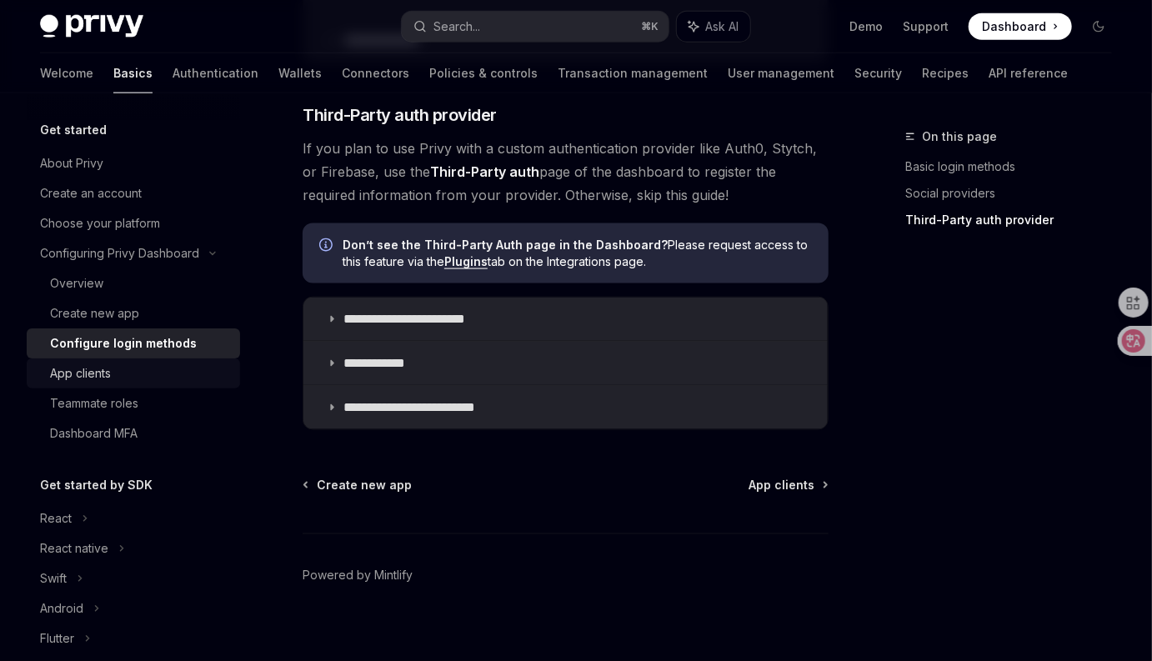
click at [119, 373] on div "App clients" at bounding box center [140, 373] width 180 height 20
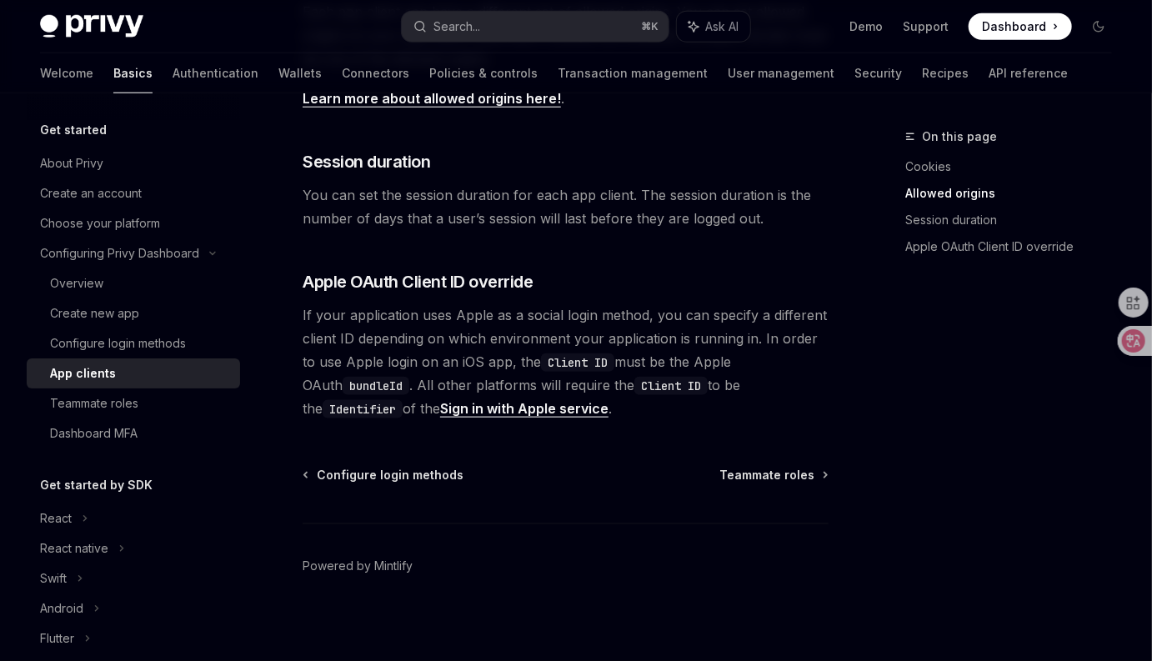
scroll to position [692, 0]
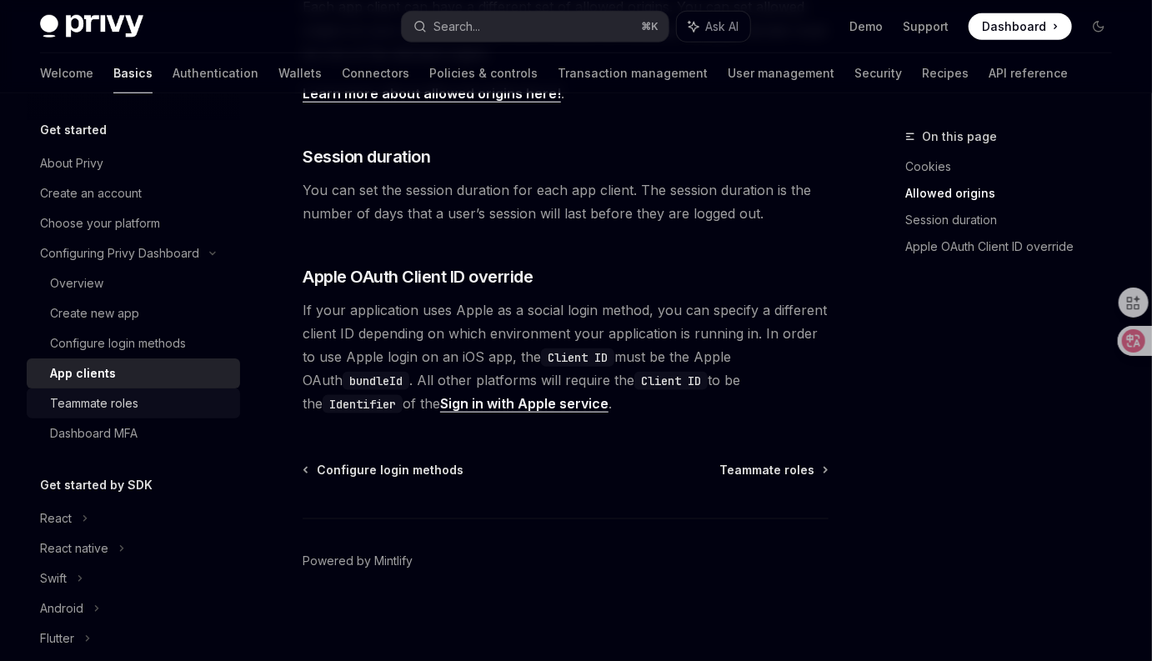
click at [140, 405] on div "Teammate roles" at bounding box center [140, 403] width 180 height 20
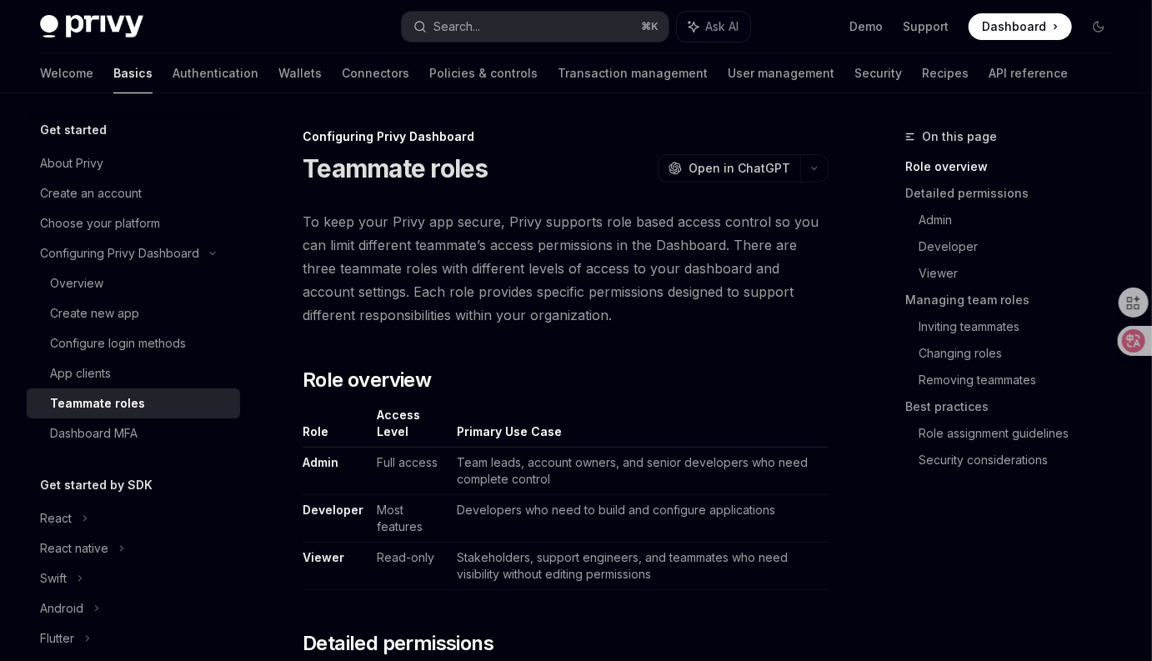
scroll to position [17, 0]
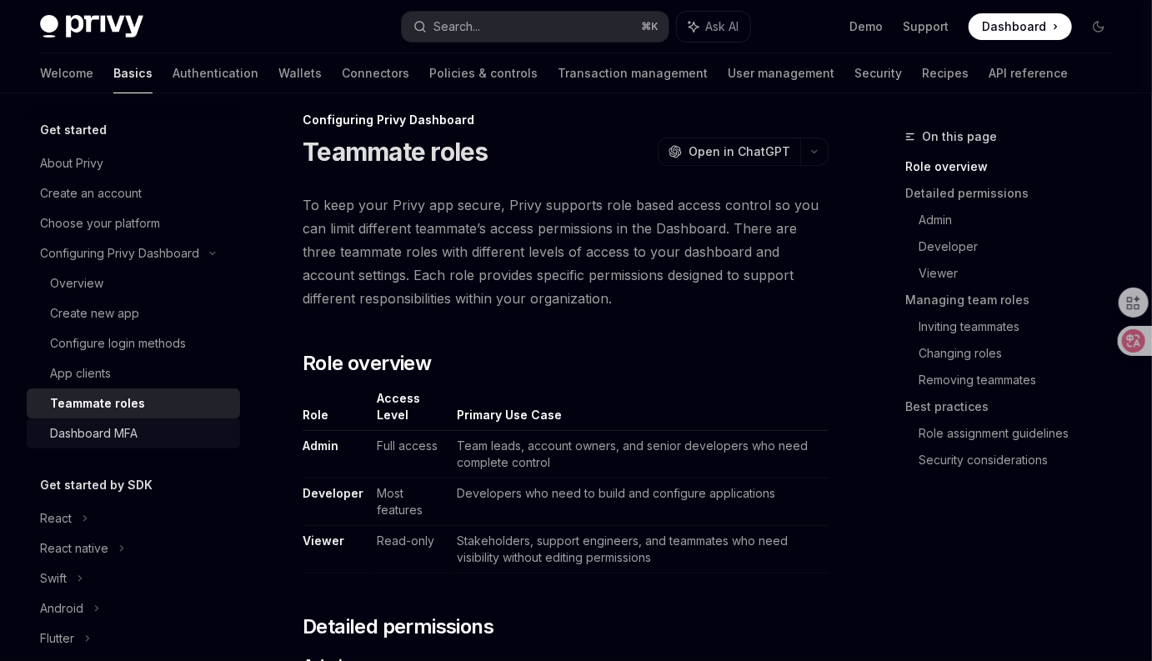
click at [147, 430] on div "Dashboard MFA" at bounding box center [140, 433] width 180 height 20
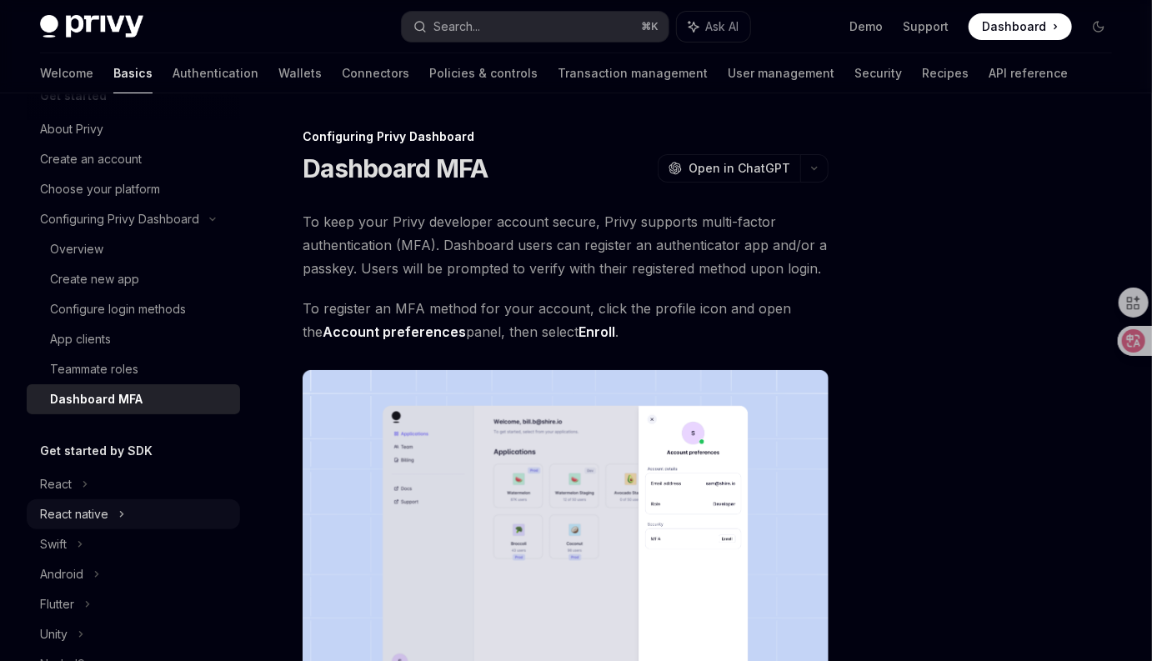
scroll to position [211, 0]
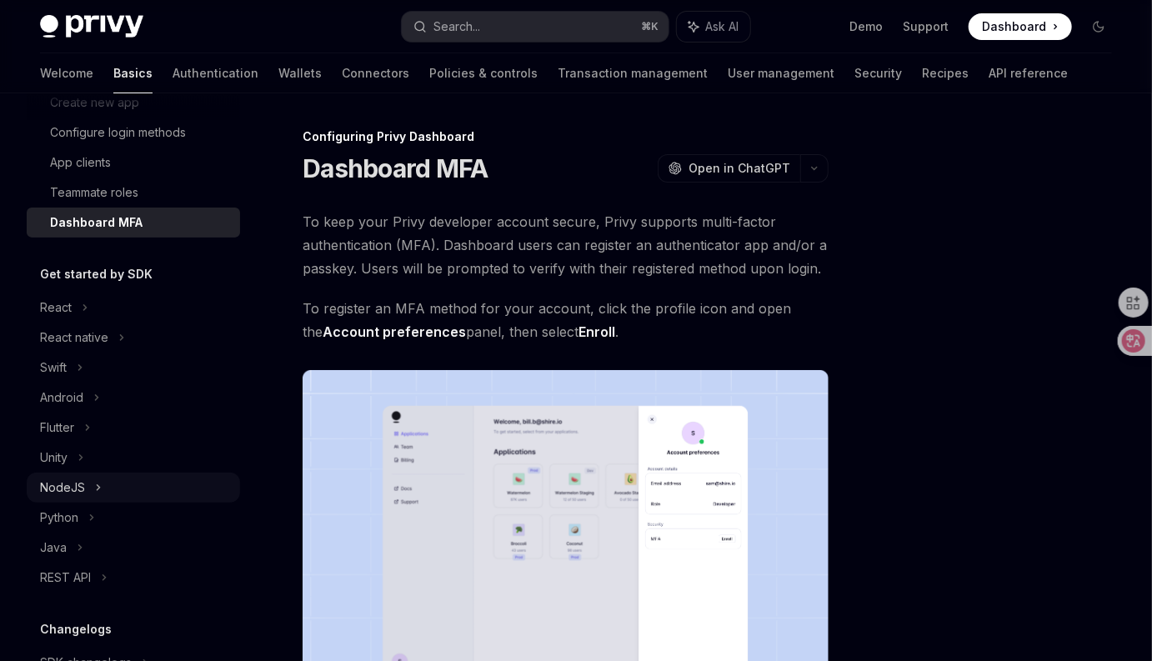
click at [87, 492] on div "NodeJS" at bounding box center [133, 488] width 213 height 30
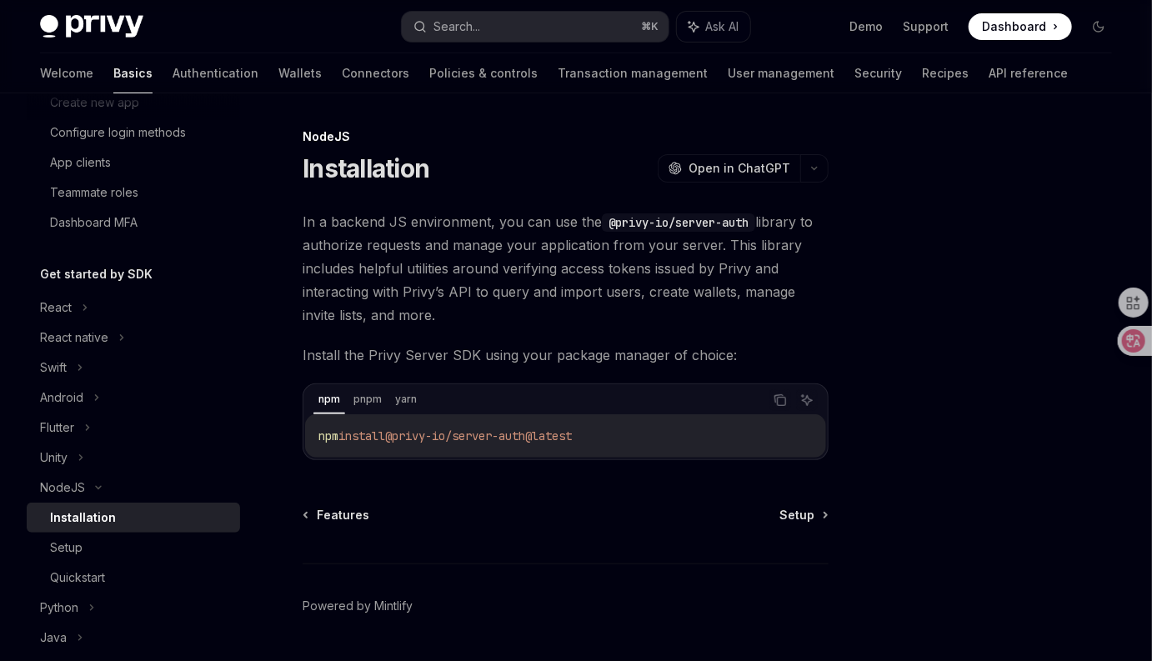
click at [636, 326] on span "In a backend JS environment, you can use the @privy-io/server-auth library to a…" at bounding box center [566, 268] width 526 height 117
click at [492, 323] on span "In a backend JS environment, you can use the @privy-io/server-auth library to a…" at bounding box center [566, 268] width 526 height 117
click at [483, 320] on span "In a backend JS environment, you can use the @privy-io/server-auth library to a…" at bounding box center [566, 268] width 526 height 117
click at [541, 320] on span "In a backend JS environment, you can use the @privy-io/server-auth library to a…" at bounding box center [566, 268] width 526 height 117
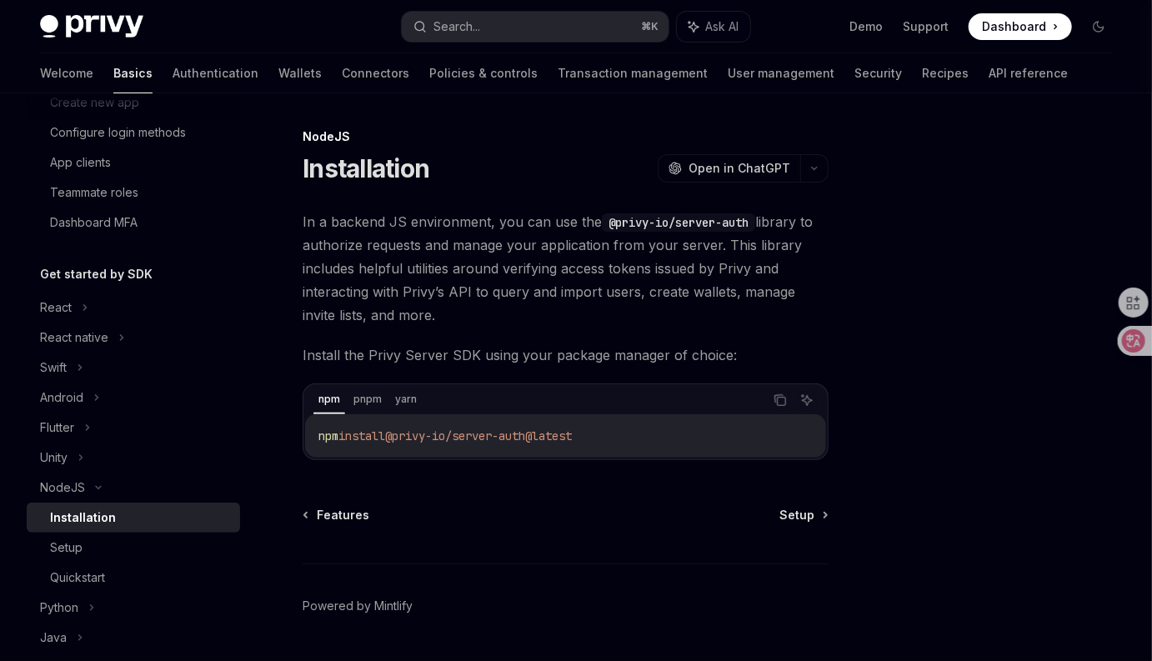
click at [578, 322] on span "In a backend JS environment, you can use the @privy-io/server-auth library to a…" at bounding box center [566, 268] width 526 height 117
drag, startPoint x: 738, startPoint y: 362, endPoint x: 699, endPoint y: 311, distance: 64.2
click at [699, 311] on div "In a backend JS environment, you can use the @privy-io/server-auth library to a…" at bounding box center [566, 335] width 526 height 250
click at [699, 312] on span "In a backend JS environment, you can use the @privy-io/server-auth library to a…" at bounding box center [566, 268] width 526 height 117
drag, startPoint x: 763, startPoint y: 349, endPoint x: 728, endPoint y: 314, distance: 49.5
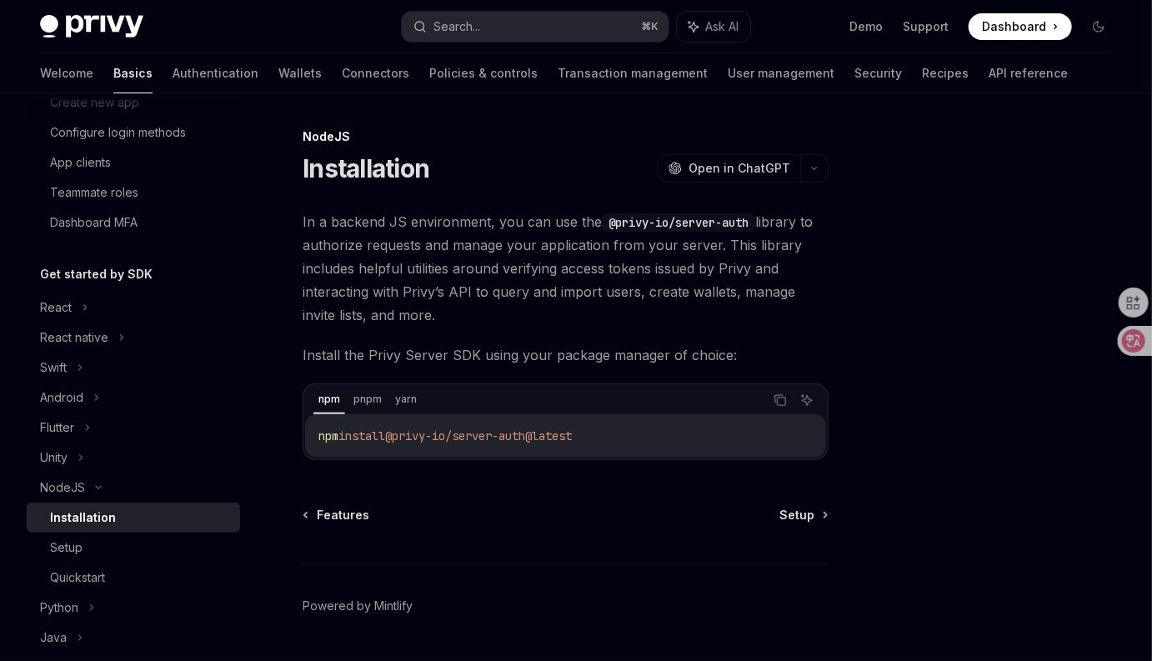
click at [728, 314] on div "In a backend JS environment, you can use the @privy-io/server-auth library to a…" at bounding box center [566, 335] width 526 height 250
click at [728, 316] on span "In a backend JS environment, you can use the @privy-io/server-auth library to a…" at bounding box center [566, 268] width 526 height 117
click at [743, 324] on span "In a backend JS environment, you can use the @privy-io/server-auth library to a…" at bounding box center [566, 268] width 526 height 117
click at [817, 323] on span "In a backend JS environment, you can use the @privy-io/server-auth library to a…" at bounding box center [566, 268] width 526 height 117
click at [789, 333] on div "In a backend JS environment, you can use the @privy-io/server-auth library to a…" at bounding box center [566, 335] width 526 height 250
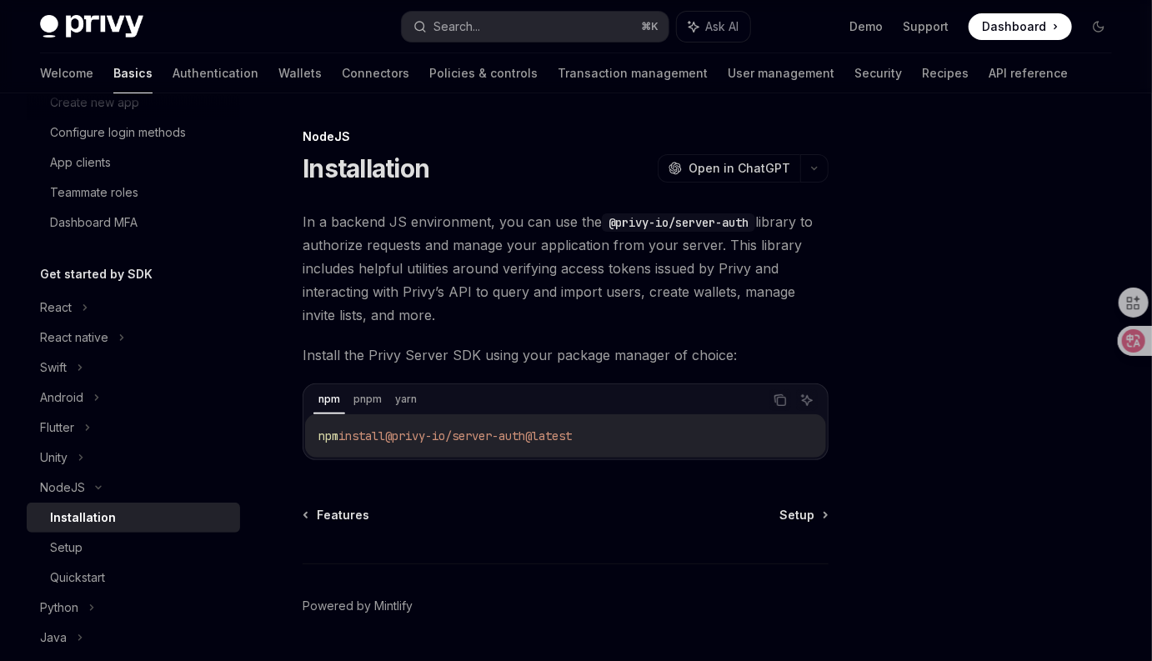
click at [788, 315] on span "In a backend JS environment, you can use the @privy-io/server-auth library to a…" at bounding box center [566, 268] width 526 height 117
click at [793, 323] on span "In a backend JS environment, you can use the @privy-io/server-auth library to a…" at bounding box center [566, 268] width 526 height 117
click at [845, 348] on div "NodeJS Installation OpenAI Open in ChatGPT OpenAI Open in ChatGPT In a backend …" at bounding box center [576, 400] width 1099 height 614
click at [806, 342] on div "In a backend JS environment, you can use the @privy-io/server-auth library to a…" at bounding box center [566, 335] width 526 height 250
click at [789, 327] on div "In a backend JS environment, you can use the @privy-io/server-auth library to a…" at bounding box center [566, 335] width 526 height 250
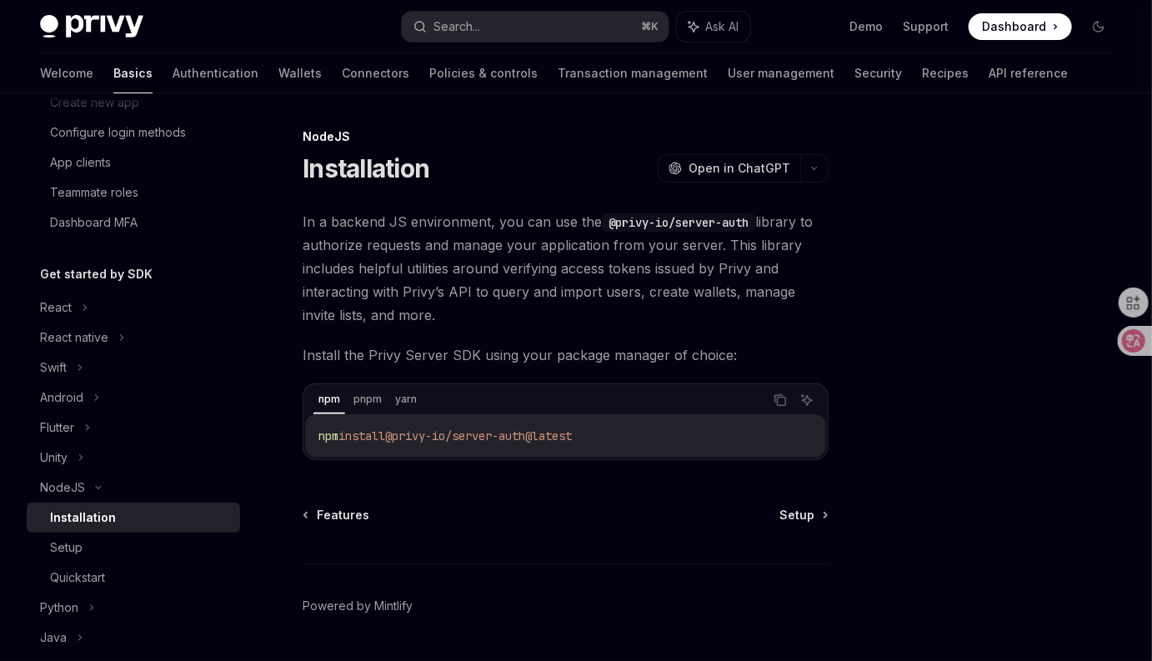
click at [789, 327] on div "In a backend JS environment, you can use the @privy-io/server-auth library to a…" at bounding box center [566, 335] width 526 height 250
click at [489, 332] on div "In a backend JS environment, you can use the @privy-io/server-auth library to a…" at bounding box center [566, 335] width 526 height 250
click at [638, 330] on div "In a backend JS environment, you can use the @privy-io/server-auth library to a…" at bounding box center [566, 335] width 526 height 250
click at [742, 324] on span "In a backend JS environment, you can use the @privy-io/server-auth library to a…" at bounding box center [566, 268] width 526 height 117
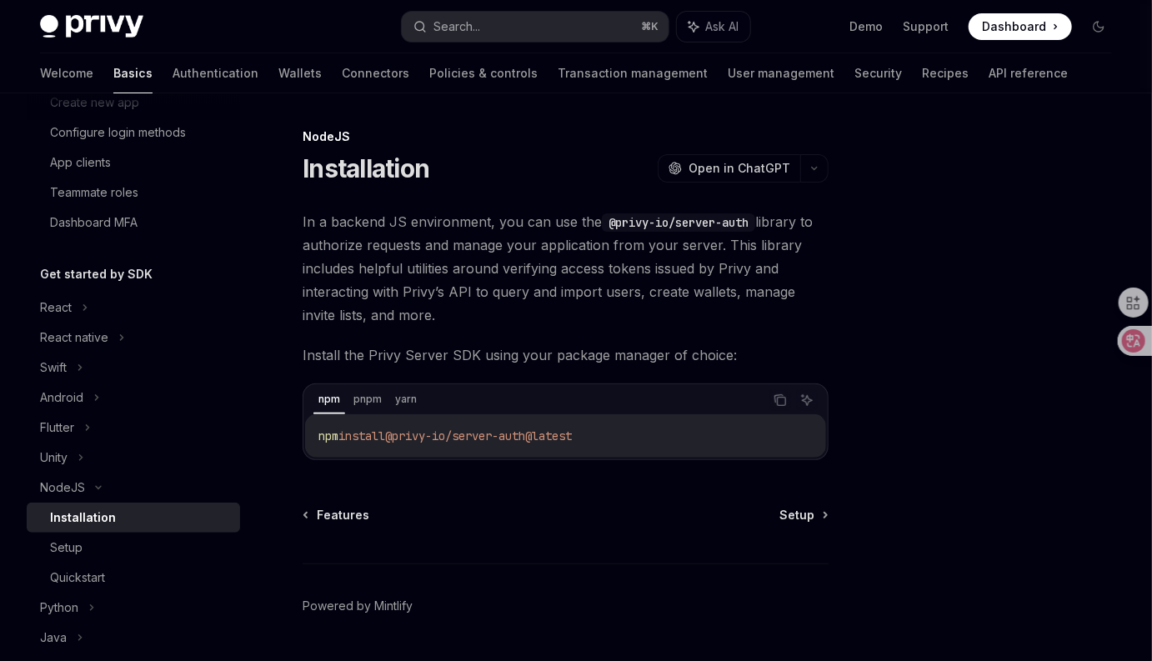
click at [742, 319] on span "In a backend JS environment, you can use the @privy-io/server-auth library to a…" at bounding box center [566, 268] width 526 height 117
click at [829, 333] on div "NodeJS Installation OpenAI Open in ChatGPT OpenAI Open in ChatGPT In a backend …" at bounding box center [409, 417] width 845 height 581
click at [808, 518] on span "Setup" at bounding box center [796, 515] width 35 height 17
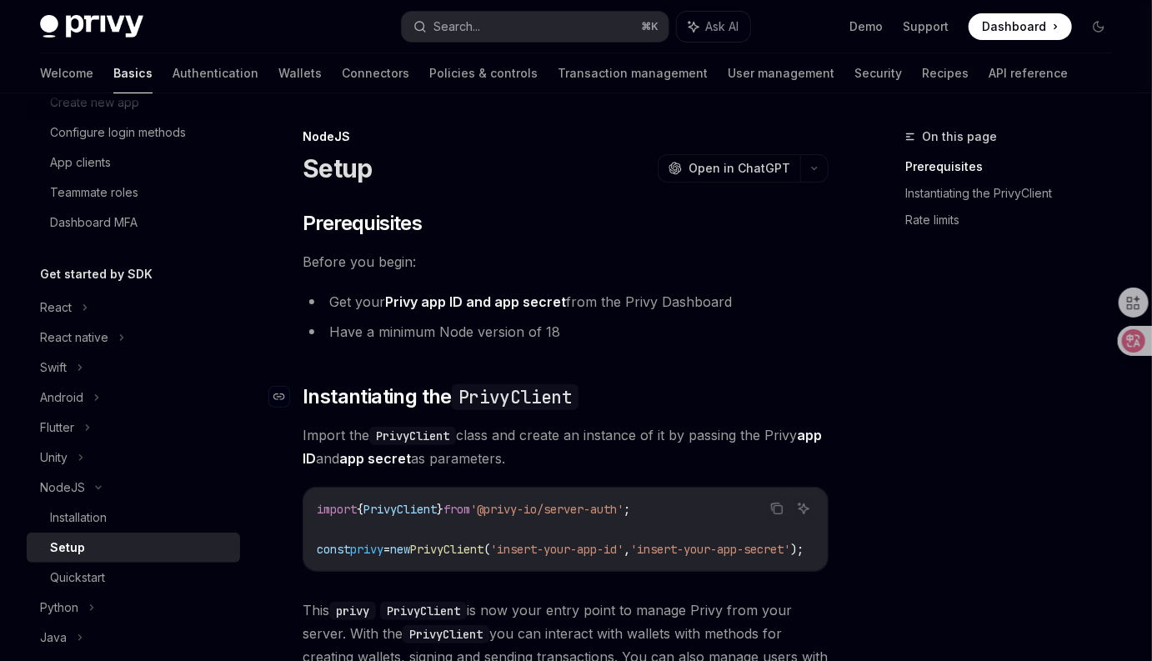
click at [791, 389] on h2 "​ Instantiating the PrivyClient" at bounding box center [566, 396] width 526 height 27
drag, startPoint x: 773, startPoint y: 460, endPoint x: 764, endPoint y: 424, distance: 36.8
click at [764, 425] on span "Import the PrivyClient class and create an instance of it by passing the Privy …" at bounding box center [566, 446] width 526 height 47
click at [824, 438] on span "Import the PrivyClient class and create an instance of it by passing the Privy …" at bounding box center [566, 446] width 526 height 47
drag, startPoint x: 752, startPoint y: 458, endPoint x: 732, endPoint y: 429, distance: 35.4
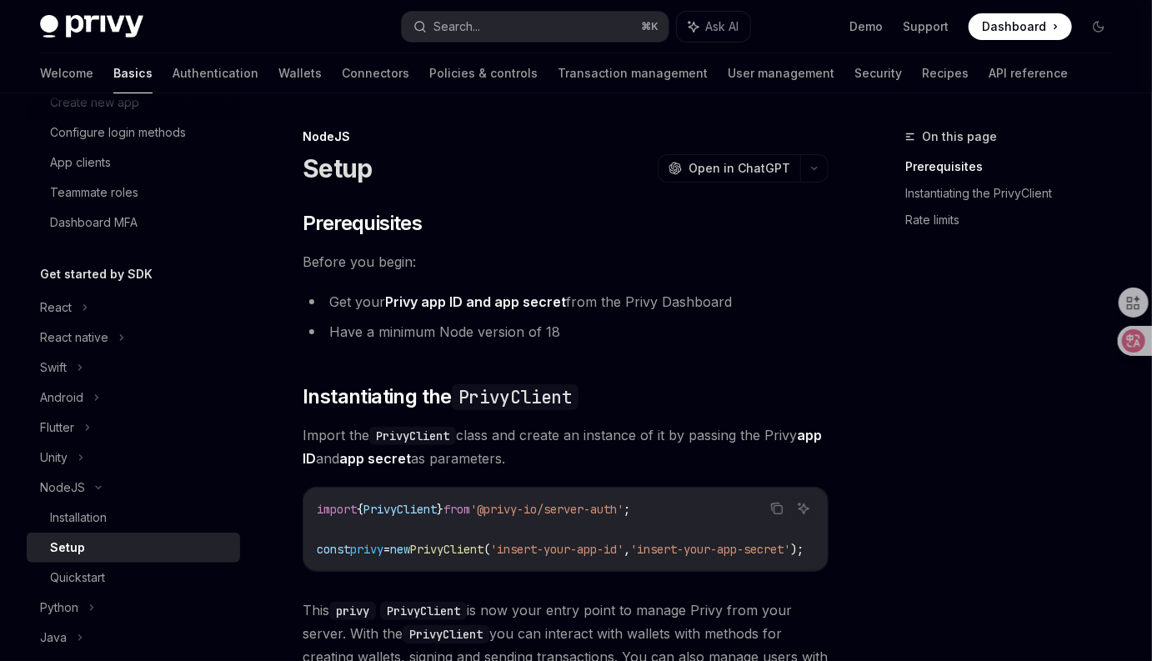
click at [732, 429] on span "Import the PrivyClient class and create an instance of it by passing the Privy …" at bounding box center [566, 446] width 526 height 47
click at [791, 408] on h2 "​ Instantiating the PrivyClient" at bounding box center [566, 396] width 526 height 27
click at [742, 445] on span "Import the PrivyClient class and create an instance of it by passing the Privy …" at bounding box center [566, 446] width 526 height 47
click at [753, 459] on span "Import the PrivyClient class and create an instance of it by passing the Privy …" at bounding box center [566, 446] width 526 height 47
click at [748, 465] on span "Import the PrivyClient class and create an instance of it by passing the Privy …" at bounding box center [566, 446] width 526 height 47
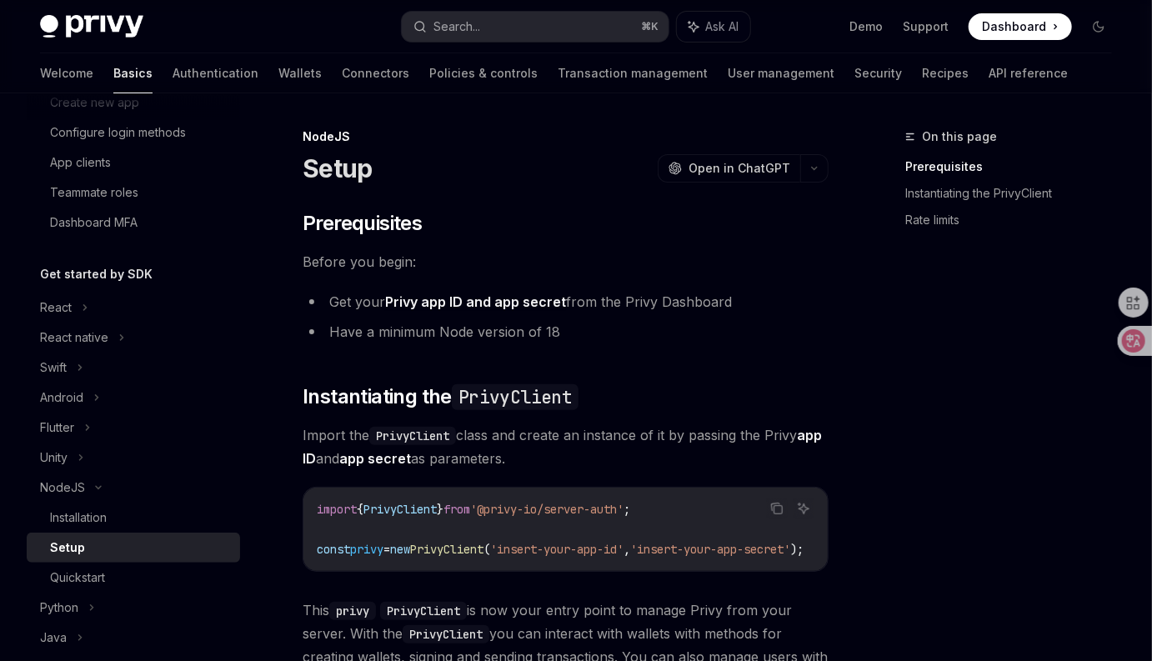
click at [792, 460] on span "Import the PrivyClient class and create an instance of it by passing the Privy …" at bounding box center [566, 446] width 526 height 47
click at [838, 461] on div "On this page Prerequisites Instantiating the PrivyClient Rate limits NodeJS Set…" at bounding box center [576, 621] width 1099 height 1056
click at [749, 463] on span "Import the PrivyClient class and create an instance of it by passing the Privy …" at bounding box center [566, 446] width 526 height 47
click at [693, 457] on span "Import the PrivyClient class and create an instance of it by passing the Privy …" at bounding box center [566, 446] width 526 height 47
click at [692, 455] on span "Import the PrivyClient class and create an instance of it by passing the Privy …" at bounding box center [566, 446] width 526 height 47
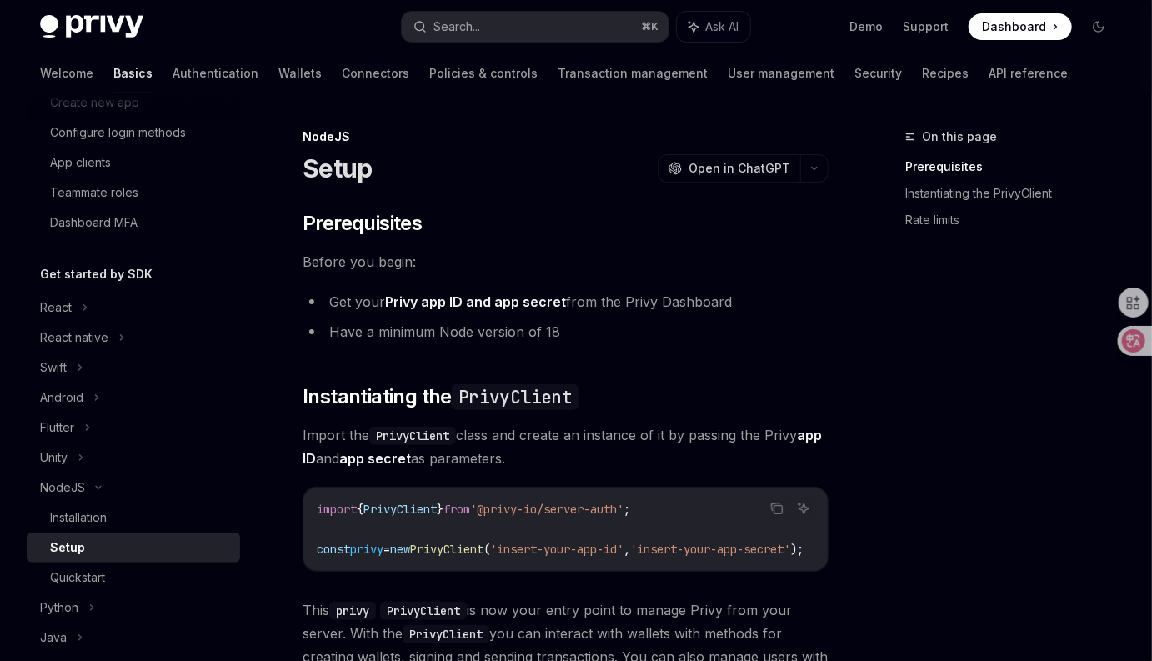
drag, startPoint x: 644, startPoint y: 460, endPoint x: 648, endPoint y: 448, distance: 13.2
click at [644, 459] on span "Import the PrivyClient class and create an instance of it by passing the Privy …" at bounding box center [566, 446] width 526 height 47
drag, startPoint x: 611, startPoint y: 456, endPoint x: 583, endPoint y: 444, distance: 29.9
click at [607, 453] on span "Import the PrivyClient class and create an instance of it by passing the Privy …" at bounding box center [566, 446] width 526 height 47
click at [598, 453] on span "Import the PrivyClient class and create an instance of it by passing the Privy …" at bounding box center [566, 446] width 526 height 47
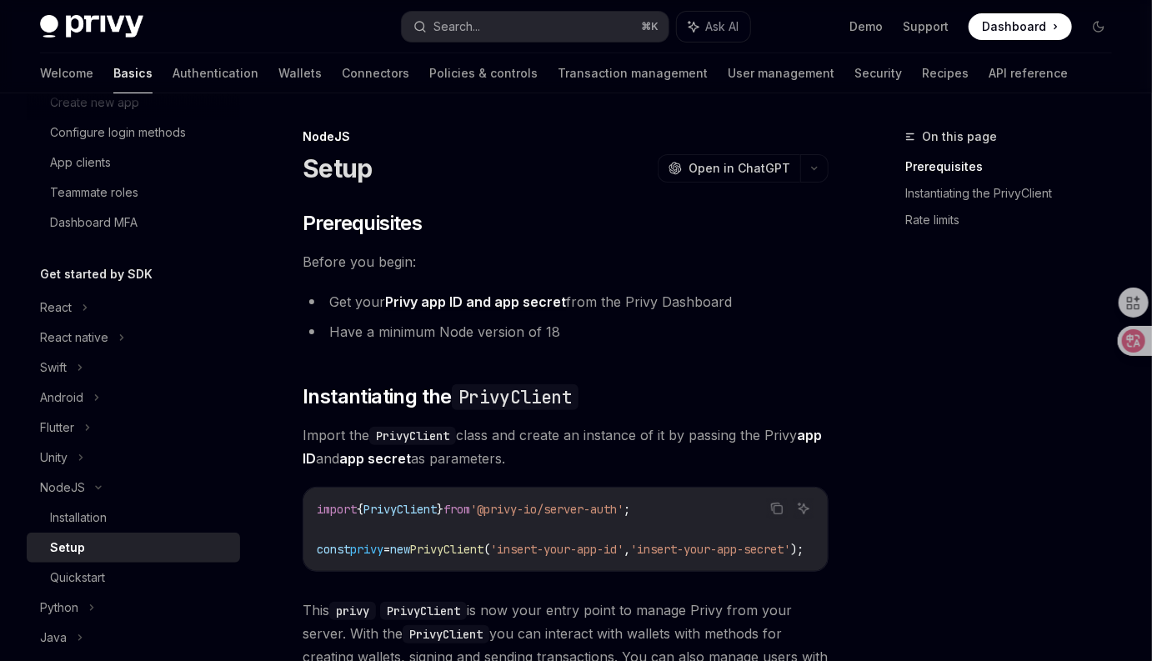
scroll to position [228, 0]
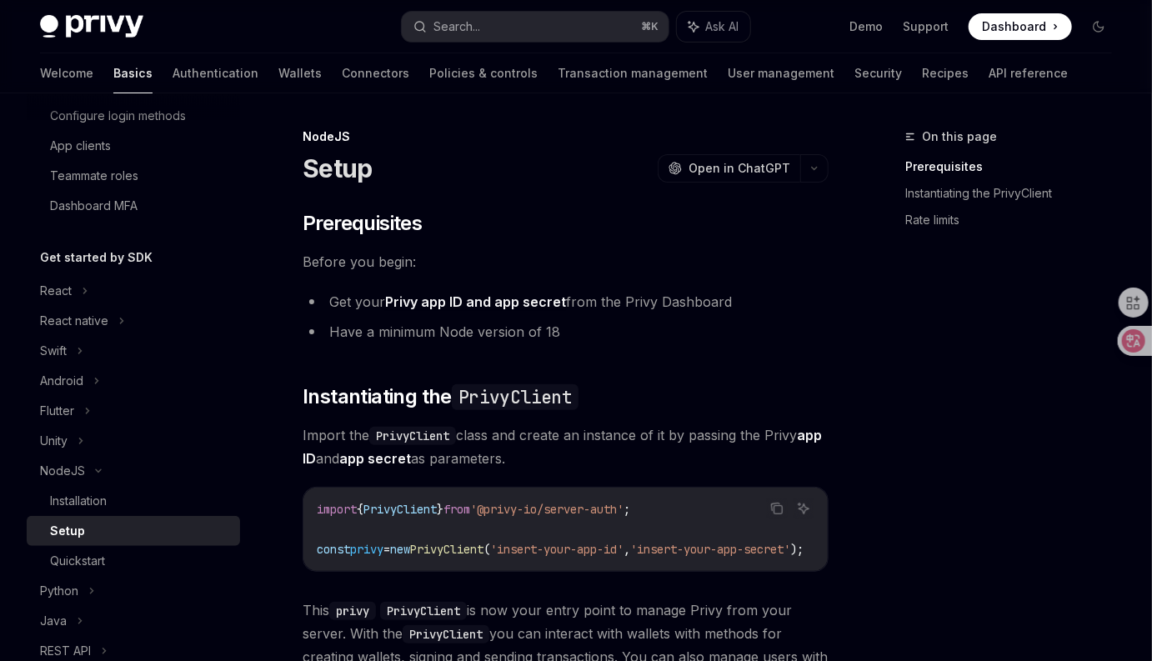
click at [573, 464] on span "Import the PrivyClient class and create an instance of it by passing the Privy …" at bounding box center [566, 446] width 526 height 47
click at [619, 456] on span "Import the PrivyClient class and create an instance of it by passing the Privy …" at bounding box center [566, 446] width 526 height 47
click at [679, 451] on span "Import the PrivyClient class and create an instance of it by passing the Privy …" at bounding box center [566, 446] width 526 height 47
click at [753, 457] on span "Import the PrivyClient class and create an instance of it by passing the Privy …" at bounding box center [566, 446] width 526 height 47
click at [666, 458] on span "Import the PrivyClient class and create an instance of it by passing the Privy …" at bounding box center [566, 446] width 526 height 47
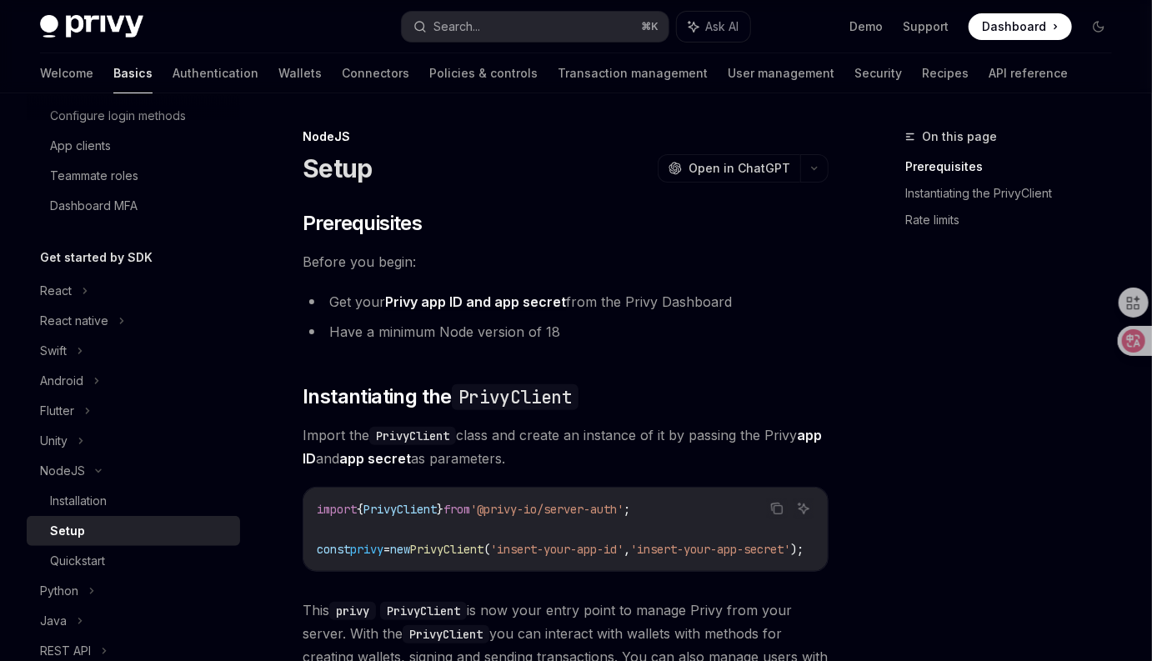
scroll to position [17, 0]
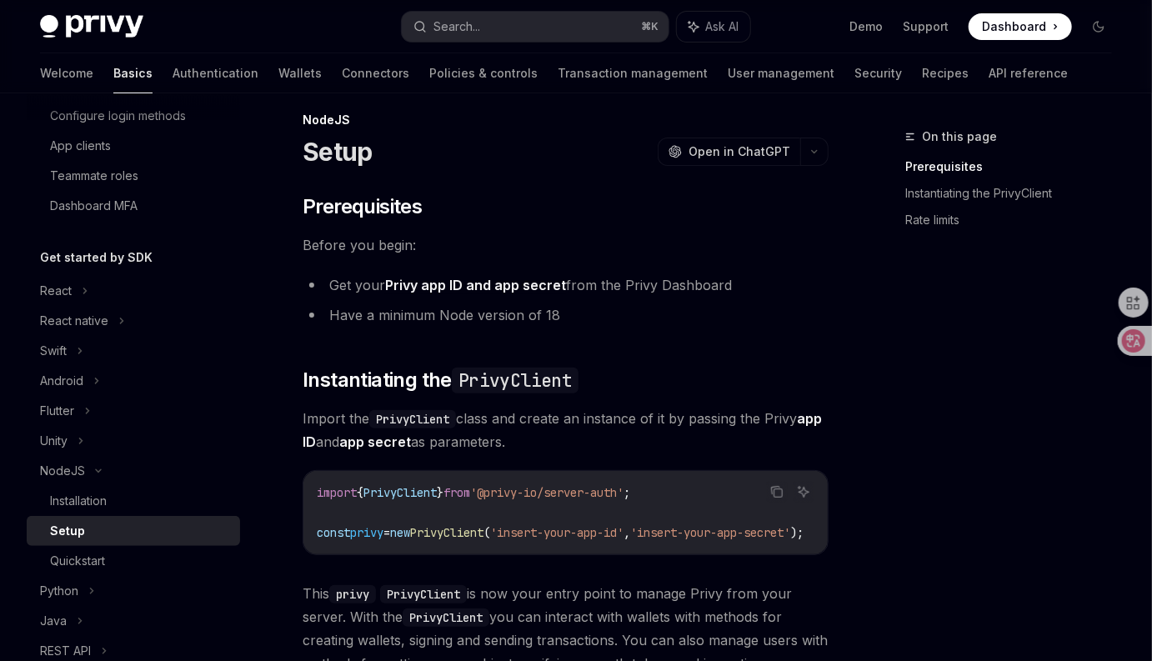
click at [666, 453] on div "​ Prerequisites Before you begin: Get your Privy app ID and app secret from the…" at bounding box center [566, 539] width 526 height 692
click at [676, 446] on span "Import the PrivyClient class and create an instance of it by passing the Privy …" at bounding box center [566, 430] width 526 height 47
click at [675, 447] on span "Import the PrivyClient class and create an instance of it by passing the Privy …" at bounding box center [566, 430] width 526 height 47
click at [769, 436] on span "Import the PrivyClient class and create an instance of it by passing the Privy …" at bounding box center [566, 430] width 526 height 47
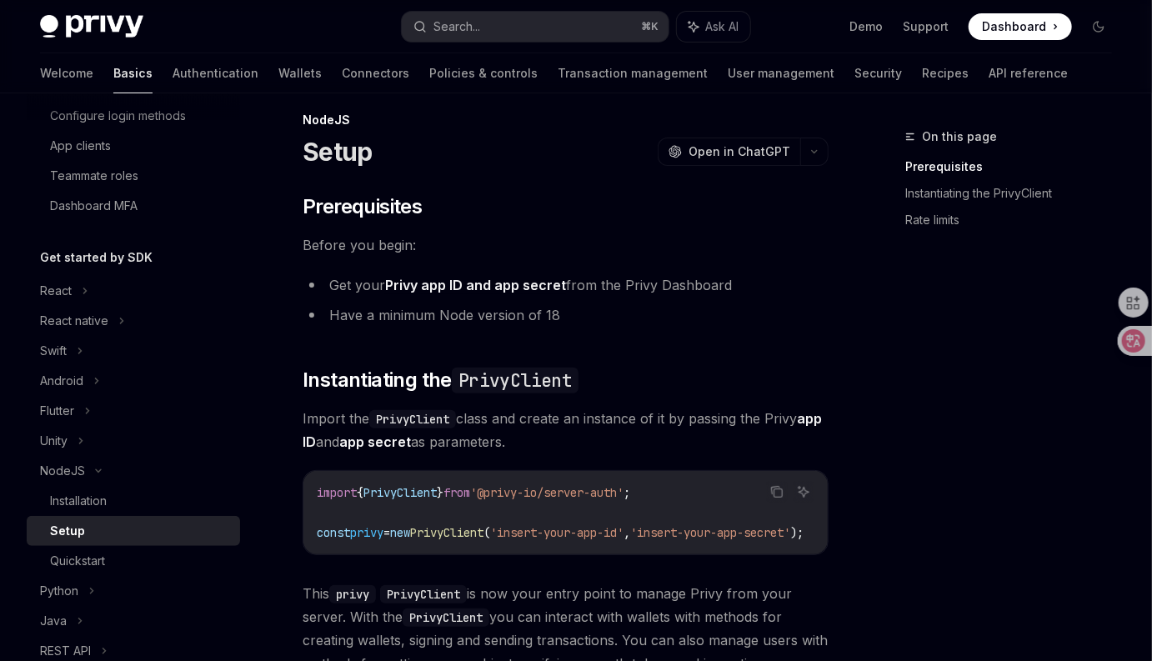
click at [755, 449] on span "Import the PrivyClient class and create an instance of it by passing the Privy …" at bounding box center [566, 430] width 526 height 47
click at [770, 443] on span "Import the PrivyClient class and create an instance of it by passing the Privy …" at bounding box center [566, 430] width 526 height 47
click at [629, 446] on span "Import the PrivyClient class and create an instance of it by passing the Privy …" at bounding box center [566, 430] width 526 height 47
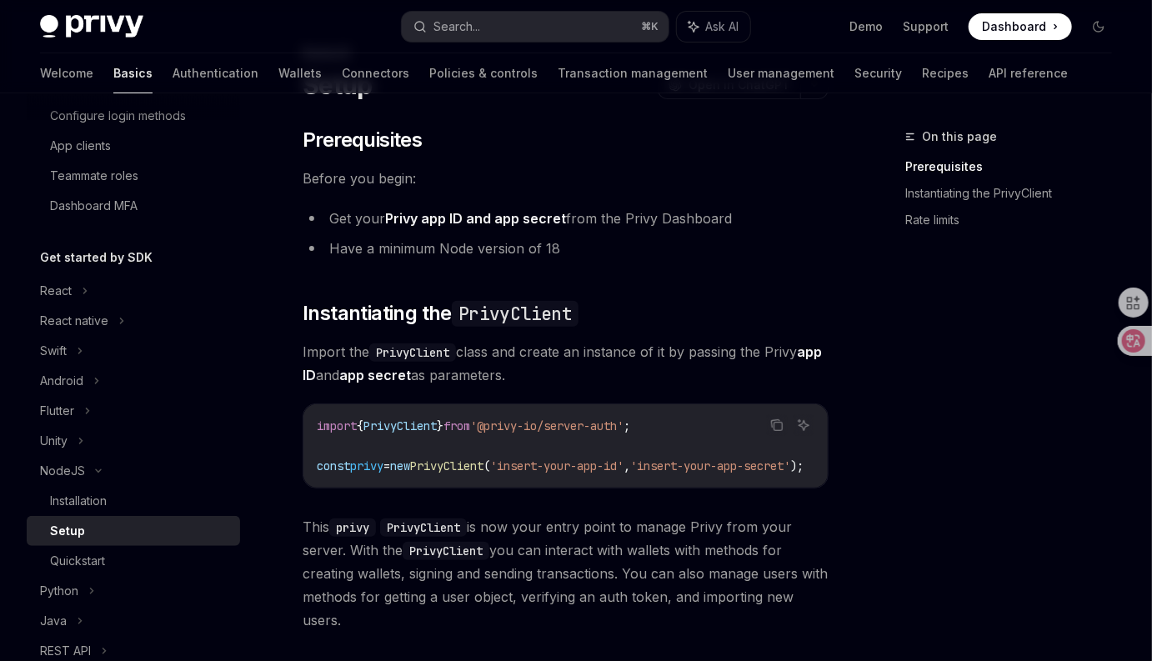
scroll to position [338, 0]
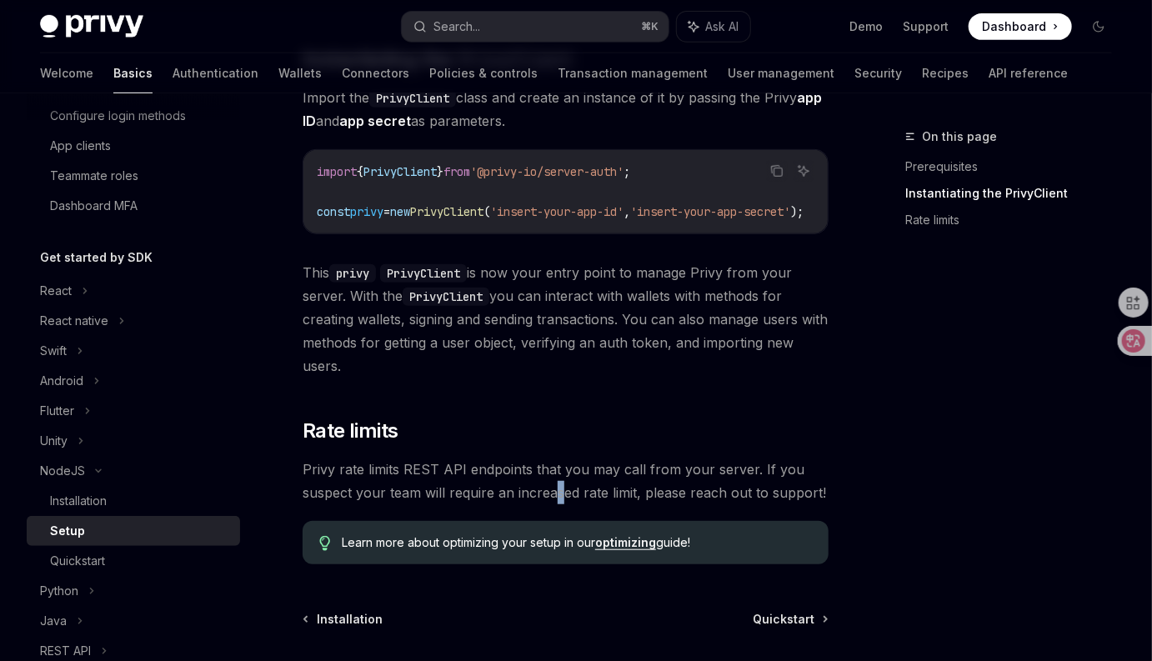
click at [559, 489] on span "Privy rate limits REST API endpoints that you may call from your server. If you…" at bounding box center [566, 481] width 526 height 47
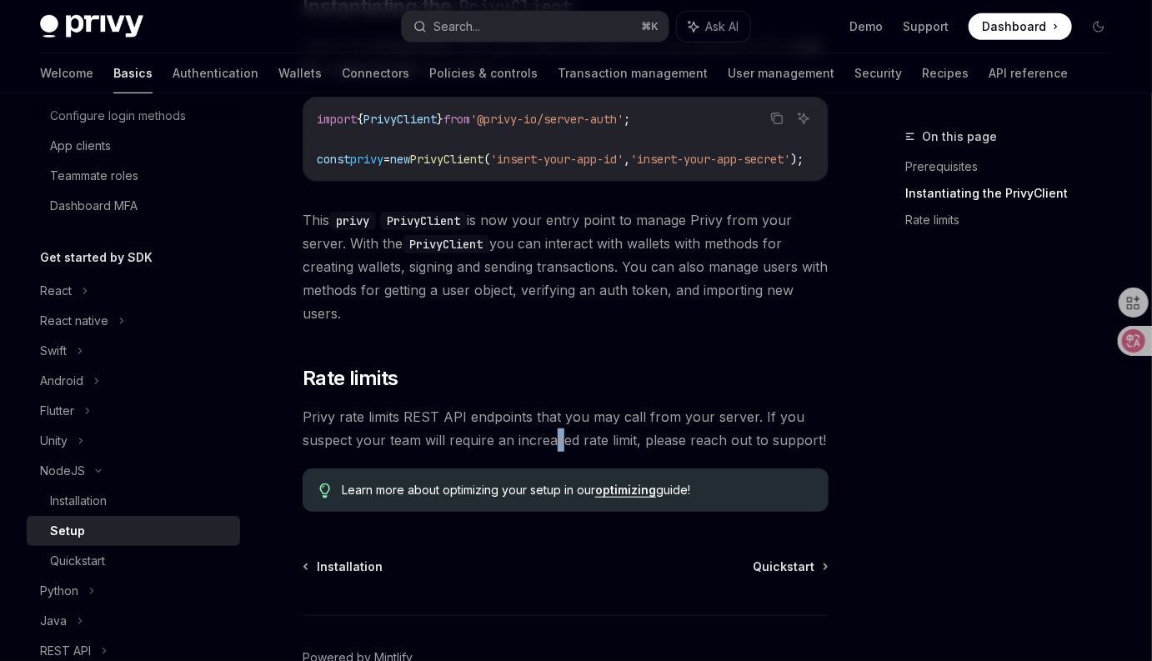
scroll to position [488, 0]
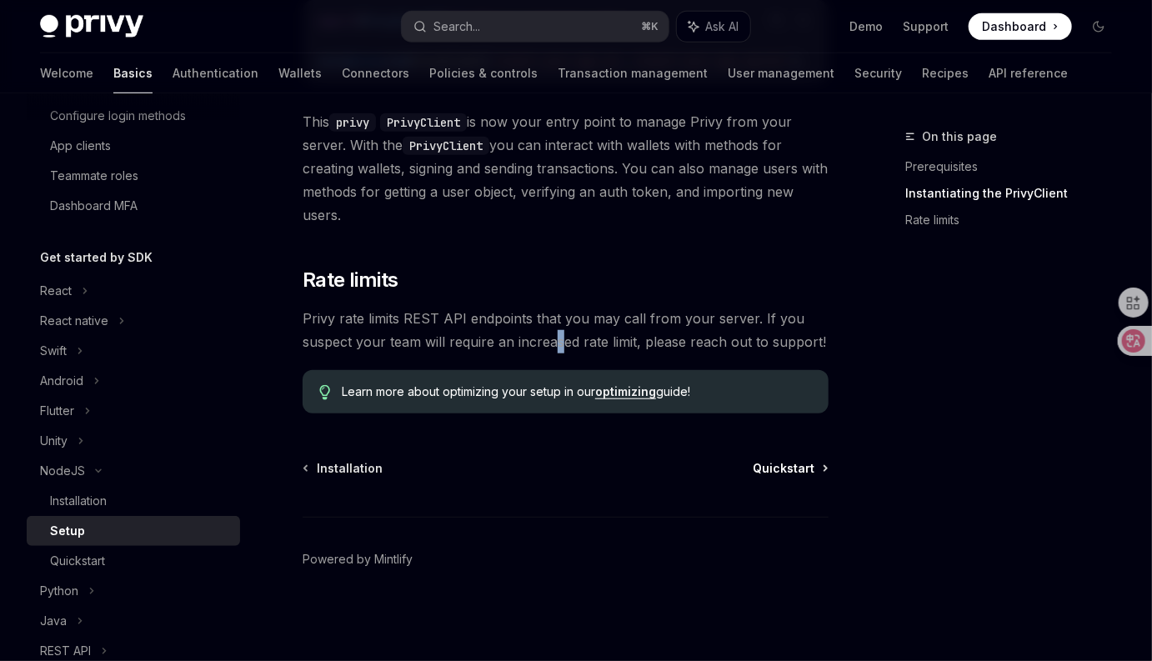
click at [799, 474] on span "Quickstart" at bounding box center [784, 468] width 62 height 17
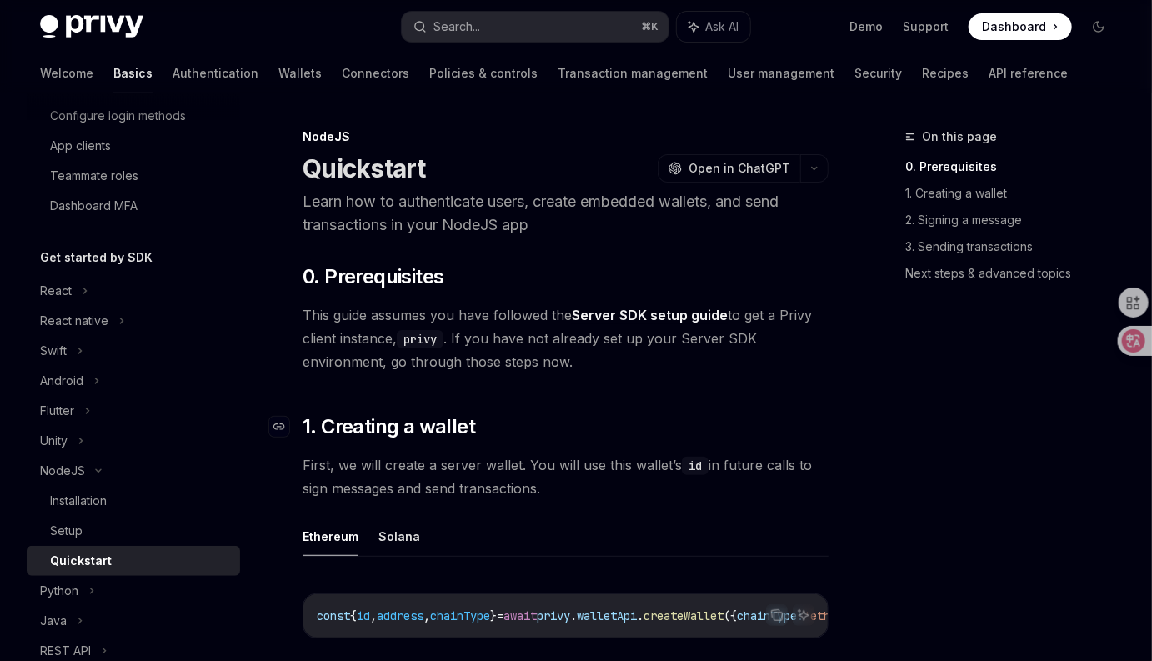
click at [654, 428] on h2 "​ 1. Creating a wallet" at bounding box center [566, 426] width 526 height 27
drag, startPoint x: 750, startPoint y: 491, endPoint x: 778, endPoint y: 488, distance: 28.5
click at [753, 492] on span "First, we will create a server wallet. You will use this wallet’s id in future …" at bounding box center [566, 476] width 526 height 47
drag, startPoint x: 814, startPoint y: 473, endPoint x: 854, endPoint y: 448, distance: 47.2
click at [814, 472] on span "First, we will create a server wallet. You will use this wallet’s id in future …" at bounding box center [566, 476] width 526 height 47
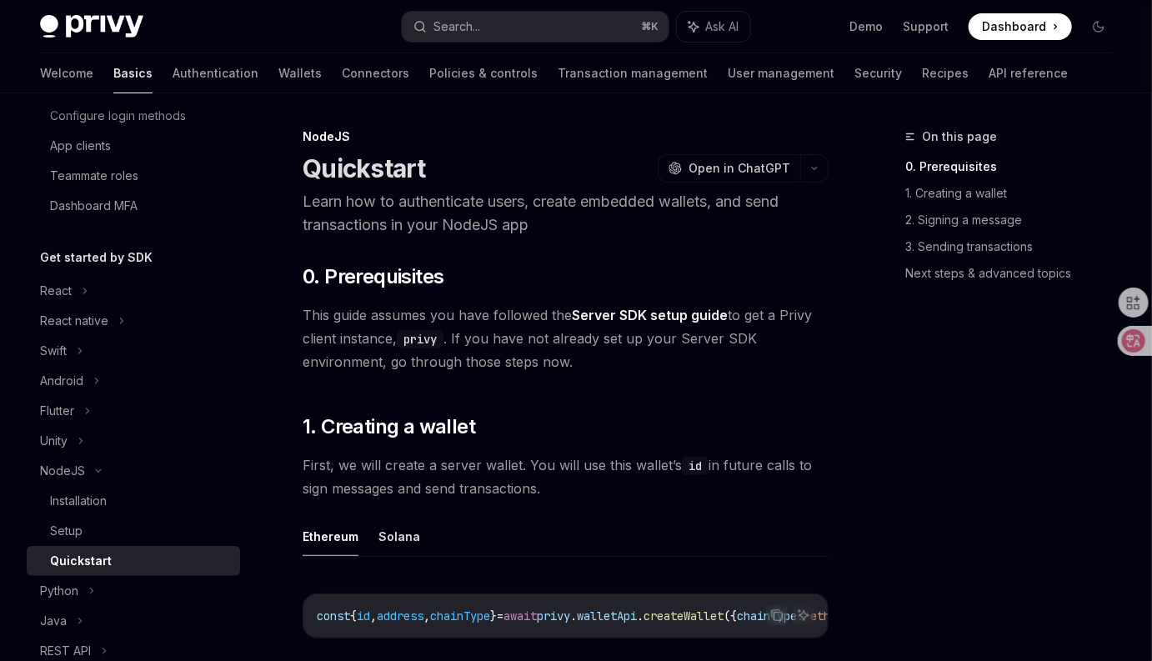
click at [899, 423] on div "On this page 0. Prerequisites 1. Creating a wallet 2. Signing a message 3. Send…" at bounding box center [998, 394] width 253 height 534
click at [778, 478] on span "First, we will create a server wallet. You will use this wallet’s id in future …" at bounding box center [566, 476] width 526 height 47
click at [776, 483] on span "First, we will create a server wallet. You will use this wallet’s id in future …" at bounding box center [566, 476] width 526 height 47
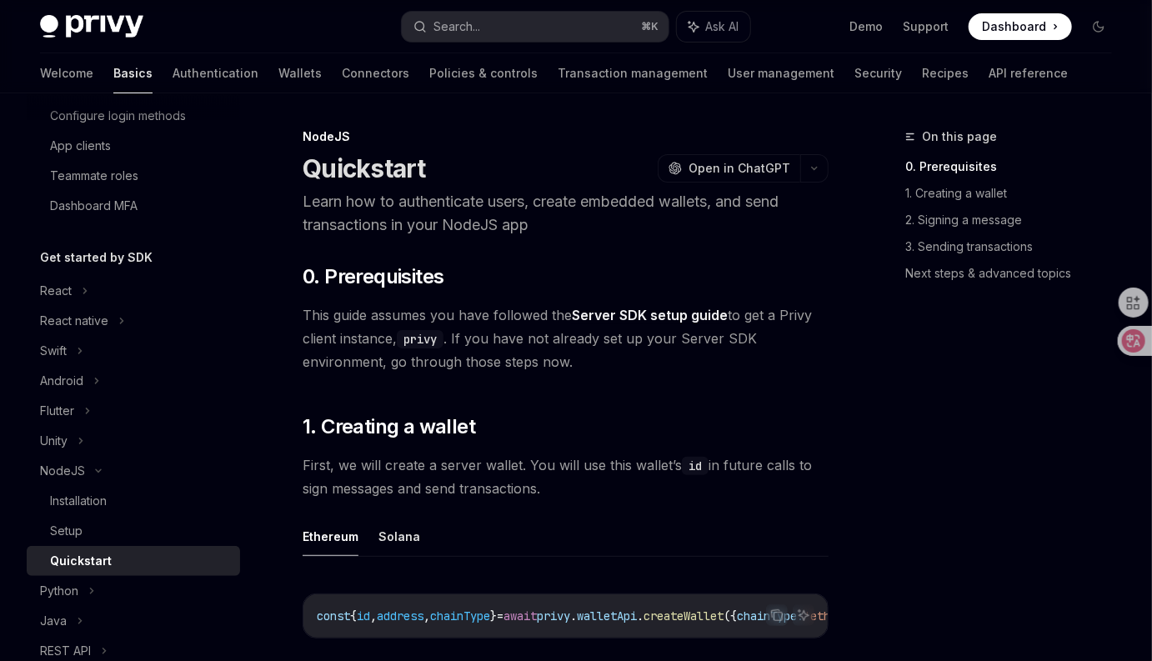
click at [788, 475] on span "First, we will create a server wallet. You will use this wallet’s id in future …" at bounding box center [566, 476] width 526 height 47
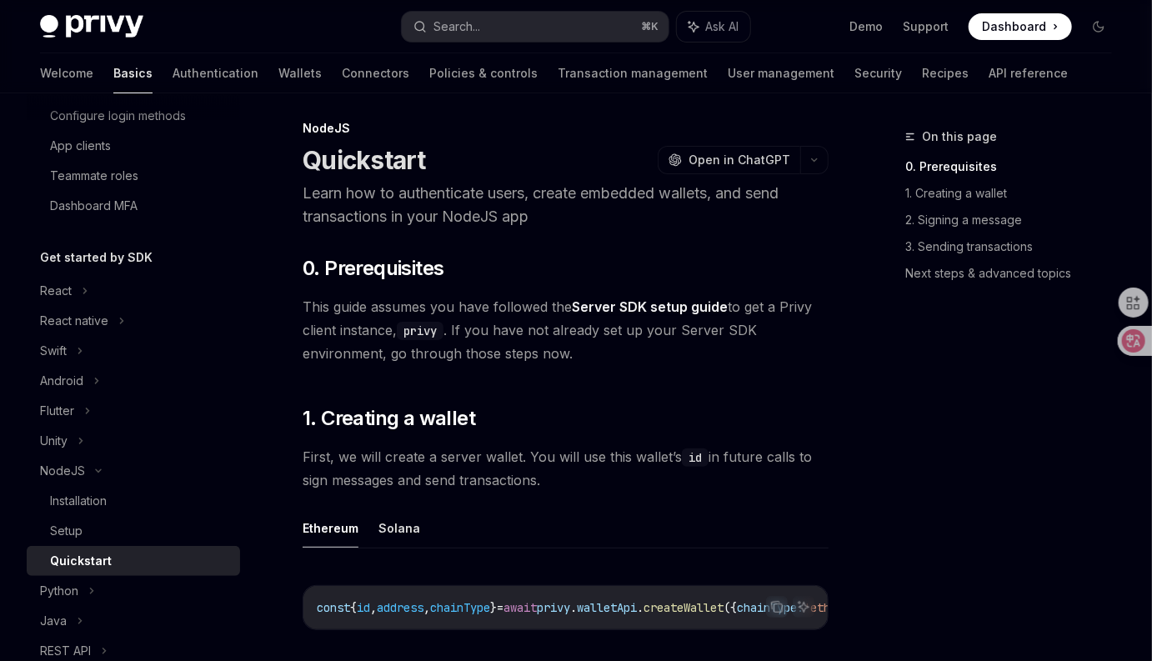
click at [825, 466] on span "First, we will create a server wallet. You will use this wallet’s id in future …" at bounding box center [566, 468] width 526 height 47
click at [572, 353] on span "This guide assumes you have followed the Server SDK setup guide to get a Privy …" at bounding box center [566, 330] width 526 height 70
click at [579, 351] on span "This guide assumes you have followed the Server SDK setup guide to get a Privy …" at bounding box center [566, 330] width 526 height 70
click at [587, 355] on span "This guide assumes you have followed the Server SDK setup guide to get a Privy …" at bounding box center [566, 330] width 526 height 70
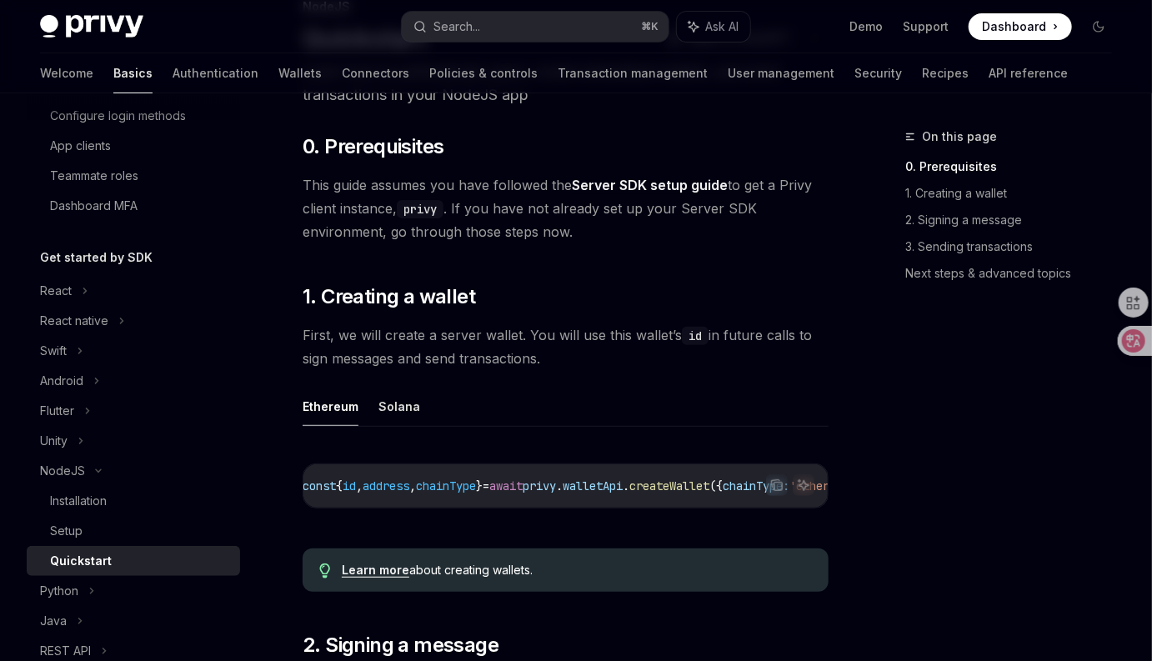
scroll to position [0, 0]
drag, startPoint x: 637, startPoint y: 516, endPoint x: 698, endPoint y: 514, distance: 60.9
click at [698, 514] on div "Copy Ask AI const { id , address , chainType } = await privy . walletApi . crea…" at bounding box center [566, 491] width 526 height 88
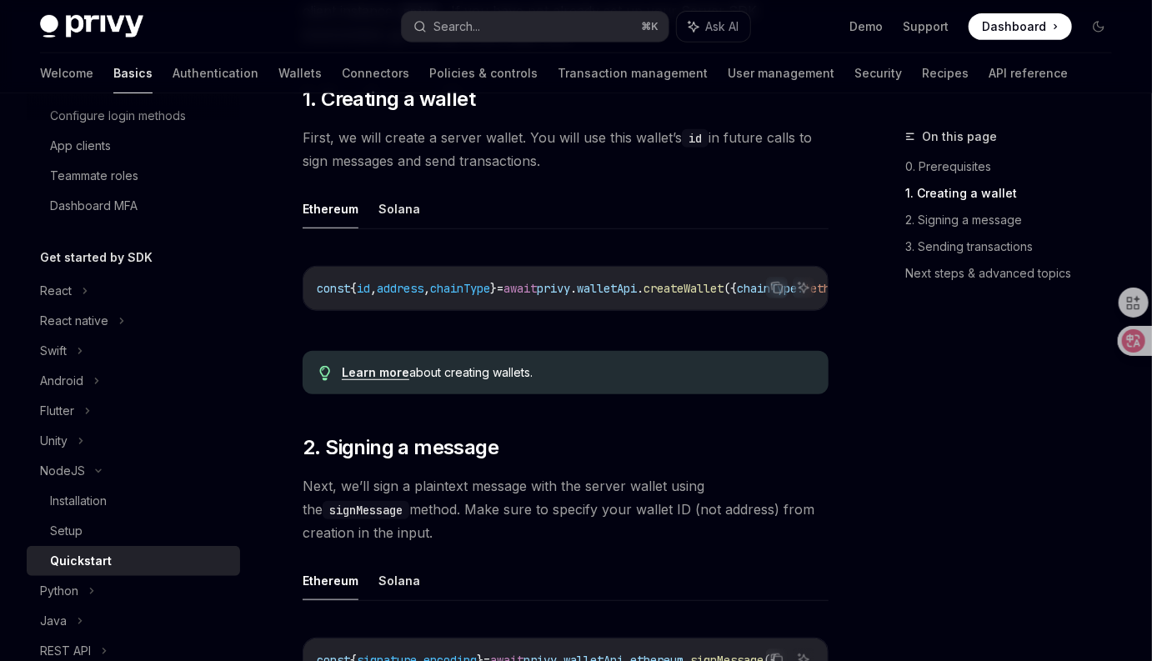
scroll to position [451, 0]
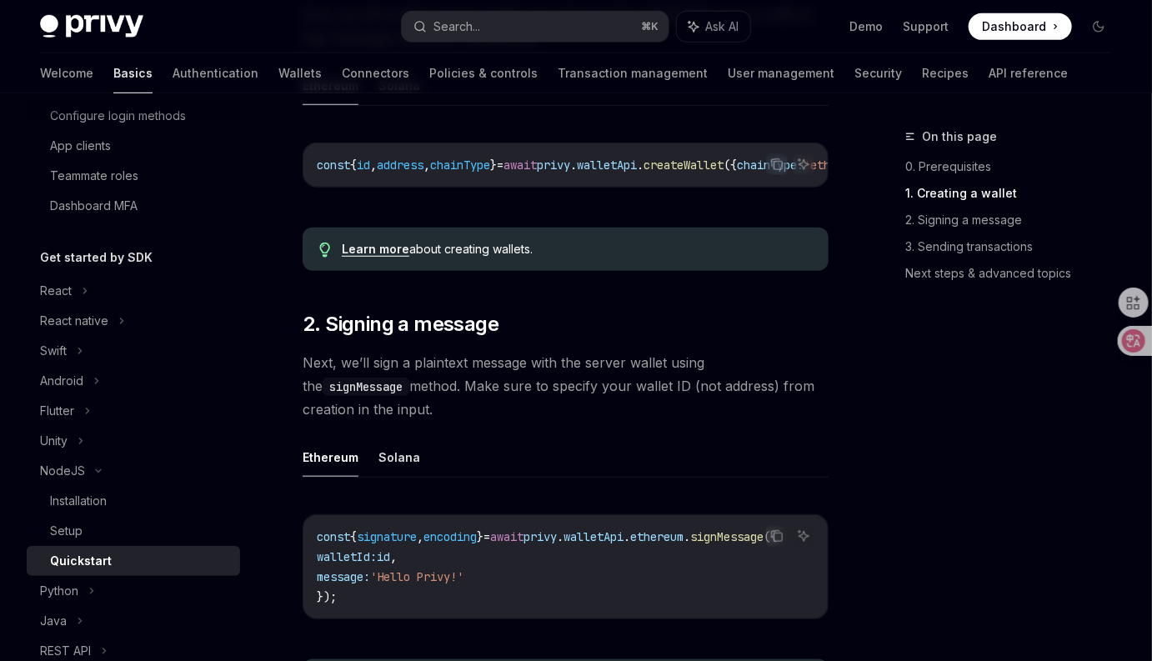
click at [649, 409] on span "Next, we’ll sign a plaintext message with the server wallet using the signMessa…" at bounding box center [566, 386] width 526 height 70
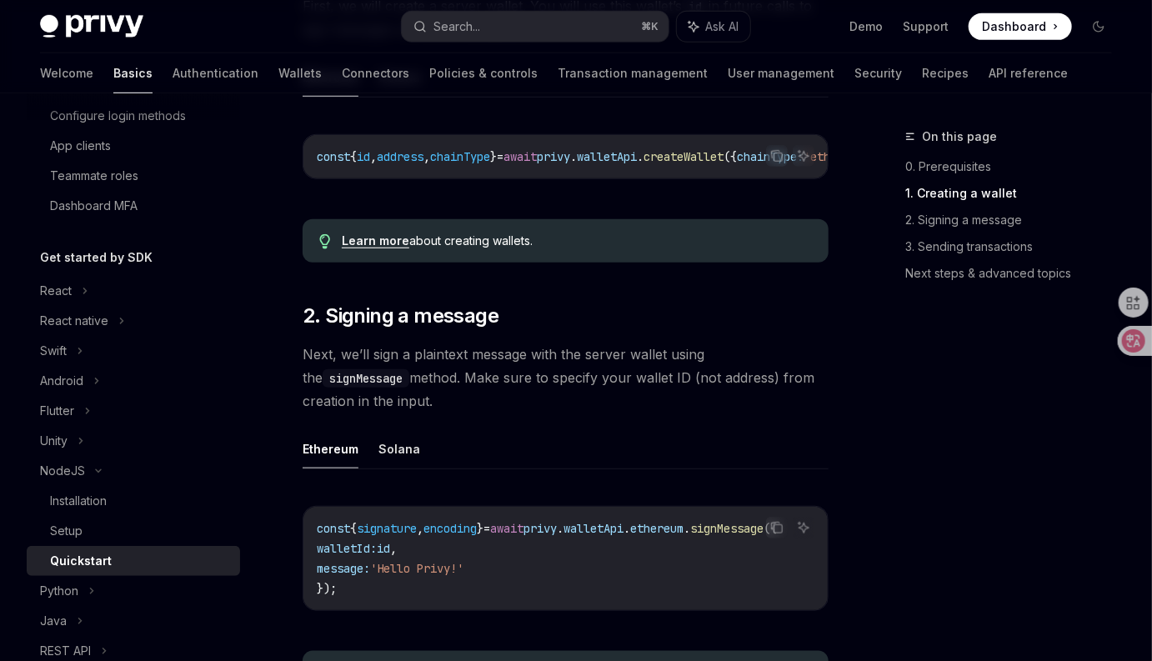
click at [649, 409] on span "Next, we’ll sign a plaintext message with the server wallet using the signMessa…" at bounding box center [566, 378] width 526 height 70
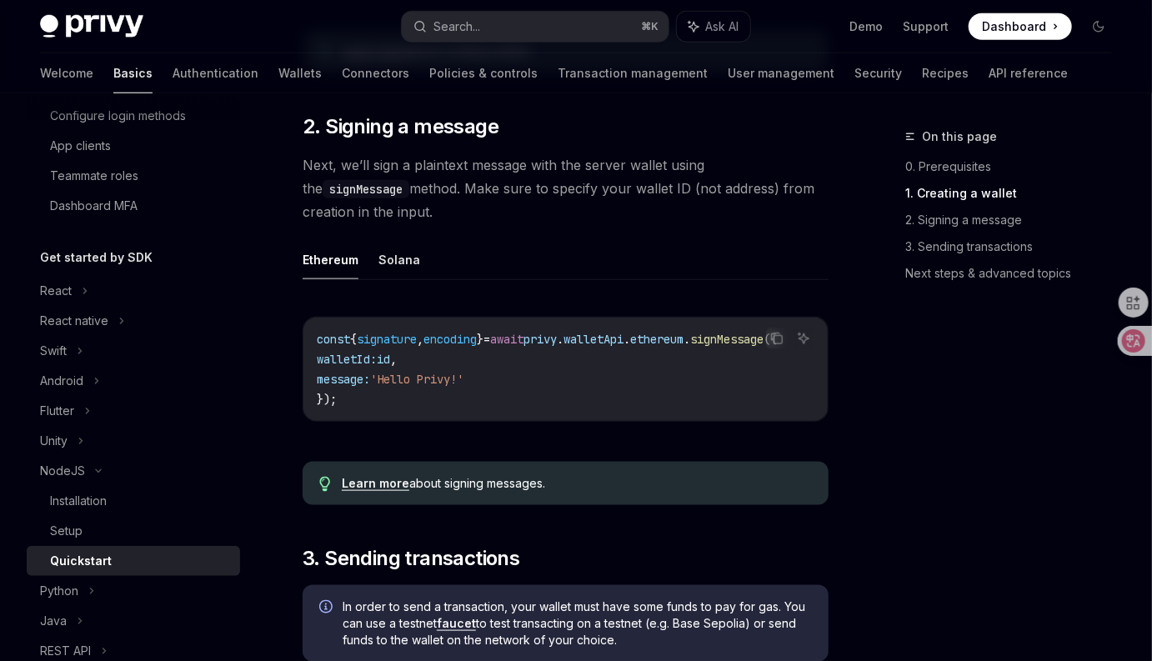
scroll to position [781, 0]
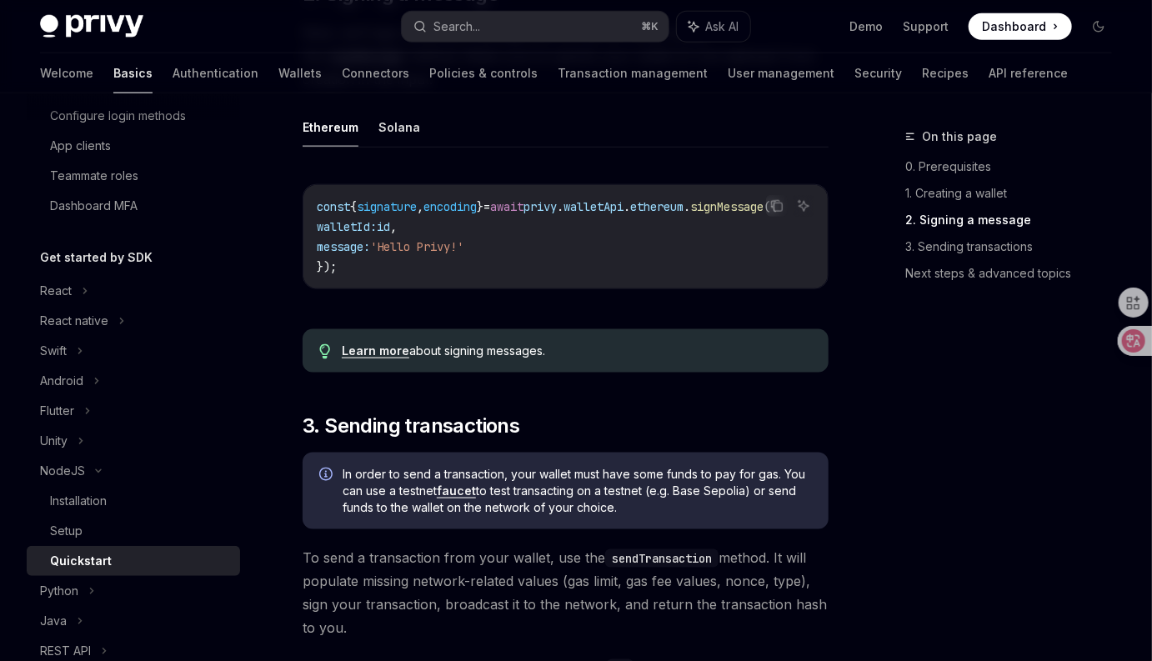
click at [859, 473] on div "On this page 0. Prerequisites 1. Creating a wallet 2. Signing a message 3. Send…" at bounding box center [576, 542] width 1099 height 2461
click at [822, 413] on div "​ 0. Prerequisites This guide assumes you have followed the Server SDK setup gu…" at bounding box center [566, 503] width 526 height 2043
click at [879, 421] on div "On this page 0. Prerequisites 1. Creating a wallet 2. Signing a message 3. Send…" at bounding box center [998, 394] width 253 height 534
click at [872, 435] on div "On this page 0. Prerequisites 1. Creating a wallet 2. Signing a message 3. Send…" at bounding box center [998, 394] width 253 height 534
click at [873, 428] on div "On this page 0. Prerequisites 1. Creating a wallet 2. Signing a message 3. Send…" at bounding box center [998, 394] width 253 height 534
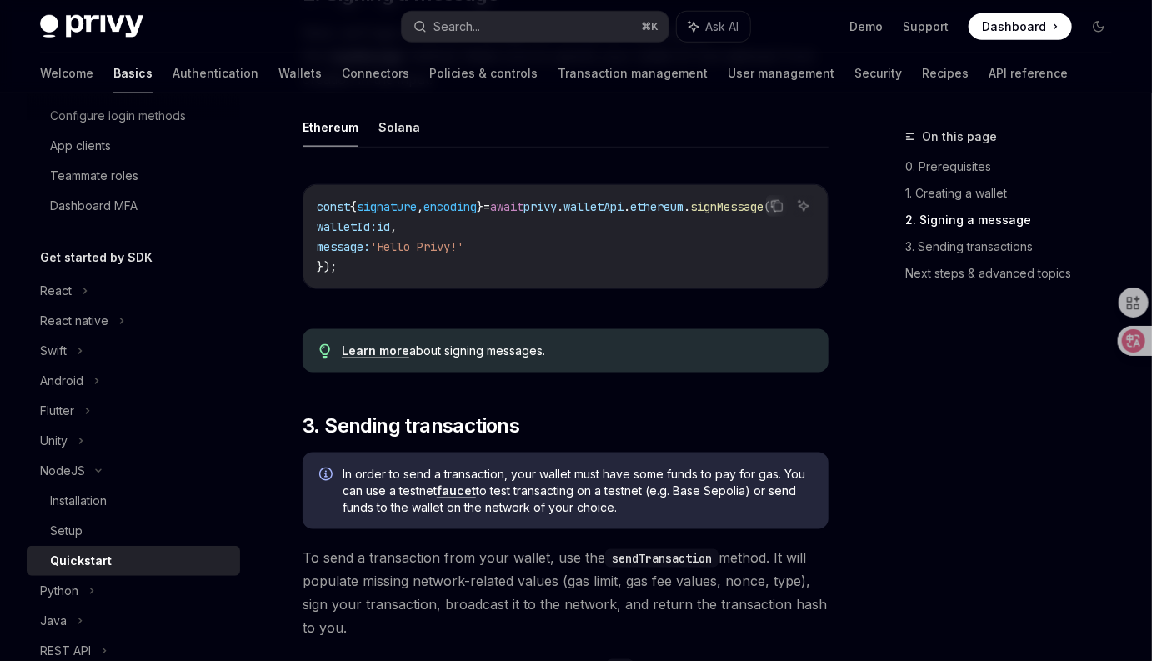
click at [871, 430] on div "On this page 0. Prerequisites 1. Creating a wallet 2. Signing a message 3. Send…" at bounding box center [576, 542] width 1099 height 2461
click at [857, 374] on div "On this page 0. Prerequisites 1. Creating a wallet 2. Signing a message 3. Send…" at bounding box center [576, 542] width 1099 height 2461
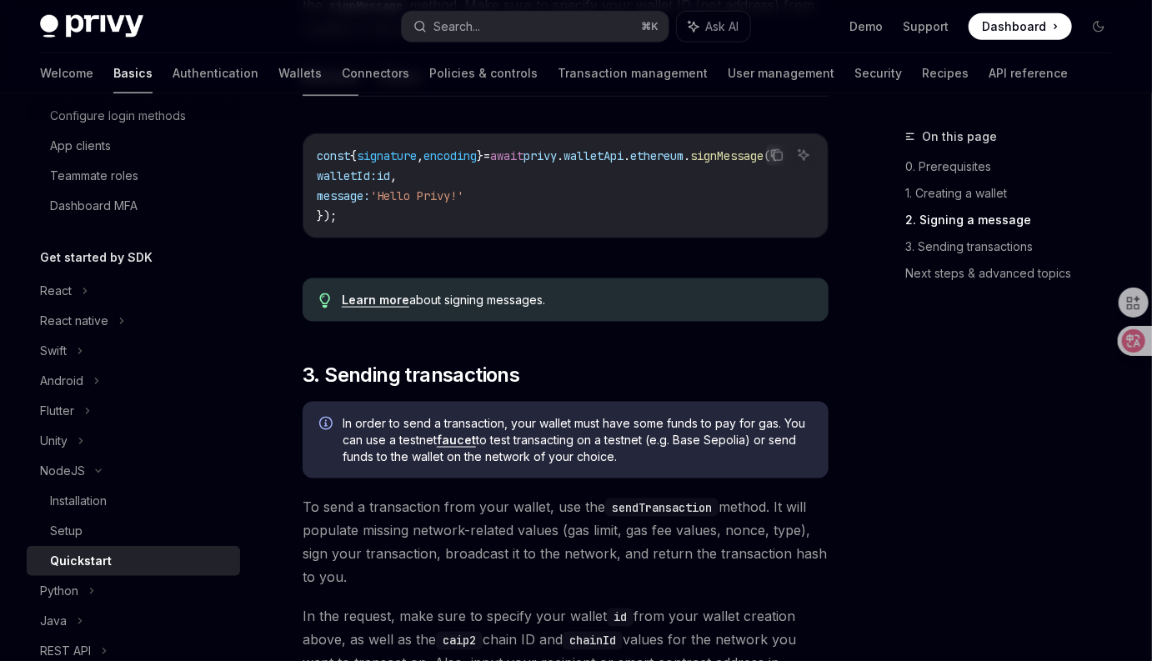
scroll to position [893, 0]
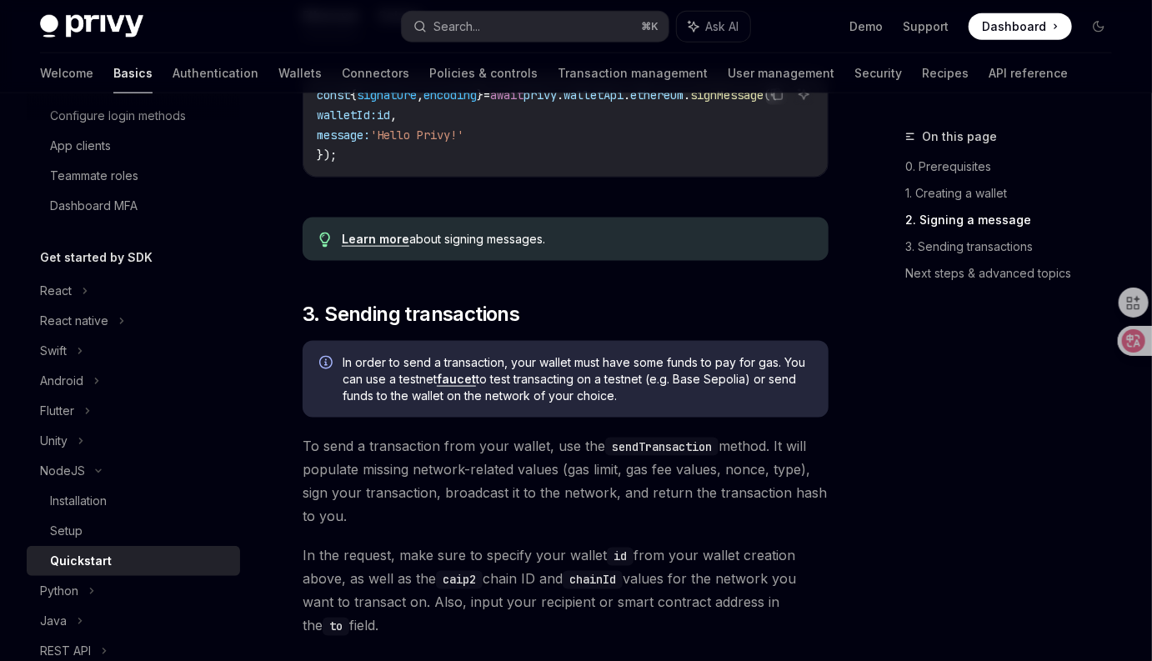
click at [815, 507] on span "To send a transaction from your wallet, use the sendTransaction method. It will…" at bounding box center [566, 480] width 526 height 93
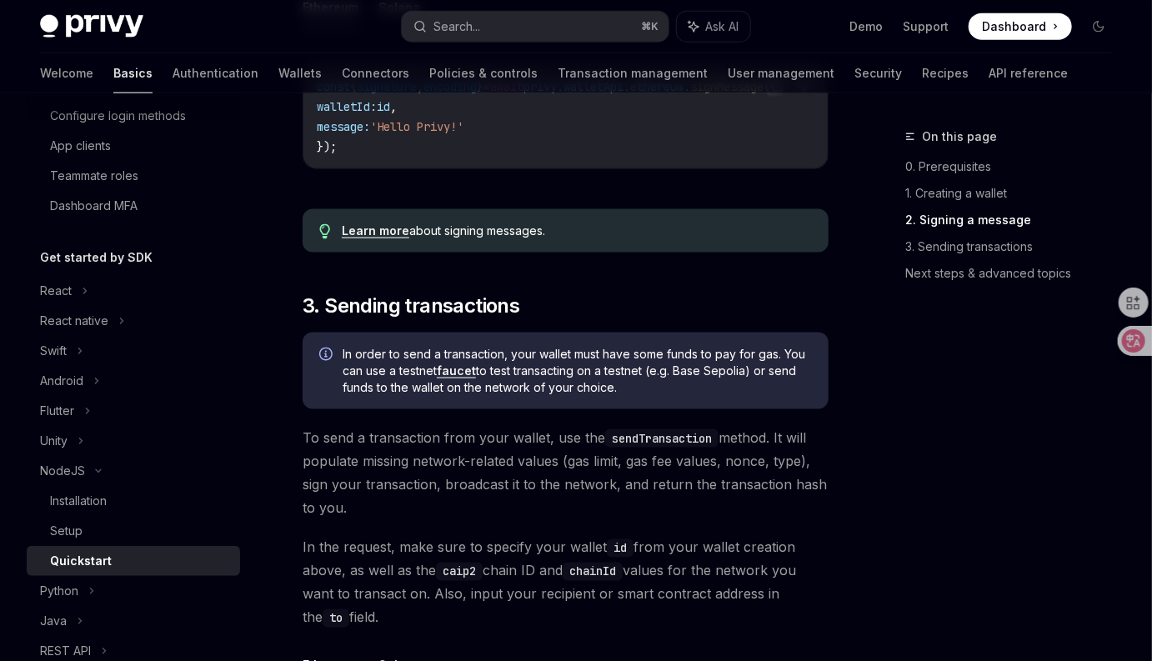
click at [810, 515] on span "To send a transaction from your wallet, use the sendTransaction method. It will…" at bounding box center [566, 472] width 526 height 93
click at [799, 511] on span "To send a transaction from your wallet, use the sendTransaction method. It will…" at bounding box center [566, 472] width 526 height 93
click at [811, 518] on span "To send a transaction from your wallet, use the sendTransaction method. It will…" at bounding box center [566, 472] width 526 height 93
click at [838, 518] on div "On this page 0. Prerequisites 1. Creating a wallet 2. Signing a message 3. Send…" at bounding box center [576, 422] width 1099 height 2461
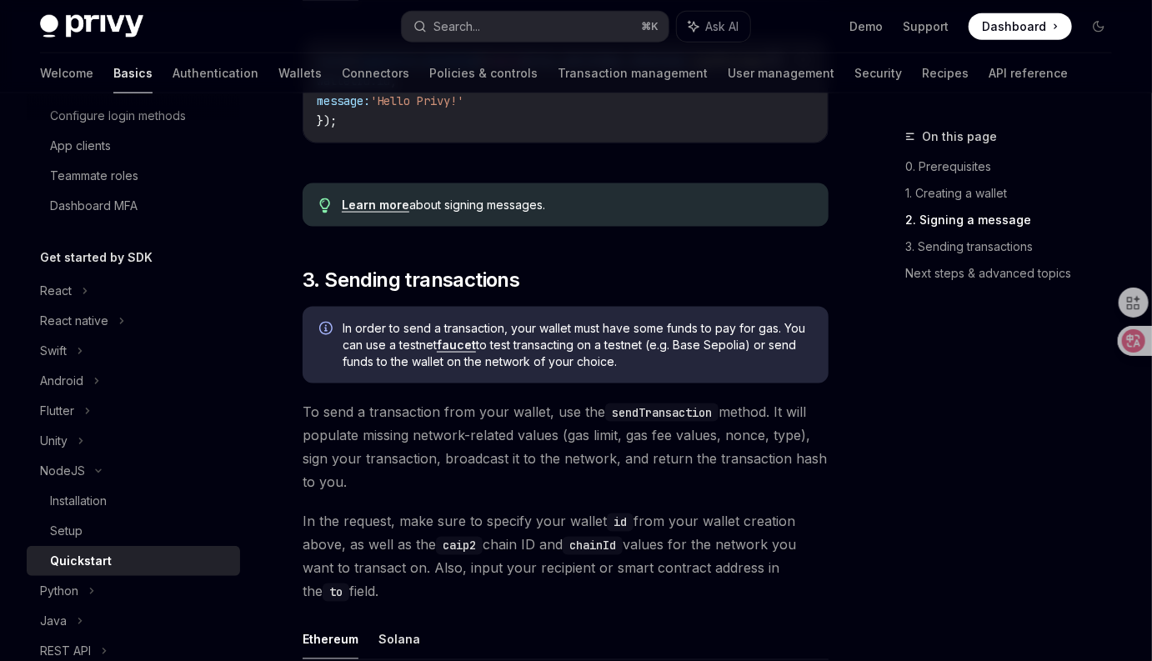
click at [836, 509] on div "On this page 0. Prerequisites 1. Creating a wallet 2. Signing a message 3. Send…" at bounding box center [576, 396] width 1099 height 2461
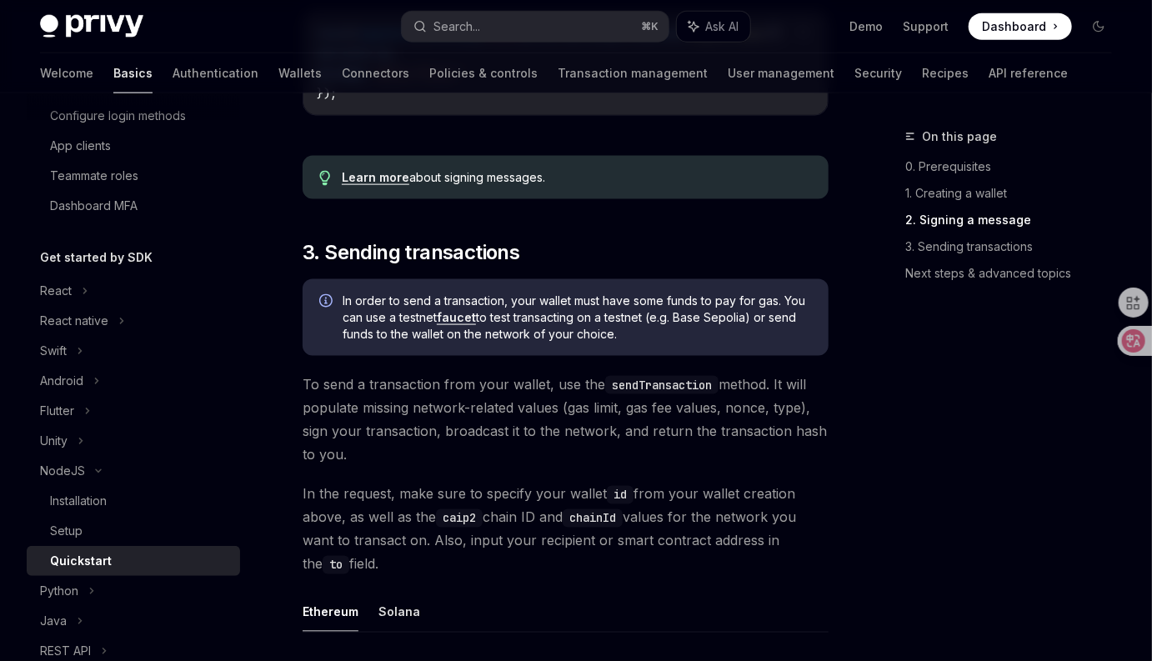
click at [834, 495] on div "On this page 0. Prerequisites 1. Creating a wallet 2. Signing a message 3. Send…" at bounding box center [576, 369] width 1099 height 2461
click at [773, 465] on span "To send a transaction from your wallet, use the sendTransaction method. It will…" at bounding box center [566, 419] width 526 height 93
click at [858, 487] on div "On this page 0. Prerequisites 1. Creating a wallet 2. Signing a message 3. Send…" at bounding box center [576, 369] width 1099 height 2461
click at [834, 467] on div "On this page 0. Prerequisites 1. Creating a wallet 2. Signing a message 3. Send…" at bounding box center [576, 369] width 1099 height 2461
click at [821, 458] on span "To send a transaction from your wallet, use the sendTransaction method. It will…" at bounding box center [566, 419] width 526 height 93
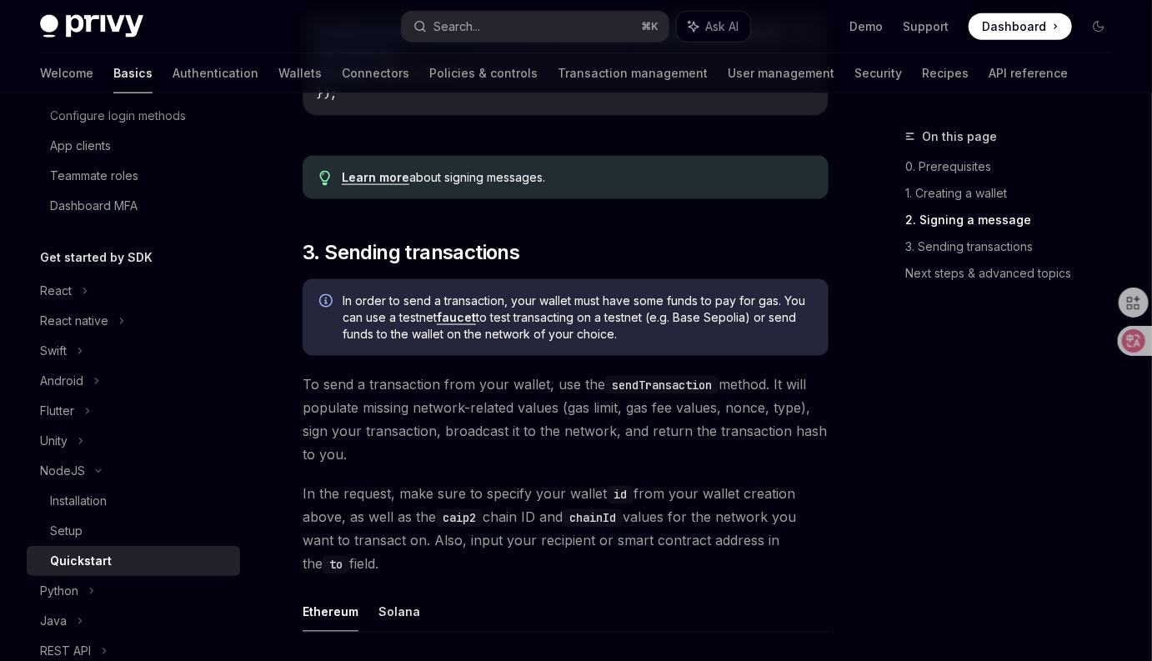
click at [821, 455] on span "To send a transaction from your wallet, use the sendTransaction method. It will…" at bounding box center [566, 419] width 526 height 93
click at [823, 455] on span "To send a transaction from your wallet, use the sendTransaction method. It will…" at bounding box center [566, 419] width 526 height 93
click at [833, 465] on div "On this page 0. Prerequisites 1. Creating a wallet 2. Signing a message 3. Send…" at bounding box center [576, 369] width 1099 height 2461
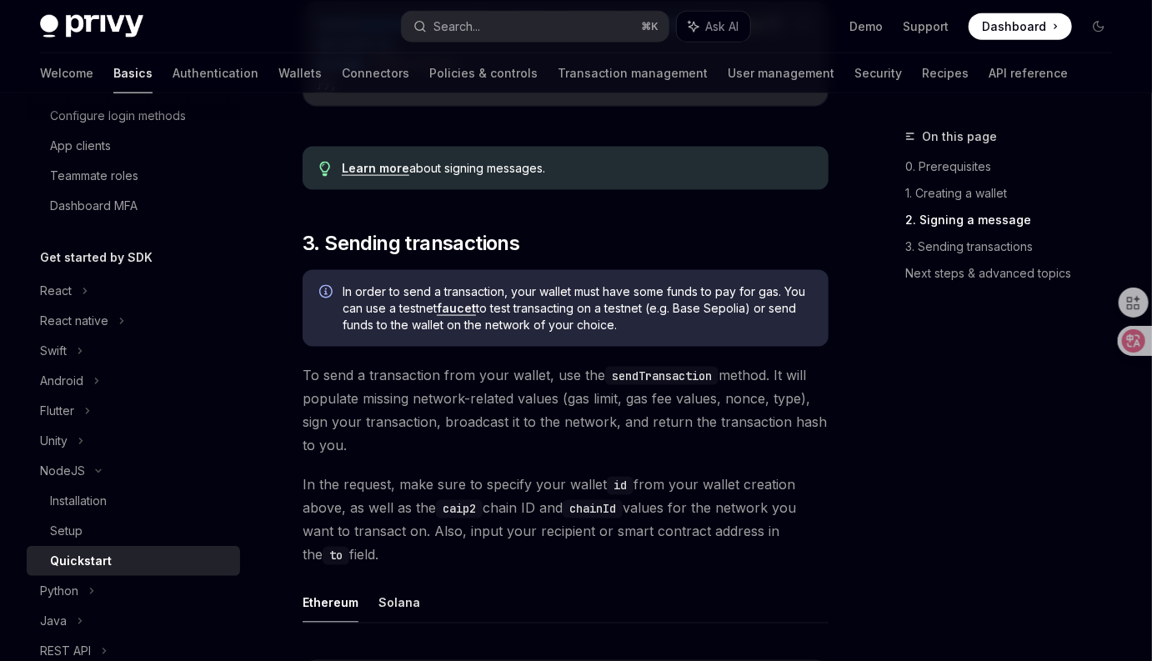
scroll to position [972, 0]
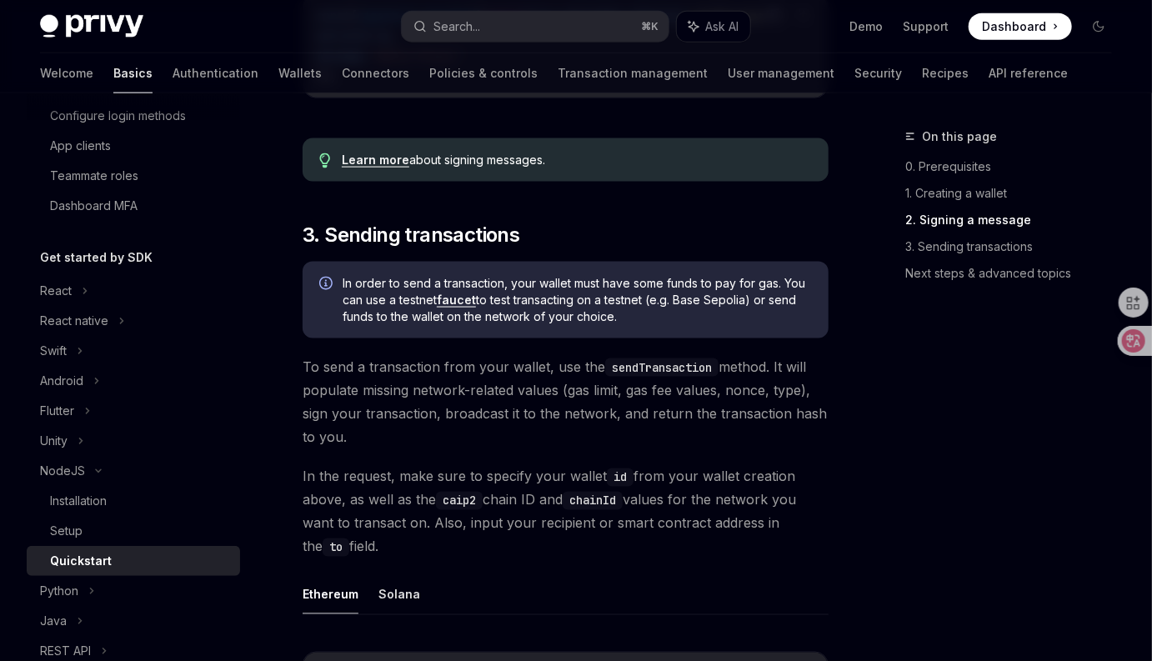
click at [824, 461] on div "​ 0. Prerequisites This guide assumes you have followed the Server SDK setup gu…" at bounding box center [566, 313] width 526 height 2043
click at [800, 448] on span "To send a transaction from your wallet, use the sendTransaction method. It will…" at bounding box center [566, 401] width 526 height 93
click at [790, 448] on span "To send a transaction from your wallet, use the sendTransaction method. It will…" at bounding box center [566, 401] width 526 height 93
click at [819, 448] on span "To send a transaction from your wallet, use the sendTransaction method. It will…" at bounding box center [566, 401] width 526 height 93
click at [824, 448] on span "To send a transaction from your wallet, use the sendTransaction method. It will…" at bounding box center [566, 401] width 526 height 93
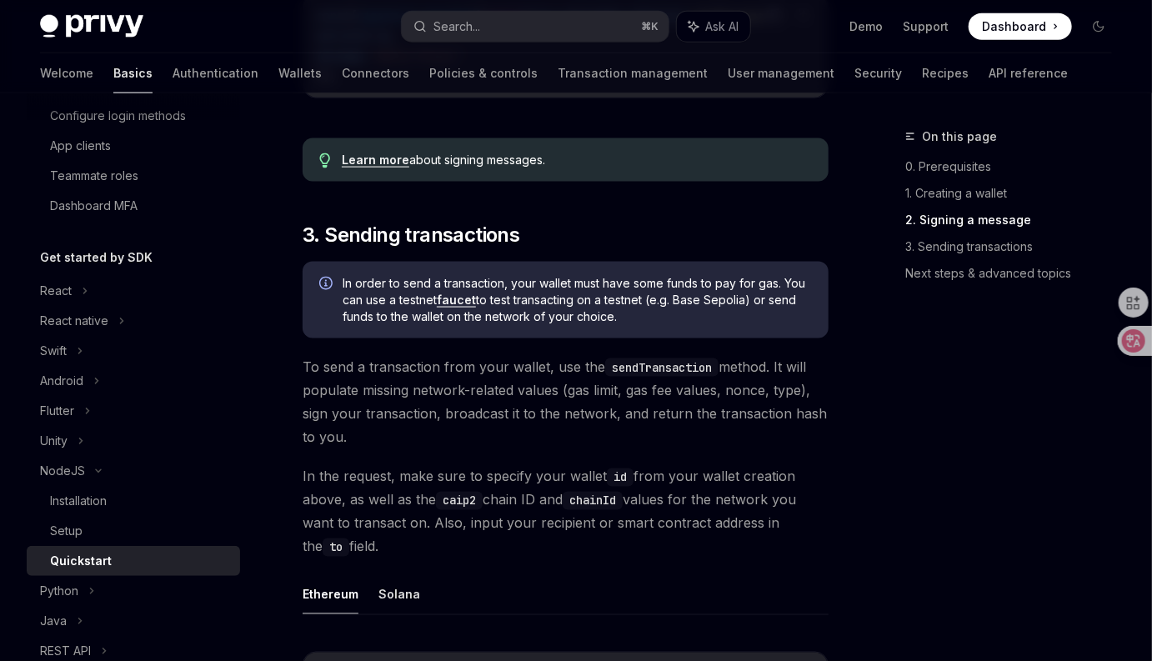
scroll to position [980, 0]
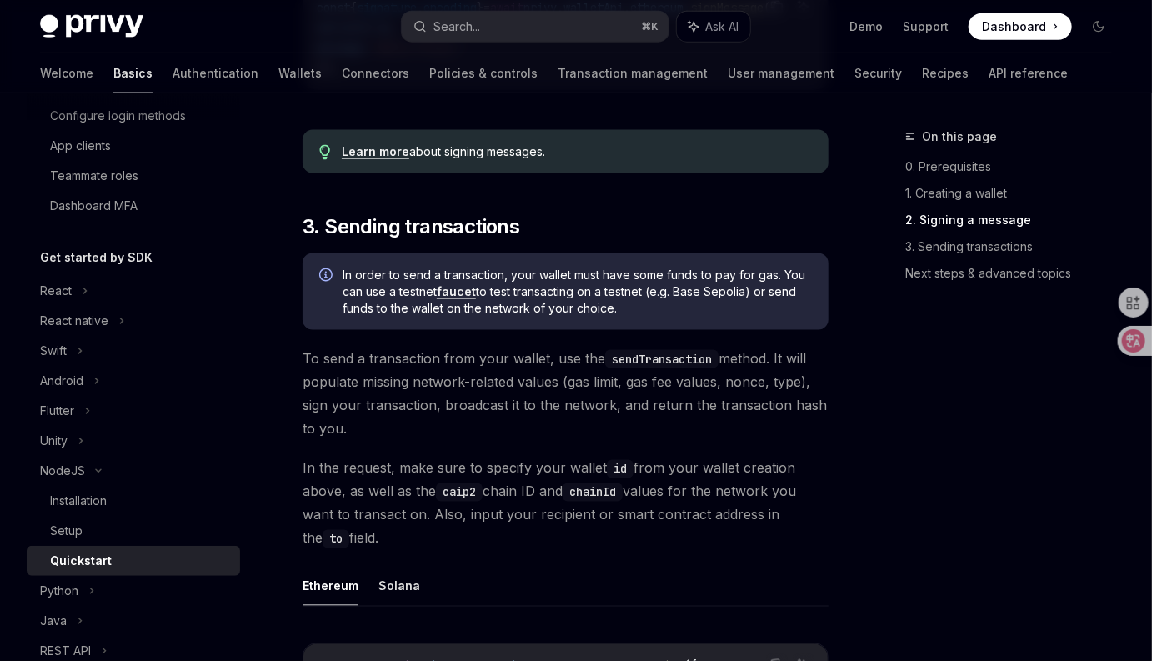
click at [824, 451] on div "​ 0. Prerequisites This guide assumes you have followed the Server SDK setup gu…" at bounding box center [566, 304] width 526 height 2043
click at [855, 446] on div "On this page 0. Prerequisites 1. Creating a wallet 2. Signing a message 3. Send…" at bounding box center [576, 343] width 1099 height 2461
click at [798, 438] on span "To send a transaction from your wallet, use the sendTransaction method. It will…" at bounding box center [566, 393] width 526 height 93
click at [838, 448] on div "On this page 0. Prerequisites 1. Creating a wallet 2. Signing a message 3. Send…" at bounding box center [576, 343] width 1099 height 2461
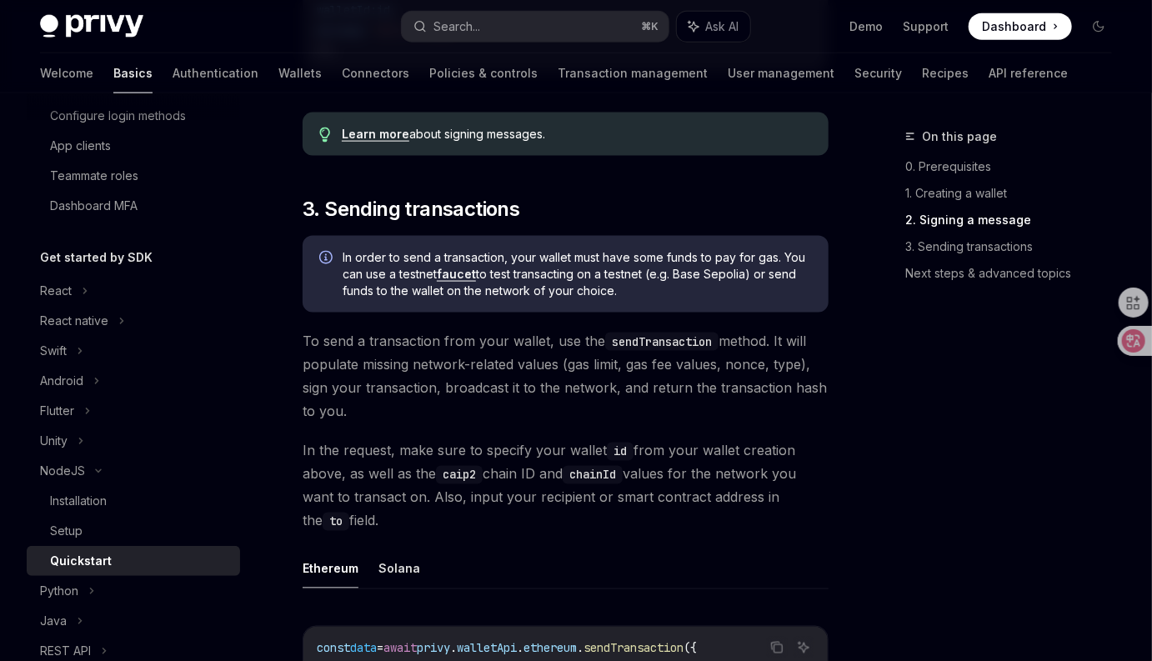
scroll to position [1026, 0]
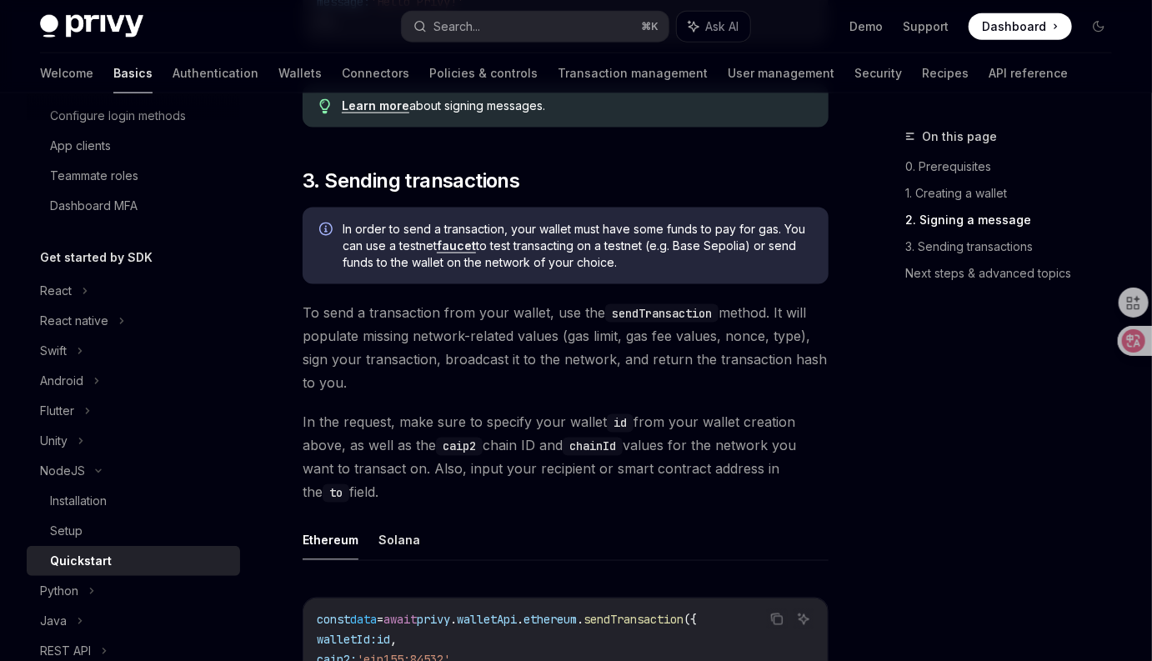
drag, startPoint x: 773, startPoint y: 513, endPoint x: 745, endPoint y: 418, distance: 98.9
click at [748, 421] on div "​ 0. Prerequisites This guide assumes you have followed the Server SDK setup gu…" at bounding box center [566, 258] width 526 height 2043
click at [742, 408] on div "​ 0. Prerequisites This guide assumes you have followed the Server SDK setup gu…" at bounding box center [566, 258] width 526 height 2043
drag, startPoint x: 774, startPoint y: 508, endPoint x: 723, endPoint y: 438, distance: 87.0
click at [769, 497] on span "In the request, make sure to specify your wallet id from your wallet creation a…" at bounding box center [566, 457] width 526 height 93
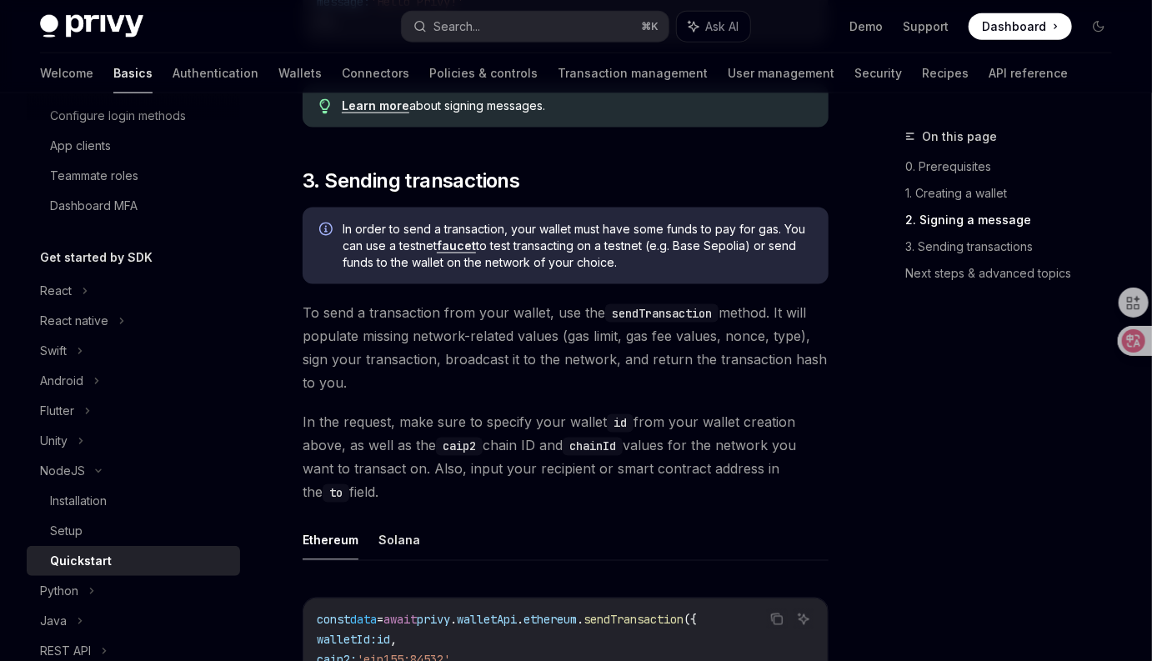
click at [721, 407] on div "​ 0. Prerequisites This guide assumes you have followed the Server SDK setup gu…" at bounding box center [566, 258] width 526 height 2043
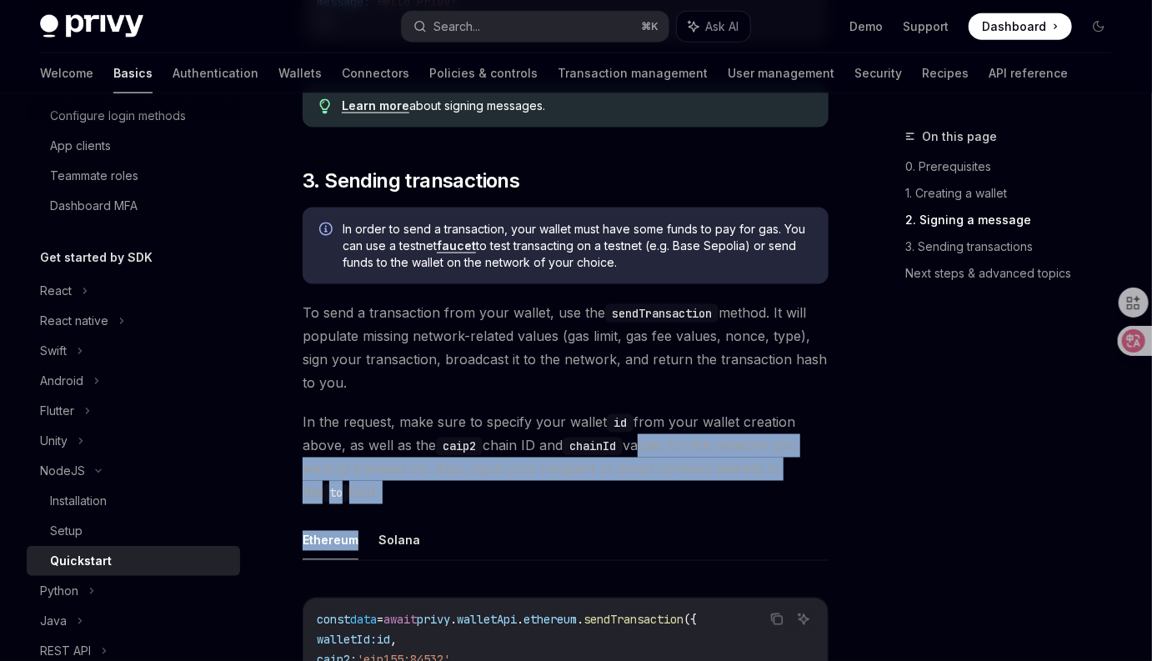
drag, startPoint x: 666, startPoint y: 527, endPoint x: 648, endPoint y: 453, distance: 76.2
click at [648, 453] on div "​ 0. Prerequisites This guide assumes you have followed the Server SDK setup gu…" at bounding box center [566, 258] width 526 height 2043
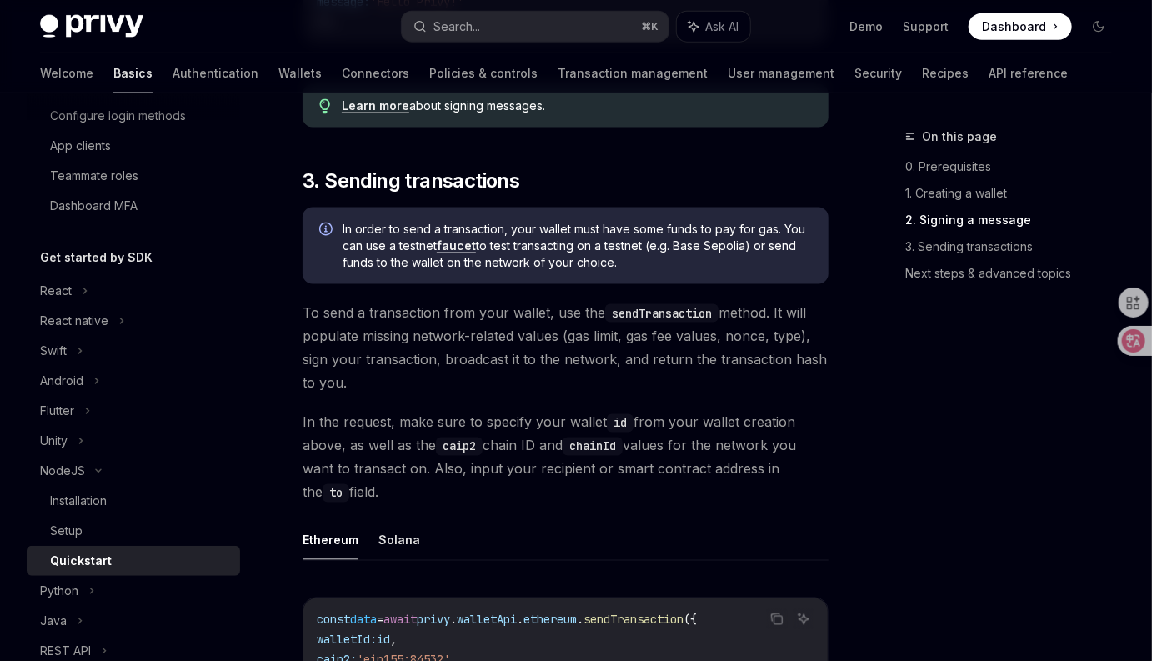
click at [697, 412] on div "​ 0. Prerequisites This guide assumes you have followed the Server SDK setup gu…" at bounding box center [566, 258] width 526 height 2043
click at [821, 524] on div "​ 0. Prerequisites This guide assumes you have followed the Server SDK setup gu…" at bounding box center [566, 258] width 526 height 2043
click at [865, 465] on div "On this page 0. Prerequisites 1. Creating a wallet 2. Signing a message 3. Send…" at bounding box center [576, 297] width 1099 height 2461
click at [814, 440] on span "In the request, make sure to specify your wallet id from your wallet creation a…" at bounding box center [566, 457] width 526 height 93
click at [692, 497] on span "In the request, make sure to specify your wallet id from your wallet creation a…" at bounding box center [566, 457] width 526 height 93
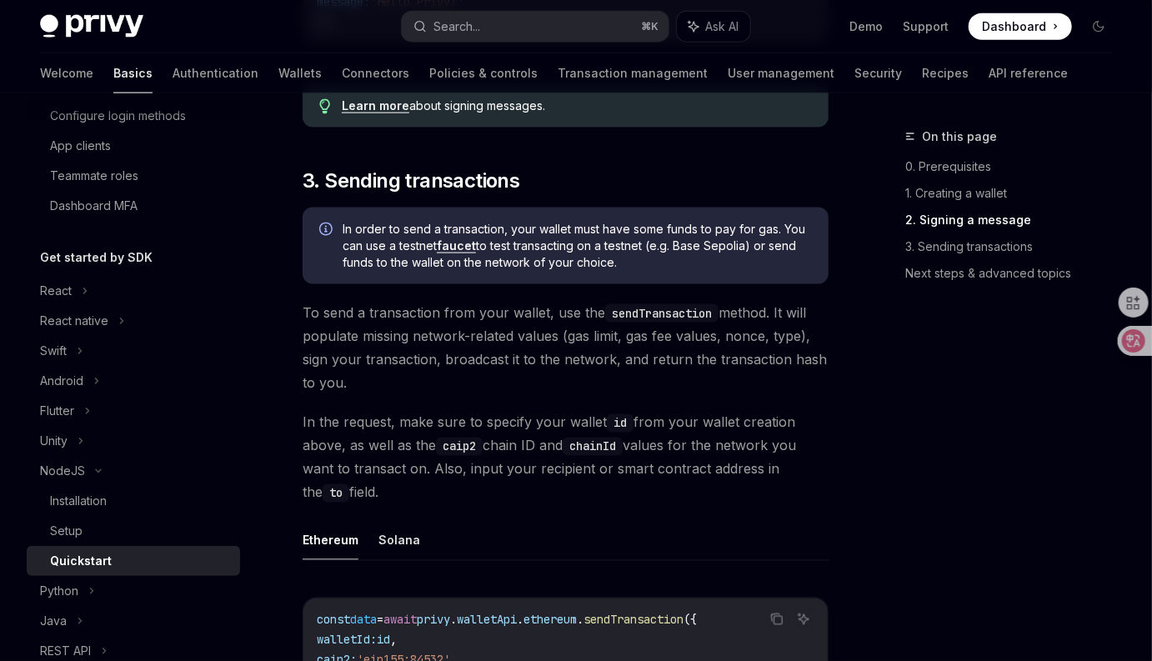
click at [879, 432] on div "On this page 0. Prerequisites 1. Creating a wallet 2. Signing a message 3. Send…" at bounding box center [998, 394] width 253 height 534
click at [844, 433] on div "On this page 0. Prerequisites 1. Creating a wallet 2. Signing a message 3. Send…" at bounding box center [576, 297] width 1099 height 2461
click at [846, 438] on div "On this page 0. Prerequisites 1. Creating a wallet 2. Signing a message 3. Send…" at bounding box center [576, 297] width 1099 height 2461
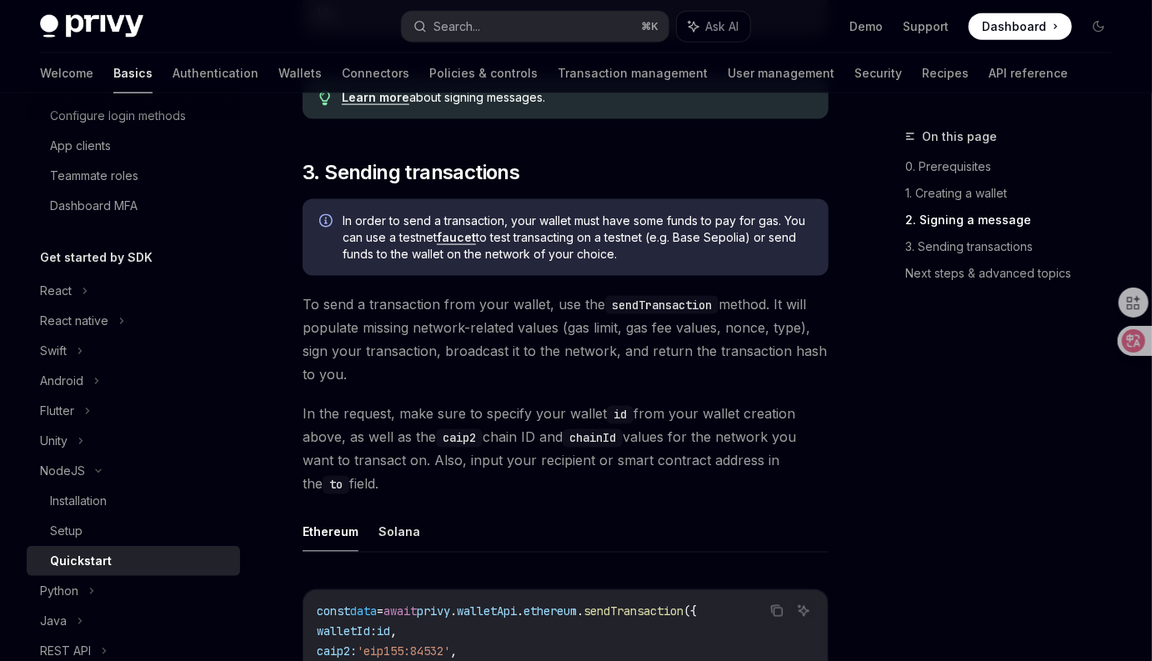
click at [858, 440] on div "On this page 0. Prerequisites 1. Creating a wallet 2. Signing a message 3. Send…" at bounding box center [576, 289] width 1099 height 2461
drag, startPoint x: 680, startPoint y: 504, endPoint x: 683, endPoint y: 433, distance: 71.8
click at [683, 436] on span "In the request, make sure to specify your wallet id from your wallet creation a…" at bounding box center [566, 449] width 526 height 93
click at [783, 405] on div "​ 0. Prerequisites This guide assumes you have followed the Server SDK setup gu…" at bounding box center [566, 250] width 526 height 2043
click at [854, 466] on div "On this page 0. Prerequisites 1. Creating a wallet 2. Signing a message 3. Send…" at bounding box center [576, 289] width 1099 height 2461
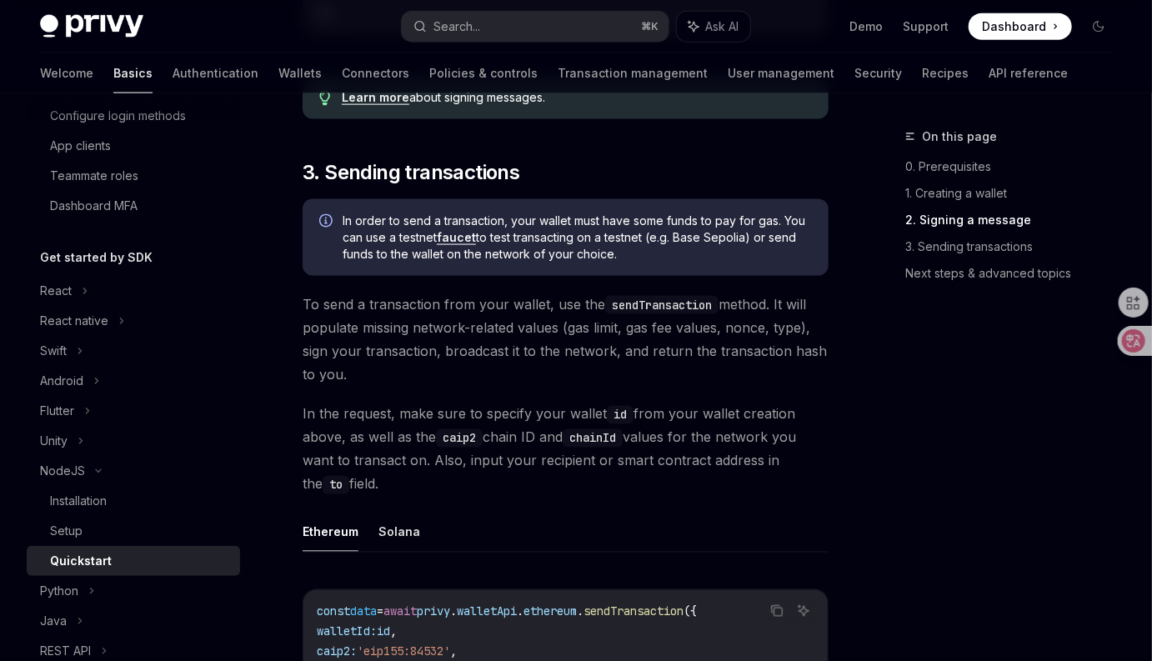
click at [850, 469] on div "On this page 0. Prerequisites 1. Creating a wallet 2. Signing a message 3. Send…" at bounding box center [576, 289] width 1099 height 2461
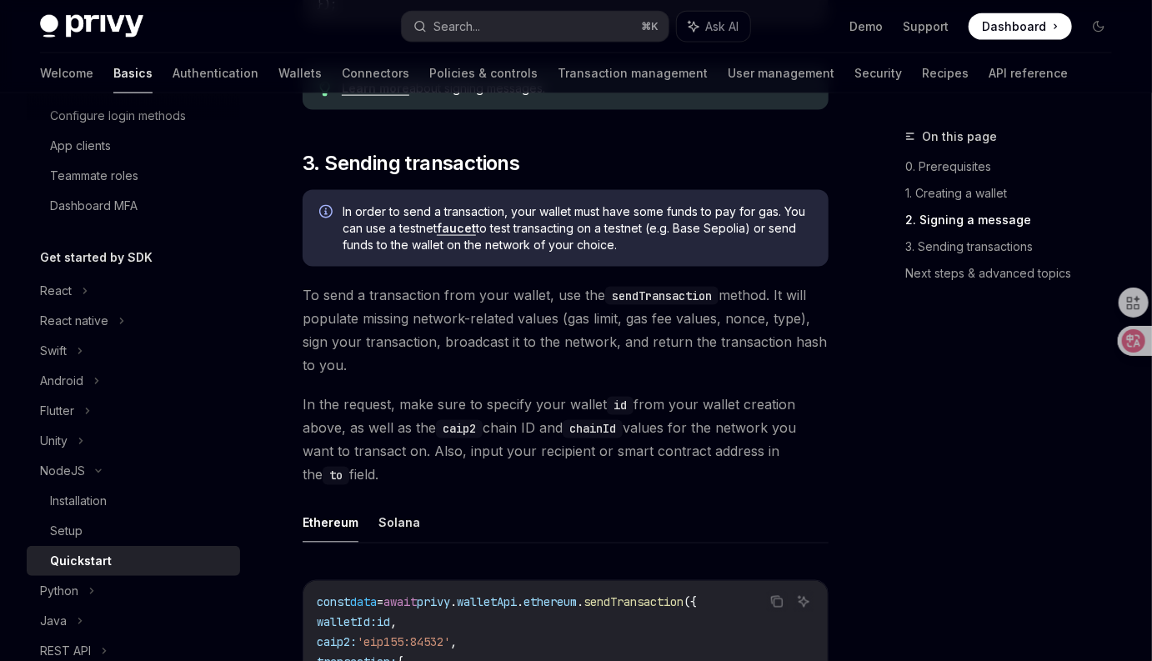
click at [855, 467] on div "On this page 0. Prerequisites 1. Creating a wallet 2. Signing a message 3. Send…" at bounding box center [576, 280] width 1099 height 2461
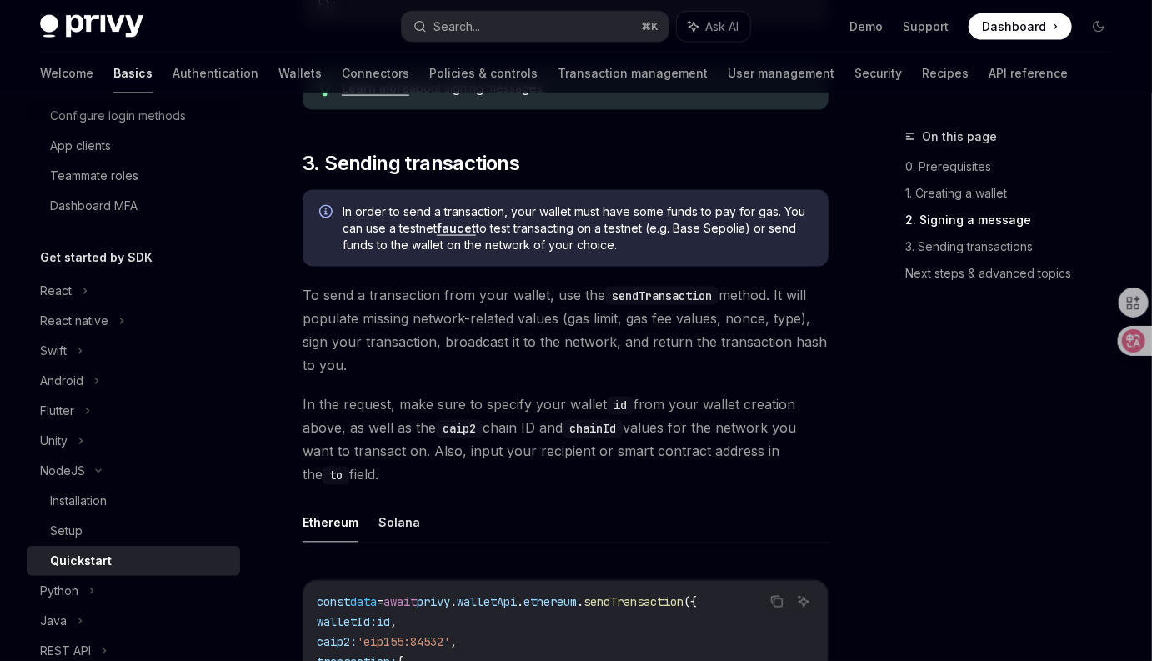
click at [855, 467] on div "On this page 0. Prerequisites 1. Creating a wallet 2. Signing a message 3. Send…" at bounding box center [576, 280] width 1099 height 2461
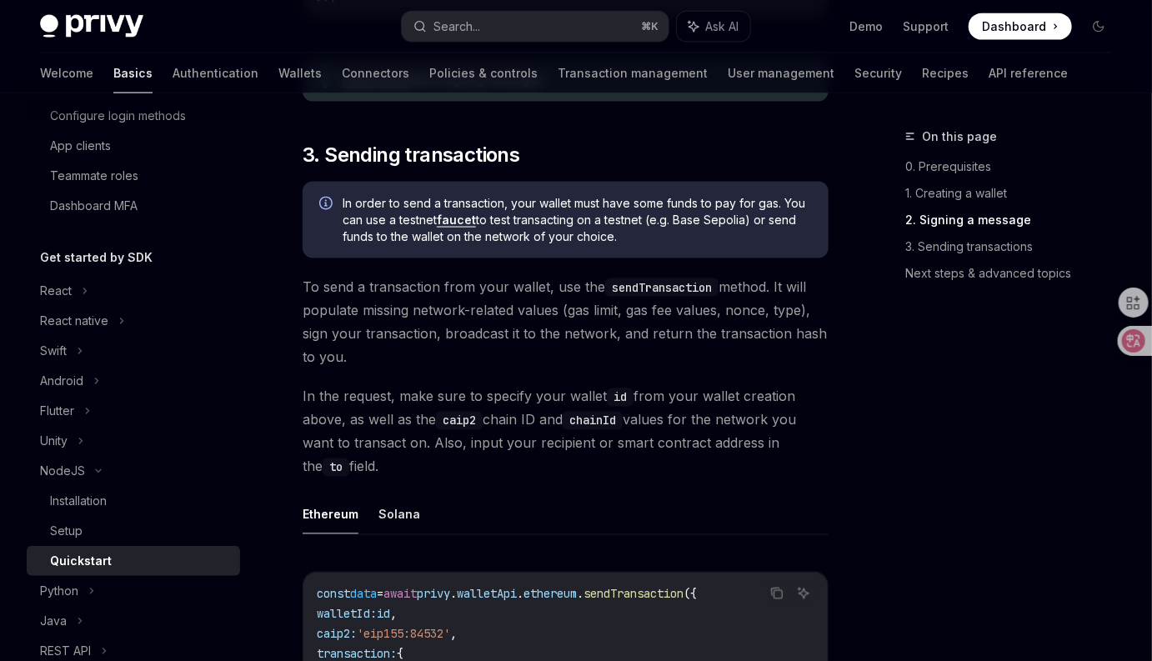
scroll to position [1060, 0]
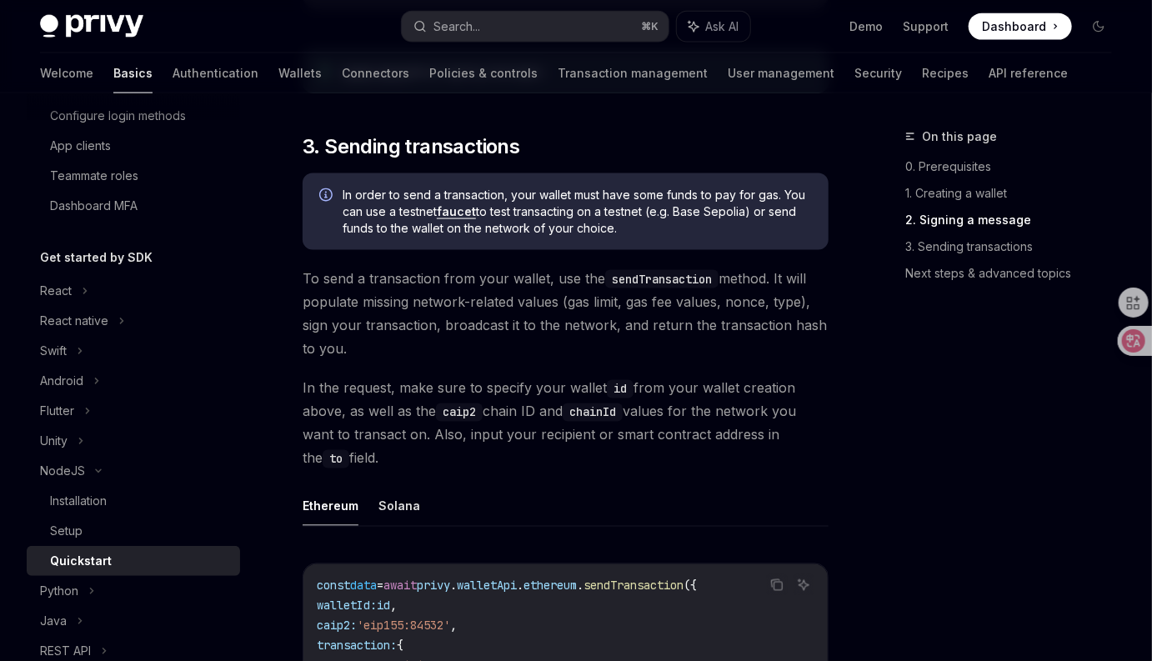
click at [855, 467] on div "On this page 0. Prerequisites 1. Creating a wallet 2. Signing a message 3. Send…" at bounding box center [576, 263] width 1099 height 2461
drag, startPoint x: 704, startPoint y: 368, endPoint x: 673, endPoint y: 348, distance: 36.8
click at [680, 351] on span "To send a transaction from your wallet, use the sendTransaction method. It will…" at bounding box center [566, 313] width 526 height 93
drag, startPoint x: 544, startPoint y: 357, endPoint x: 323, endPoint y: 283, distance: 233.8
click at [323, 304] on span "To send a transaction from your wallet, use the sendTransaction method. It will…" at bounding box center [566, 313] width 526 height 93
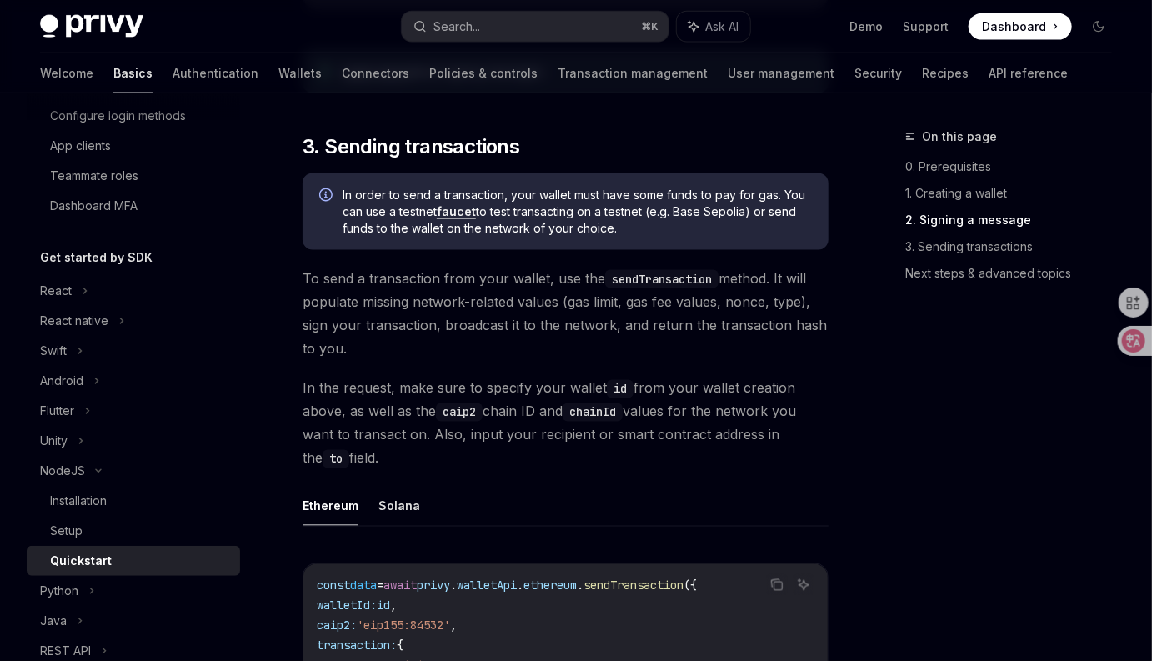
click at [323, 283] on span "To send a transaction from your wallet, use the sendTransaction method. It will…" at bounding box center [566, 313] width 526 height 93
drag, startPoint x: 307, startPoint y: 289, endPoint x: 358, endPoint y: 369, distance: 95.3
click at [358, 360] on span "To send a transaction from your wallet, use the sendTransaction method. It will…" at bounding box center [566, 313] width 526 height 93
click at [366, 360] on span "To send a transaction from your wallet, use the sendTransaction method. It will…" at bounding box center [566, 313] width 526 height 93
drag, startPoint x: 370, startPoint y: 363, endPoint x: 300, endPoint y: 288, distance: 102.0
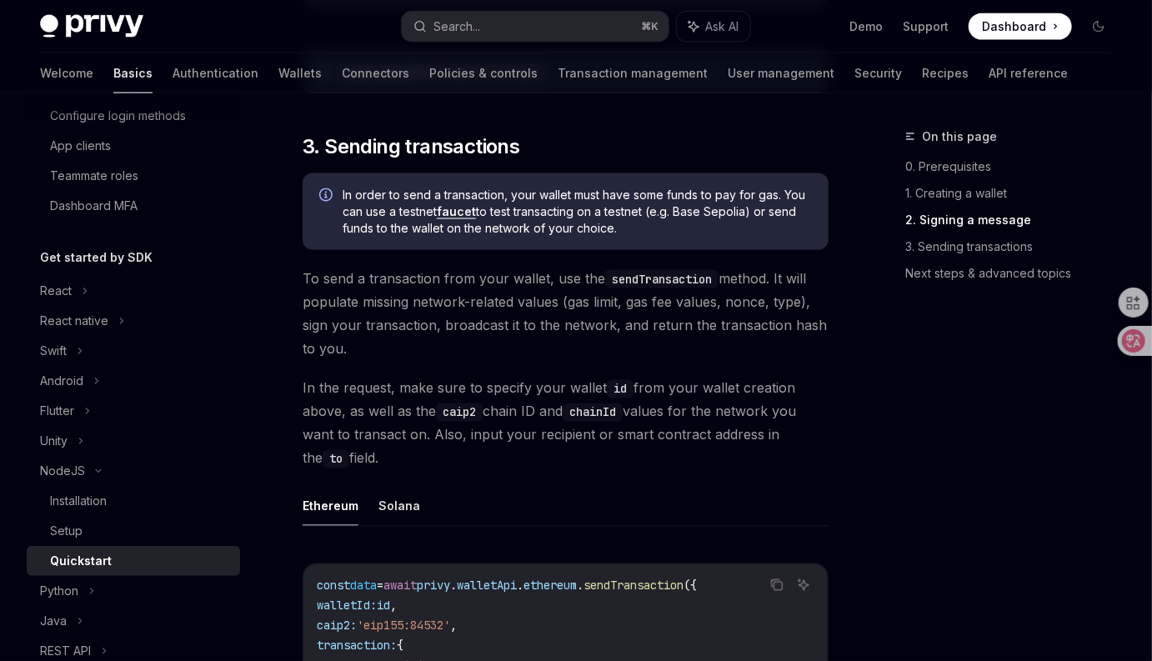
click at [300, 288] on div "NodeJS Quickstart OpenAI Open in ChatGPT Learn how to authenticate users, creat…" at bounding box center [409, 279] width 845 height 2427
click at [366, 360] on span "To send a transaction from your wallet, use the sendTransaction method. It will…" at bounding box center [566, 313] width 526 height 93
drag, startPoint x: 428, startPoint y: 352, endPoint x: 279, endPoint y: 280, distance: 165.5
click at [279, 280] on div "NodeJS Quickstart OpenAI Open in ChatGPT Learn how to authenticate users, creat…" at bounding box center [409, 279] width 845 height 2427
click at [348, 360] on span "To send a transaction from your wallet, use the sendTransaction method. It will…" at bounding box center [566, 313] width 526 height 93
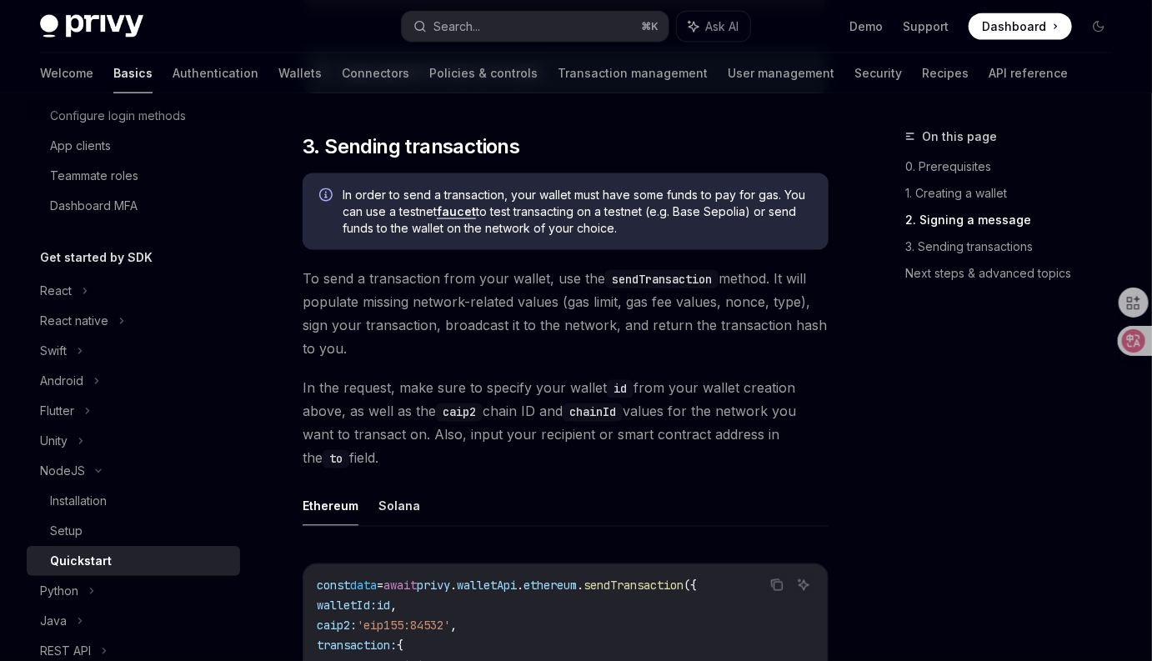
click at [403, 373] on div "​ 0. Prerequisites This guide assumes you have followed the Server SDK setup gu…" at bounding box center [566, 224] width 526 height 2043
drag, startPoint x: 591, startPoint y: 464, endPoint x: 551, endPoint y: 419, distance: 60.2
click at [552, 421] on span "In the request, make sure to specify your wallet id from your wallet creation a…" at bounding box center [566, 423] width 526 height 93
click at [487, 373] on div "​ 0. Prerequisites This guide assumes you have followed the Server SDK setup gu…" at bounding box center [566, 224] width 526 height 2043
drag, startPoint x: 790, startPoint y: 468, endPoint x: 646, endPoint y: 313, distance: 211.7
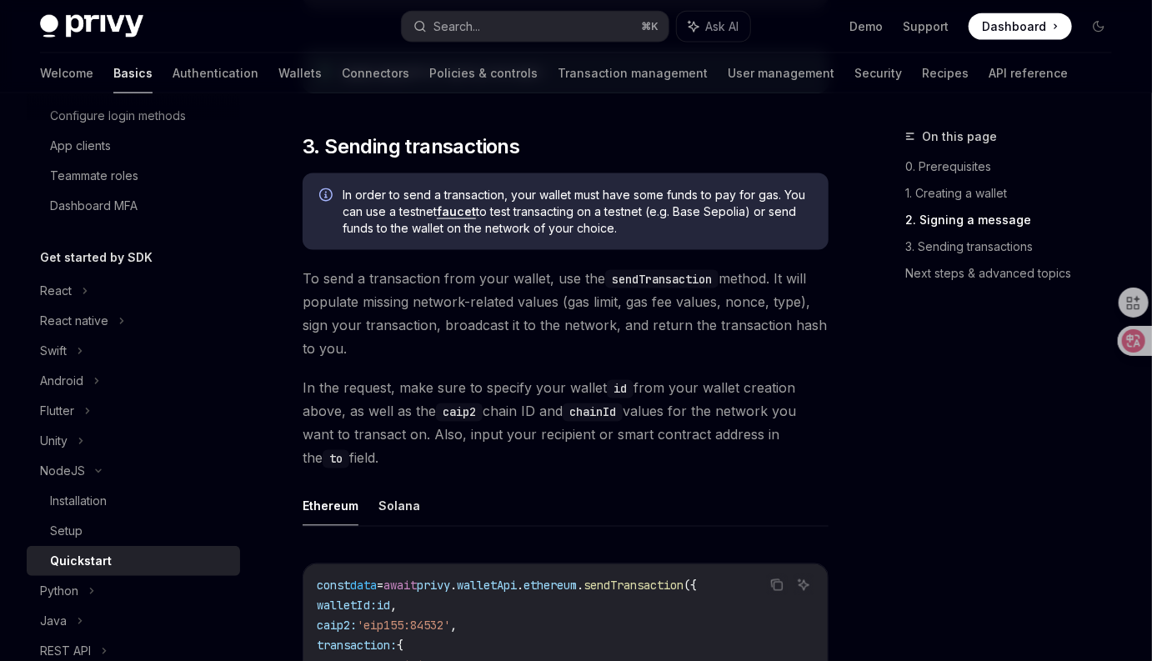
click at [660, 327] on div "​ 0. Prerequisites This guide assumes you have followed the Server SDK setup gu…" at bounding box center [566, 224] width 526 height 2043
click at [628, 347] on span "To send a transaction from your wallet, use the sendTransaction method. It will…" at bounding box center [566, 313] width 526 height 93
drag, startPoint x: 304, startPoint y: 291, endPoint x: 356, endPoint y: 357, distance: 83.7
click at [356, 353] on span "To send a transaction from your wallet, use the sendTransaction method. It will…" at bounding box center [566, 313] width 526 height 93
drag, startPoint x: 366, startPoint y: 368, endPoint x: 367, endPoint y: 383, distance: 15.9
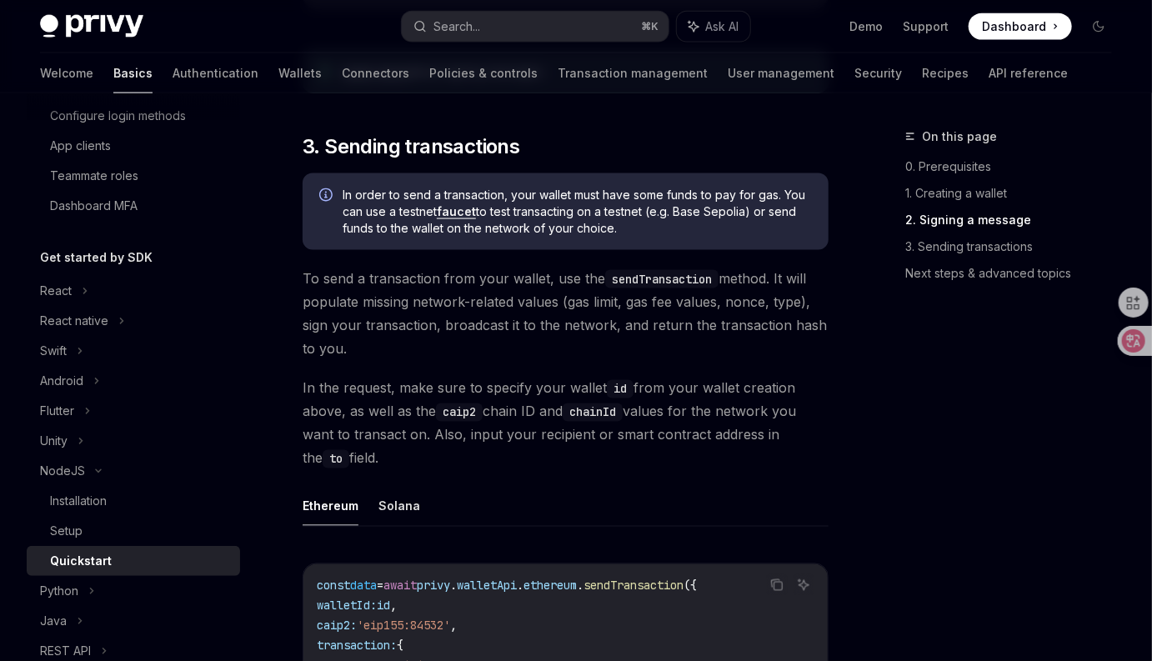
click at [367, 360] on span "To send a transaction from your wallet, use the sendTransaction method. It will…" at bounding box center [566, 313] width 526 height 93
drag, startPoint x: 358, startPoint y: 473, endPoint x: 302, endPoint y: 389, distance: 100.8
click at [302, 389] on div "NodeJS Quickstart OpenAI Open in ChatGPT Learn how to authenticate users, creat…" at bounding box center [409, 279] width 845 height 2427
click at [369, 360] on span "To send a transaction from your wallet, use the sendTransaction method. It will…" at bounding box center [566, 313] width 526 height 93
drag, startPoint x: 372, startPoint y: 361, endPoint x: 303, endPoint y: 271, distance: 113.0
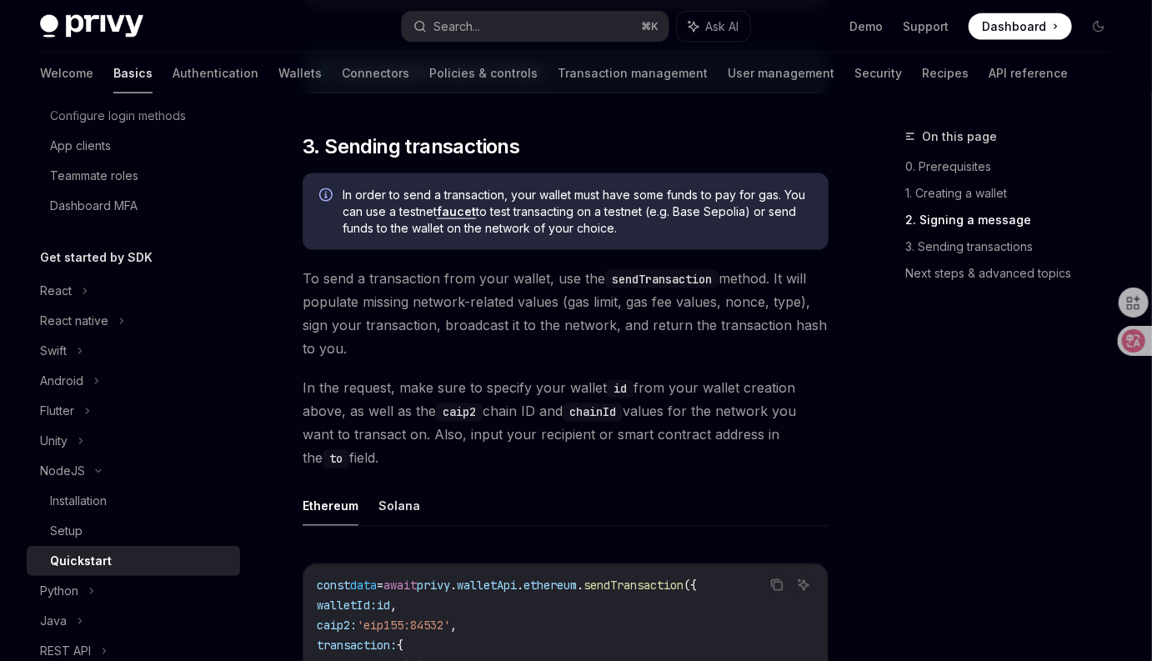
click at [303, 271] on div "​ 0. Prerequisites This guide assumes you have followed the Server SDK setup gu…" at bounding box center [566, 224] width 526 height 2043
click at [307, 282] on span "To send a transaction from your wallet, use the sendTransaction method. It will…" at bounding box center [566, 313] width 526 height 93
drag, startPoint x: 368, startPoint y: 358, endPoint x: 285, endPoint y: 273, distance: 119.1
click at [285, 273] on div "NodeJS Quickstart OpenAI Open in ChatGPT Learn how to authenticate users, creat…" at bounding box center [409, 279] width 845 height 2427
click at [380, 341] on span "To send a transaction from your wallet, use the sendTransaction method. It will…" at bounding box center [566, 313] width 526 height 93
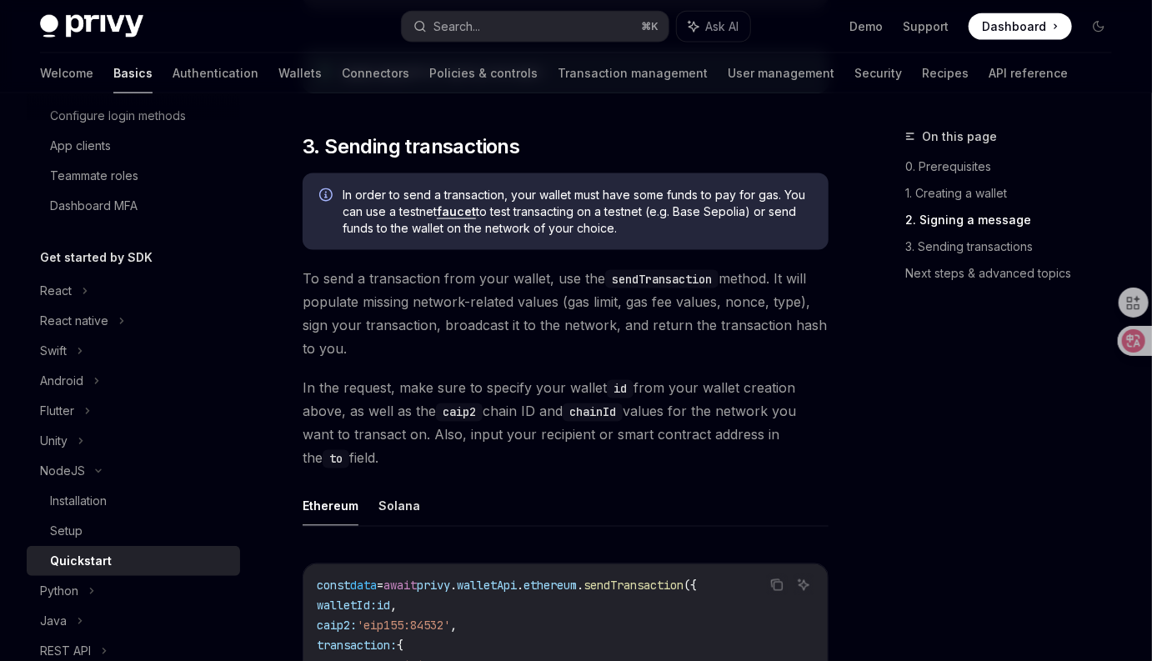
click at [380, 360] on span "To send a transaction from your wallet, use the sendTransaction method. It will…" at bounding box center [566, 313] width 526 height 93
click at [471, 295] on span "To send a transaction from your wallet, use the sendTransaction method. It will…" at bounding box center [566, 313] width 526 height 93
click at [477, 344] on span "To send a transaction from your wallet, use the sendTransaction method. It will…" at bounding box center [566, 313] width 526 height 93
click at [528, 342] on span "To send a transaction from your wallet, use the sendTransaction method. It will…" at bounding box center [566, 313] width 526 height 93
click at [538, 360] on span "To send a transaction from your wallet, use the sendTransaction method. It will…" at bounding box center [566, 313] width 526 height 93
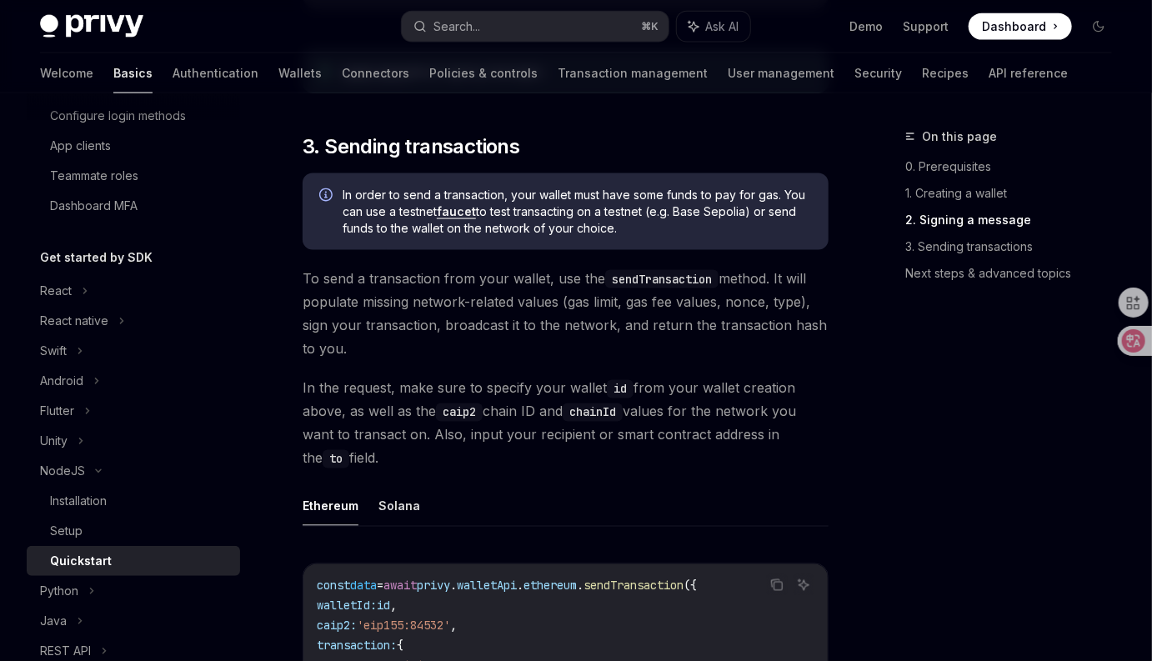
click at [538, 360] on span "To send a transaction from your wallet, use the sendTransaction method. It will…" at bounding box center [566, 313] width 526 height 93
click at [533, 360] on span "To send a transaction from your wallet, use the sendTransaction method. It will…" at bounding box center [566, 313] width 526 height 93
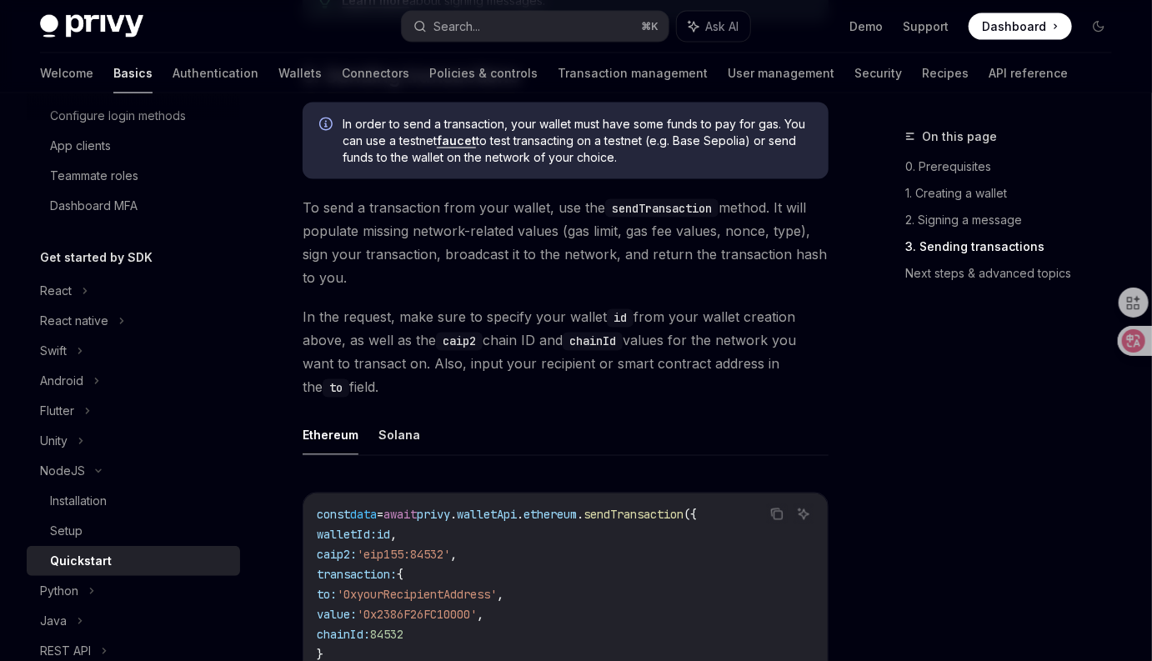
scroll to position [1157, 0]
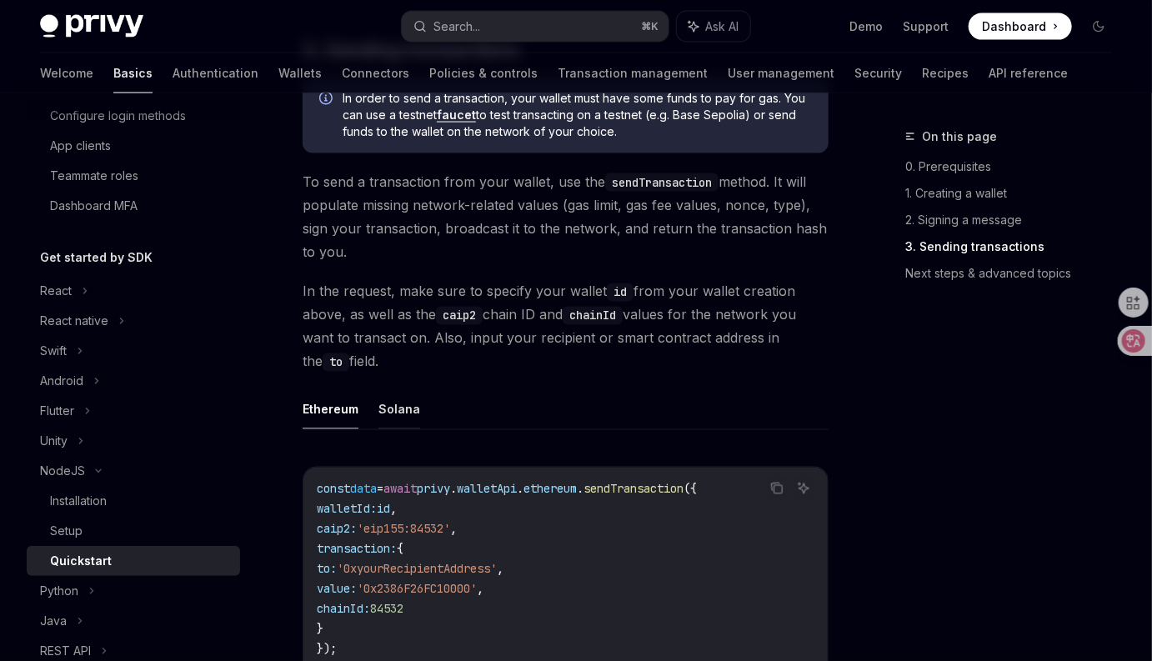
click at [394, 417] on button "Solana" at bounding box center [399, 409] width 42 height 39
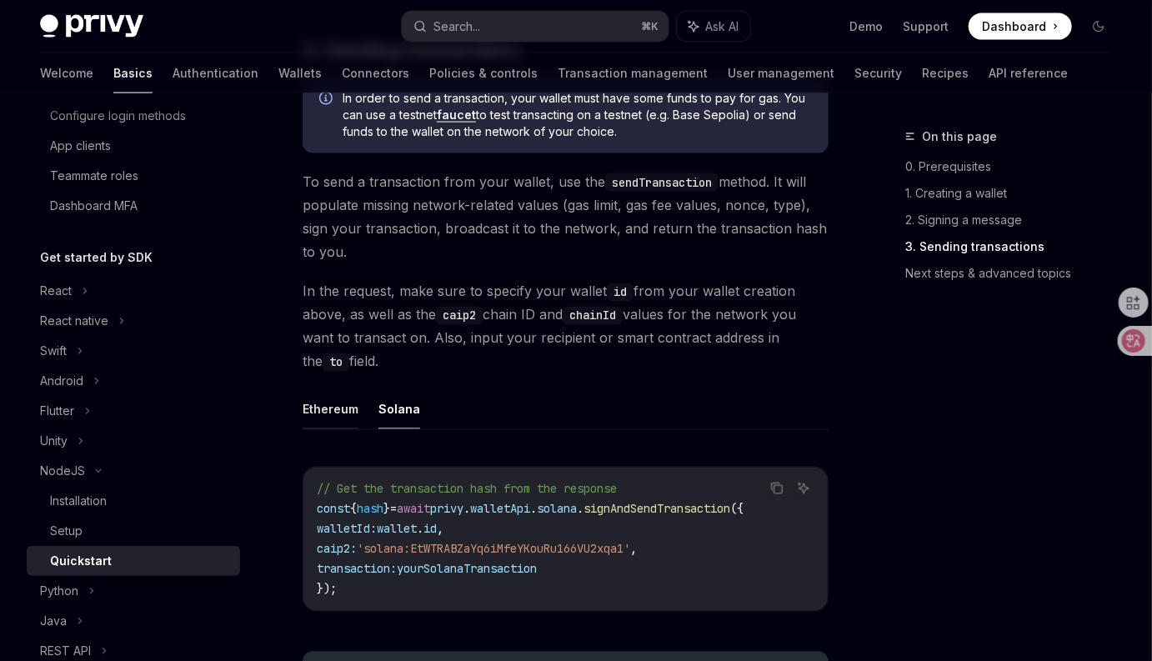
click at [338, 429] on button "Ethereum" at bounding box center [331, 409] width 56 height 39
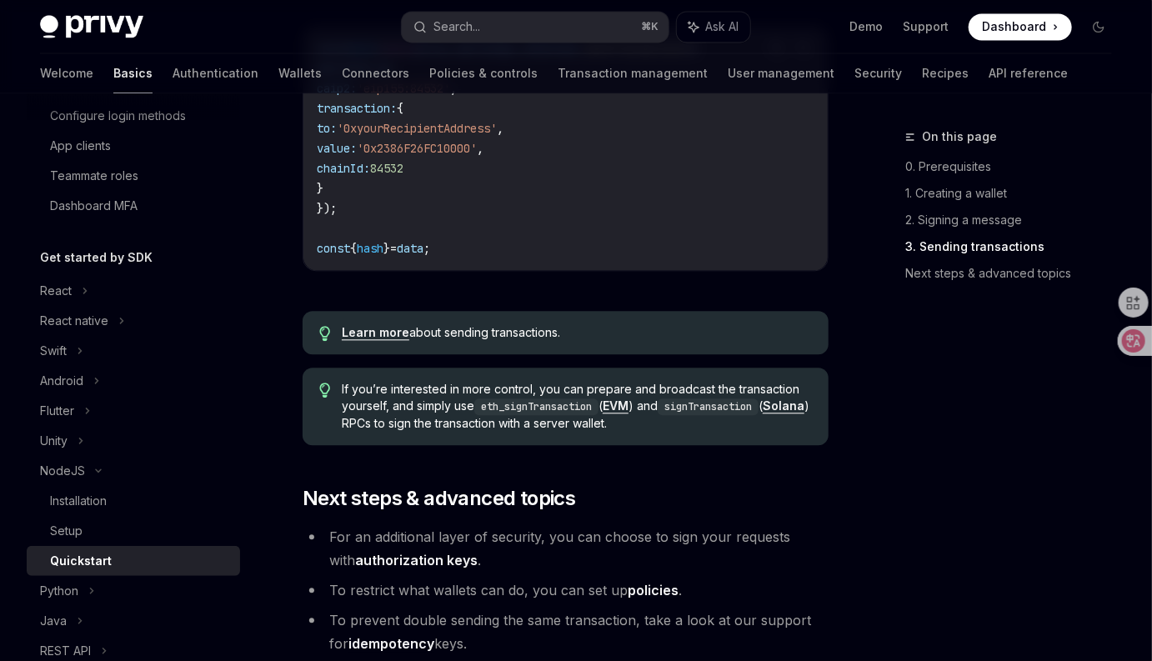
scroll to position [1679, 0]
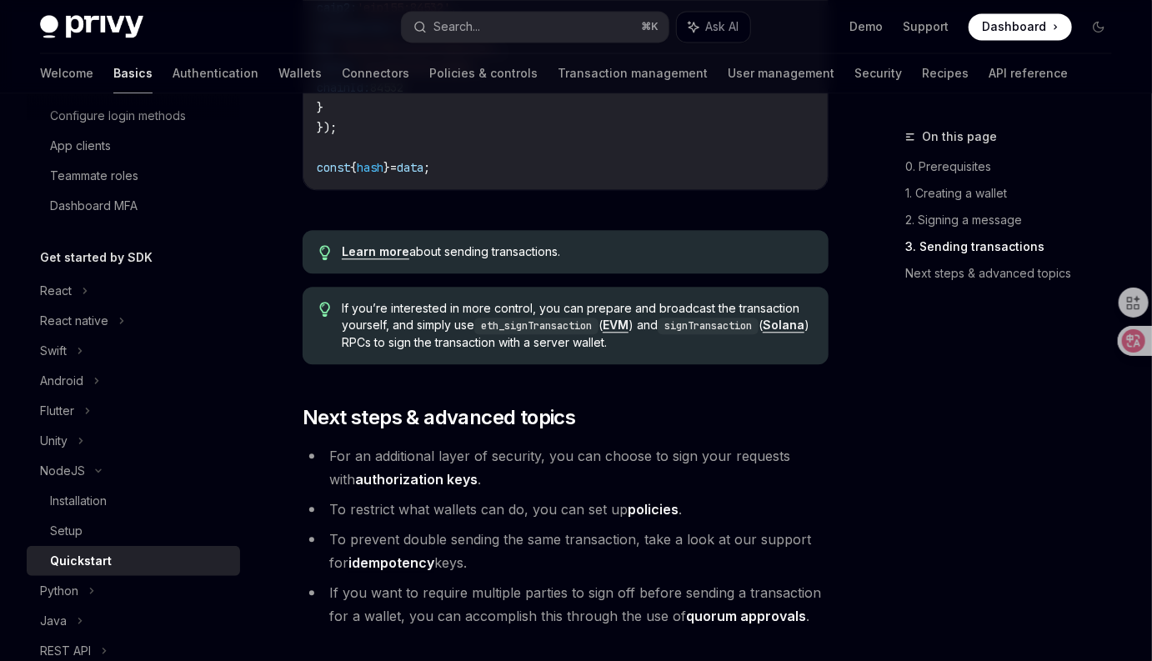
click at [499, 543] on li "To prevent double sending the same transaction, take a look at our support for …" at bounding box center [566, 551] width 526 height 47
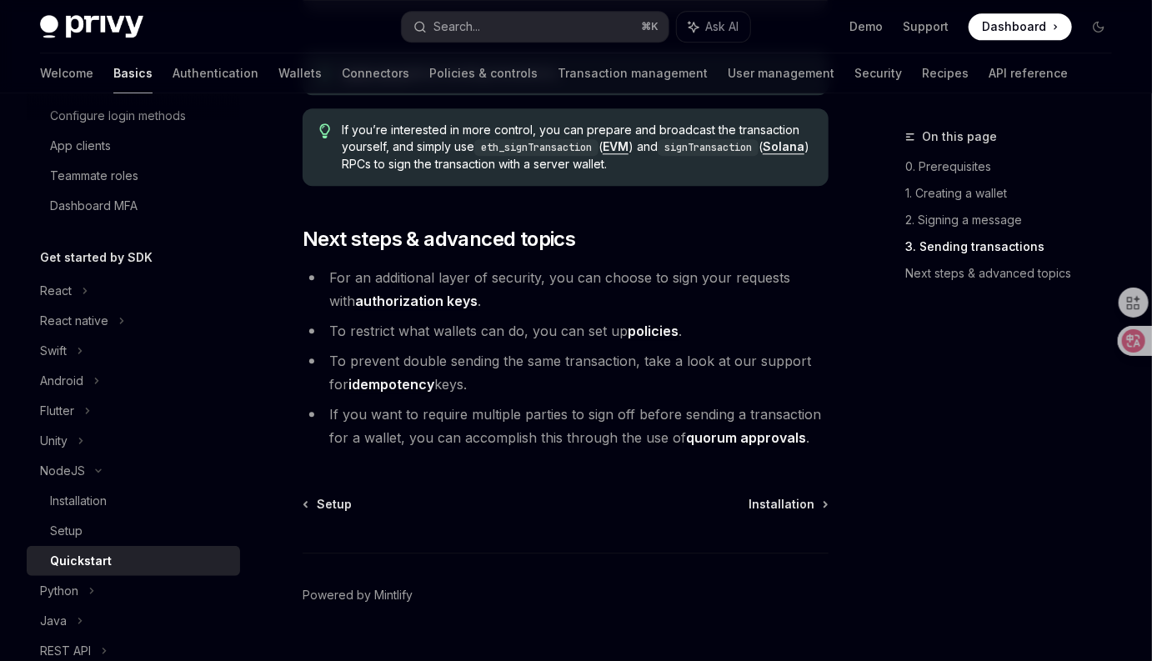
scroll to position [1903, 0]
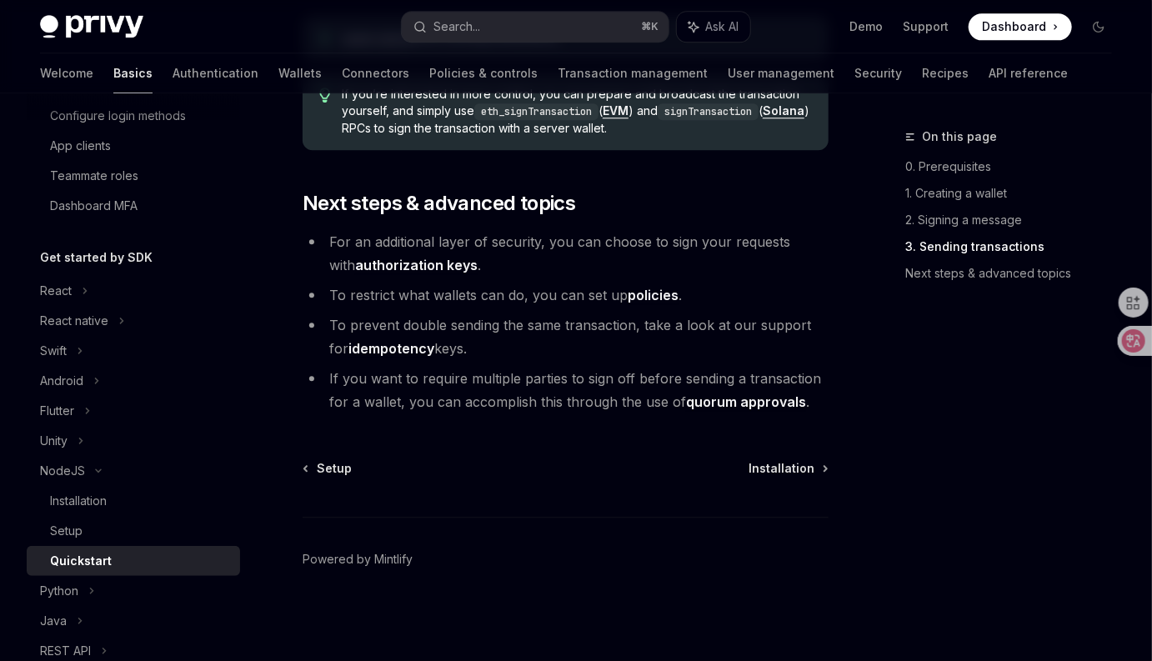
click at [536, 388] on li "If you want to require multiple parties to sign off before sending a transactio…" at bounding box center [566, 390] width 526 height 47
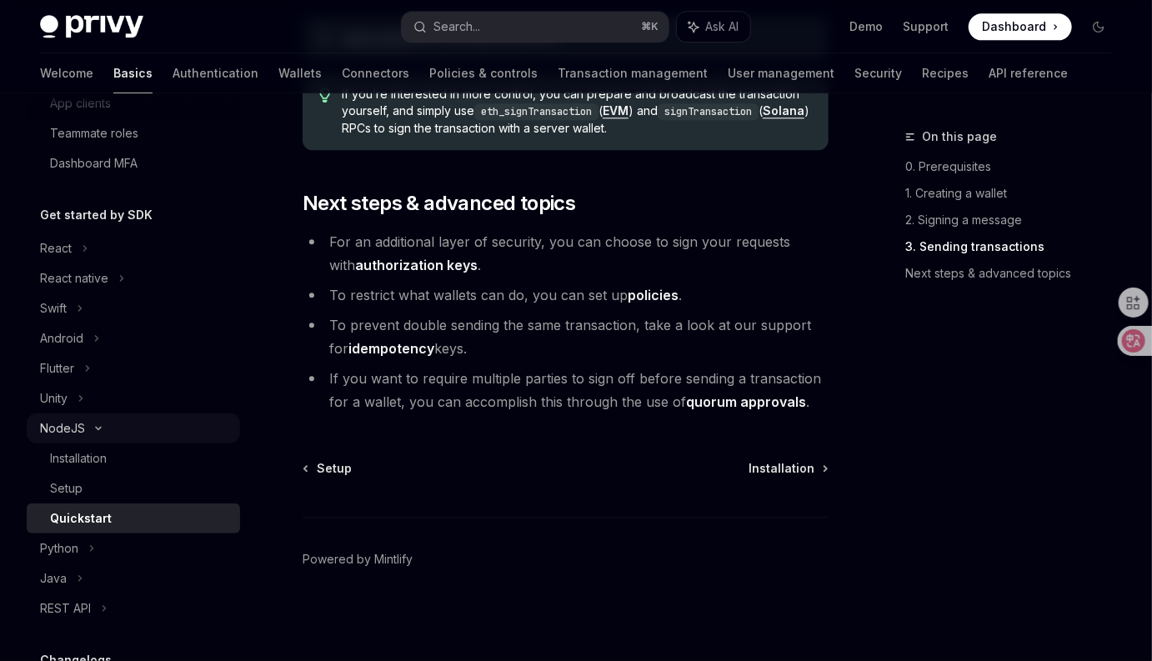
scroll to position [279, 0]
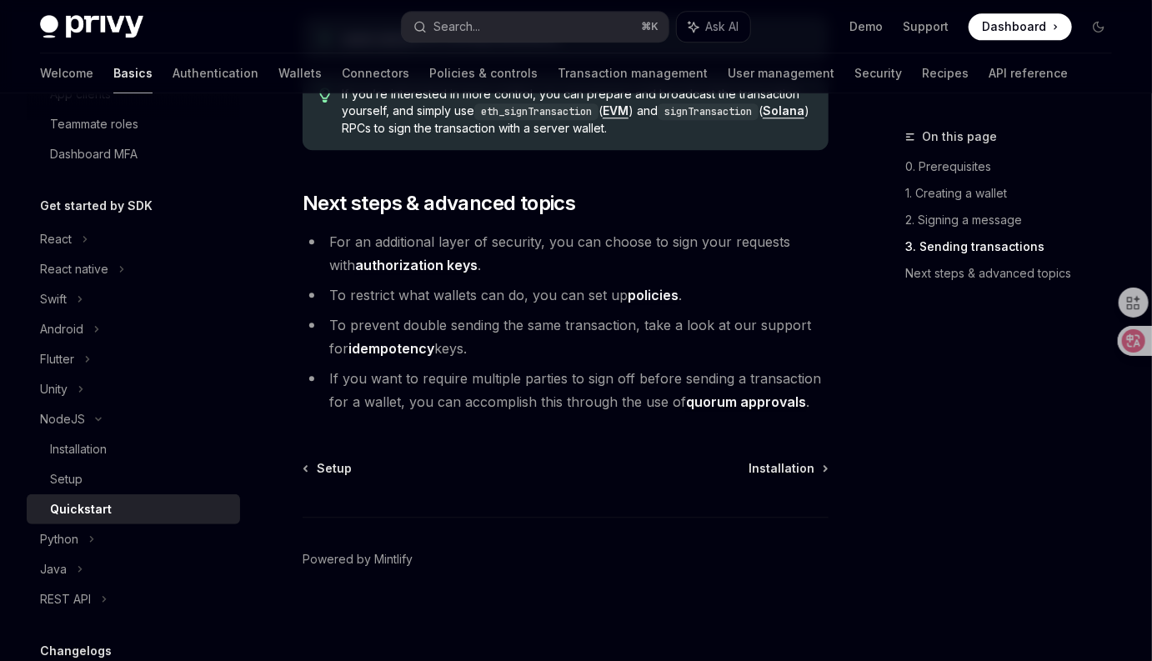
click at [609, 377] on li "If you want to require multiple parties to sign off before sending a transactio…" at bounding box center [566, 390] width 526 height 47
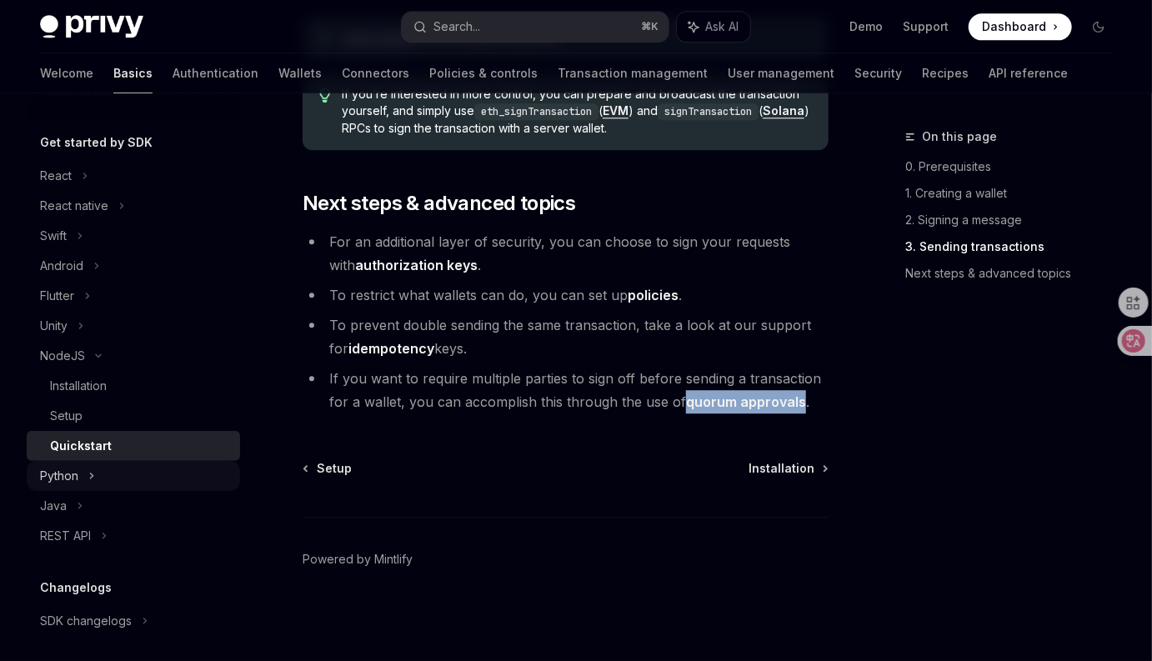
scroll to position [360, 0]
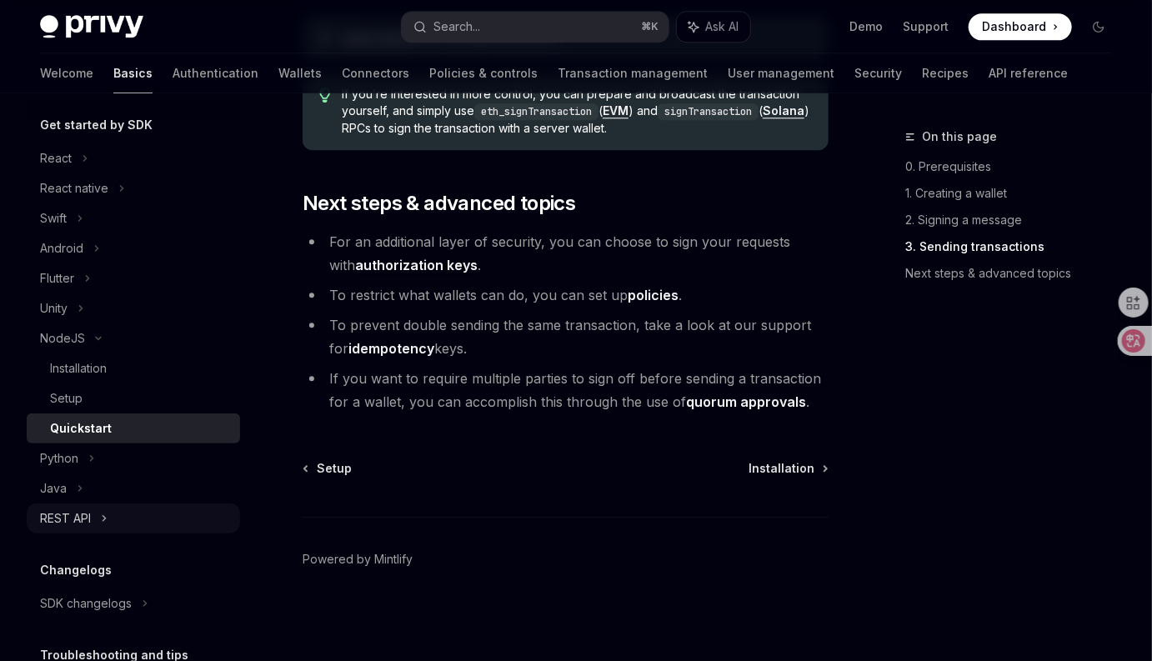
click at [91, 513] on div "REST API" at bounding box center [65, 518] width 51 height 20
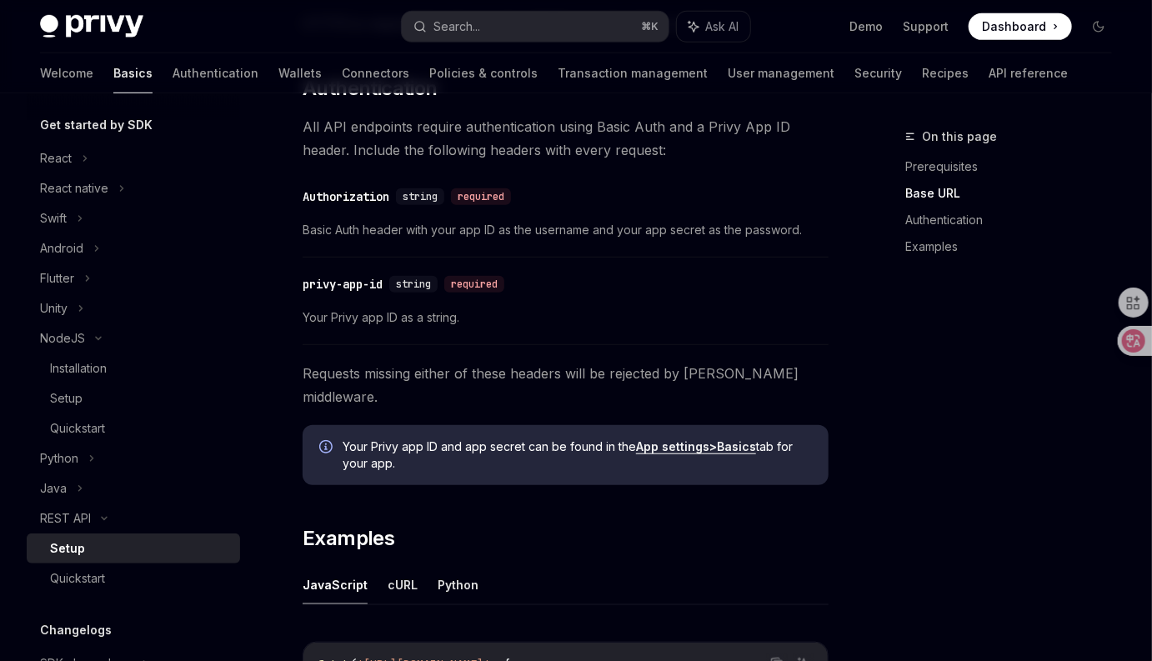
scroll to position [723, 0]
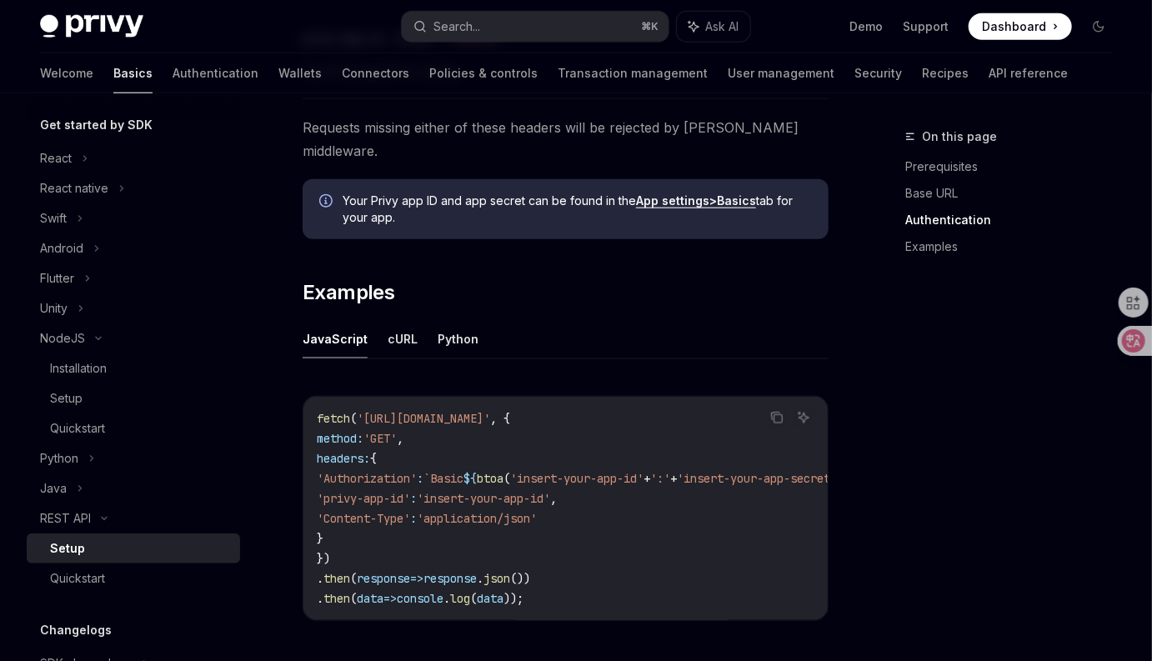
click at [647, 462] on code "fetch ( 'https://api.privy.io/v1/wallets' , { method: 'GET' , headers: { 'Autho…" at bounding box center [610, 508] width 587 height 200
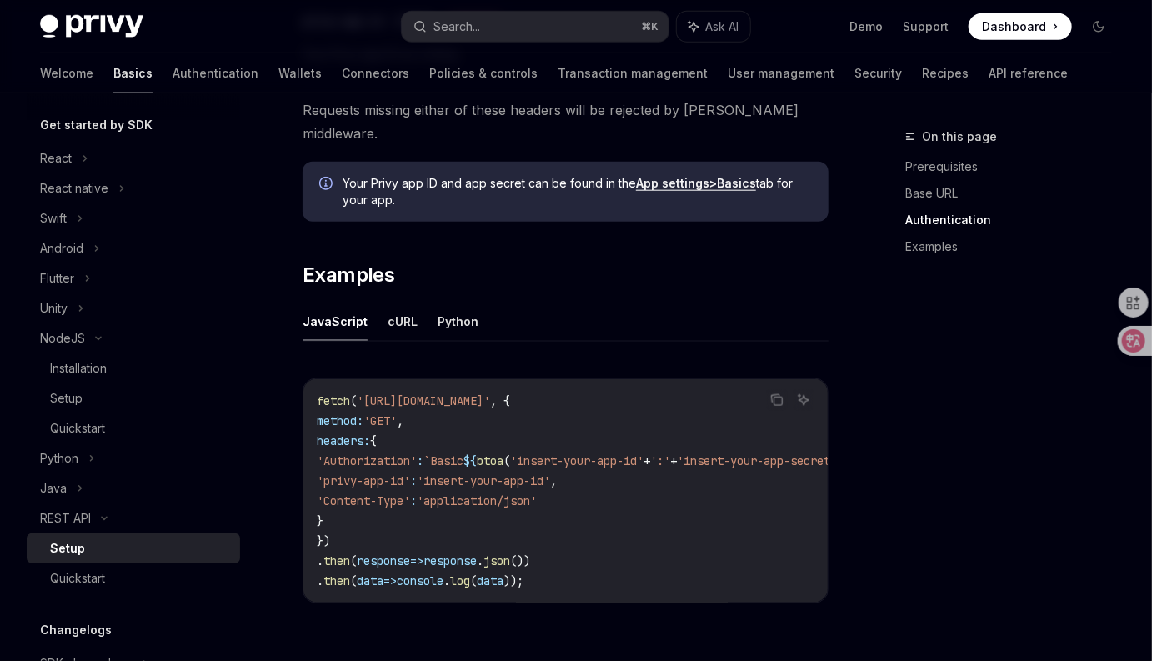
scroll to position [748, 0]
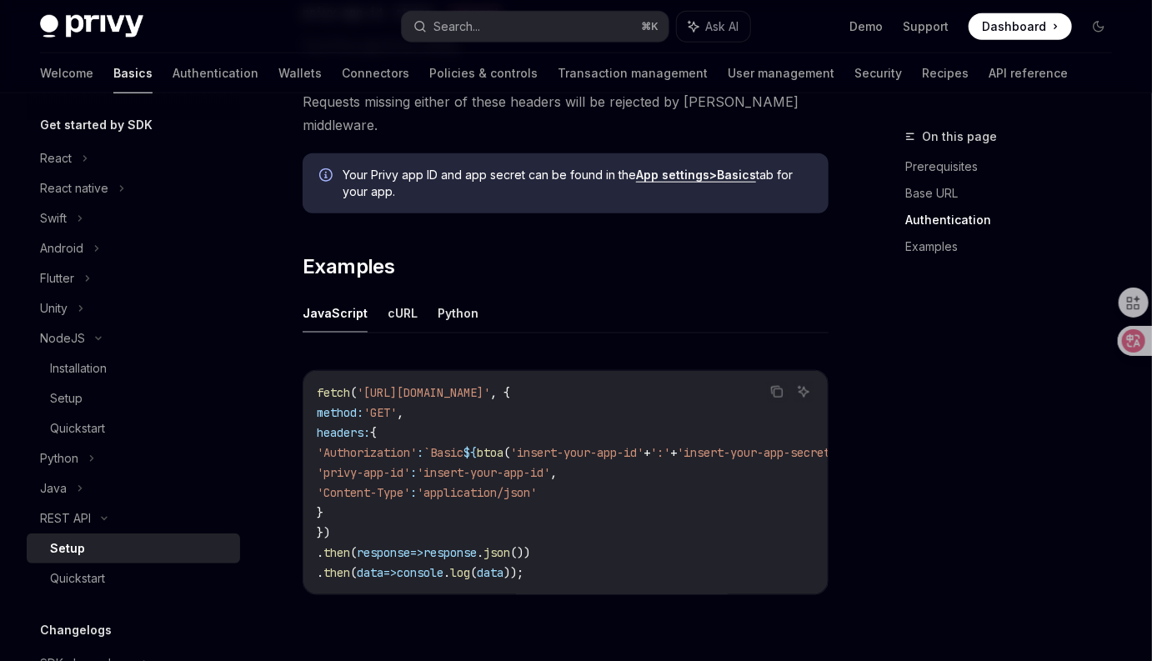
drag, startPoint x: 598, startPoint y: 568, endPoint x: 618, endPoint y: 570, distance: 19.3
click at [618, 570] on div "fetch ( 'https://api.privy.io/v1/wallets' , { method: 'GET' , headers: { 'Autho…" at bounding box center [565, 482] width 524 height 223
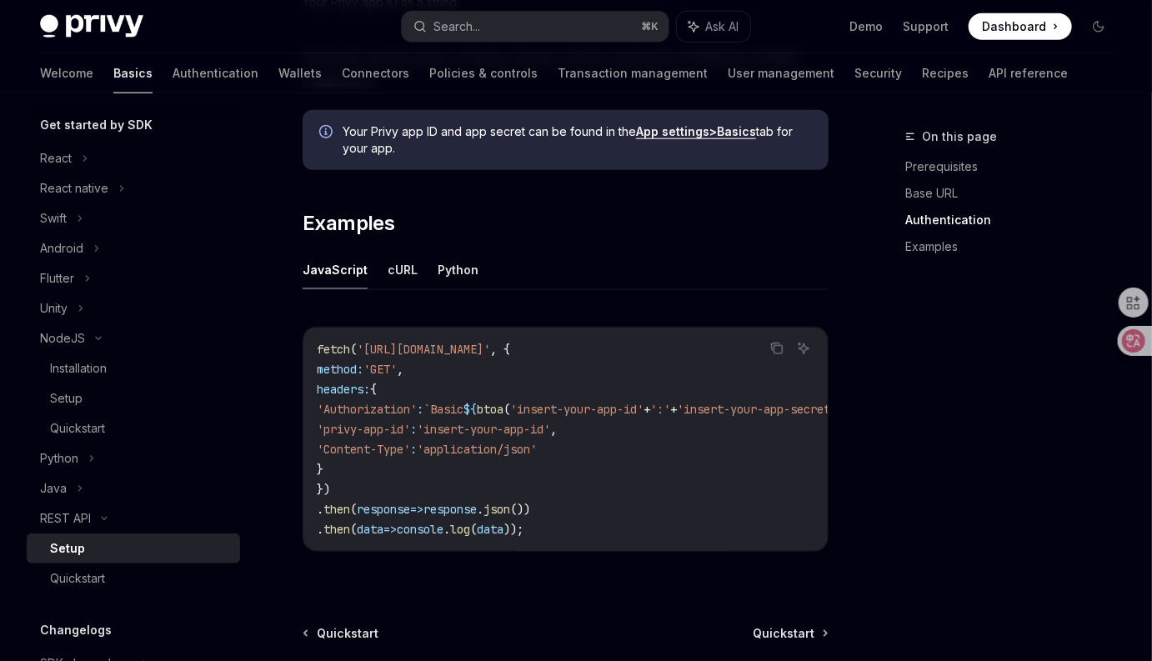
scroll to position [824, 0]
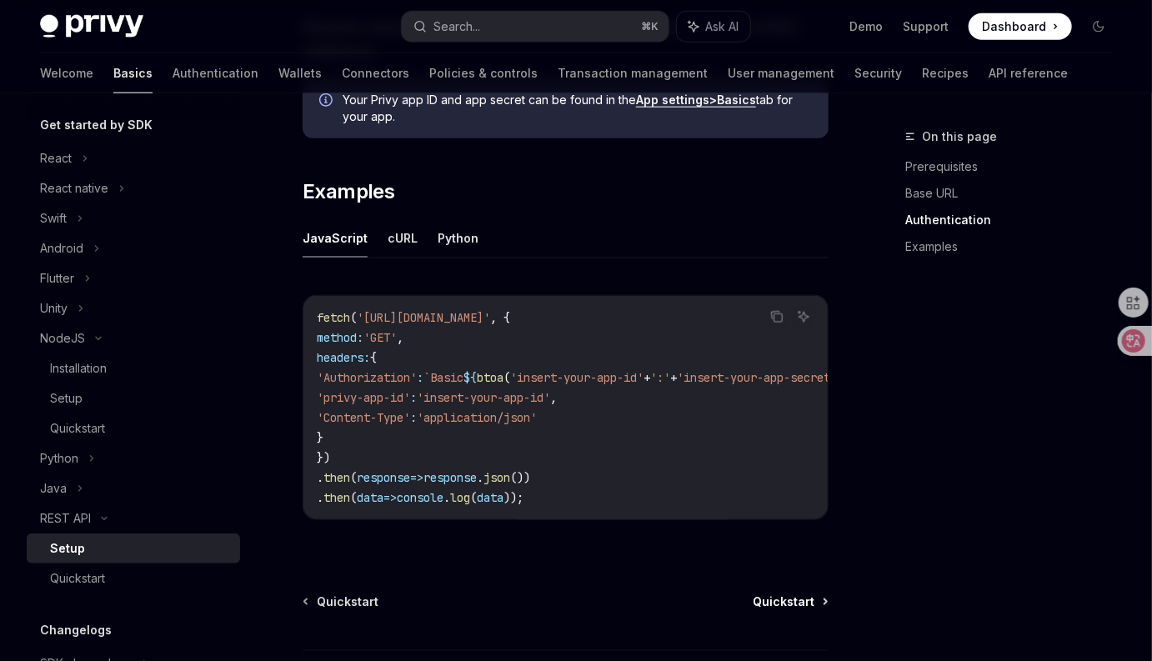
click at [781, 593] on span "Quickstart" at bounding box center [784, 601] width 62 height 17
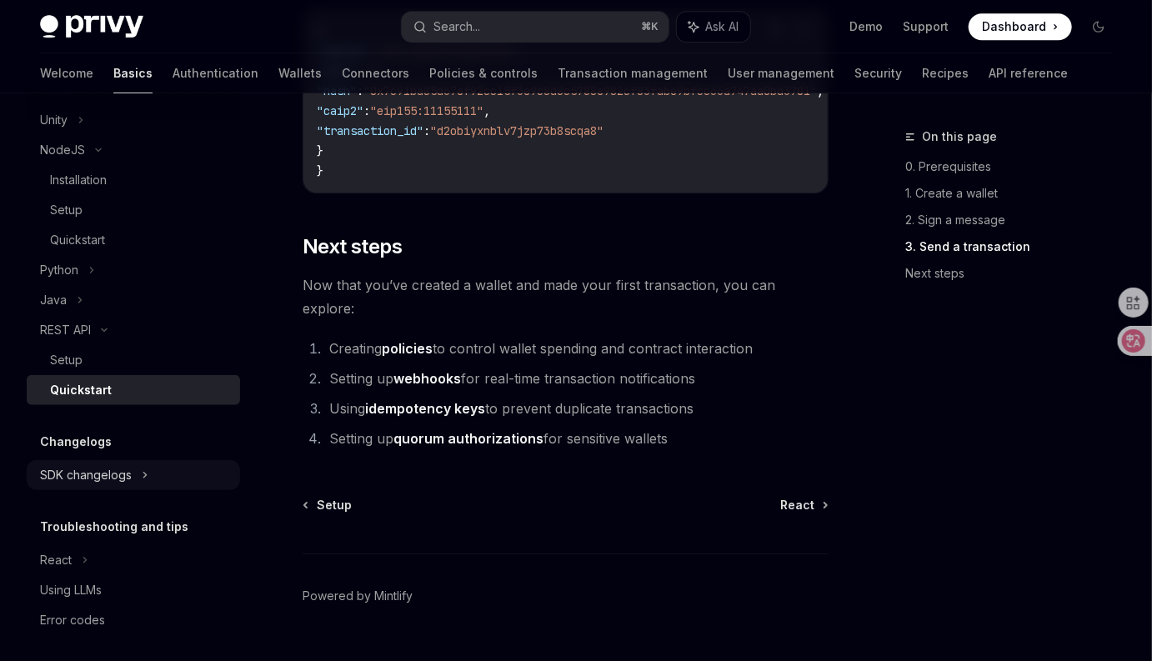
scroll to position [555, 0]
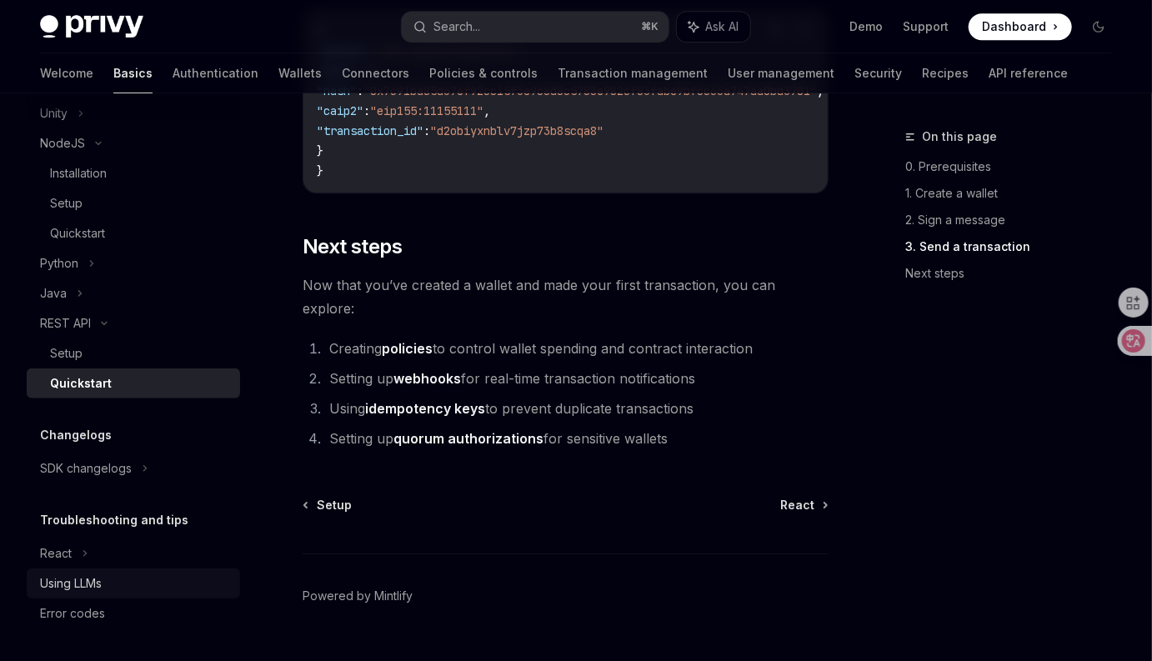
click at [89, 589] on div "Using LLMs" at bounding box center [71, 583] width 62 height 20
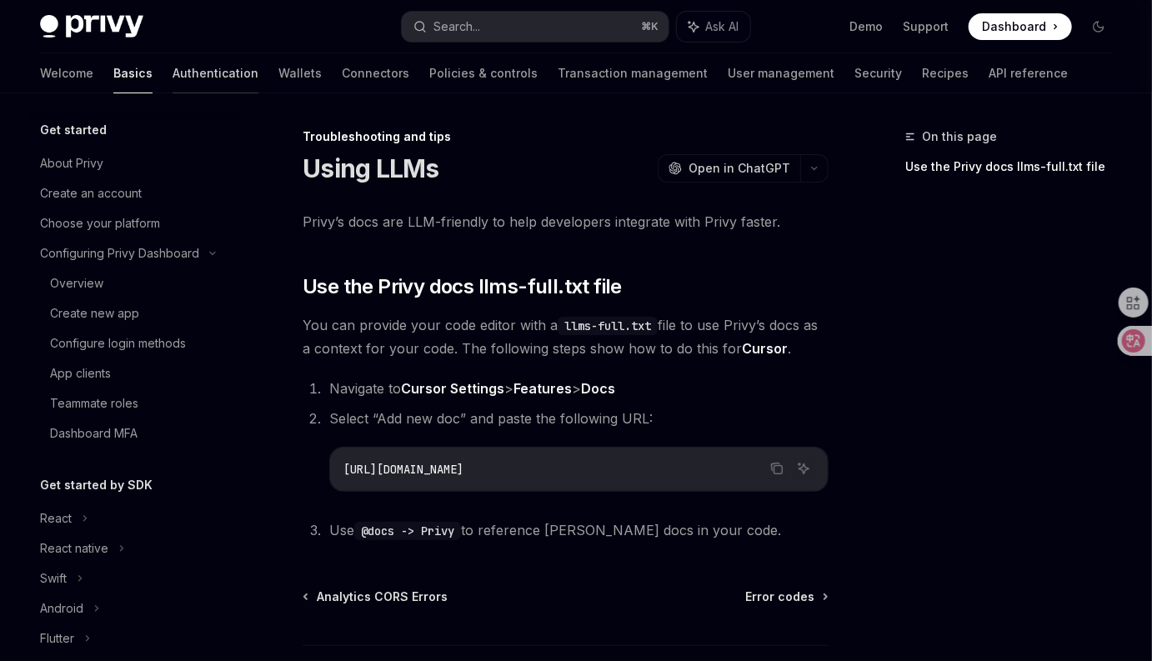
click at [173, 81] on link "Authentication" at bounding box center [216, 73] width 86 height 40
type textarea "*"
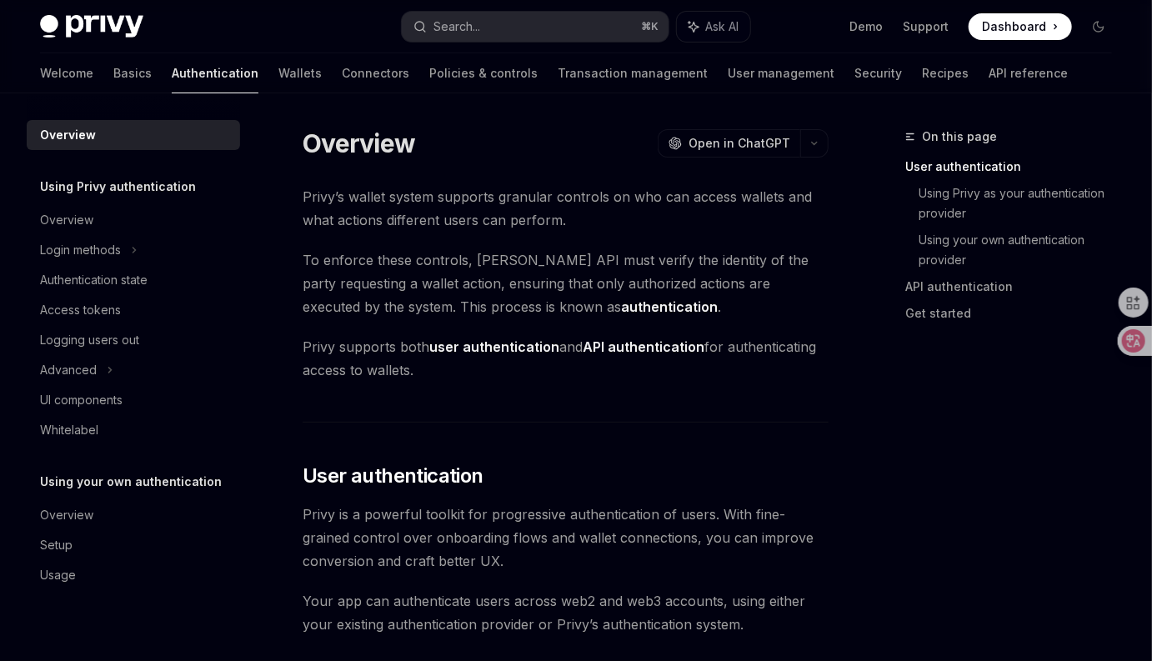
click at [405, 226] on span "Privy’s wallet system supports granular controls on who can access wallets and …" at bounding box center [566, 208] width 526 height 47
click at [582, 223] on span "Privy’s wallet system supports granular controls on who can access wallets and …" at bounding box center [566, 208] width 526 height 47
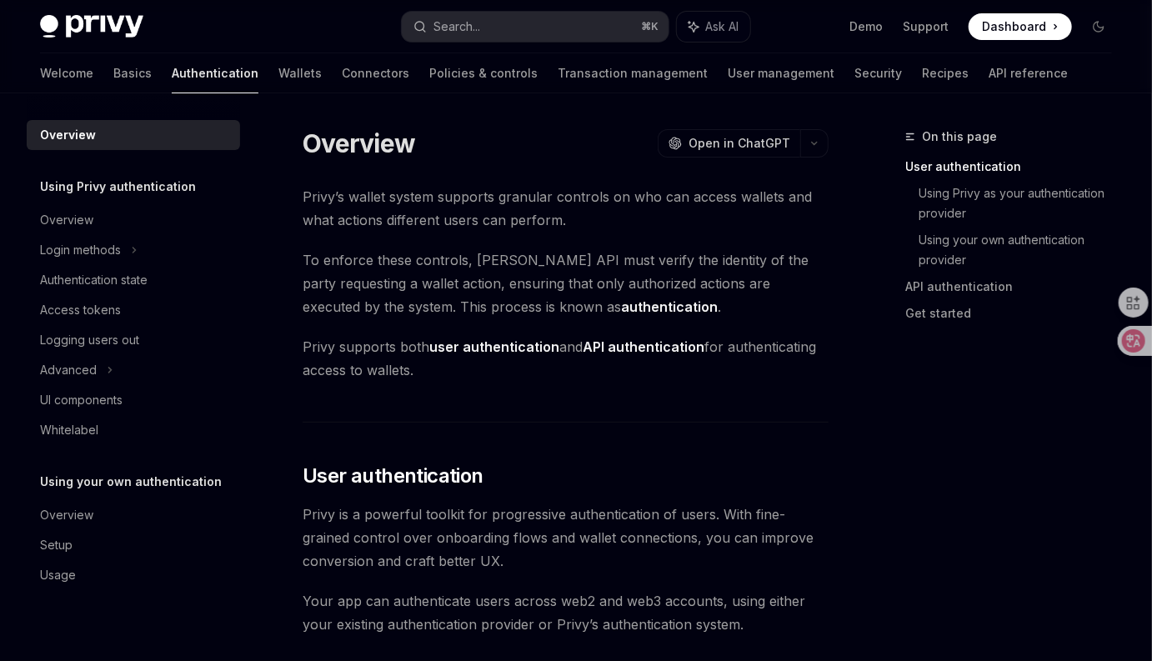
click at [523, 204] on span "Privy’s wallet system supports granular controls on who can access wallets and …" at bounding box center [566, 208] width 526 height 47
click at [598, 214] on span "Privy’s wallet system supports granular controls on who can access wallets and …" at bounding box center [566, 208] width 526 height 47
click at [768, 300] on span "To enforce these controls, Privy’s API must verify the identity of the party re…" at bounding box center [566, 283] width 526 height 70
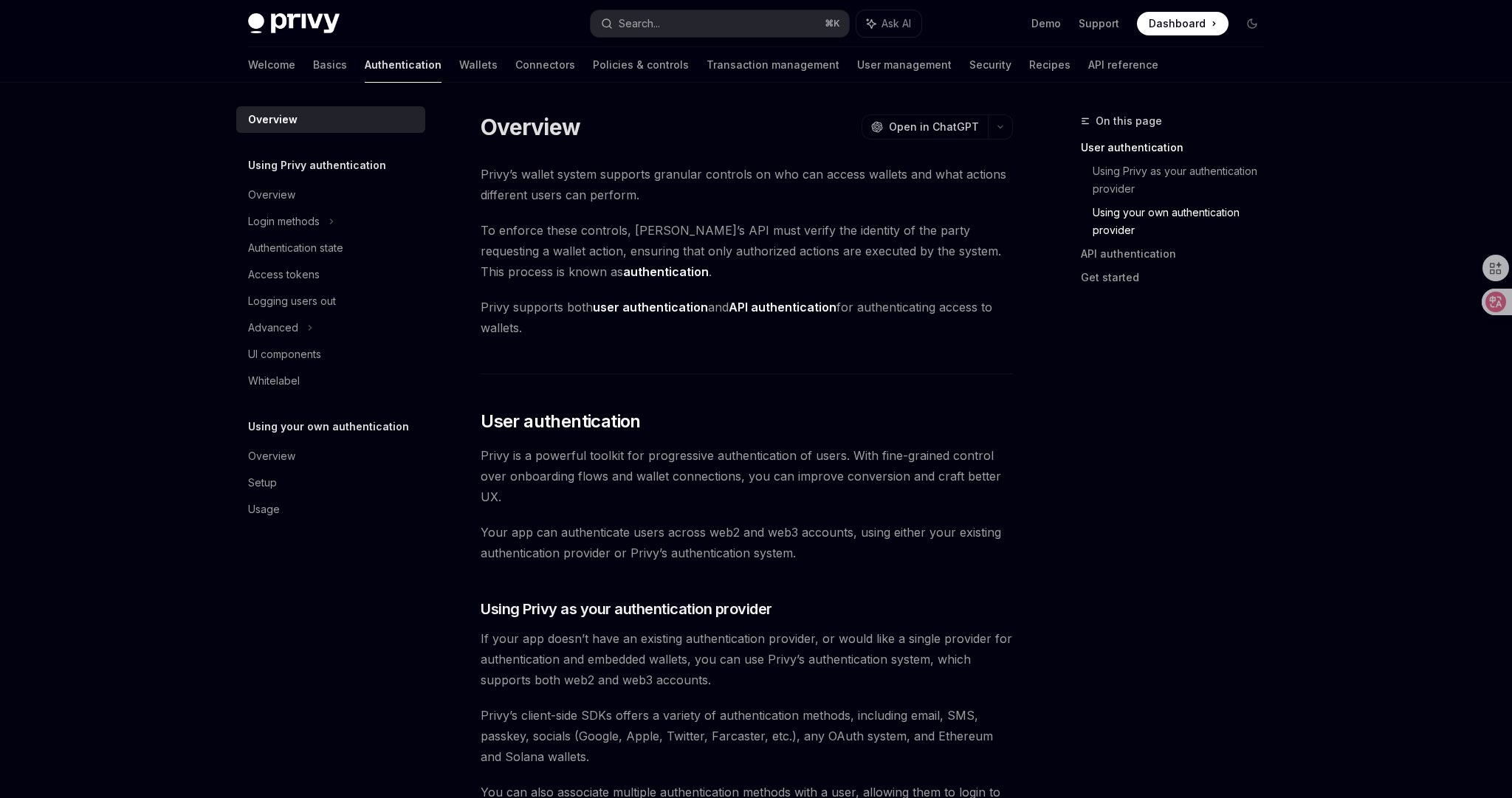
scroll to position [921, 0]
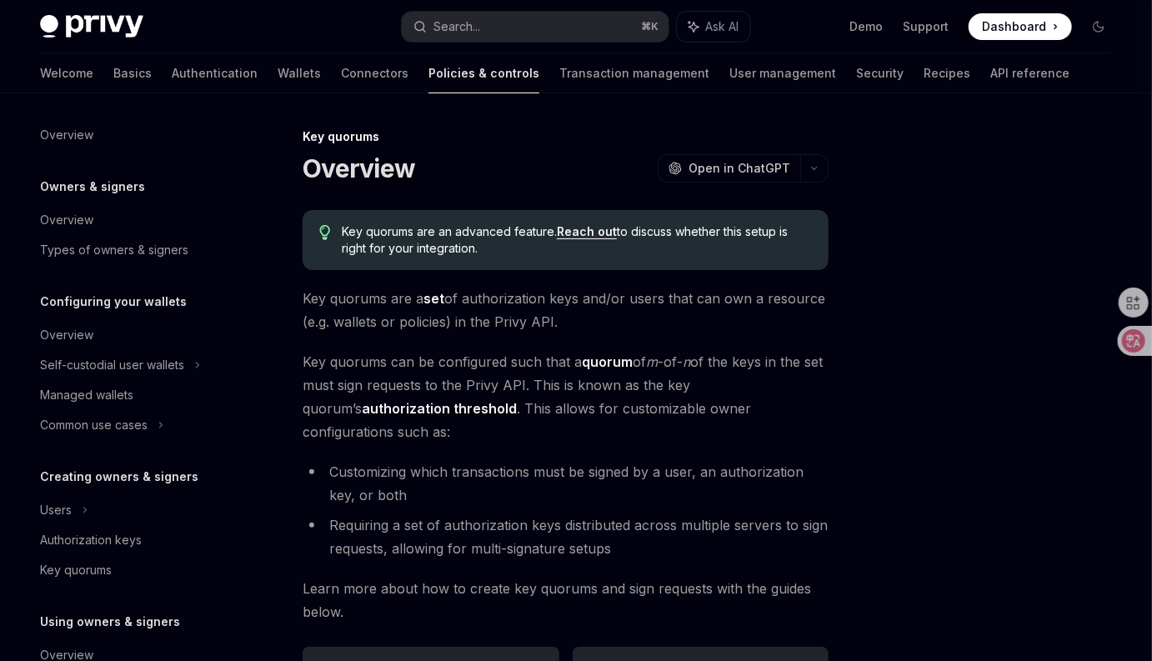
scroll to position [483, 0]
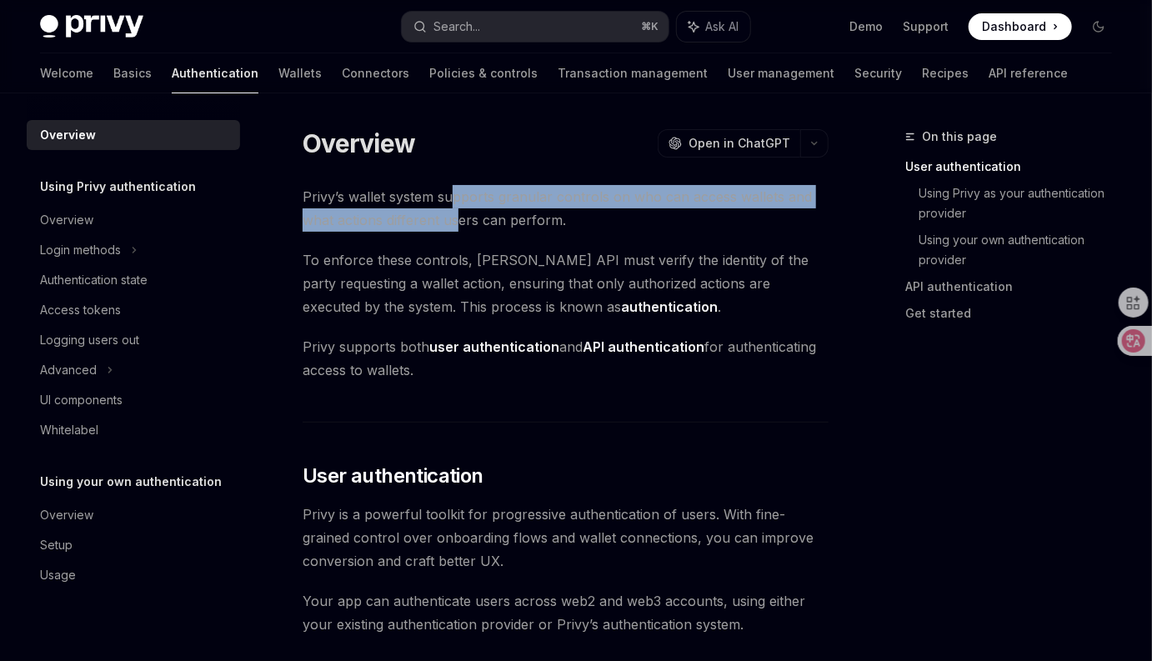
click at [455, 209] on span "Privy’s wallet system supports granular controls on who can access wallets and …" at bounding box center [566, 208] width 526 height 47
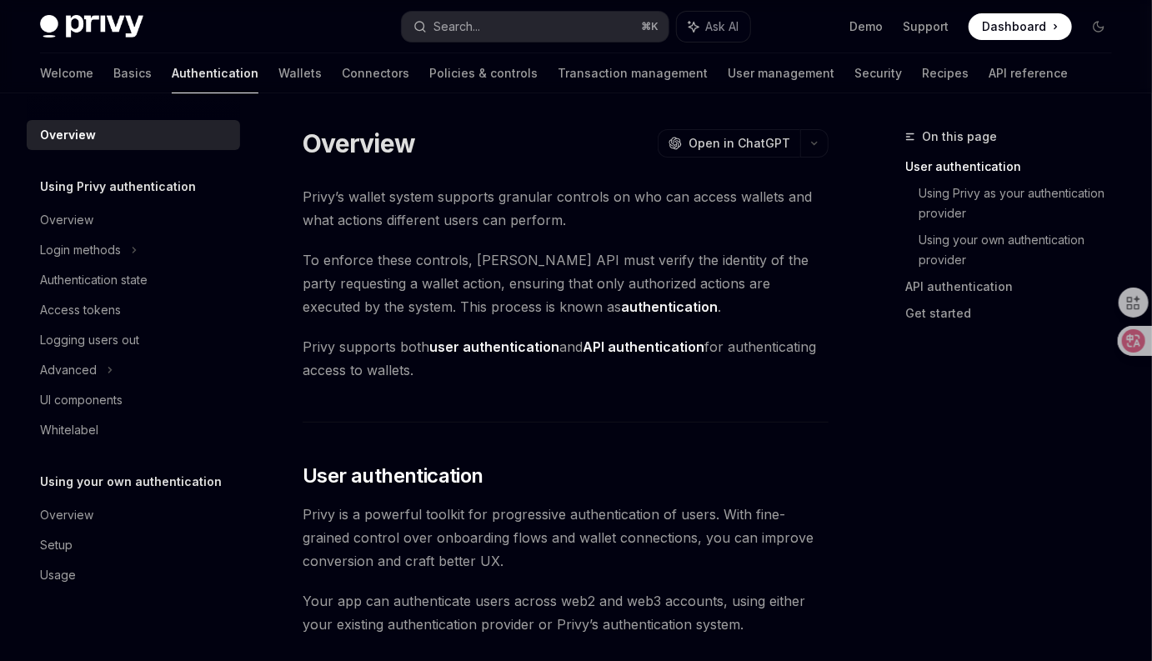
click at [526, 229] on span "Privy’s wallet system supports granular controls on who can access wallets and …" at bounding box center [566, 208] width 526 height 47
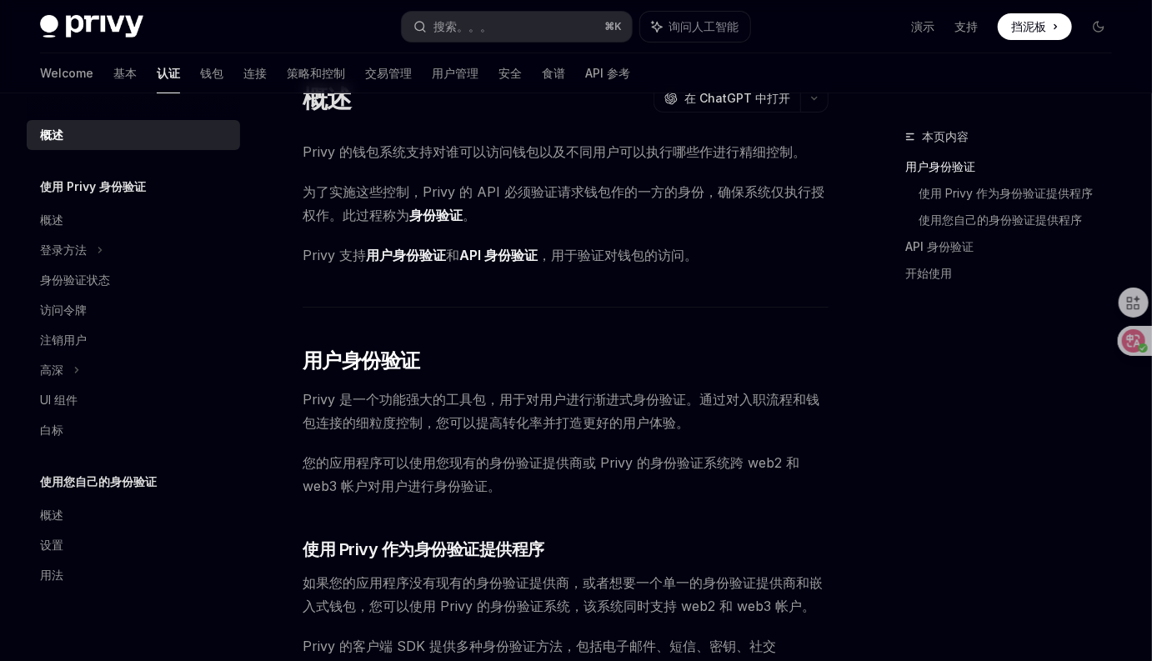
scroll to position [112, 0]
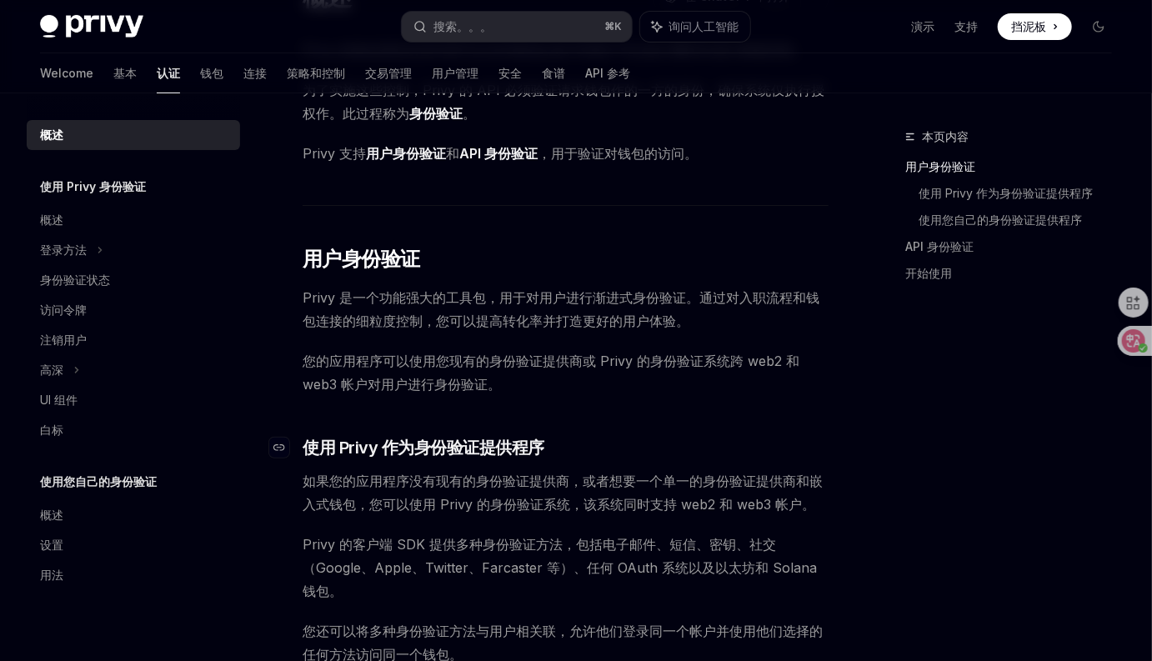
scroll to position [155, 0]
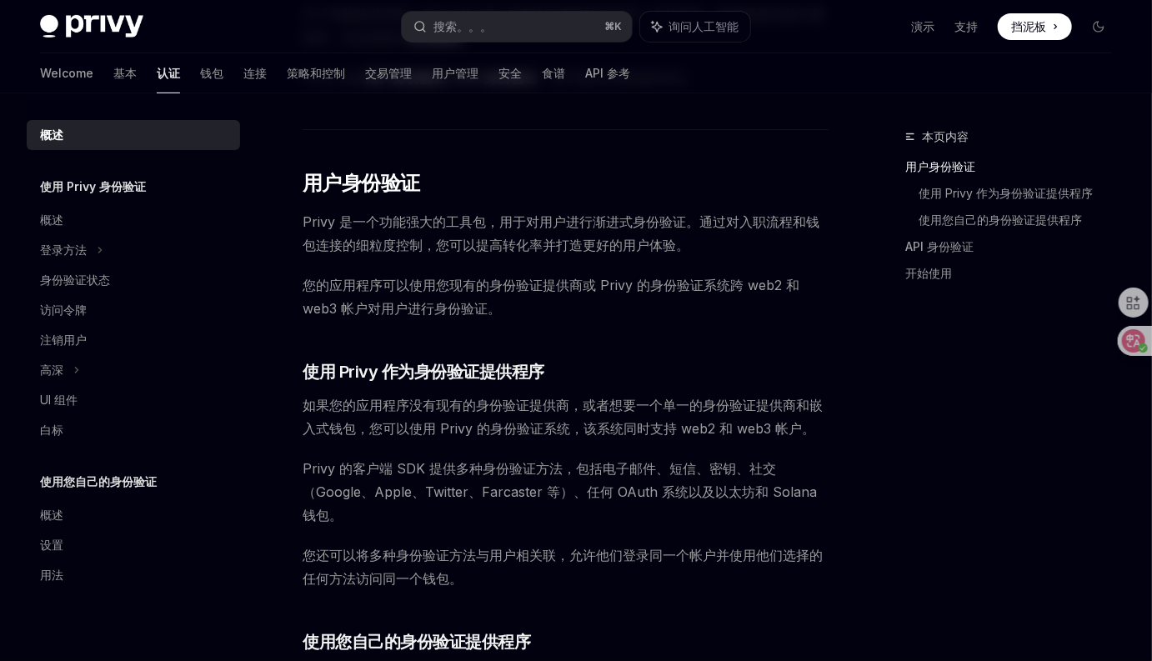
click at [662, 508] on span "Privy 的客户端 SDK 提供多种身份验证方法，包括电子邮件、短信、密钥、社交（Google、Apple、Twitter、Farcaster 等）、任何 …" at bounding box center [566, 492] width 526 height 70
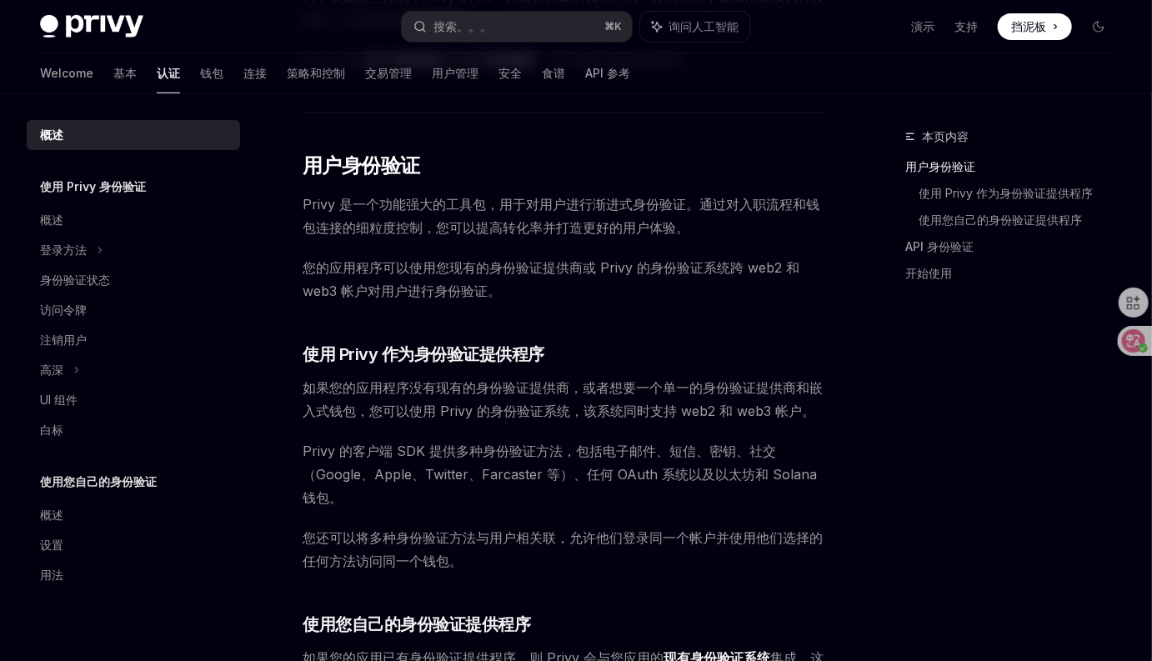
scroll to position [257, 0]
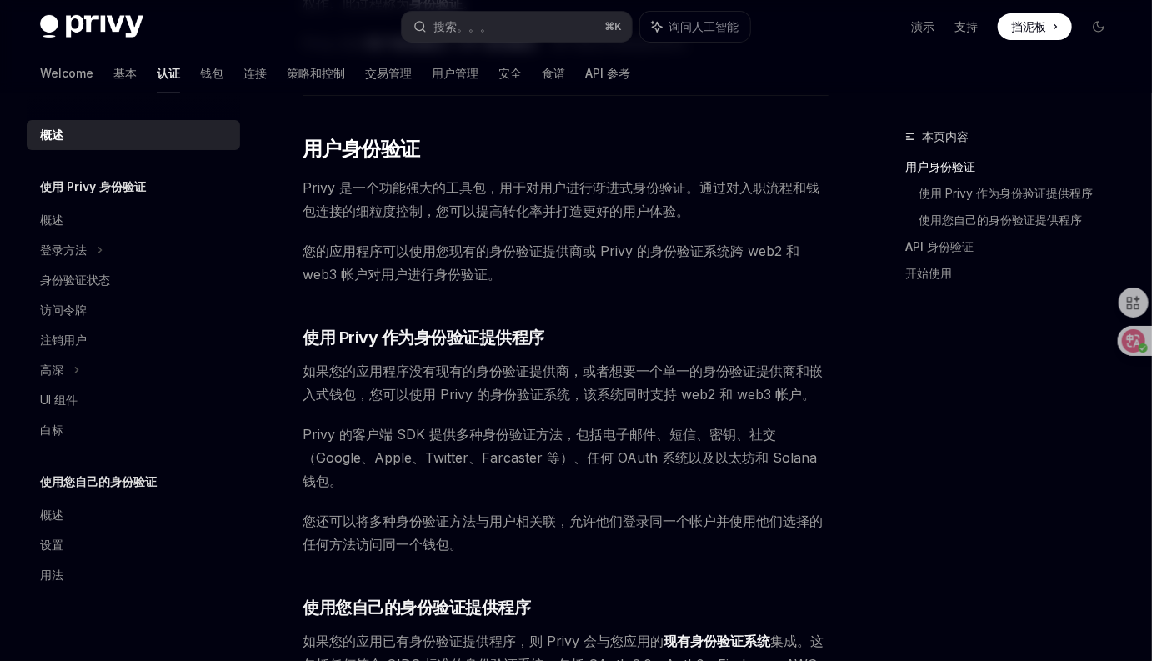
click at [676, 550] on span "您还可以将多种身份验证方法与用户相关联，允许他们登录同一个帐户并使用他们选择的任何方法访问同一个钱包。" at bounding box center [566, 532] width 526 height 47
click at [692, 547] on span "您还可以将多种身份验证方法与用户相关联，允许他们登录同一个帐户并使用他们选择的任何方法访问同一个钱包。" at bounding box center [566, 532] width 526 height 47
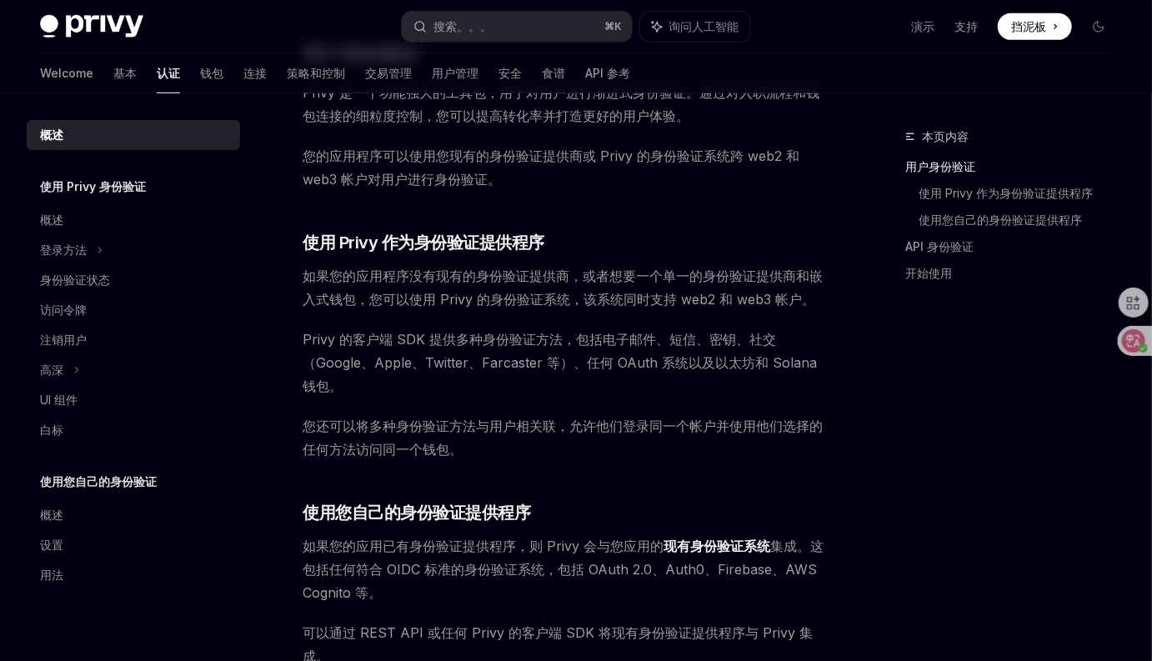
scroll to position [405, 0]
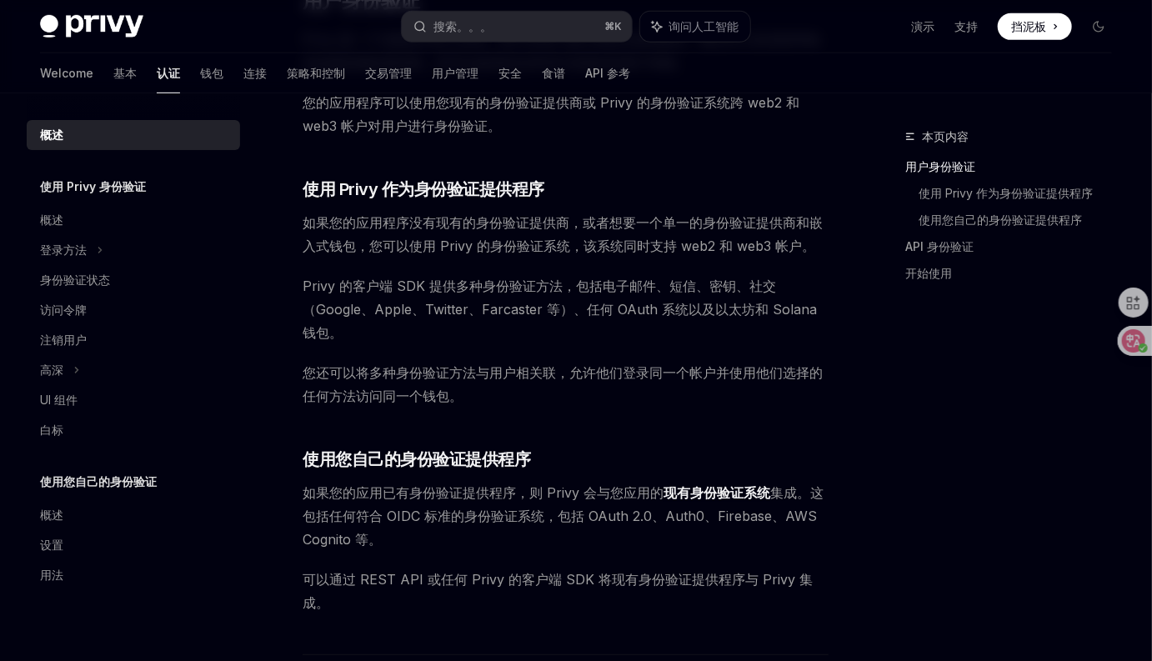
click at [679, 525] on span "如果您的应用已有身份验证提供程序，则 Privy 会与您应用的 现有身份验证系统 集成。这包括任何符合 OIDC 标准的身份验证系统，包括 OAuth 2.0…" at bounding box center [566, 516] width 526 height 70
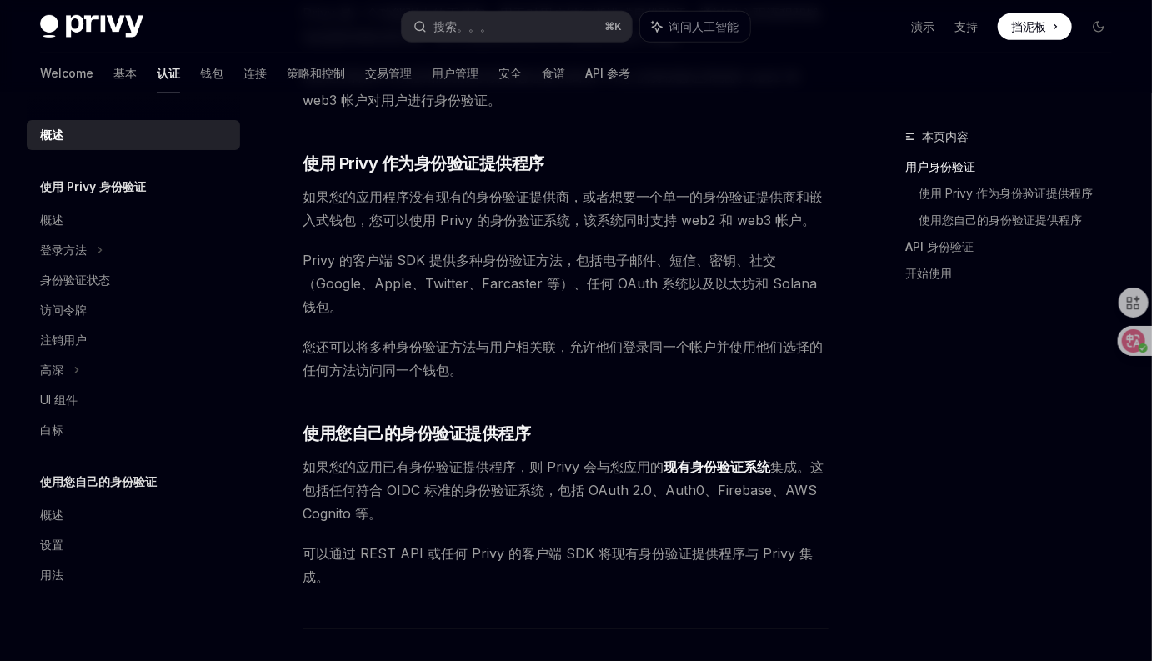
scroll to position [451, 0]
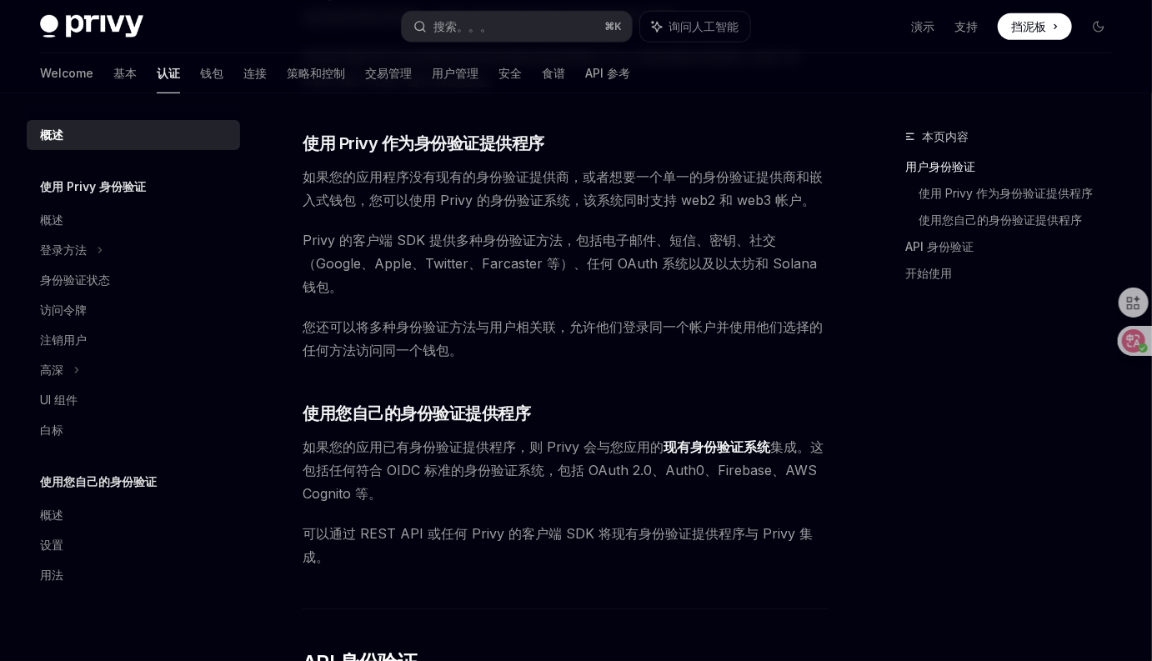
click at [676, 531] on font "可以通过 REST API 或任何 Privy 的客户端 SDK 将现有身份验证提供程序与 Privy 集成。" at bounding box center [558, 545] width 510 height 40
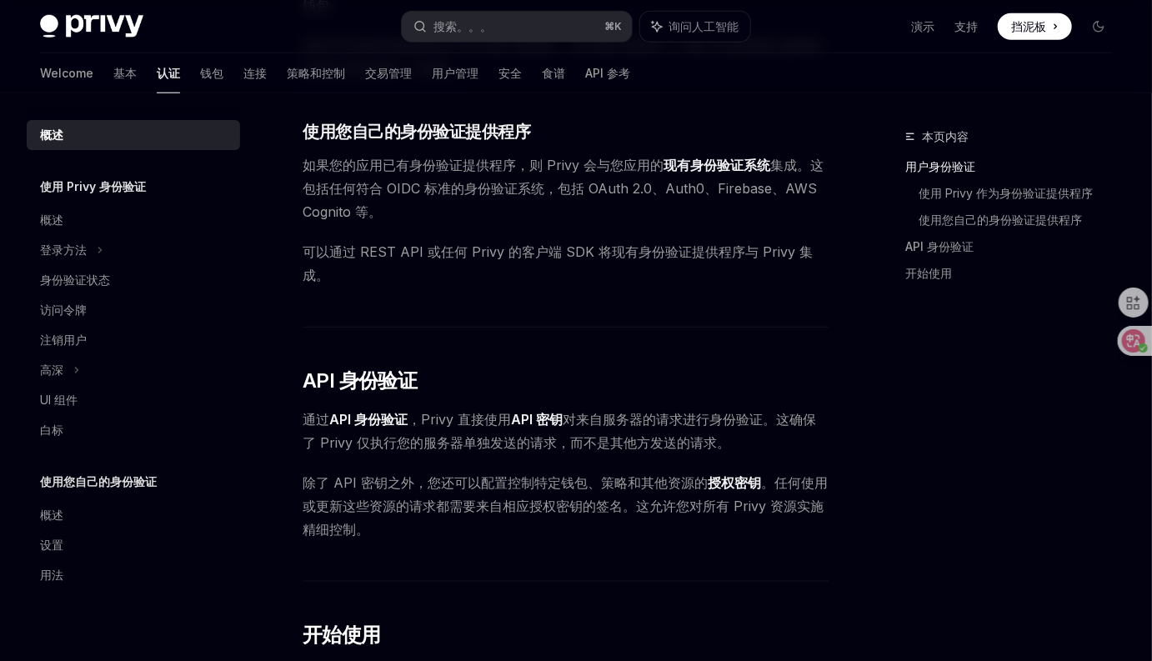
scroll to position [855, 0]
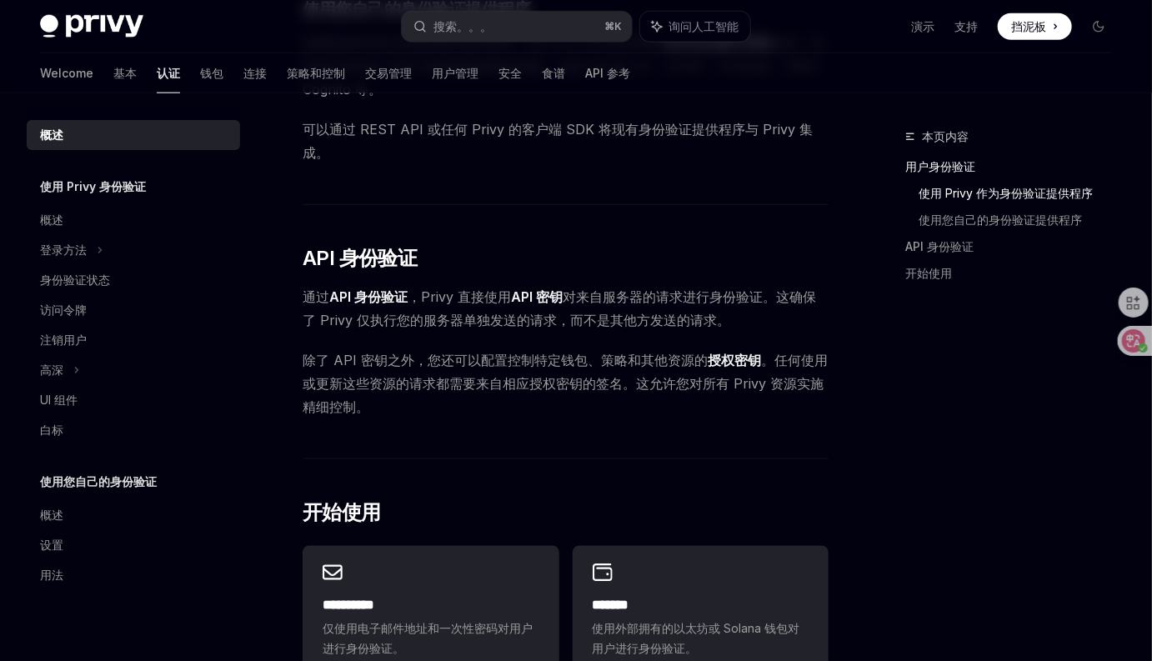
click at [601, 403] on span "除了 API 密钥之外，您还可以配置控制特定钱包、策略和其他资源的 授权密钥 。任何使用或更新这些资源的请求都需要来自相应授权密钥的签名。这允许您对所有 Pr…" at bounding box center [566, 383] width 526 height 70
click at [666, 398] on span "除了 API 密钥之外，您还可以配置控制特定钱包、策略和其他资源的 授权密钥 。任何使用或更新这些资源的请求都需要来自相应授权密钥的签名。这允许您对所有 Pr…" at bounding box center [566, 383] width 526 height 70
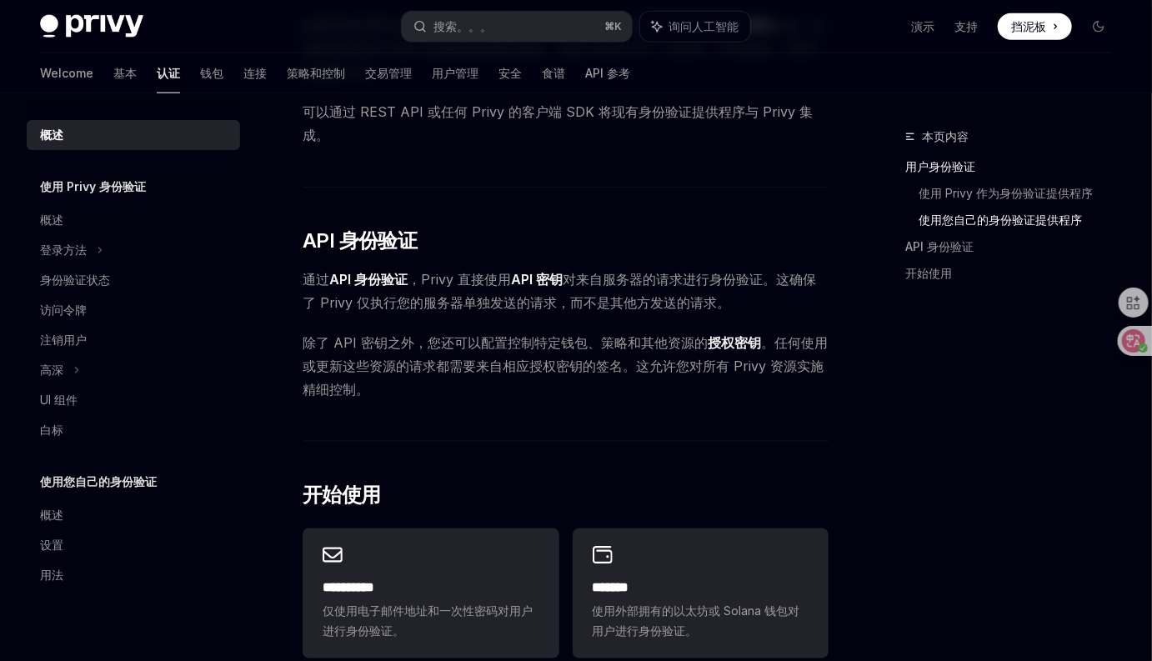
scroll to position [1159, 0]
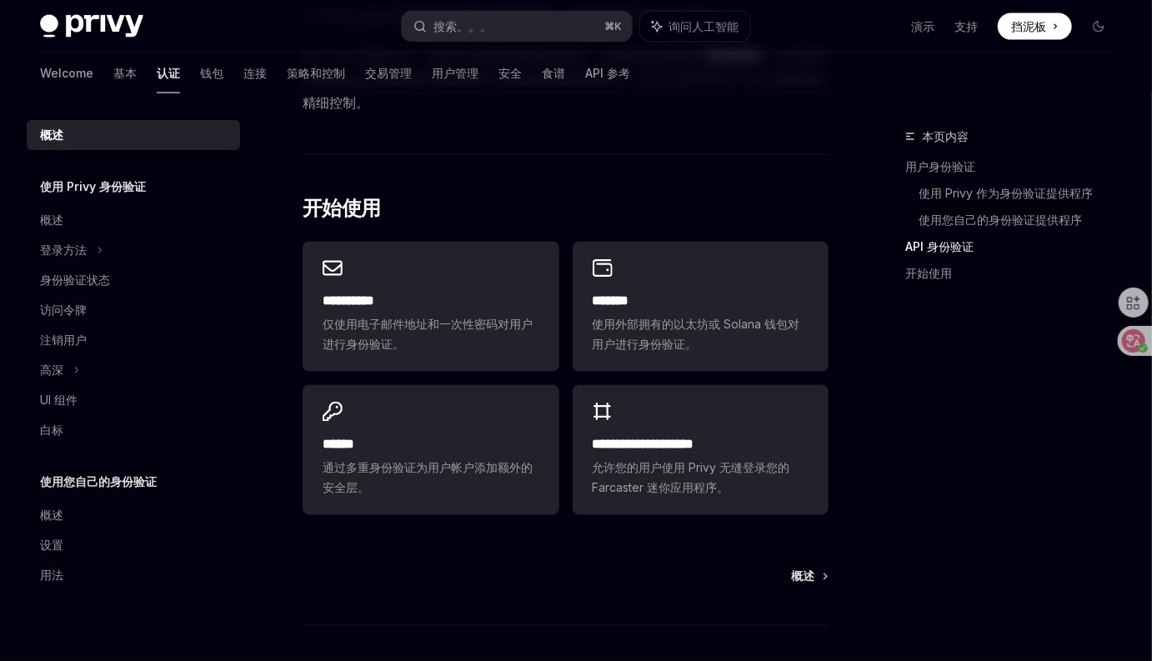
click at [927, 443] on div "本页内容 用户身份验证 使用 Privy 作为身份验证提供程序 使用您自己的身份验证提供程序 API 身份验证 开始使用" at bounding box center [998, 394] width 253 height 534
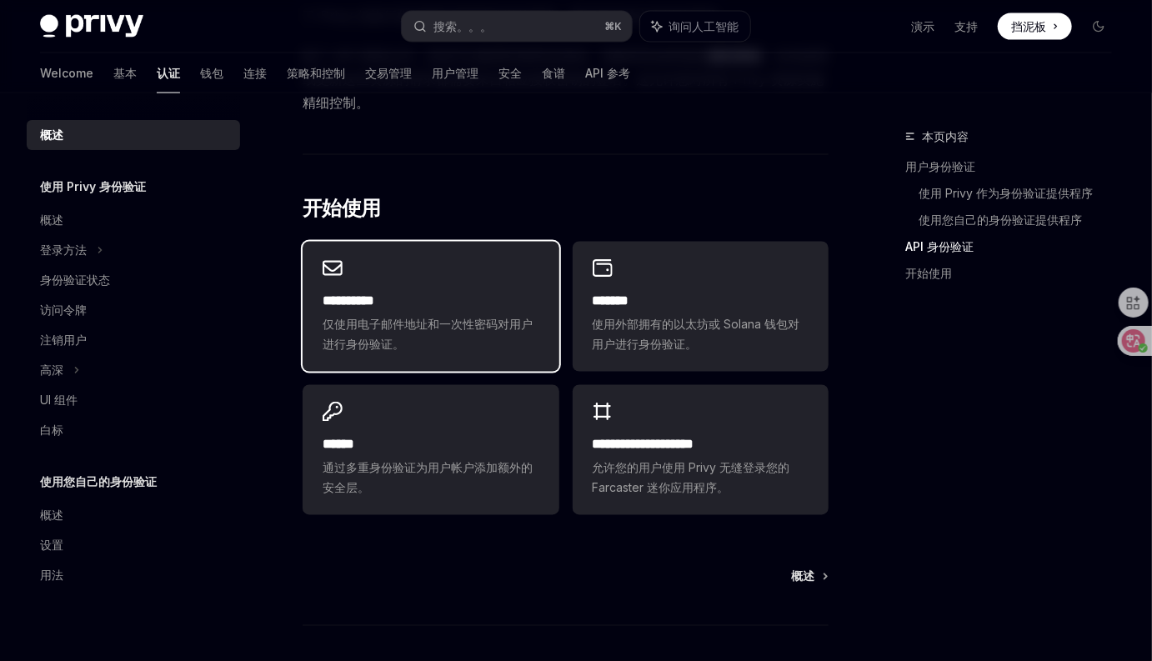
click at [483, 318] on font "仅使用电子邮件地址和一次性密码对用户进行身份验证。" at bounding box center [428, 335] width 210 height 34
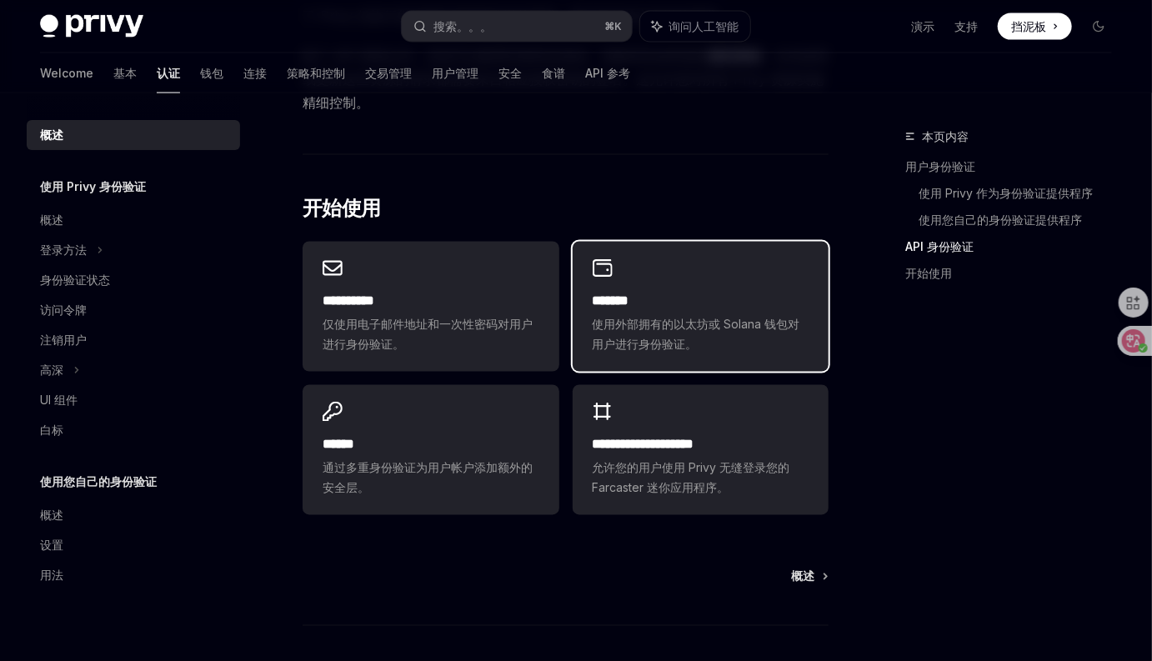
click at [619, 322] on font "使用外部拥有的以太坊或 Solana 钱包对用户进行身份验证。" at bounding box center [697, 335] width 208 height 34
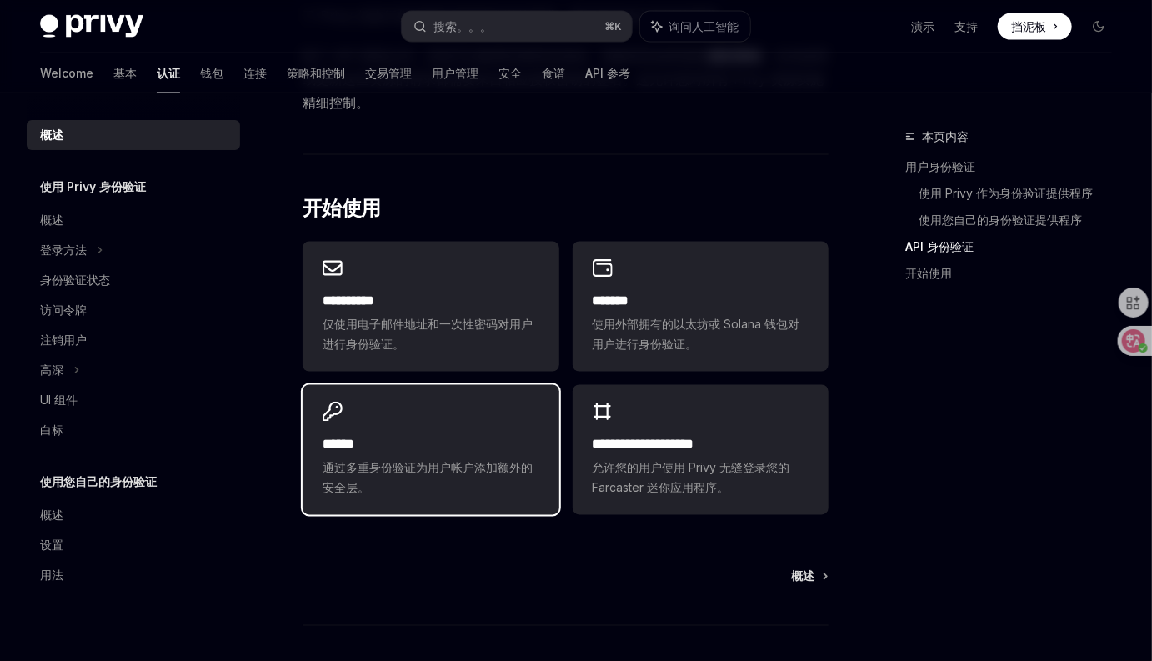
click at [436, 438] on h2 "******" at bounding box center [431, 445] width 217 height 20
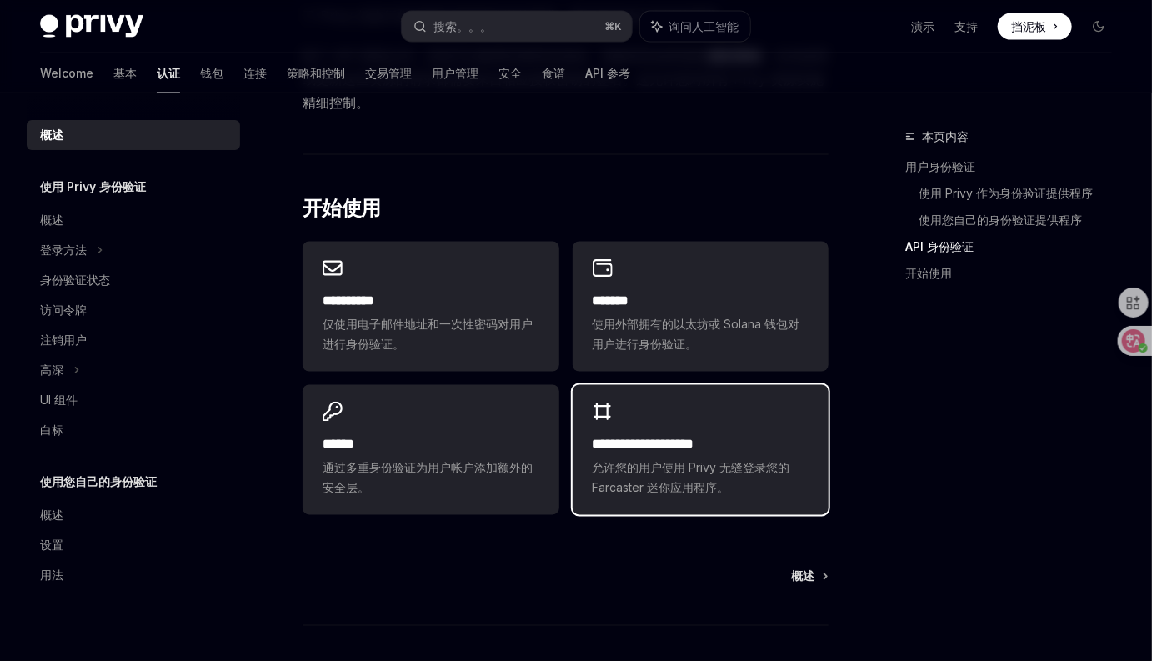
click at [646, 438] on font "**********" at bounding box center [644, 444] width 102 height 13
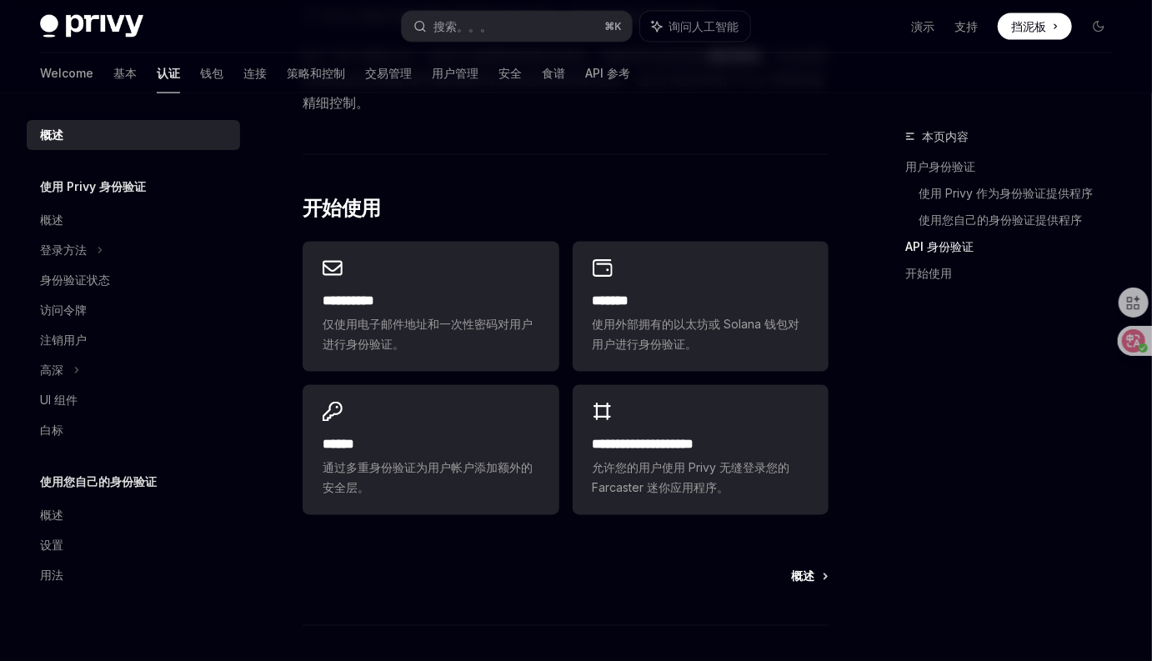
click at [802, 578] on font "概述" at bounding box center [802, 576] width 23 height 14
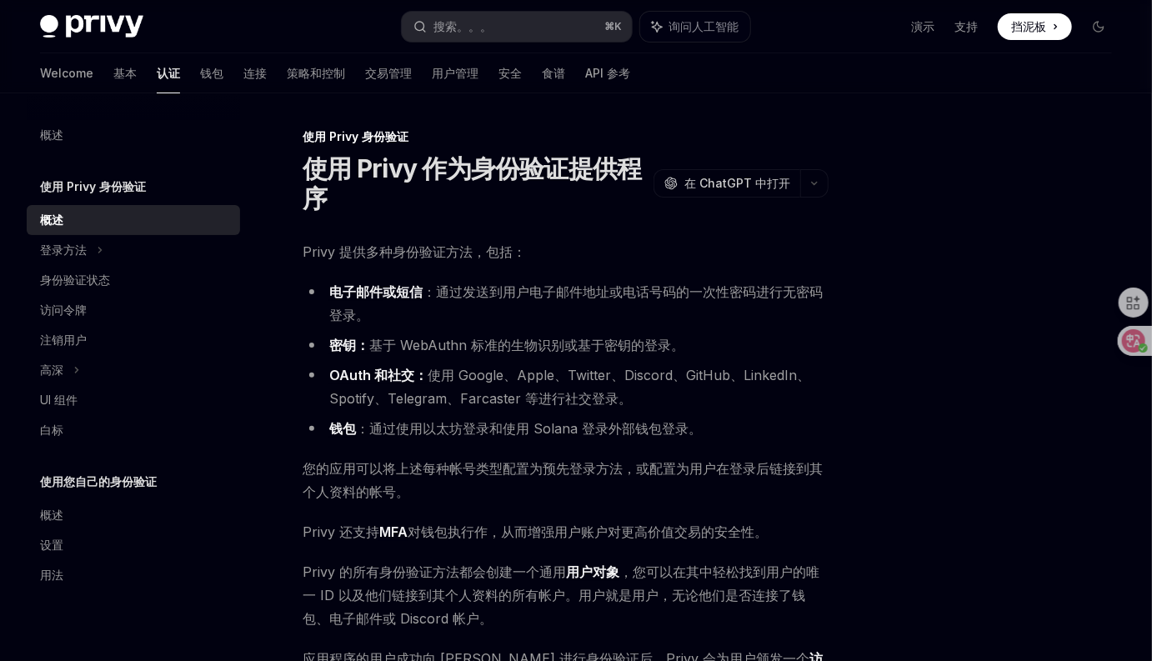
click at [610, 366] on li "OAuth 和社交： 使用 Google、Apple、Twitter、Discord、GitHub、LinkedIn、Spotify、Telegram、Far…" at bounding box center [566, 386] width 526 height 47
click at [707, 361] on ul "电子邮件 或 短信 ：通过发送到用户电子邮件地址或电话号码的一次性密码进行无密码登录。 密钥： 基于 WebAuthn 标准的生物识别或基于密钥的登录。 OA…" at bounding box center [566, 360] width 526 height 160
click at [548, 496] on span "您的应用可以将上述每种帐号类型配置为预先登录方法，或配置为用户在登录后链接到其个人资料的帐号。" at bounding box center [566, 480] width 526 height 47
click at [550, 494] on span "您的应用可以将上述每种帐号类型配置为预先登录方法，或配置为用户在登录后链接到其个人资料的帐号。" at bounding box center [566, 480] width 526 height 47
click at [577, 493] on span "您的应用可以将上述每种帐号类型配置为预先登录方法，或配置为用户在登录后链接到其个人资料的帐号。" at bounding box center [566, 480] width 526 height 47
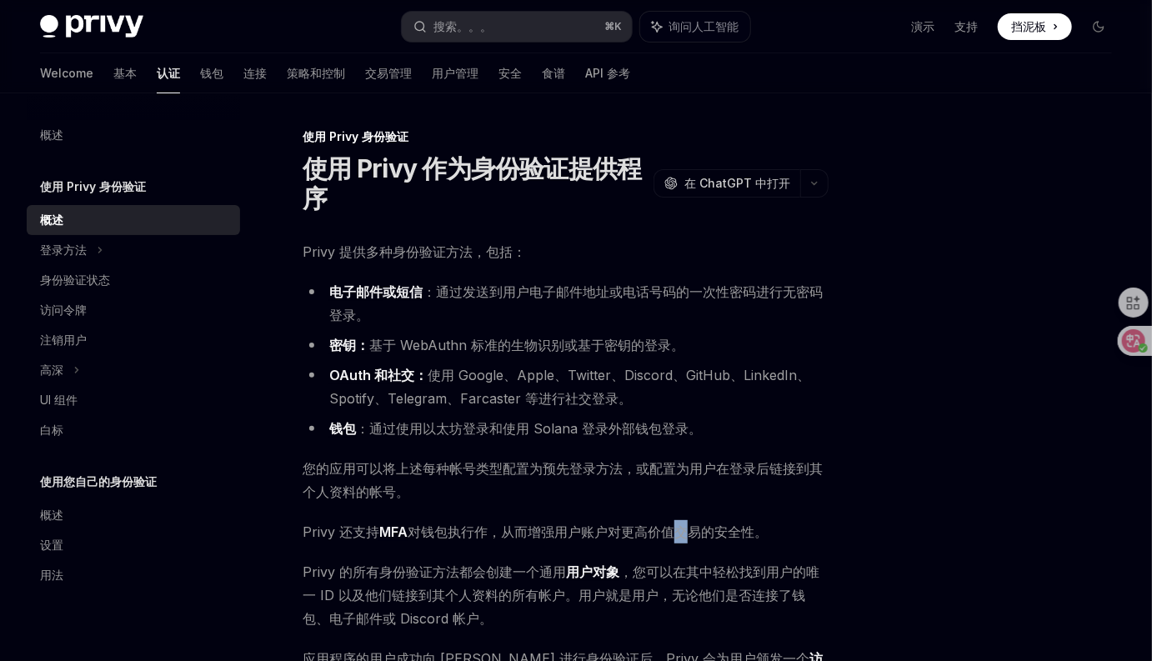
drag, startPoint x: 661, startPoint y: 534, endPoint x: 680, endPoint y: 534, distance: 19.2
click at [679, 534] on font "Privy 还支持 MFA 对钱包执行作，从而增强用户账户对更高价值交易的安全性。" at bounding box center [535, 532] width 465 height 18
click at [693, 533] on font "Privy 还支持 MFA 对钱包执行作，从而增强用户账户对更高价值交易的安全性。" at bounding box center [535, 532] width 465 height 18
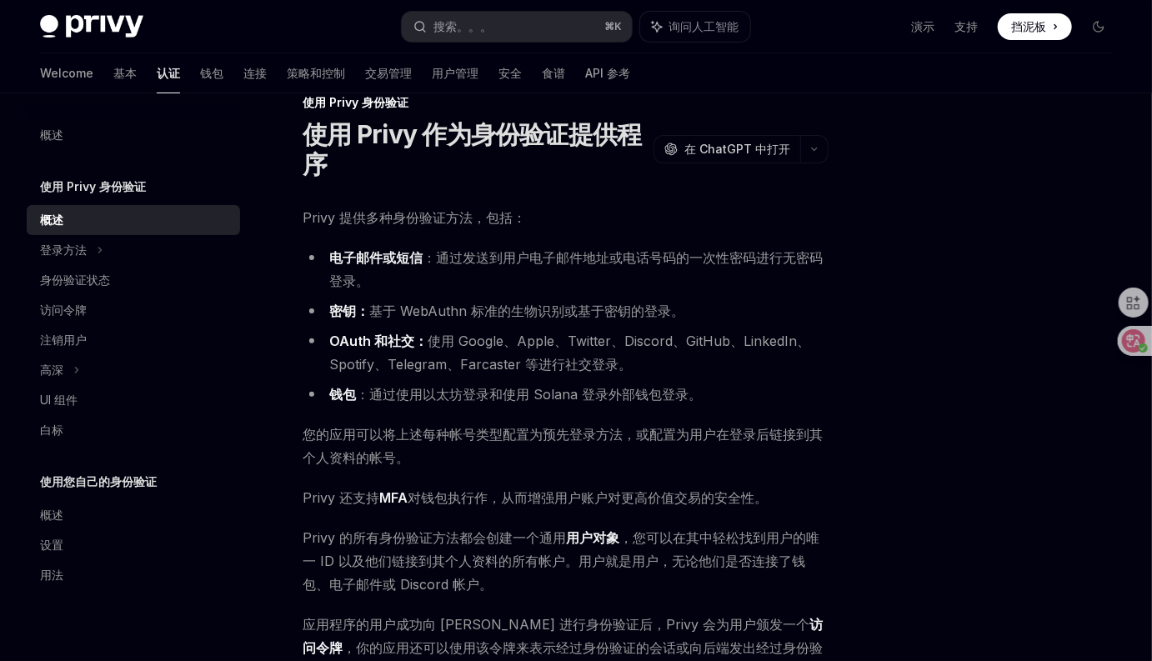
scroll to position [43, 0]
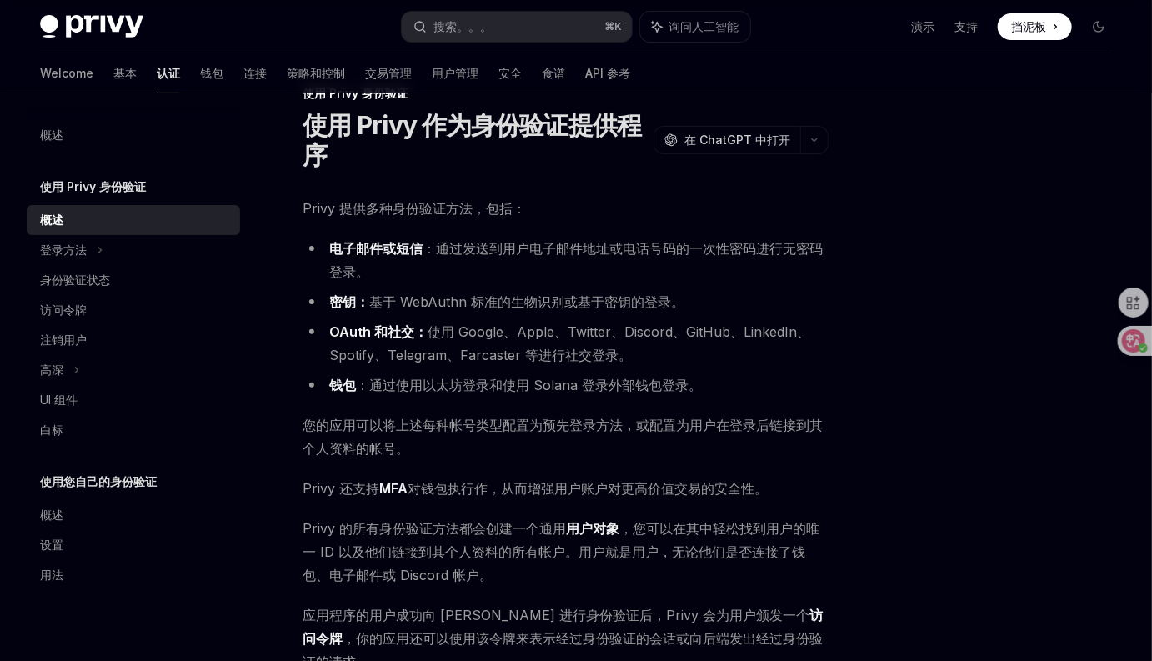
click at [693, 557] on font "Privy 的所有身份验证方法都会创建一个通用 用户对象 ，您可以在其中轻松找到用户的唯一 ID 以及他们链接到其个人资料的所有帐户。用户就是用户，无论他们是…" at bounding box center [561, 551] width 517 height 63
click at [668, 555] on font "Privy 的所有身份验证方法都会创建一个通用 用户对象 ，您可以在其中轻松找到用户的唯一 ID 以及他们链接到其个人资料的所有帐户。用户就是用户，无论他们是…" at bounding box center [561, 551] width 517 height 63
click at [668, 557] on font "Privy 的所有身份验证方法都会创建一个通用 用户对象 ，您可以在其中轻松找到用户的唯一 ID 以及他们链接到其个人资料的所有帐户。用户就是用户，无论他们是…" at bounding box center [561, 551] width 517 height 63
drag, startPoint x: 683, startPoint y: 556, endPoint x: 648, endPoint y: 554, distance: 35.0
click at [648, 554] on font "Privy 的所有身份验证方法都会创建一个通用 用户对象 ，您可以在其中轻松找到用户的唯一 ID 以及他们链接到其个人资料的所有帐户。用户就是用户，无论他们是…" at bounding box center [561, 551] width 517 height 63
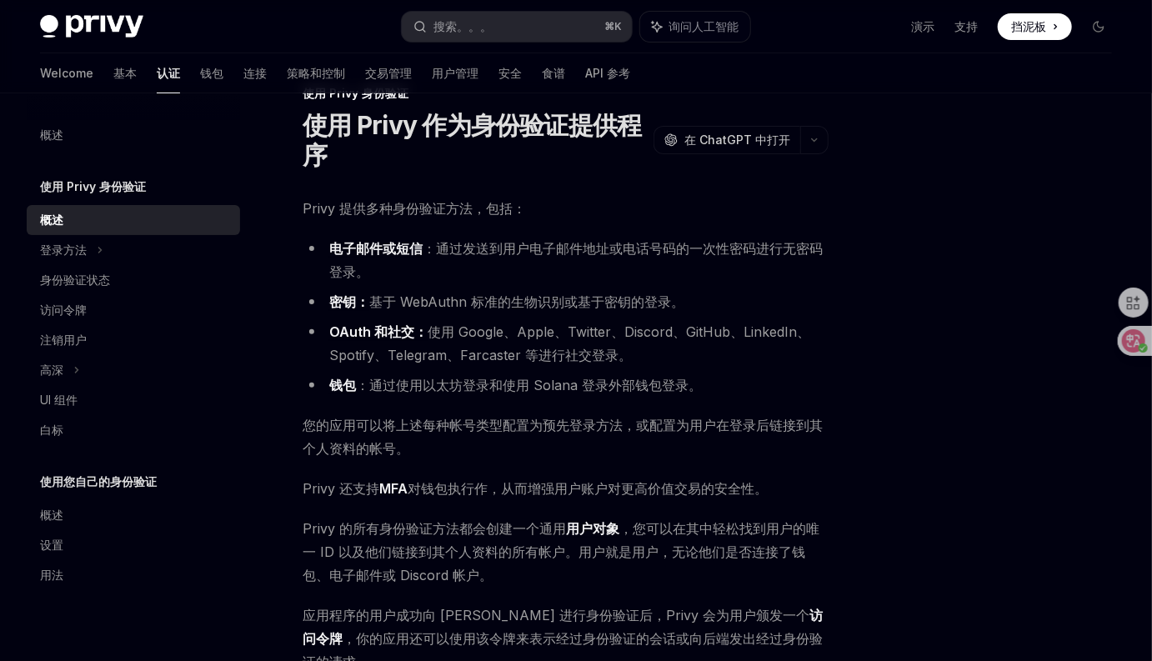
click at [639, 563] on span "Privy 的所有身份验证方法都会创建一个通用 用户对象 ，您可以在其中轻松找到用户的唯一 ID 以及他们链接到其个人资料的所有帐户。用户就是用户，无论他们是…" at bounding box center [566, 552] width 526 height 70
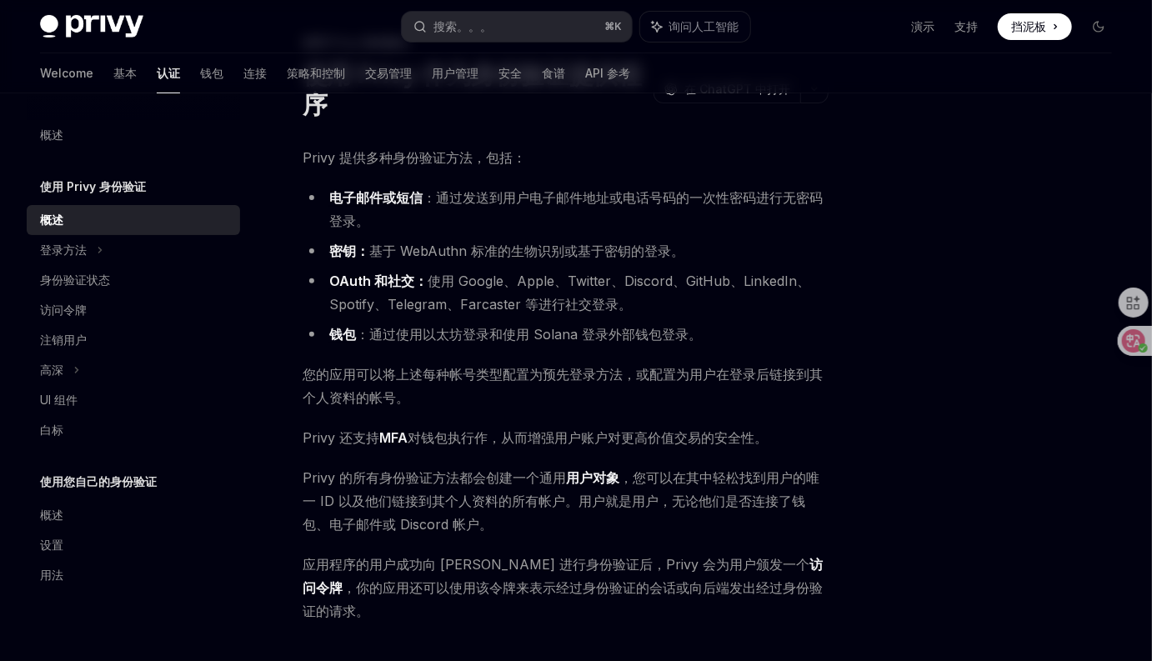
scroll to position [103, 0]
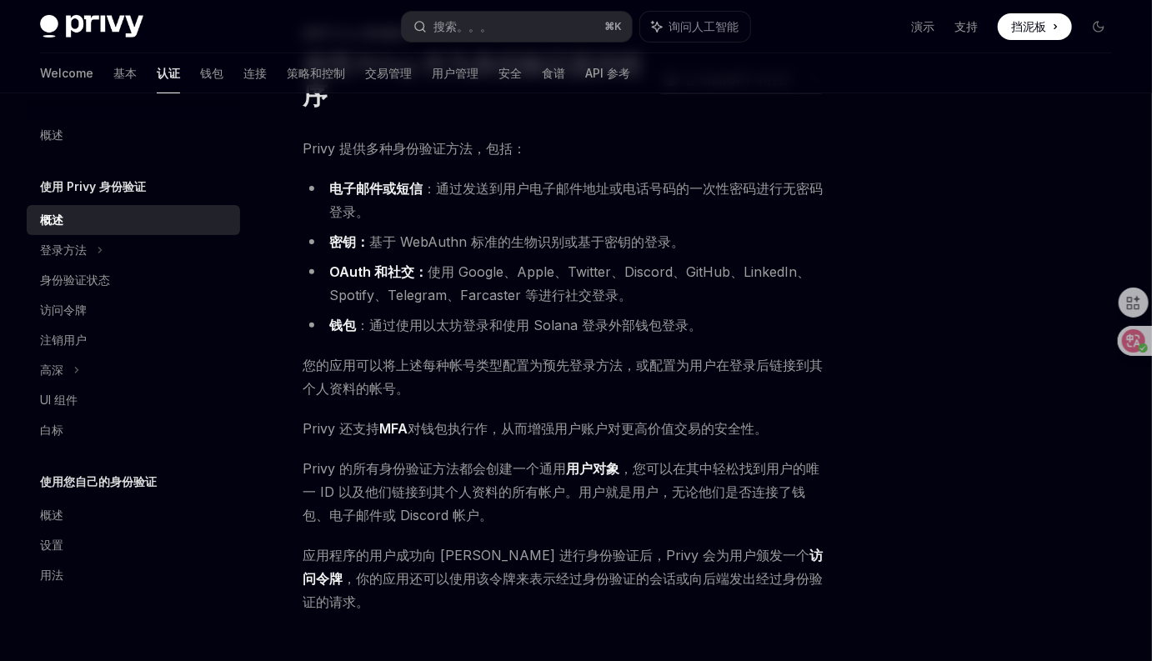
click at [601, 533] on div "Privy 提供多种身份验证方法，包括： 电子邮件 或 短信 ：通过发送到用户电子邮件地址或电话号码的一次性密码进行无密码登录。 密钥： 基于 WebAuth…" at bounding box center [566, 375] width 526 height 477
click at [640, 532] on div "Privy 提供多种身份验证方法，包括： 电子邮件 或 短信 ：通过发送到用户电子邮件地址或电话号码的一次性密码进行无密码登录。 密钥： 基于 WebAuth…" at bounding box center [566, 375] width 526 height 477
click at [636, 533] on div "Privy 提供多种身份验证方法，包括： 电子邮件 或 短信 ：通过发送到用户电子邮件地址或电话号码的一次性密码进行无密码登录。 密钥： 基于 WebAuth…" at bounding box center [566, 375] width 526 height 477
click at [646, 537] on div "Privy 提供多种身份验证方法，包括： 电子邮件 或 短信 ：通过发送到用户电子邮件地址或电话号码的一次性密码进行无密码登录。 密钥： 基于 WebAuth…" at bounding box center [566, 375] width 526 height 477
click at [796, 501] on span "Privy 的所有身份验证方法都会创建一个通用 用户对象 ，您可以在其中轻松找到用户的唯一 ID 以及他们链接到其个人资料的所有帐户。用户就是用户，无论他们是…" at bounding box center [566, 492] width 526 height 70
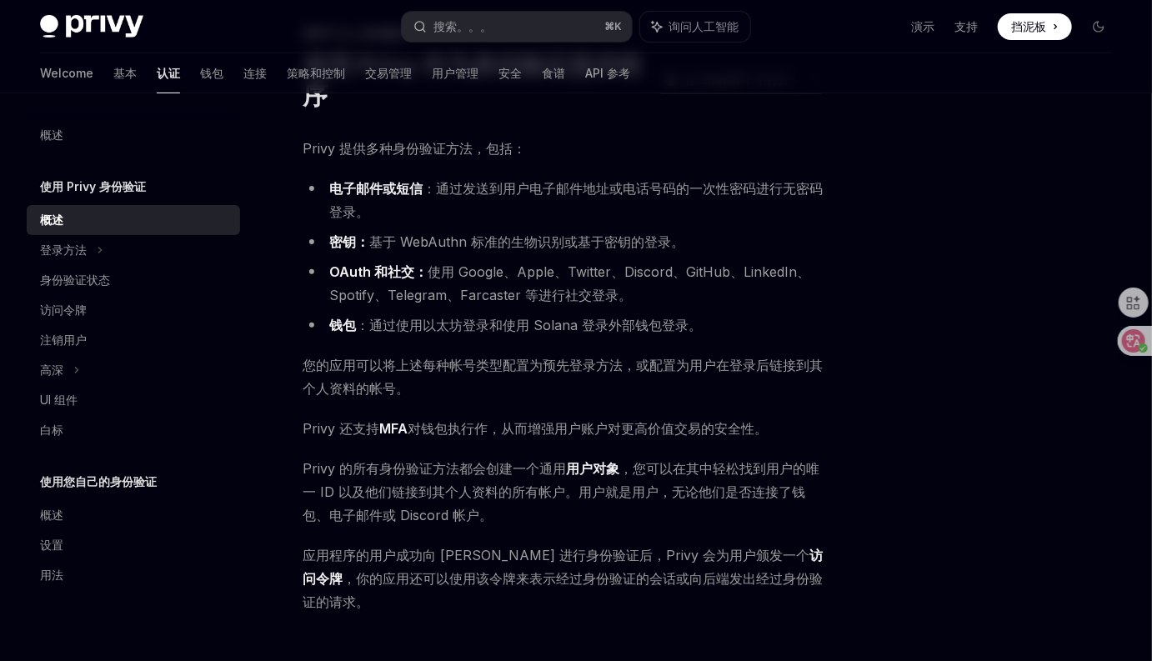
click at [820, 507] on span "Privy 的所有身份验证方法都会创建一个通用 用户对象 ，您可以在其中轻松找到用户的唯一 ID 以及他们链接到其个人资料的所有帐户。用户就是用户，无论他们是…" at bounding box center [566, 492] width 526 height 70
click at [841, 513] on div "使用 Privy 身份验证 使用 Privy 作为身份验证提供程序 OpenAI 在 ChatGPT 中打开 OpenAI Open in ChatGPT P…" at bounding box center [576, 425] width 1099 height 871
click at [880, 443] on div at bounding box center [998, 394] width 253 height 534
click at [860, 439] on div "使用 Privy 身份验证 使用 Privy 作为身份验证提供程序 OpenAI 在 ChatGPT 中打开 OpenAI Open in ChatGPT P…" at bounding box center [576, 425] width 1099 height 871
click at [859, 442] on div "使用 Privy 身份验证 使用 Privy 作为身份验证提供程序 OpenAI 在 ChatGPT 中打开 OpenAI Open in ChatGPT P…" at bounding box center [576, 425] width 1099 height 871
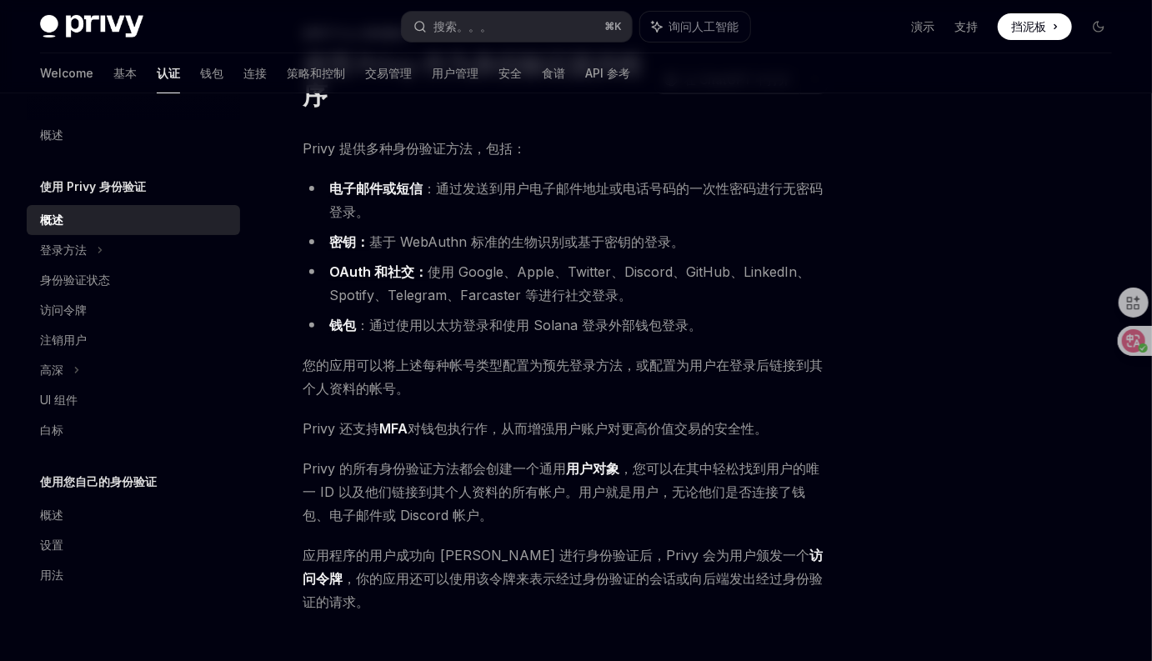
click at [846, 433] on div "使用 Privy 身份验证 使用 Privy 作为身份验证提供程序 OpenAI 在 ChatGPT 中打开 OpenAI Open in ChatGPT P…" at bounding box center [576, 425] width 1099 height 871
click at [836, 424] on div "使用 Privy 身份验证 使用 Privy 作为身份验证提供程序 OpenAI 在 ChatGPT 中打开 OpenAI Open in ChatGPT P…" at bounding box center [576, 425] width 1099 height 871
click at [837, 409] on div "使用 Privy 身份验证 使用 Privy 作为身份验证提供程序 OpenAI 在 ChatGPT 中打开 OpenAI Open in ChatGPT P…" at bounding box center [576, 425] width 1099 height 871
click at [837, 408] on div "使用 Privy 身份验证 使用 Privy 作为身份验证提供程序 OpenAI 在 ChatGPT 中打开 OpenAI Open in ChatGPT P…" at bounding box center [576, 425] width 1099 height 871
click at [849, 417] on div "使用 Privy 身份验证 使用 Privy 作为身份验证提供程序 OpenAI 在 ChatGPT 中打开 OpenAI Open in ChatGPT P…" at bounding box center [576, 425] width 1099 height 871
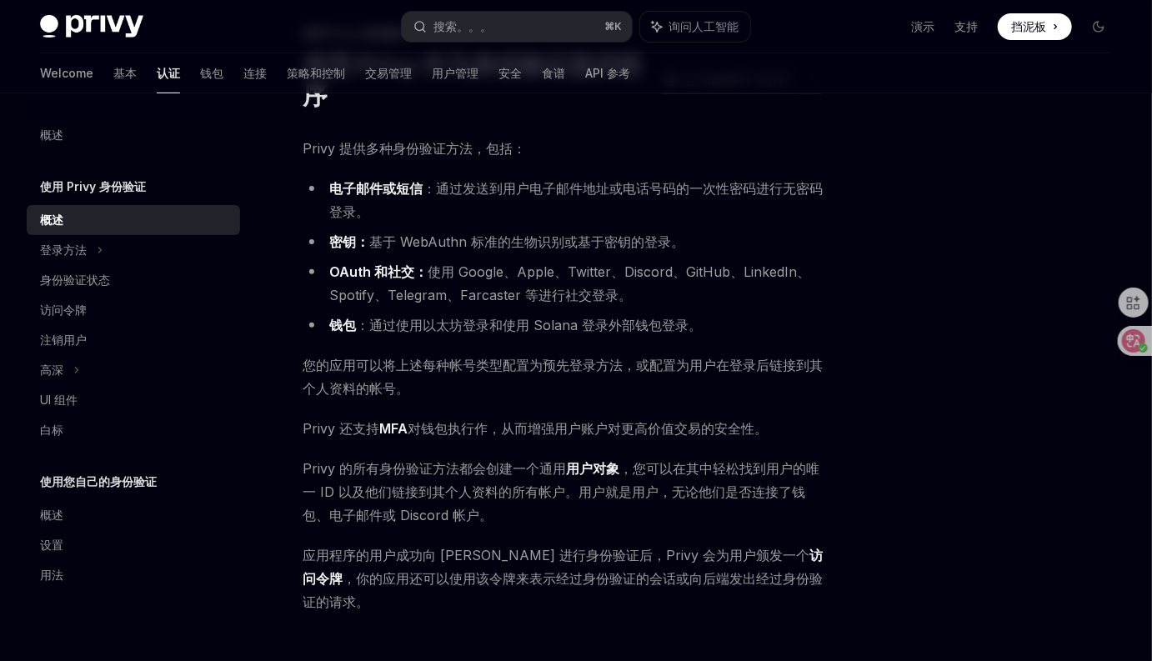
click at [849, 407] on div "使用 Privy 身份验证 使用 Privy 作为身份验证提供程序 OpenAI 在 ChatGPT 中打开 OpenAI Open in ChatGPT P…" at bounding box center [576, 425] width 1099 height 871
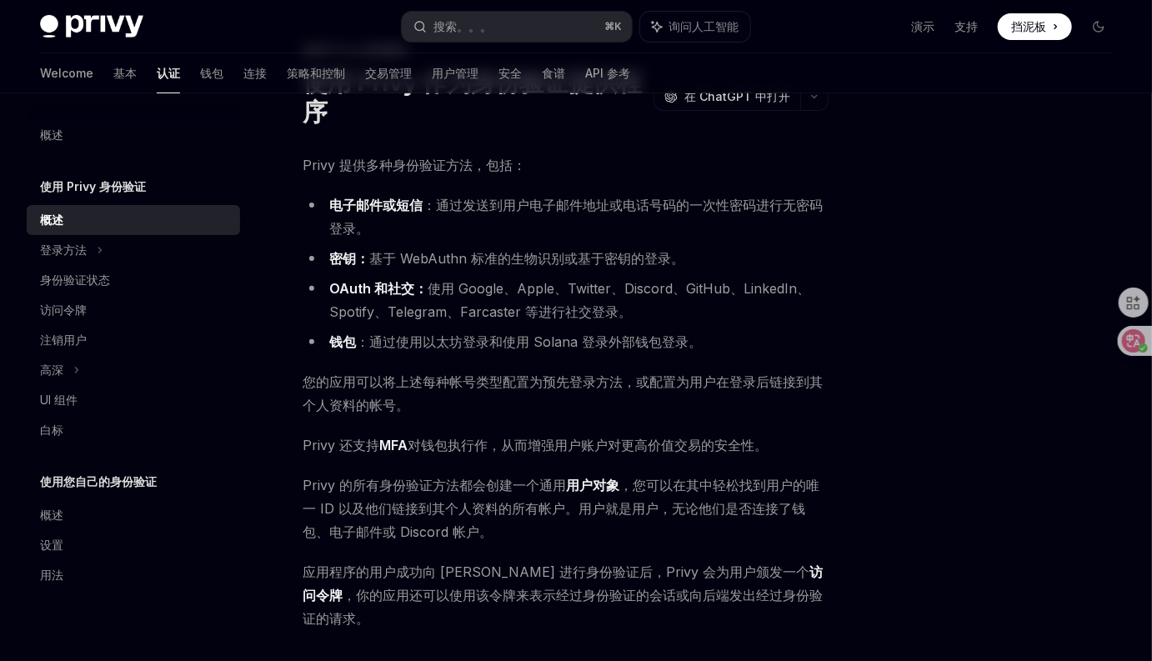
scroll to position [78, 0]
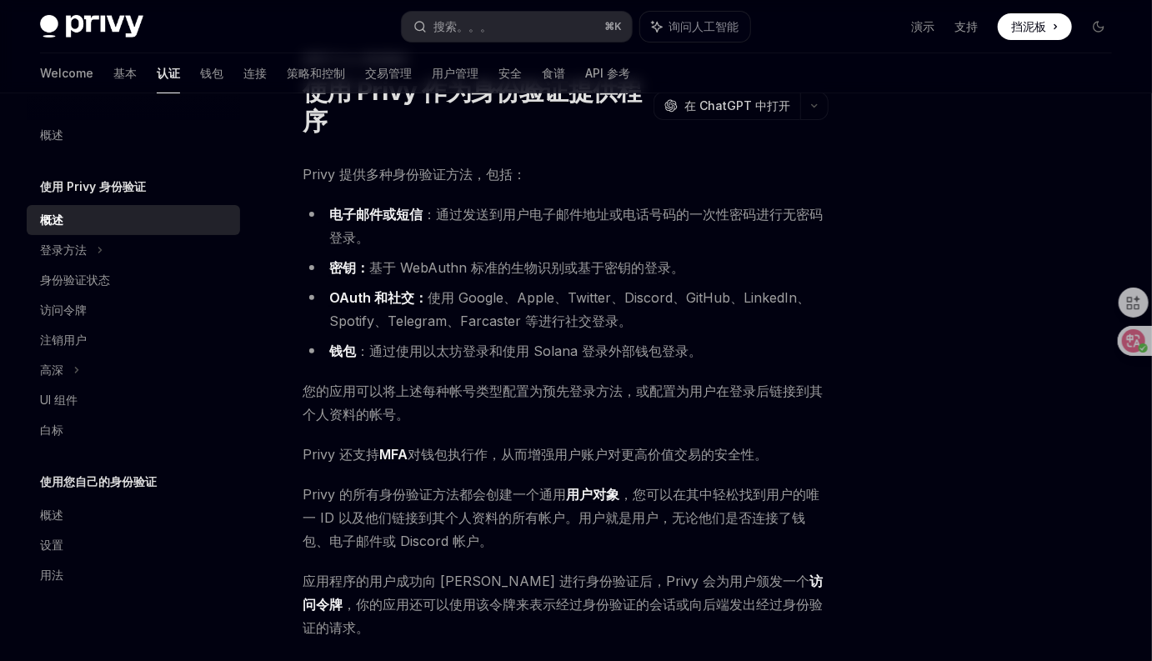
click at [860, 410] on div "使用 Privy 身份验证 使用 Privy 作为身份验证提供程序 OpenAI 在 ChatGPT 中打开 OpenAI Open in ChatGPT P…" at bounding box center [576, 451] width 1099 height 871
click at [862, 413] on div "使用 Privy 身份验证 使用 Privy 作为身份验证提供程序 OpenAI 在 ChatGPT 中打开 OpenAI Open in ChatGPT P…" at bounding box center [576, 451] width 1099 height 871
click at [850, 442] on div "使用 Privy 身份验证 使用 Privy 作为身份验证提供程序 OpenAI 在 ChatGPT 中打开 OpenAI Open in ChatGPT P…" at bounding box center [576, 451] width 1099 height 871
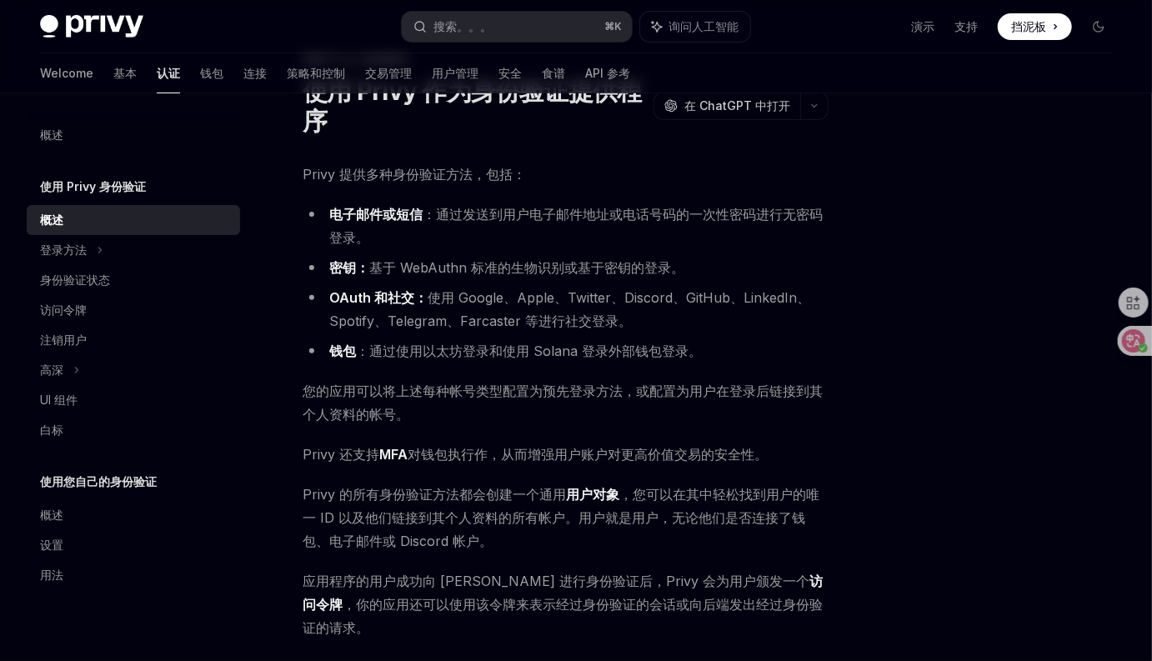
click at [850, 442] on div "使用 Privy 身份验证 使用 Privy 作为身份验证提供程序 OpenAI 在 ChatGPT 中打开 OpenAI Open in ChatGPT P…" at bounding box center [576, 451] width 1099 height 871
click at [862, 438] on div "使用 Privy 身份验证 使用 Privy 作为身份验证提供程序 OpenAI 在 ChatGPT 中打开 OpenAI Open in ChatGPT P…" at bounding box center [576, 451] width 1099 height 871
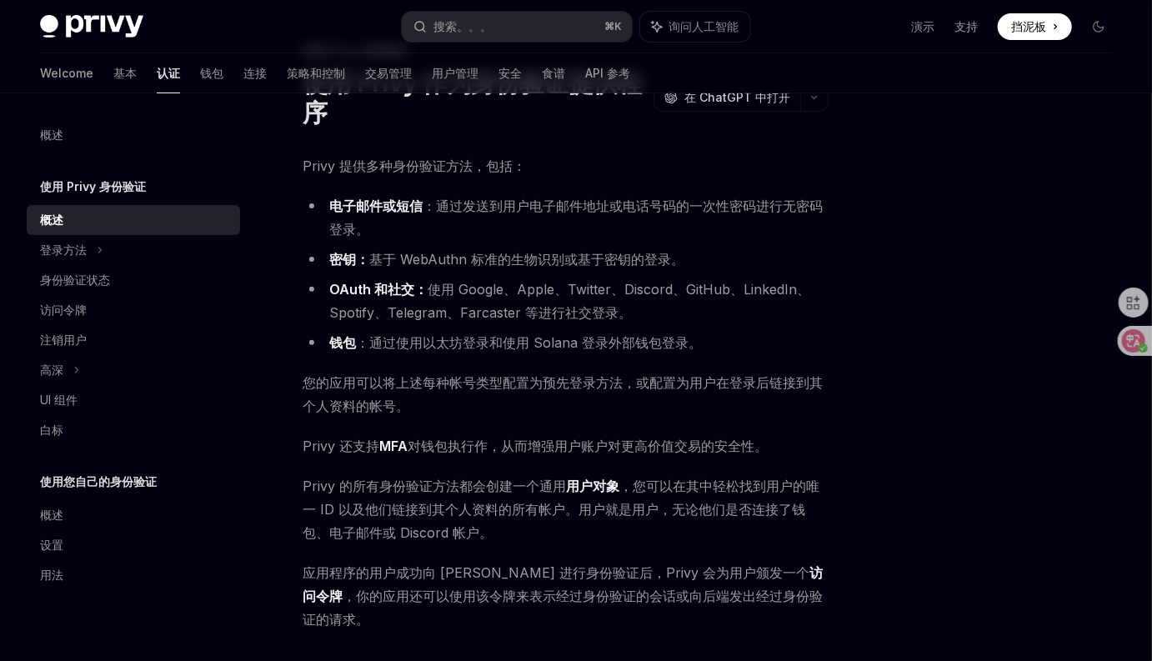
click at [862, 438] on div "使用 Privy 身份验证 使用 Privy 作为身份验证提供程序 OpenAI 在 ChatGPT 中打开 OpenAI Open in ChatGPT P…" at bounding box center [576, 443] width 1099 height 871
click at [830, 419] on div "使用 Privy 身份验证 使用 Privy 作为身份验证提供程序 OpenAI 在 ChatGPT 中打开 OpenAI Open in ChatGPT P…" at bounding box center [409, 460] width 845 height 838
click at [834, 418] on div "使用 Privy 身份验证 使用 Privy 作为身份验证提供程序 OpenAI 在 ChatGPT 中打开 OpenAI Open in ChatGPT P…" at bounding box center [576, 443] width 1099 height 871
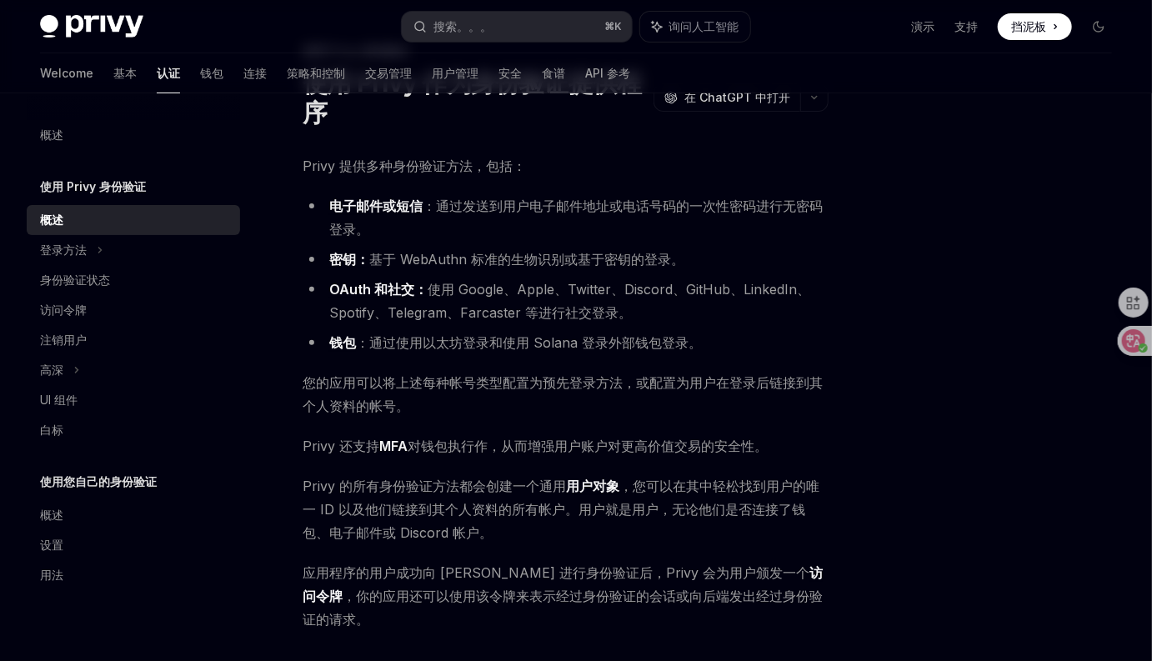
click at [834, 418] on div "使用 Privy 身份验证 使用 Privy 作为身份验证提供程序 OpenAI 在 ChatGPT 中打开 OpenAI Open in ChatGPT P…" at bounding box center [576, 443] width 1099 height 871
click at [824, 420] on div "Privy 提供多种身份验证方法，包括： 电子邮件 或 短信 ：通过发送到用户电子邮件地址或电话号码的一次性密码进行无密码登录。 密钥： 基于 WebAuth…" at bounding box center [566, 392] width 526 height 477
click at [755, 529] on span "Privy 的所有身份验证方法都会创建一个通用 用户对象 ，您可以在其中轻松找到用户的唯一 ID 以及他们链接到其个人资料的所有帐户。用户就是用户，无论他们是…" at bounding box center [566, 509] width 526 height 70
click at [853, 499] on div "使用 Privy 身份验证 使用 Privy 作为身份验证提供程序 OpenAI 在 ChatGPT 中打开 OpenAI Open in ChatGPT P…" at bounding box center [576, 443] width 1099 height 871
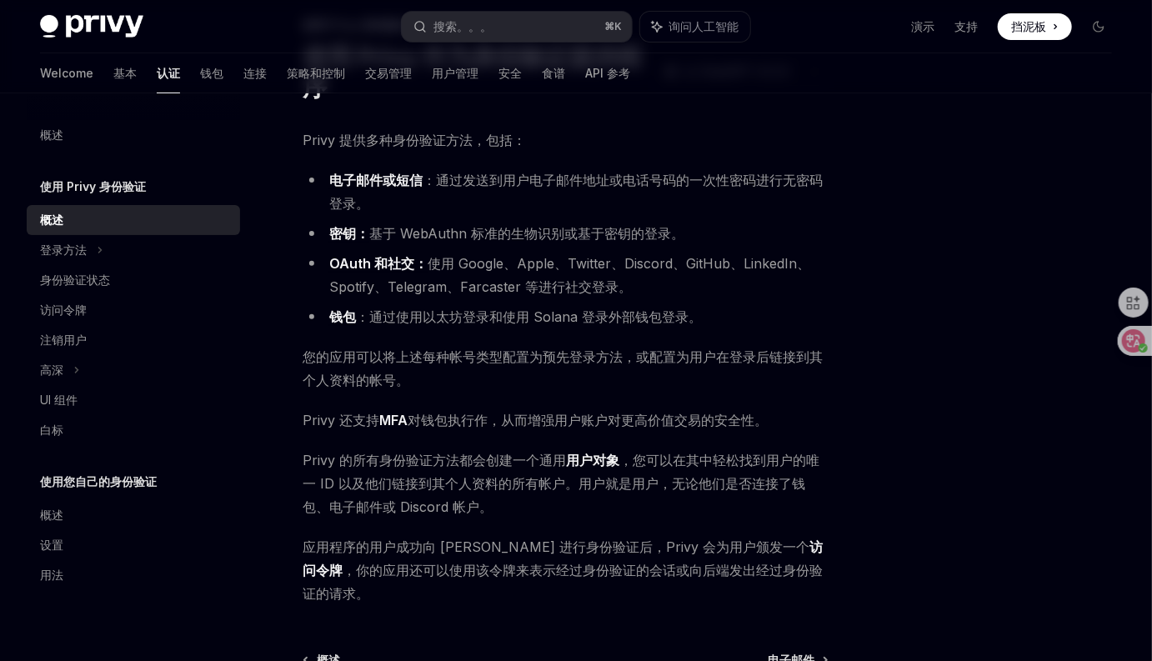
scroll to position [129, 0]
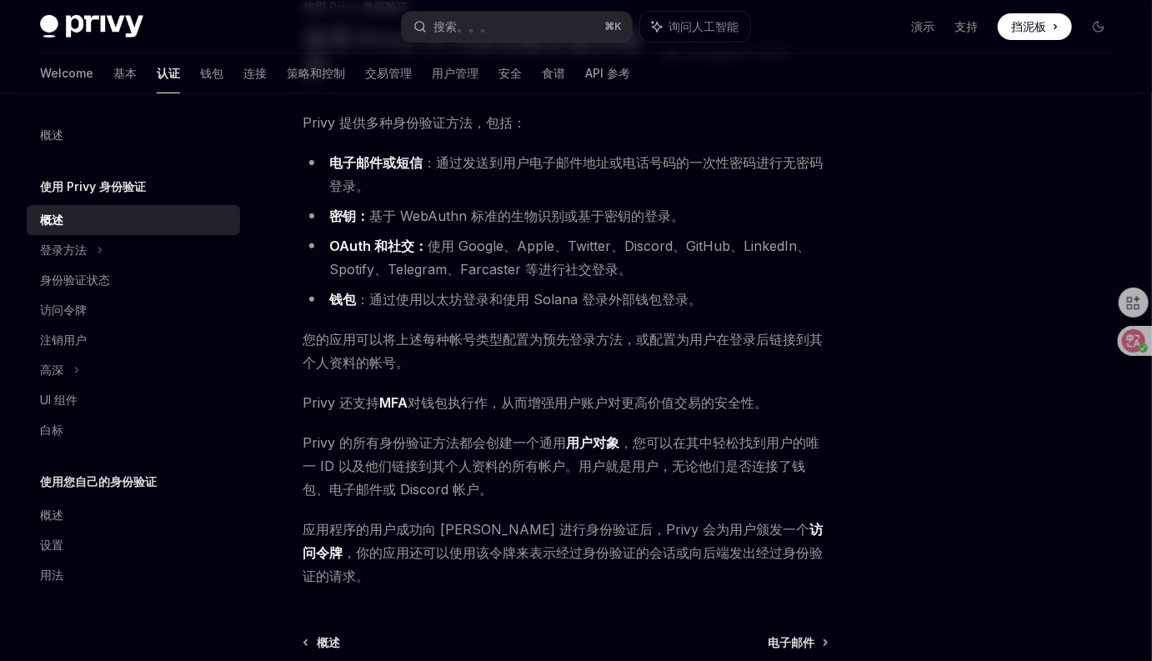
click at [854, 500] on div "使用 Privy 身份验证 使用 Privy 作为身份验证提供程序 OpenAI 在 ChatGPT 中打开 OpenAI Open in ChatGPT P…" at bounding box center [576, 399] width 1099 height 871
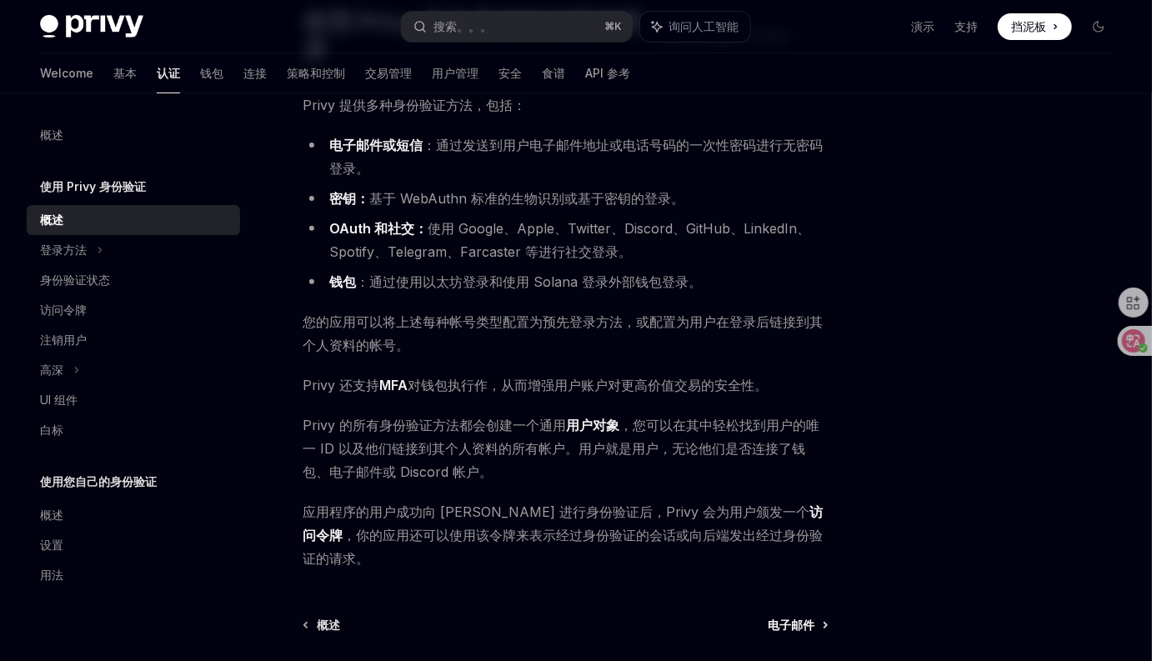
click at [806, 618] on font "电子邮件" at bounding box center [791, 625] width 47 height 14
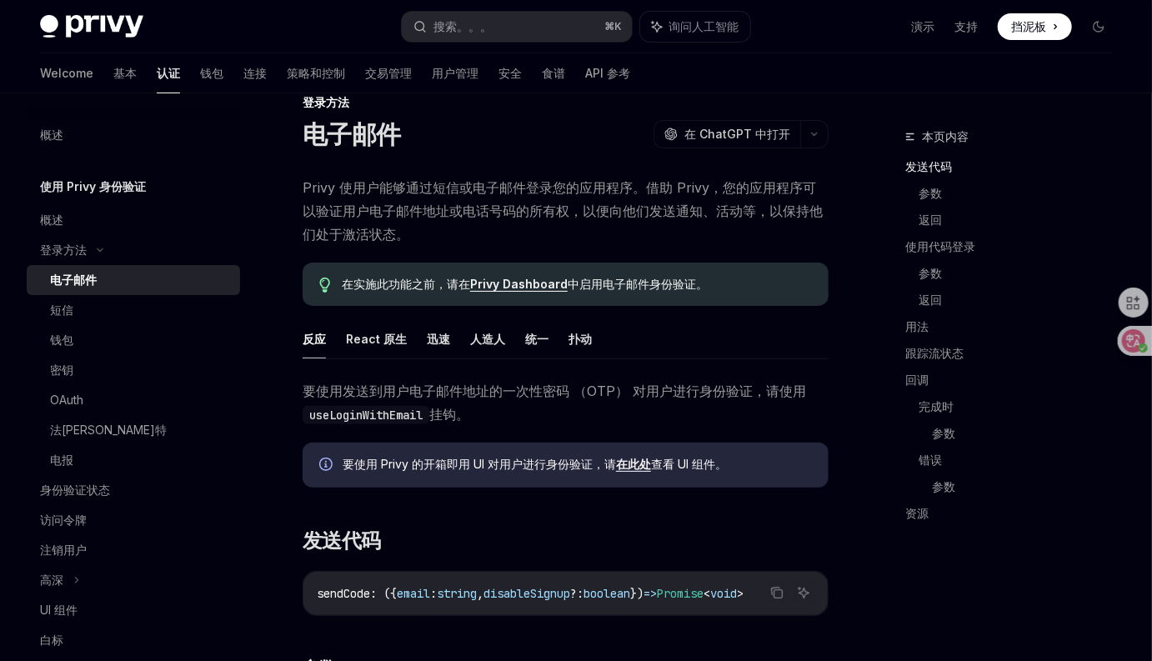
scroll to position [224, 0]
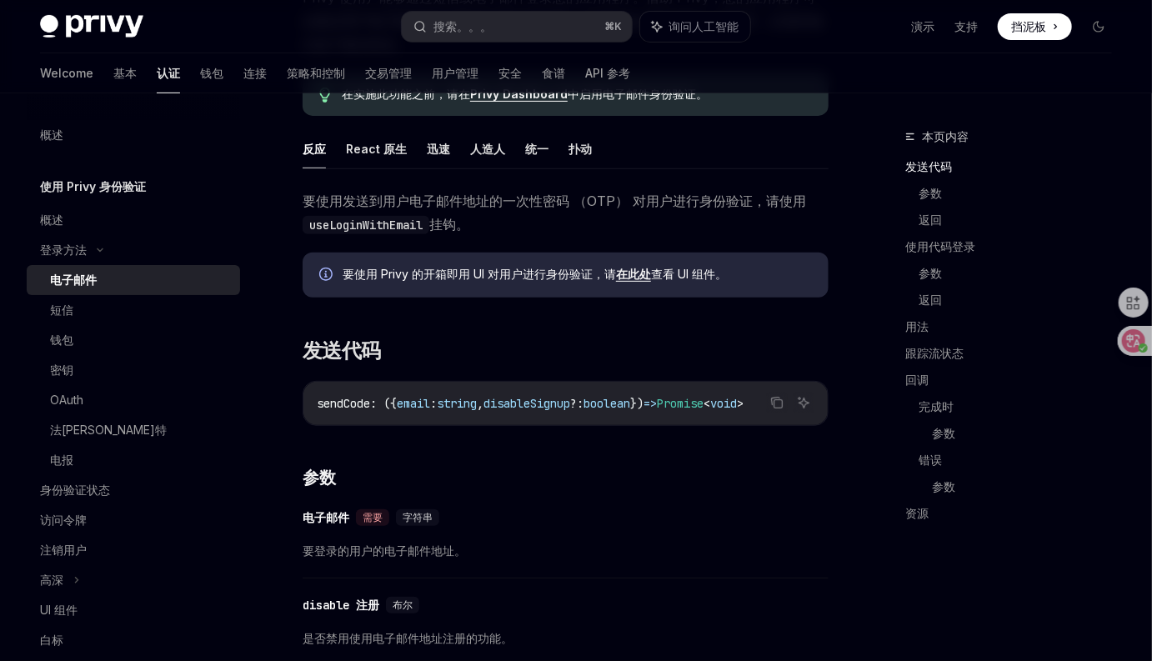
drag, startPoint x: 653, startPoint y: 423, endPoint x: 714, endPoint y: 428, distance: 61.9
click at [714, 425] on div "sendCode : ({ email : string , disableSignup ?: boolean }) => Promise < void >" at bounding box center [565, 403] width 524 height 43
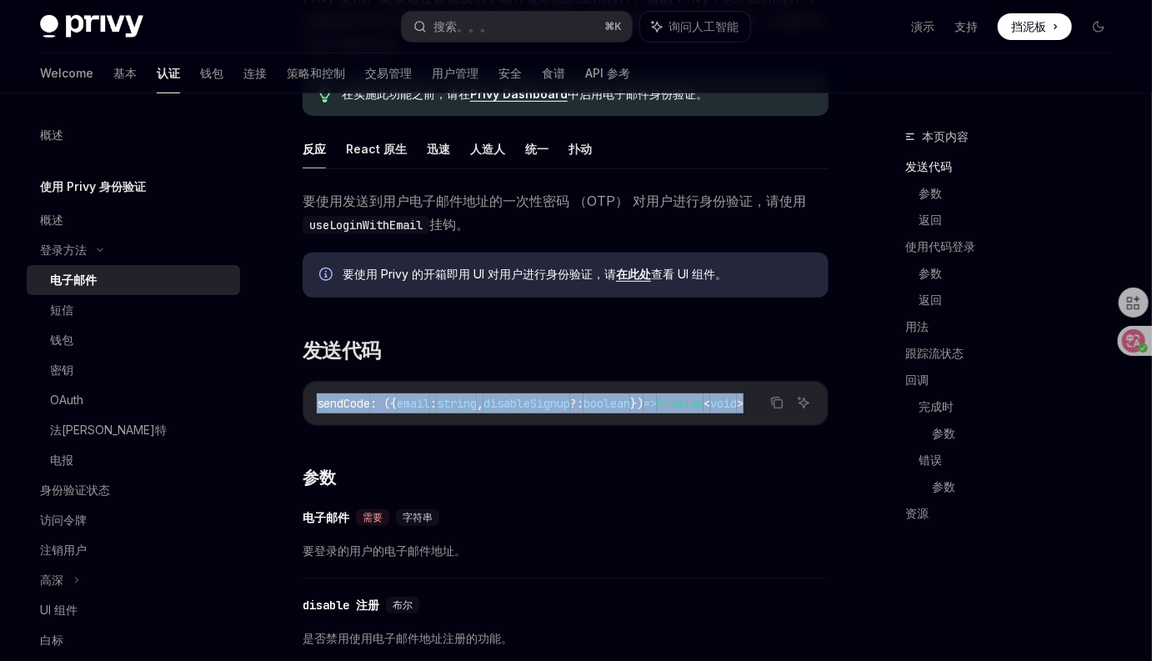
drag, startPoint x: 708, startPoint y: 430, endPoint x: 765, endPoint y: 433, distance: 56.7
click at [765, 426] on div "复制 询问人工智能 sendCode : ({ email : string , disableSignup ?: boolean }) => Promise…" at bounding box center [566, 403] width 526 height 45
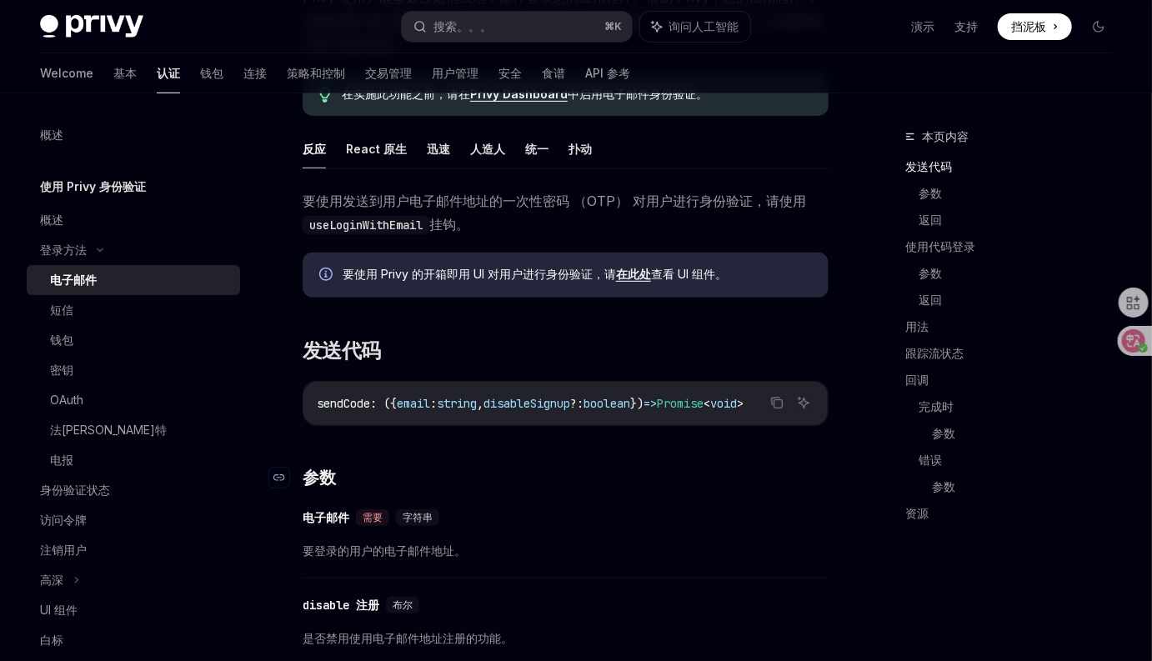
click at [683, 482] on h3 "​ 参数" at bounding box center [566, 477] width 526 height 23
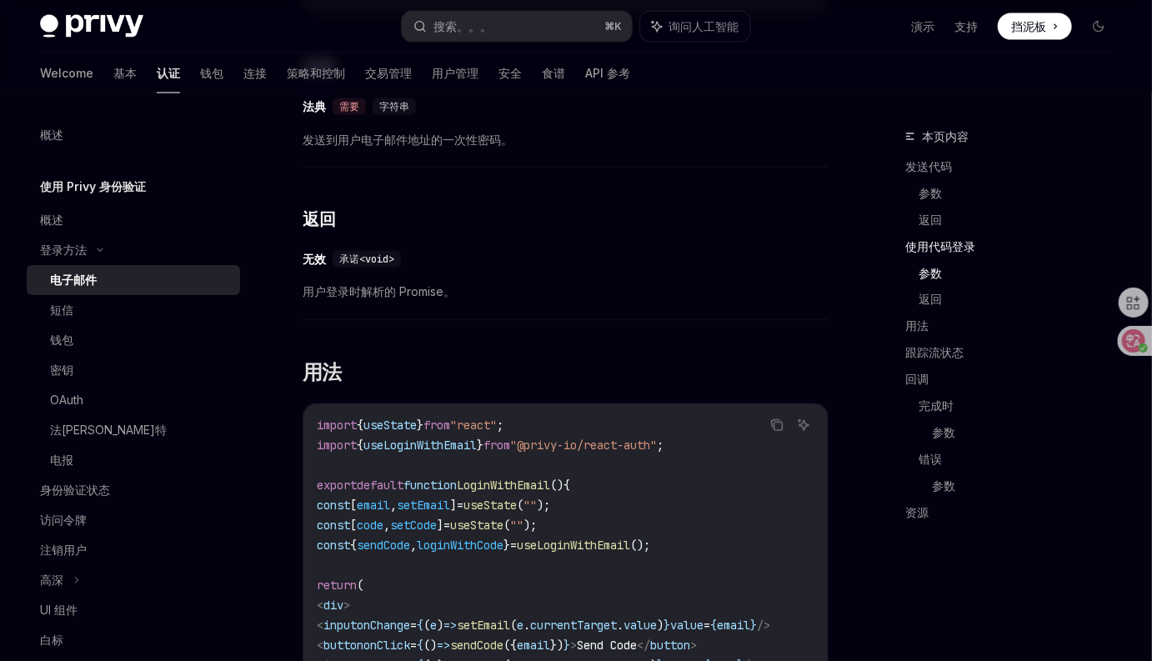
scroll to position [1148, 0]
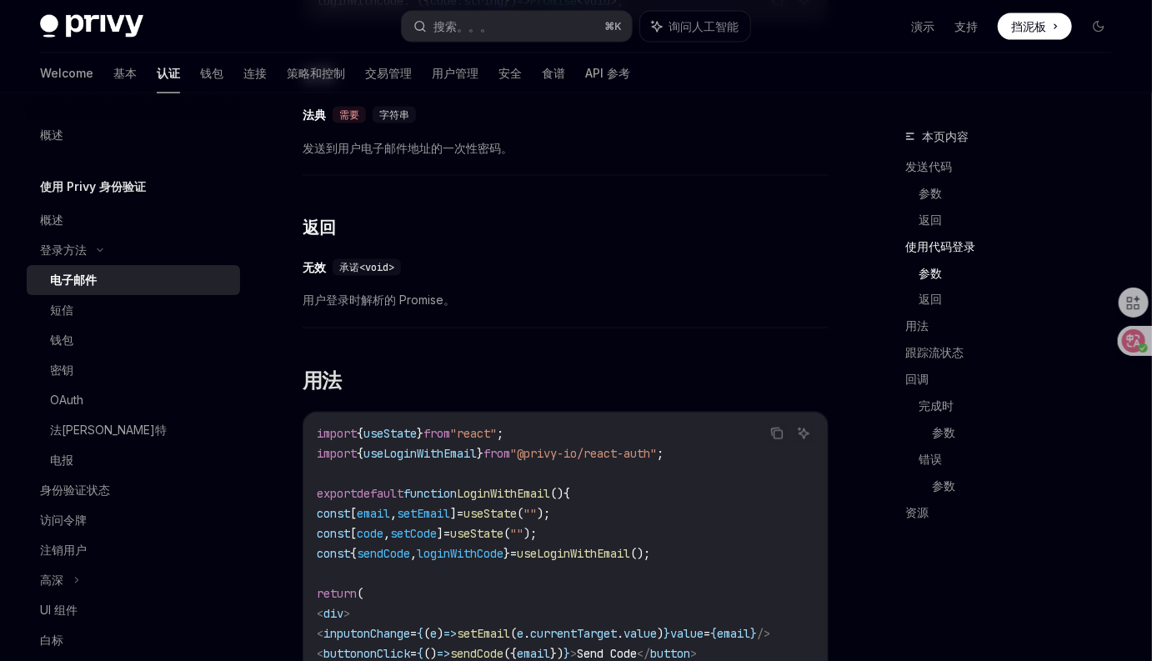
click at [675, 278] on div "​ 无效 承诺<void>" at bounding box center [557, 268] width 509 height 20
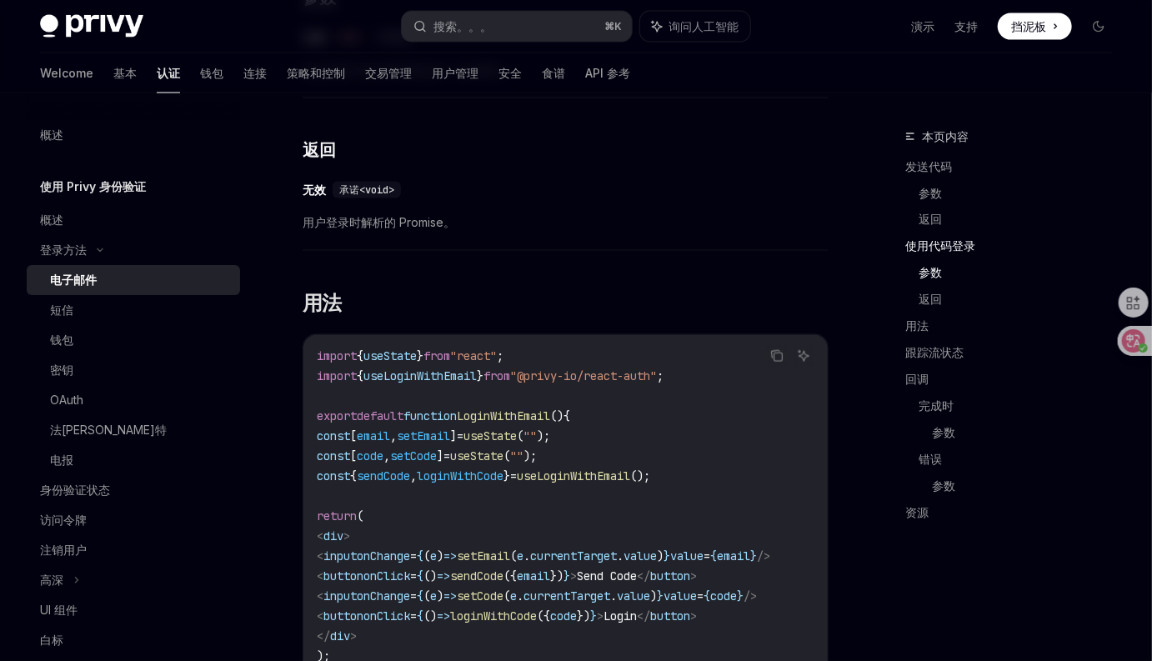
scroll to position [1314, 0]
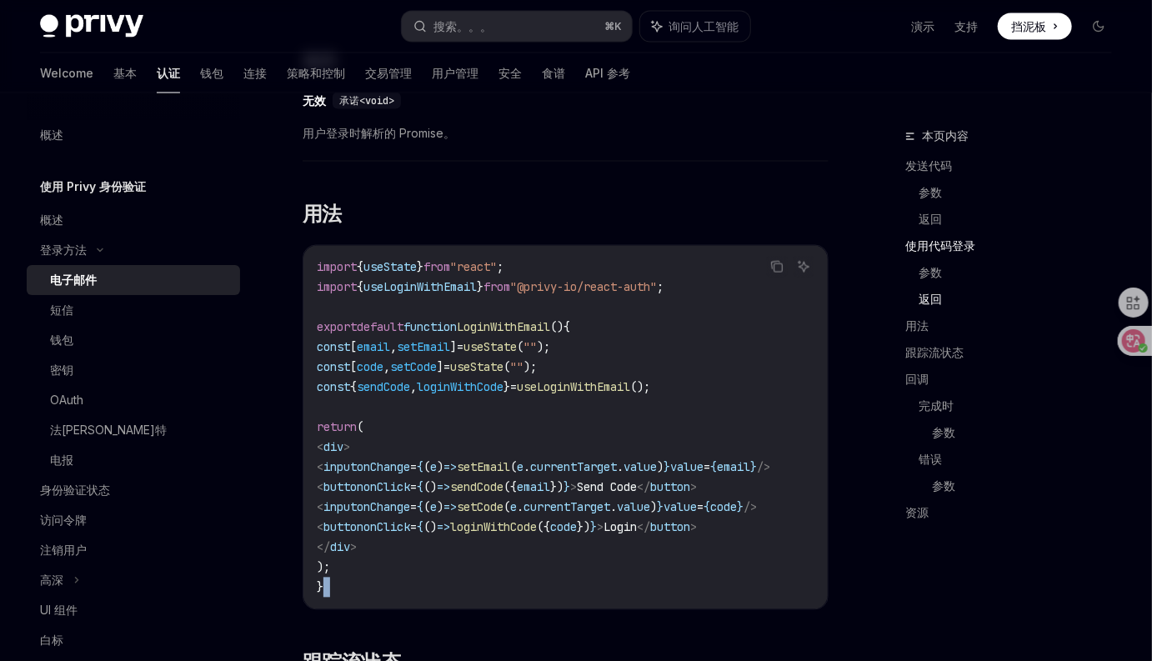
drag, startPoint x: 558, startPoint y: 621, endPoint x: 583, endPoint y: 618, distance: 24.4
click at [559, 436] on code "import { useState } from "react" ; import { useLoginWithEmail } from "@privy-io…" at bounding box center [566, 428] width 498 height 340
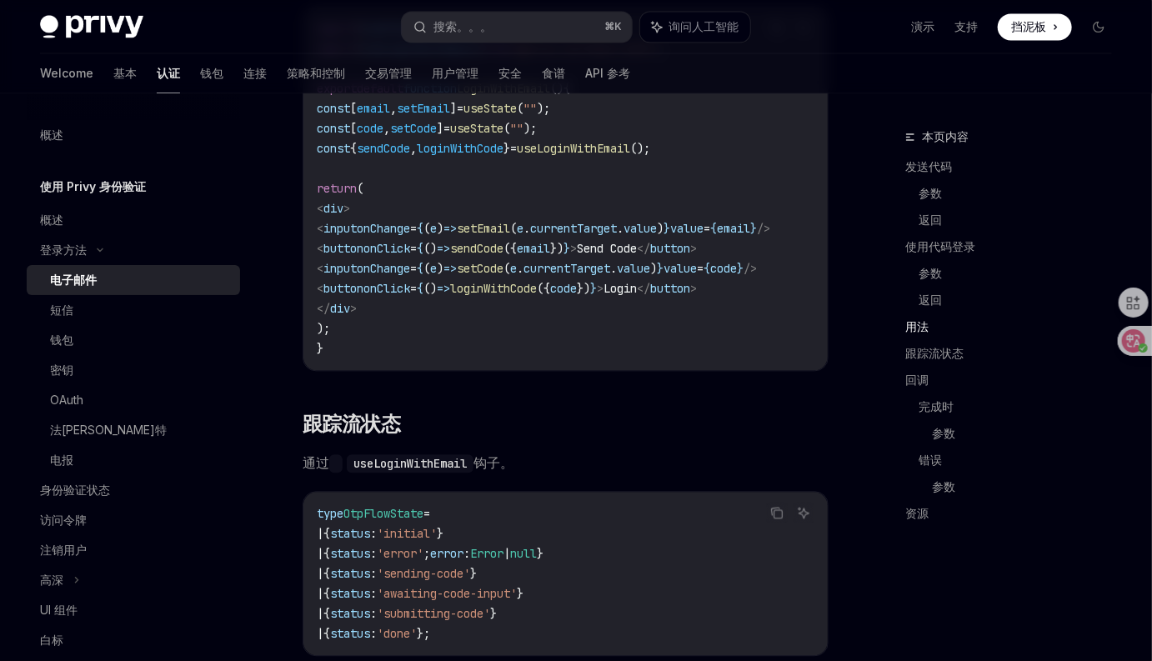
scroll to position [1815, 0]
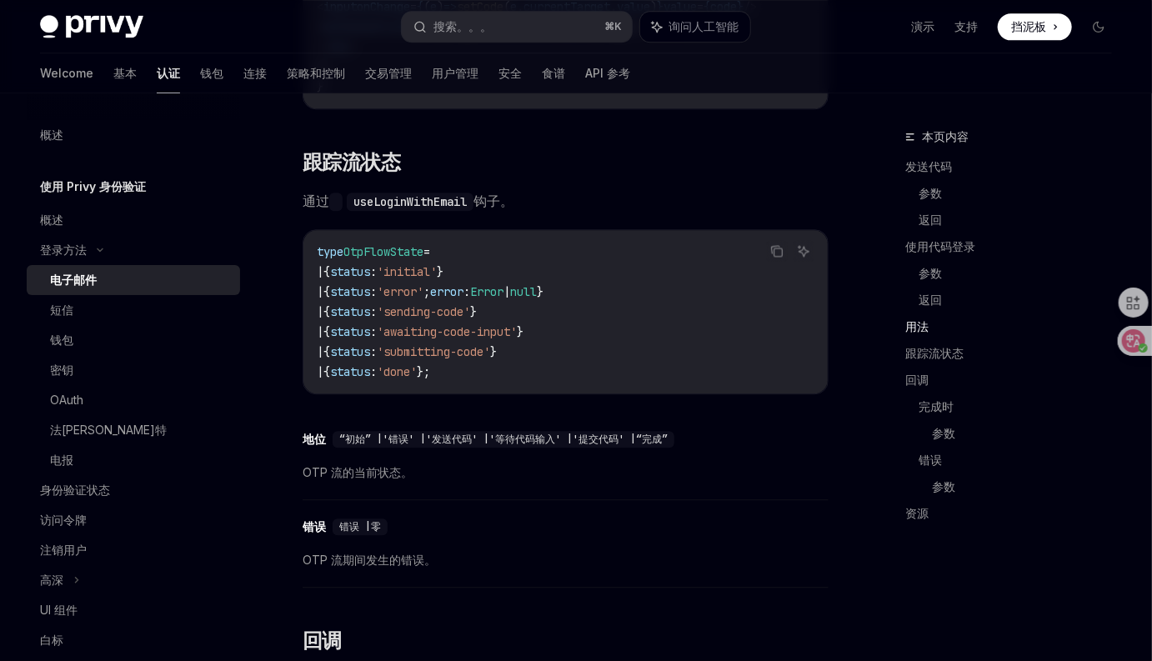
click at [662, 494] on div "​ 地位 “初始” |'错误' |'发送代码' |'等待代码输入' |'提交代码' |“完成” OTP 流的当前状态。" at bounding box center [566, 460] width 526 height 79
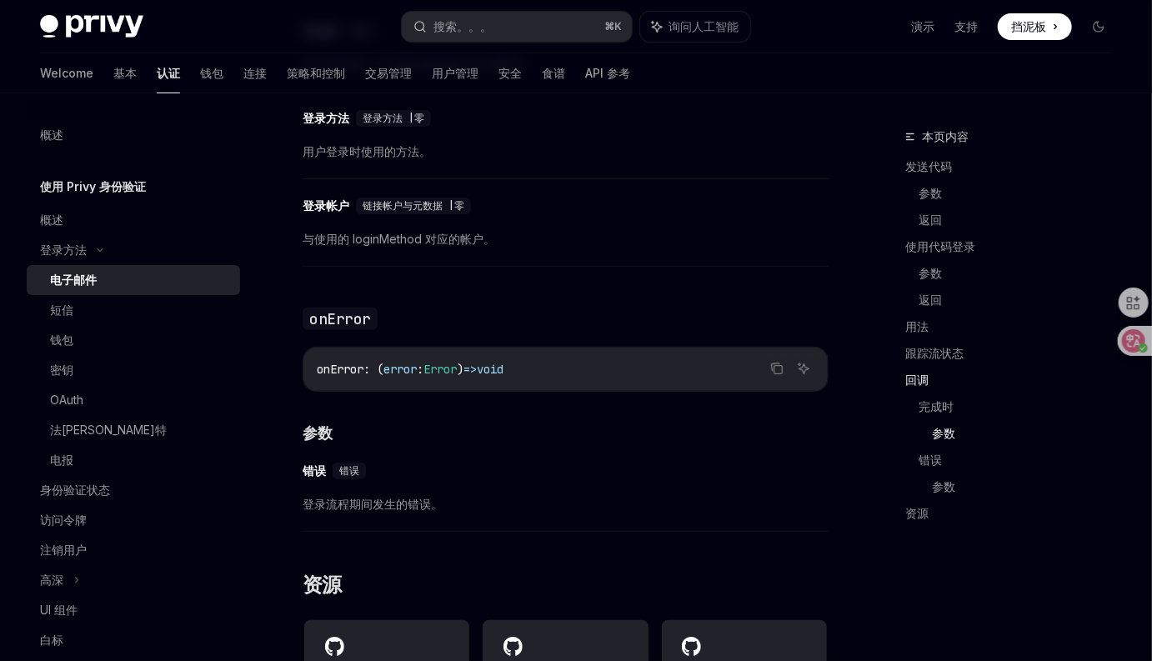
scroll to position [3121, 0]
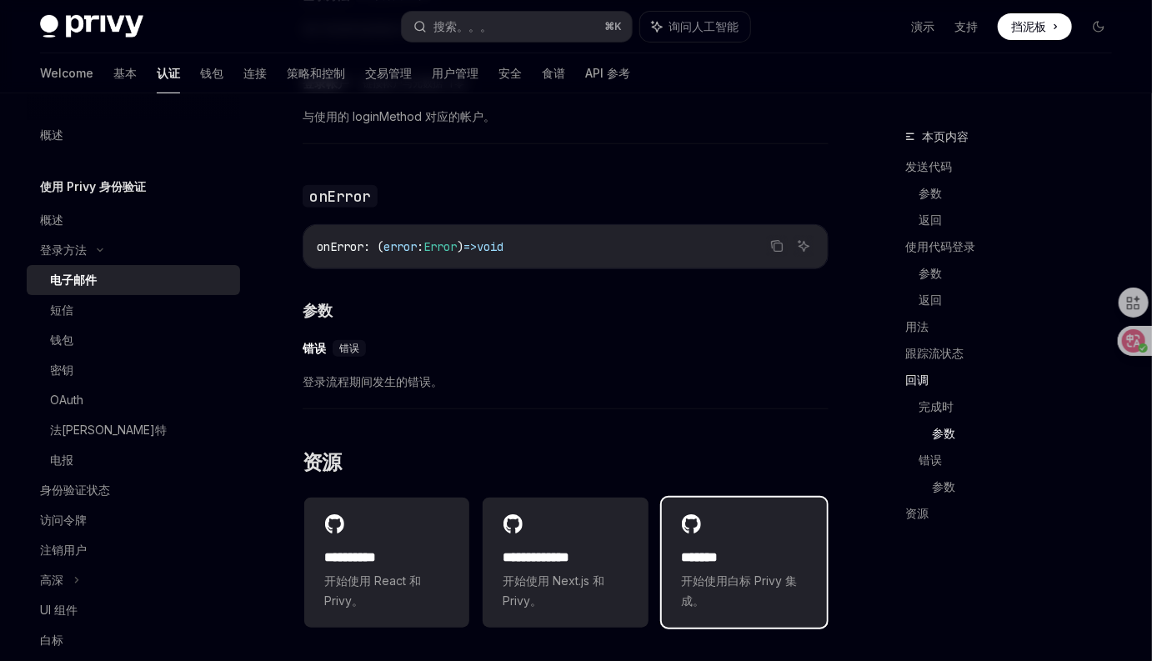
click at [726, 568] on h2 "*******" at bounding box center [744, 558] width 125 height 20
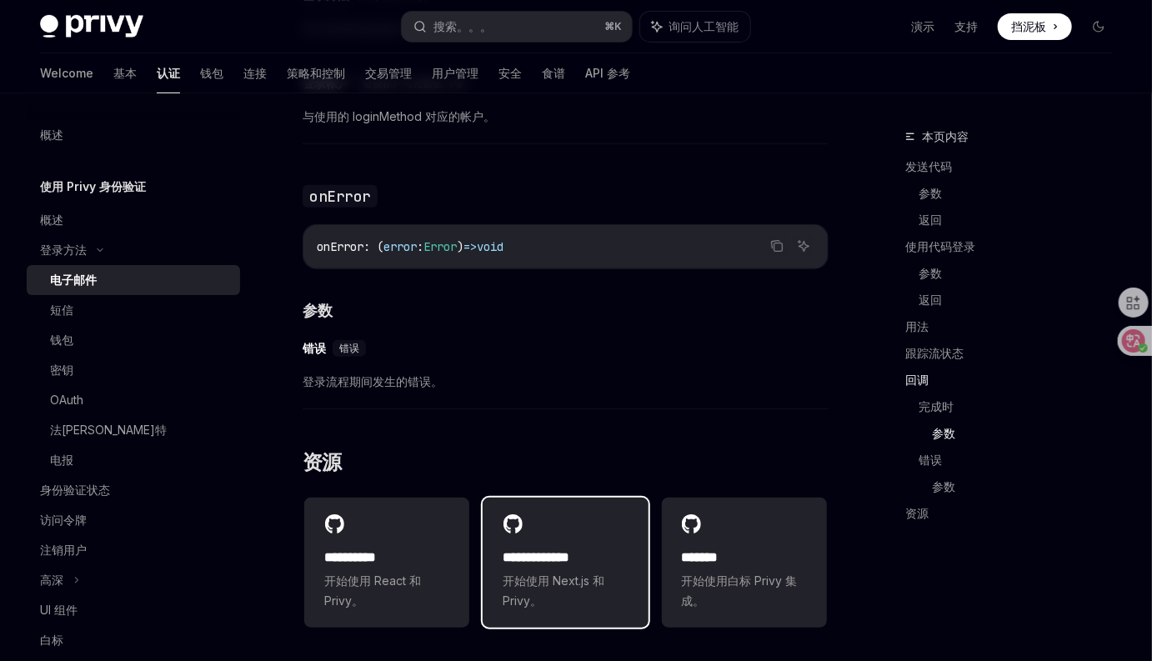
click at [571, 591] on font "开始使用 Next.js 和 Privy。" at bounding box center [554, 590] width 102 height 34
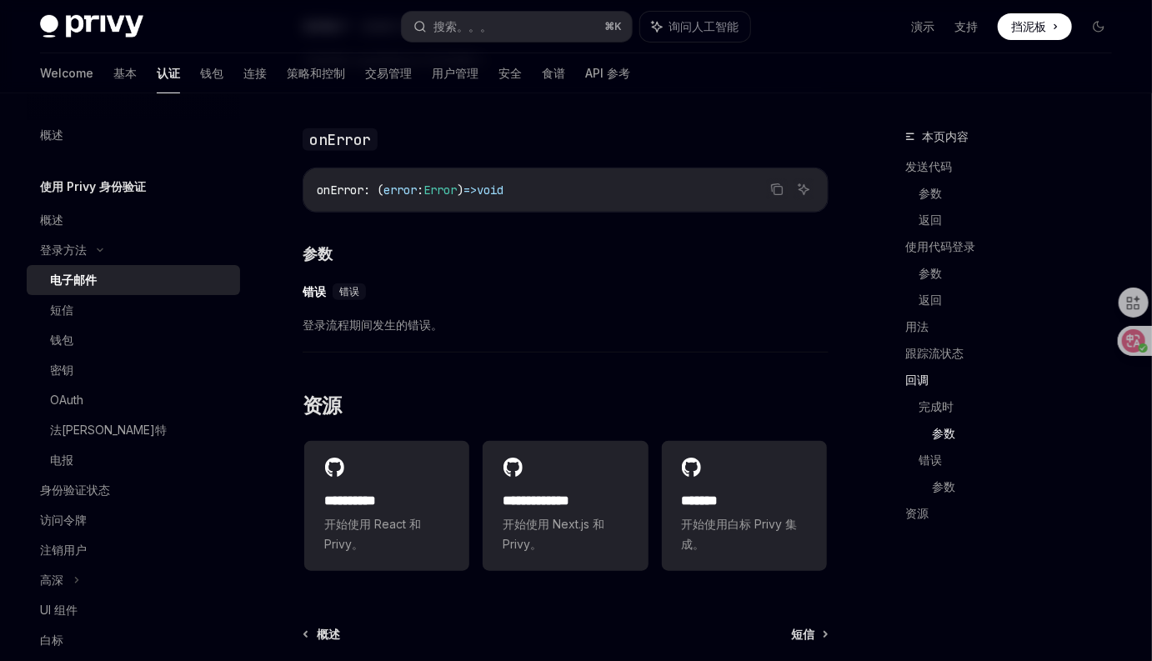
scroll to position [3271, 0]
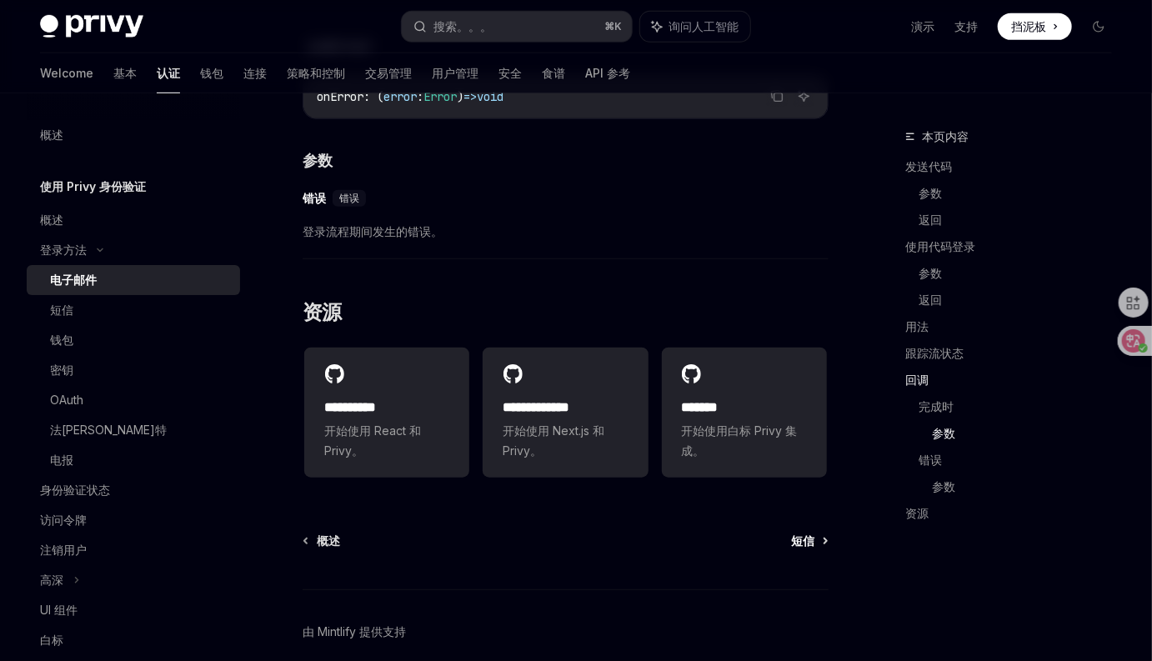
click at [803, 548] on font "短信" at bounding box center [802, 540] width 23 height 14
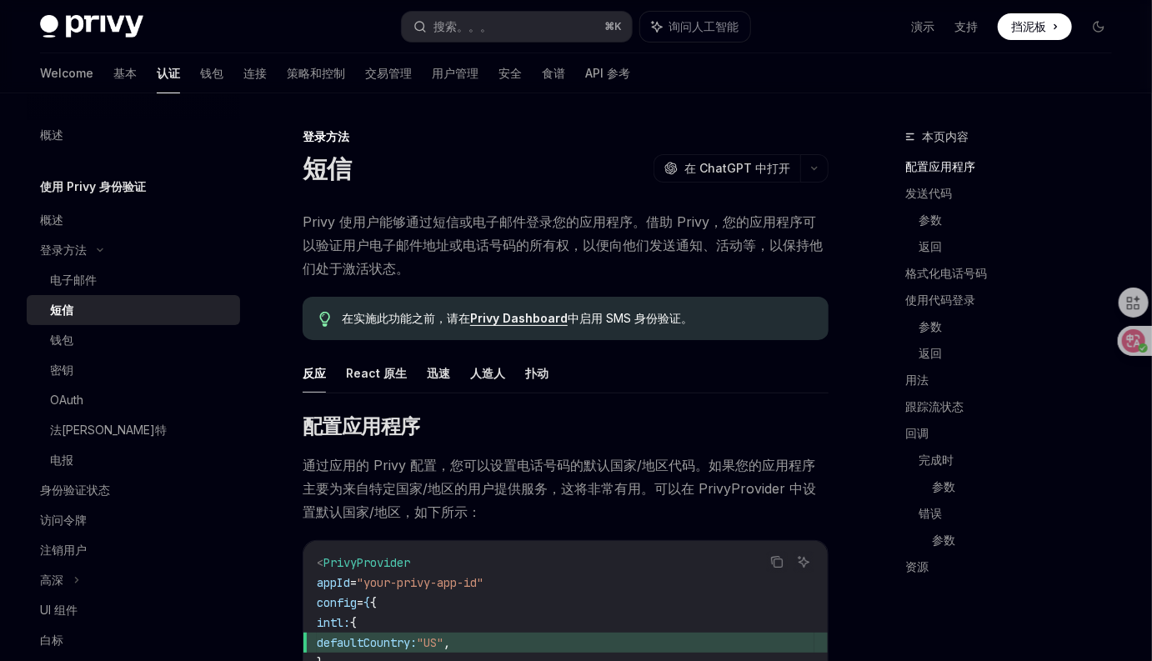
click at [555, 318] on link "Privy Dashboard" at bounding box center [519, 318] width 98 height 15
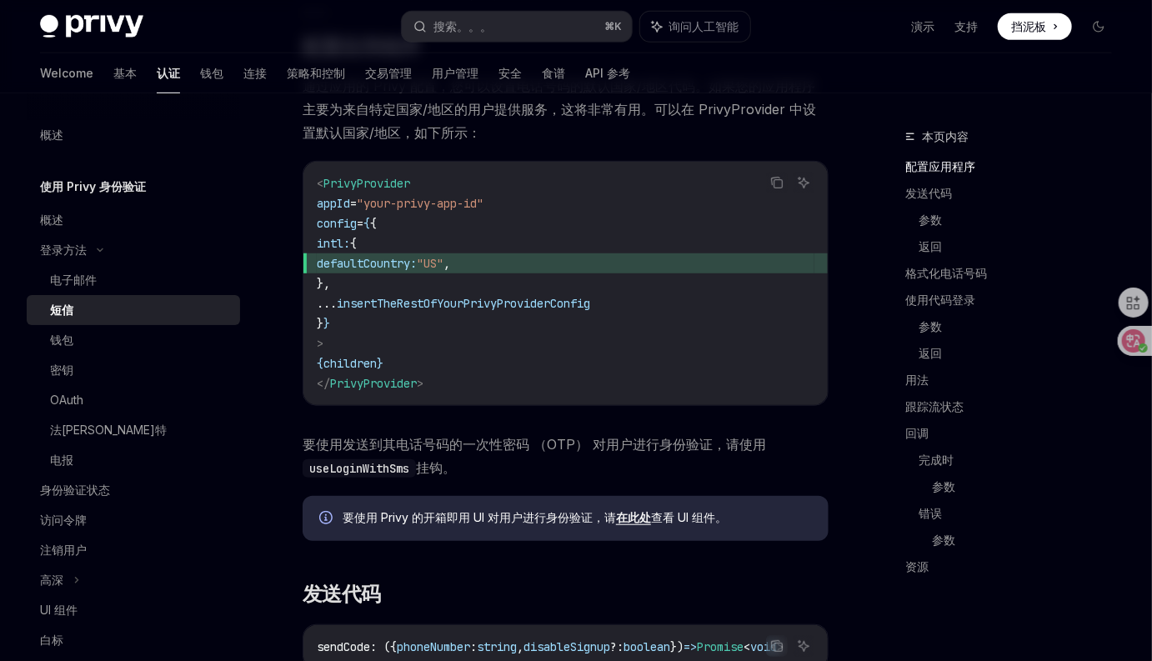
scroll to position [319, 0]
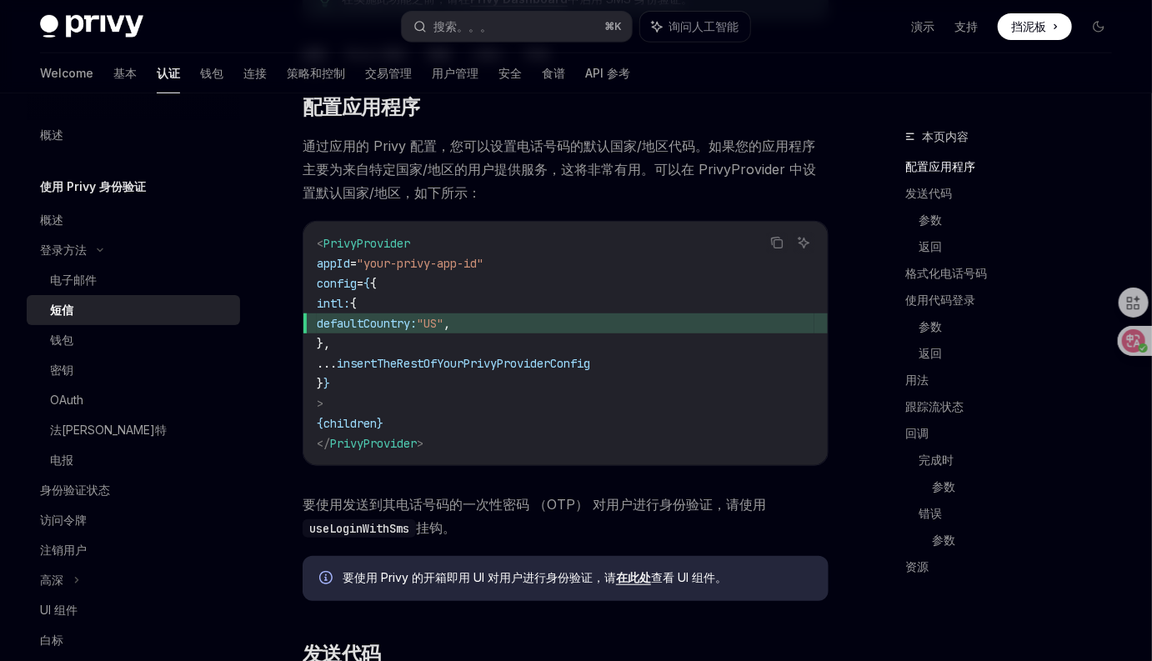
click at [678, 192] on span "通过应用的 Privy 配置，您可以设置电话号码的默认国家/地区代码。如果您的应用程序主要为来自特定国家/地区的用户提供服务，这将非常有用。可以在 Privy…" at bounding box center [566, 169] width 526 height 70
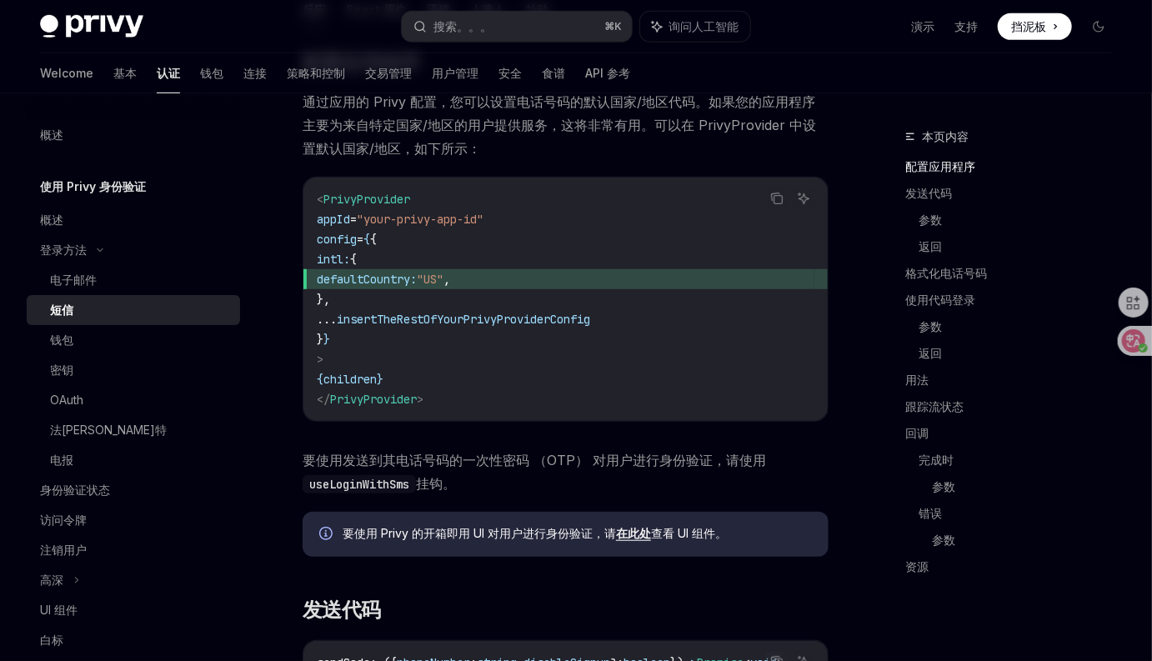
scroll to position [423, 0]
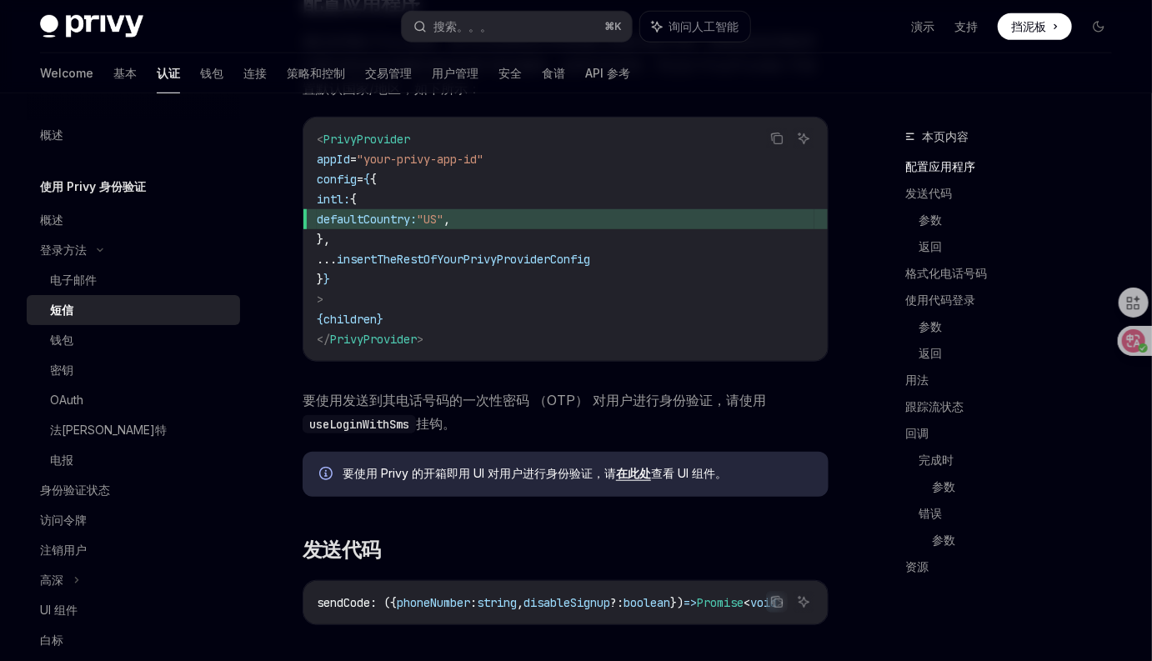
click at [686, 413] on span "要使用发送到其电话号码的一次性密码 （OTP） 对用户进行身份验证，请使用 useLoginWithSms 挂钩。" at bounding box center [566, 411] width 526 height 47
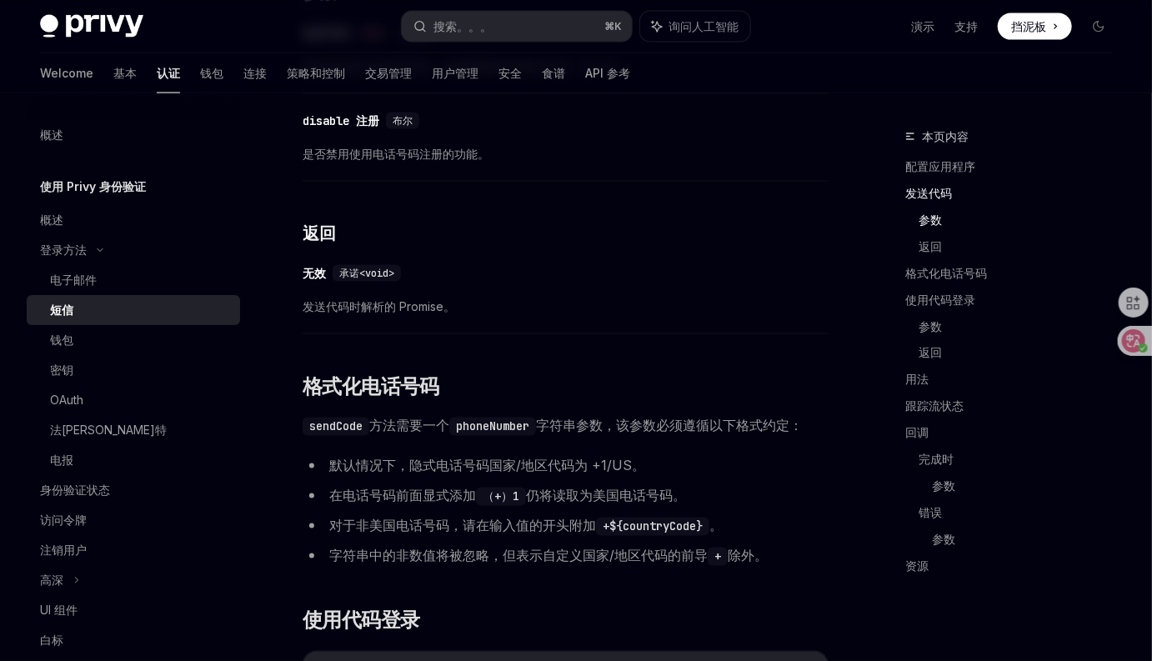
scroll to position [1229, 0]
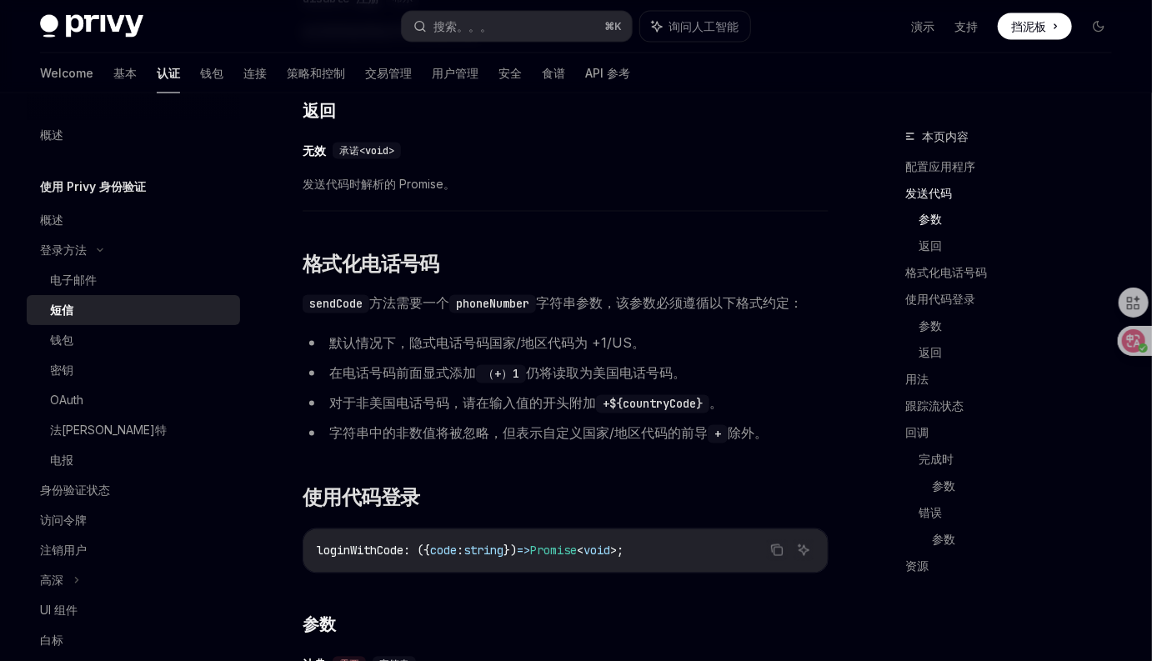
click at [727, 383] on li "在电话号码前面显式添加 （+）1 仍将读取为美国电话号码。" at bounding box center [566, 373] width 526 height 23
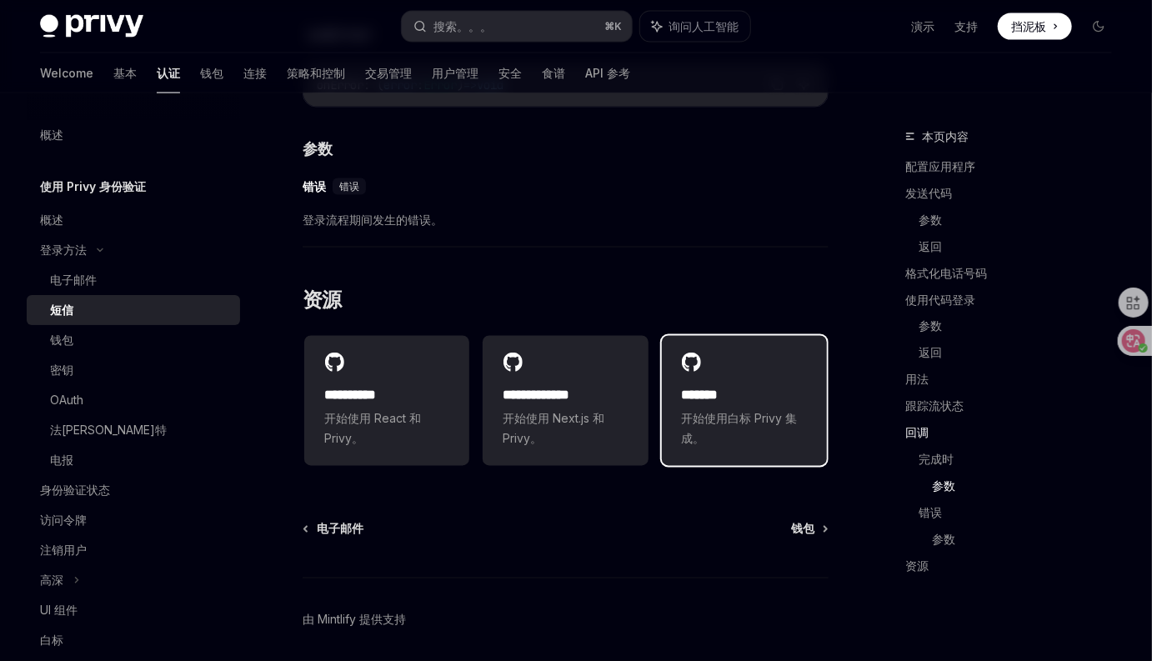
scroll to position [4083, 0]
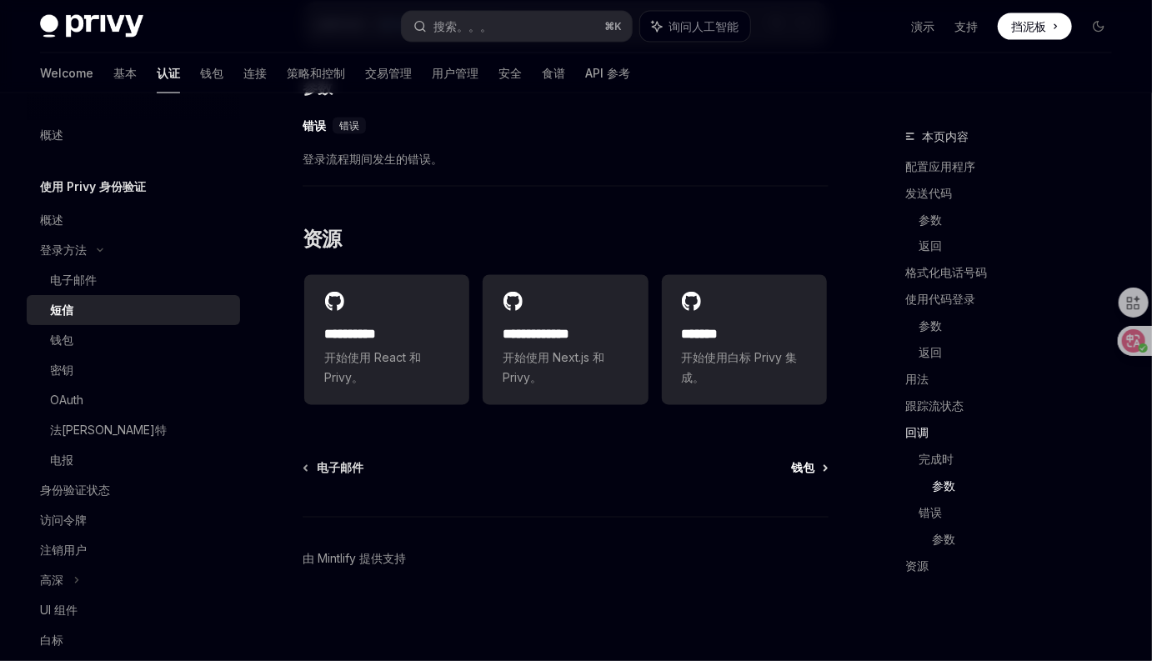
click at [799, 472] on font "钱包" at bounding box center [802, 468] width 23 height 14
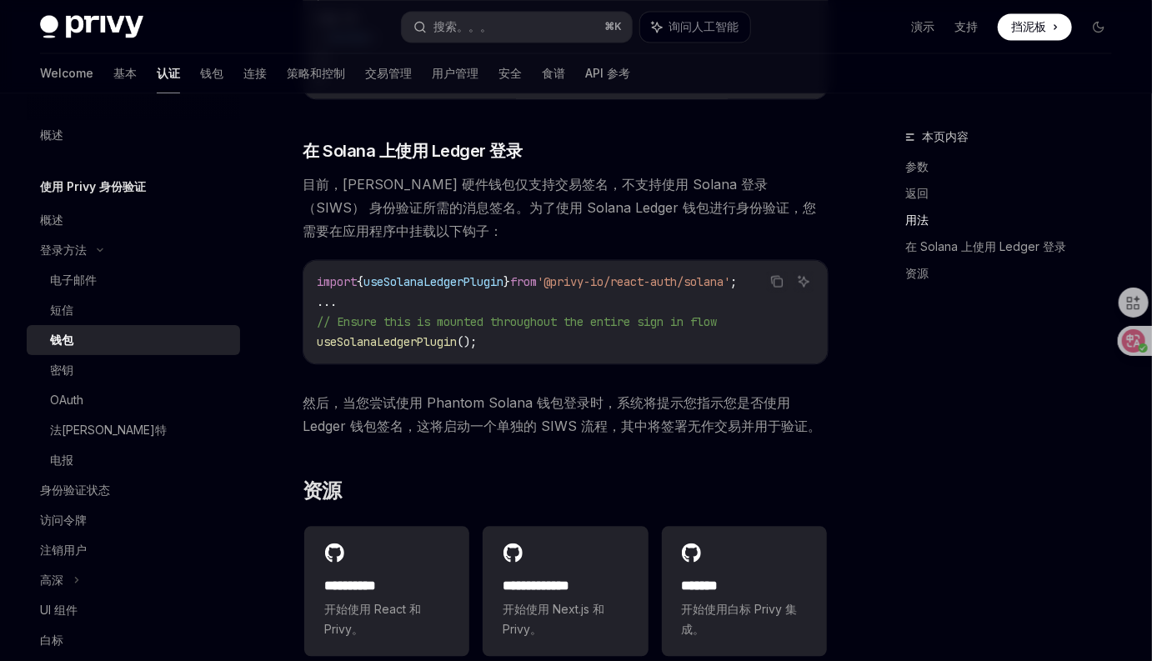
scroll to position [1559, 0]
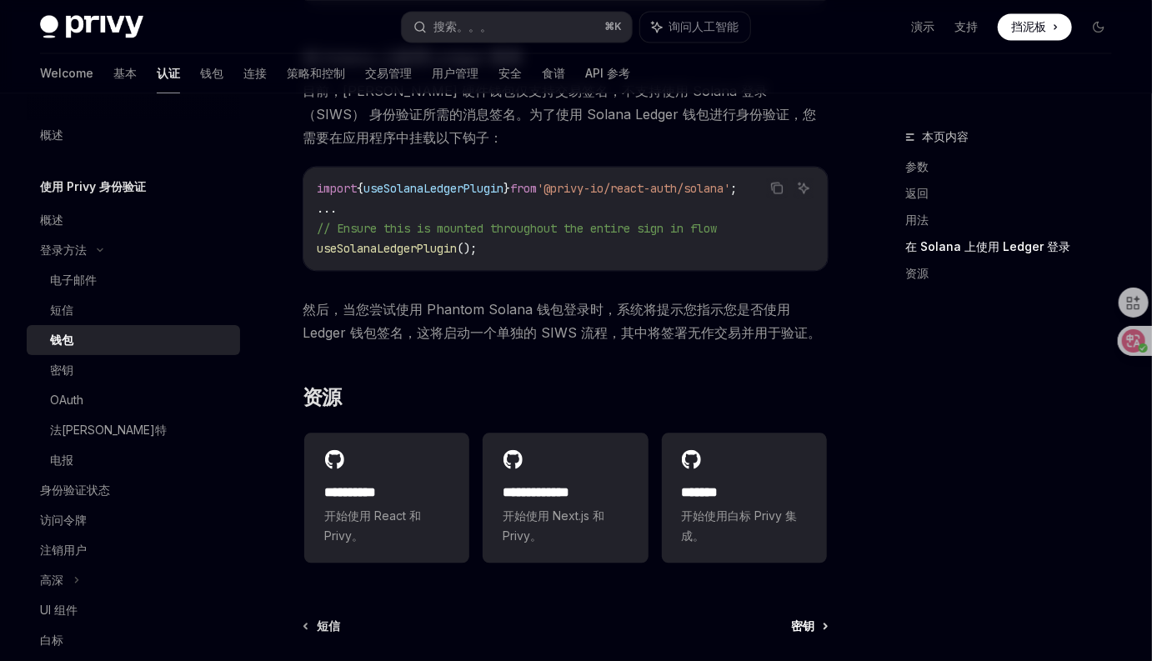
click at [801, 633] on font "密钥" at bounding box center [802, 625] width 23 height 14
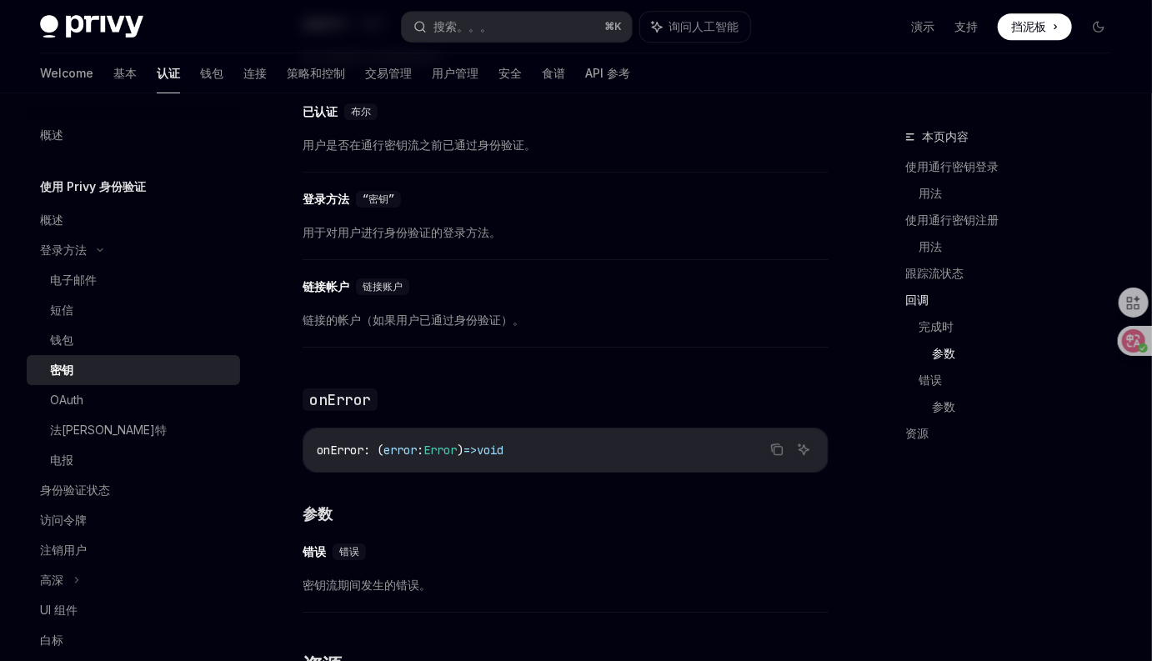
scroll to position [2788, 0]
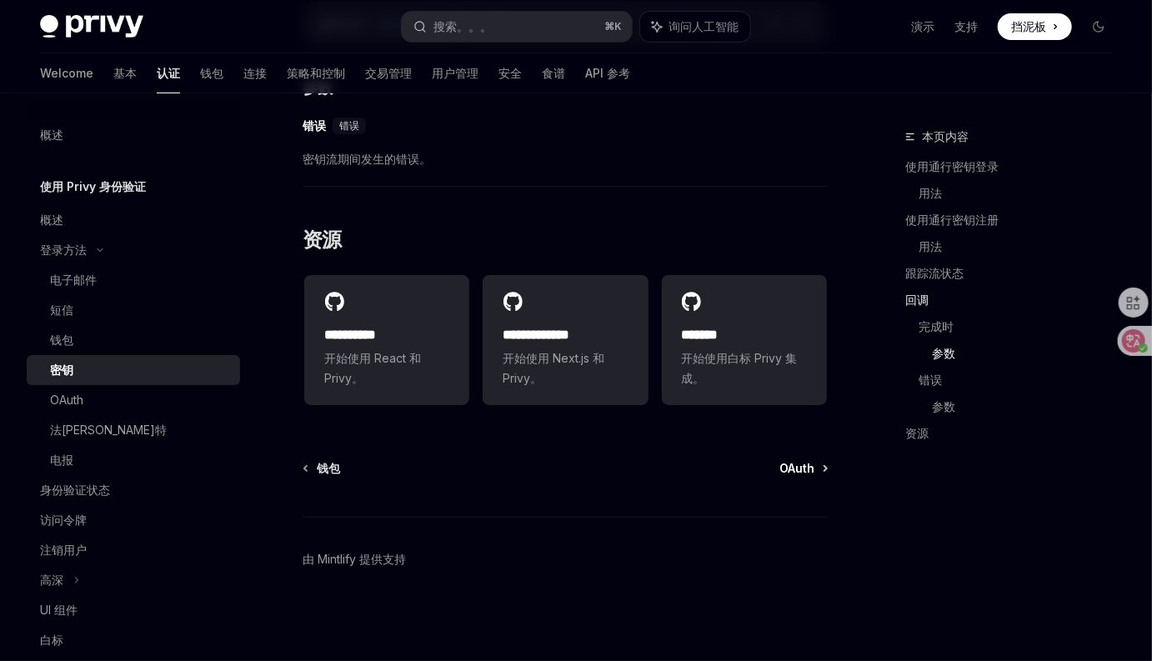
click at [795, 473] on span "OAuth" at bounding box center [796, 468] width 35 height 17
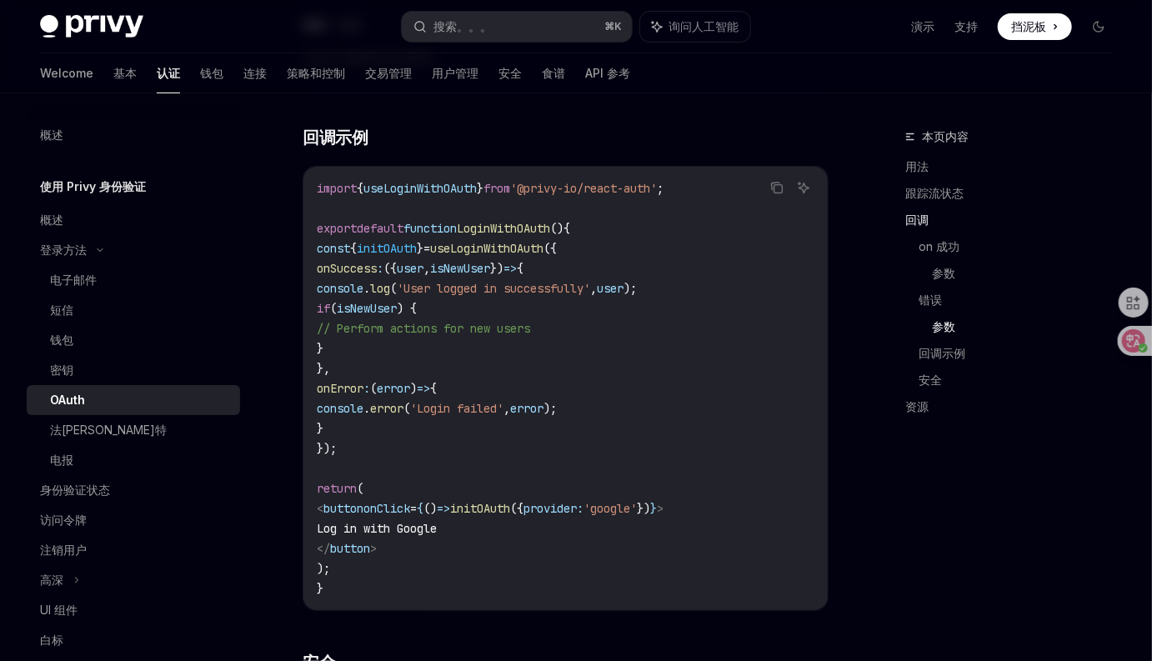
scroll to position [3477, 0]
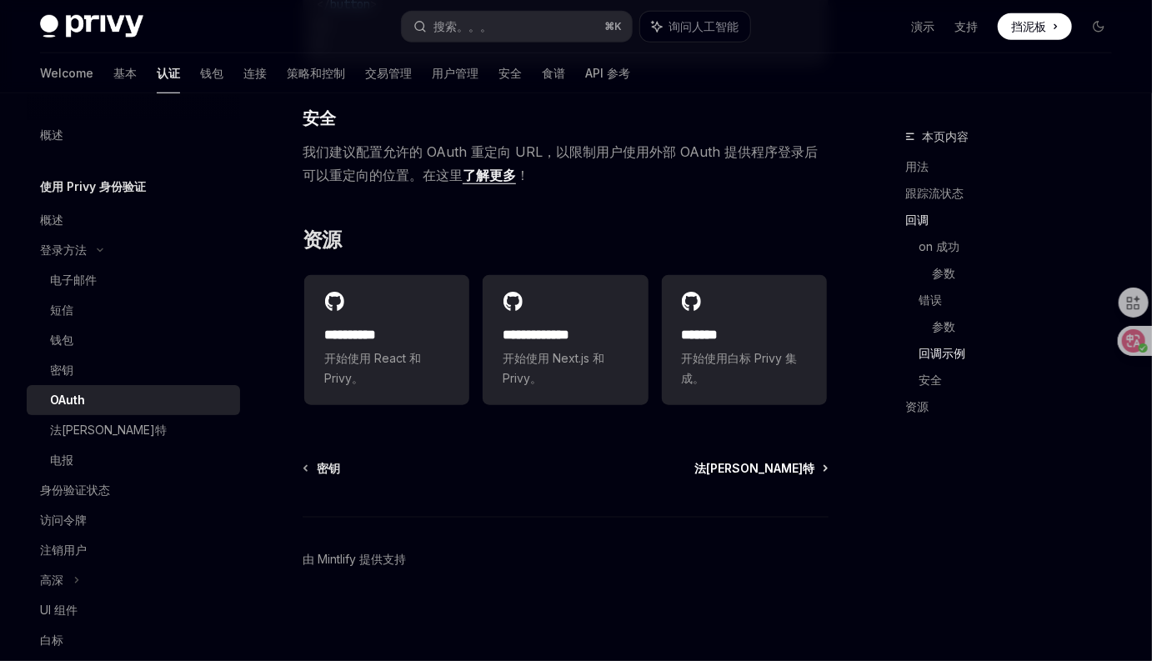
click at [776, 474] on font "法卡斯特" at bounding box center [754, 468] width 120 height 14
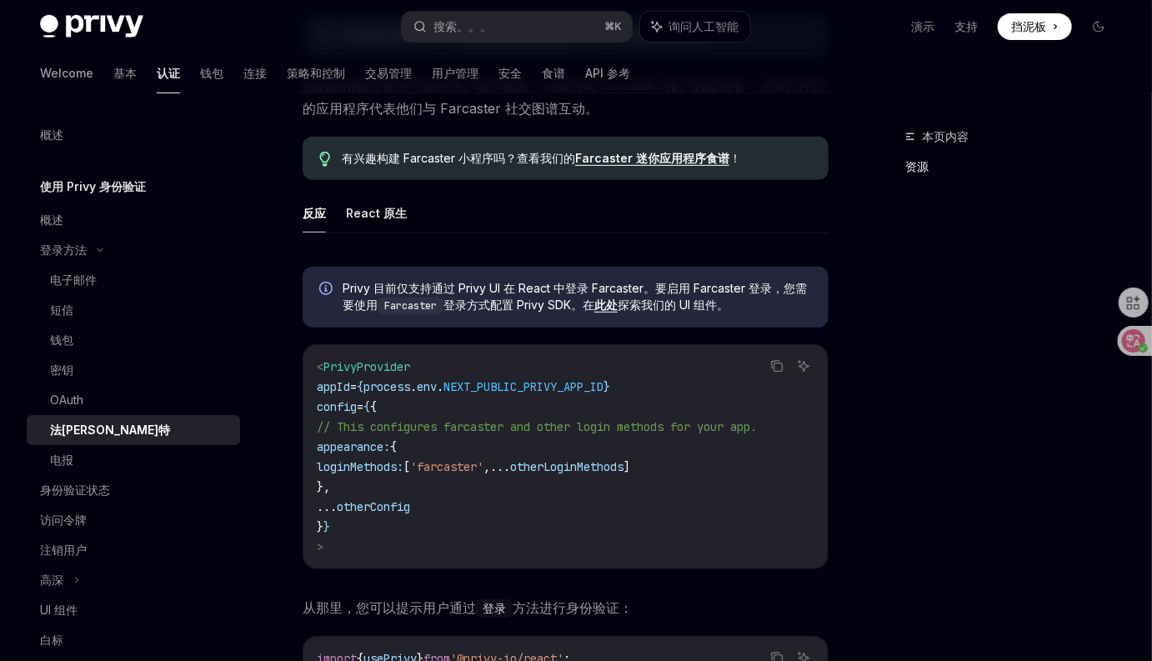
scroll to position [707, 0]
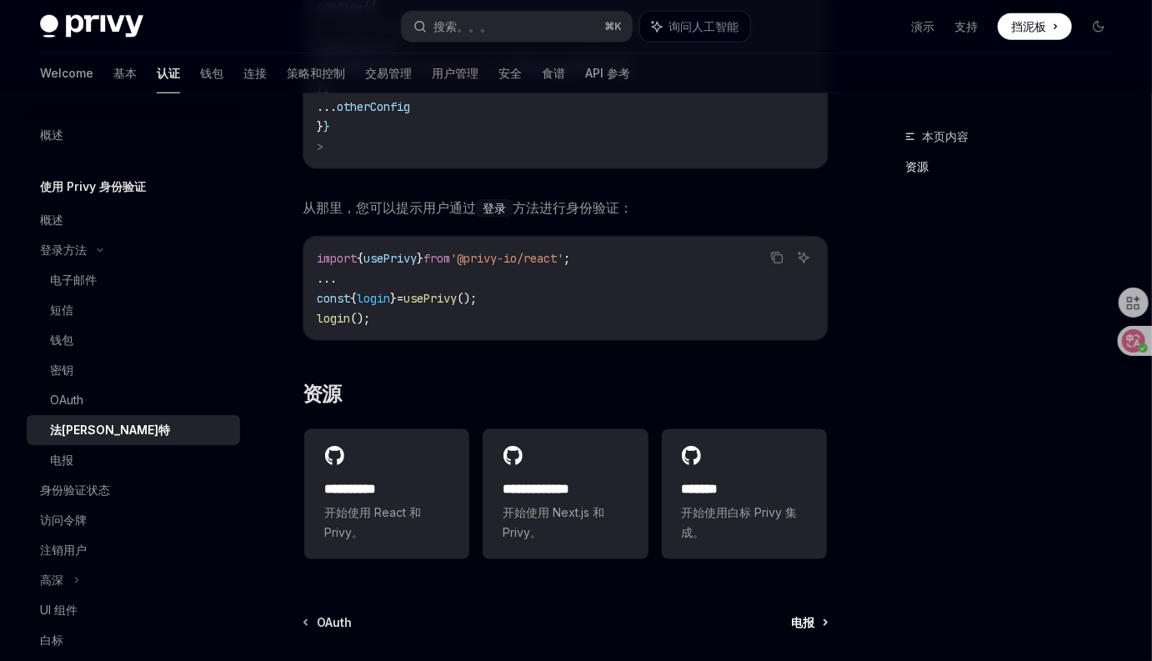
click at [799, 629] on font "电报" at bounding box center [802, 622] width 23 height 14
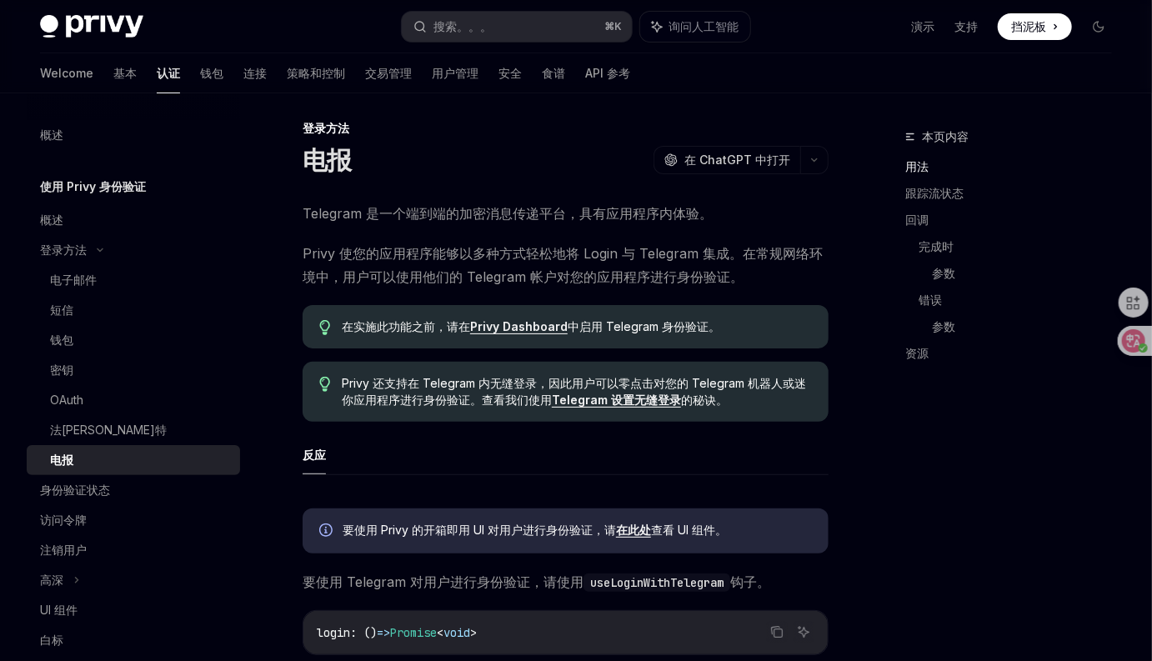
scroll to position [17, 0]
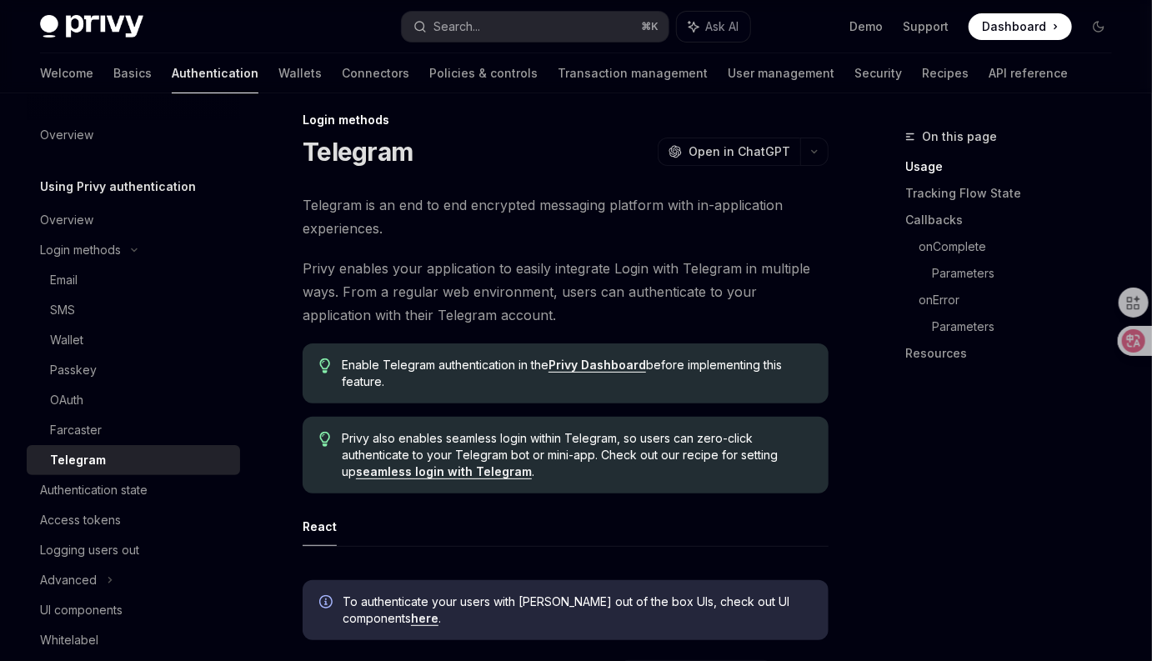
click at [493, 473] on link "seamless login with Telegram" at bounding box center [444, 471] width 176 height 15
click at [607, 237] on span "Telegram is an end to end encrypted messaging platform with in-application expe…" at bounding box center [566, 216] width 526 height 47
click at [588, 289] on span "Privy enables your application to easily integrate Login with Telegram in multi…" at bounding box center [566, 292] width 526 height 70
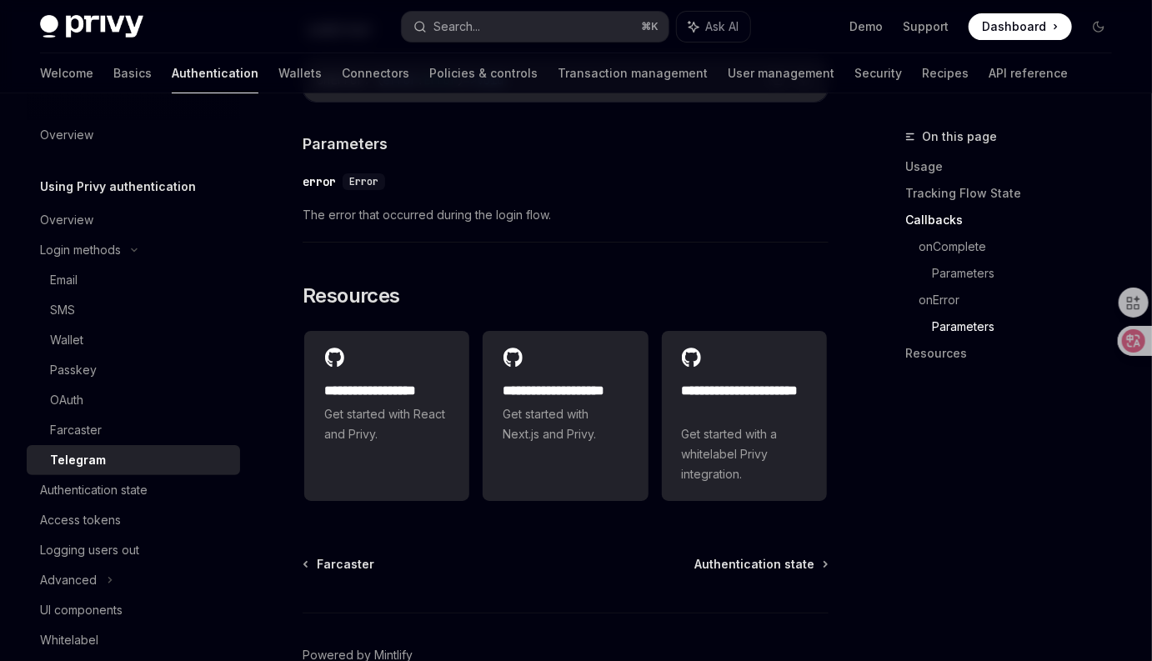
scroll to position [2673, 0]
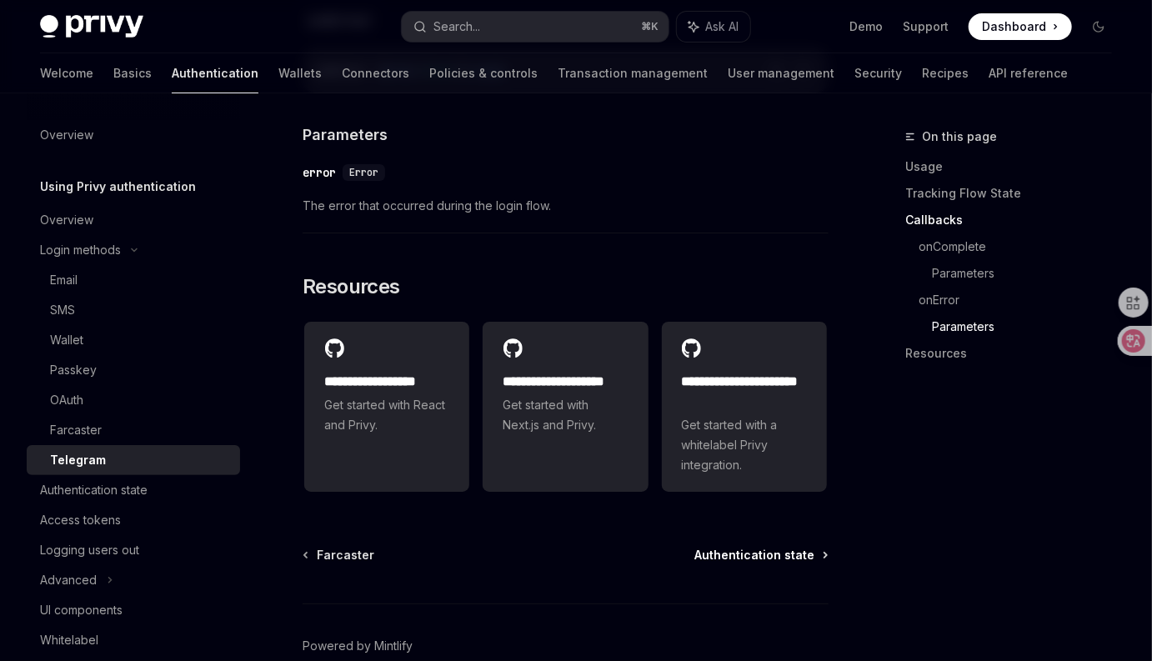
click at [722, 547] on span "Authentication state" at bounding box center [754, 555] width 120 height 17
type textarea "*"
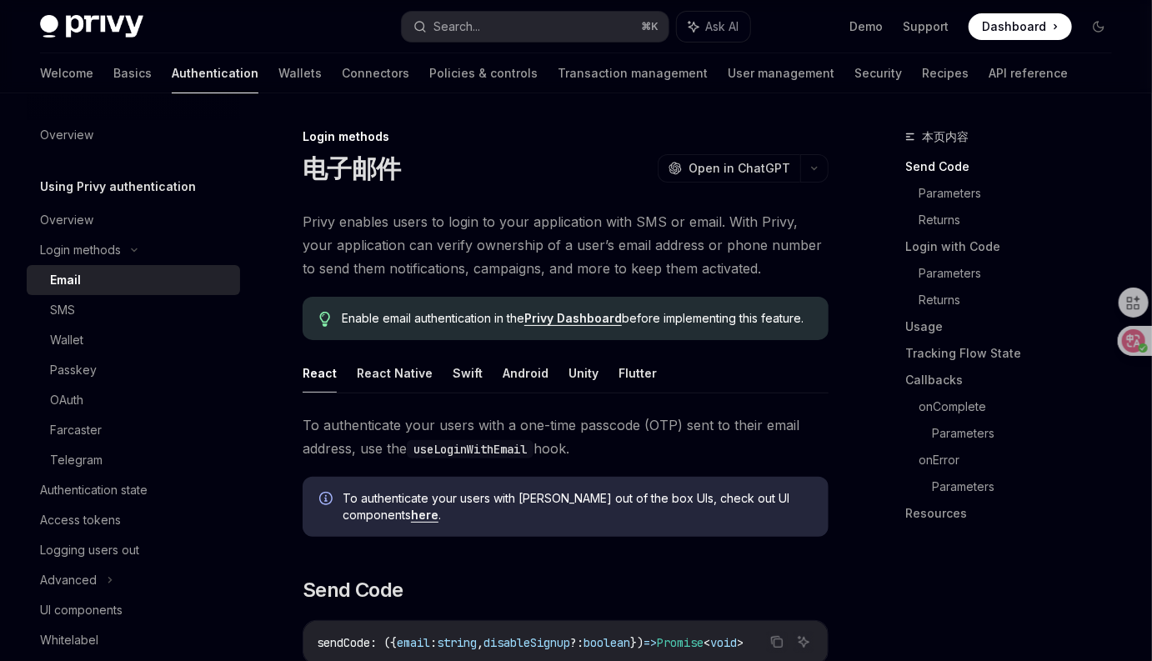
type textarea "*"
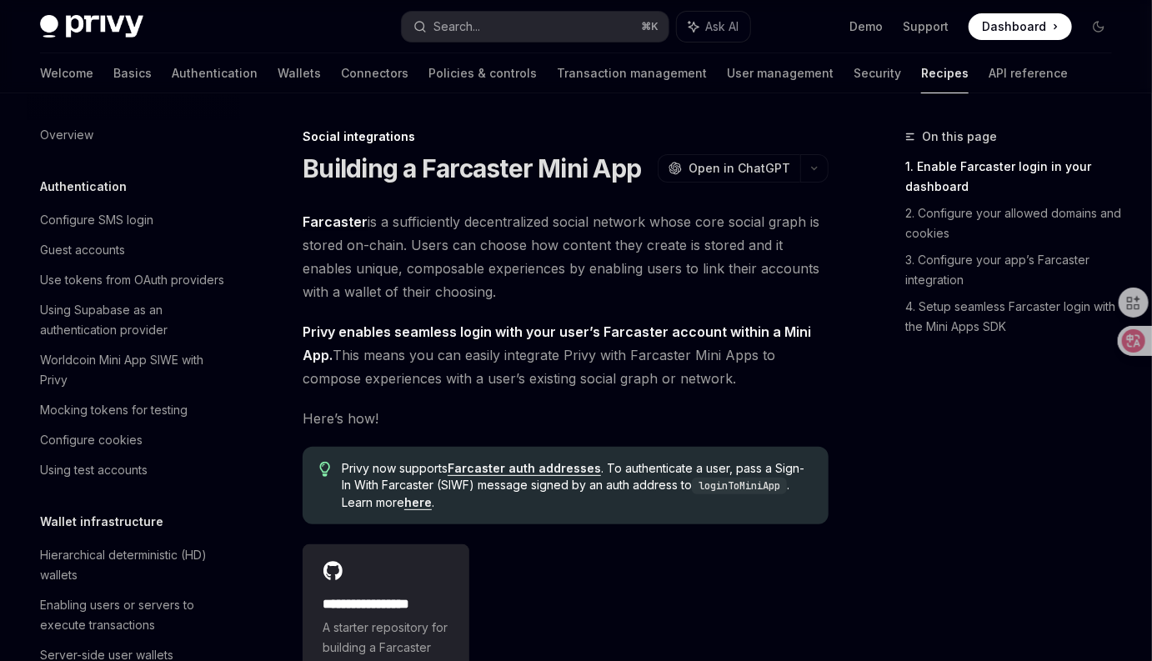
scroll to position [1034, 0]
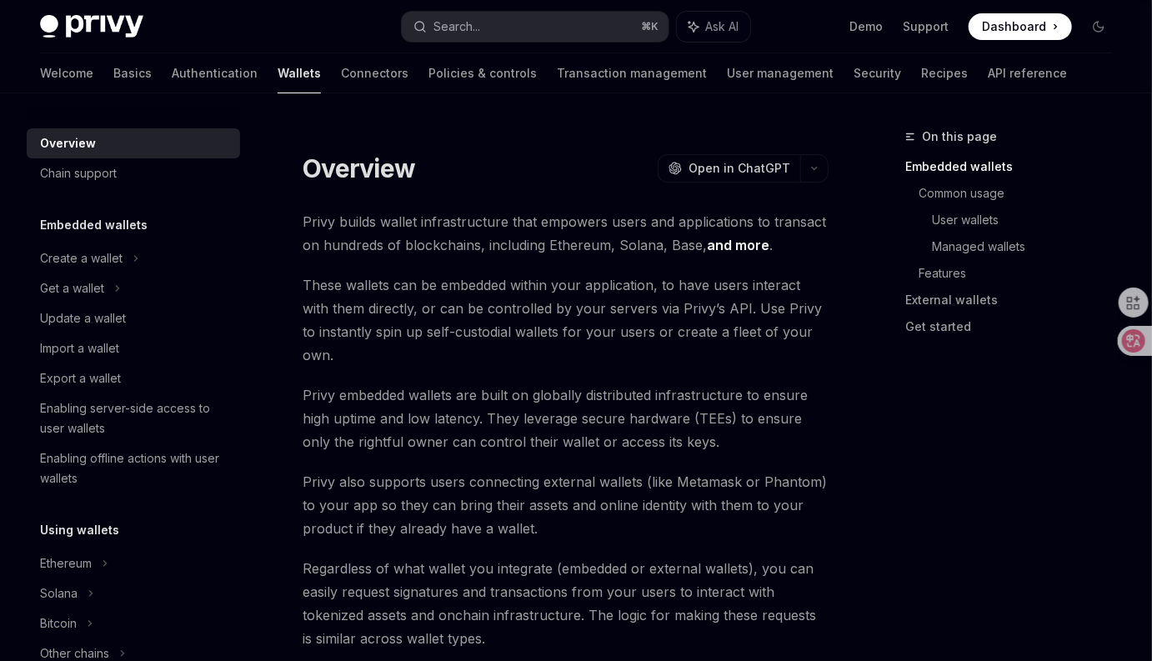
click at [570, 248] on span "Privy builds wallet infrastructure that empowers users and applications to tran…" at bounding box center [566, 233] width 526 height 47
click at [570, 278] on span "These wallets can be embedded within your application, to have users interact w…" at bounding box center [566, 319] width 526 height 93
click at [539, 282] on span "These wallets can be embedded within your application, to have users interact w…" at bounding box center [566, 319] width 526 height 93
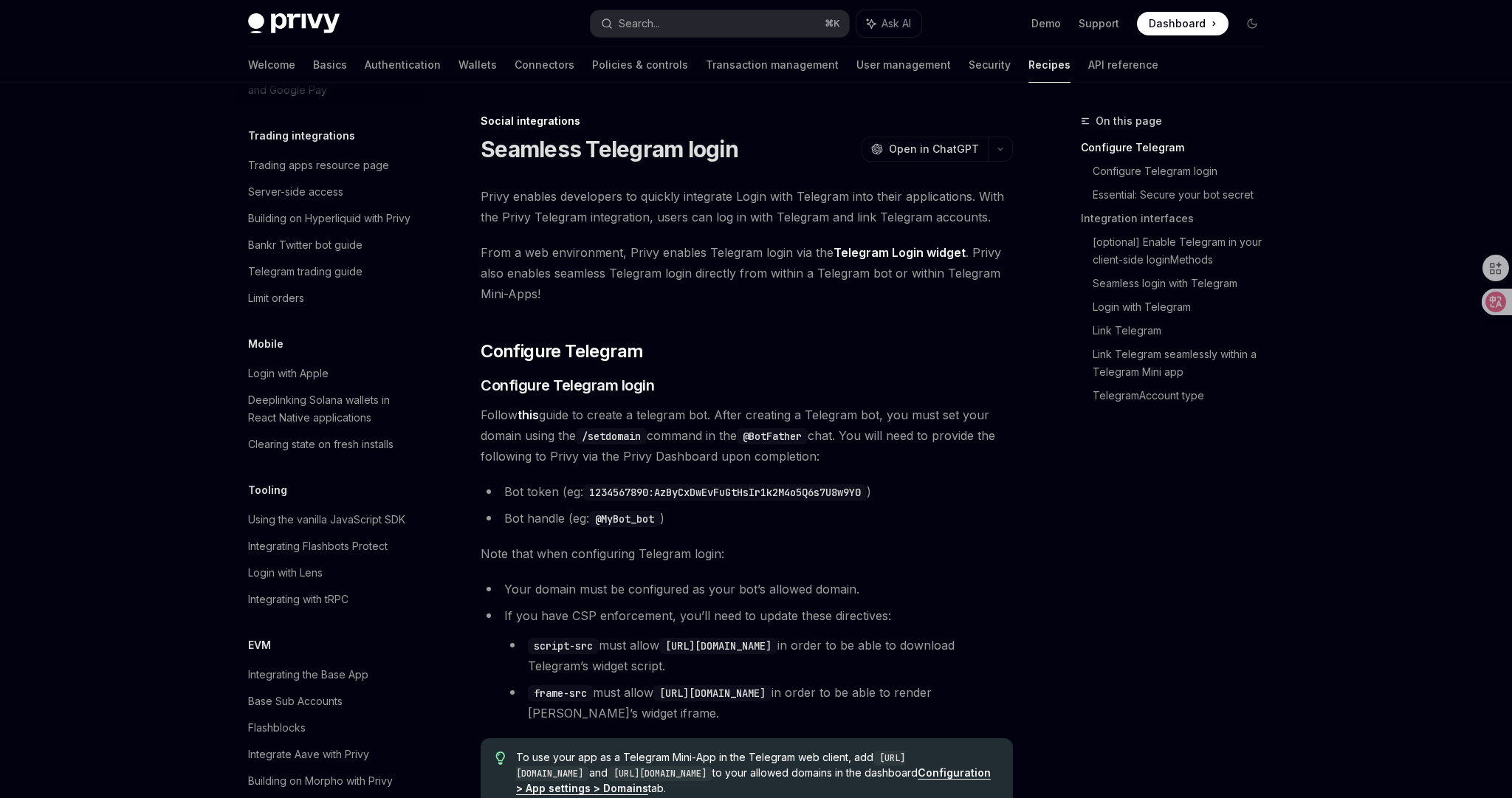
scroll to position [1608, 0]
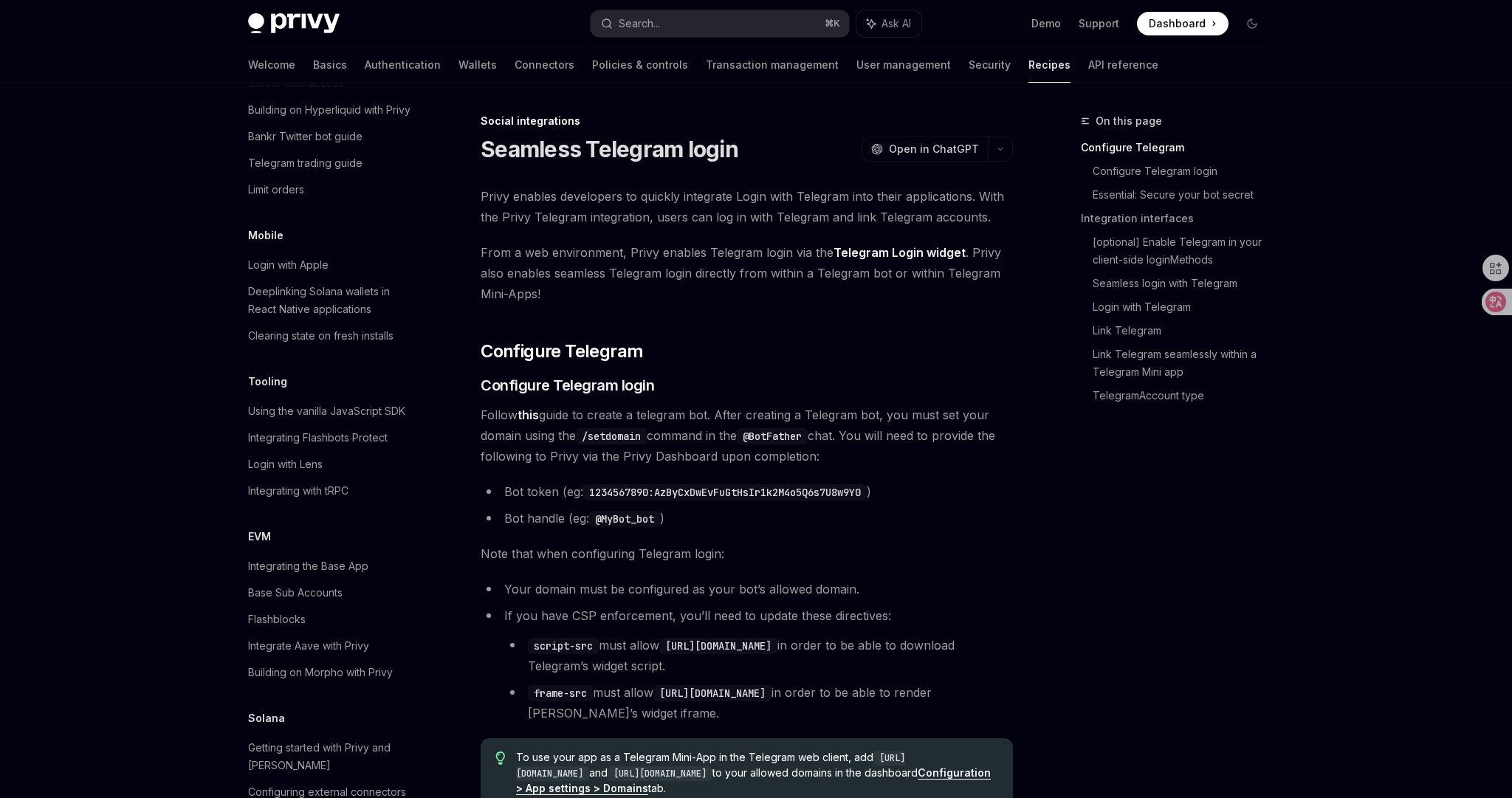
click at [806, 292] on span "From a web environment, Privy enables Telegram login via the Telegram Login wid…" at bounding box center [747, 273] width 532 height 62
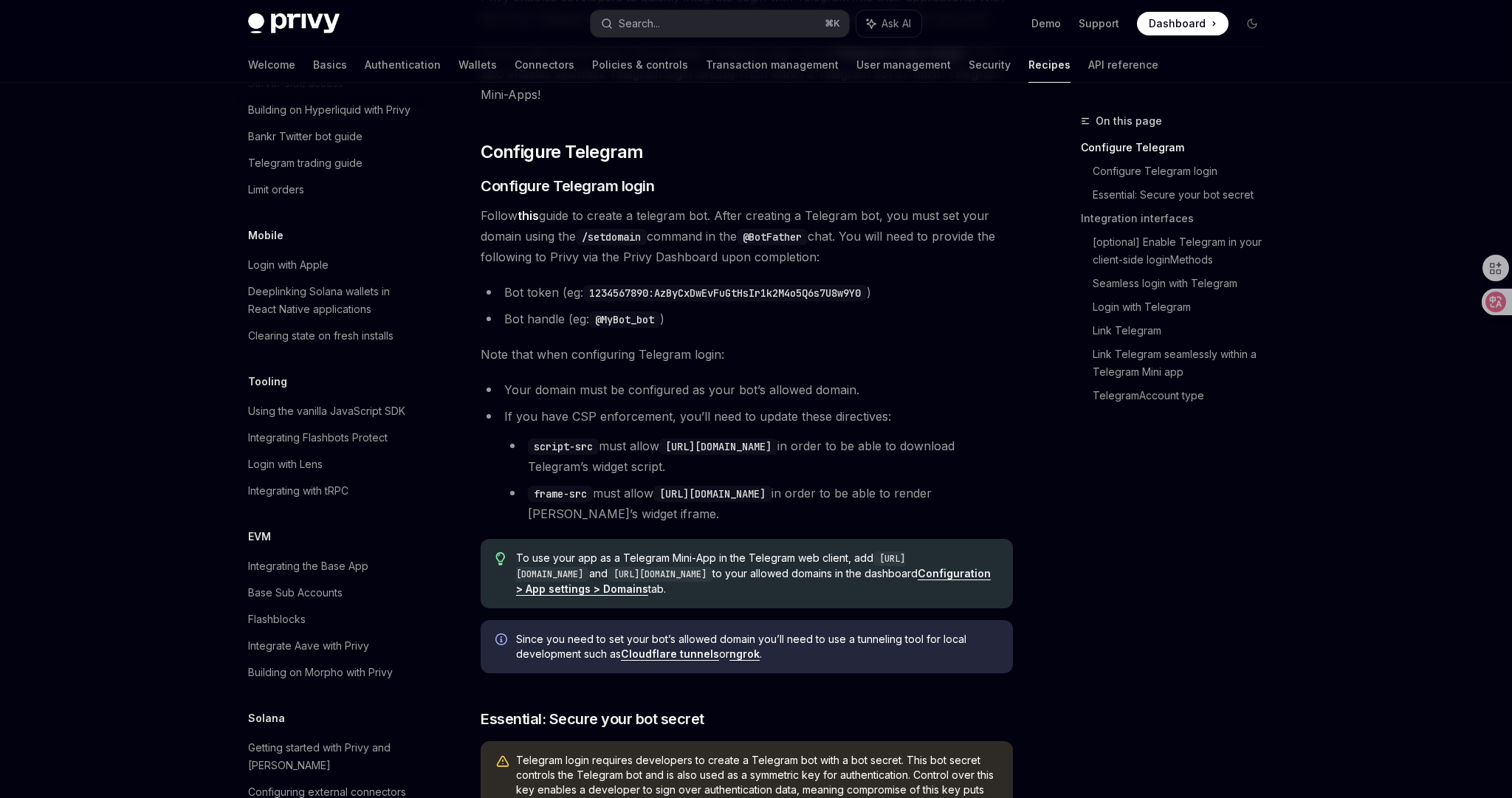
scroll to position [214, 0]
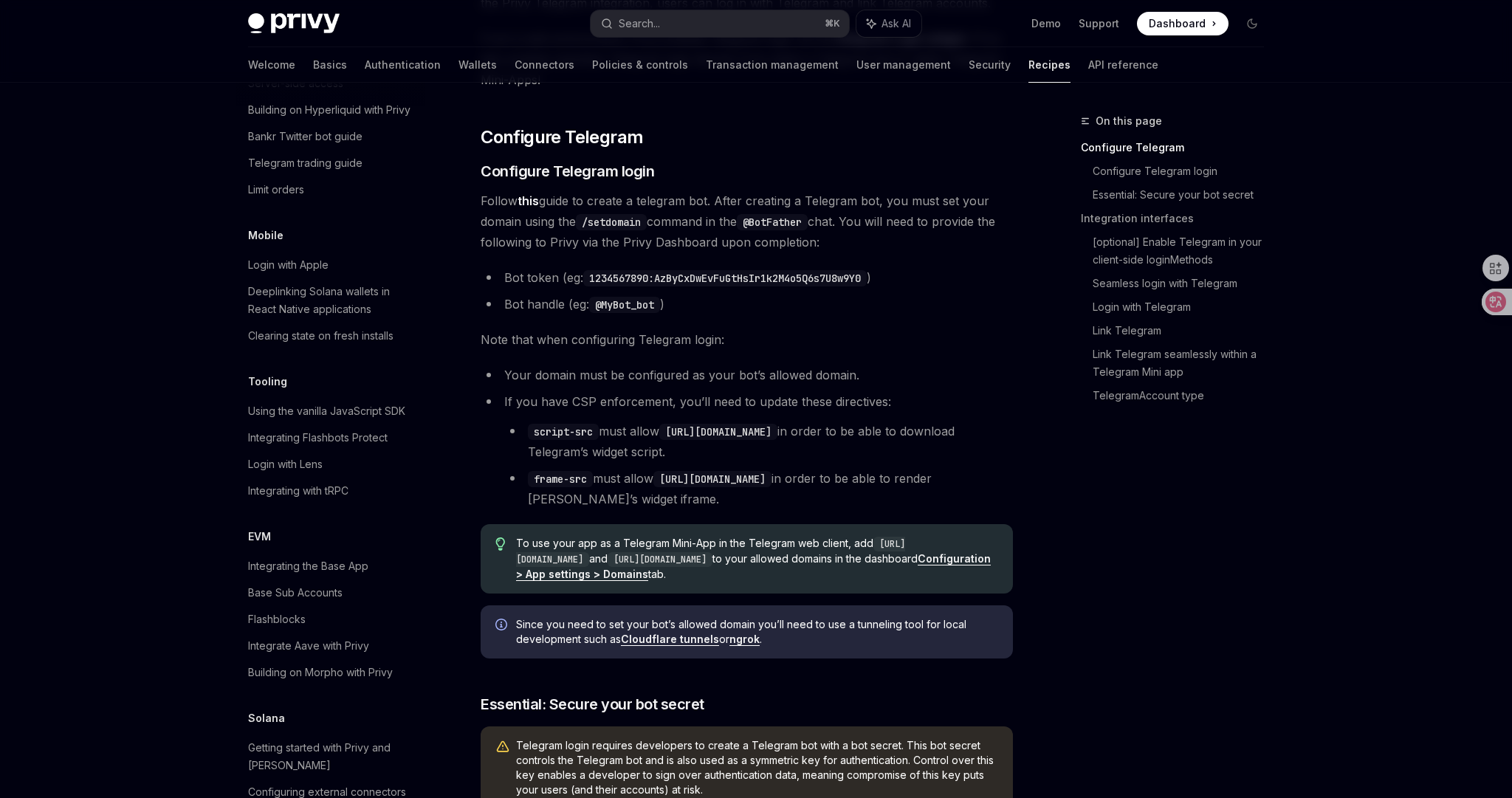
click at [761, 574] on link "Configuration > App settings > Domains" at bounding box center [754, 566] width 475 height 29
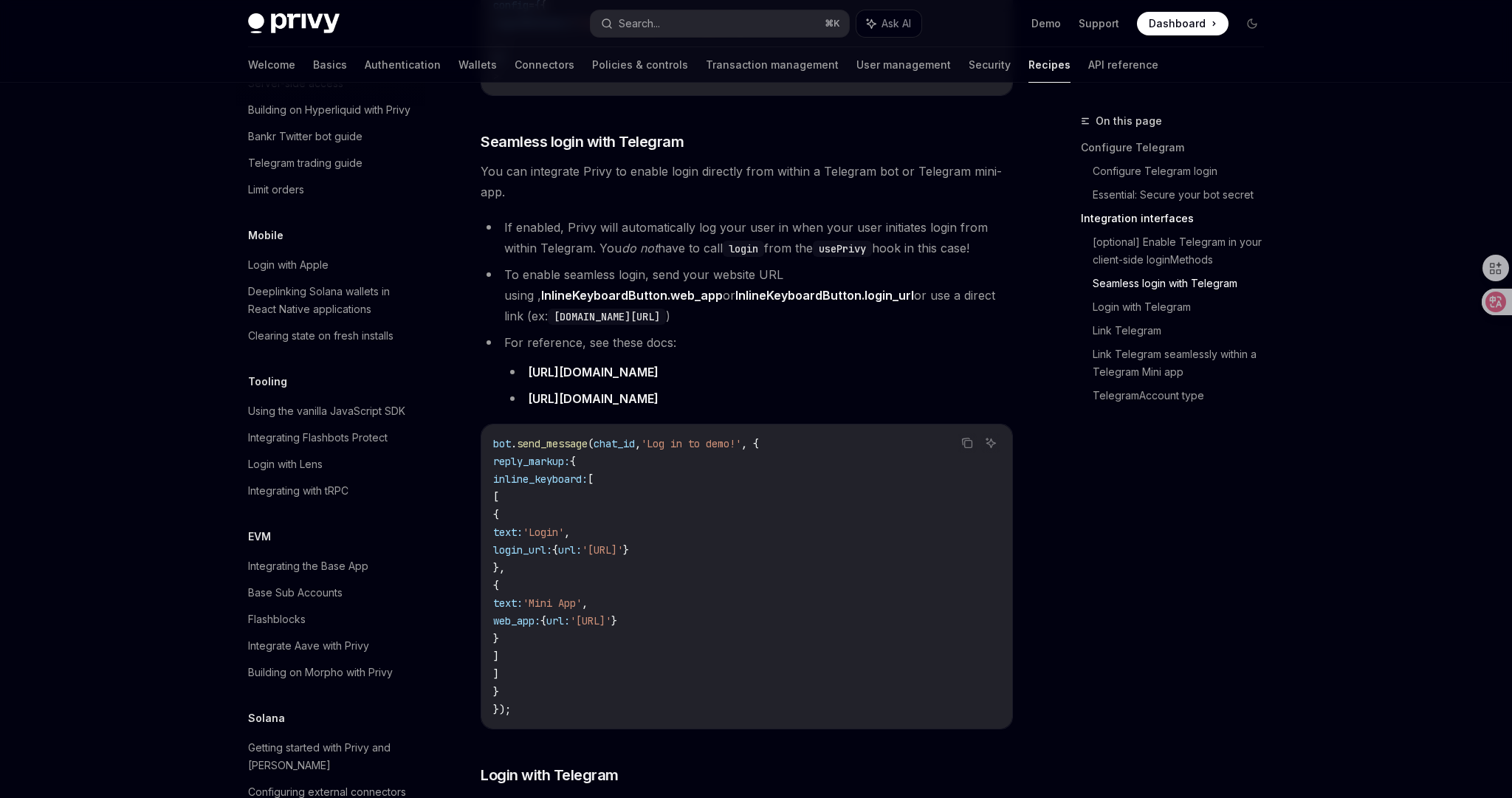
scroll to position [1453, 0]
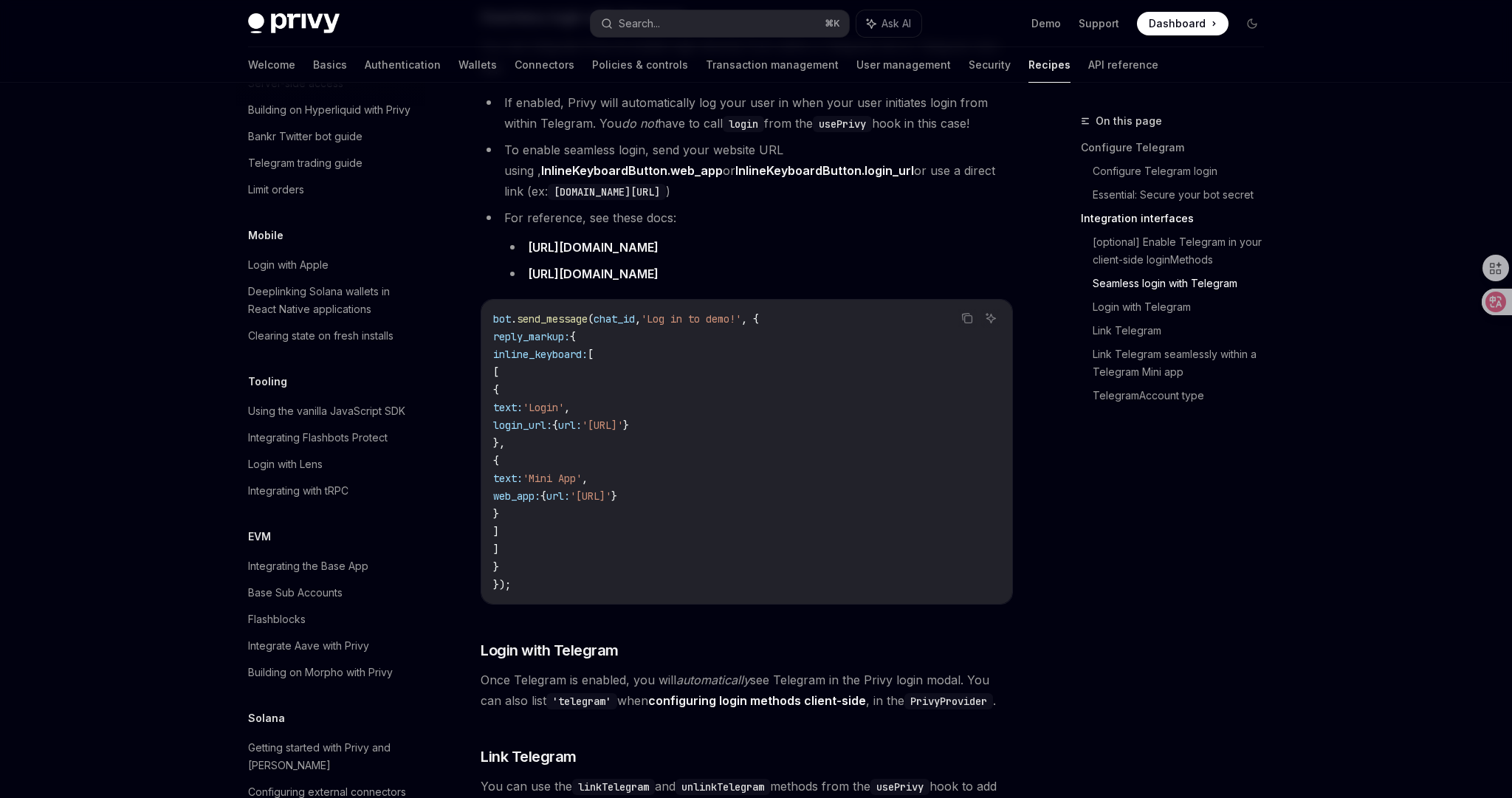
click at [1020, 561] on div "On this page Configure Telegram Configure Telegram login Essential: Secure your…" at bounding box center [756, 239] width 1040 height 3221
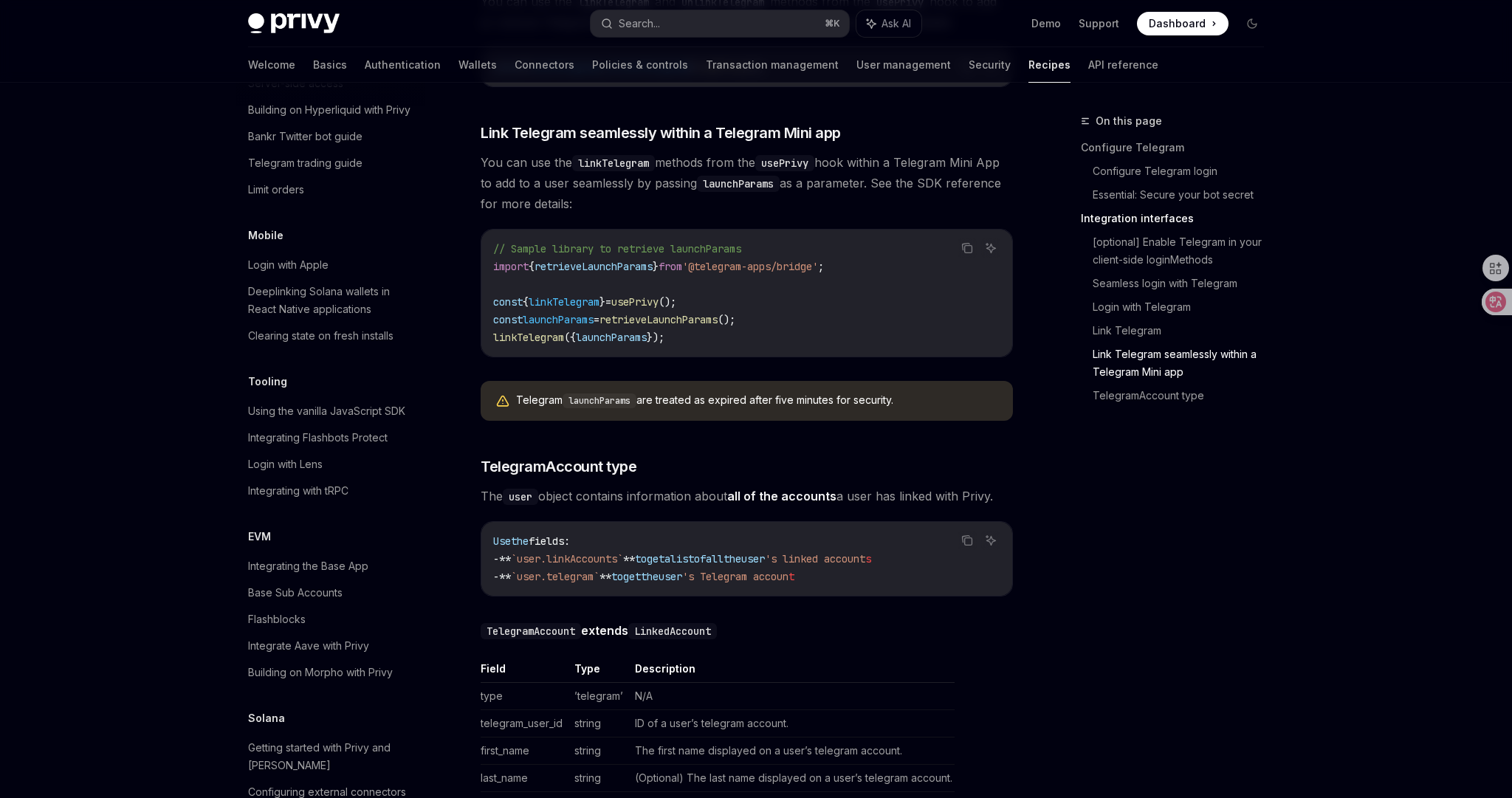
scroll to position [2487, 0]
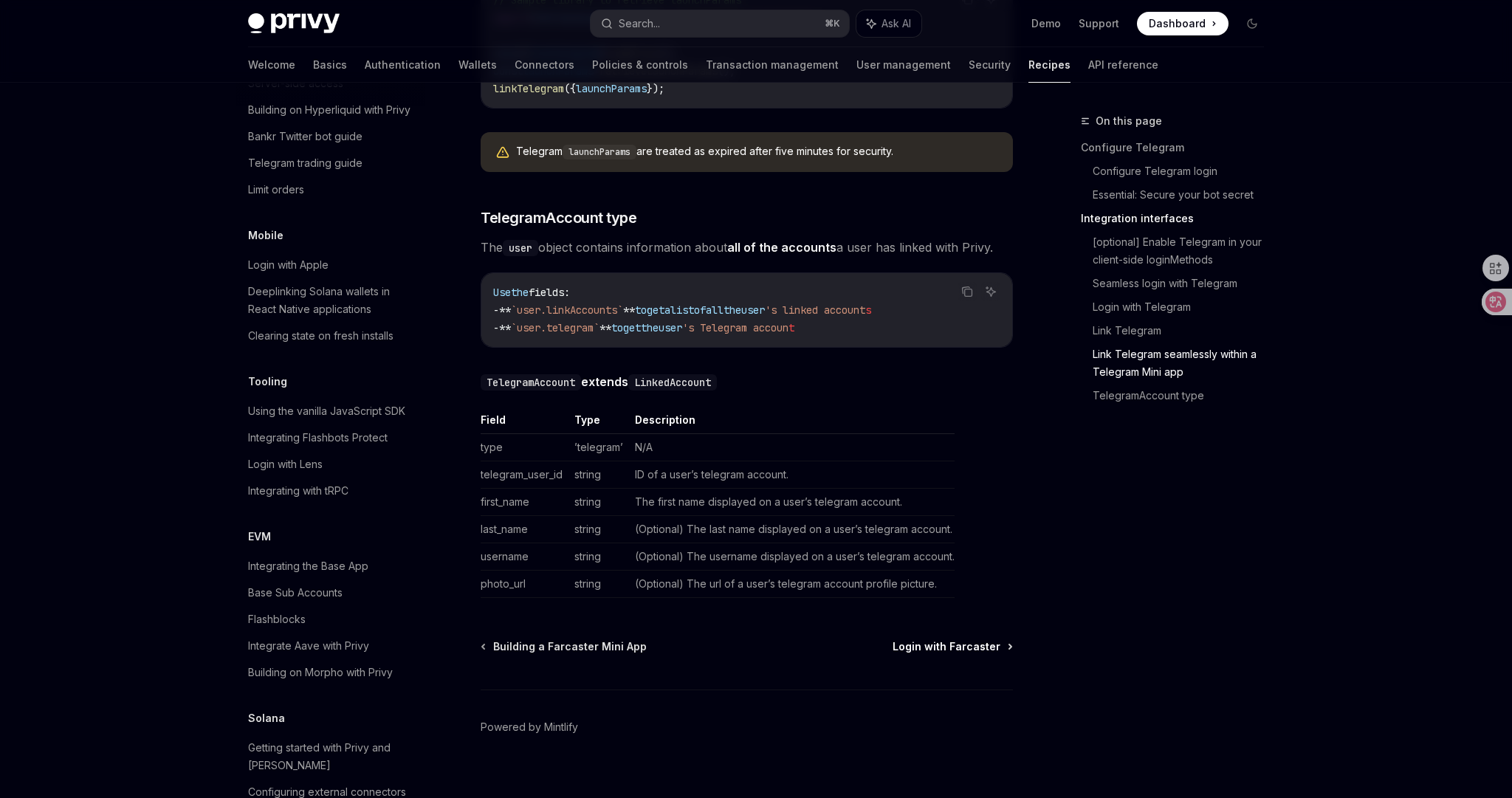
click at [968, 585] on span "Login with Farcaster" at bounding box center [947, 647] width 108 height 15
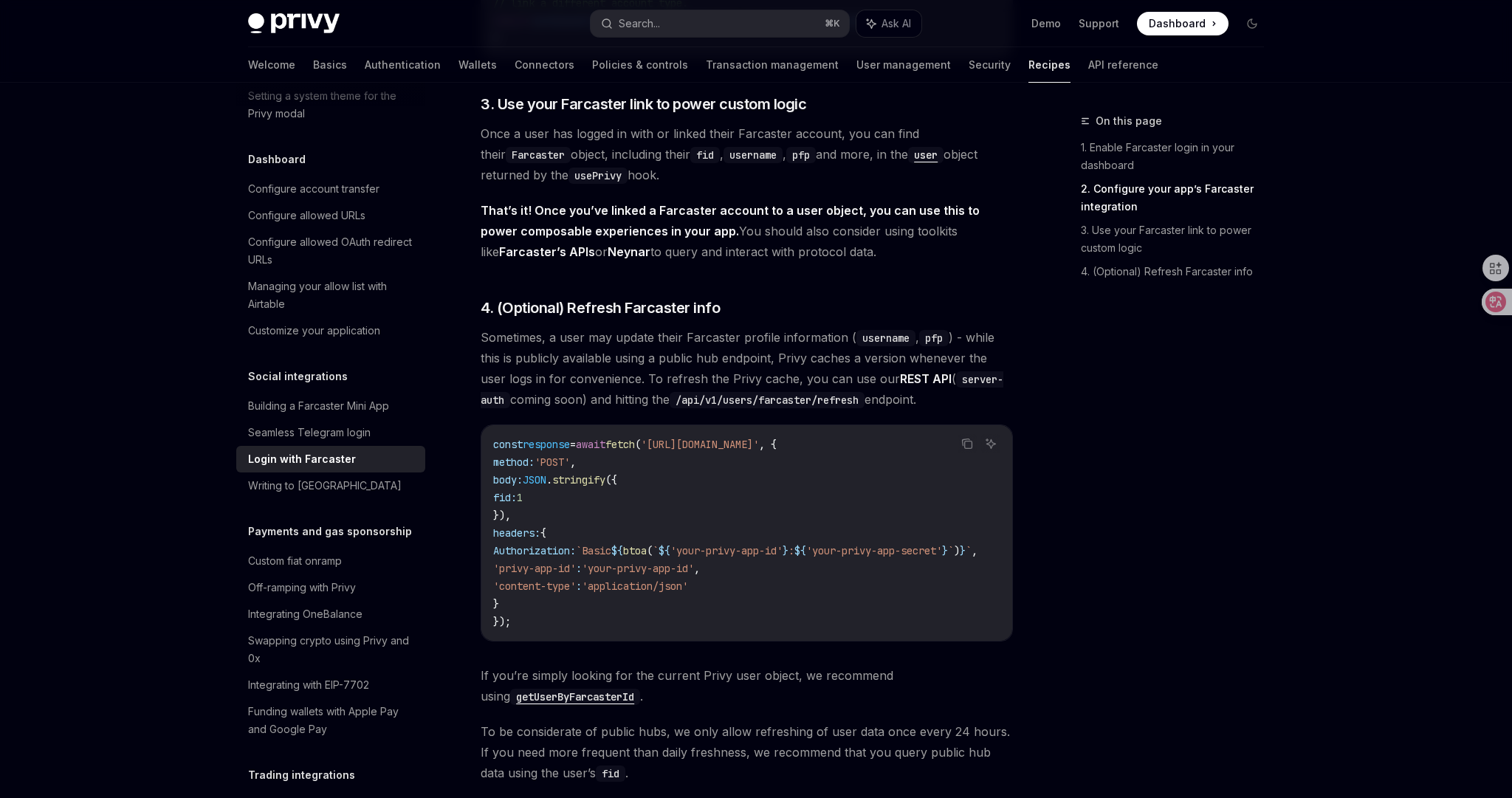
scroll to position [1320, 0]
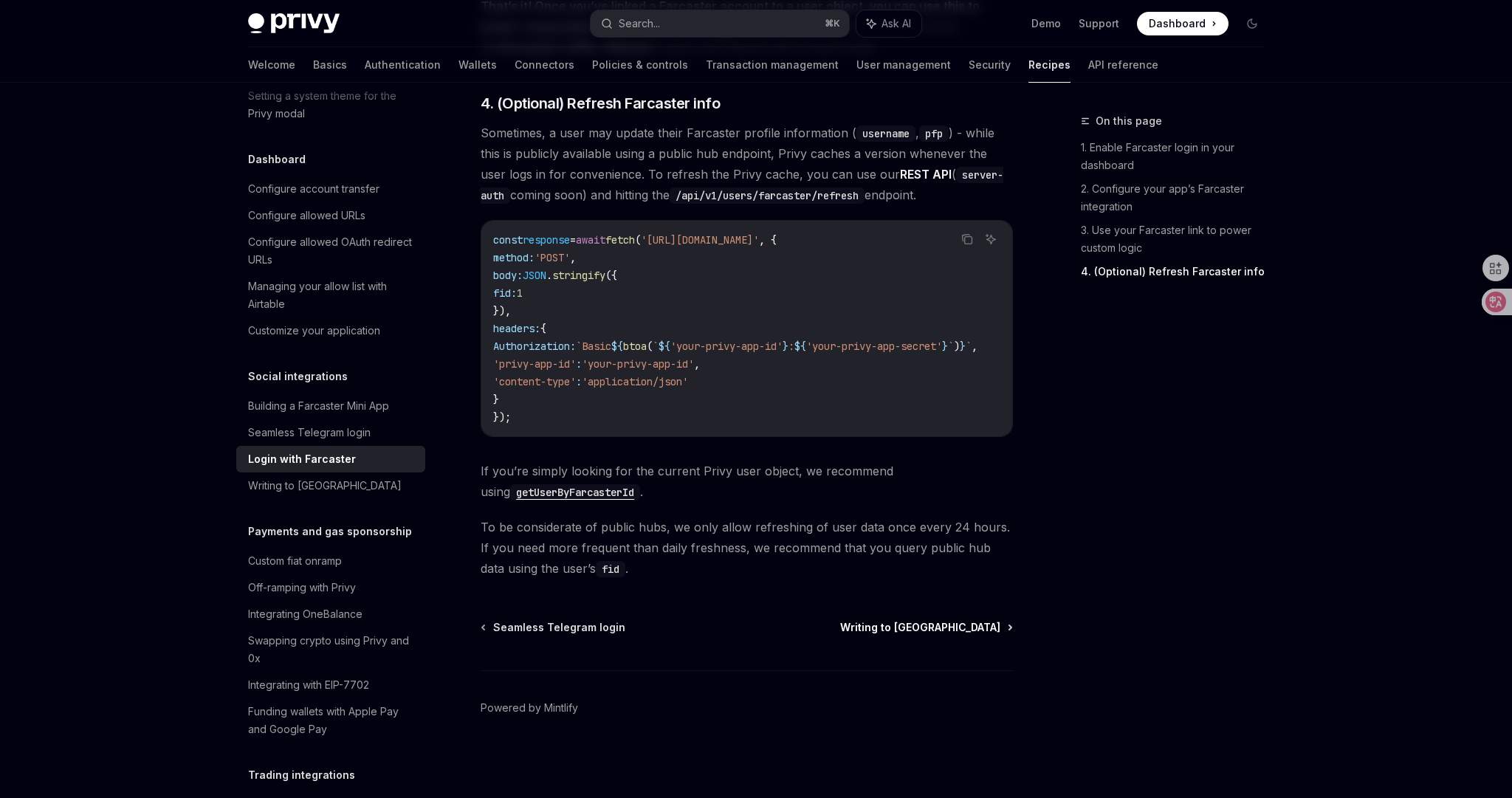
click at [961, 585] on span "Writing to [GEOGRAPHIC_DATA]" at bounding box center [920, 627] width 160 height 15
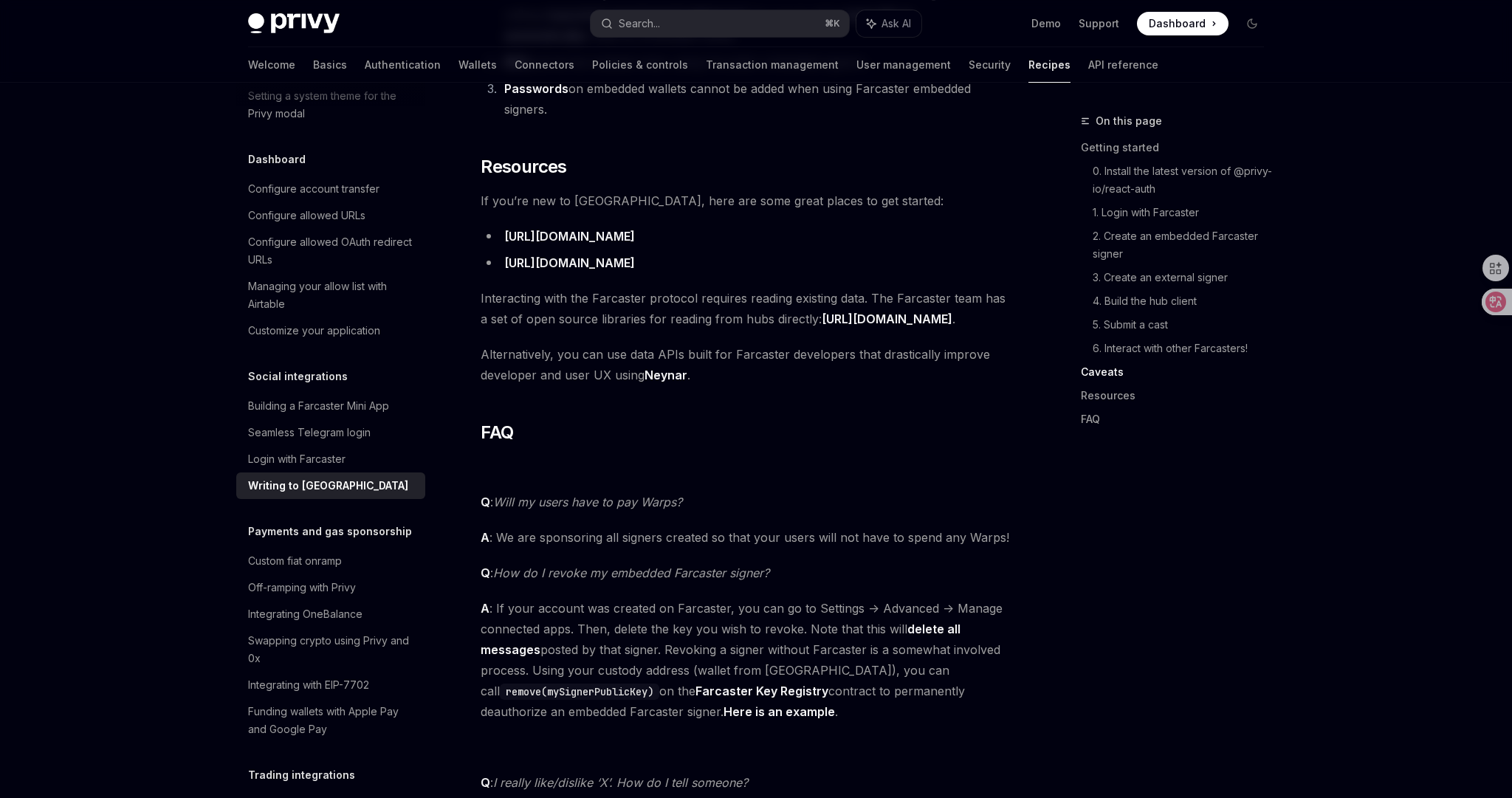
scroll to position [3585, 0]
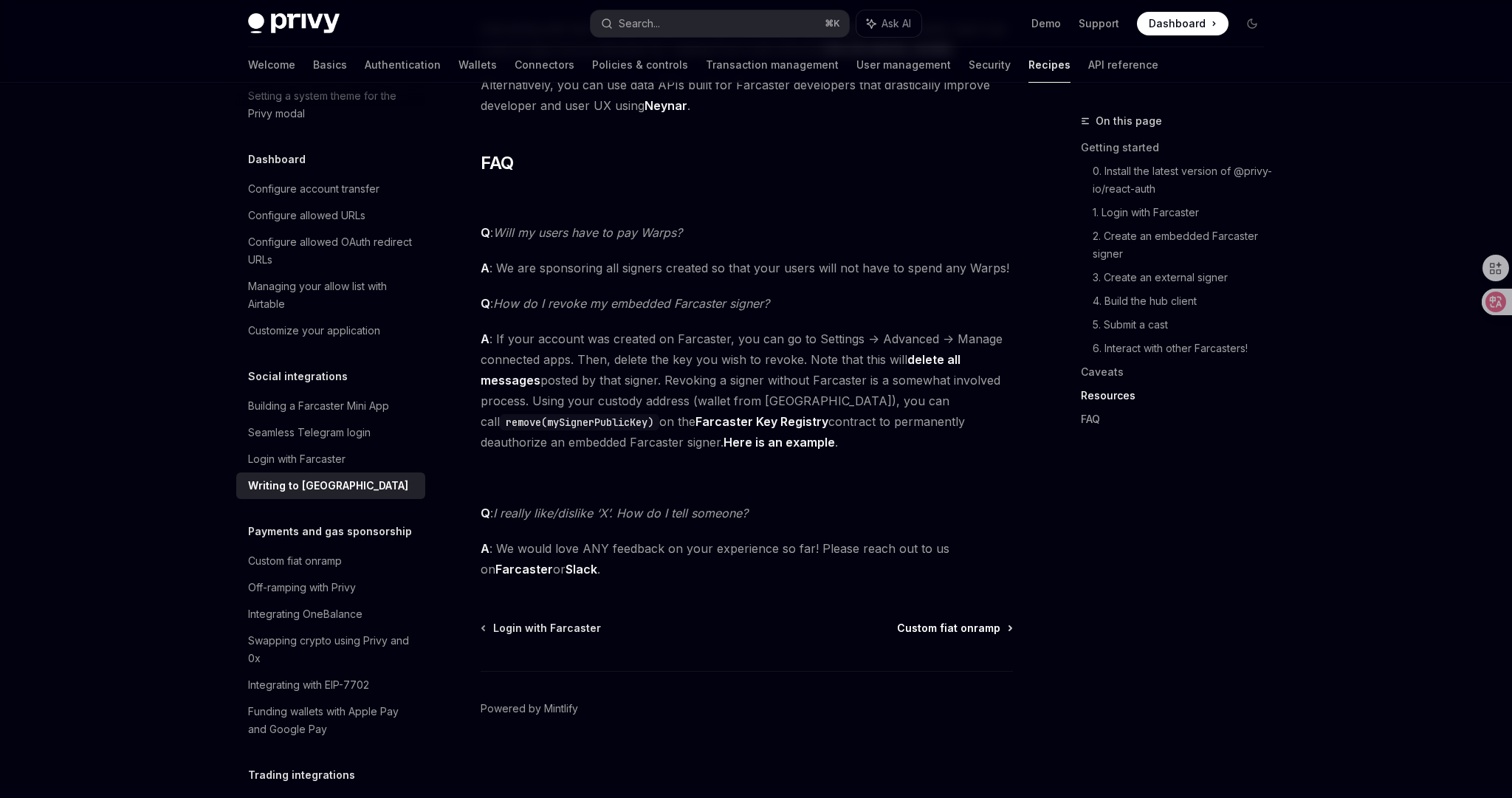
click at [954, 585] on span "Custom fiat onramp" at bounding box center [949, 628] width 104 height 15
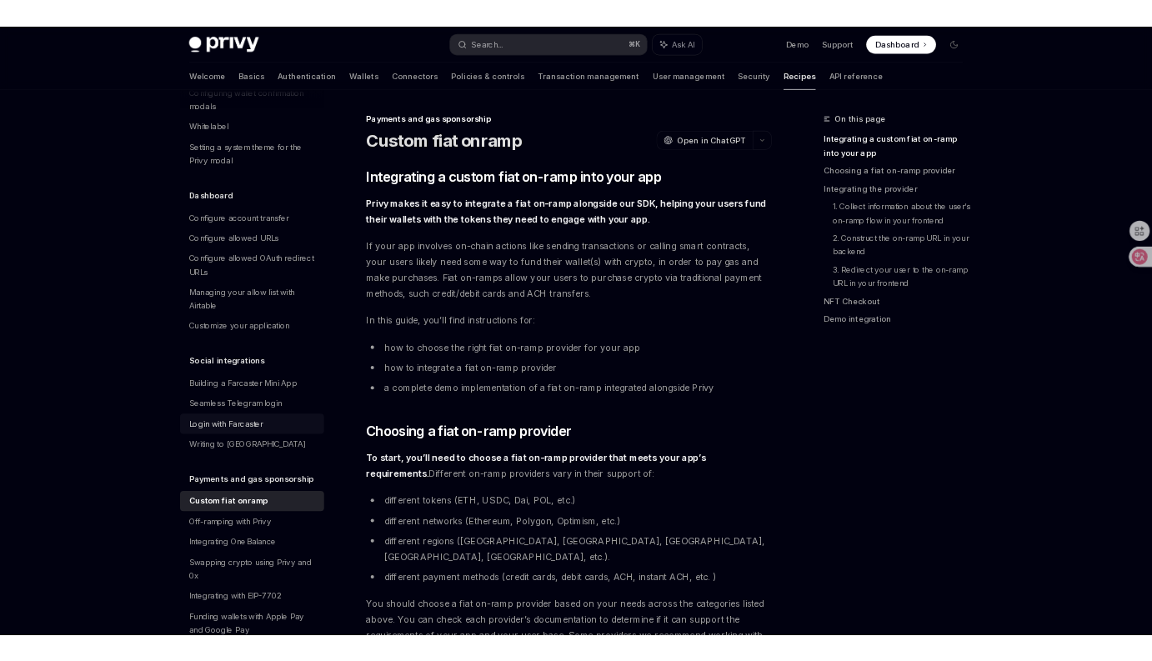
scroll to position [578, 0]
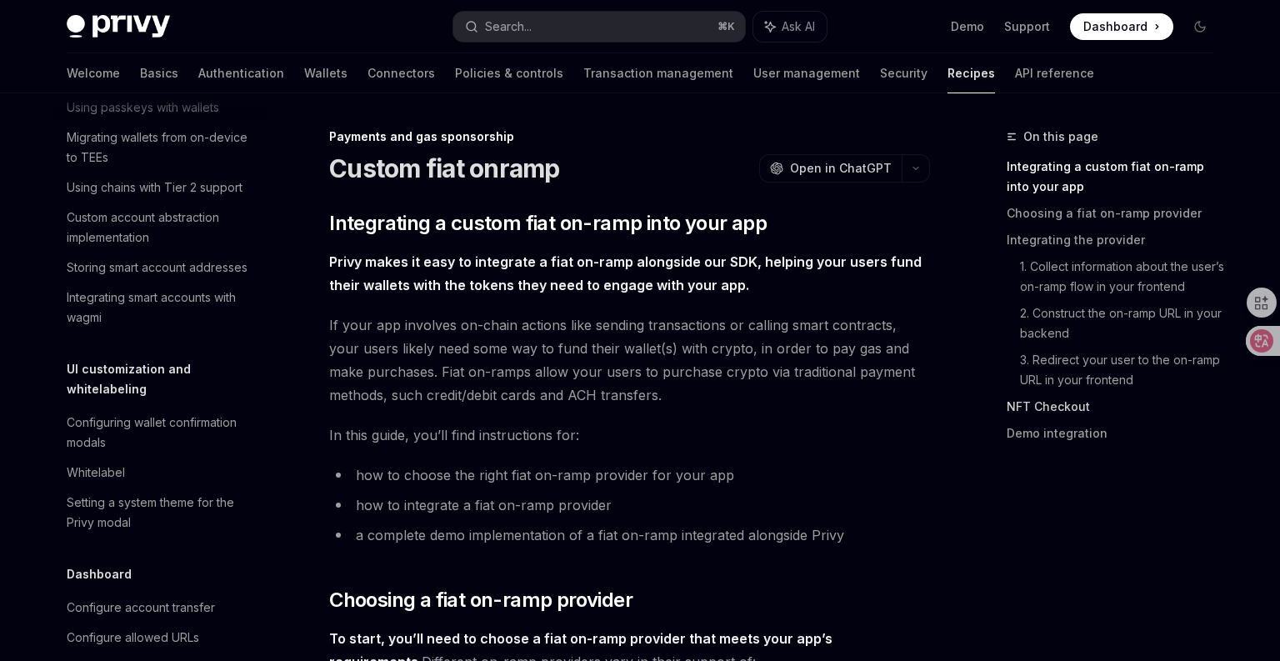
type textarea "*"
